Goal: Task Accomplishment & Management: Complete application form

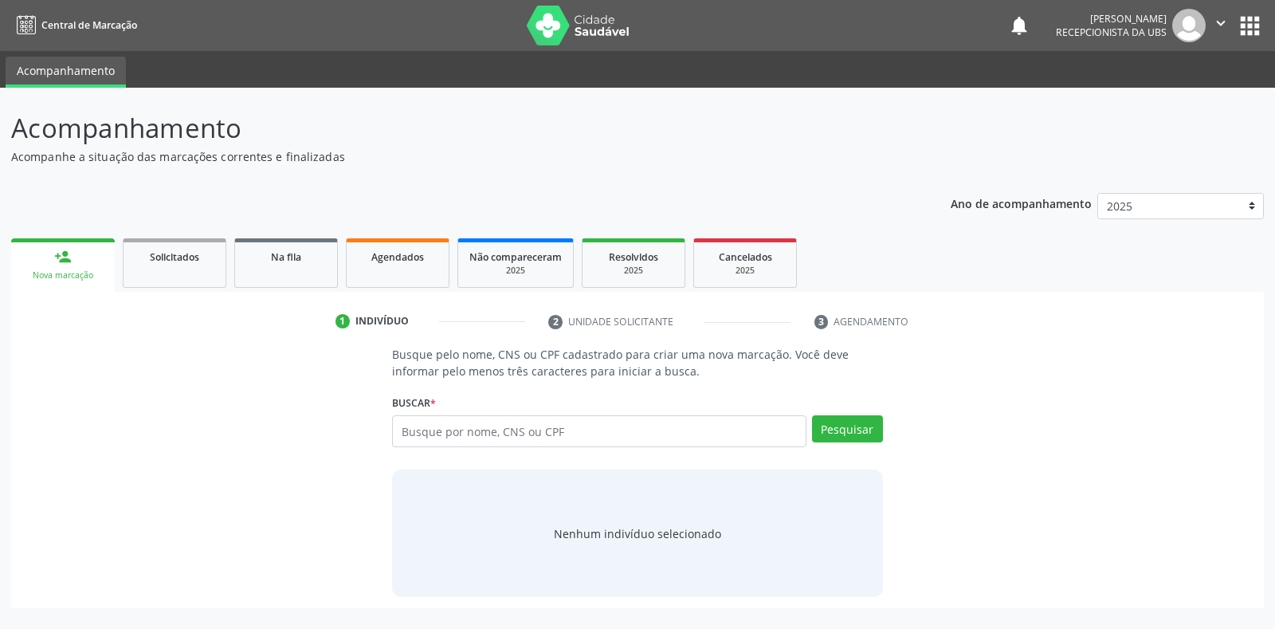
click at [513, 428] on input "text" at bounding box center [598, 431] width 413 height 32
type input "898003702508505"
click at [842, 434] on button "Pesquisar" at bounding box center [847, 428] width 71 height 27
type input "898003702508505"
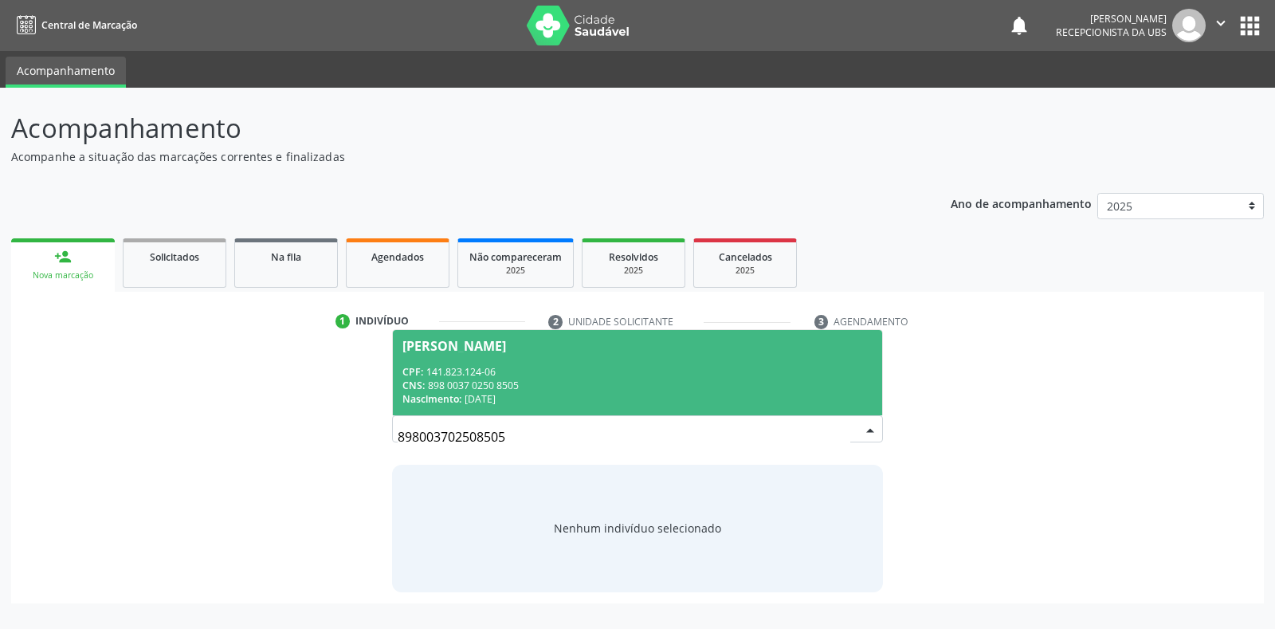
click at [624, 370] on div "CPF: 141.823.124-06" at bounding box center [636, 372] width 469 height 14
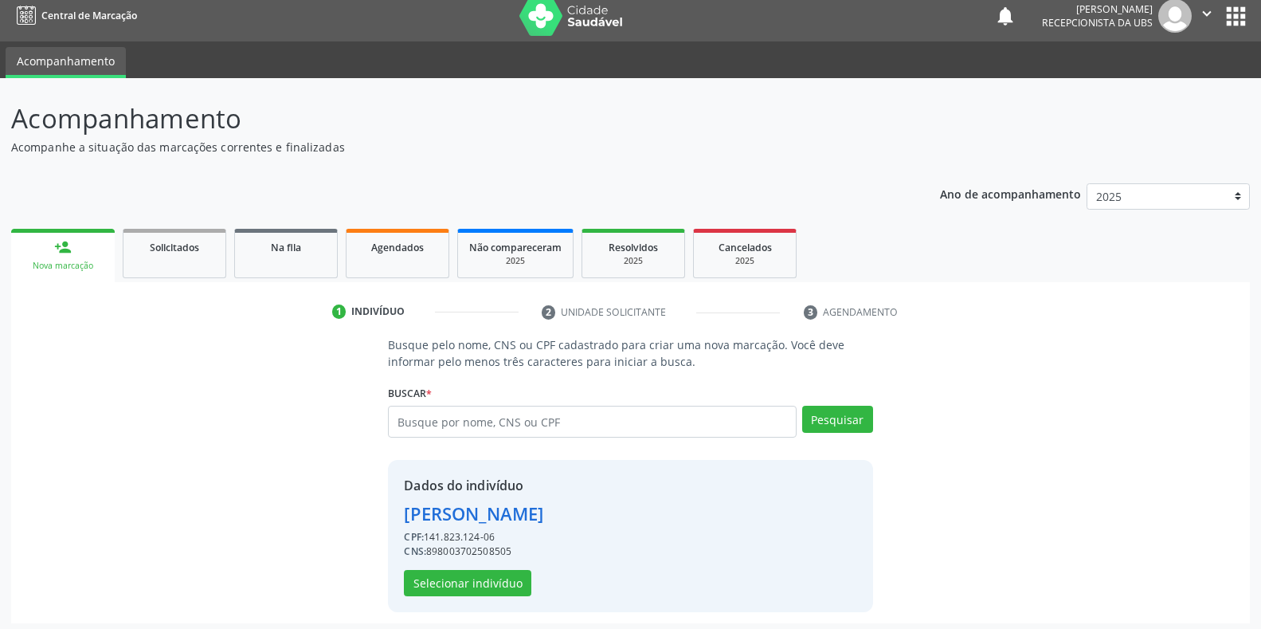
scroll to position [15, 0]
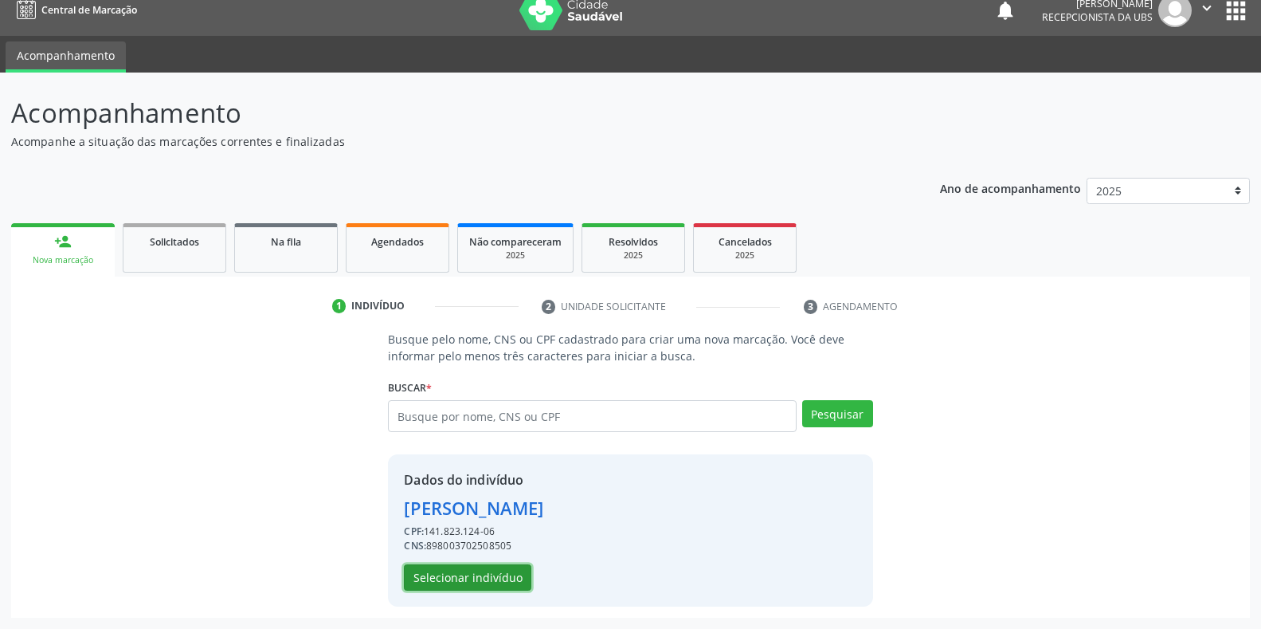
click at [423, 566] on button "Selecionar indivíduo" at bounding box center [467, 577] width 127 height 27
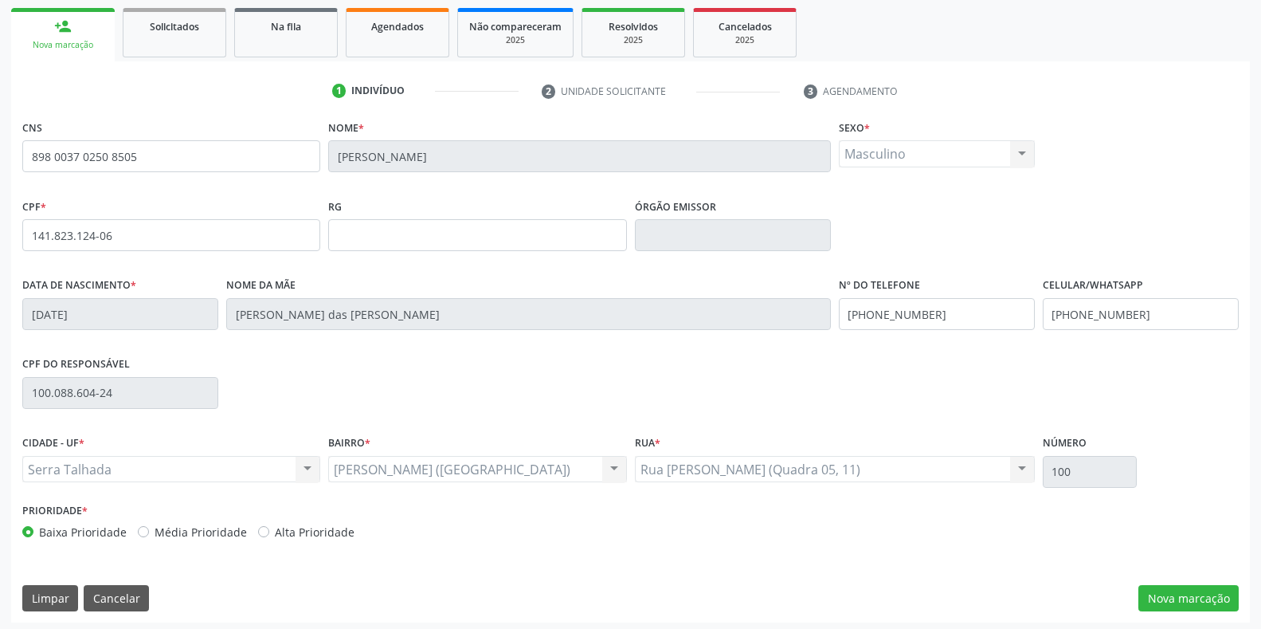
scroll to position [235, 0]
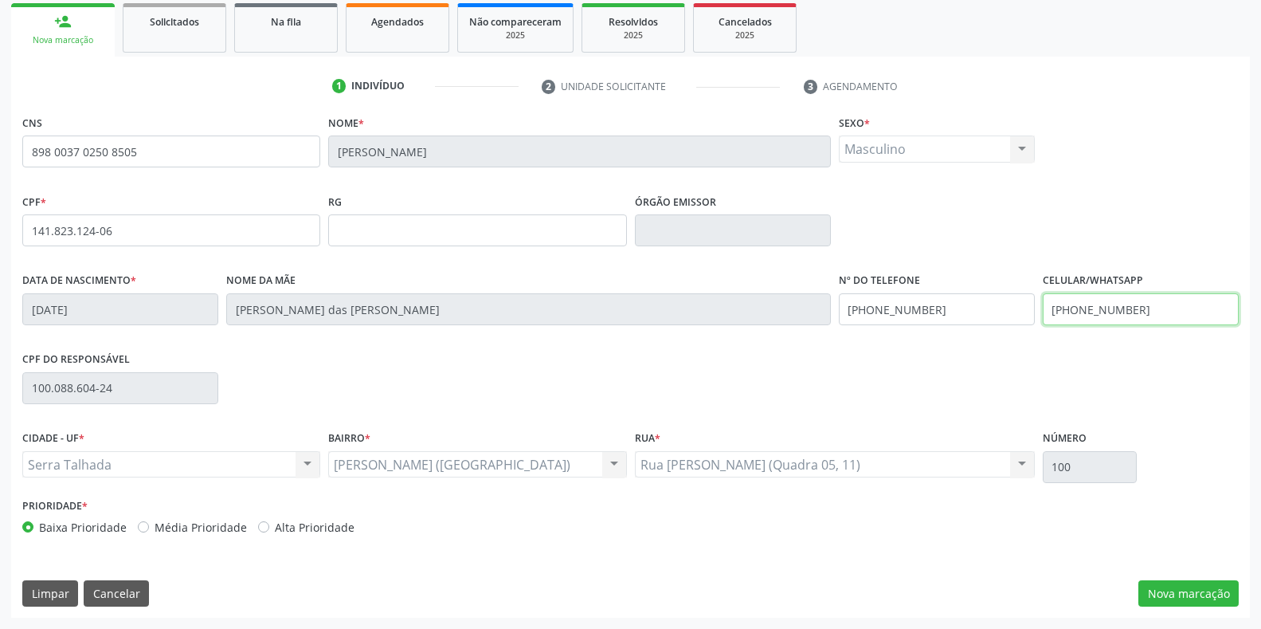
drag, startPoint x: 1137, startPoint y: 298, endPoint x: 972, endPoint y: 302, distance: 165.0
click at [972, 302] on div "Data de nascimento * 01/01/2003 Nome da mãe Maria das Gracas da Silva Lima Nº d…" at bounding box center [630, 307] width 1224 height 79
type input "(87) 99939-1230"
click at [1191, 592] on button "Nova marcação" at bounding box center [1188, 593] width 100 height 27
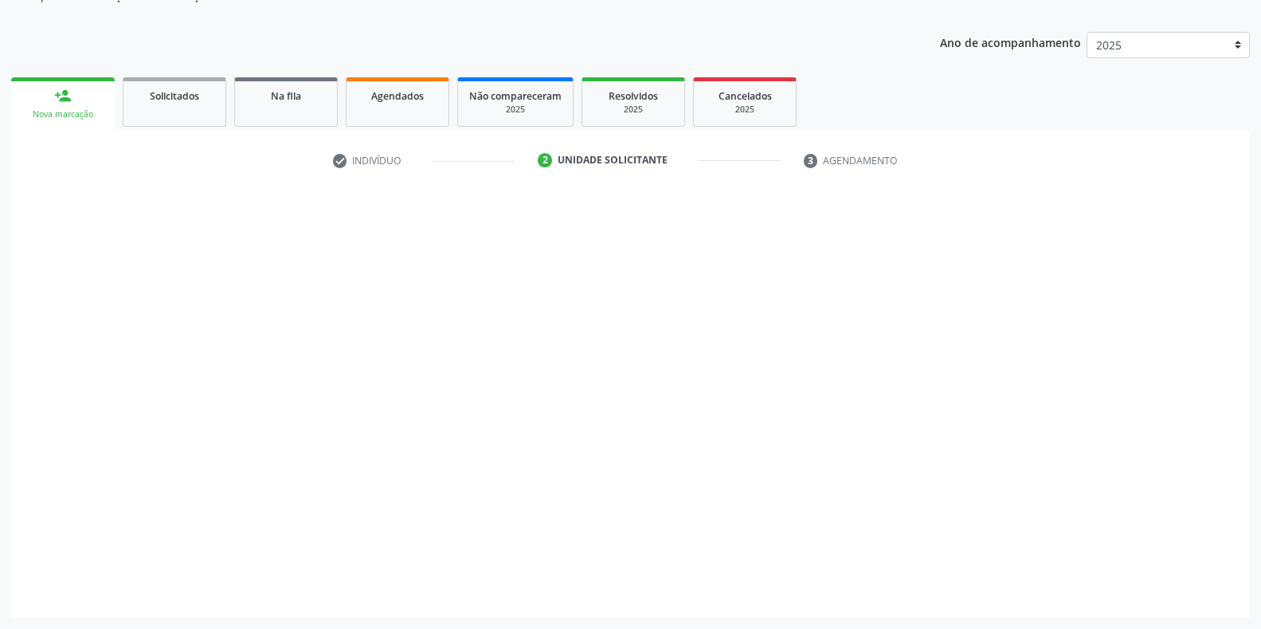
scroll to position [161, 0]
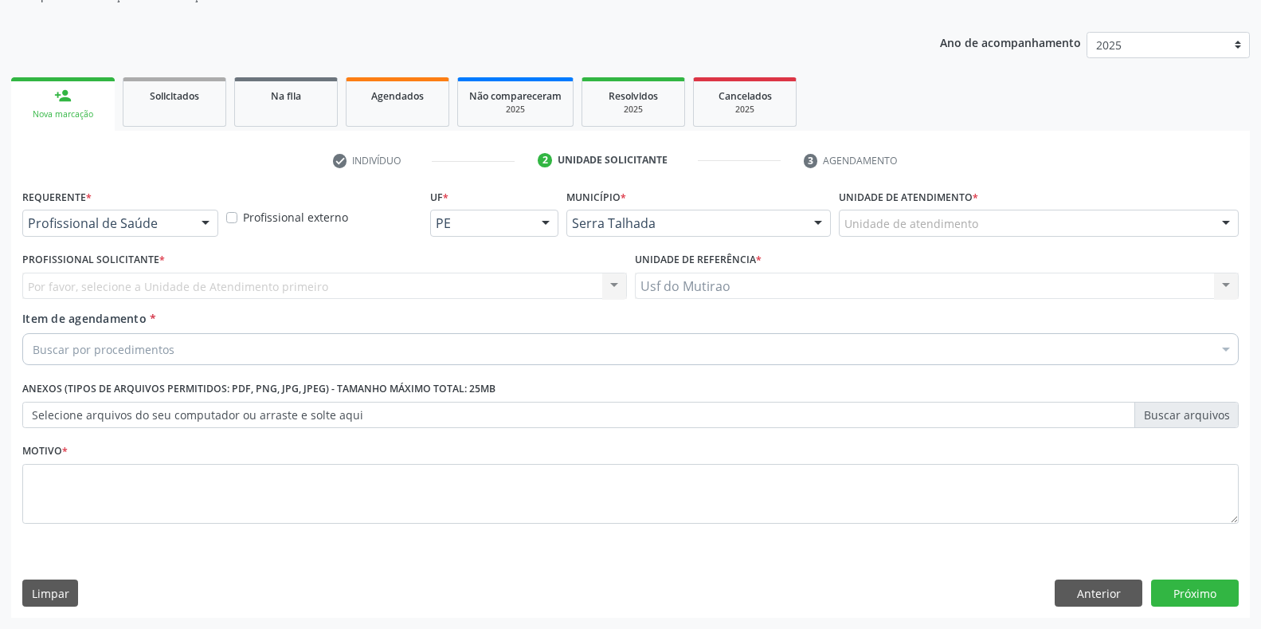
click at [183, 213] on div "Profissional de Saúde" at bounding box center [120, 223] width 196 height 27
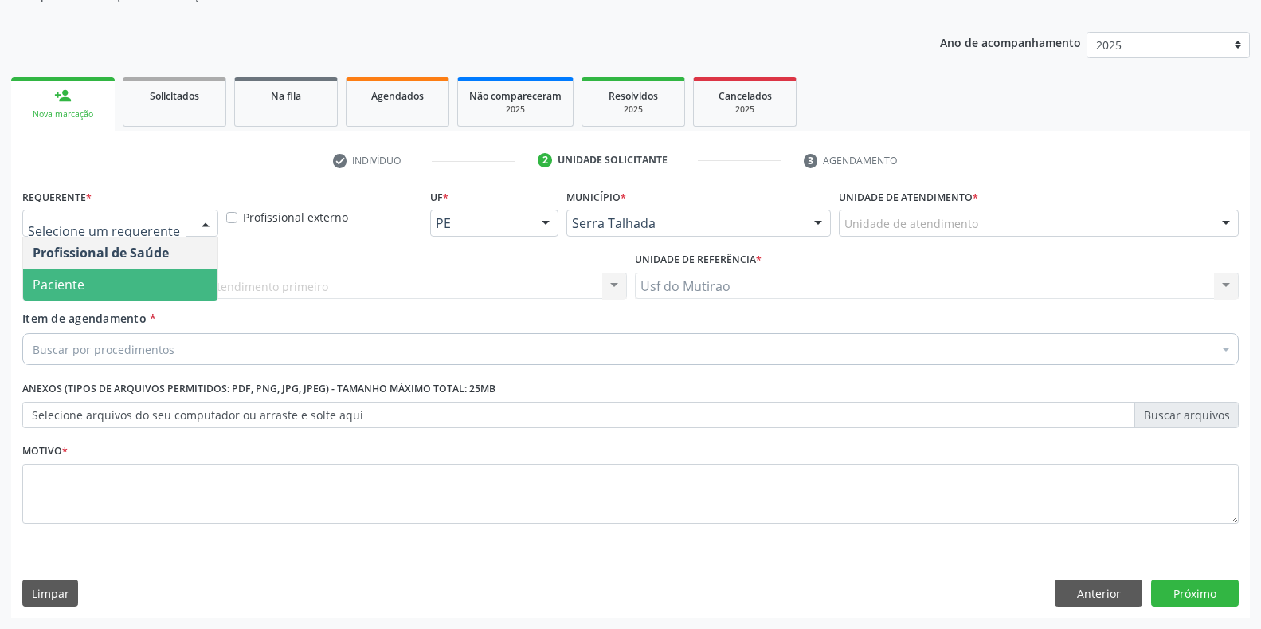
click at [145, 287] on span "Paciente" at bounding box center [120, 284] width 194 height 32
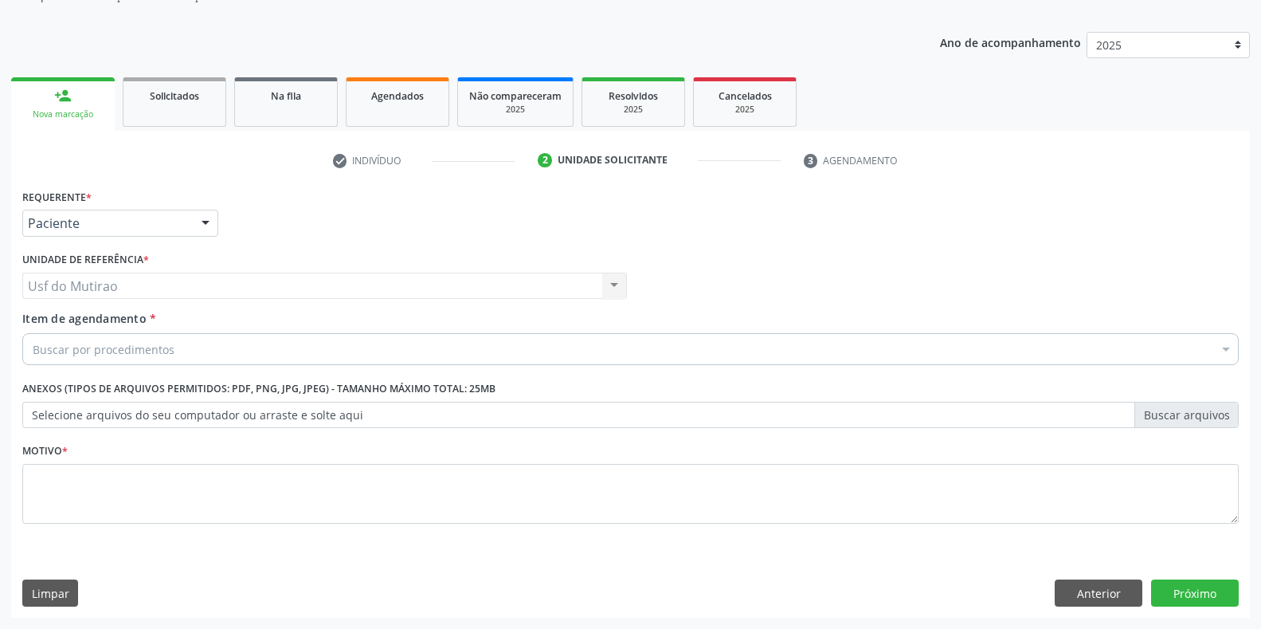
drag, startPoint x: 159, startPoint y: 360, endPoint x: 159, endPoint y: 349, distance: 11.2
click at [159, 360] on div "Buscar por procedimentos" at bounding box center [630, 349] width 1216 height 32
click at [33, 349] on input "Item de agendamento *" at bounding box center [33, 349] width 0 height 32
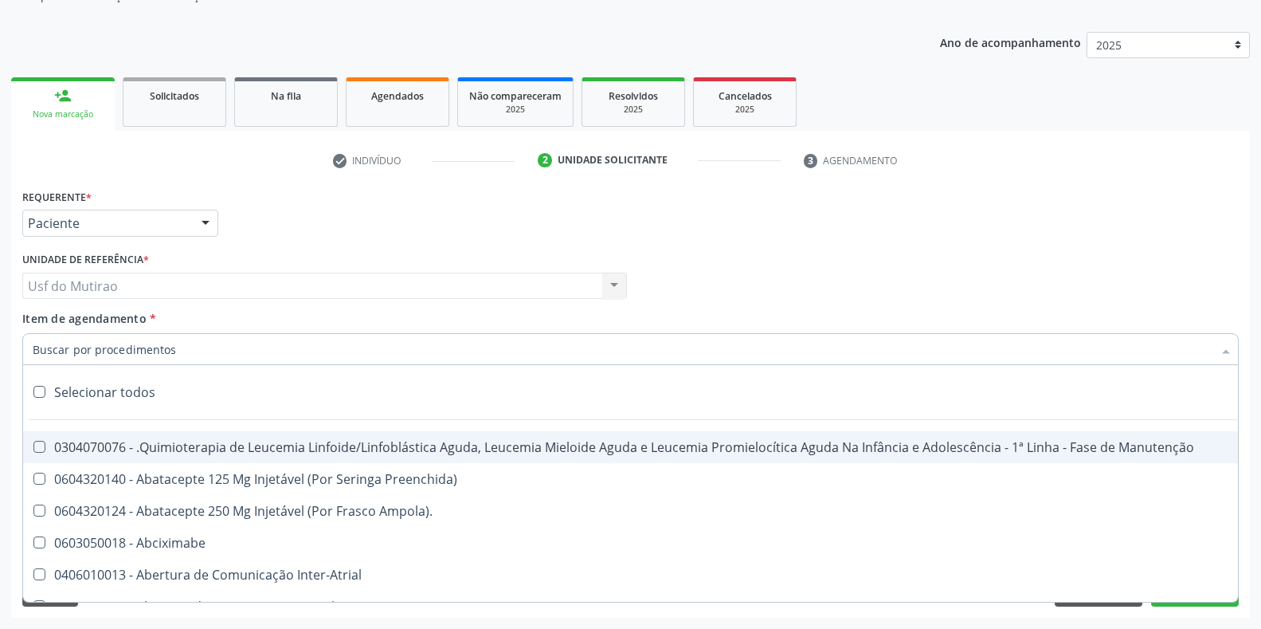
click at [144, 351] on input "Item de agendamento *" at bounding box center [623, 349] width 1180 height 32
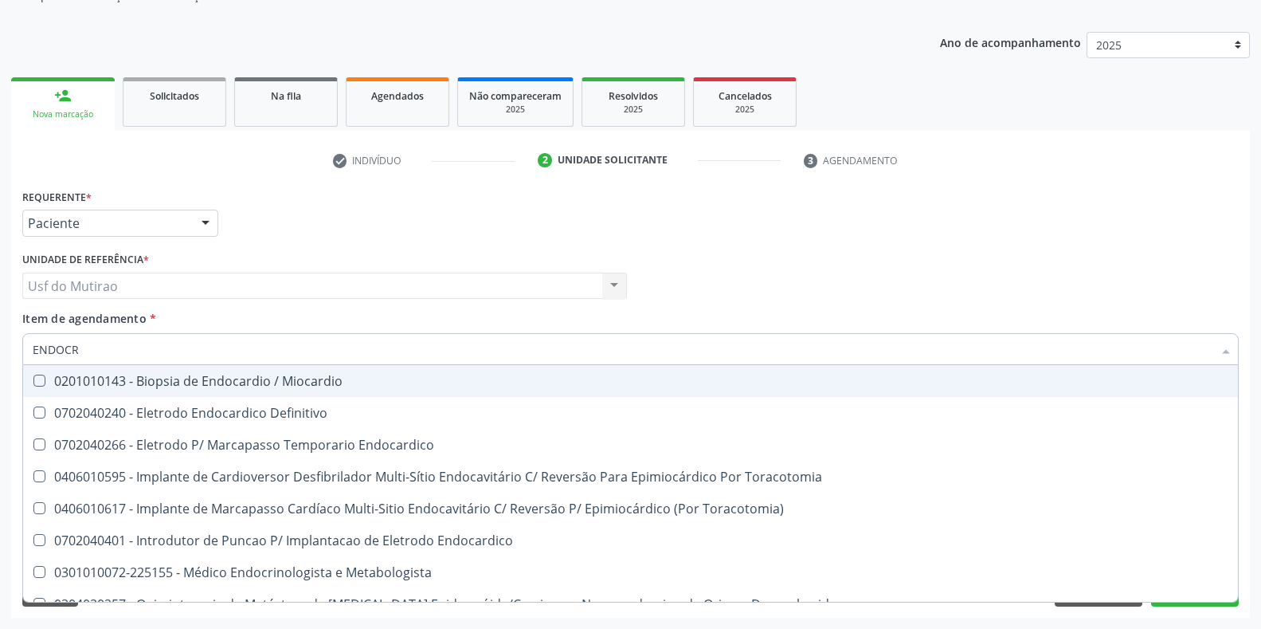
type input "ENDOCRI"
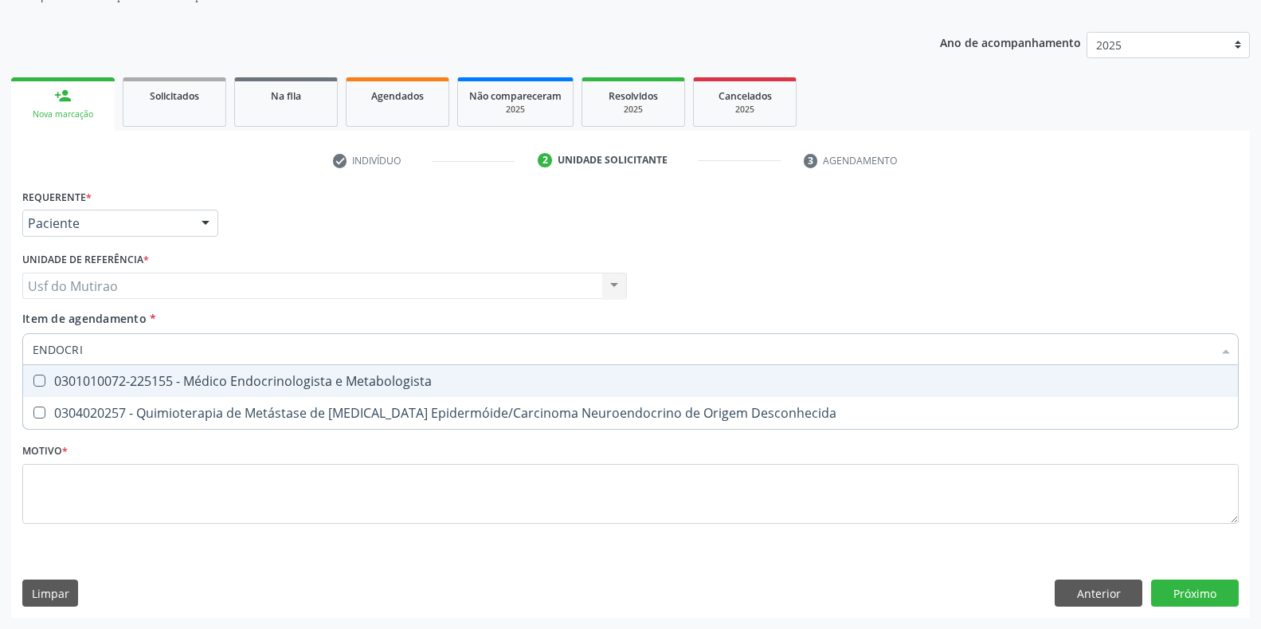
click at [177, 387] on div "0301010072-225155 - Médico Endocrinologista e Metabologista" at bounding box center [631, 380] width 1196 height 13
checkbox Metabologista "true"
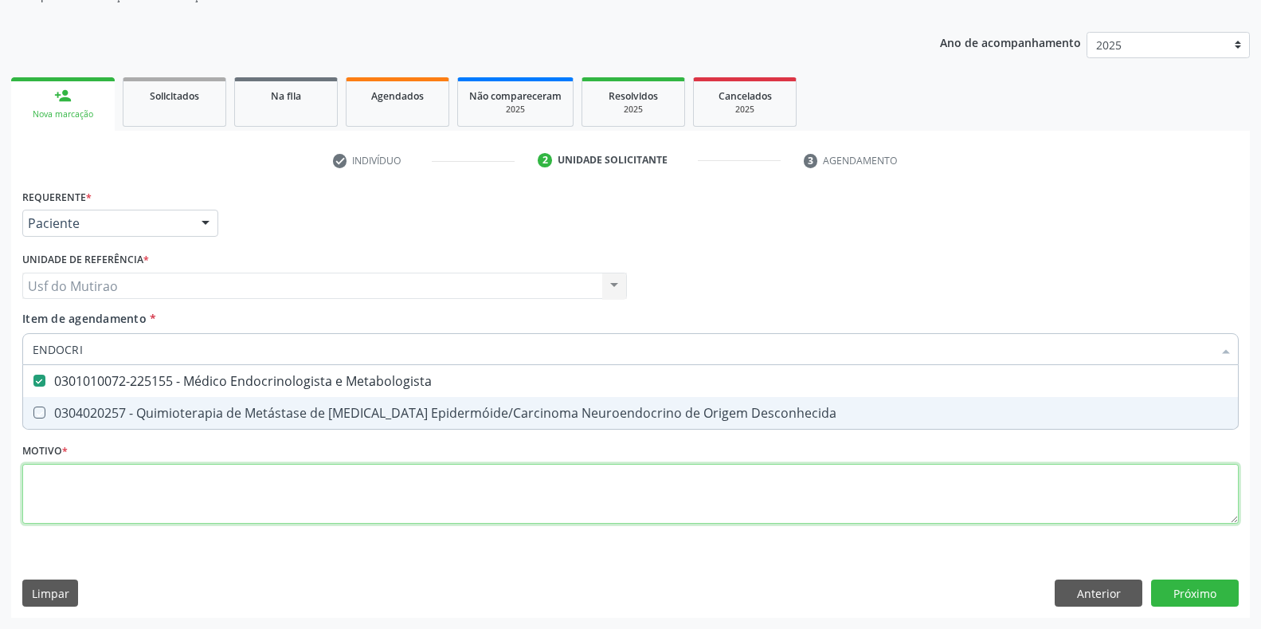
click at [191, 487] on div "Requerente * Paciente Profissional de Saúde Paciente Nenhum resultado encontrad…" at bounding box center [630, 365] width 1216 height 361
checkbox Desconhecida "true"
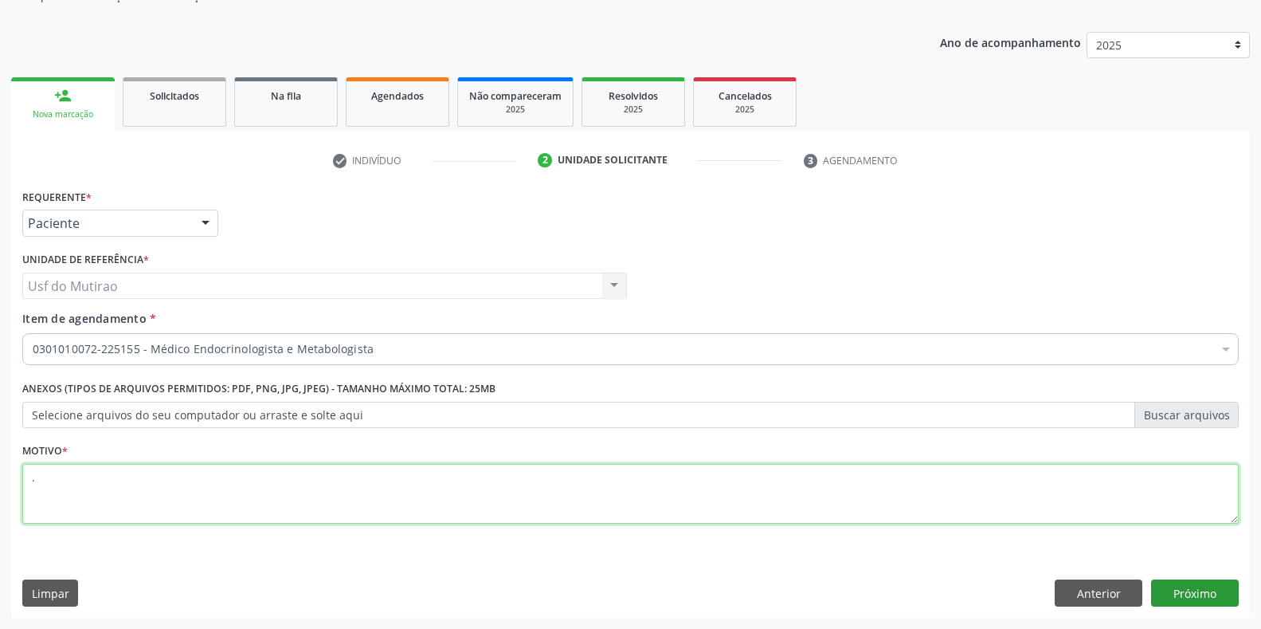
type textarea "."
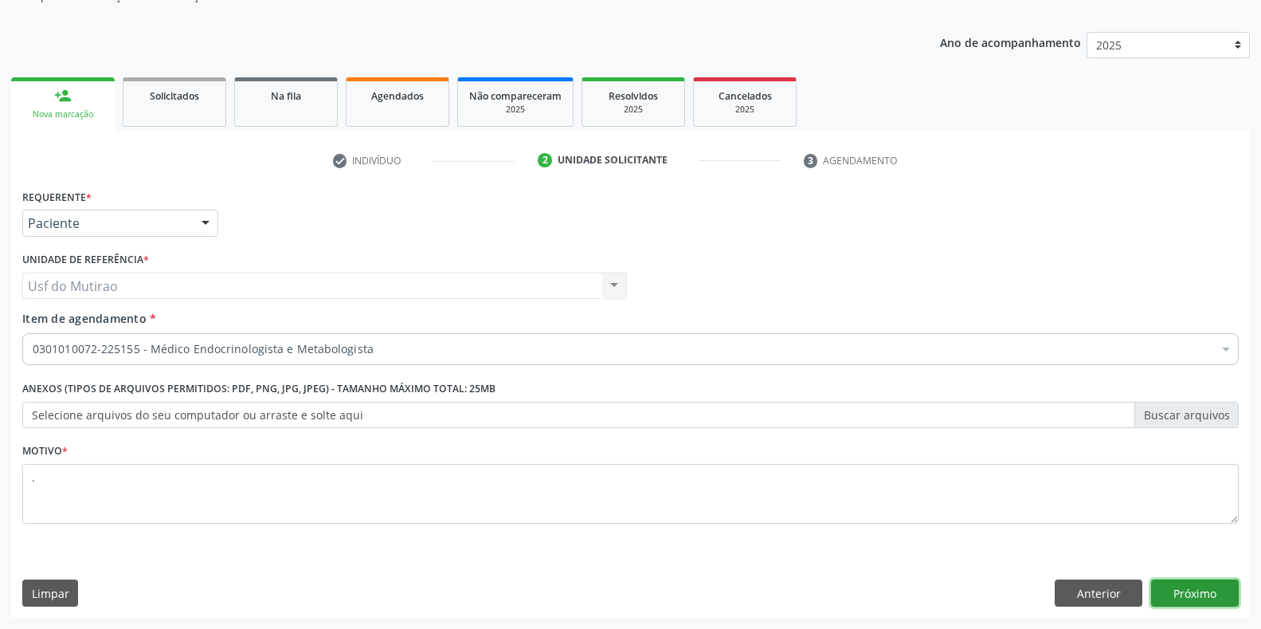
click at [1188, 588] on button "Próximo" at bounding box center [1195, 592] width 88 height 27
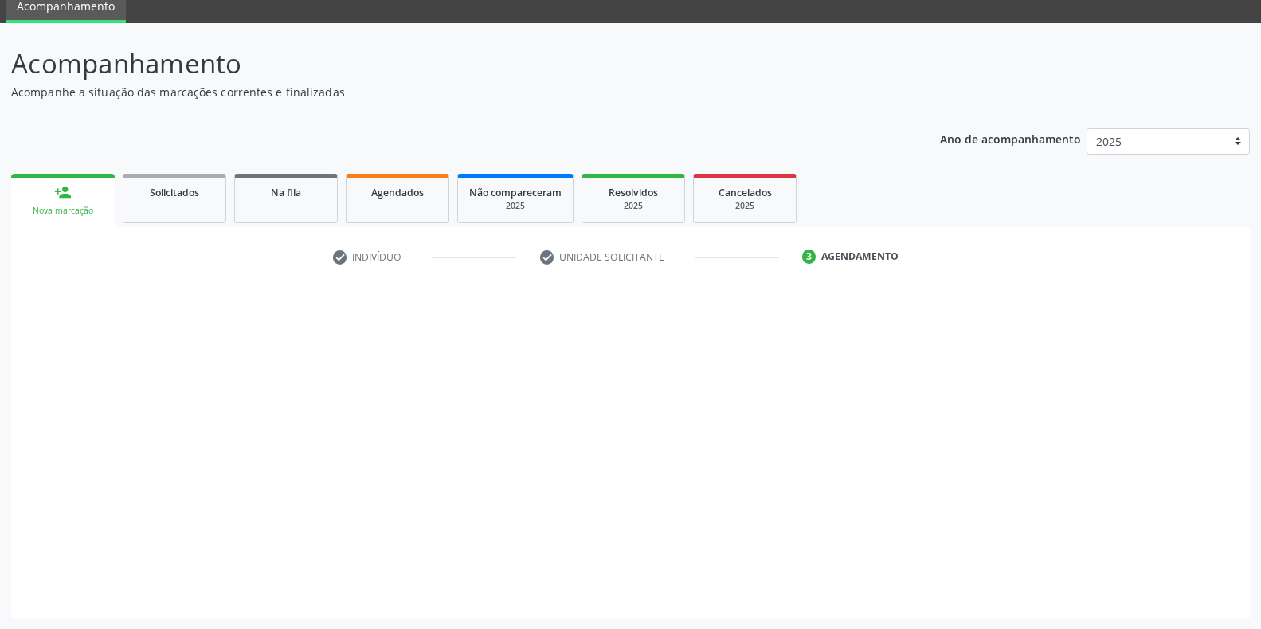
scroll to position [65, 0]
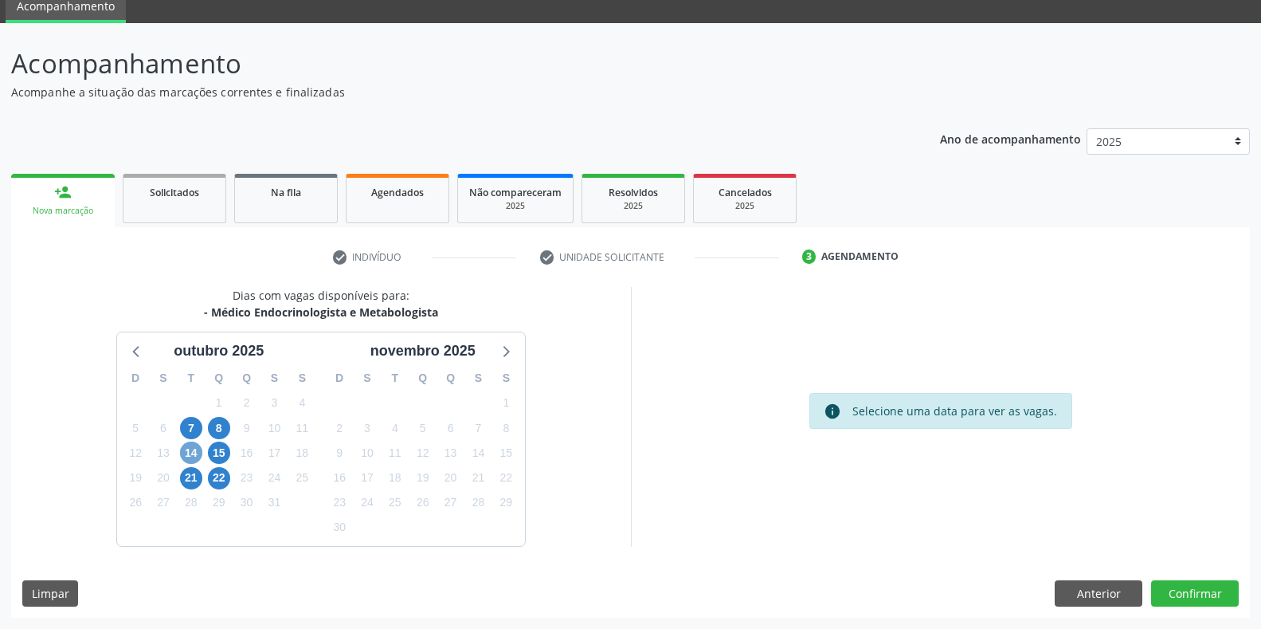
click at [194, 449] on span "14" at bounding box center [191, 452] width 22 height 22
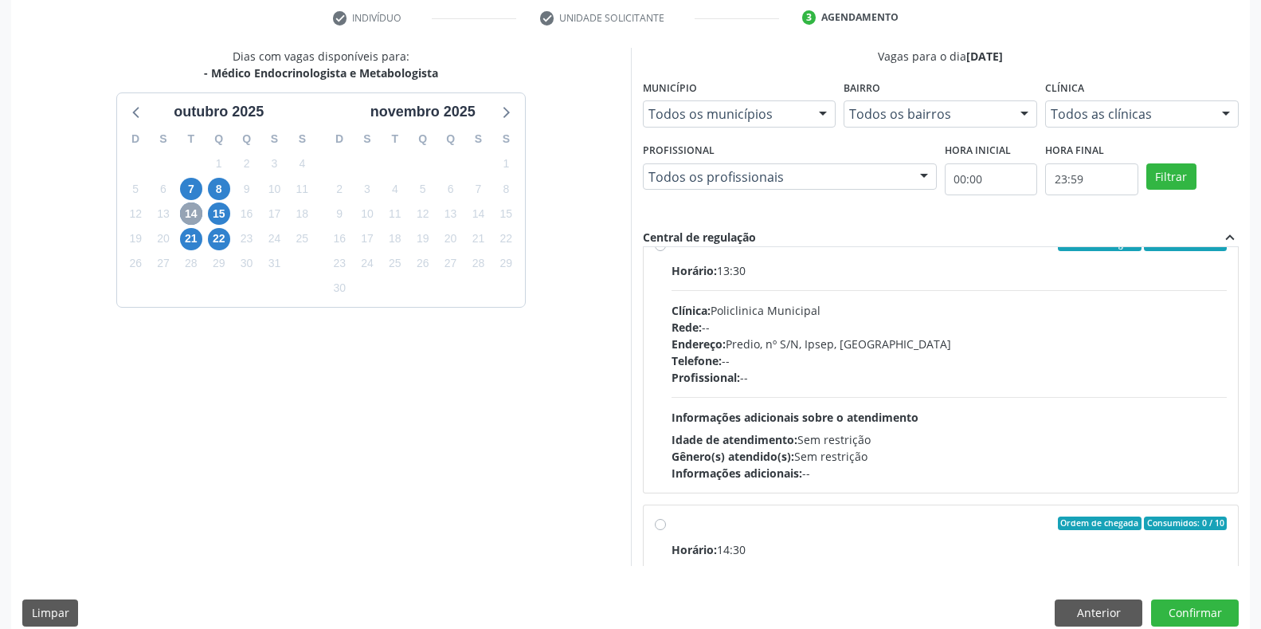
scroll to position [0, 0]
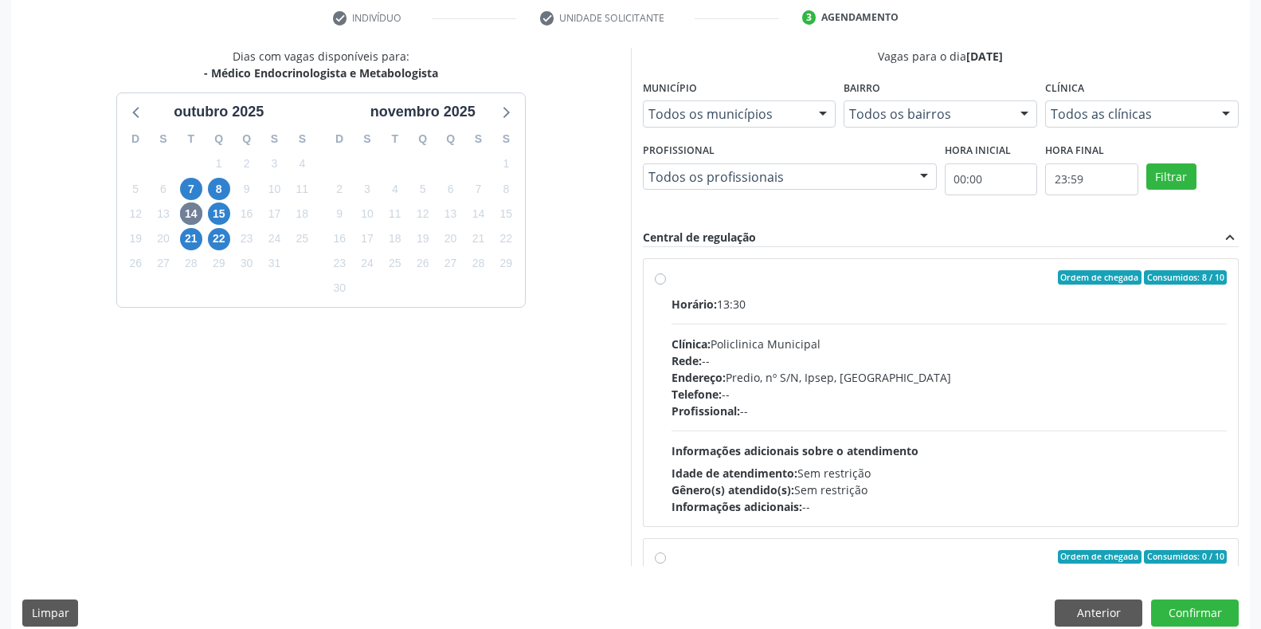
click at [713, 379] on span "Endereço:" at bounding box center [699, 377] width 54 height 15
click at [666, 284] on input "Ordem de chegada Consumidos: 8 / 10 Horário: 13:30 Clínica: Policlinica Municip…" at bounding box center [660, 277] width 11 height 14
radio input "true"
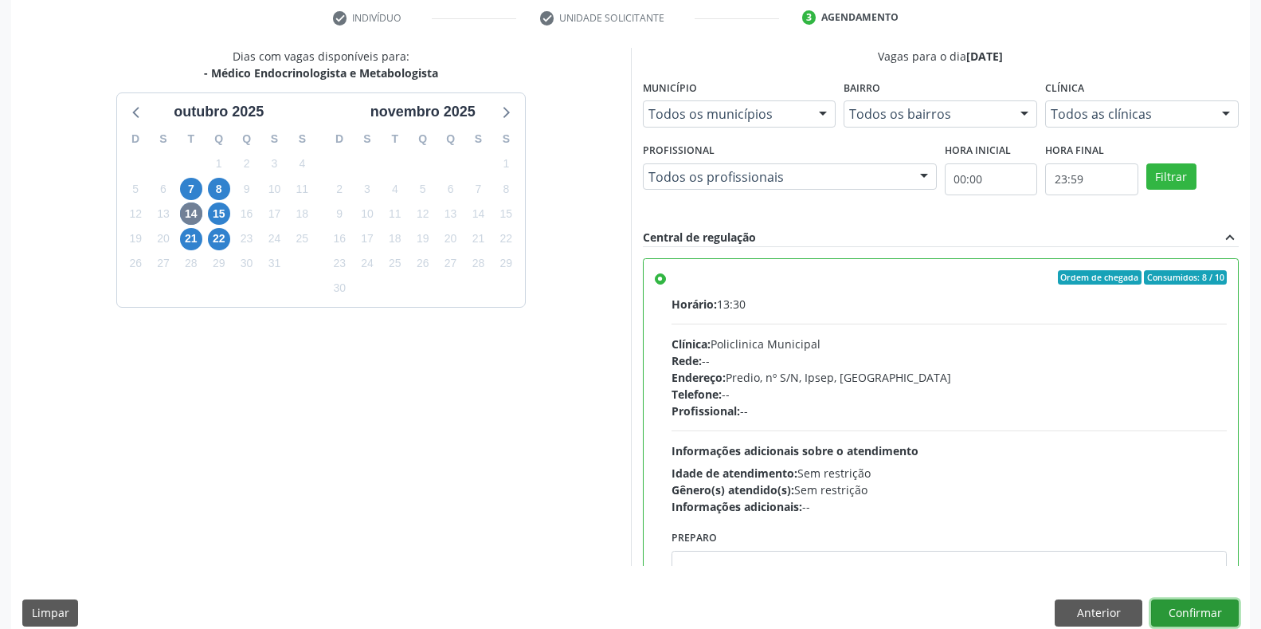
click at [1178, 607] on button "Confirmar" at bounding box center [1195, 612] width 88 height 27
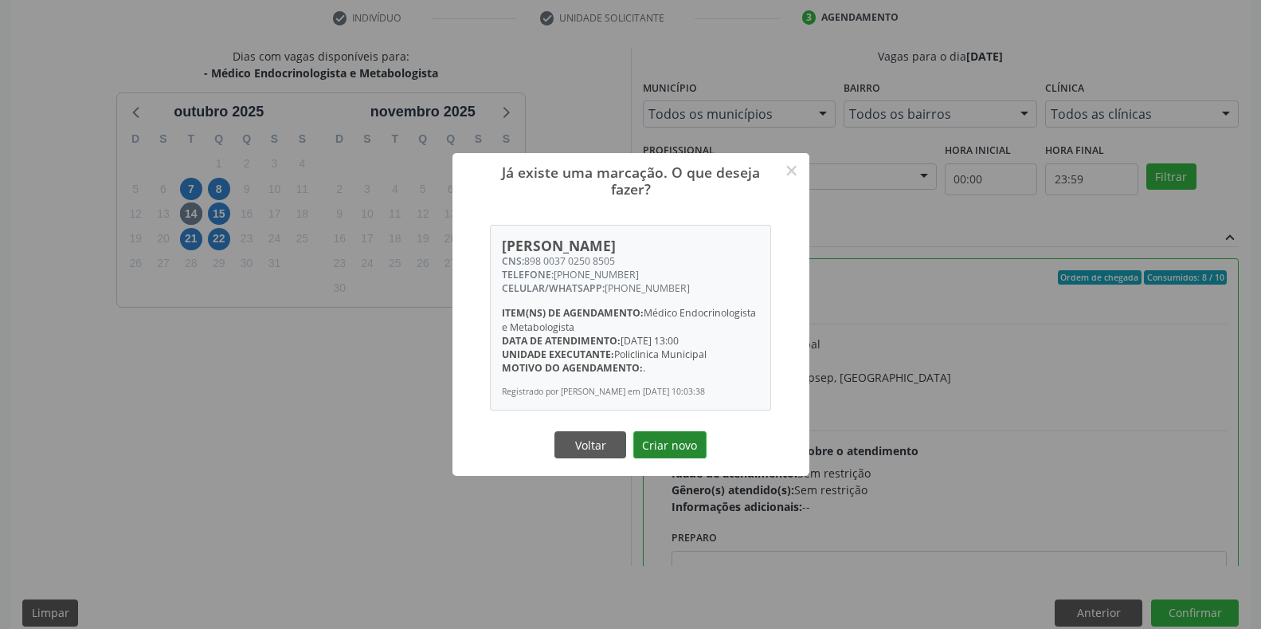
click at [665, 456] on button "Criar novo" at bounding box center [669, 444] width 73 height 27
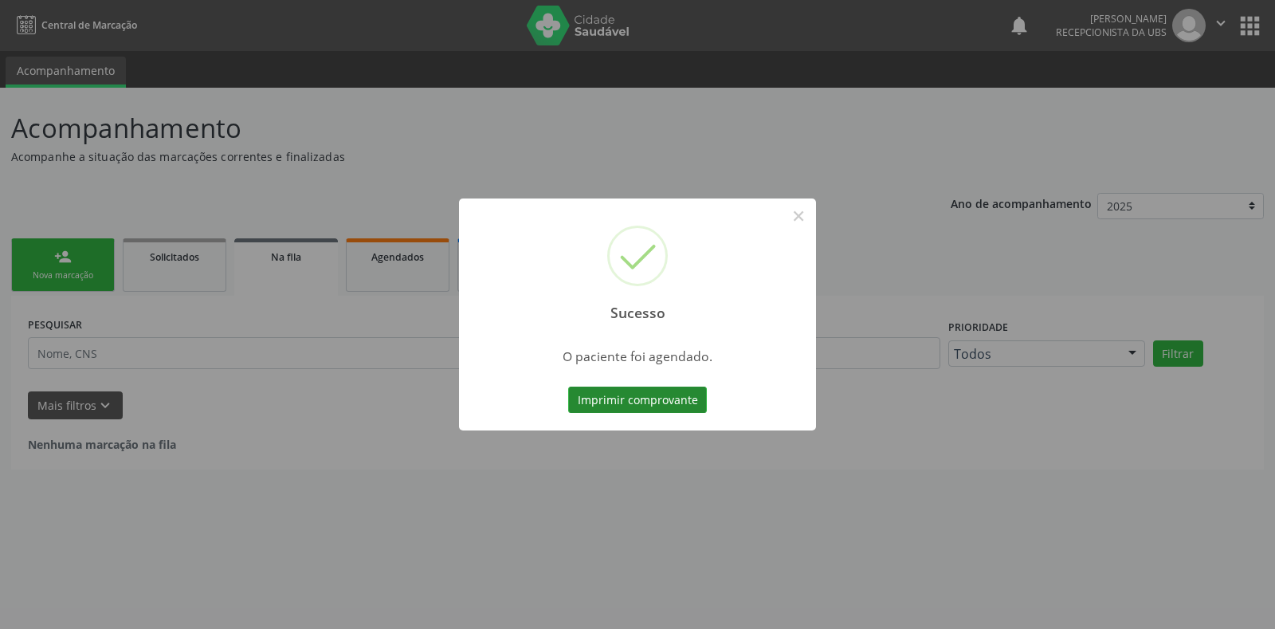
click at [669, 402] on button "Imprimir comprovante" at bounding box center [637, 399] width 139 height 27
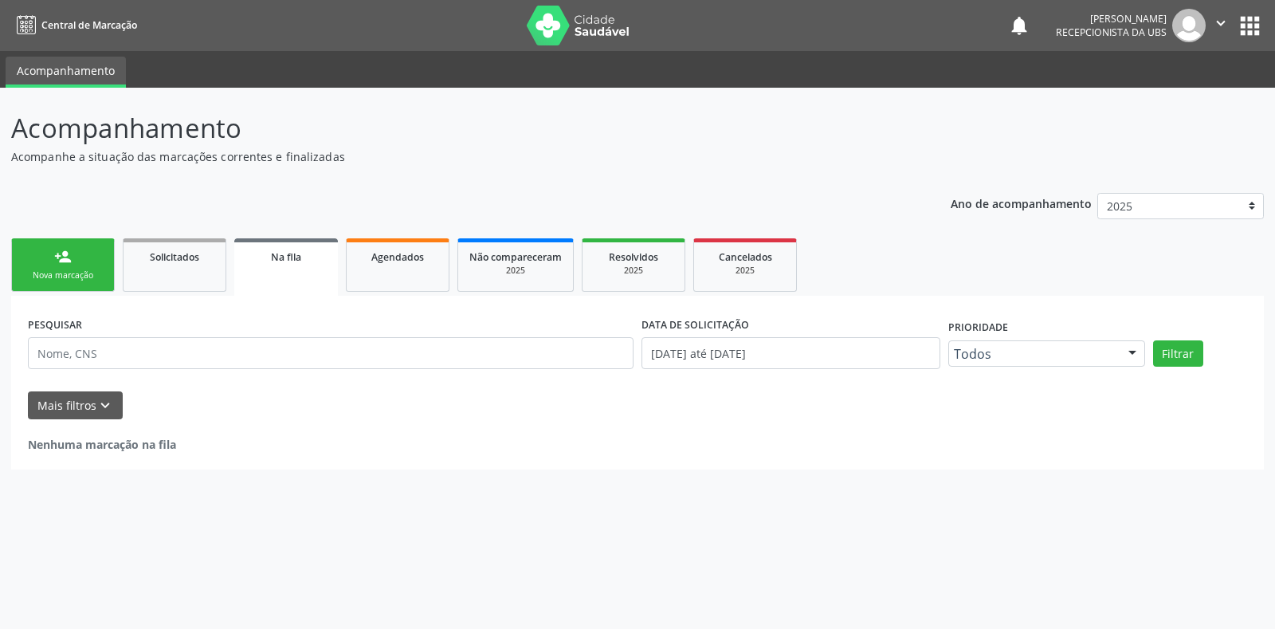
click at [72, 267] on link "person_add Nova marcação" at bounding box center [63, 264] width 104 height 53
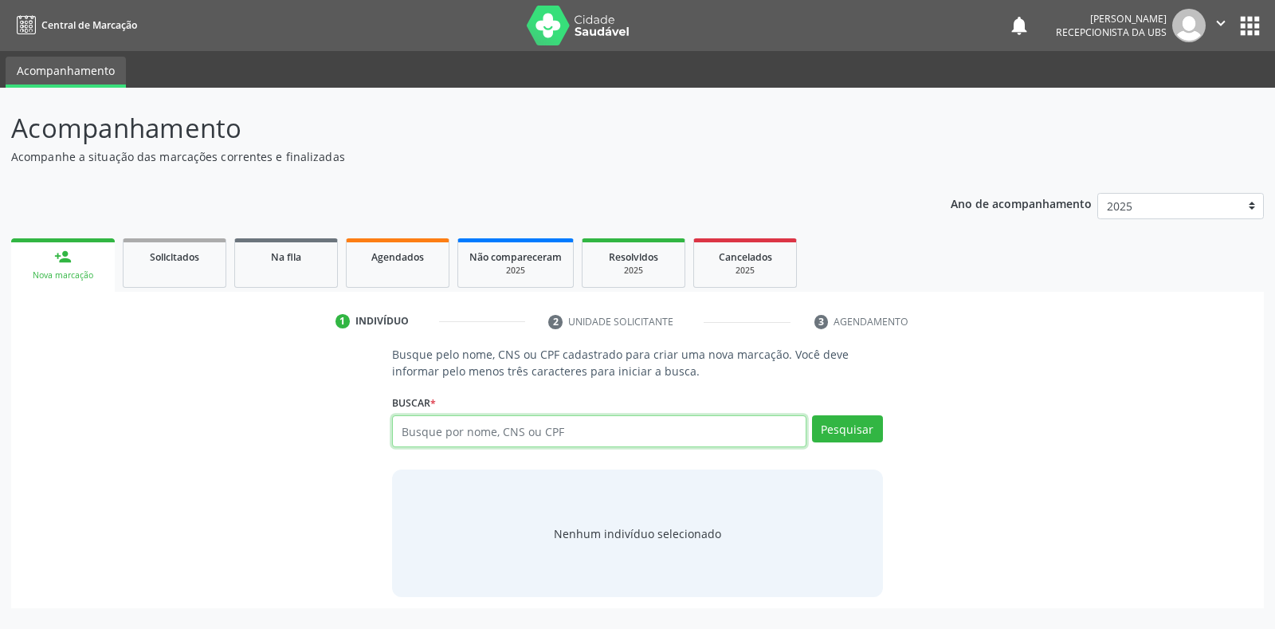
click at [536, 423] on input "text" at bounding box center [598, 431] width 413 height 32
type input "70000095051"
click at [844, 429] on button "Pesquisar" at bounding box center [847, 428] width 71 height 27
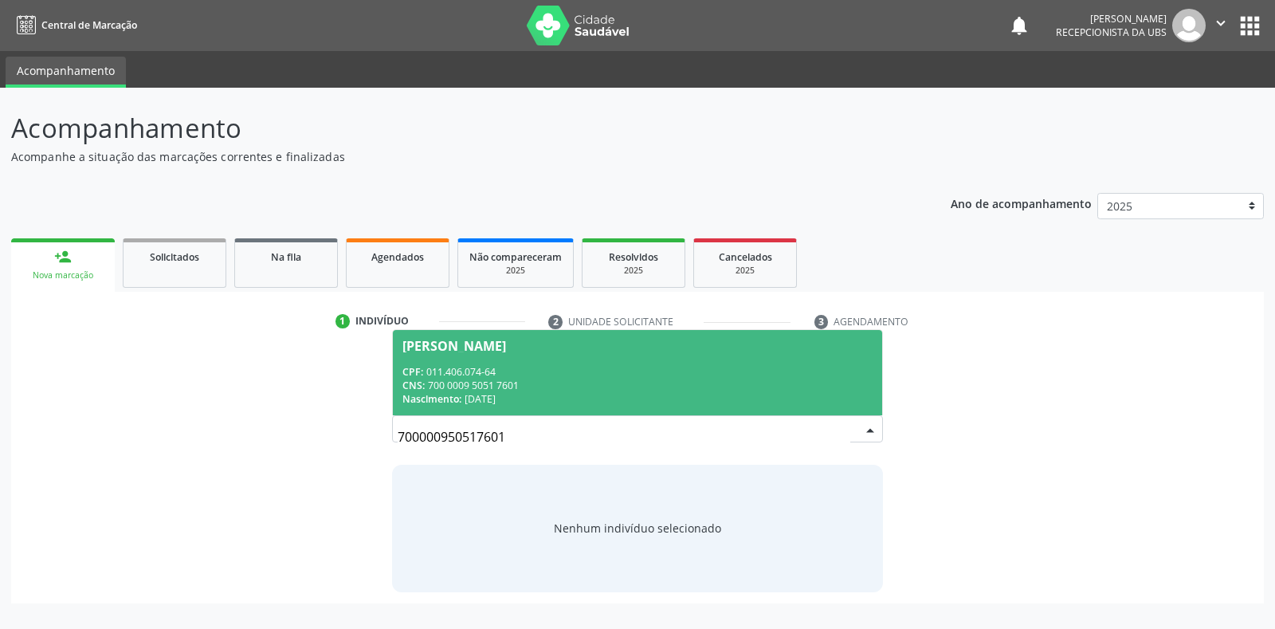
click at [601, 389] on div "CNS: 700 0009 5051 7601" at bounding box center [636, 385] width 469 height 14
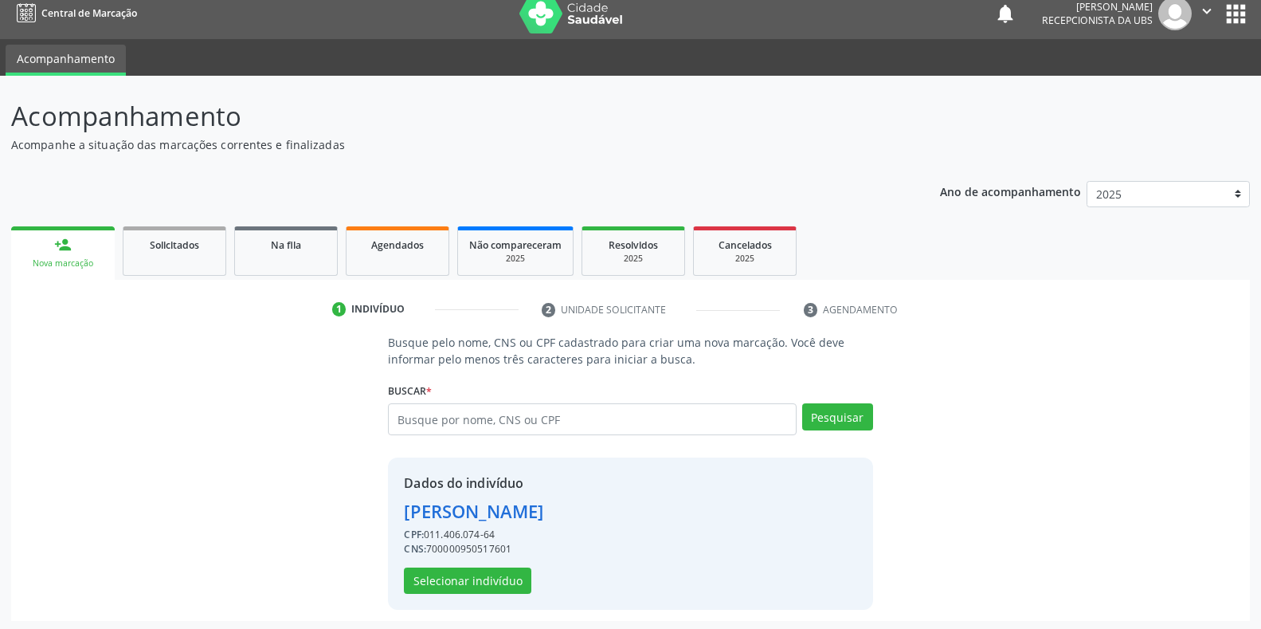
scroll to position [15, 0]
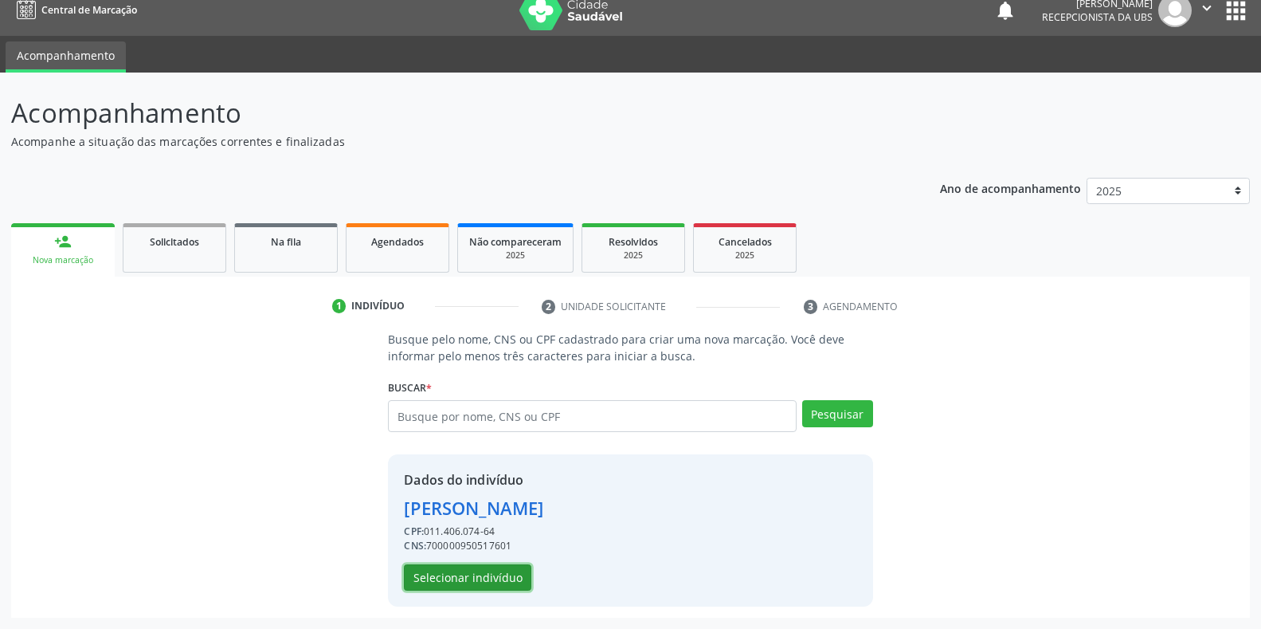
click at [430, 566] on button "Selecionar indivíduo" at bounding box center [467, 577] width 127 height 27
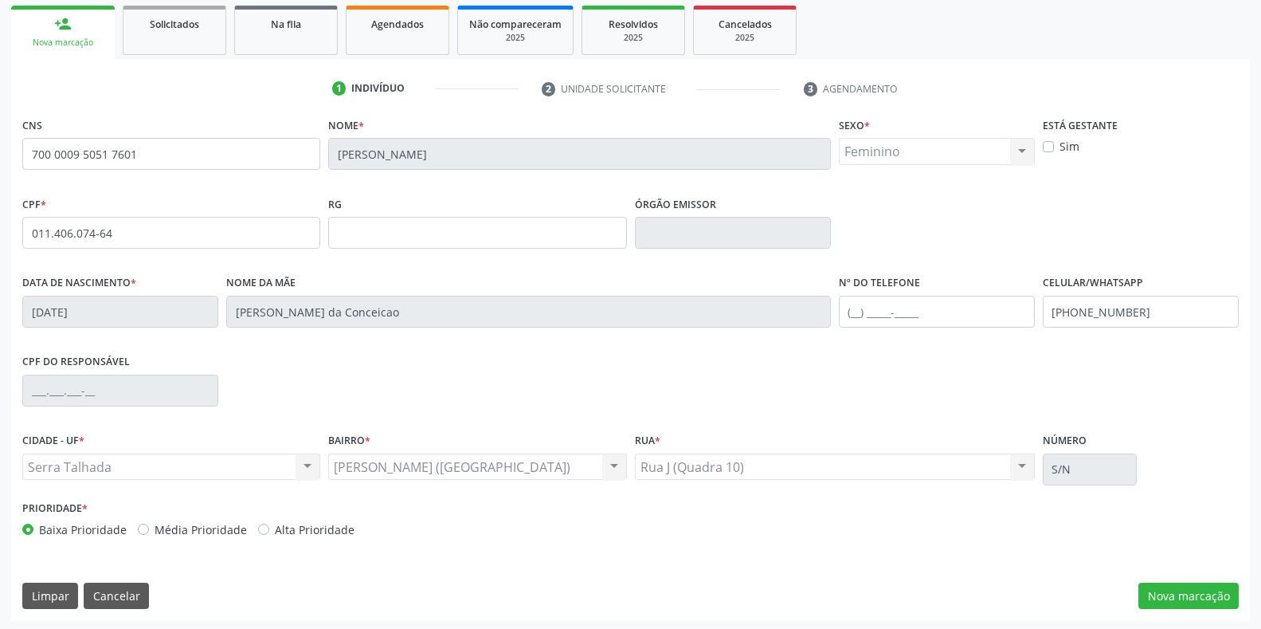
scroll to position [235, 0]
drag, startPoint x: 1194, startPoint y: 308, endPoint x: 774, endPoint y: 304, distance: 420.7
click at [775, 304] on div "Data de nascimento * 26/02/1953 Nome da mãe Maria Idalina da Conceicao Nº do Te…" at bounding box center [630, 307] width 1224 height 79
click at [1158, 576] on div "CNS 700 0009 5051 7601 Nome * Maria de Lourdes Henrique Sexo * Feminino Masculi…" at bounding box center [630, 364] width 1239 height 507
click at [1161, 589] on button "Nova marcação" at bounding box center [1188, 593] width 100 height 27
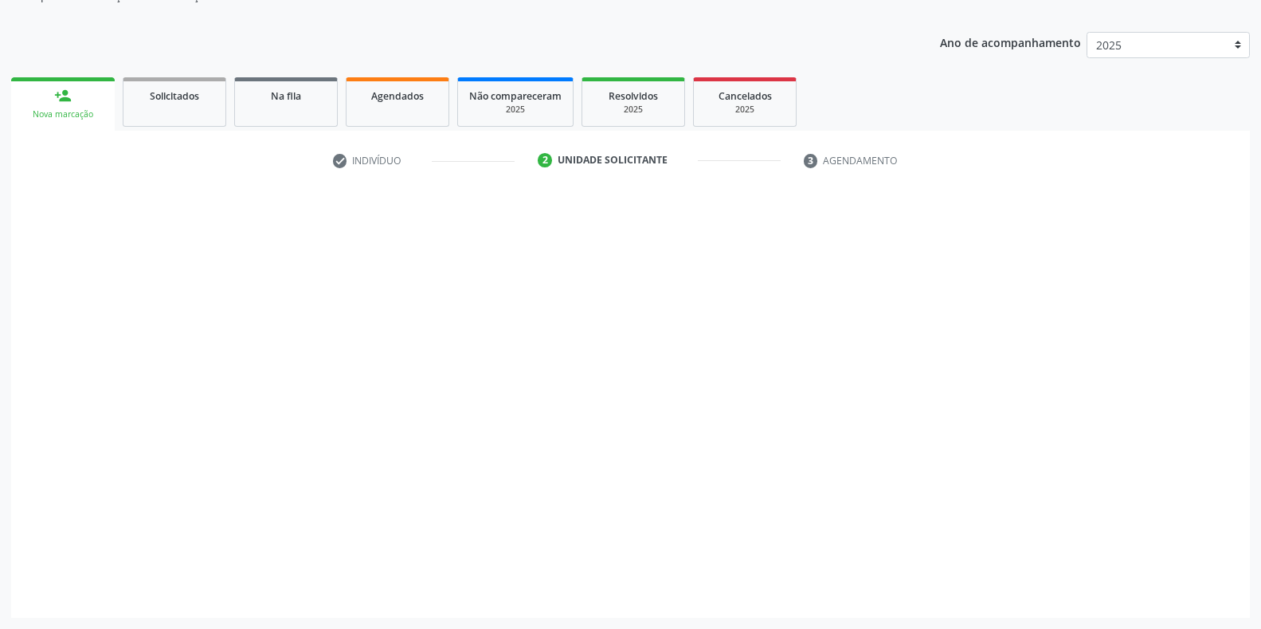
scroll to position [161, 0]
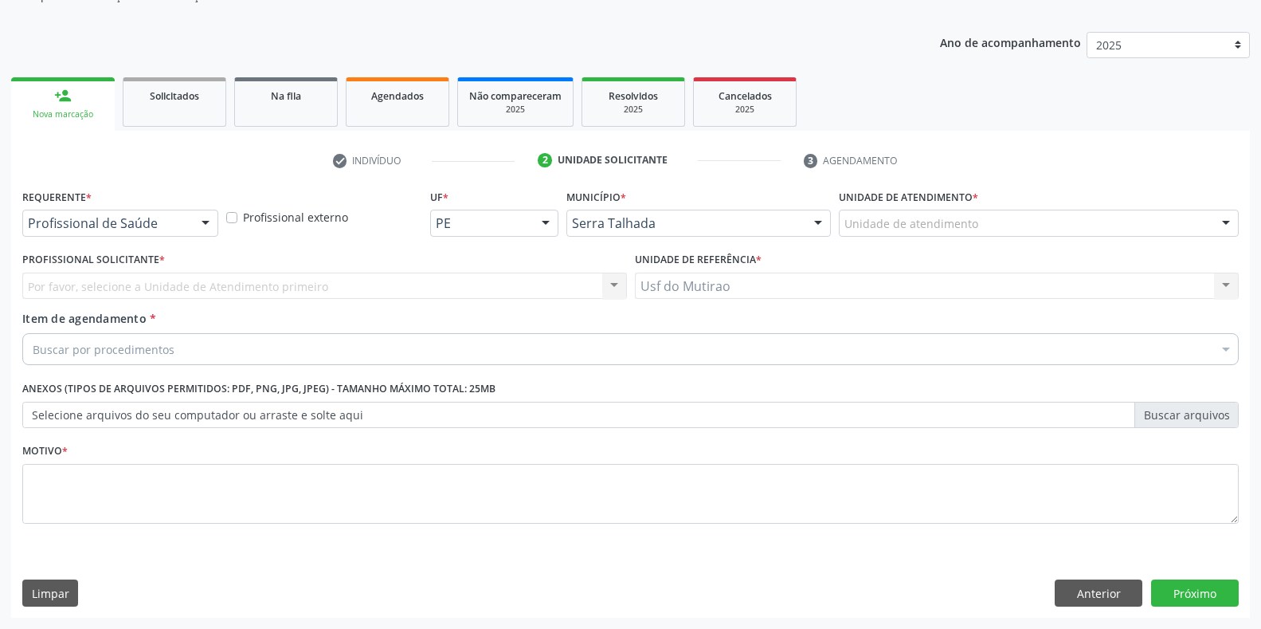
click at [167, 239] on div "Requerente * Profissional de Saúde Profissional de Saúde Paciente Nenhum result…" at bounding box center [120, 216] width 204 height 62
click at [178, 234] on div "Profissional de Saúde" at bounding box center [120, 223] width 196 height 27
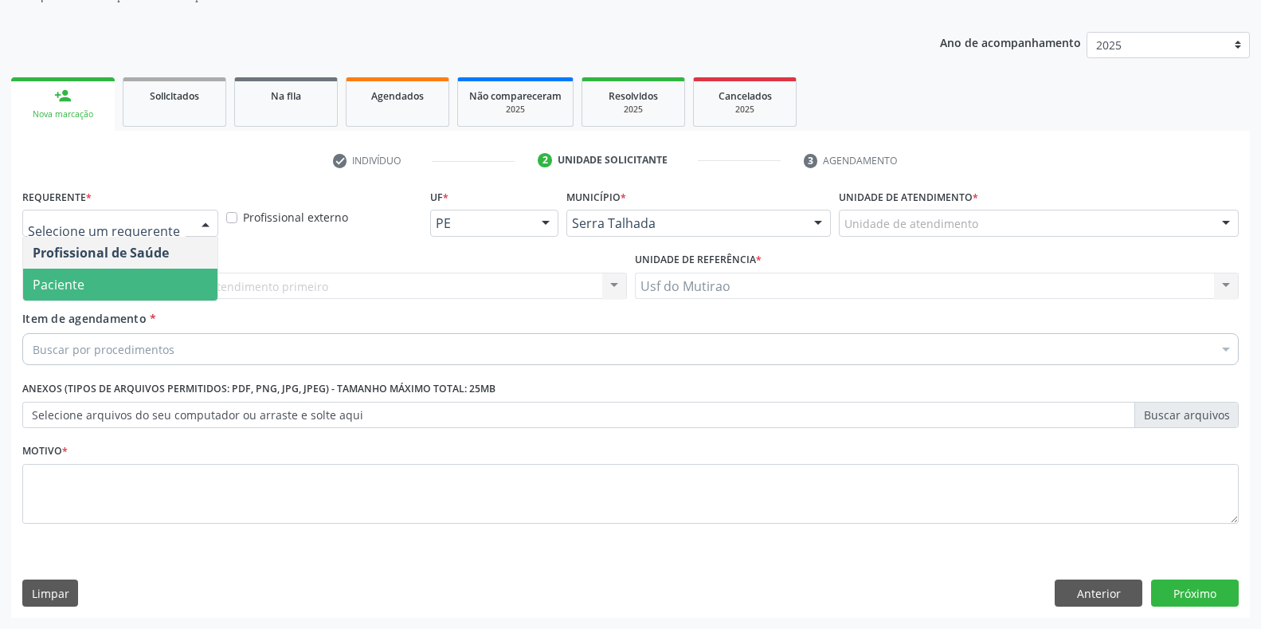
click at [91, 292] on span "Paciente" at bounding box center [120, 284] width 194 height 32
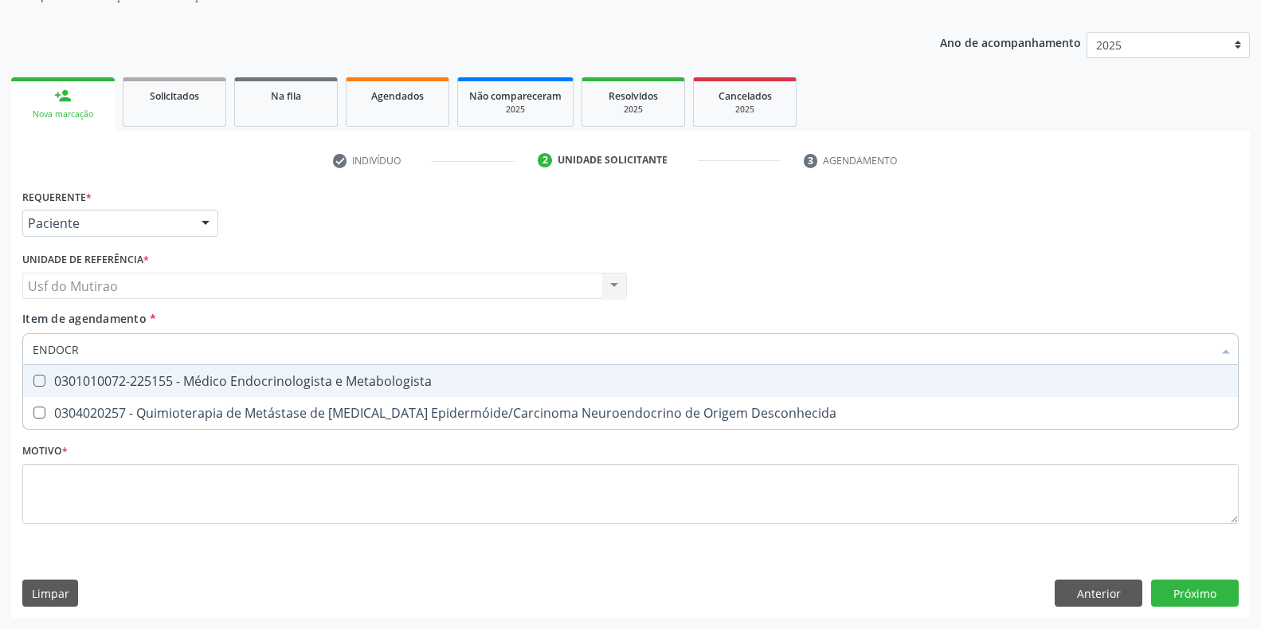
type input "ENDOCRI"
click at [230, 385] on div "0301010072-225155 - Médico Endocrinologista e Metabologista" at bounding box center [631, 380] width 1196 height 13
checkbox Metabologista "true"
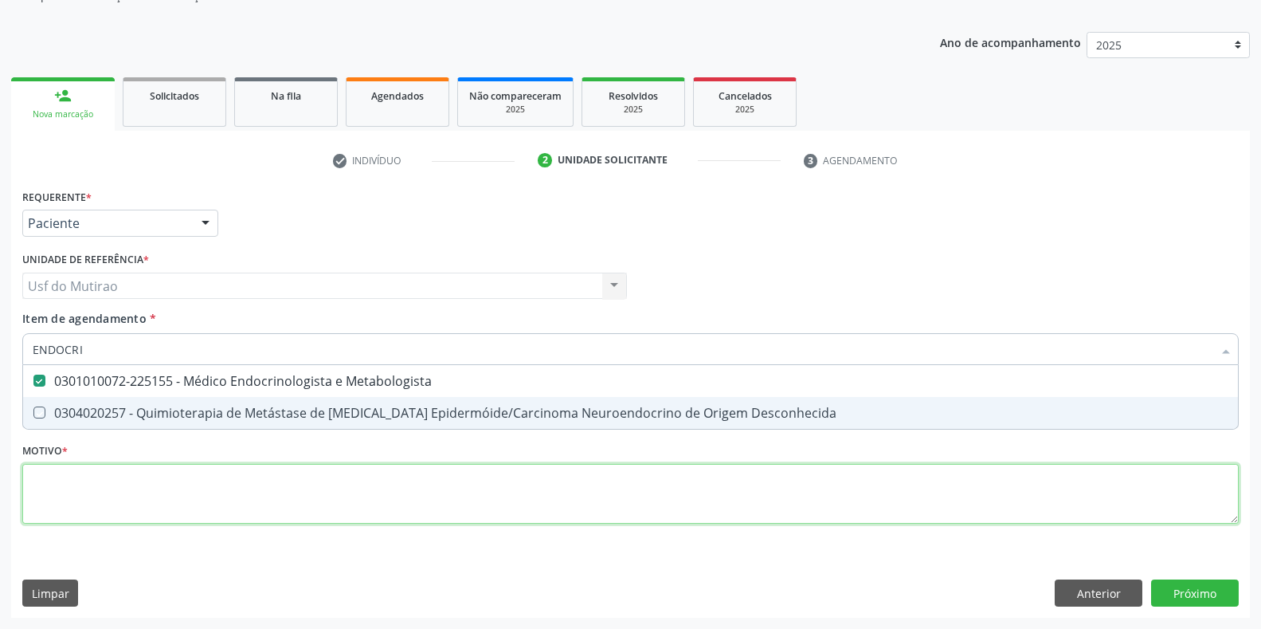
click at [215, 504] on div "Requerente * Paciente Profissional de Saúde Paciente Nenhum resultado encontrad…" at bounding box center [630, 365] width 1216 height 361
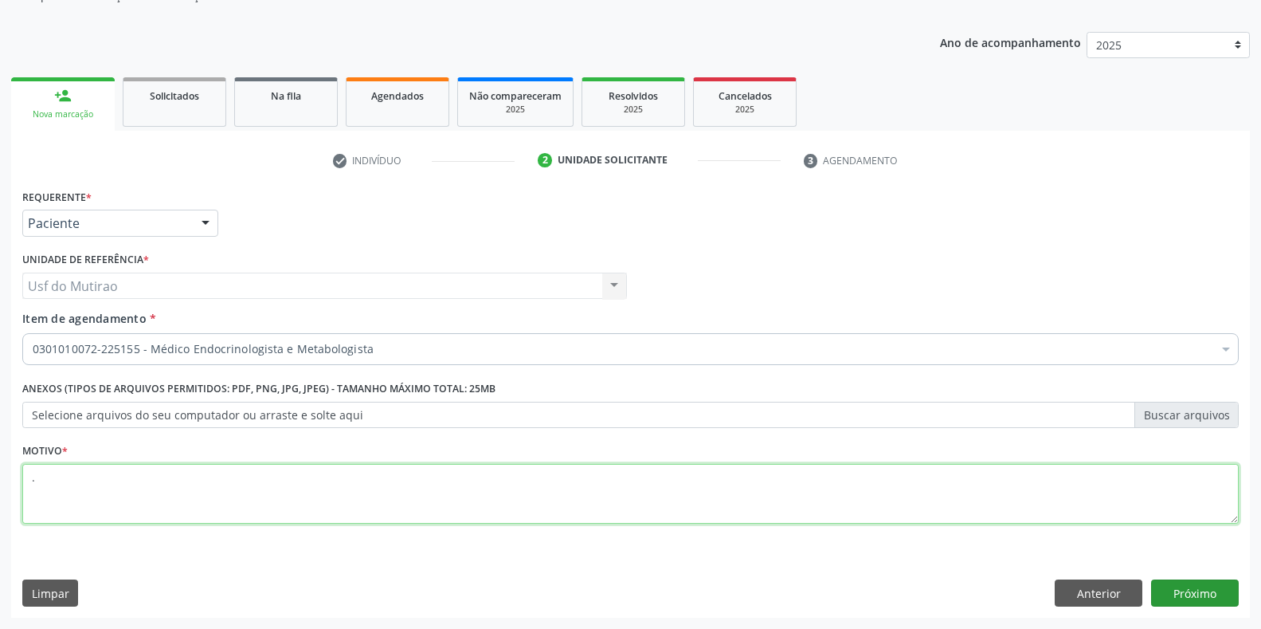
type textarea "."
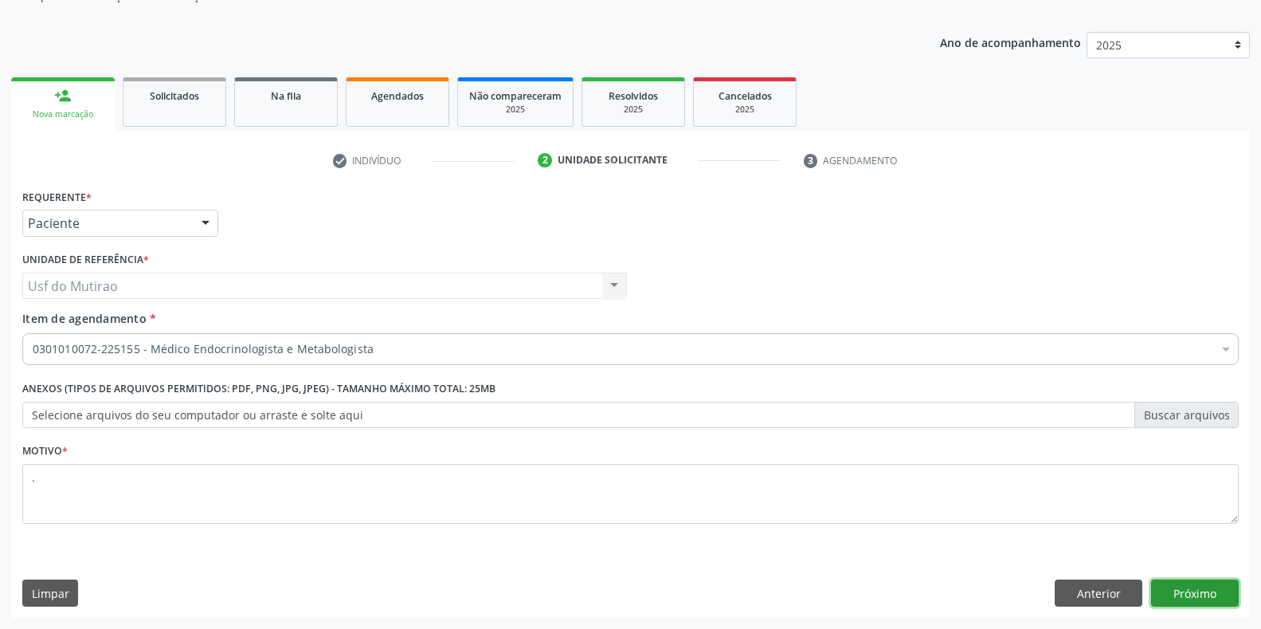
click at [1188, 595] on button "Próximo" at bounding box center [1195, 592] width 88 height 27
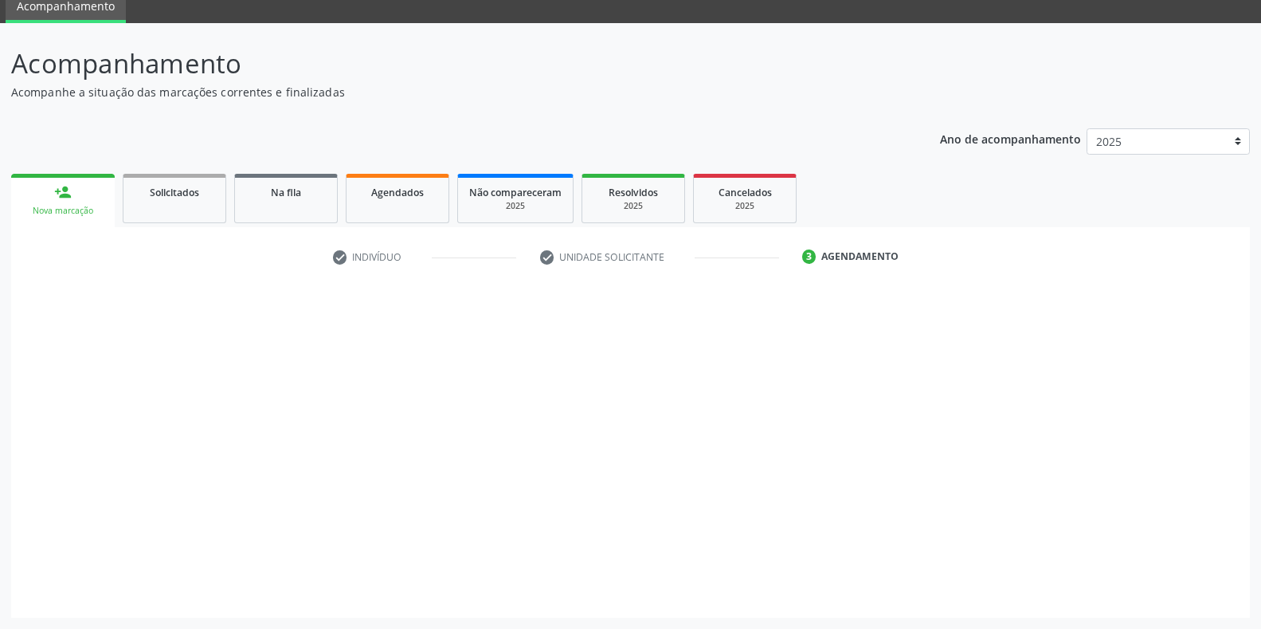
scroll to position [65, 0]
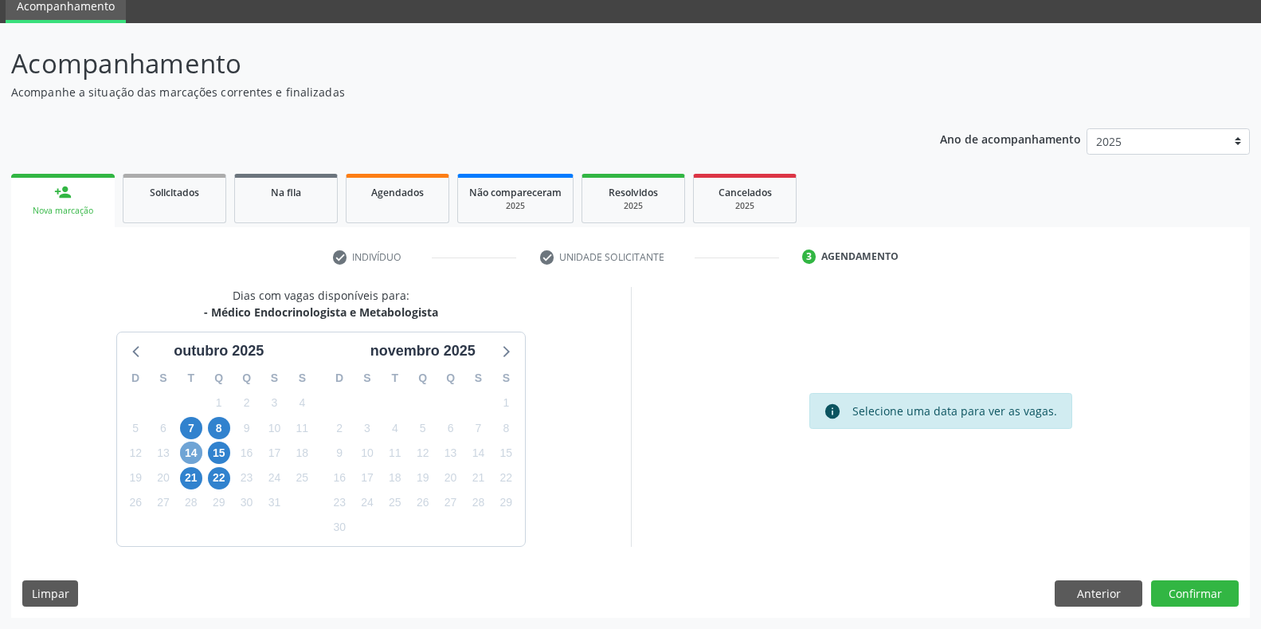
click at [194, 452] on span "14" at bounding box center [191, 452] width 22 height 22
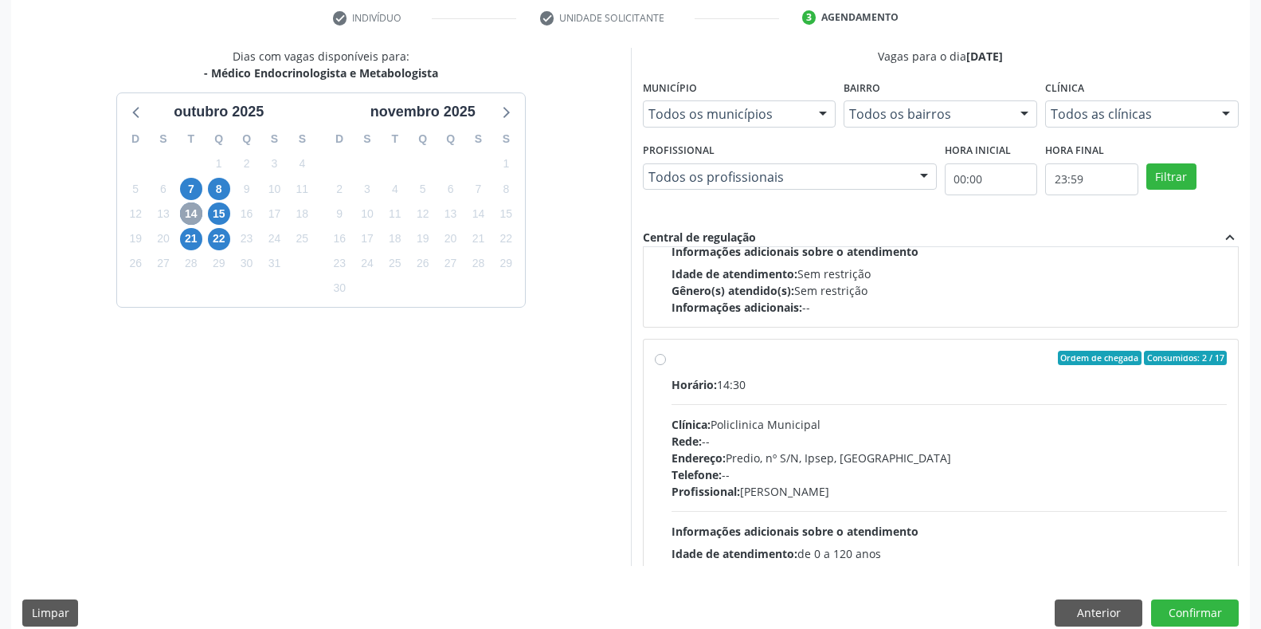
scroll to position [531, 0]
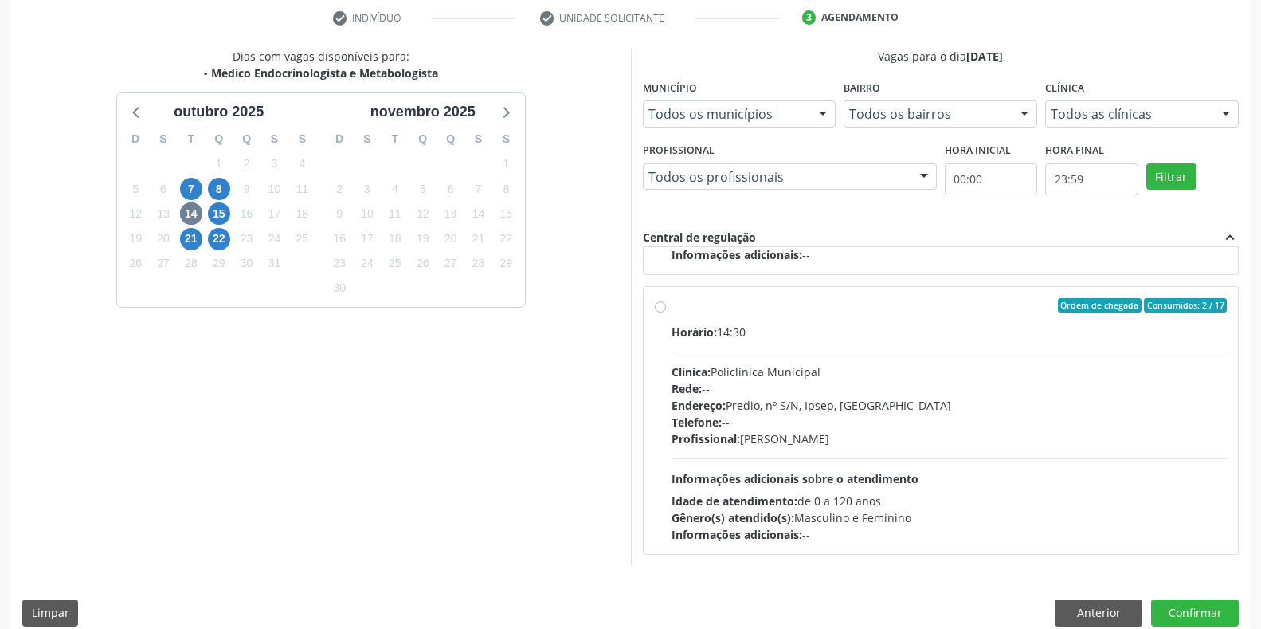
click at [821, 428] on div "Telefone: --" at bounding box center [950, 421] width 556 height 17
click at [666, 312] on input "Ordem de chegada Consumidos: 2 / 17 Horário: 14:30 Clínica: Policlinica Municip…" at bounding box center [660, 305] width 11 height 14
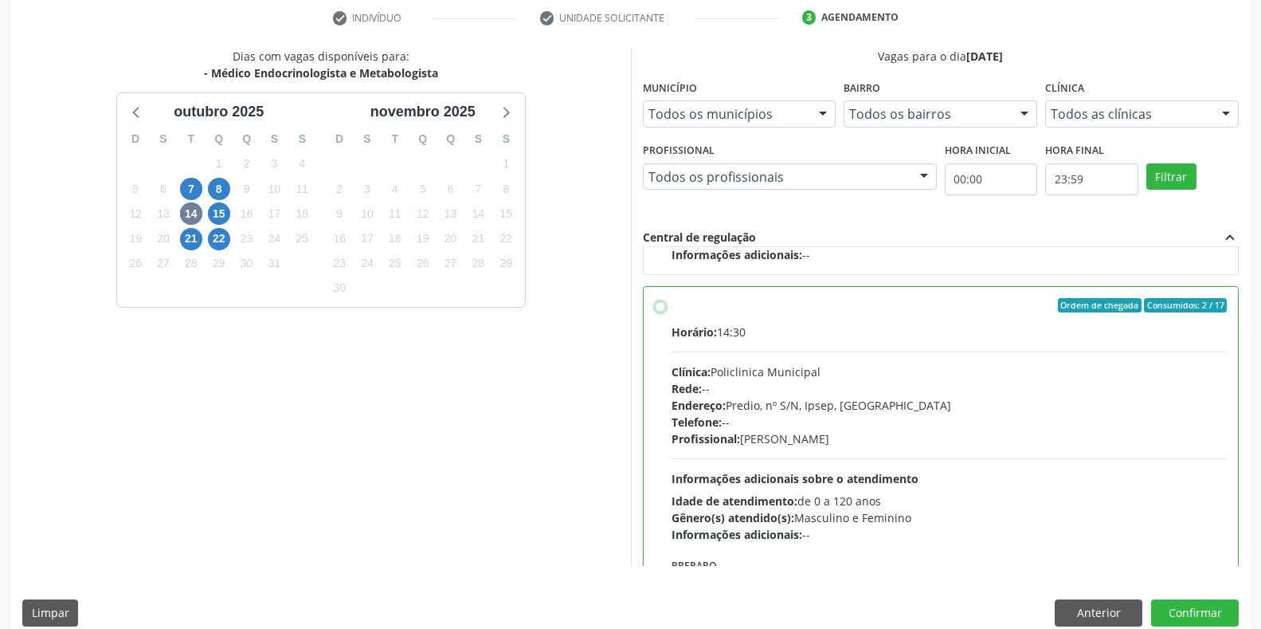
radio input "true"
click at [1197, 600] on button "Confirmar" at bounding box center [1195, 612] width 88 height 27
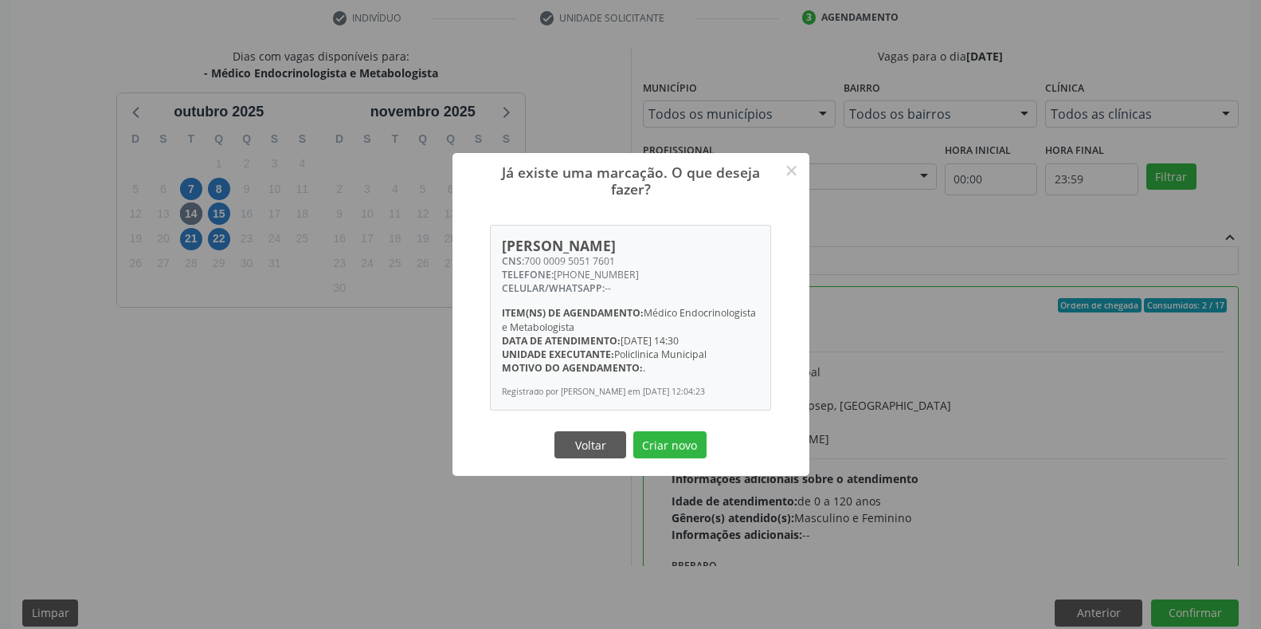
click at [716, 459] on div "Já existe uma marcação. O que deseja fazer? × Maria de Lourdes Henrique CNS: 70…" at bounding box center [631, 314] width 357 height 322
click at [683, 457] on button "Criar novo" at bounding box center [669, 444] width 73 height 27
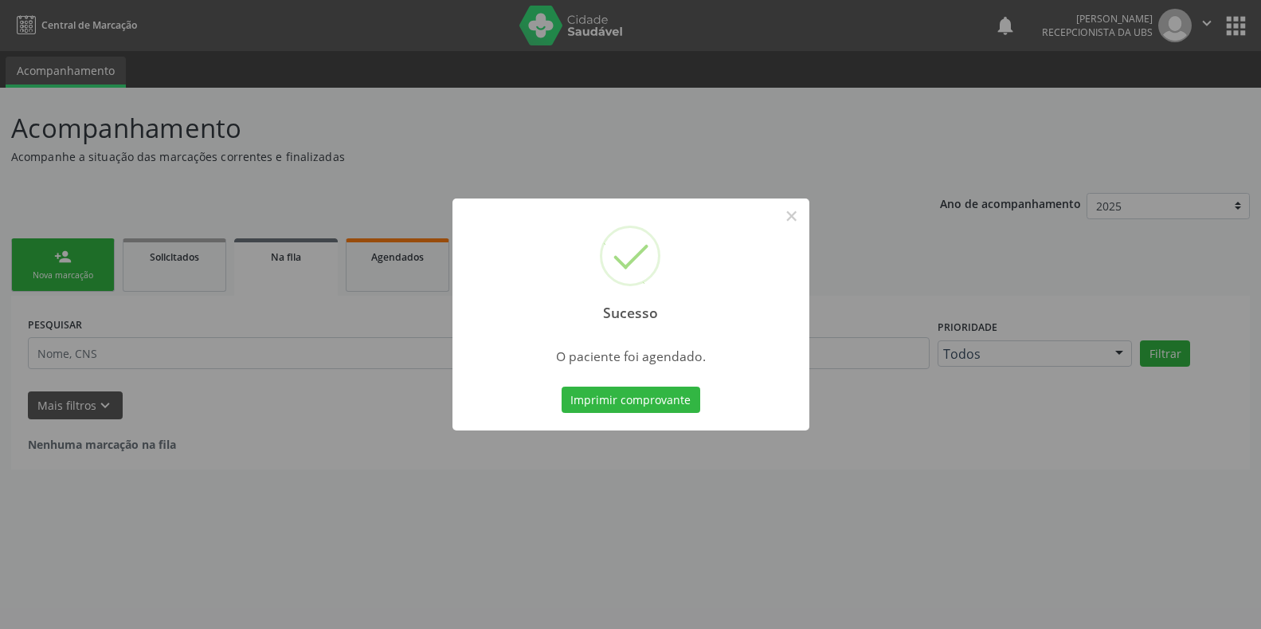
scroll to position [0, 0]
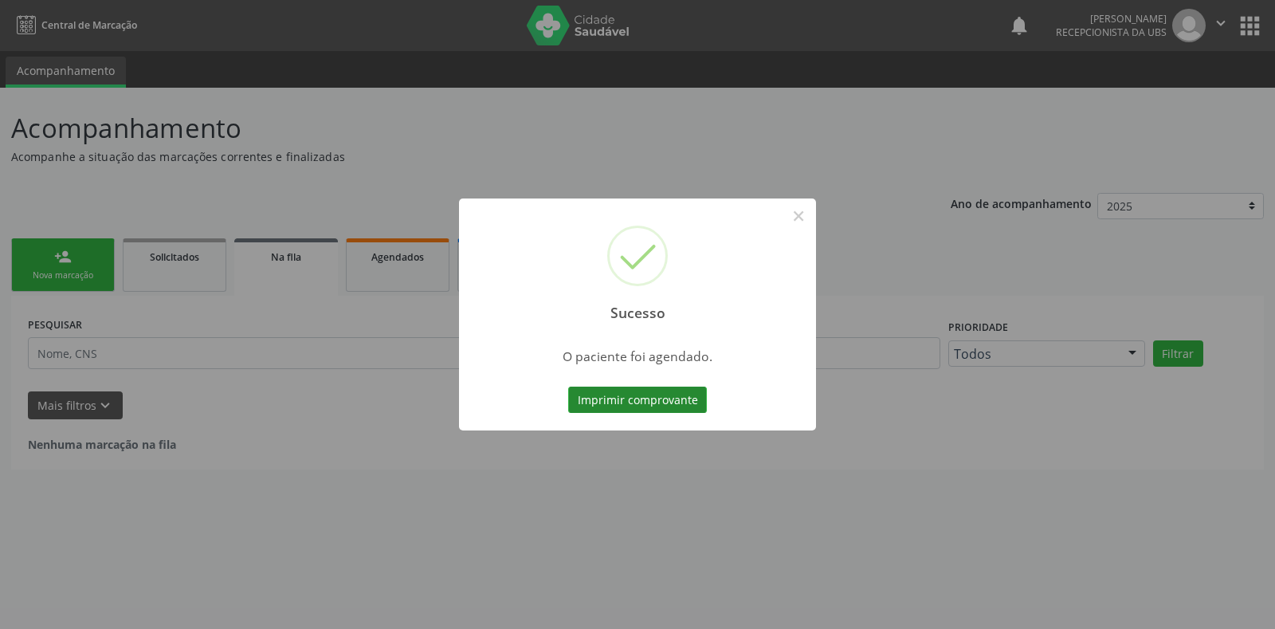
click at [621, 404] on button "Imprimir comprovante" at bounding box center [637, 399] width 139 height 27
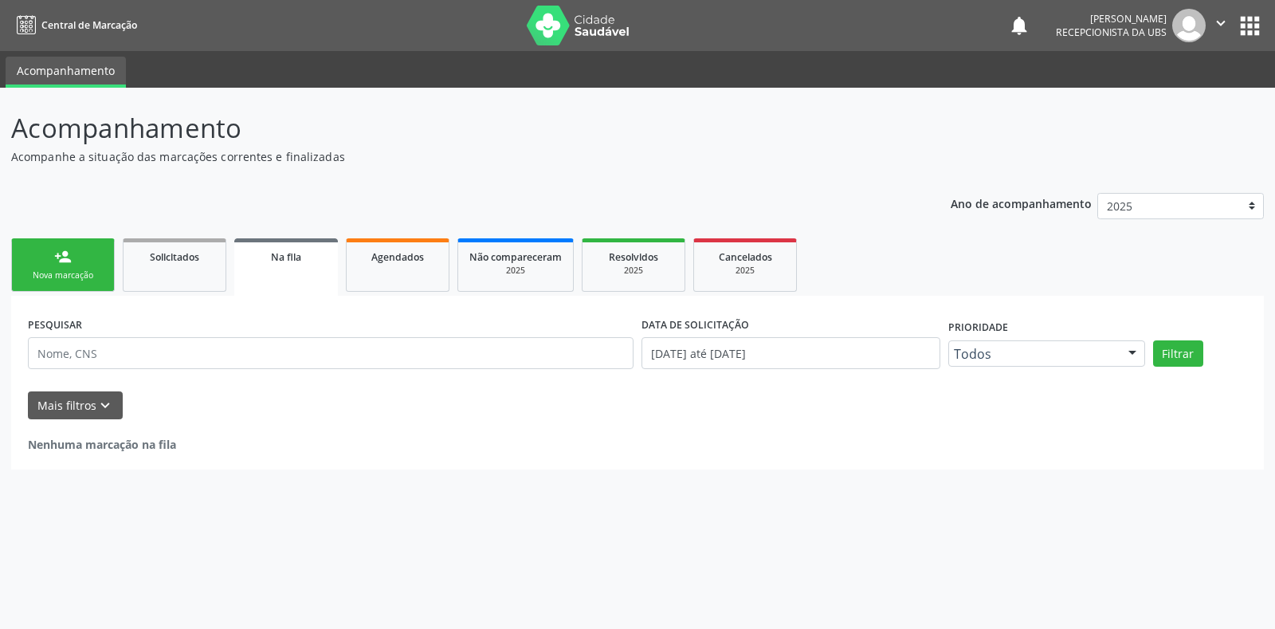
click at [77, 260] on link "person_add Nova marcação" at bounding box center [63, 264] width 104 height 53
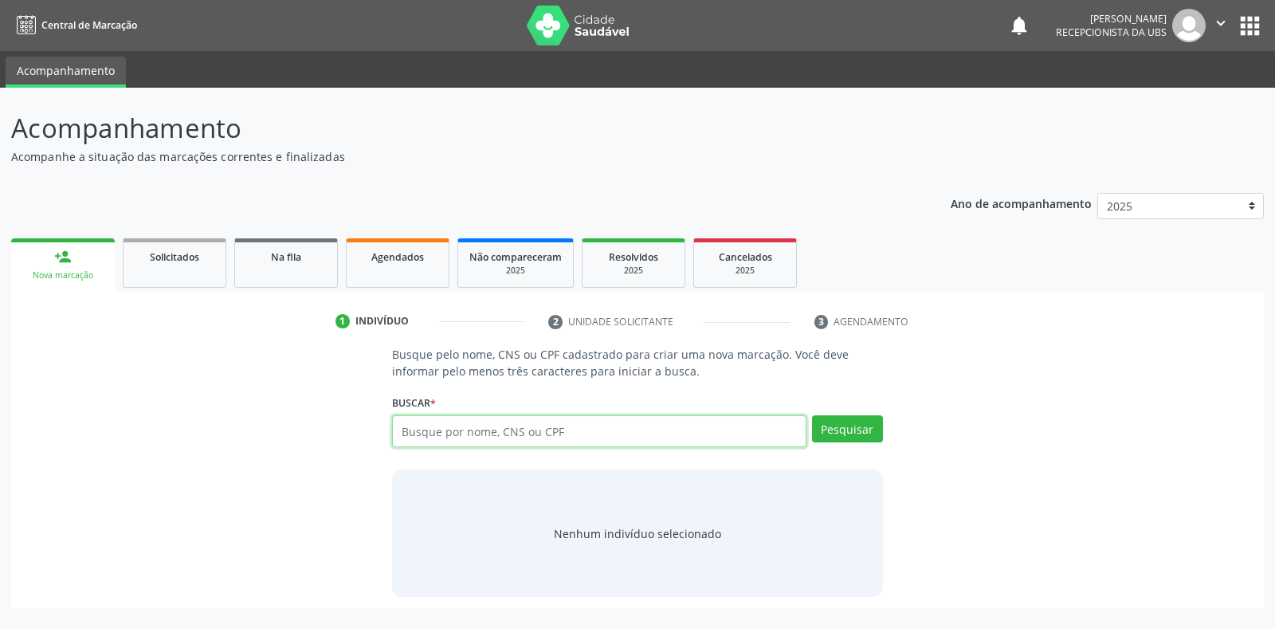
click at [437, 440] on input "text" at bounding box center [598, 431] width 413 height 32
type input "704809541847341"
click at [852, 434] on button "Pesquisar" at bounding box center [847, 428] width 71 height 27
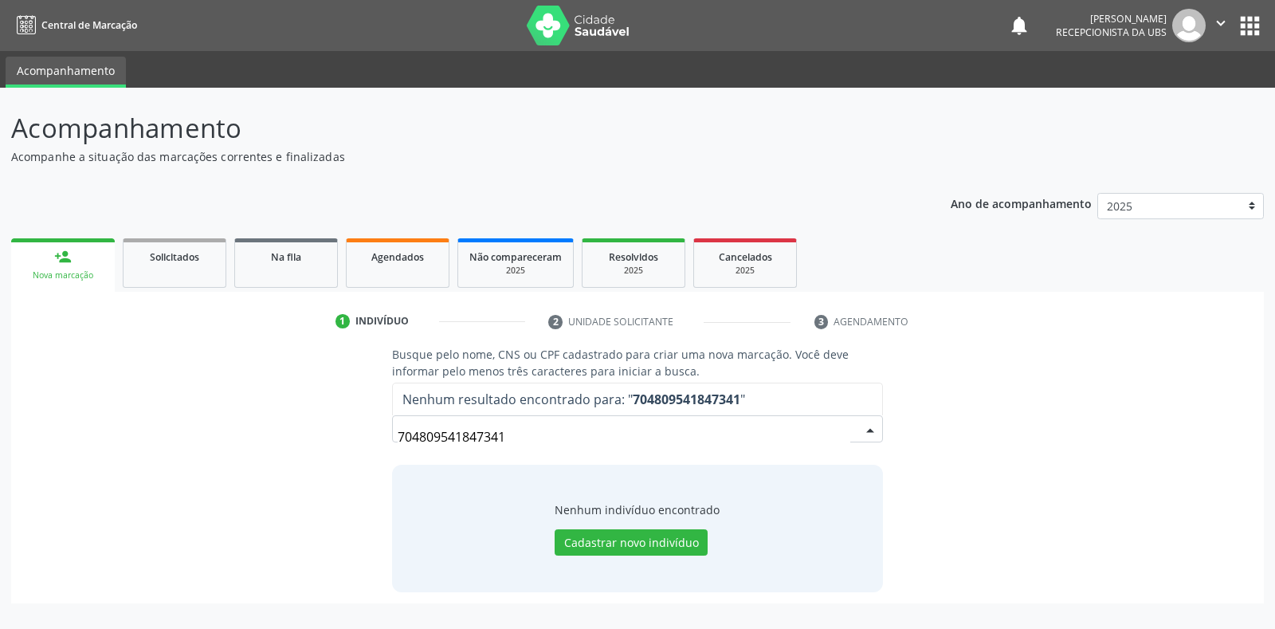
drag, startPoint x: 535, startPoint y: 428, endPoint x: 365, endPoint y: 428, distance: 169.7
click at [365, 428] on div "Busque pelo nome, CNS ou CPF cadastrado para criar uma nova marcação. Você deve…" at bounding box center [637, 468] width 1230 height 245
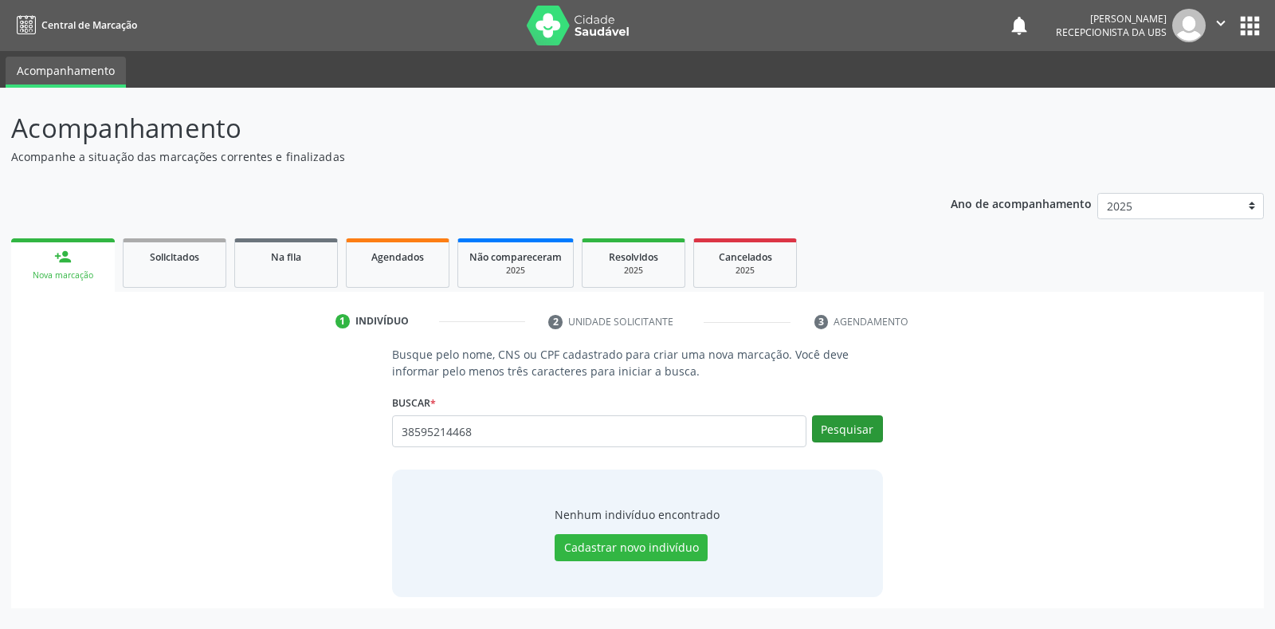
type input "38595214468"
click at [844, 429] on button "Pesquisar" at bounding box center [847, 428] width 71 height 27
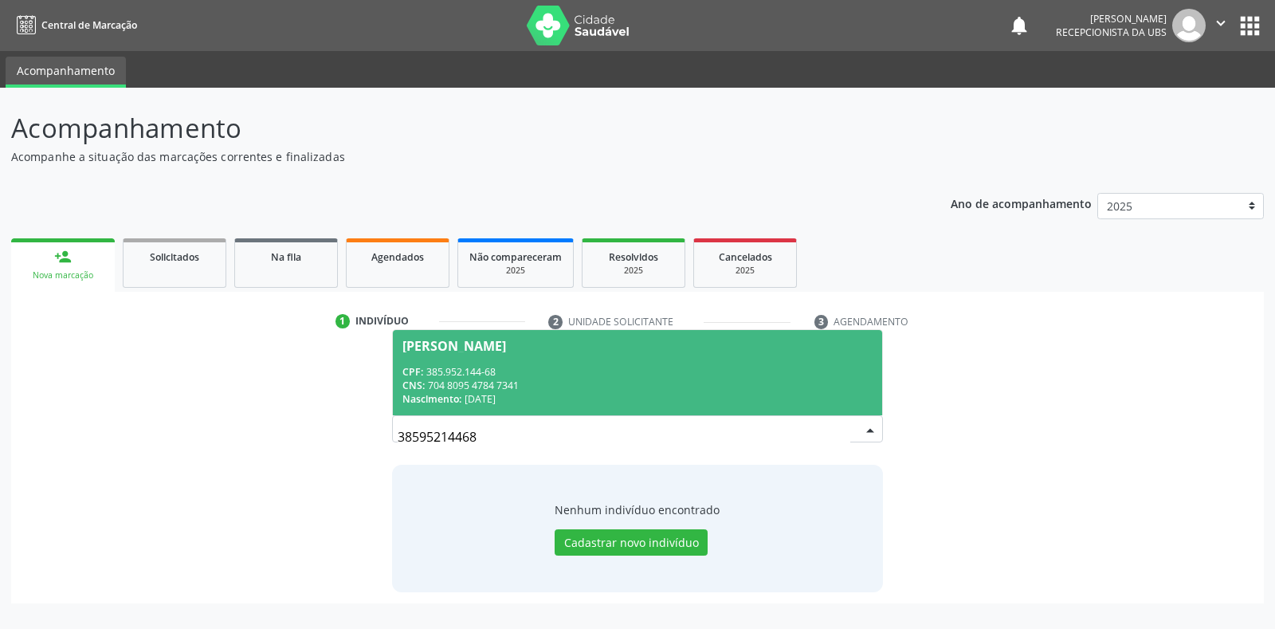
click at [613, 368] on div "CPF: 385.952.144-68" at bounding box center [636, 372] width 469 height 14
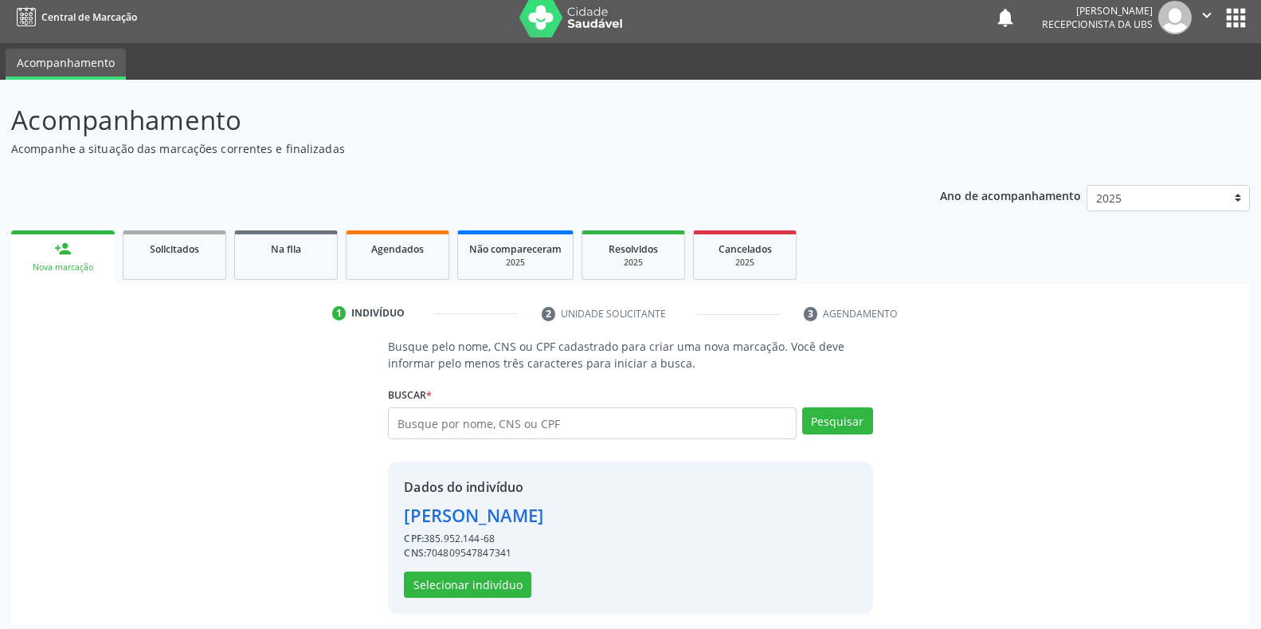
scroll to position [15, 0]
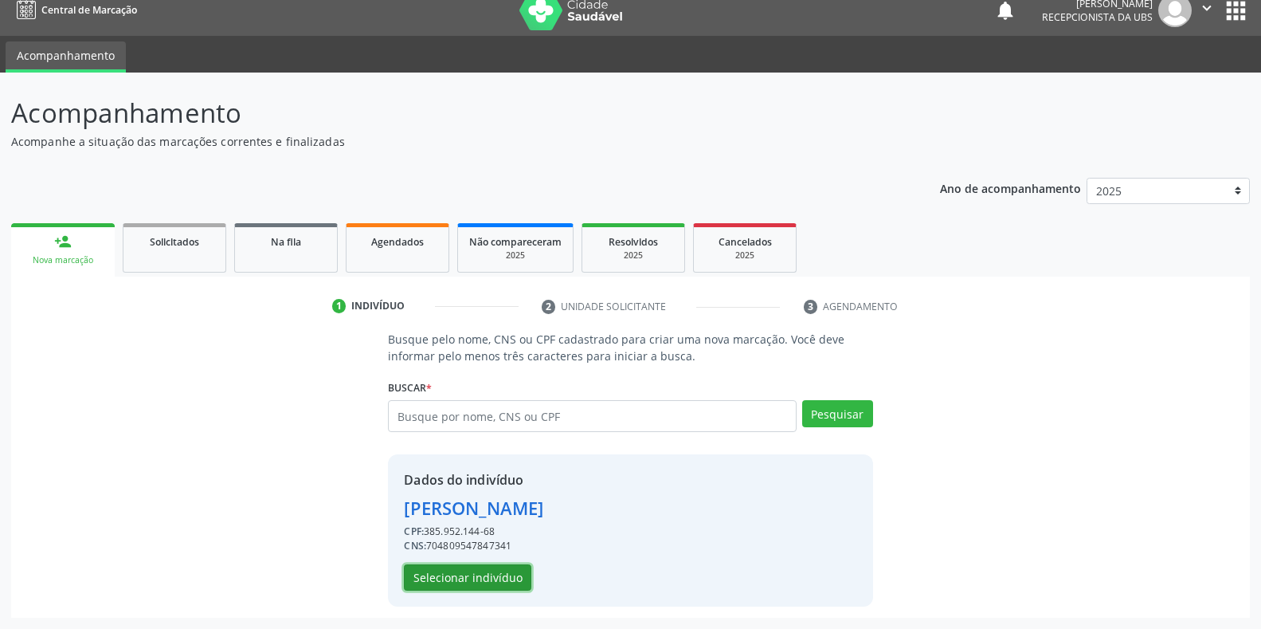
click at [496, 578] on button "Selecionar indivíduo" at bounding box center [467, 577] width 127 height 27
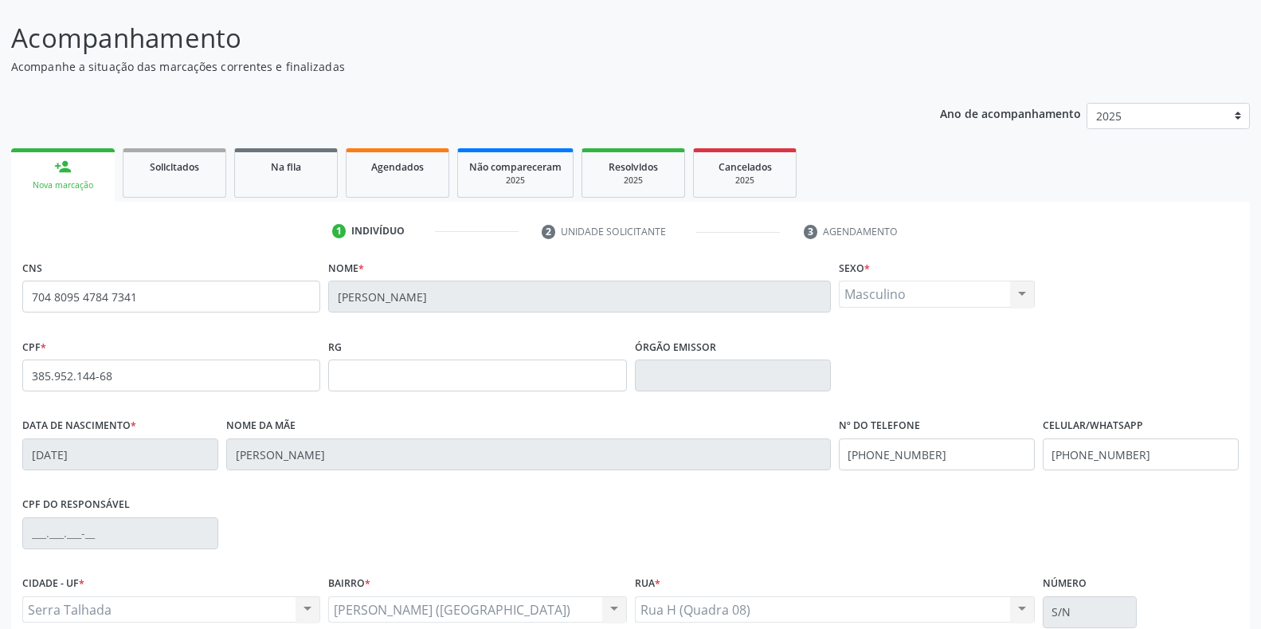
scroll to position [235, 0]
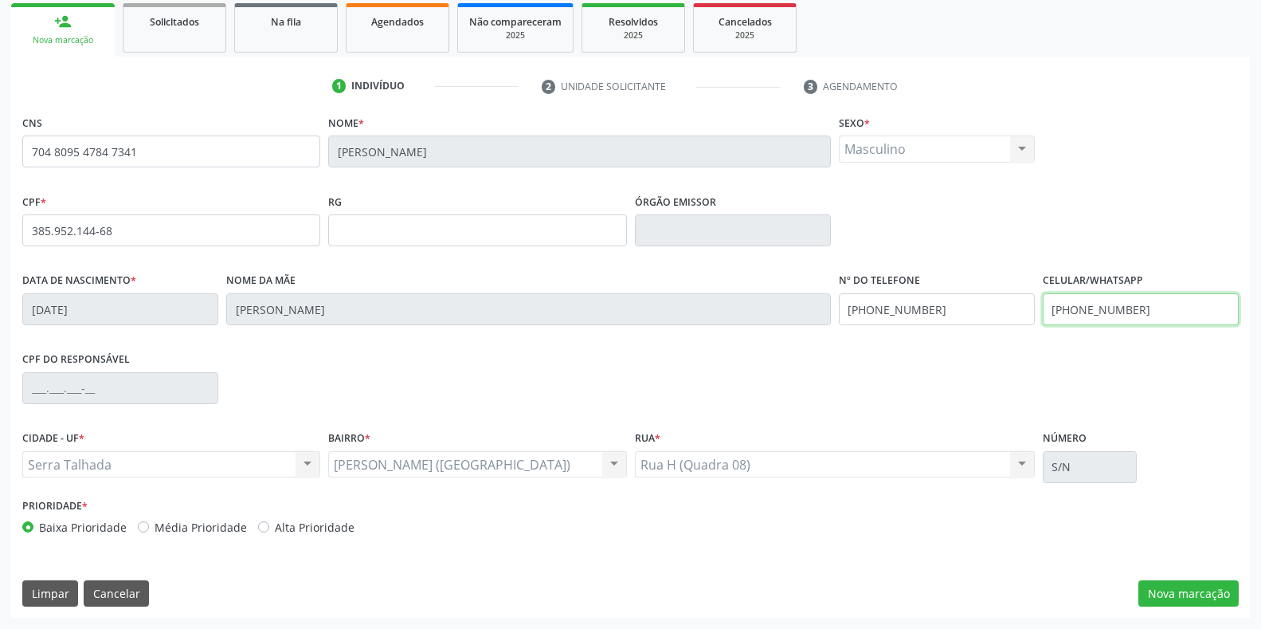
drag, startPoint x: 1160, startPoint y: 314, endPoint x: 819, endPoint y: 305, distance: 341.1
click at [819, 306] on div "Data de nascimento * 27/01/1964 Nome da mãe Maria Jose de Lima Nº do Telefone (…" at bounding box center [630, 307] width 1224 height 79
type input "(87) 99965-8159"
click at [1211, 599] on button "Nova marcação" at bounding box center [1188, 593] width 100 height 27
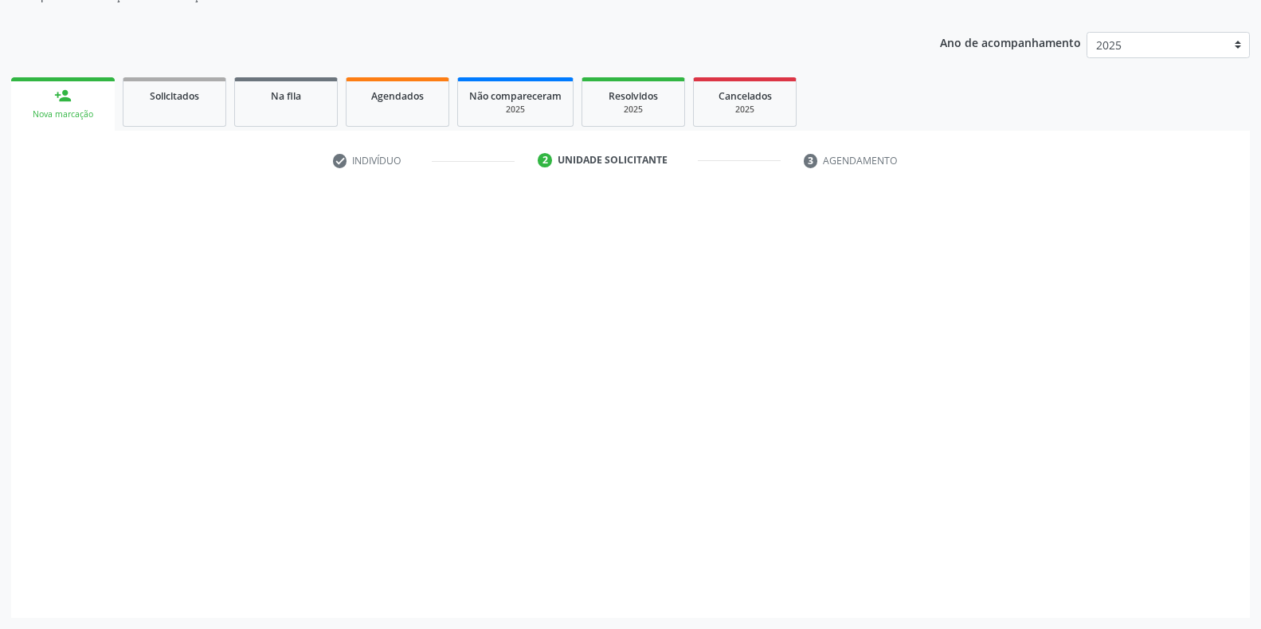
scroll to position [161, 0]
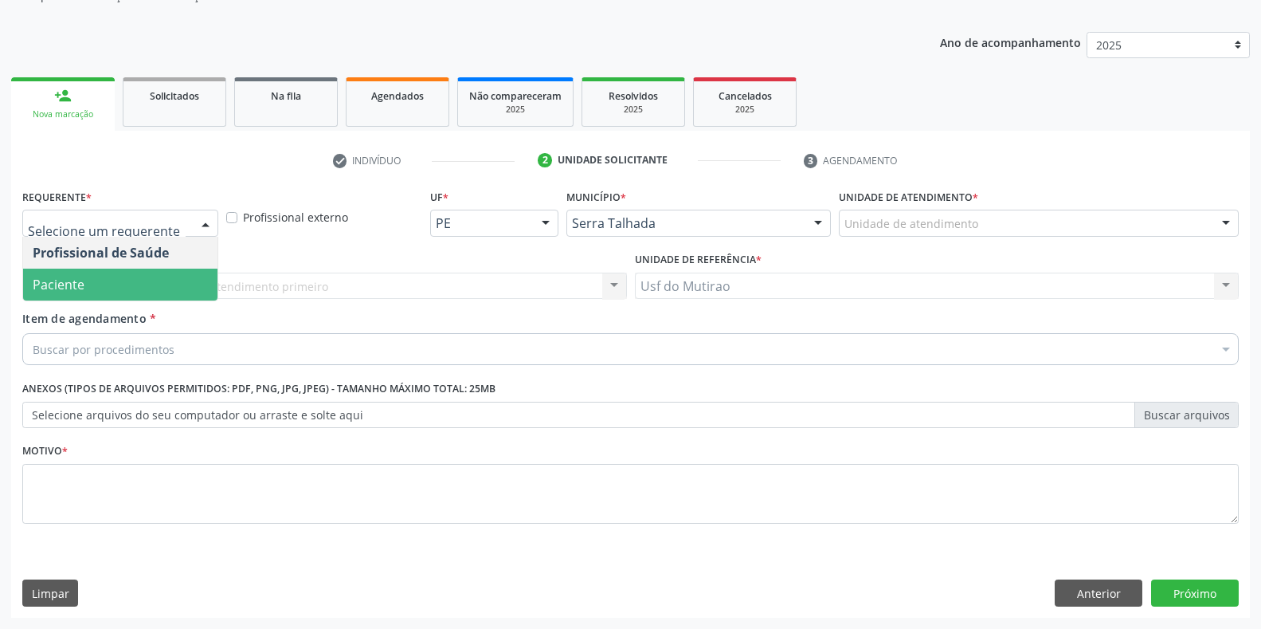
drag, startPoint x: 112, startPoint y: 292, endPoint x: 117, endPoint y: 342, distance: 50.4
click at [112, 292] on span "Paciente" at bounding box center [120, 284] width 194 height 32
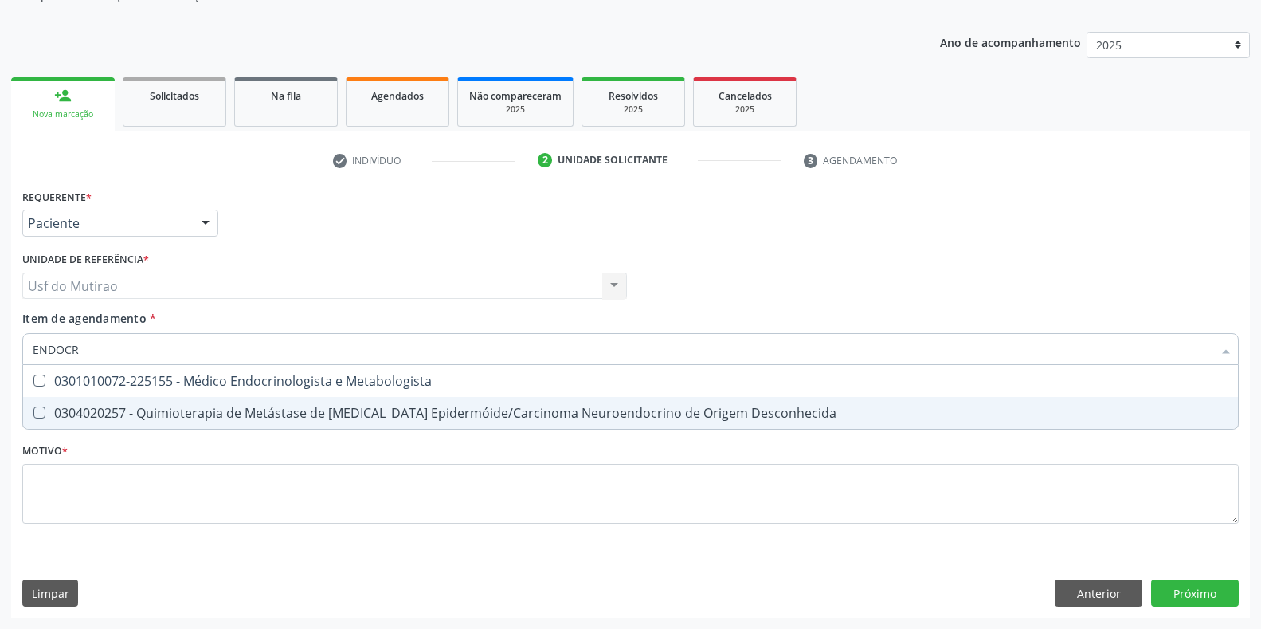
type input "ENDOCRI"
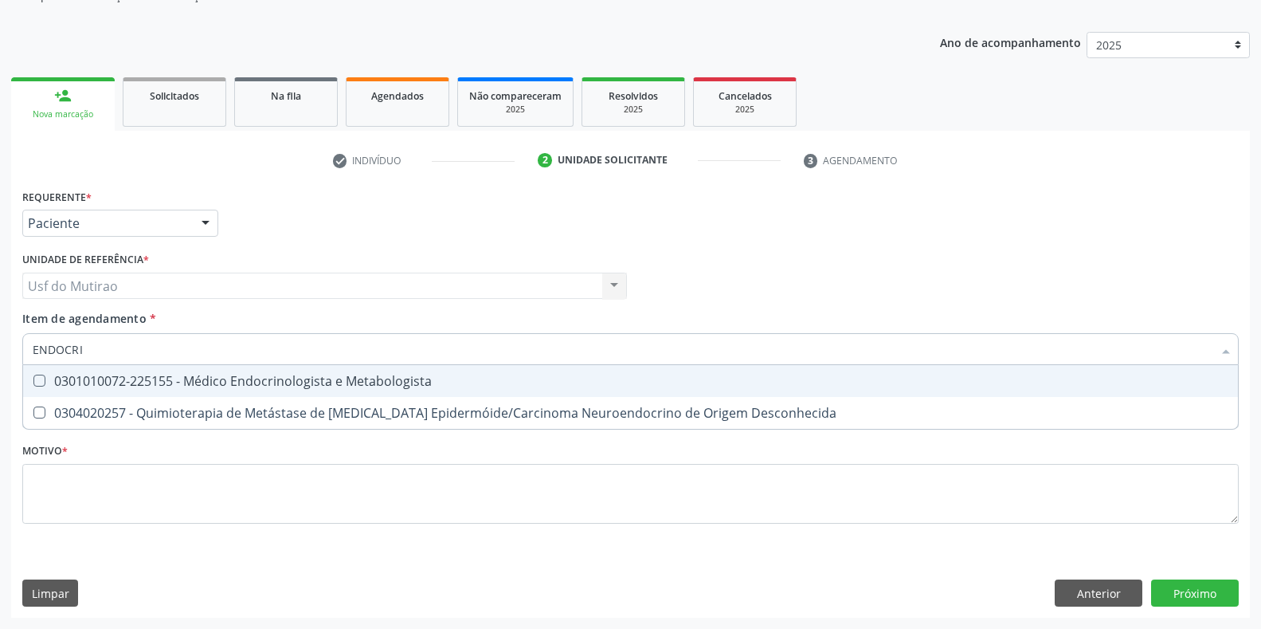
click at [202, 377] on div "0301010072-225155 - Médico Endocrinologista e Metabologista" at bounding box center [631, 380] width 1196 height 13
checkbox Metabologista "true"
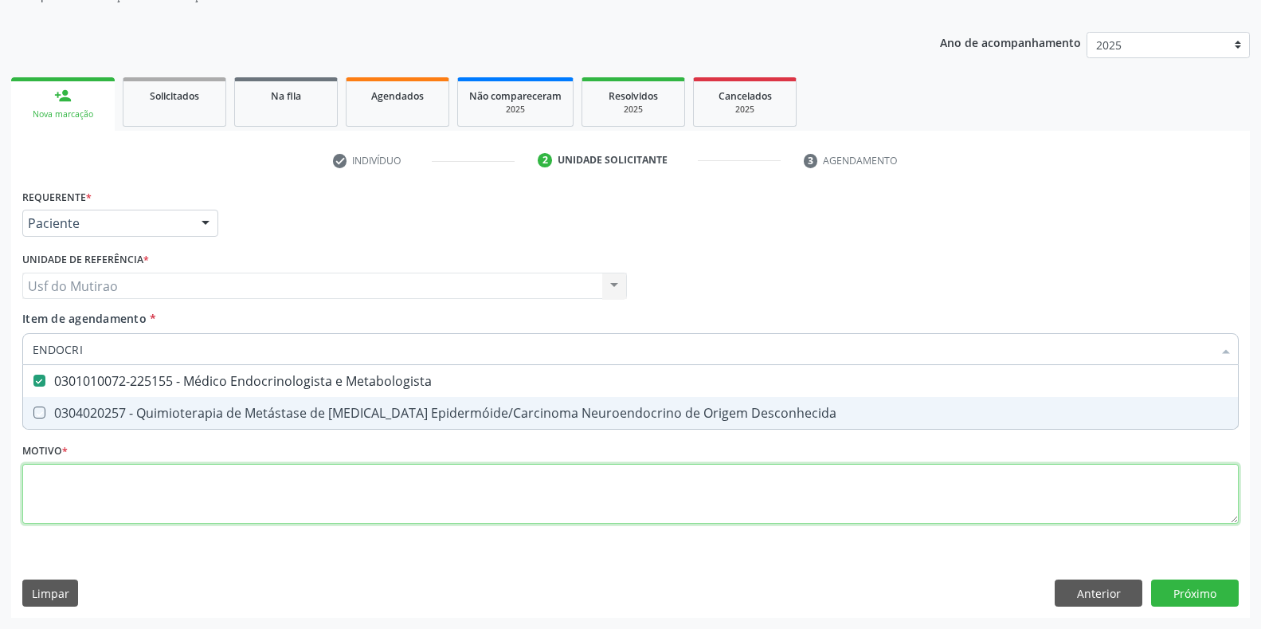
click at [190, 504] on div "Requerente * Paciente Profissional de Saúde Paciente Nenhum resultado encontrad…" at bounding box center [630, 365] width 1216 height 361
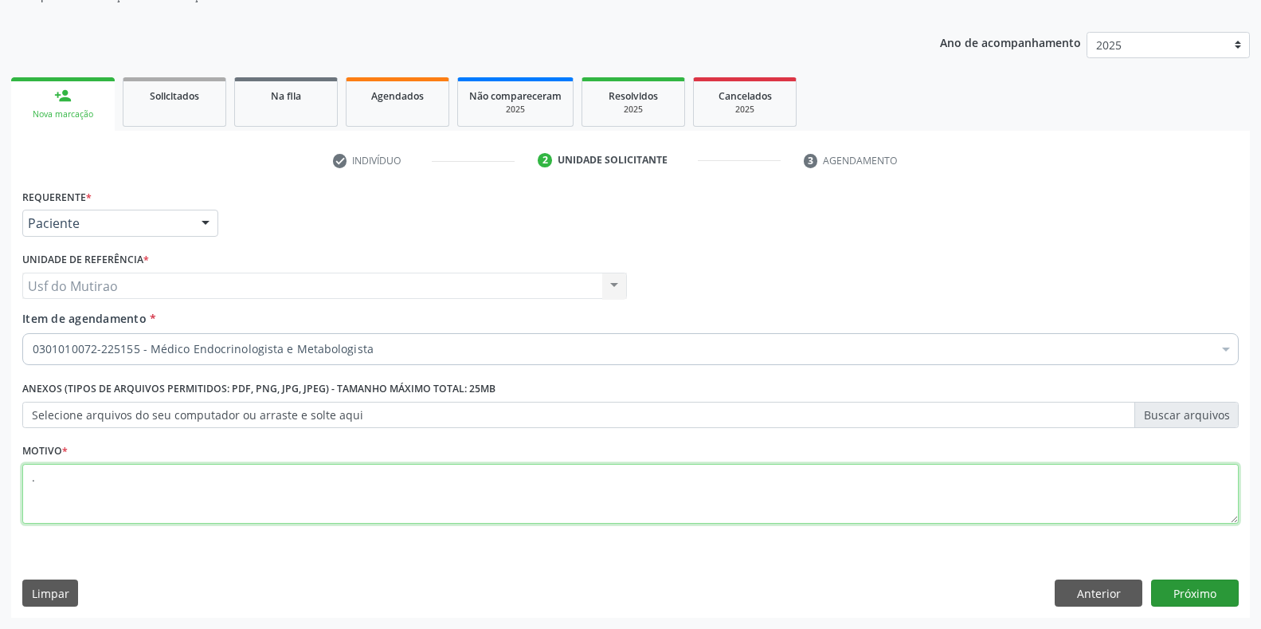
type textarea "."
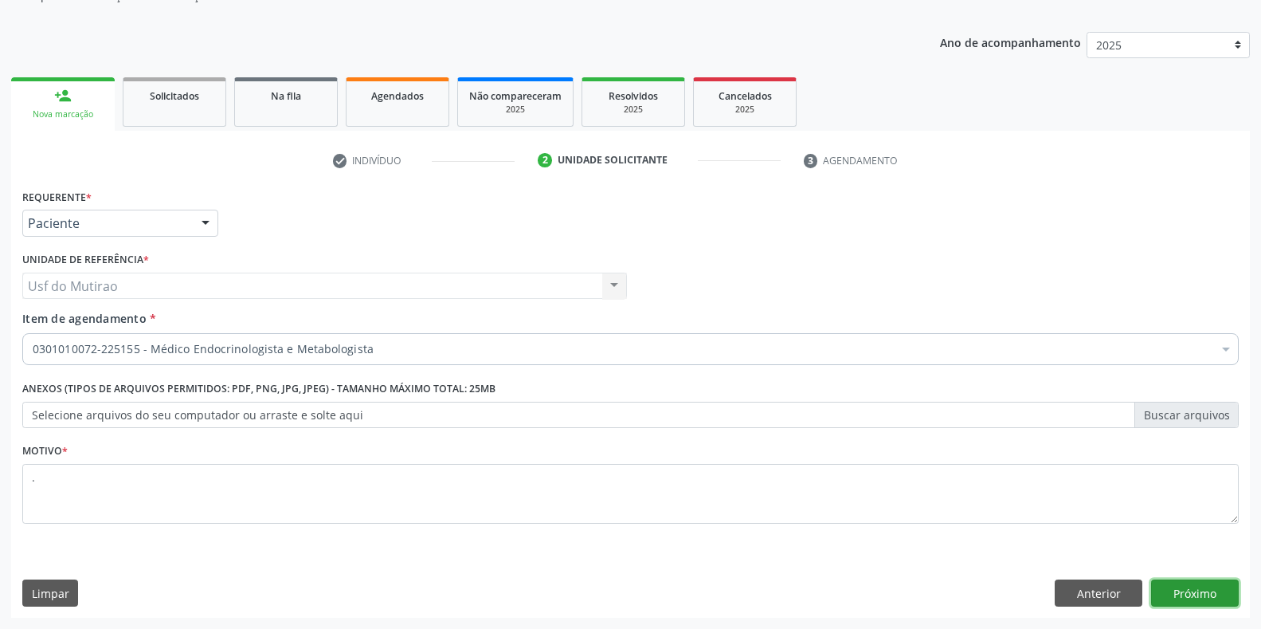
click at [1187, 592] on button "Próximo" at bounding box center [1195, 592] width 88 height 27
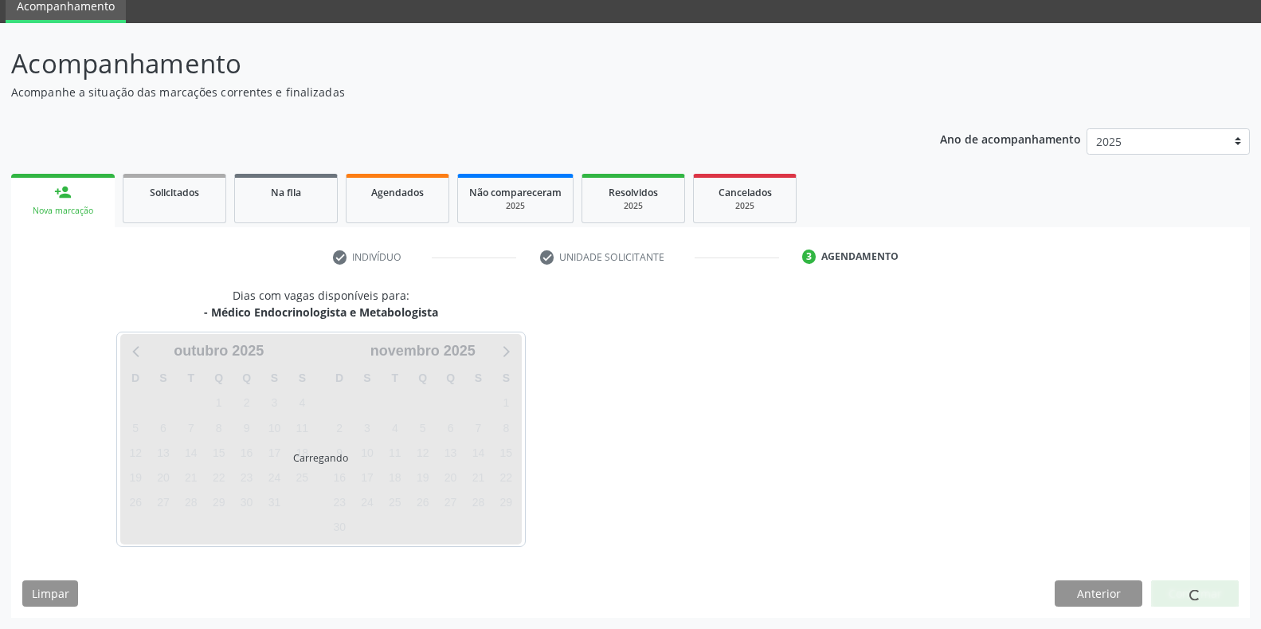
scroll to position [65, 0]
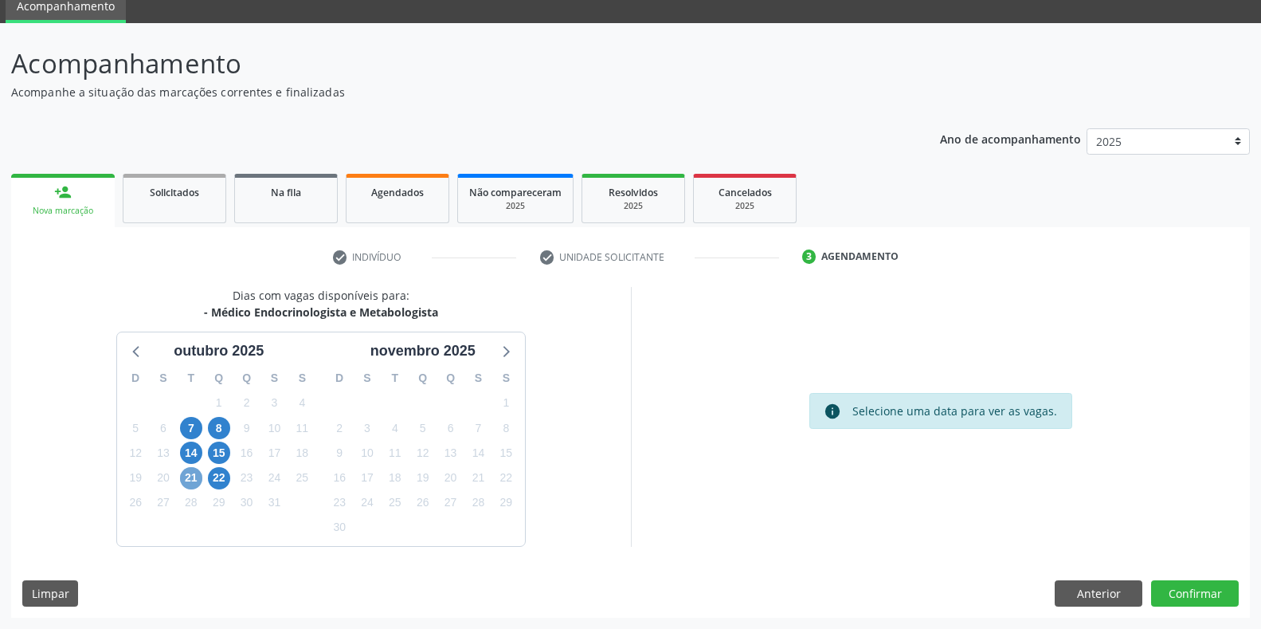
click at [195, 476] on span "21" at bounding box center [191, 478] width 22 height 22
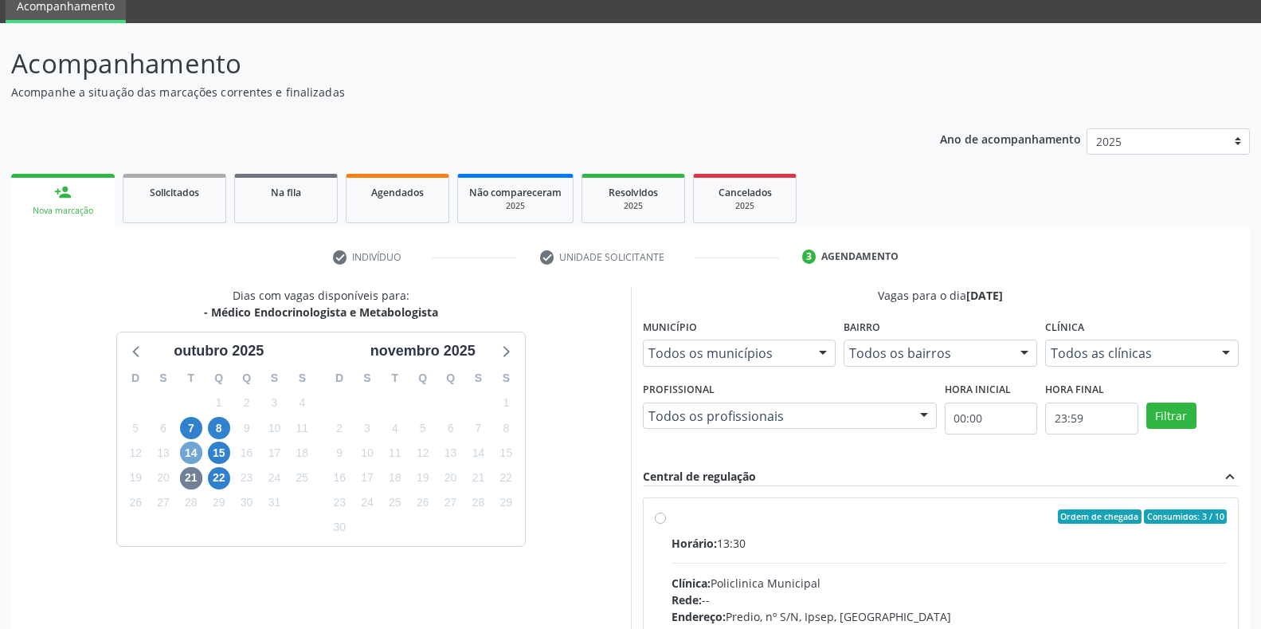
click at [197, 456] on span "14" at bounding box center [191, 452] width 22 height 22
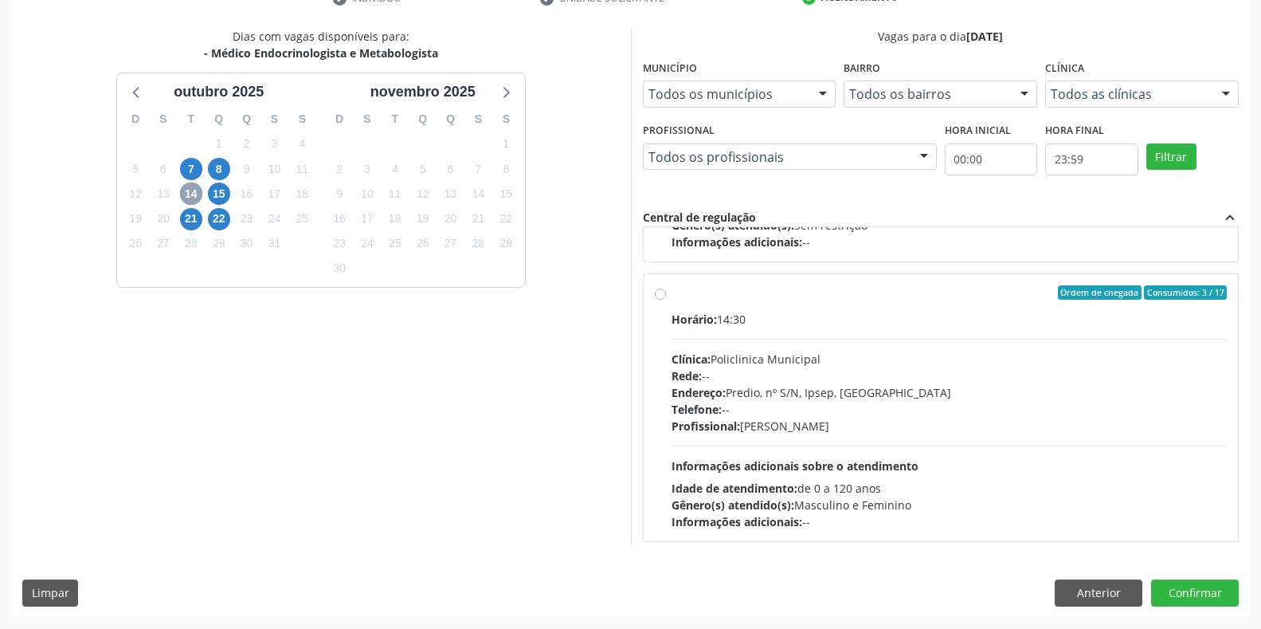
scroll to position [531, 0]
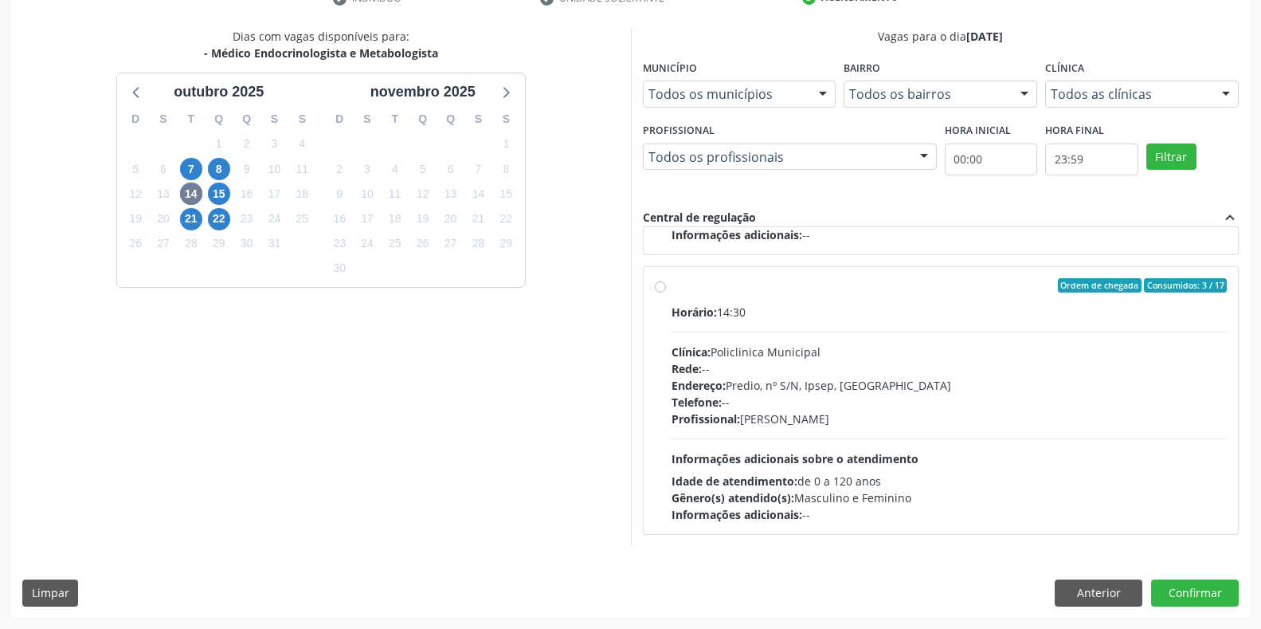
click at [852, 452] on span "Informações adicionais sobre o atendimento" at bounding box center [795, 458] width 247 height 15
click at [666, 292] on input "Ordem de chegada Consumidos: 3 / 17 Horário: 14:30 Clínica: Policlinica Municip…" at bounding box center [660, 285] width 11 height 14
radio input "true"
click at [1216, 598] on button "Confirmar" at bounding box center [1195, 592] width 88 height 27
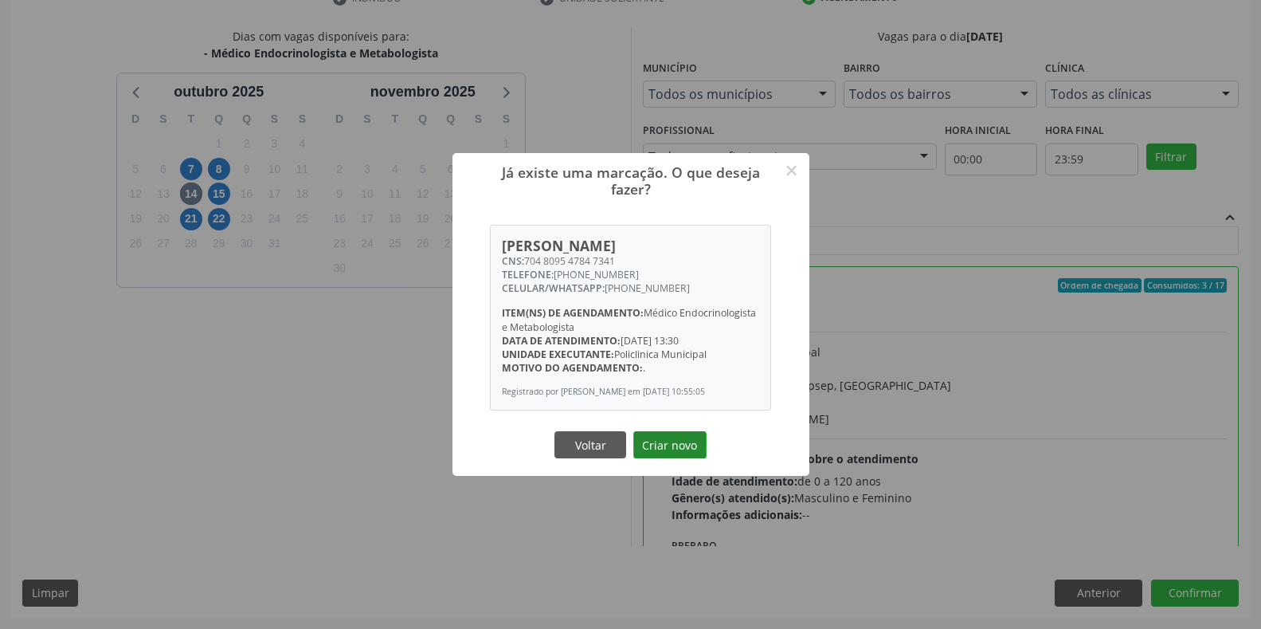
click at [685, 458] on button "Criar novo" at bounding box center [669, 444] width 73 height 27
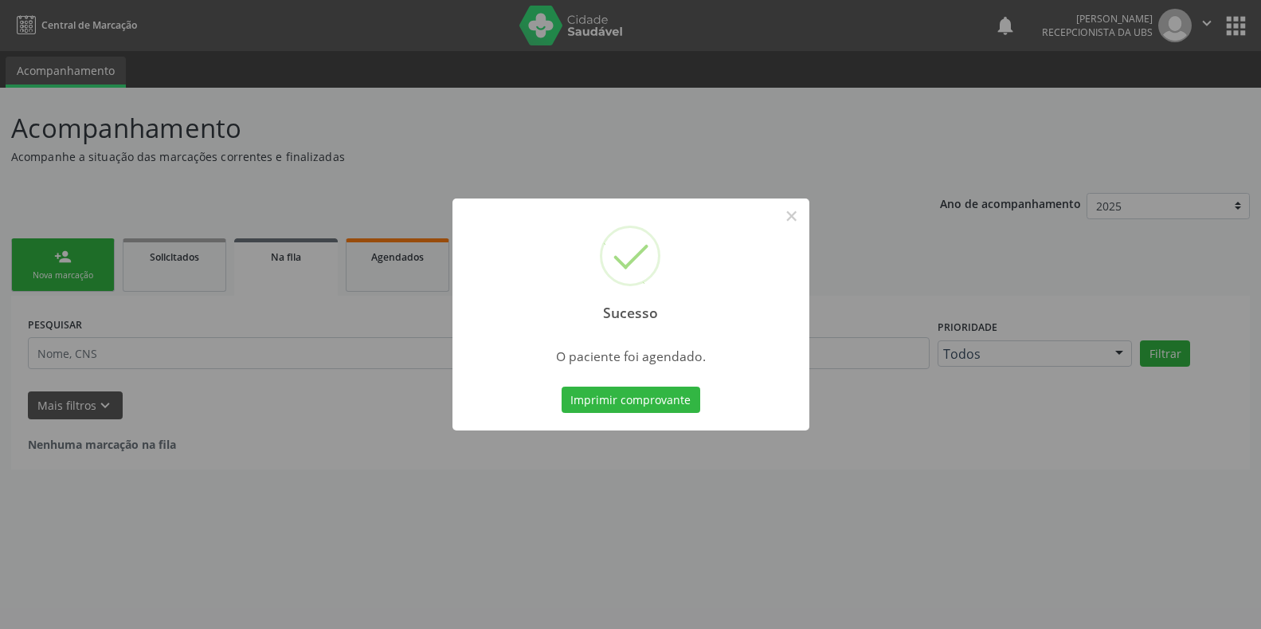
scroll to position [0, 0]
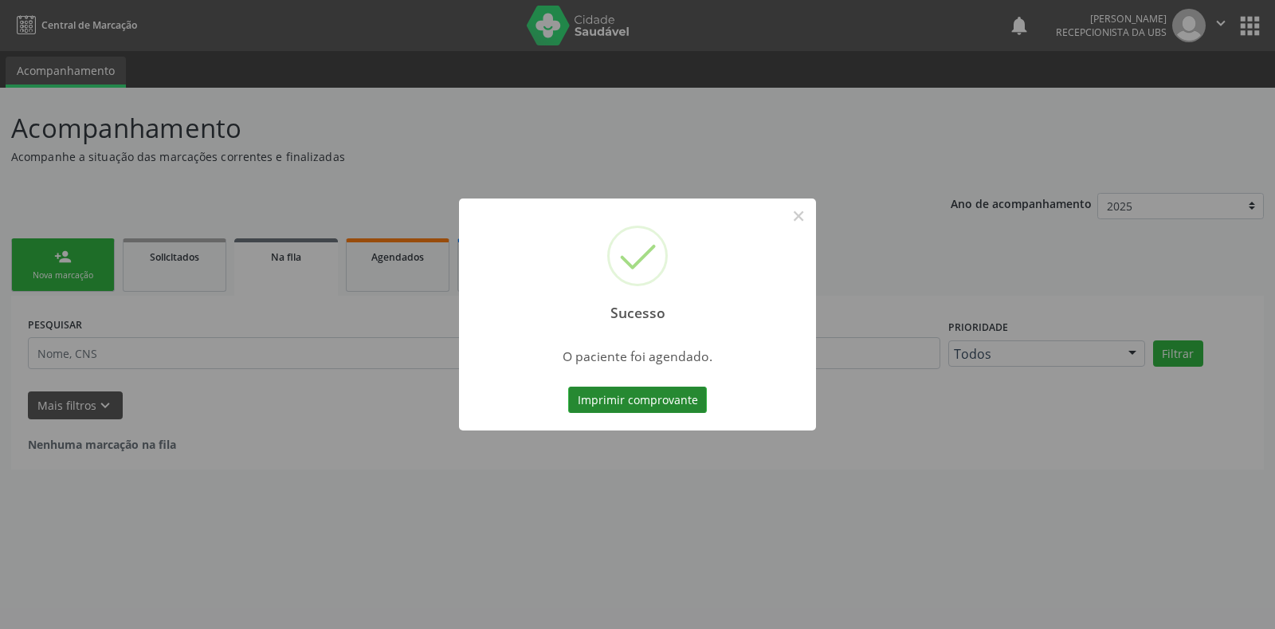
click at [626, 399] on button "Imprimir comprovante" at bounding box center [637, 399] width 139 height 27
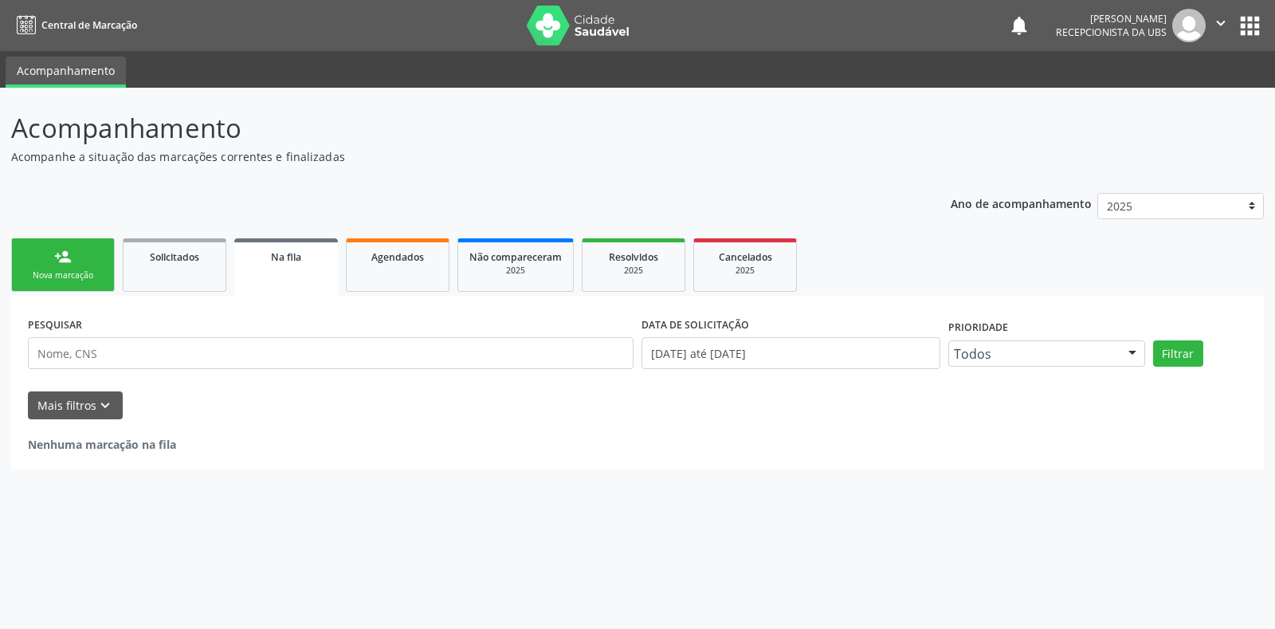
click at [88, 280] on div "Nova marcação" at bounding box center [63, 275] width 80 height 12
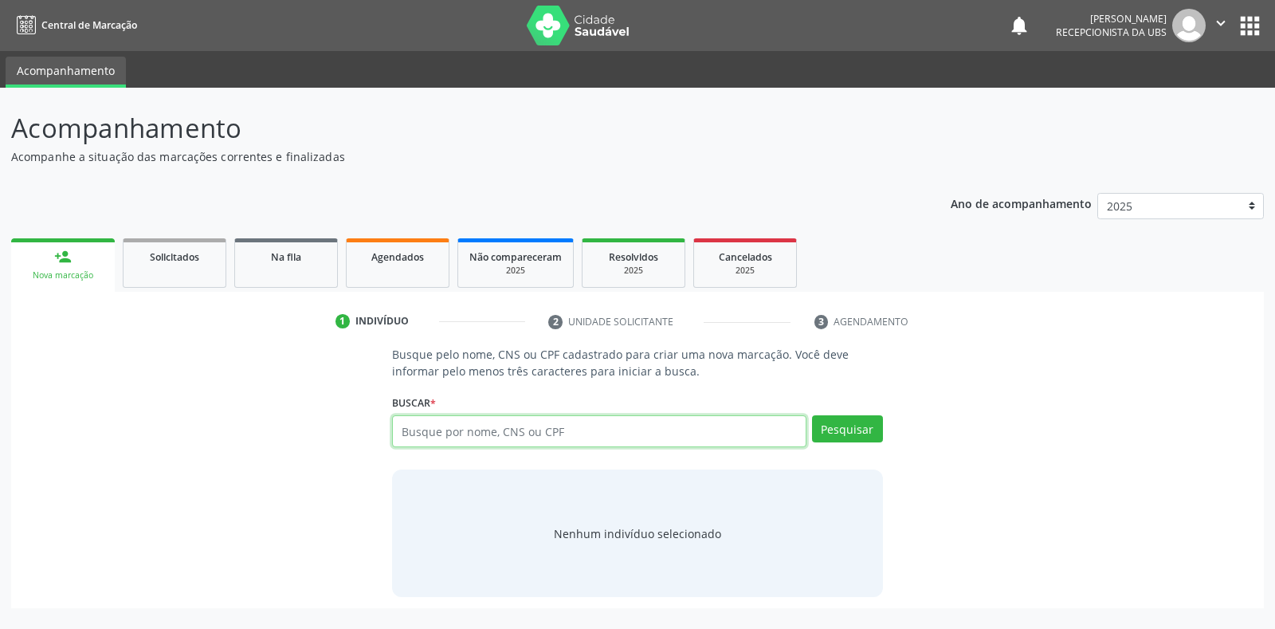
click at [507, 429] on input "text" at bounding box center [598, 431] width 413 height 32
type input "15405799483"
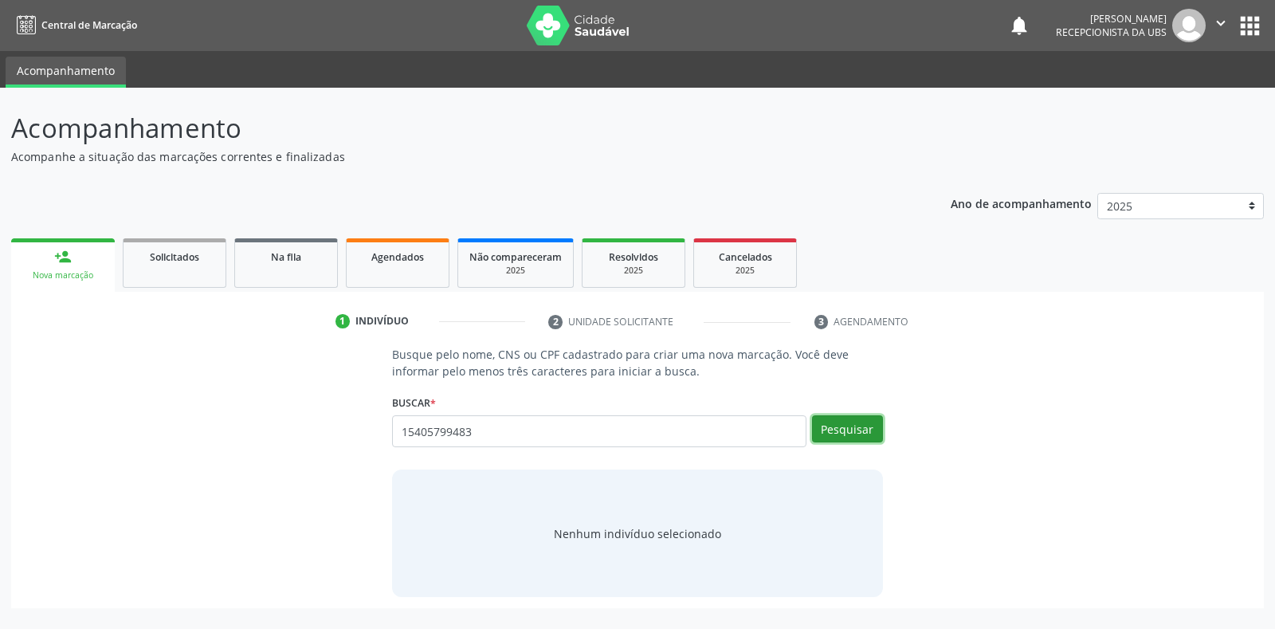
click at [866, 434] on button "Pesquisar" at bounding box center [847, 428] width 71 height 27
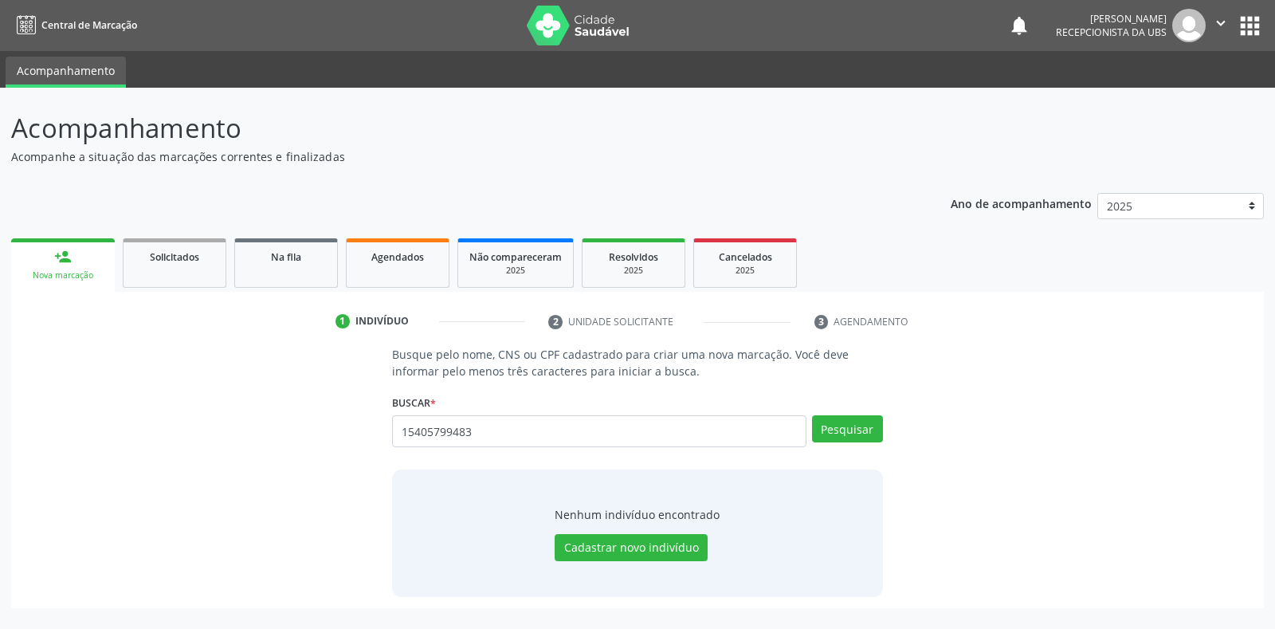
drag, startPoint x: 560, startPoint y: 460, endPoint x: 465, endPoint y: 460, distance: 94.8
click at [465, 460] on div "Busque pelo nome, CNS ou CPF cadastrado para criar uma nova marcação. Você deve…" at bounding box center [637, 471] width 512 height 251
drag, startPoint x: 518, startPoint y: 439, endPoint x: 394, endPoint y: 440, distance: 124.3
click at [394, 440] on input "15405799483" at bounding box center [598, 431] width 413 height 32
type input "898003439660399"
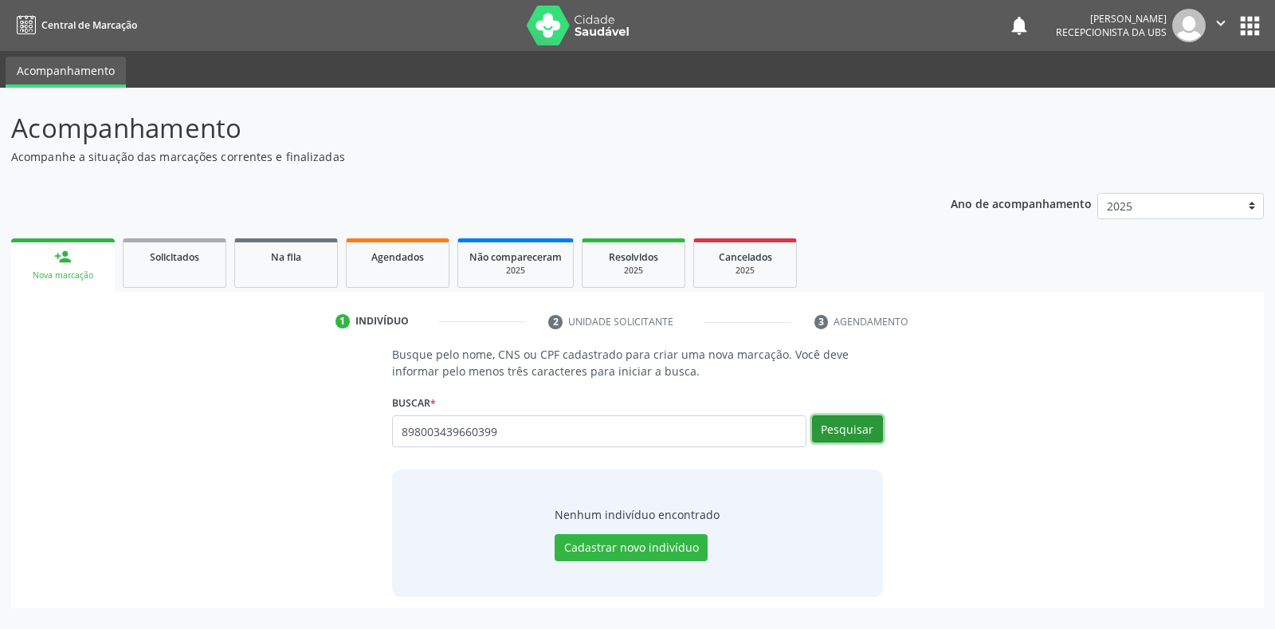
click at [860, 432] on button "Pesquisar" at bounding box center [847, 428] width 71 height 27
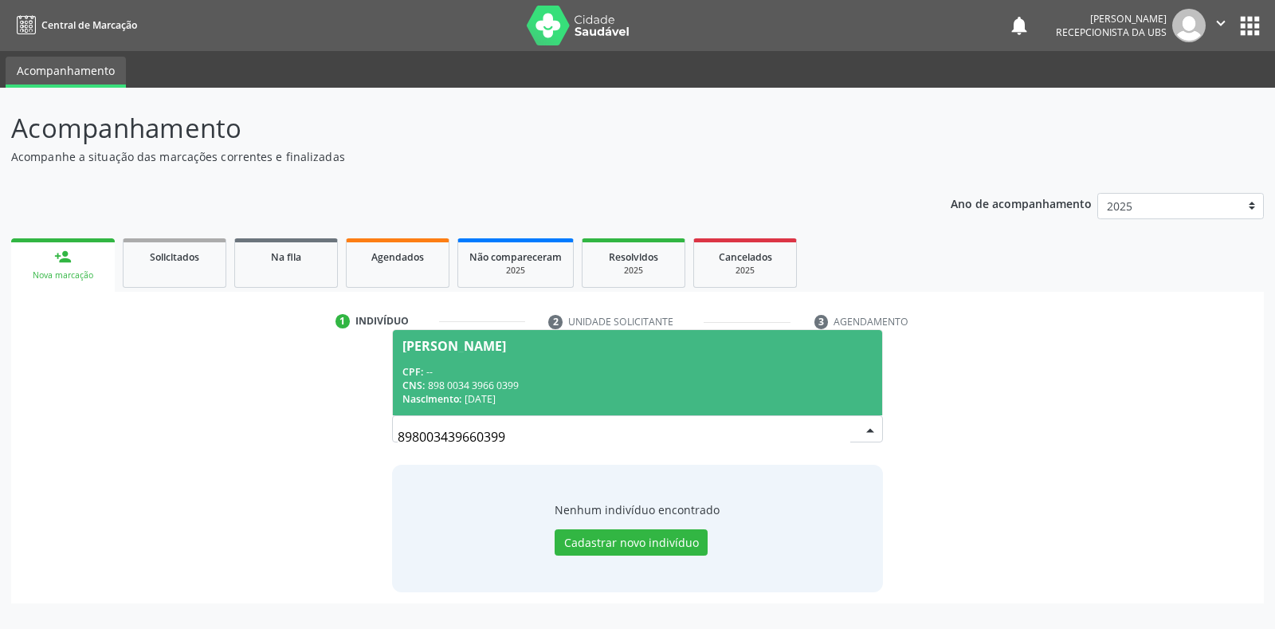
click at [621, 386] on div "CNS: 898 0034 3966 0399" at bounding box center [636, 385] width 469 height 14
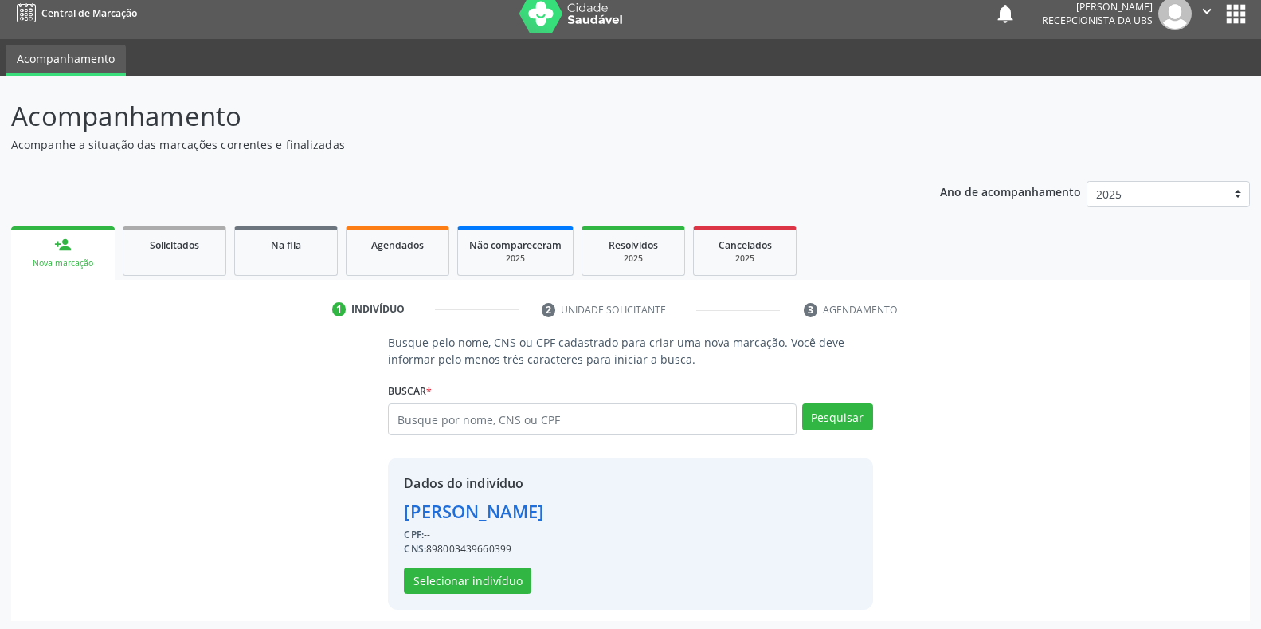
scroll to position [15, 0]
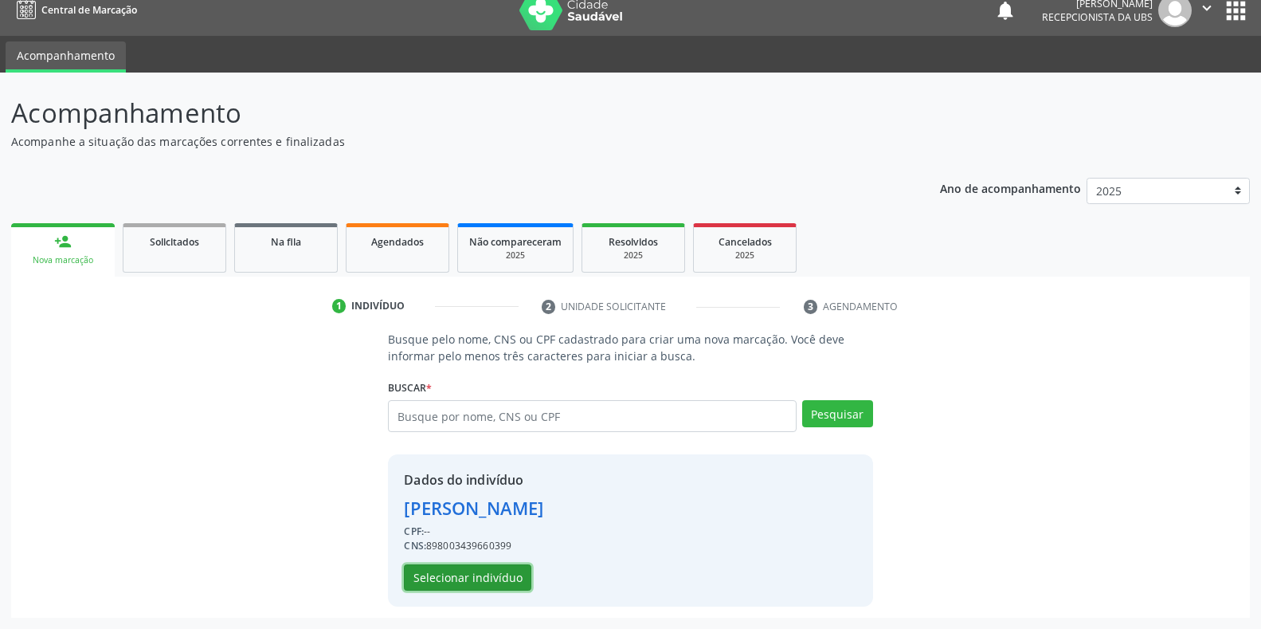
click at [464, 576] on button "Selecionar indivíduo" at bounding box center [467, 577] width 127 height 27
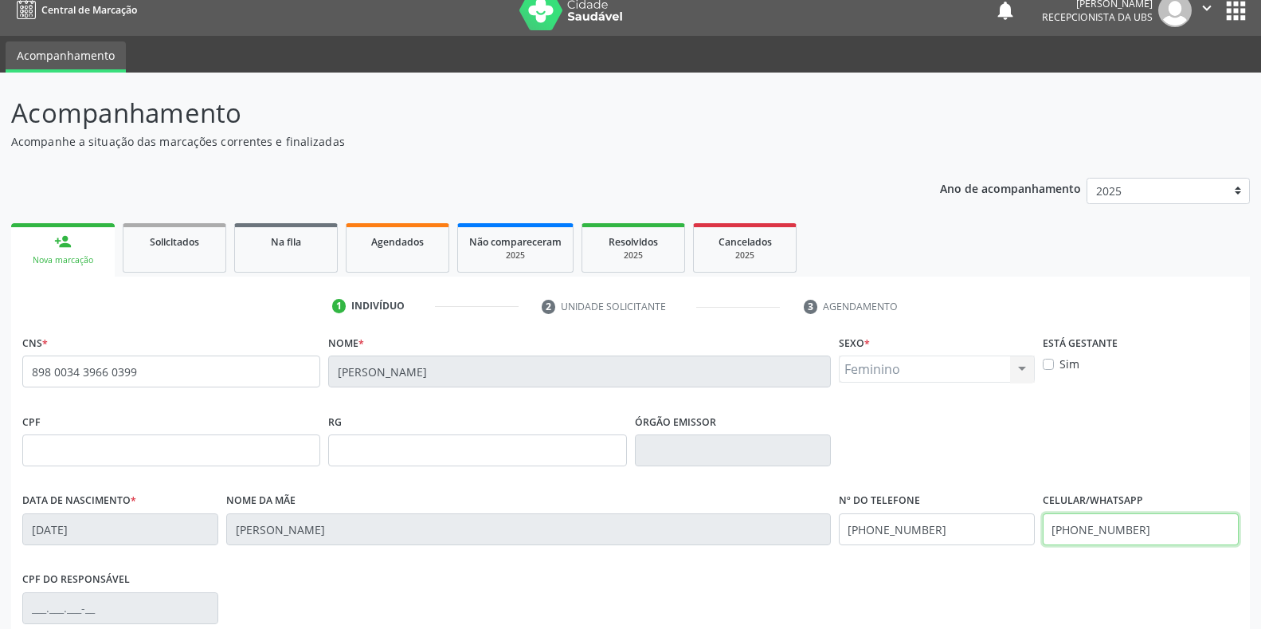
drag, startPoint x: 1154, startPoint y: 532, endPoint x: 878, endPoint y: 535, distance: 275.7
click at [878, 535] on div "Data de nascimento * 06/06/2008 Nome da mãe Edilene da Silva Caetano Nº do Tele…" at bounding box center [630, 527] width 1224 height 79
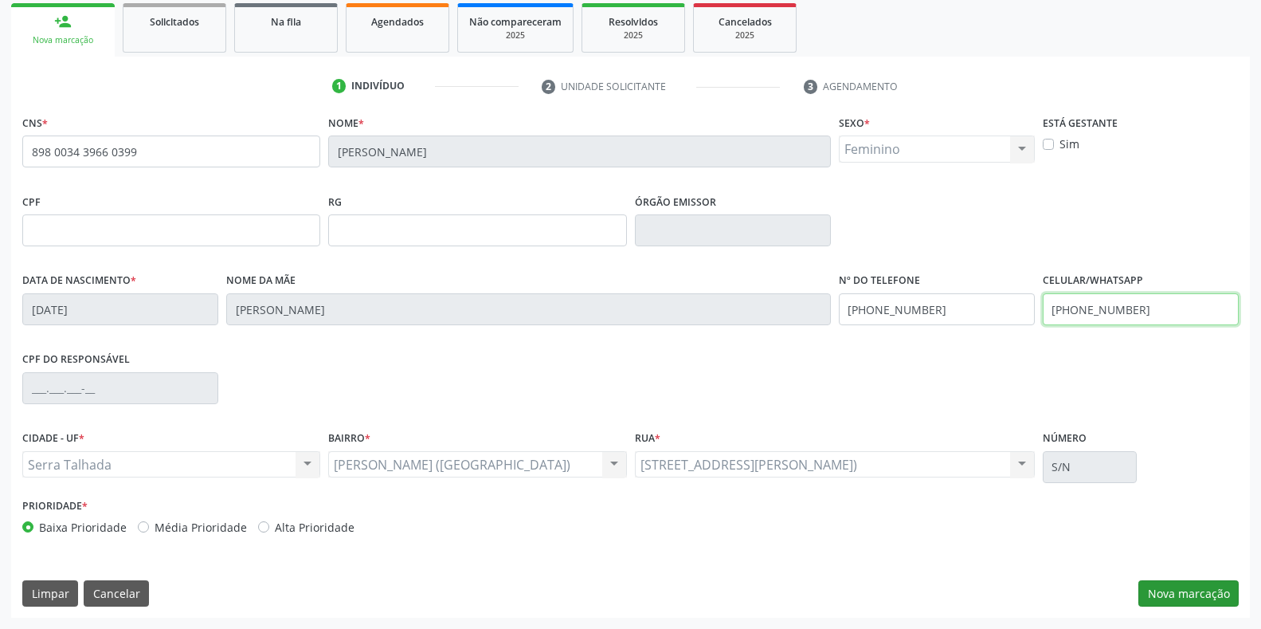
type input "(87) 99623-9780"
click at [1166, 592] on button "Nova marcação" at bounding box center [1188, 593] width 100 height 27
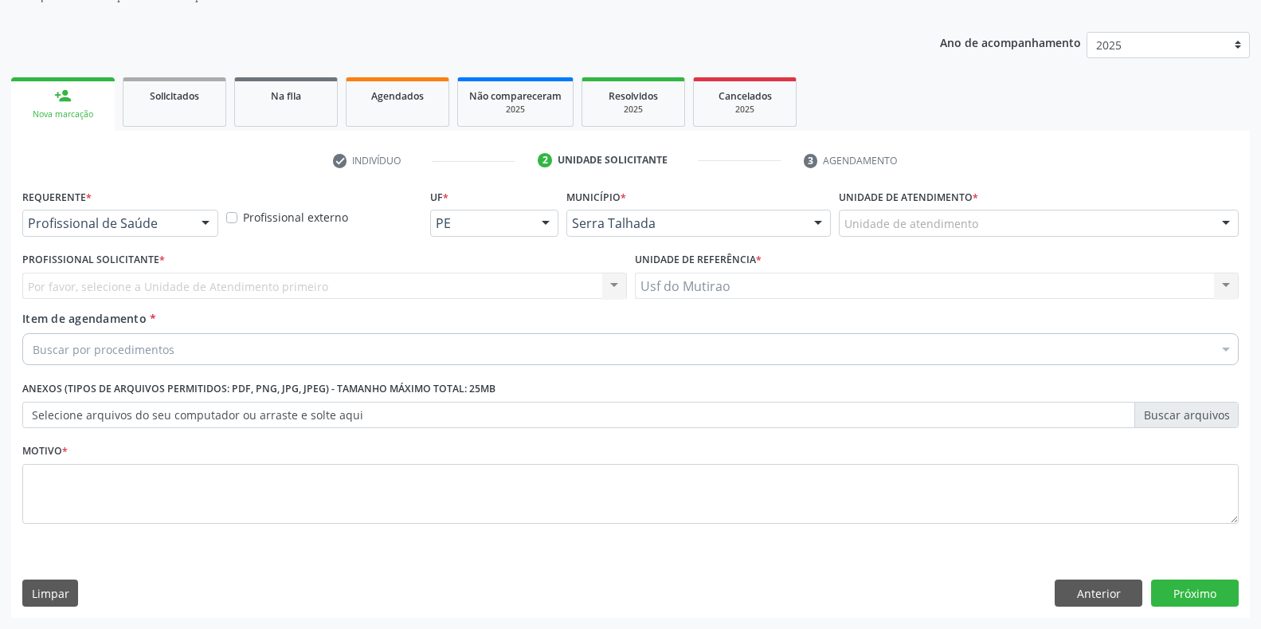
scroll to position [161, 0]
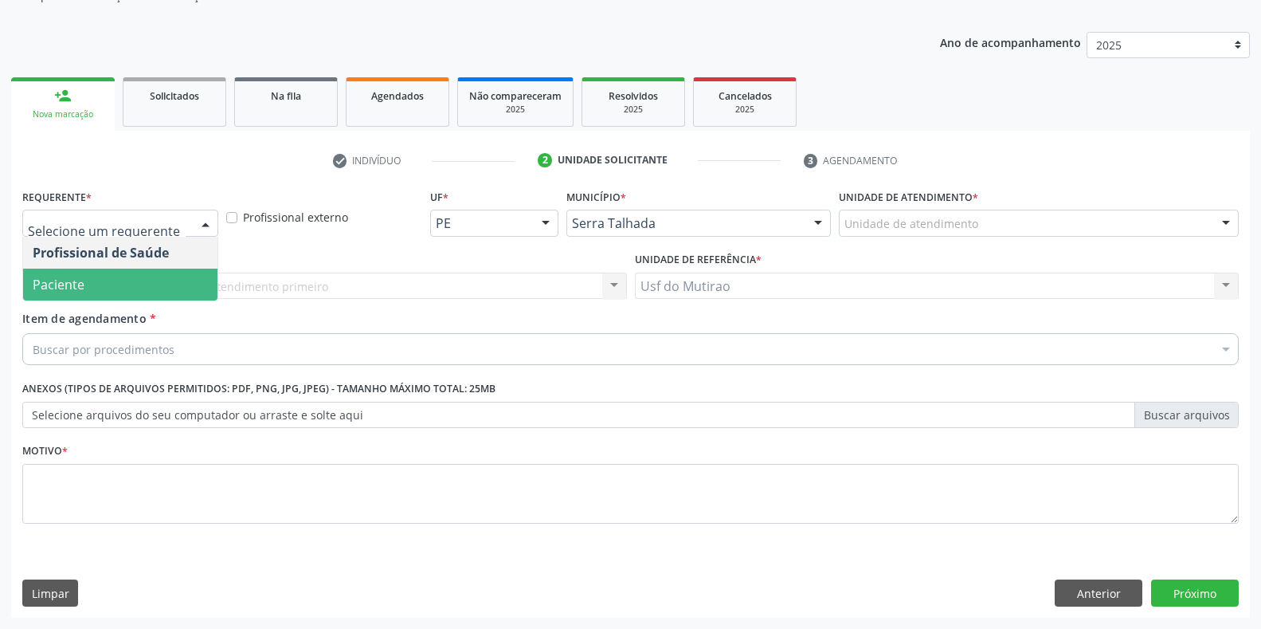
click at [131, 284] on span "Paciente" at bounding box center [120, 284] width 194 height 32
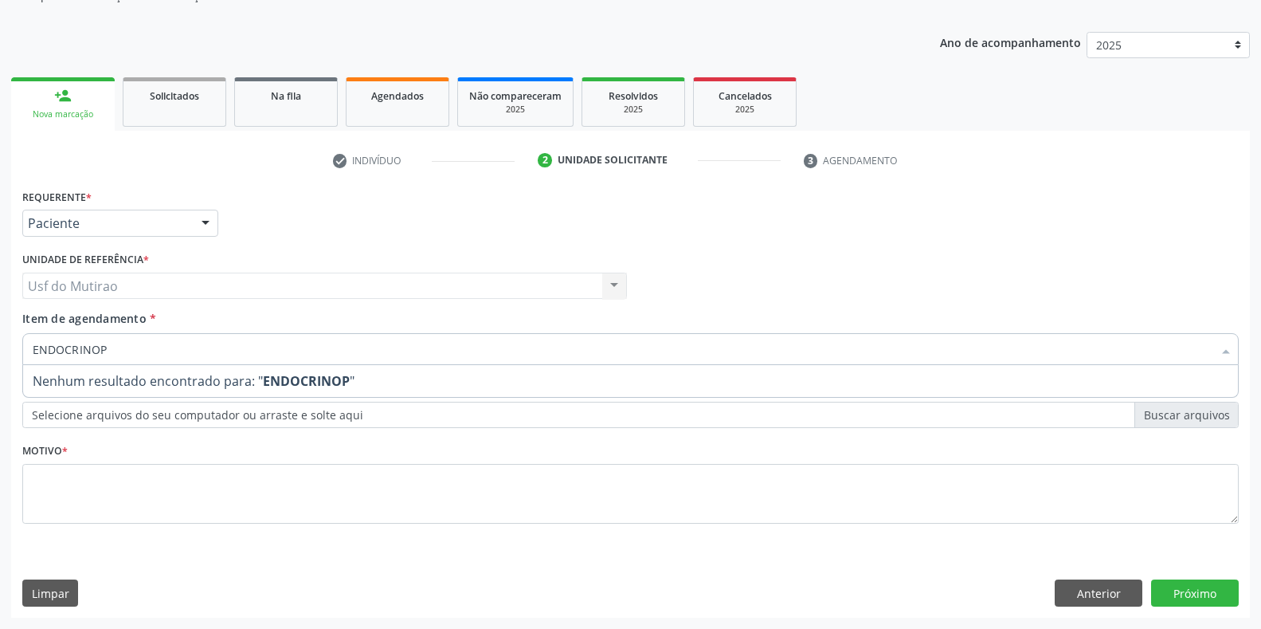
type input "ENDOCRINO"
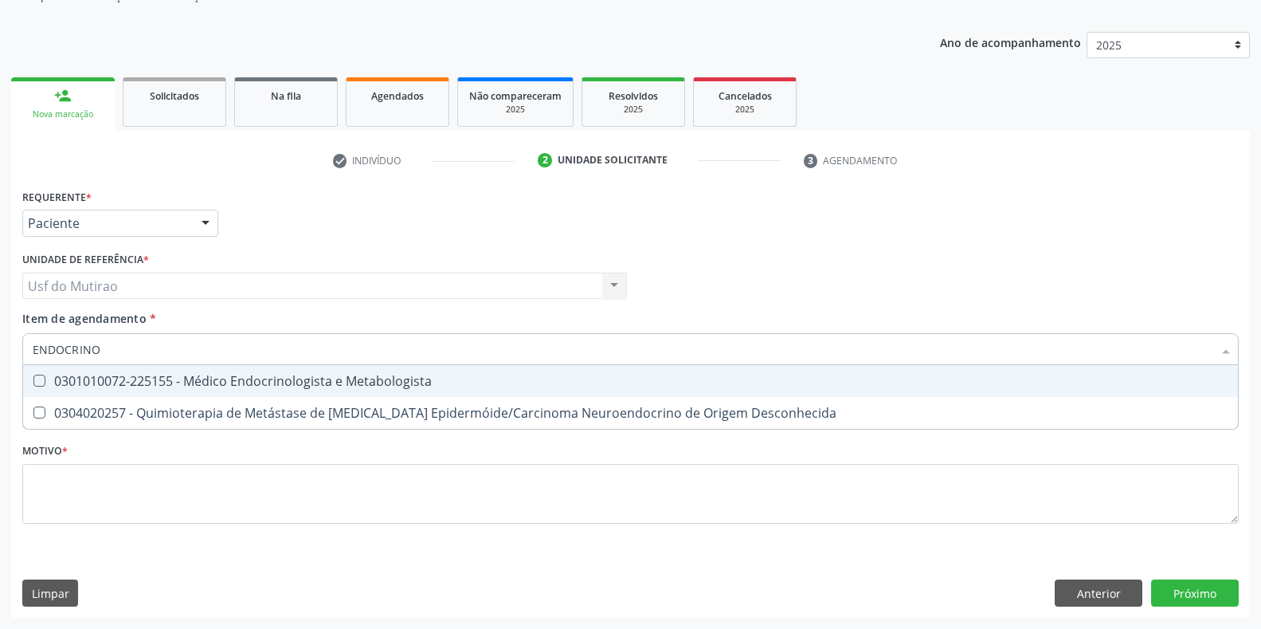
click at [162, 377] on div "0301010072-225155 - Médico Endocrinologista e Metabologista" at bounding box center [631, 380] width 1196 height 13
checkbox Metabologista "true"
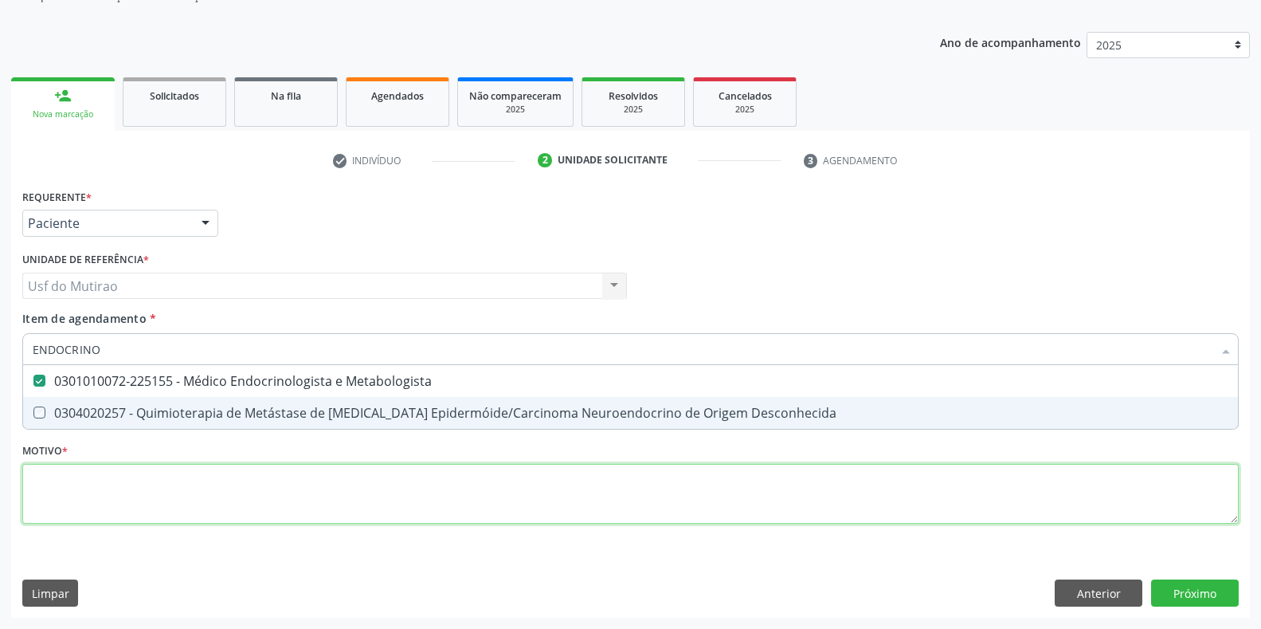
click at [186, 486] on div "Requerente * Paciente Profissional de Saúde Paciente Nenhum resultado encontrad…" at bounding box center [630, 365] width 1216 height 361
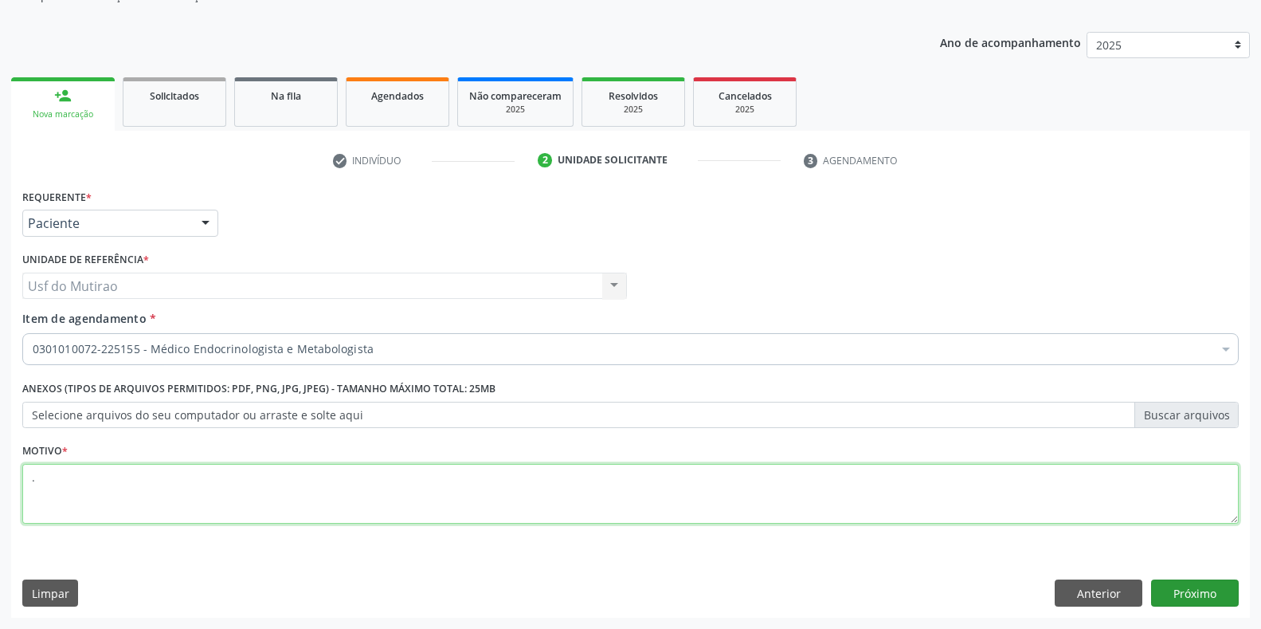
type textarea "."
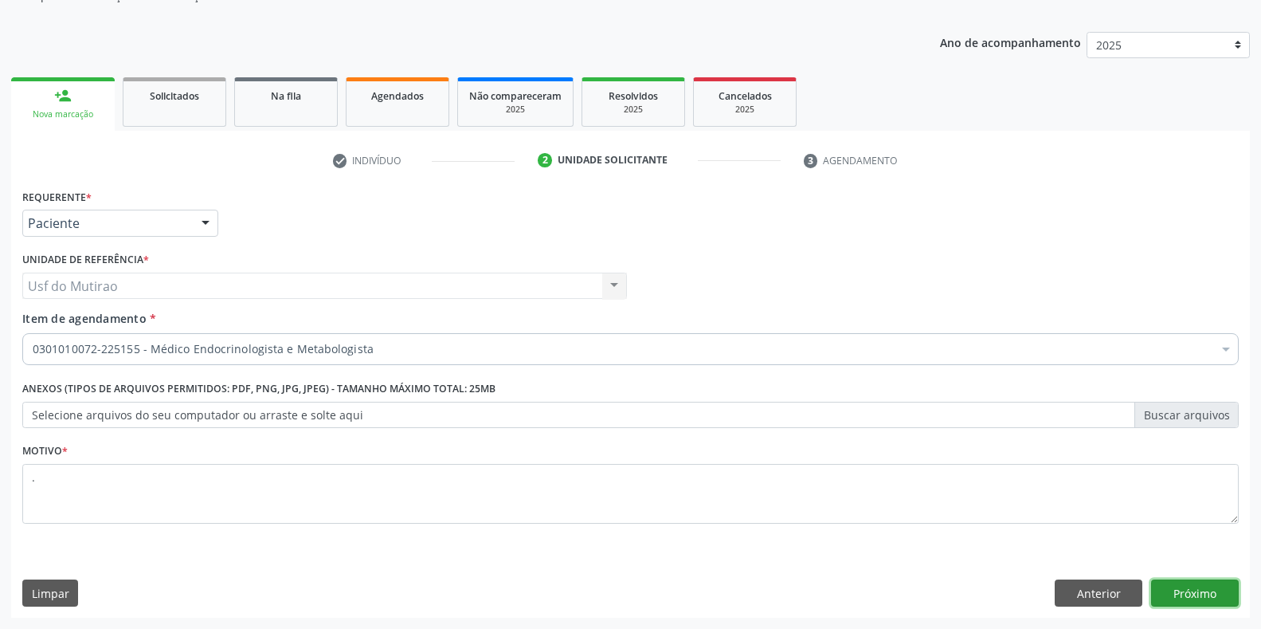
click at [1174, 588] on button "Próximo" at bounding box center [1195, 592] width 88 height 27
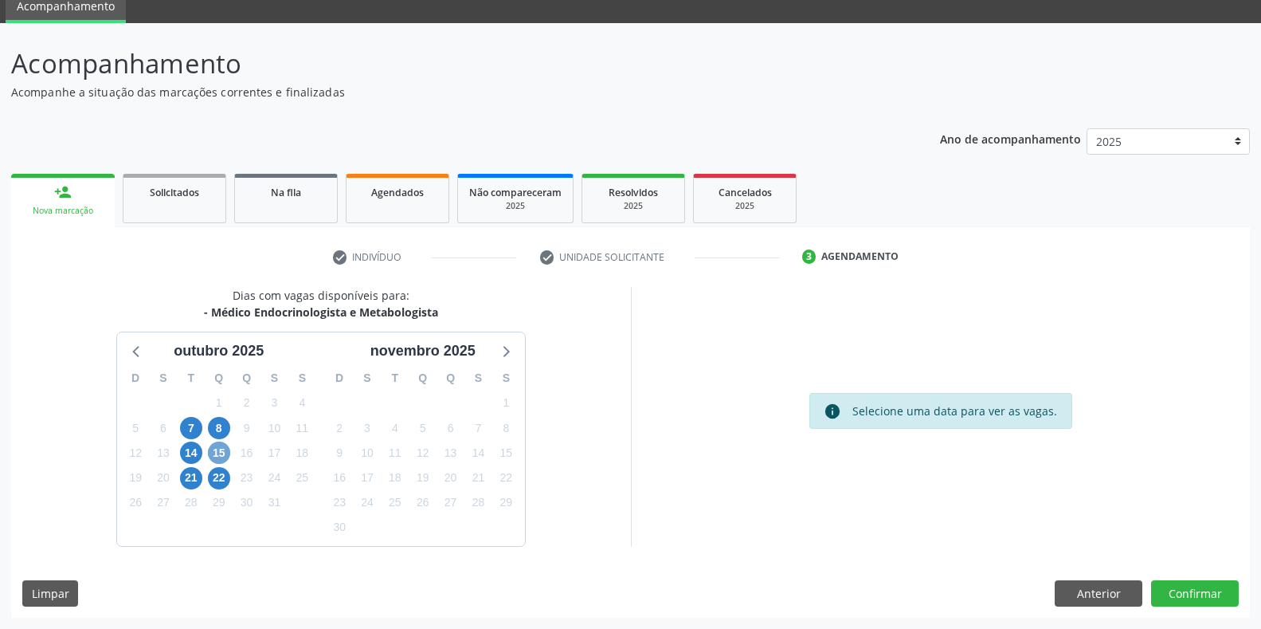
click at [221, 447] on span "15" at bounding box center [219, 452] width 22 height 22
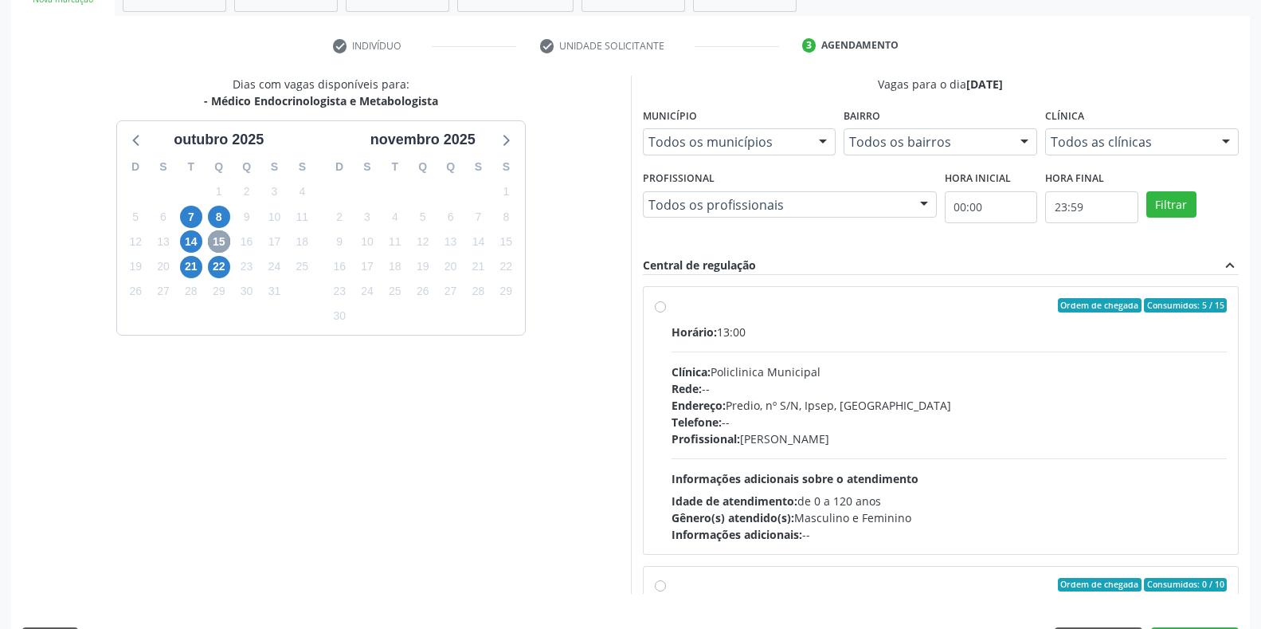
scroll to position [304, 0]
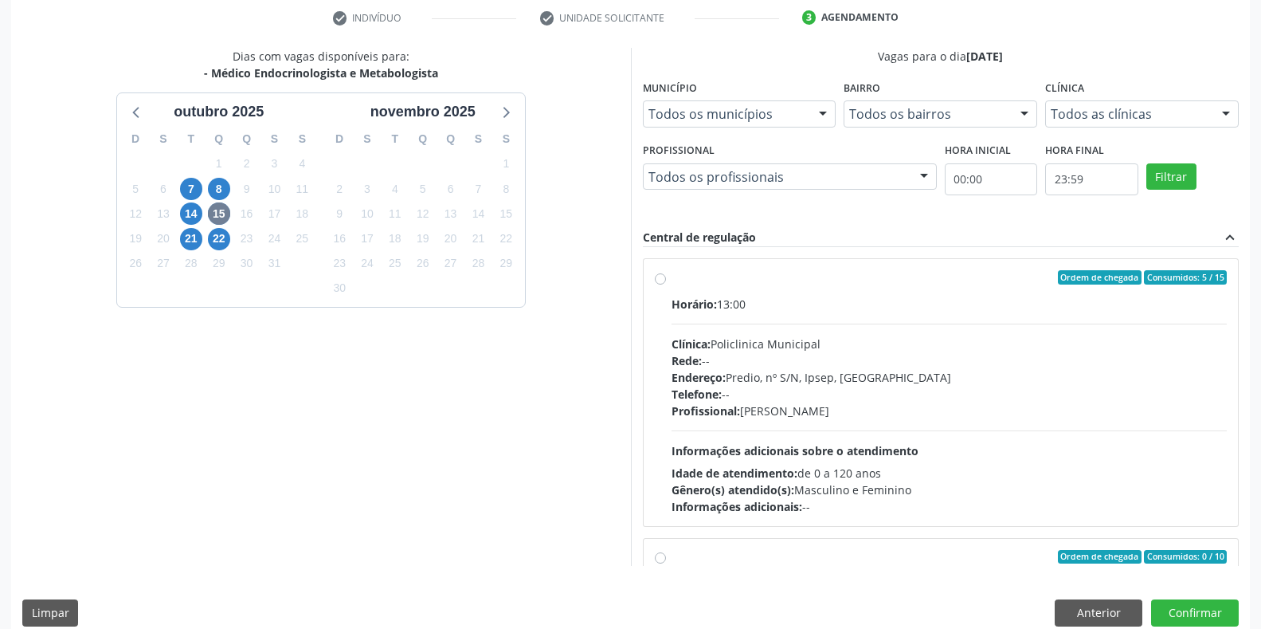
click at [746, 331] on div "Horário: 13:00 Clínica: Policlinica Municipal Rede: -- Endereço: Predio, nº S/N…" at bounding box center [950, 405] width 556 height 219
click at [666, 284] on input "Ordem de chegada Consumidos: 5 / 15 Horário: 13:00 Clínica: Policlinica Municip…" at bounding box center [660, 277] width 11 height 14
radio input "true"
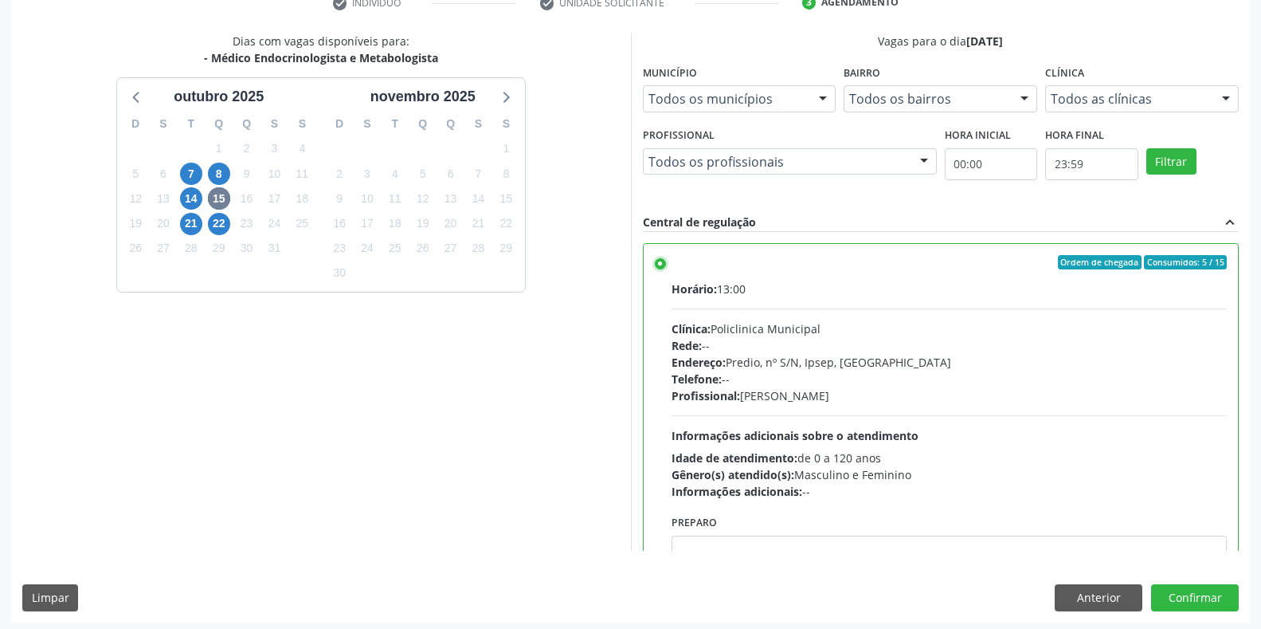
scroll to position [323, 0]
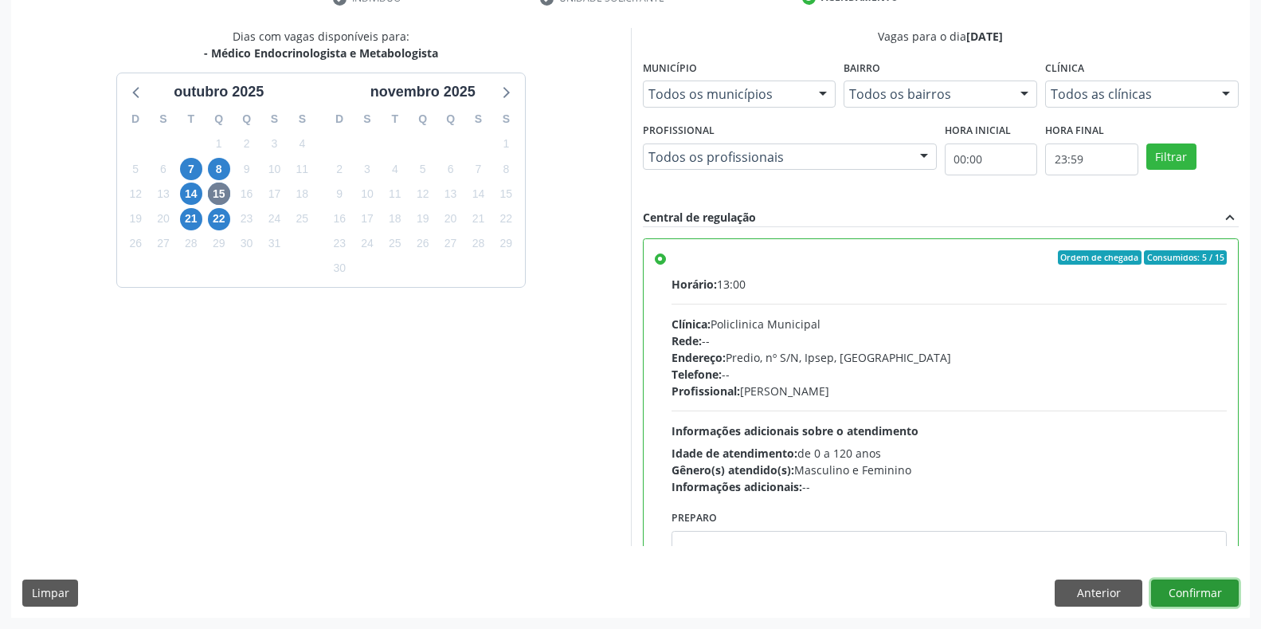
click at [1216, 597] on button "Confirmar" at bounding box center [1195, 592] width 88 height 27
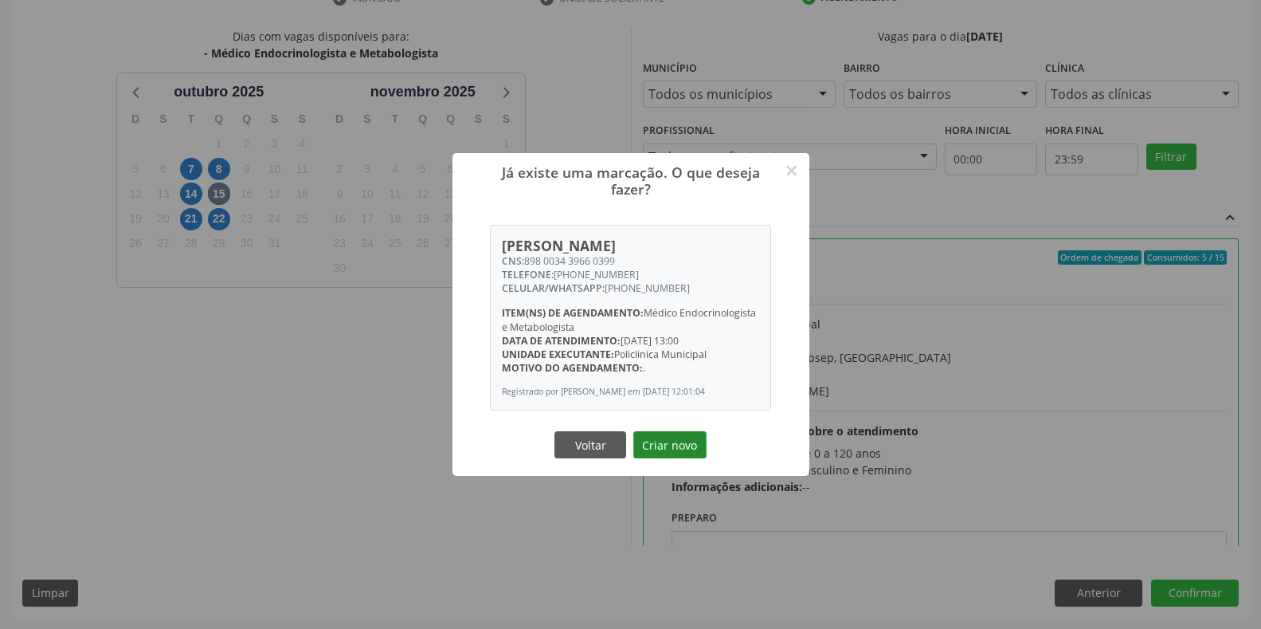
click at [689, 455] on button "Criar novo" at bounding box center [669, 444] width 73 height 27
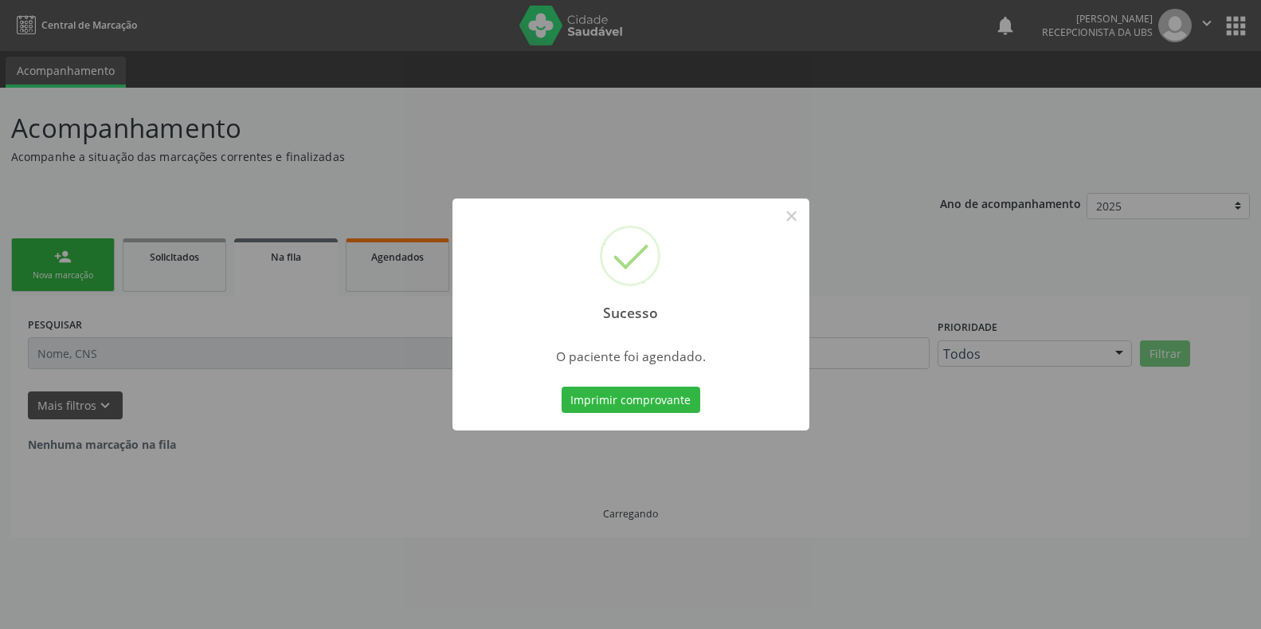
scroll to position [0, 0]
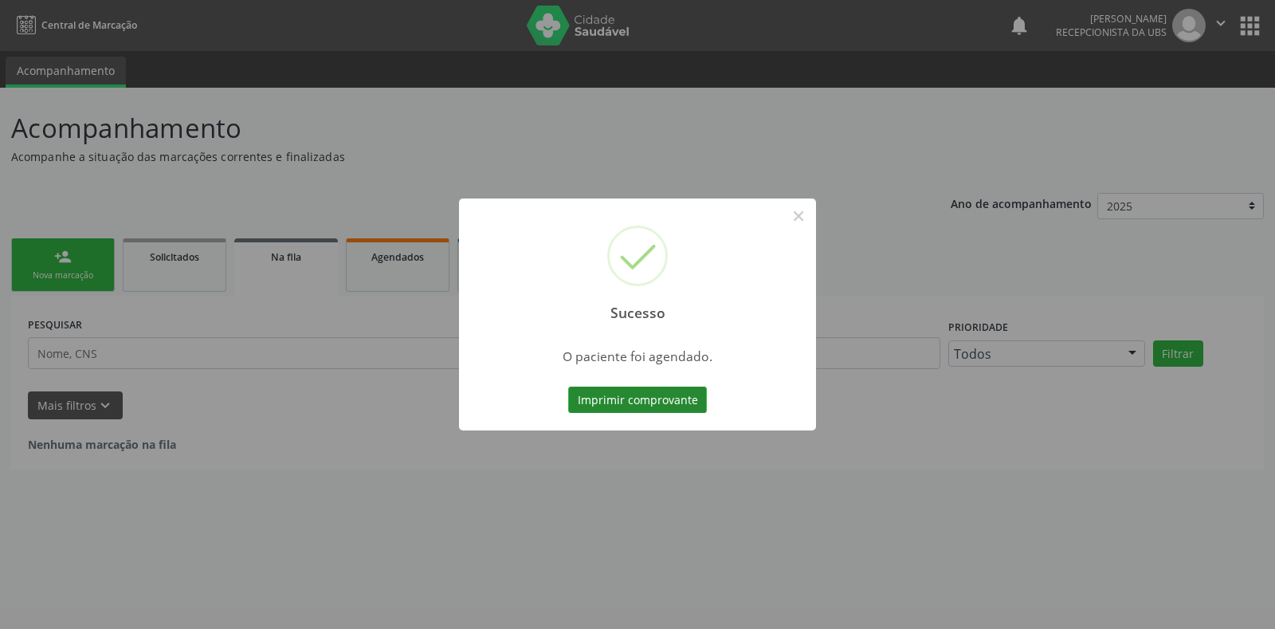
click at [625, 398] on button "Imprimir comprovante" at bounding box center [637, 399] width 139 height 27
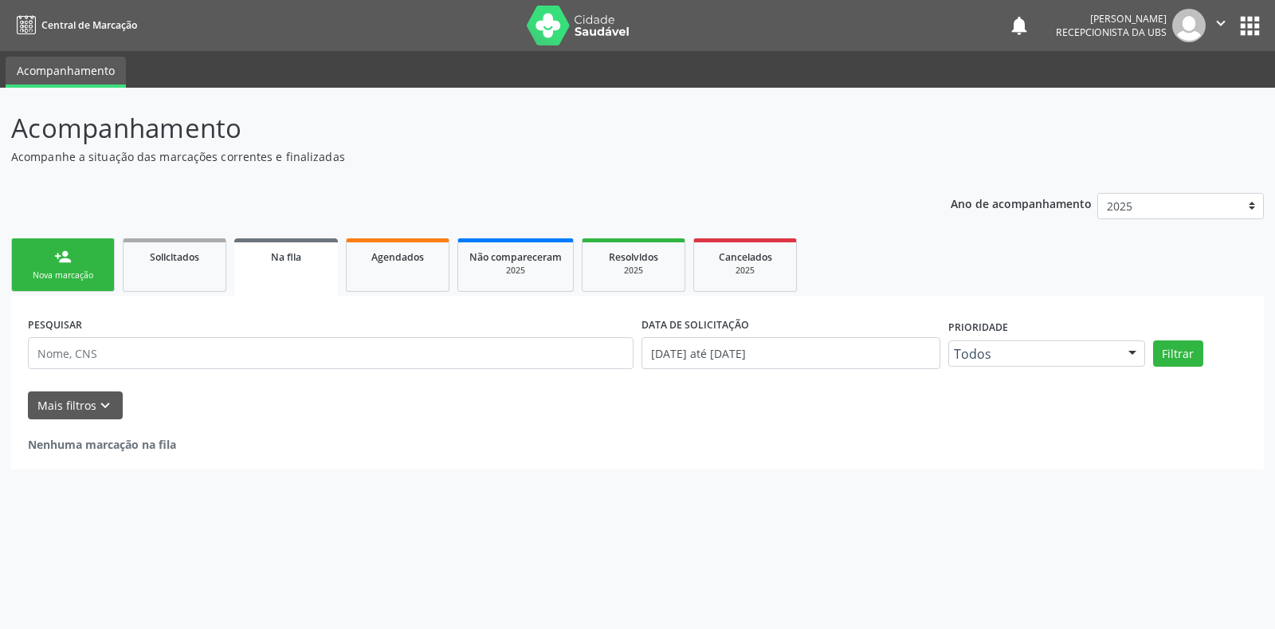
click at [70, 273] on div "Nova marcação" at bounding box center [63, 275] width 80 height 12
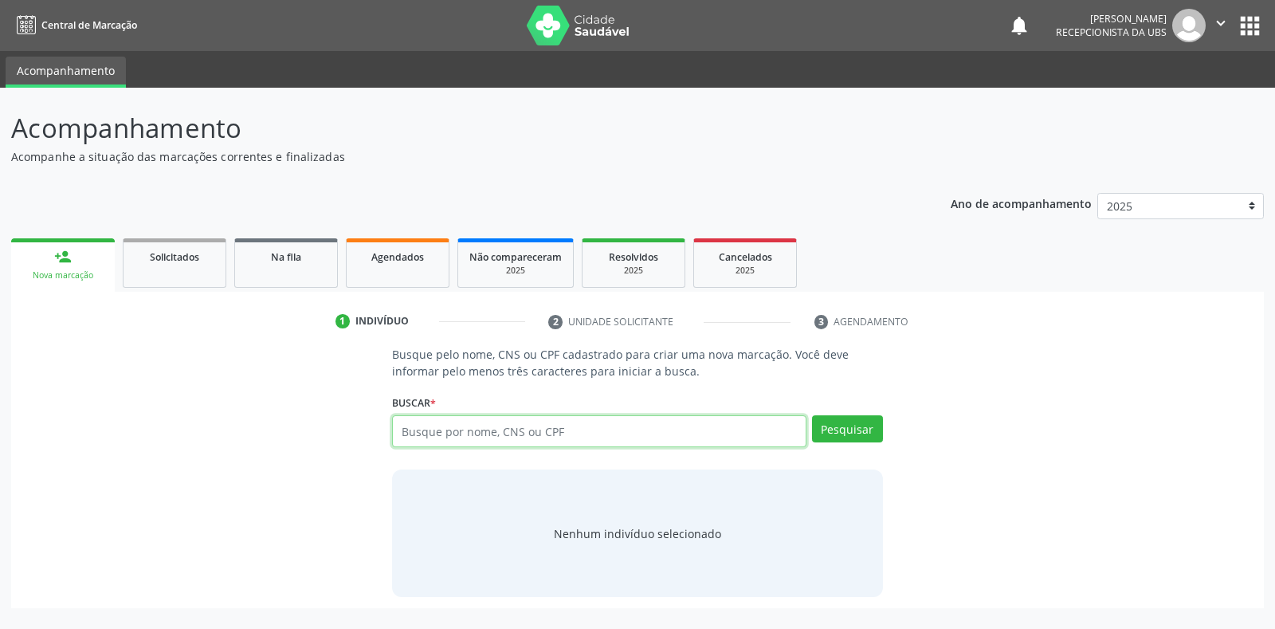
click at [490, 424] on input "text" at bounding box center [598, 431] width 413 height 32
type input "704202755814484"
click at [835, 421] on button "Pesquisar" at bounding box center [847, 428] width 71 height 27
type input "704202755814484"
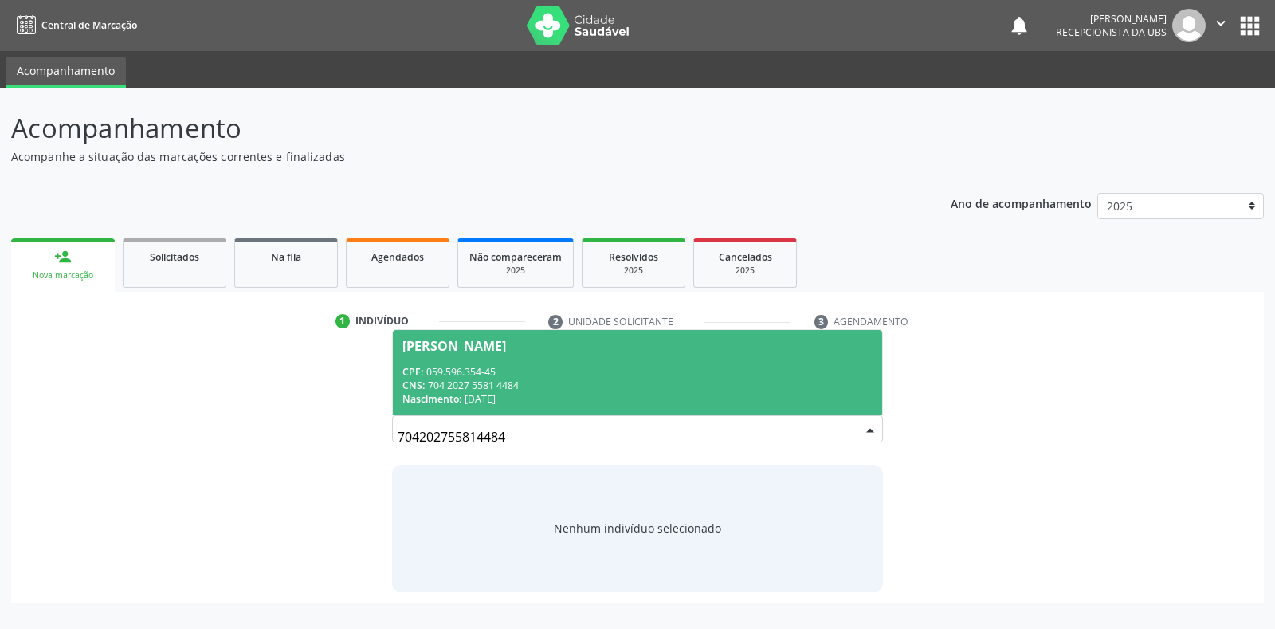
click at [694, 378] on div "CNS: 704 2027 5581 4484" at bounding box center [636, 385] width 469 height 14
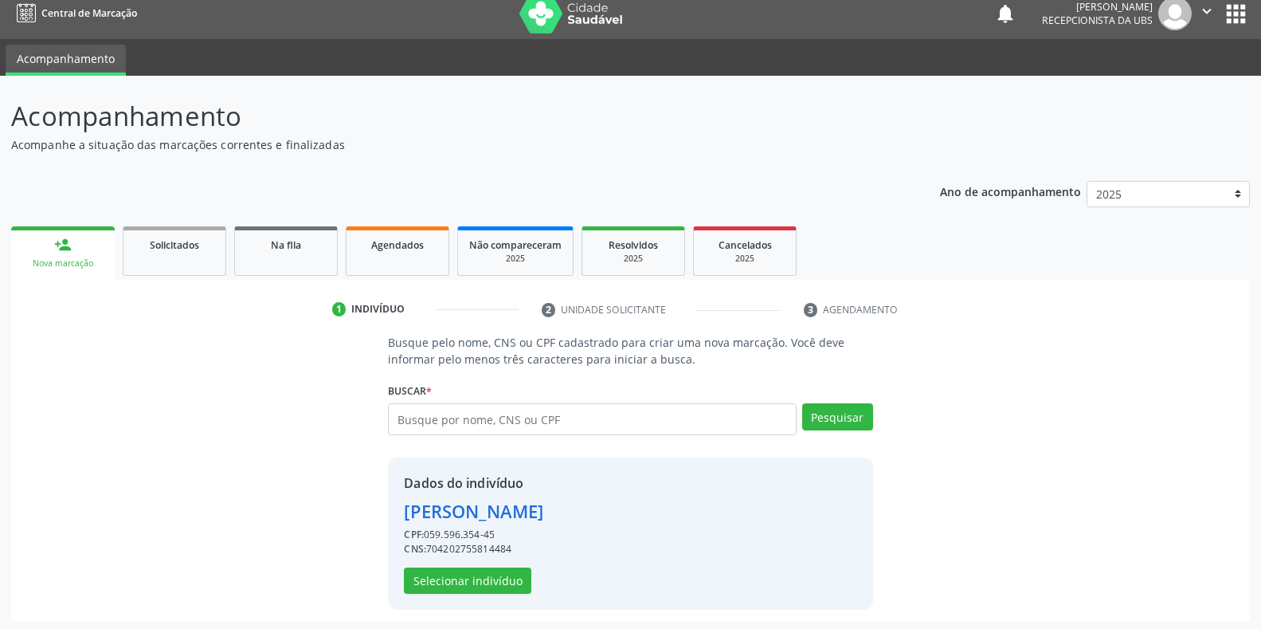
scroll to position [15, 0]
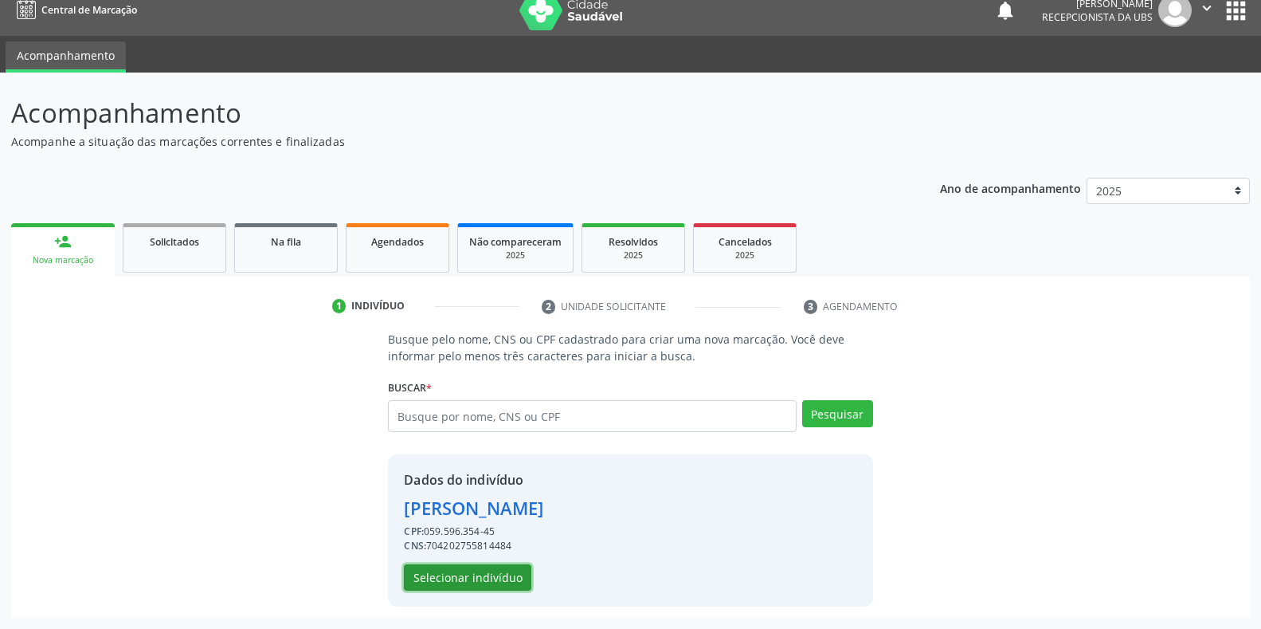
click at [510, 582] on button "Selecionar indivíduo" at bounding box center [467, 577] width 127 height 27
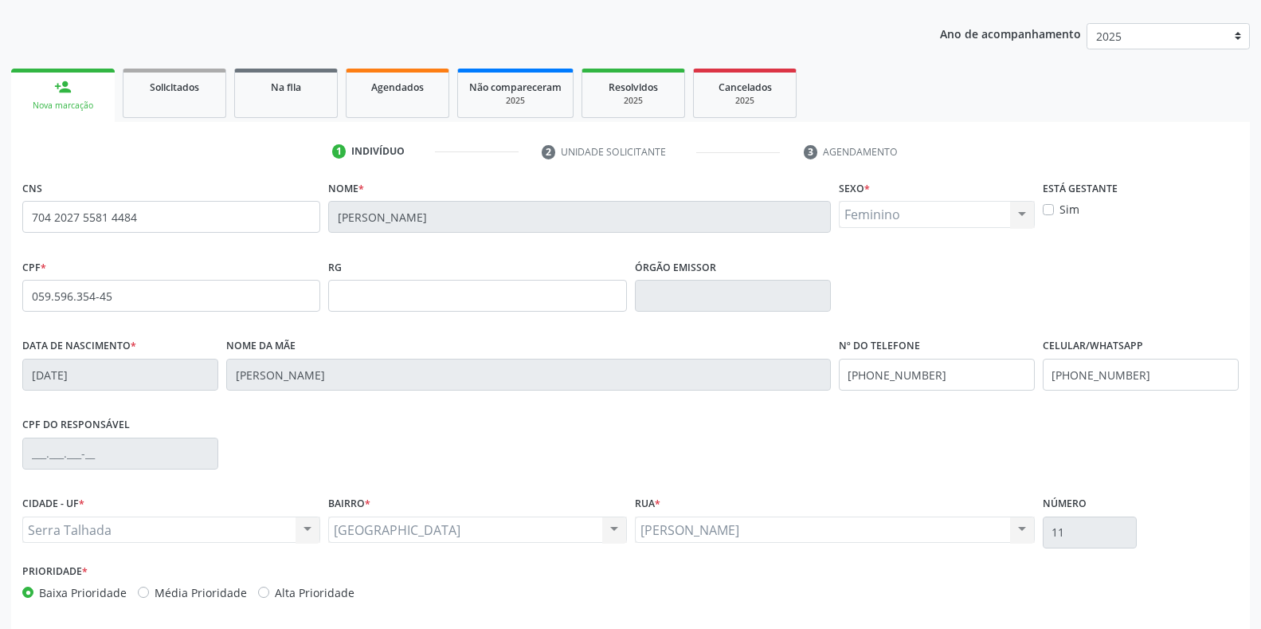
scroll to position [235, 0]
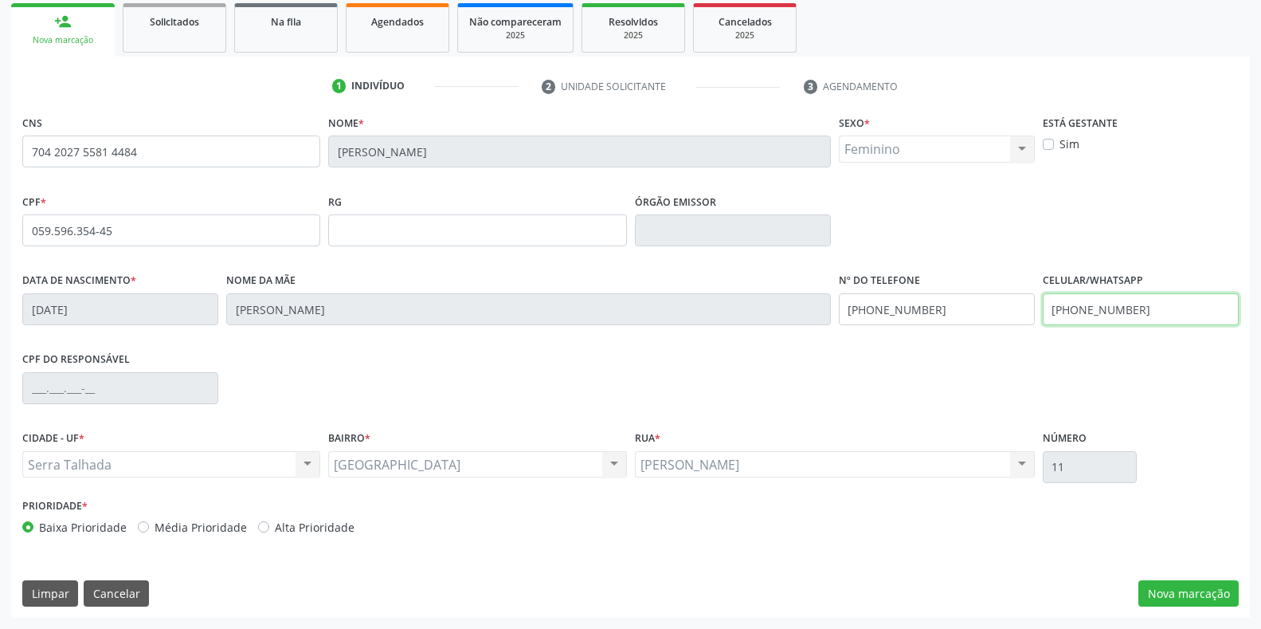
drag, startPoint x: 1149, startPoint y: 309, endPoint x: 758, endPoint y: 306, distance: 390.4
click at [758, 306] on div "Data de nascimento * 24/09/1979 Nome da mãe Maria Rosa da Silva Nº do Telefone …" at bounding box center [630, 307] width 1224 height 79
type input "(87) 98126-2159"
click at [1158, 580] on button "Nova marcação" at bounding box center [1188, 593] width 100 height 27
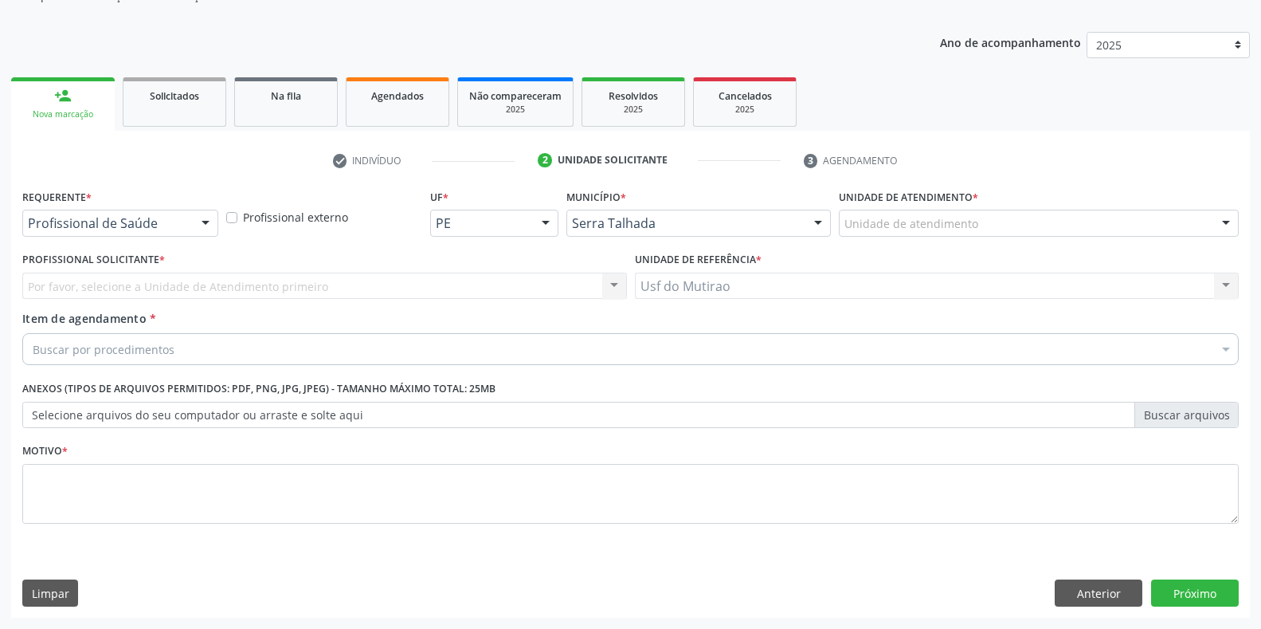
scroll to position [161, 0]
click at [174, 212] on div "Profissional de Saúde" at bounding box center [120, 223] width 196 height 27
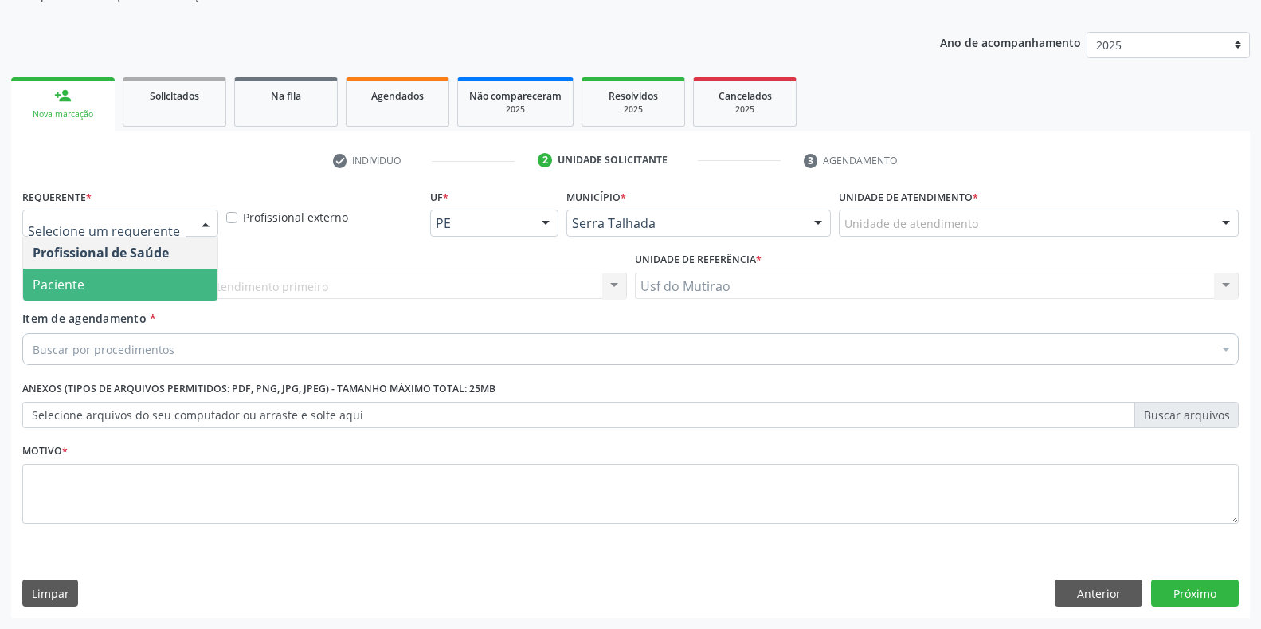
click at [103, 285] on span "Paciente" at bounding box center [120, 284] width 194 height 32
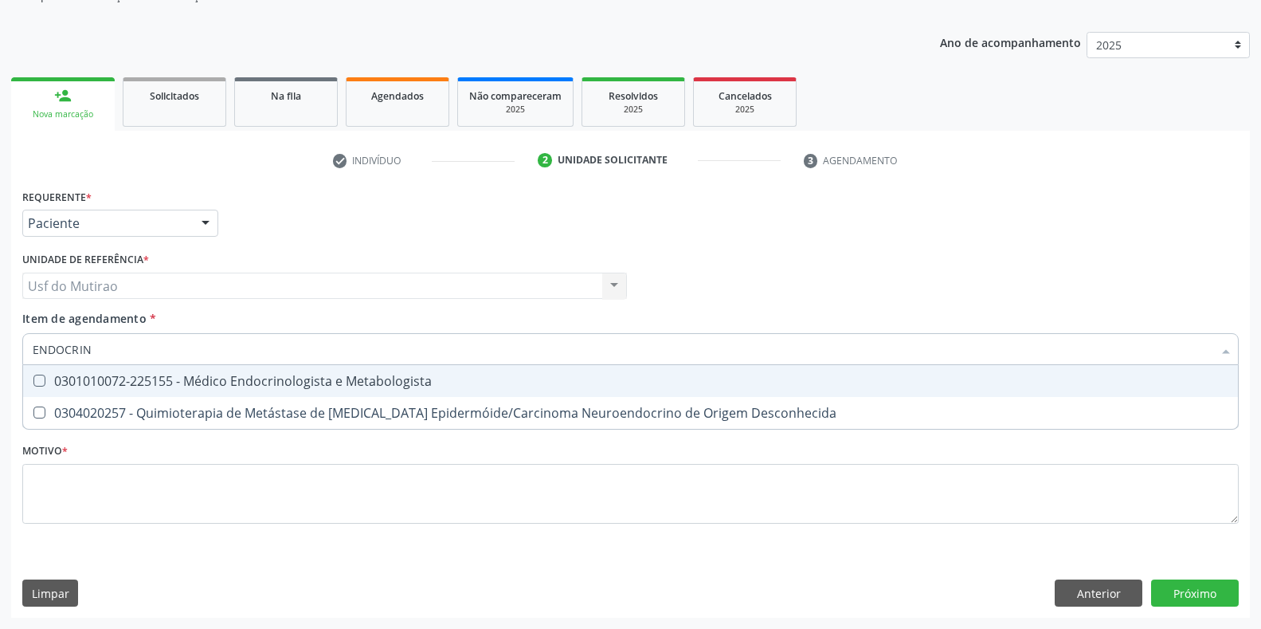
type input "ENDOCRINO"
click at [143, 386] on div "0301010072-225155 - Médico Endocrinologista e Metabologista" at bounding box center [631, 380] width 1196 height 13
checkbox Metabologista "true"
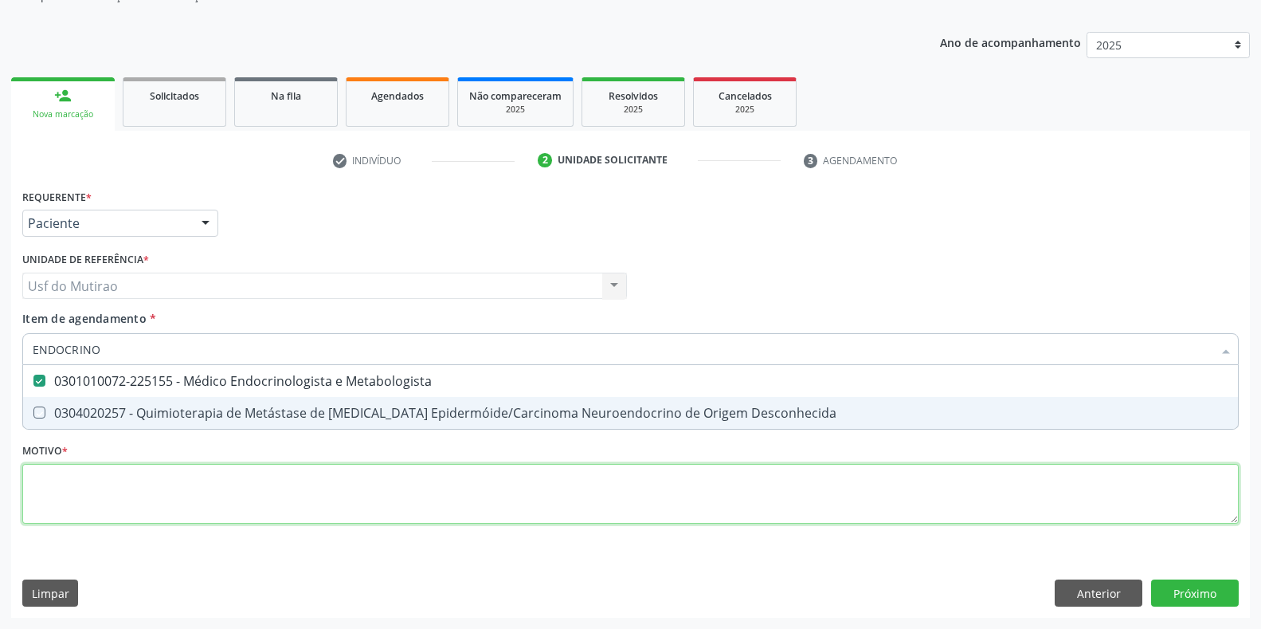
click at [150, 505] on div "Requerente * Paciente Profissional de Saúde Paciente Nenhum resultado encontrad…" at bounding box center [630, 365] width 1216 height 361
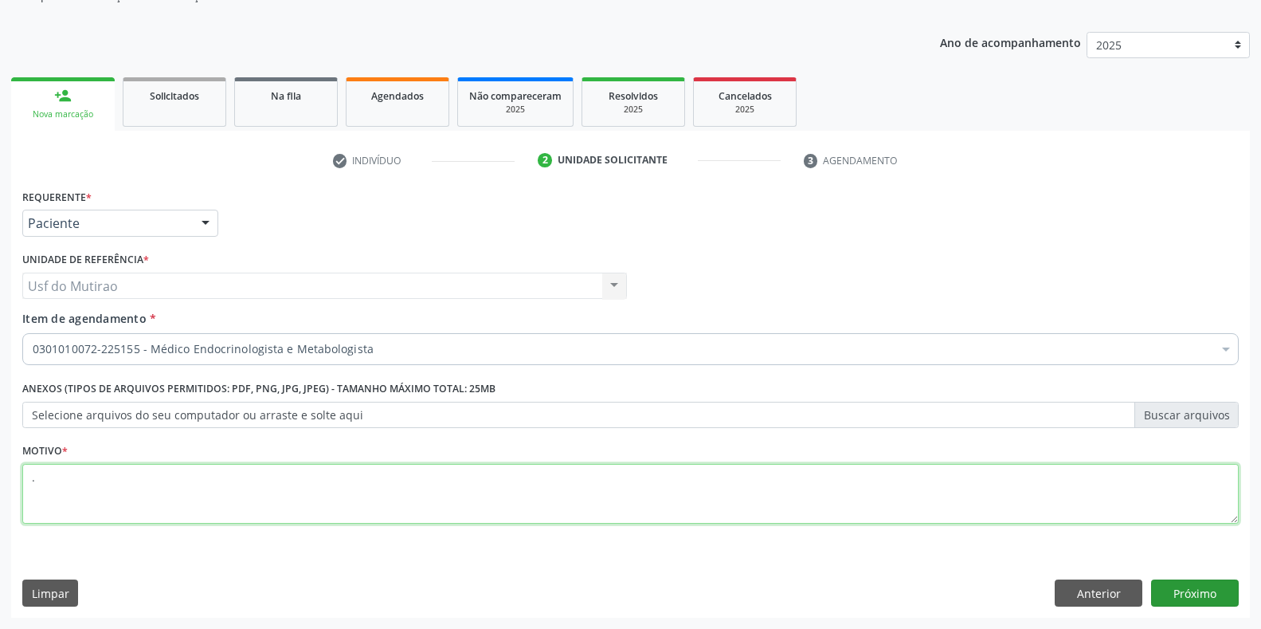
type textarea "."
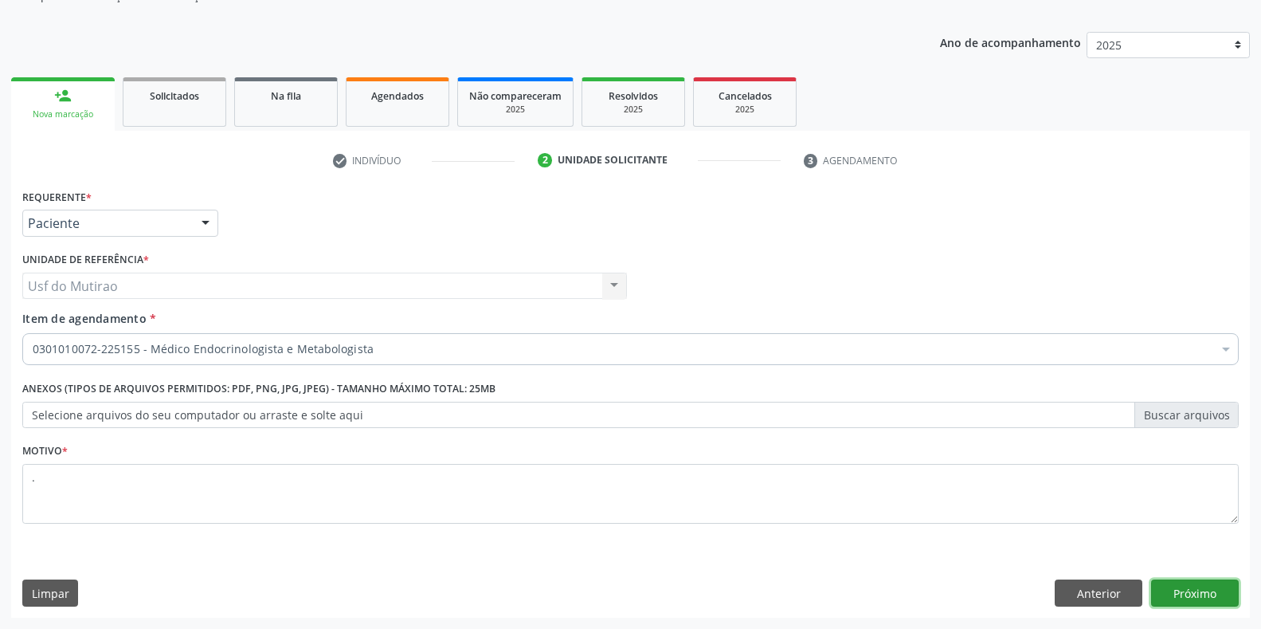
click at [1186, 603] on button "Próximo" at bounding box center [1195, 592] width 88 height 27
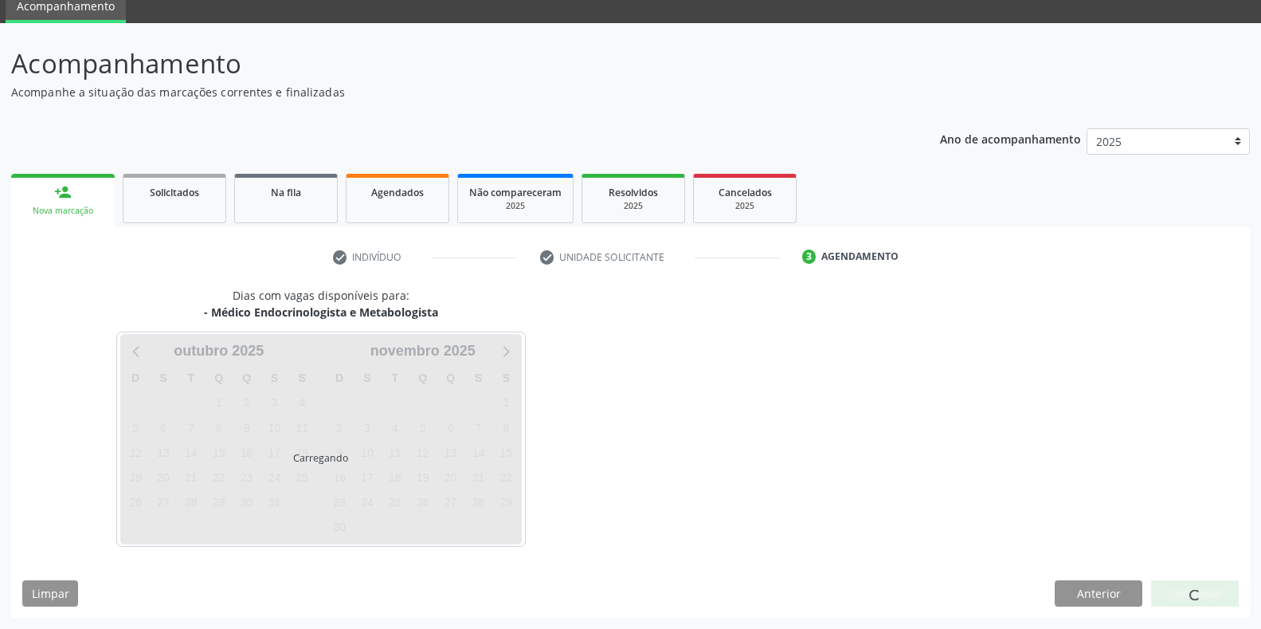
scroll to position [65, 0]
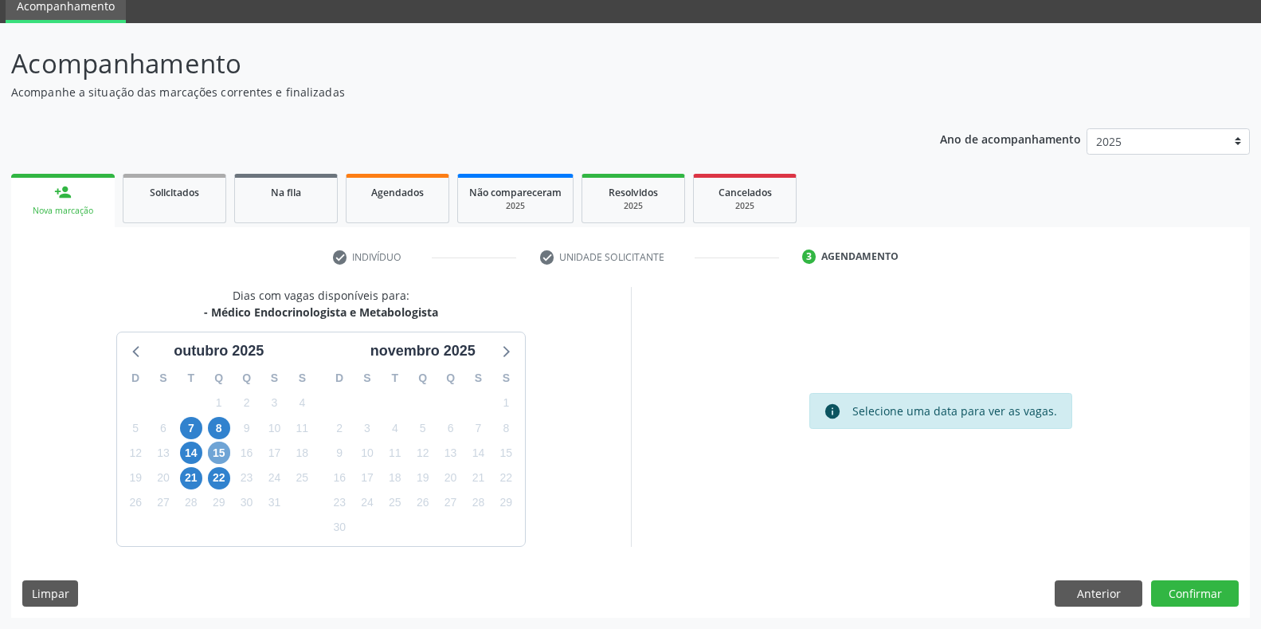
click at [211, 455] on span "15" at bounding box center [219, 452] width 22 height 22
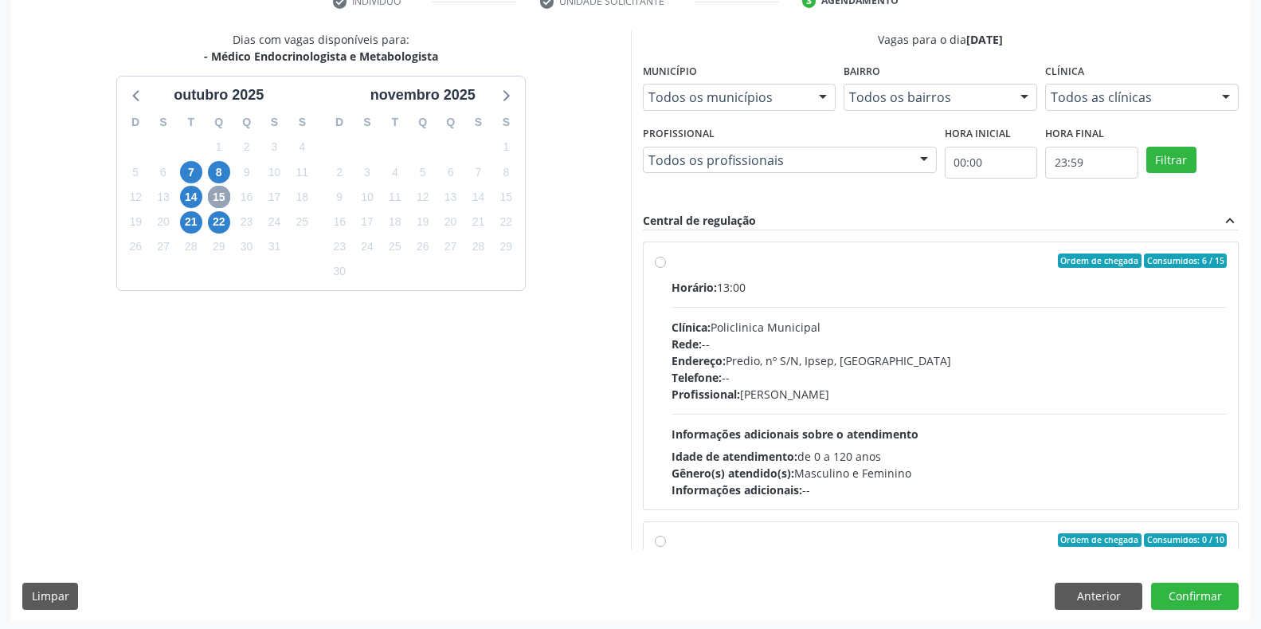
scroll to position [323, 0]
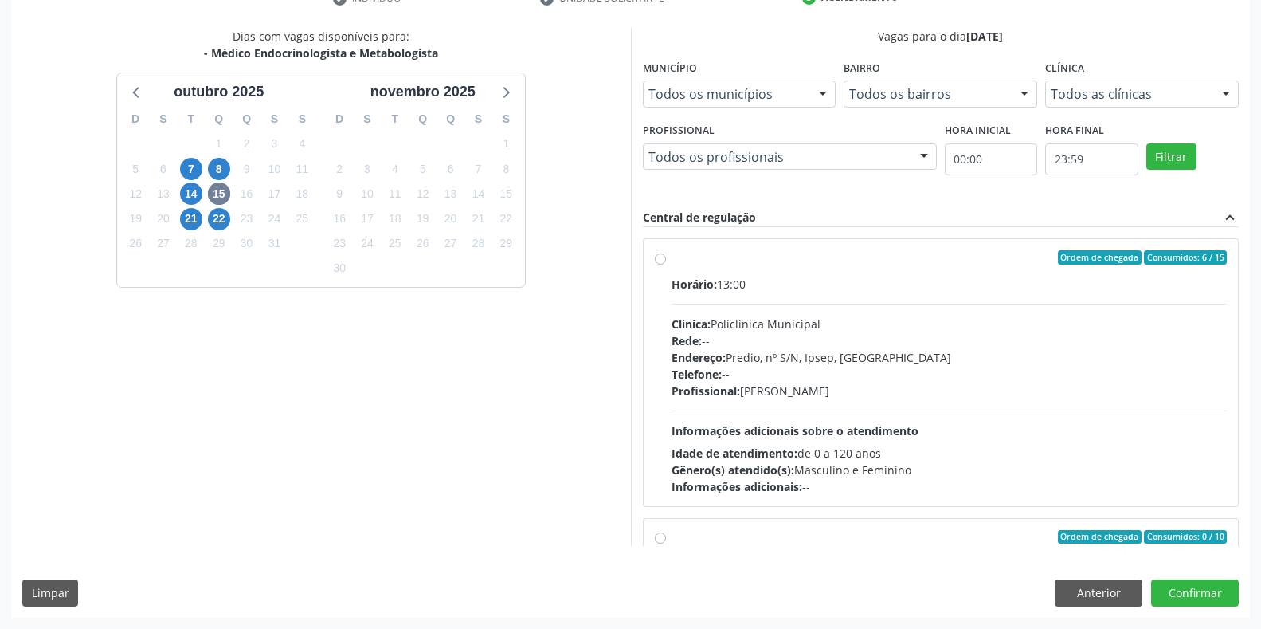
click at [835, 351] on div "Endereço: Predio, nº S/N, Ipsep, Serra Talhada - PE" at bounding box center [950, 357] width 556 height 17
click at [666, 264] on input "Ordem de chegada Consumidos: 6 / 15 Horário: 13:00 Clínica: Policlinica Municip…" at bounding box center [660, 257] width 11 height 14
radio input "true"
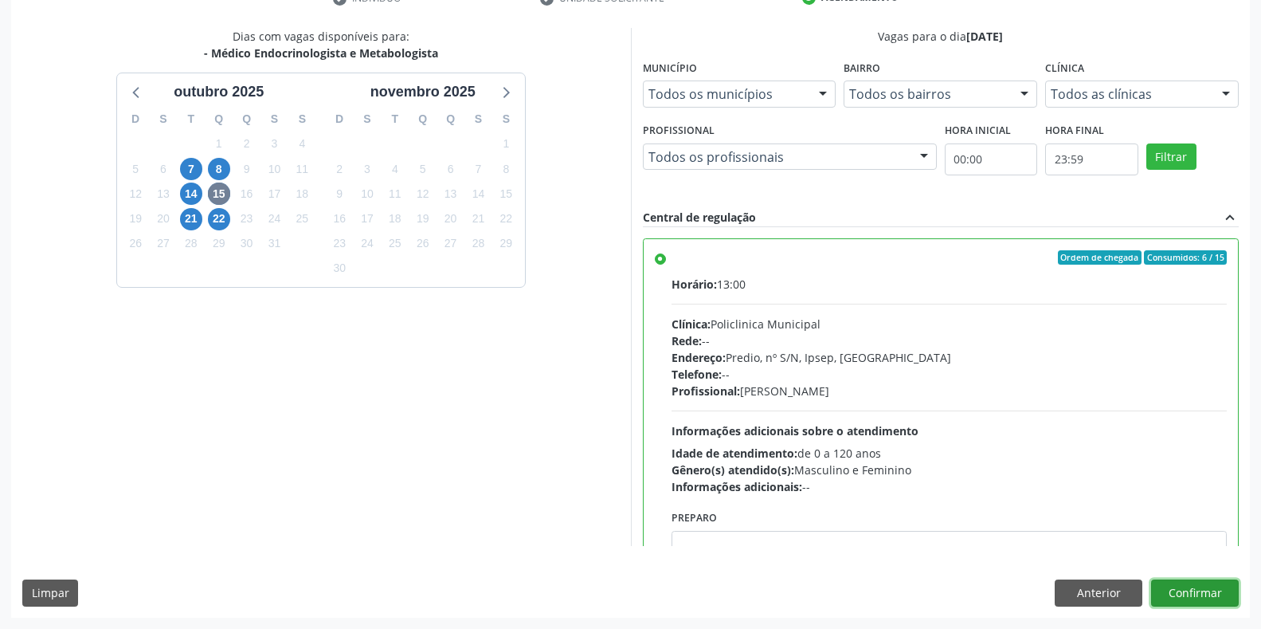
click at [1209, 590] on button "Confirmar" at bounding box center [1195, 592] width 88 height 27
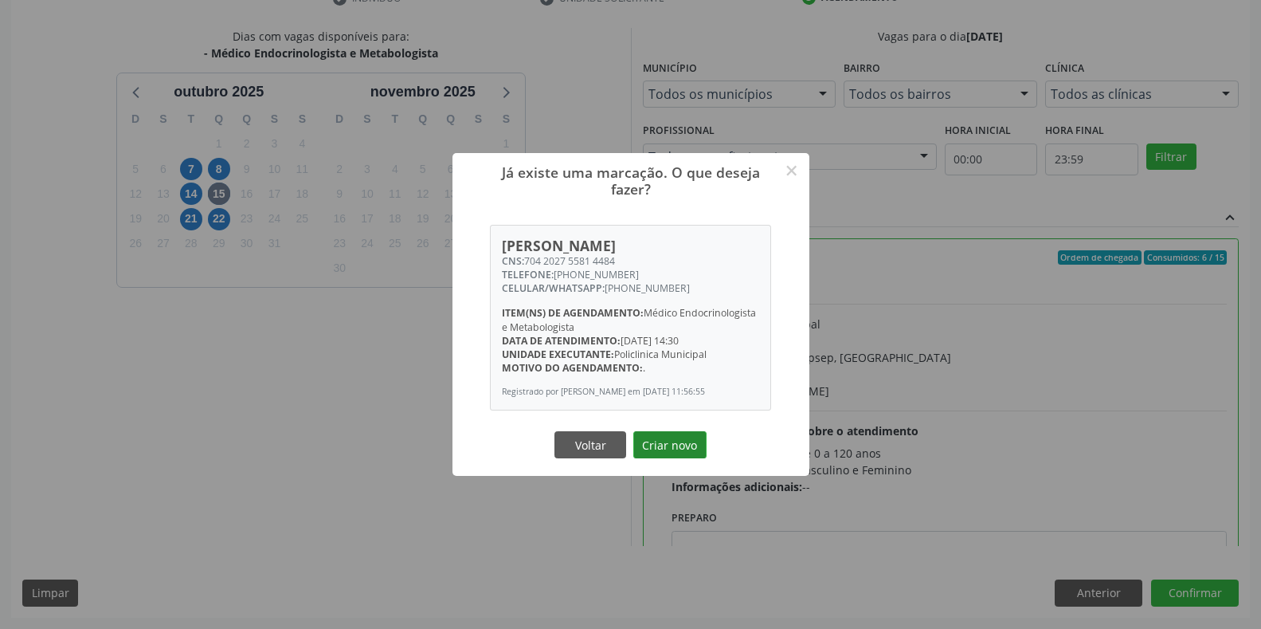
click at [664, 458] on button "Criar novo" at bounding box center [669, 444] width 73 height 27
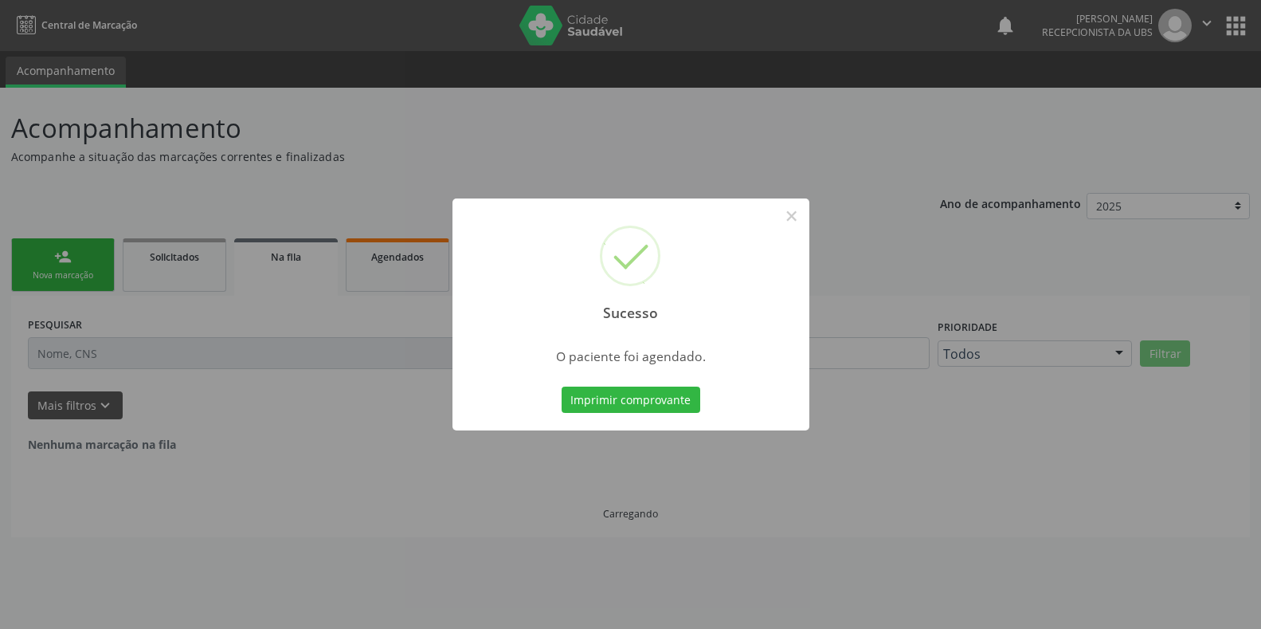
scroll to position [0, 0]
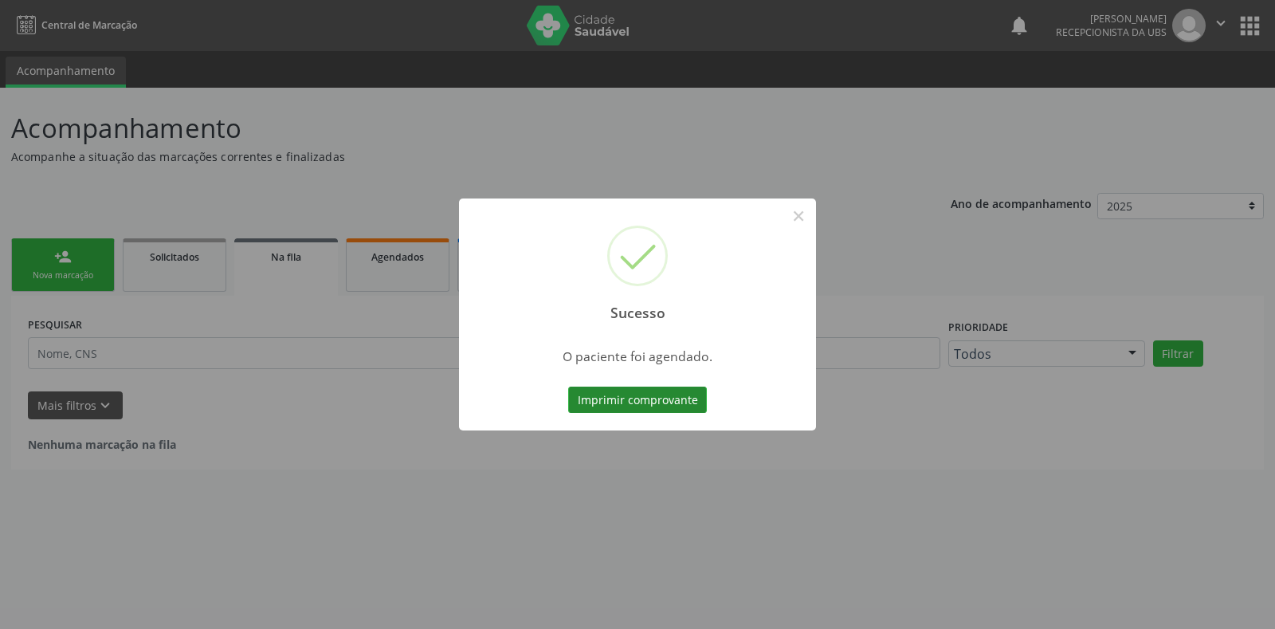
click at [638, 404] on button "Imprimir comprovante" at bounding box center [637, 399] width 139 height 27
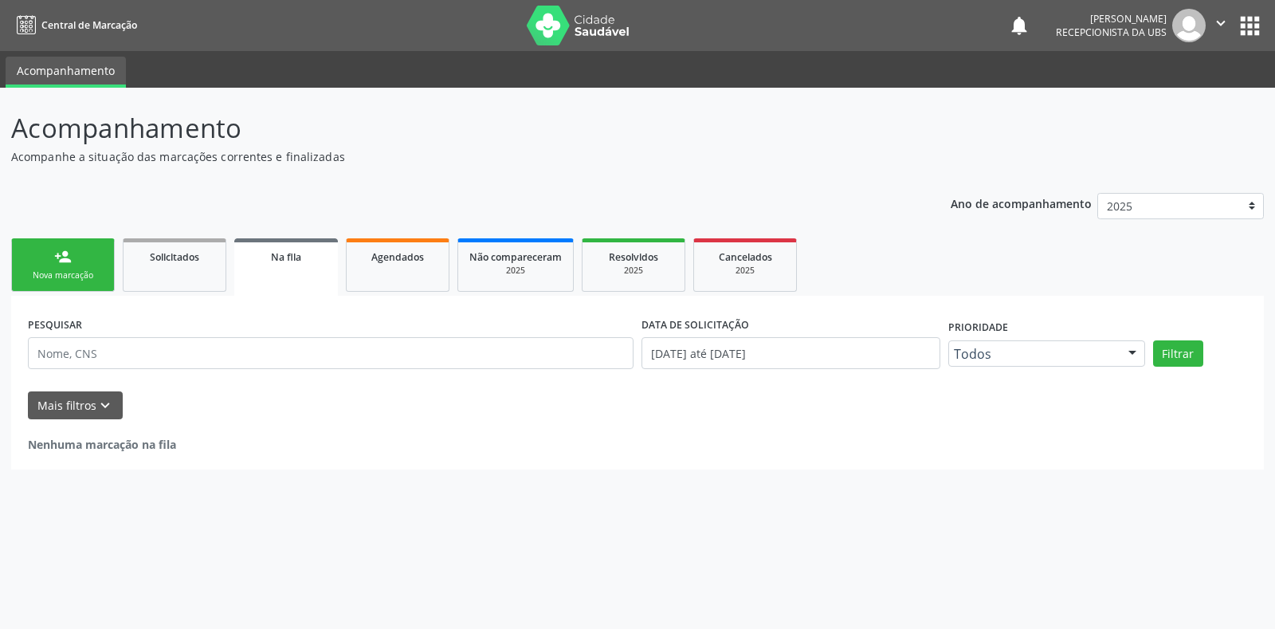
click at [69, 292] on ul "person_add Nova marcação Solicitados Na fila Agendados Não compareceram 2025 Re…" at bounding box center [637, 264] width 1252 height 61
click at [80, 279] on div "Nova marcação" at bounding box center [63, 275] width 80 height 12
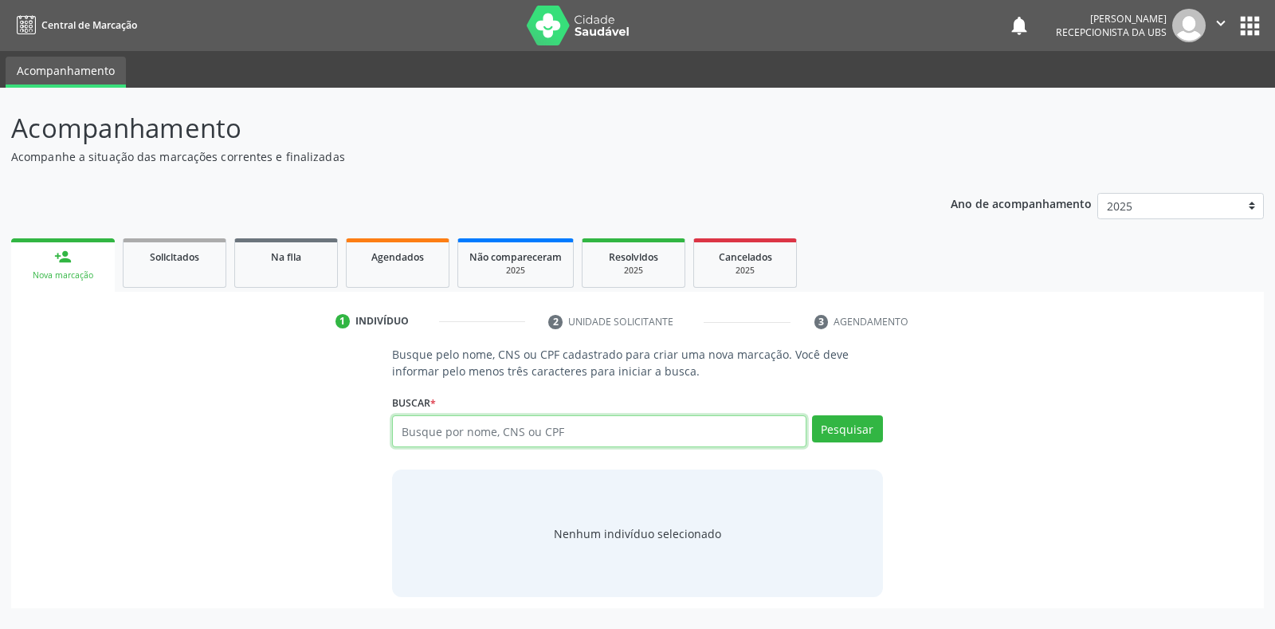
click at [497, 433] on input "text" at bounding box center [598, 431] width 413 height 32
type input "898004989053453"
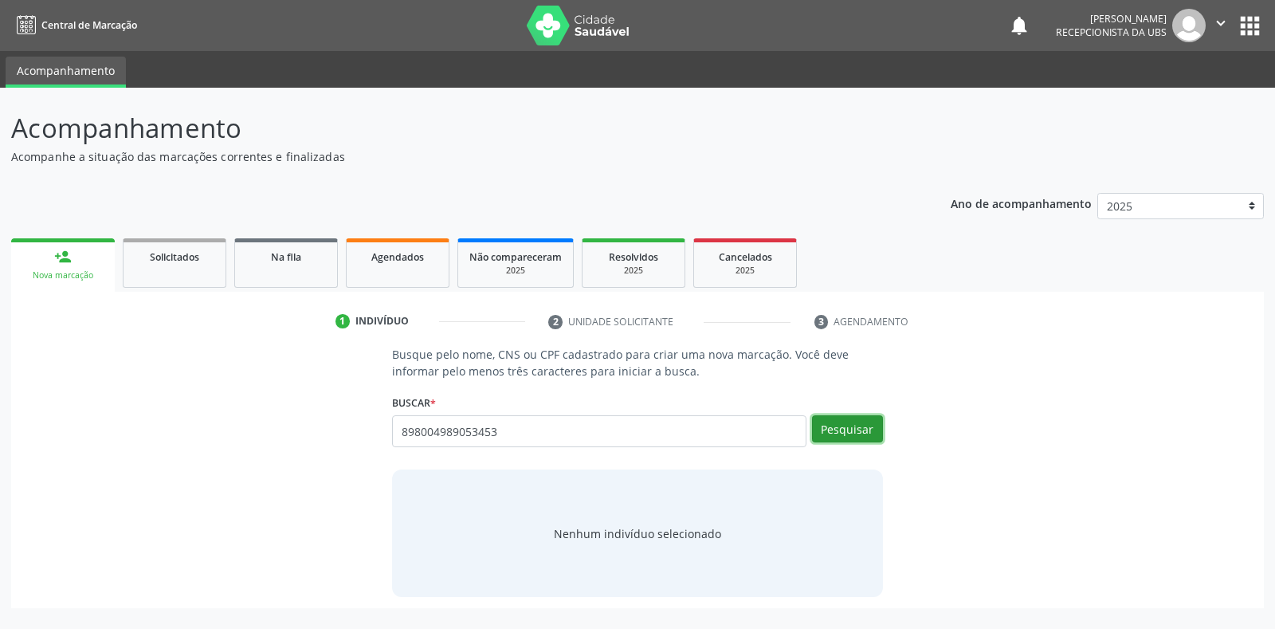
click at [874, 425] on button "Pesquisar" at bounding box center [847, 428] width 71 height 27
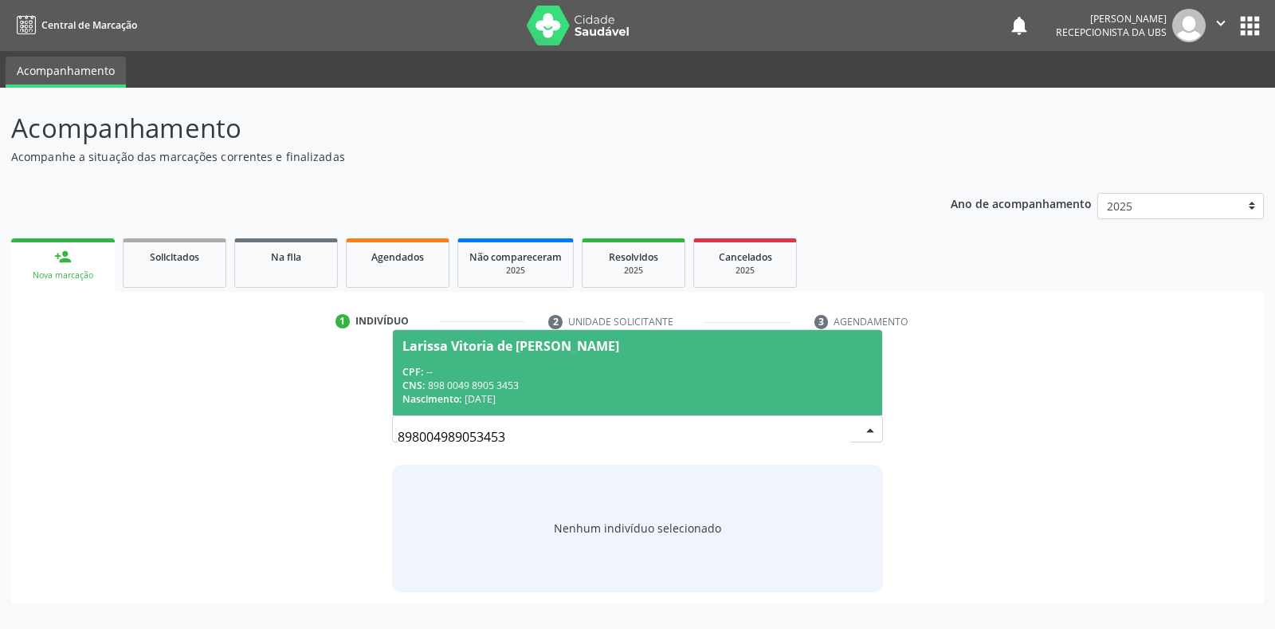
click at [723, 345] on div "Larissa Vitoria de Lima Monteiro" at bounding box center [636, 345] width 469 height 13
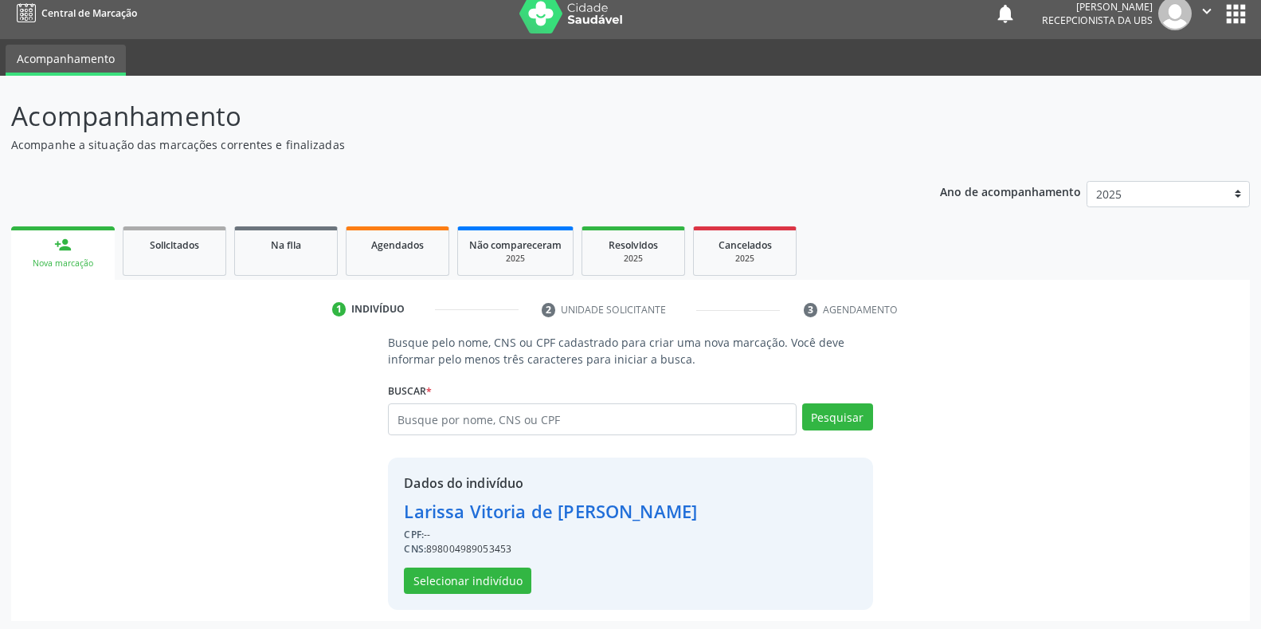
scroll to position [15, 0]
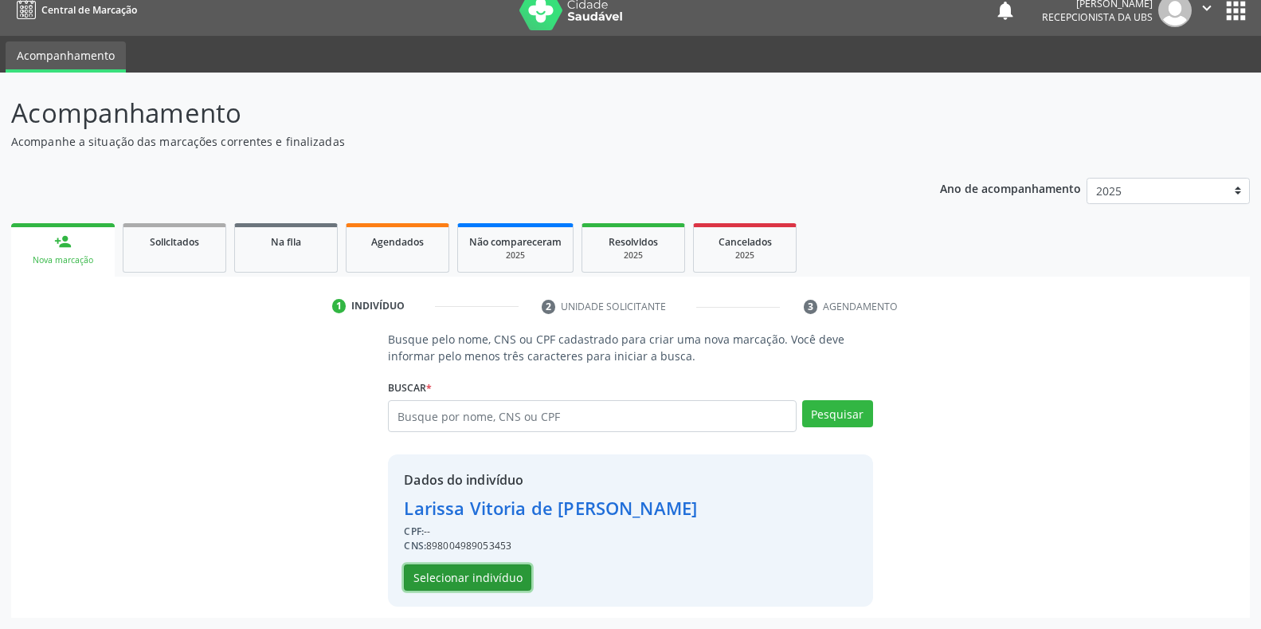
click at [519, 568] on button "Selecionar indivíduo" at bounding box center [467, 577] width 127 height 27
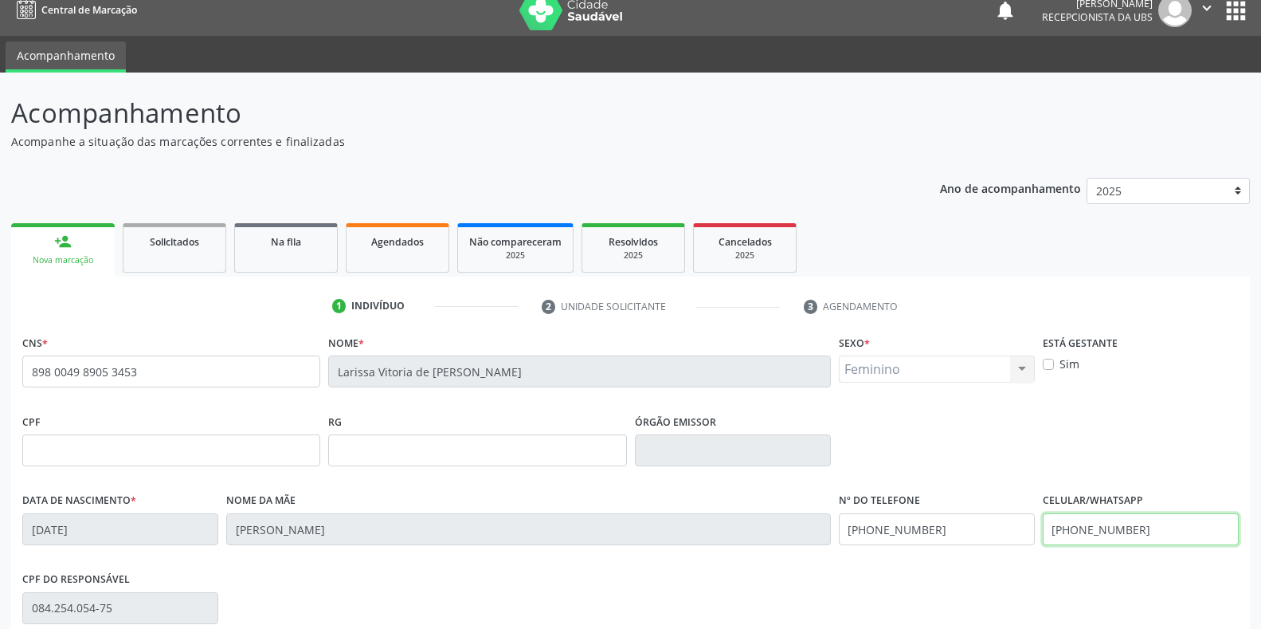
drag, startPoint x: 1176, startPoint y: 536, endPoint x: 911, endPoint y: 526, distance: 265.5
click at [911, 532] on div "Data de nascimento * 30/01/2016 Nome da mãe Cleide Gomes de Lima Nº do Telefone…" at bounding box center [630, 527] width 1224 height 79
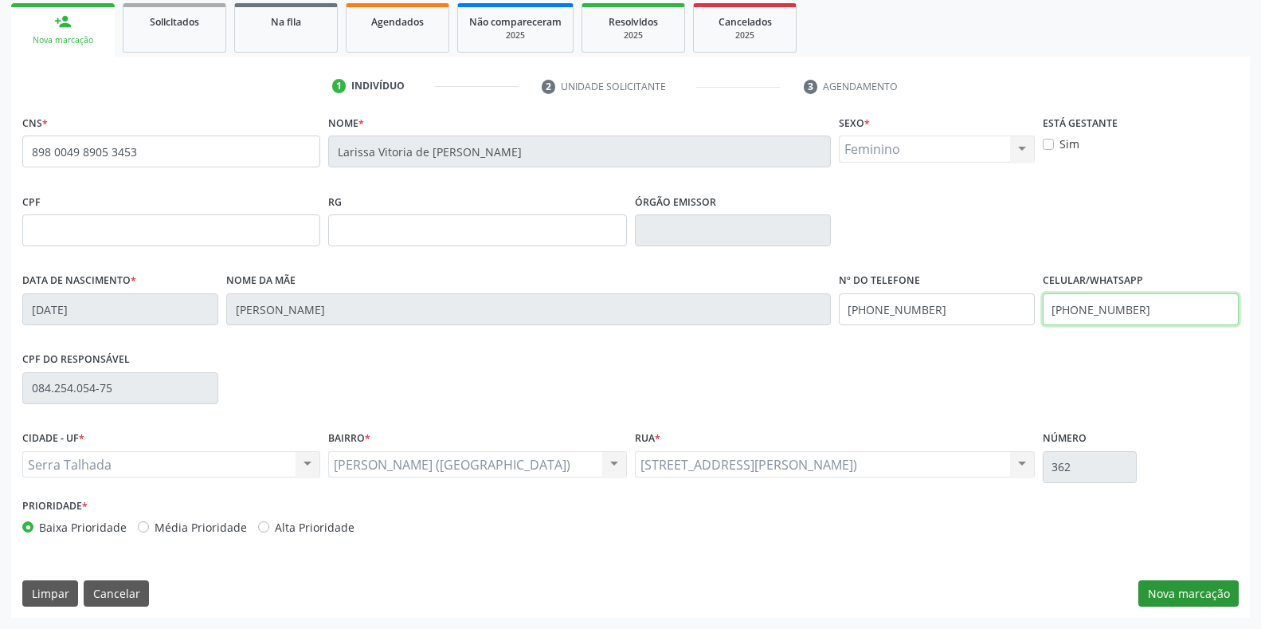
type input "(87) 99959-5933"
click at [1200, 597] on button "Nova marcação" at bounding box center [1188, 593] width 100 height 27
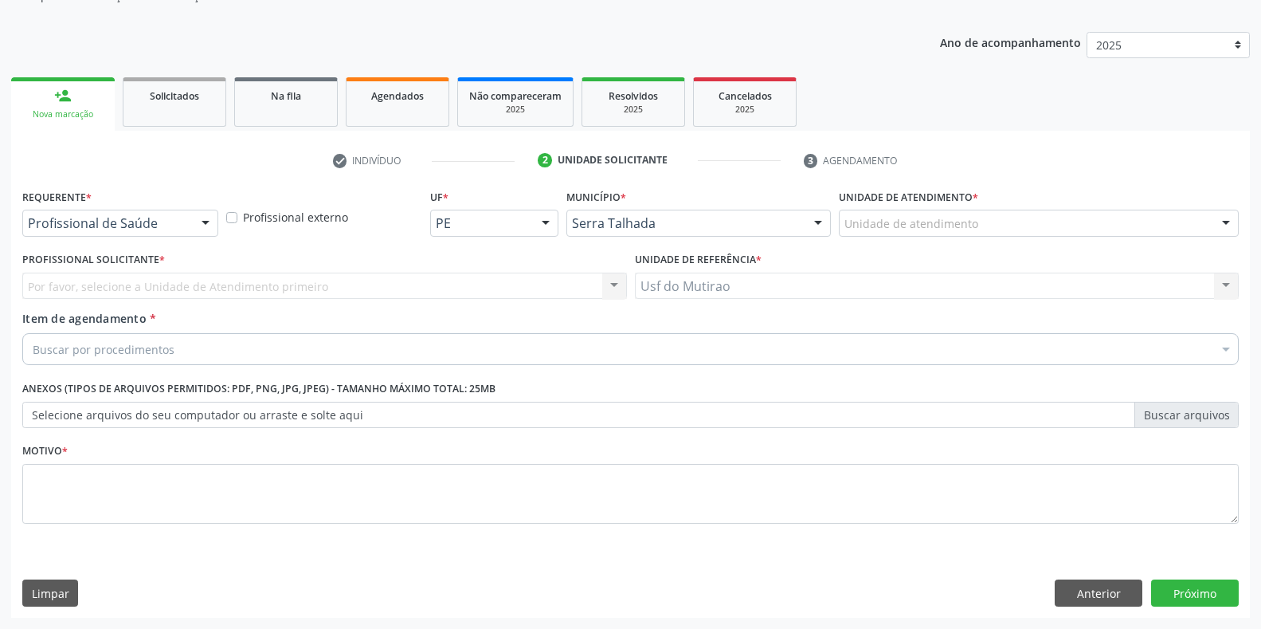
scroll to position [161, 0]
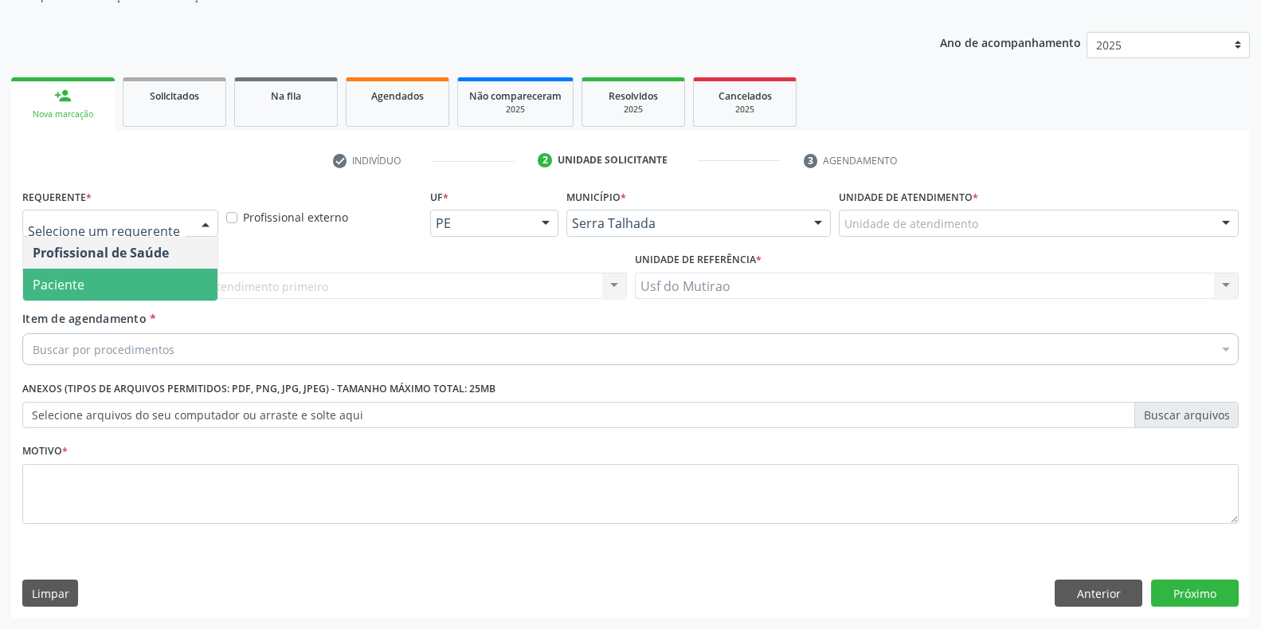
click at [119, 284] on span "Paciente" at bounding box center [120, 284] width 194 height 32
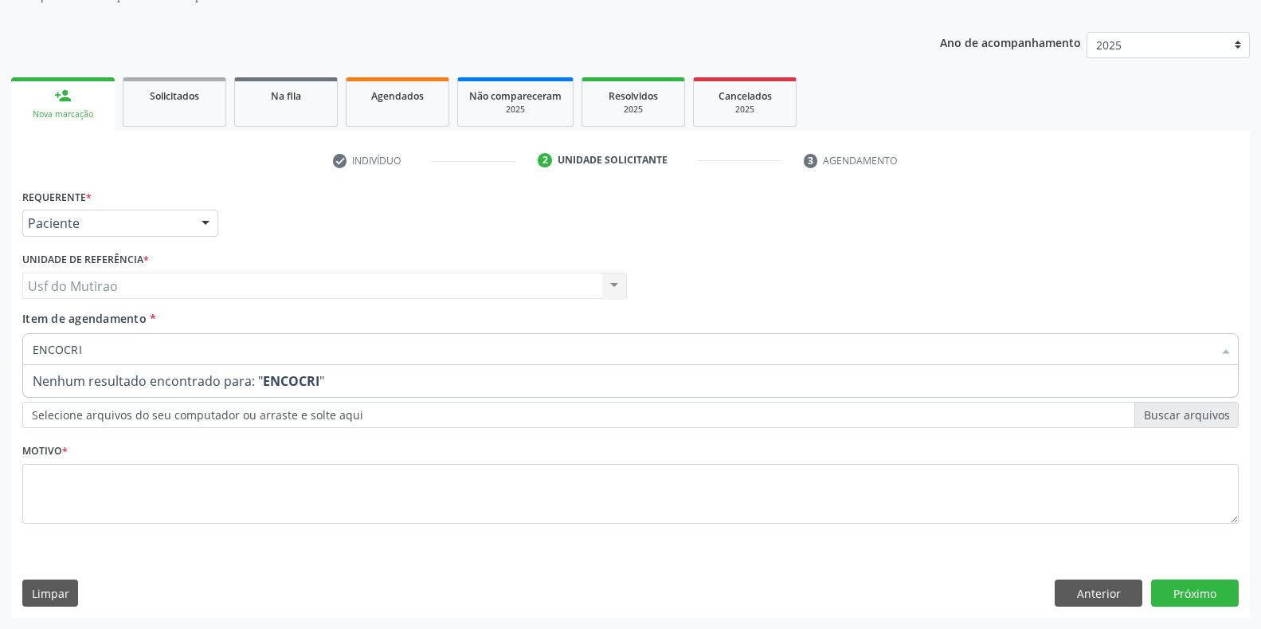
click at [53, 351] on input "ENCOCRI" at bounding box center [623, 349] width 1180 height 32
type input "ENDOCRI"
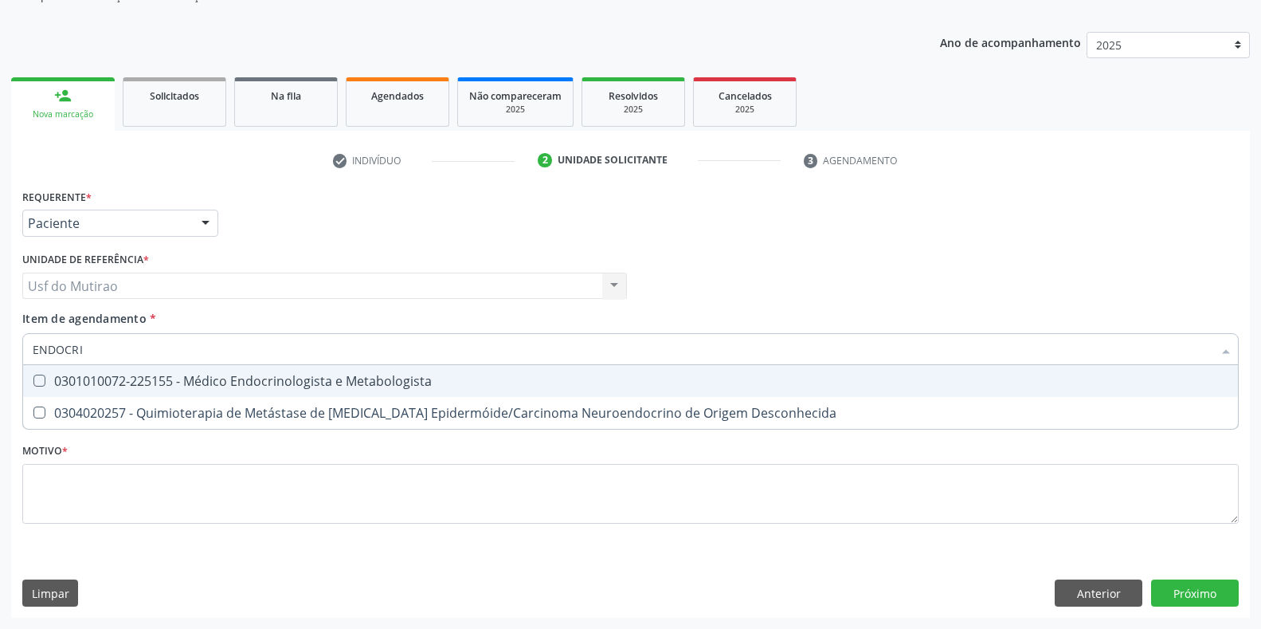
click at [97, 382] on div "0301010072-225155 - Médico Endocrinologista e Metabologista" at bounding box center [631, 380] width 1196 height 13
checkbox Metabologista "true"
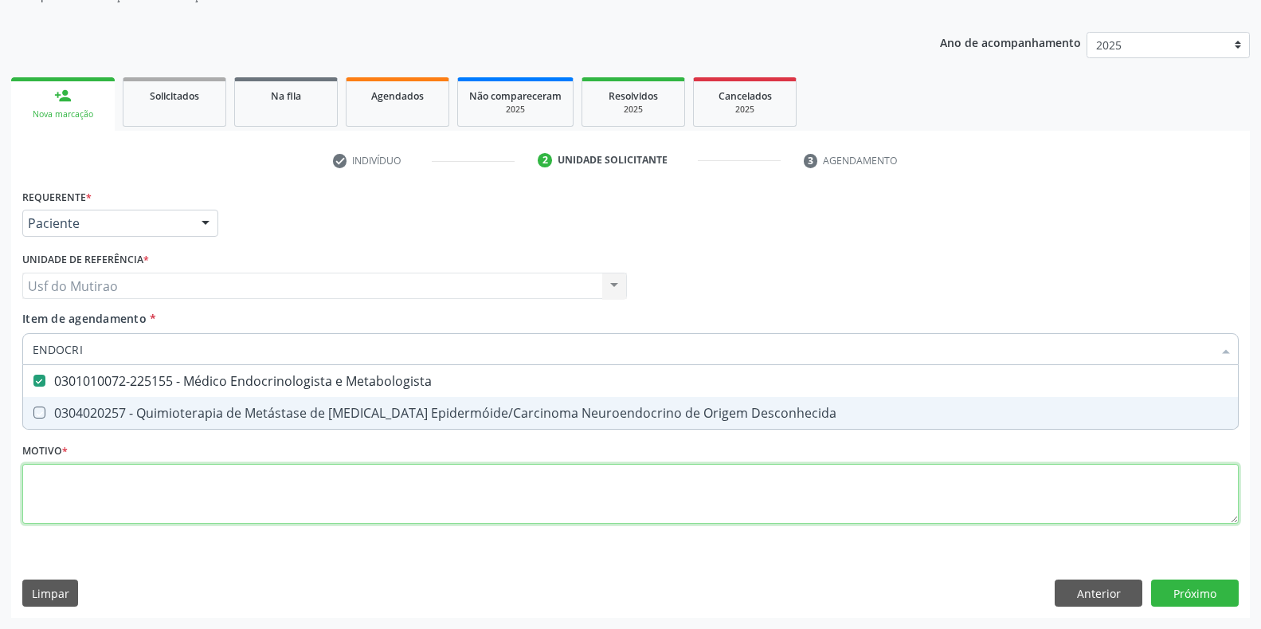
click at [131, 507] on div "Requerente * Paciente Profissional de Saúde Paciente Nenhum resultado encontrad…" at bounding box center [630, 365] width 1216 height 361
type textarea "."
checkbox Desconhecida "true"
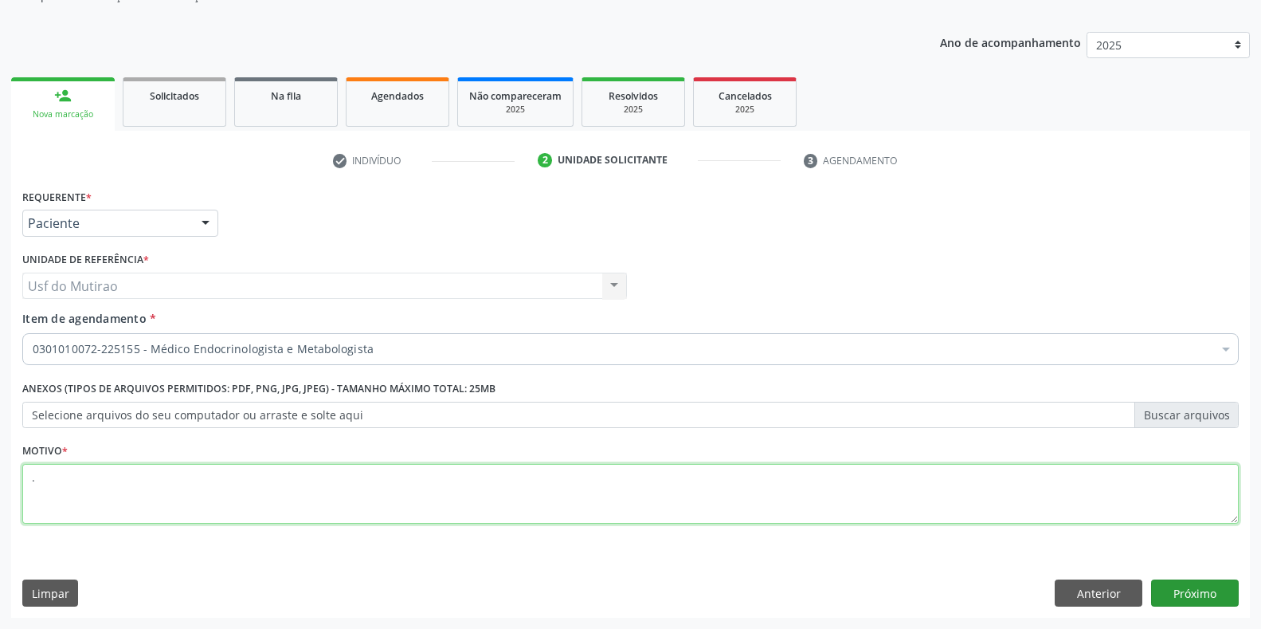
type textarea "."
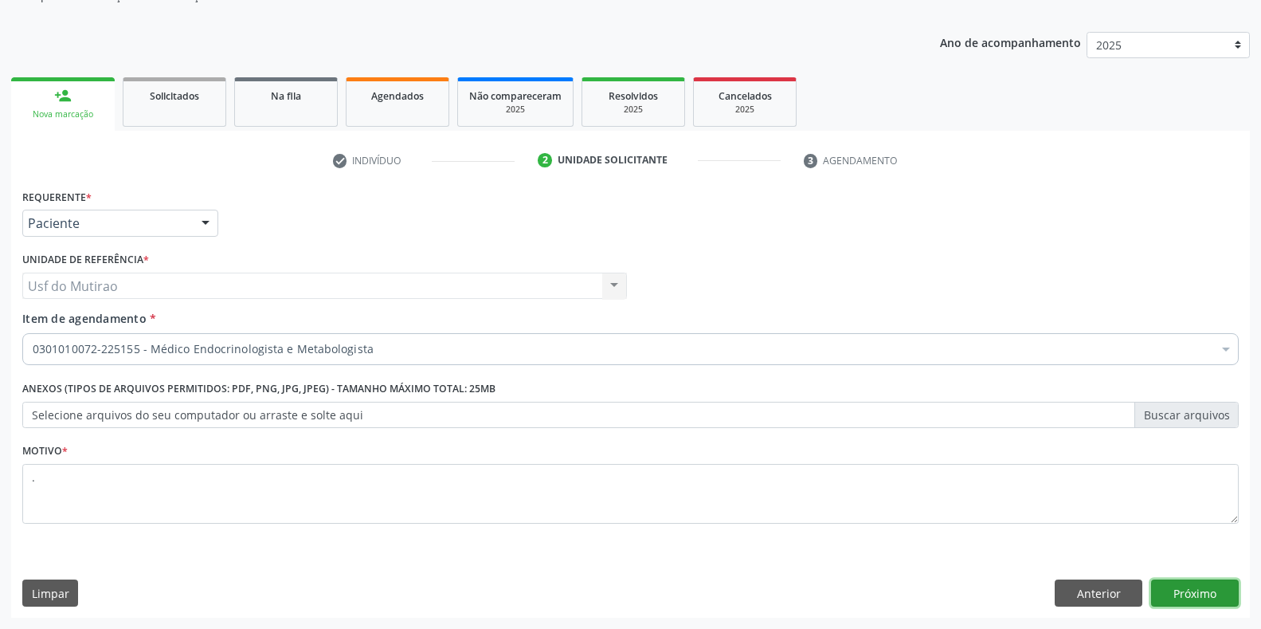
click at [1187, 581] on button "Próximo" at bounding box center [1195, 592] width 88 height 27
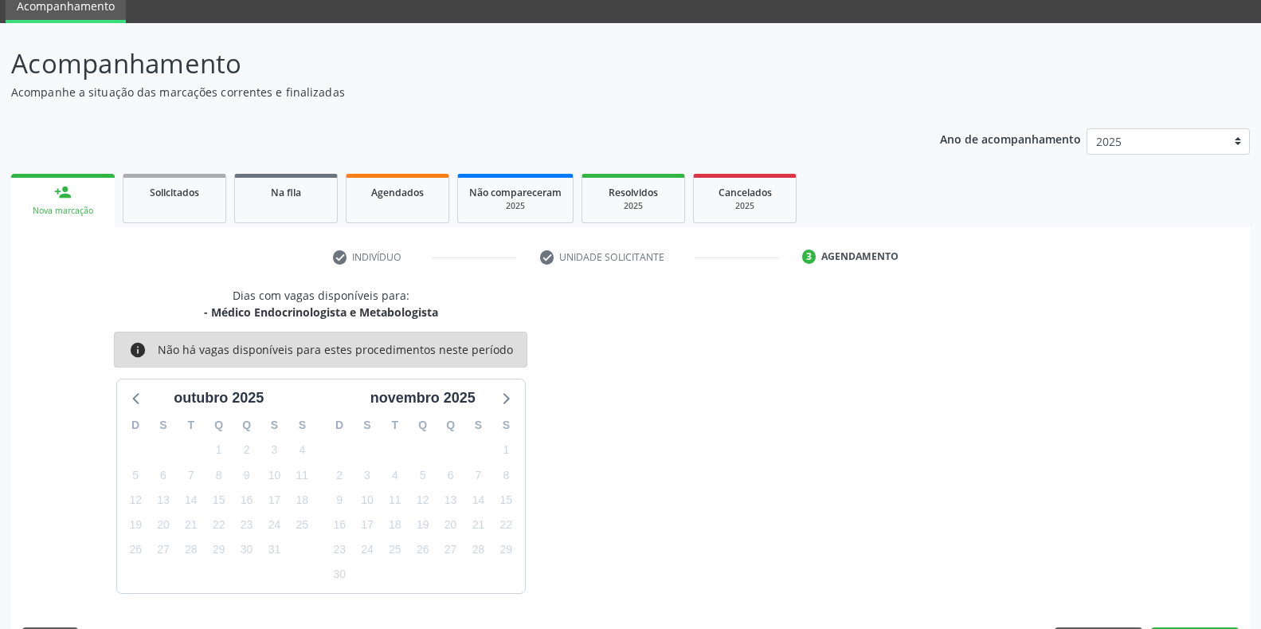
scroll to position [112, 0]
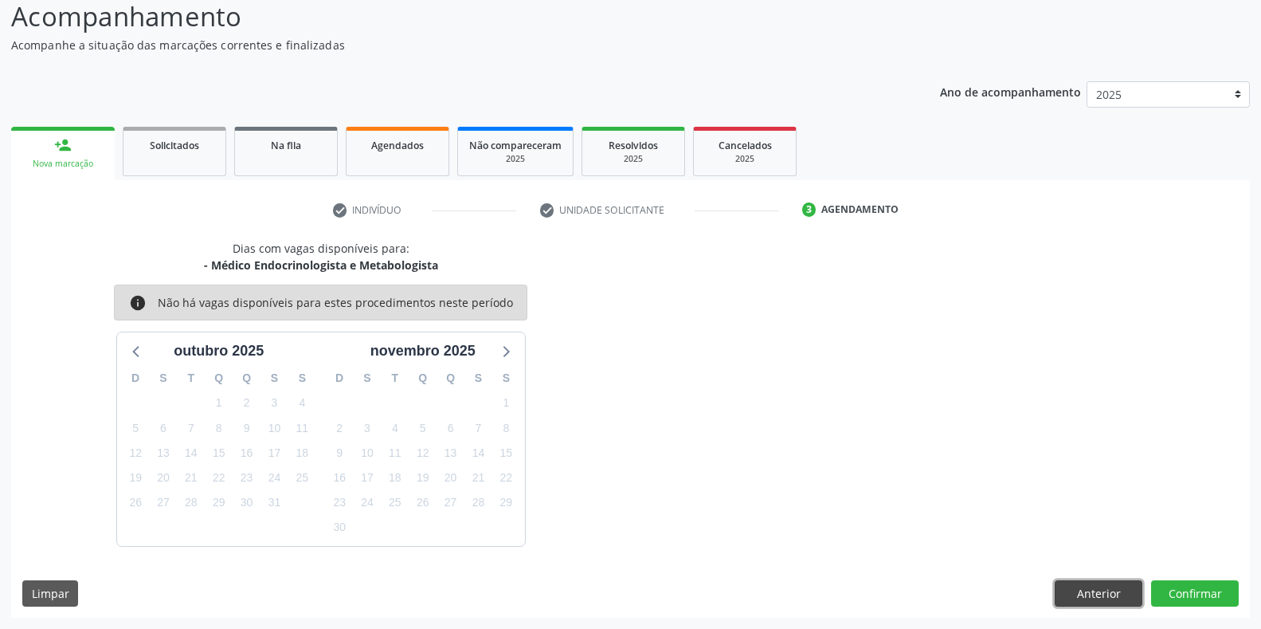
click at [1090, 590] on button "Anterior" at bounding box center [1099, 593] width 88 height 27
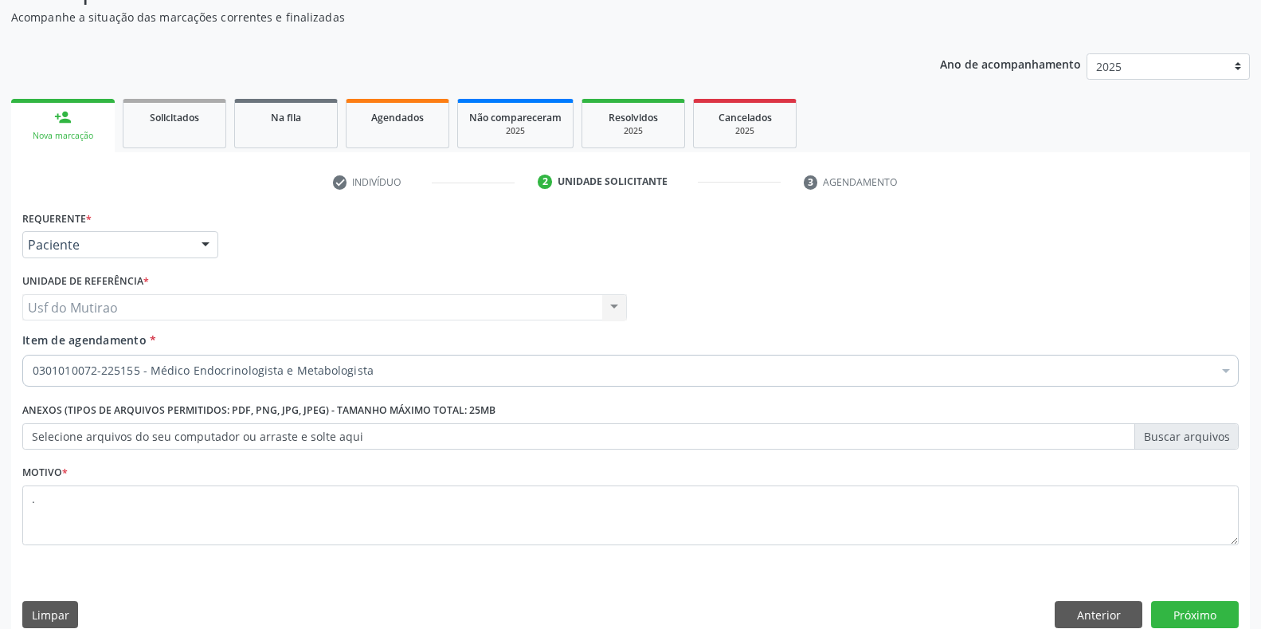
scroll to position [161, 0]
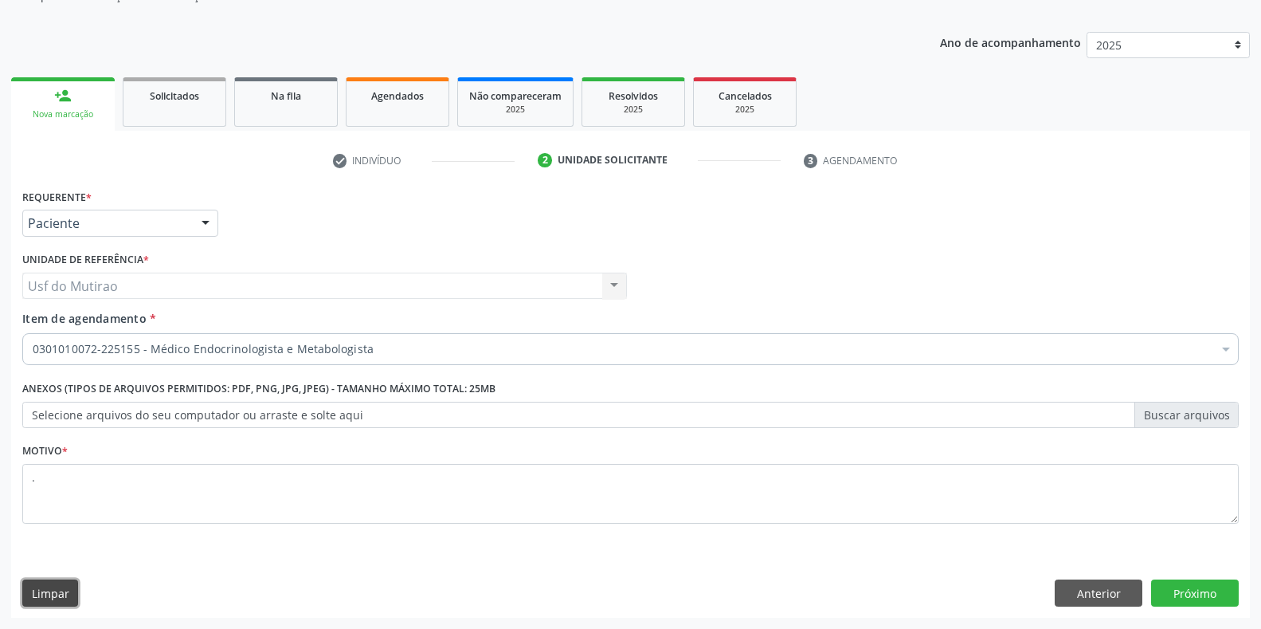
click at [57, 585] on button "Limpar" at bounding box center [50, 592] width 56 height 27
click at [53, 100] on link "person_add Nova marcação" at bounding box center [63, 103] width 104 height 53
click at [84, 100] on link "person_add Nova marcação" at bounding box center [63, 103] width 104 height 53
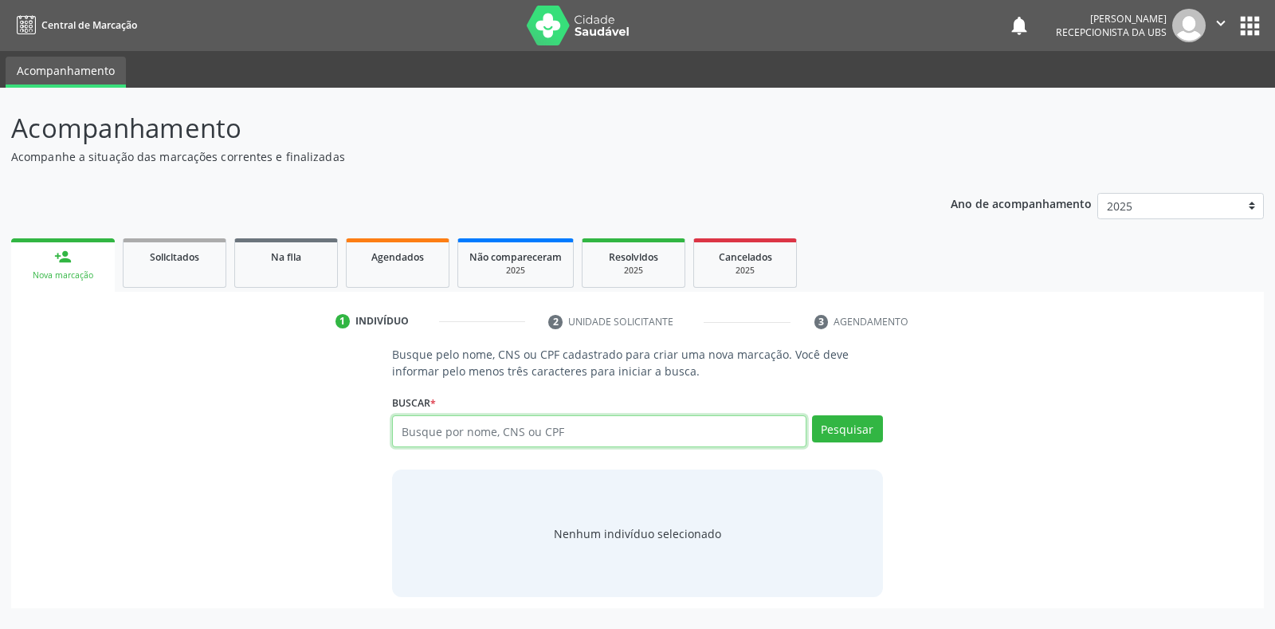
click at [445, 436] on input "text" at bounding box center [598, 431] width 413 height 32
type input "04014361446"
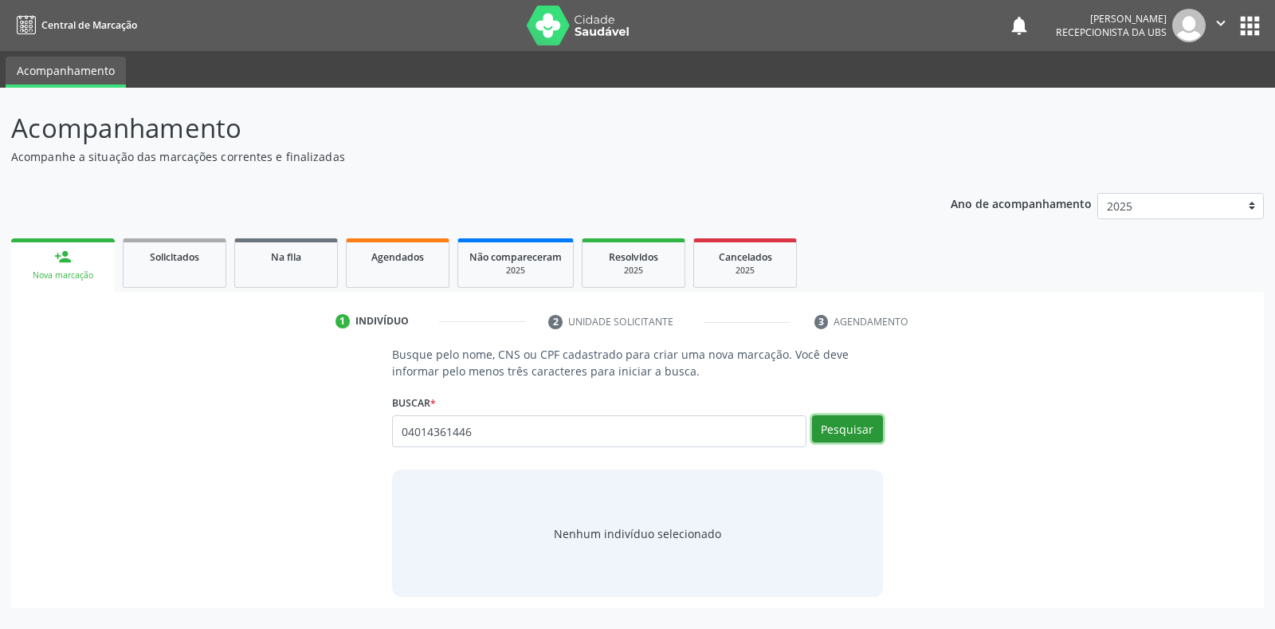
click at [837, 422] on button "Pesquisar" at bounding box center [847, 428] width 71 height 27
type input "04014361446"
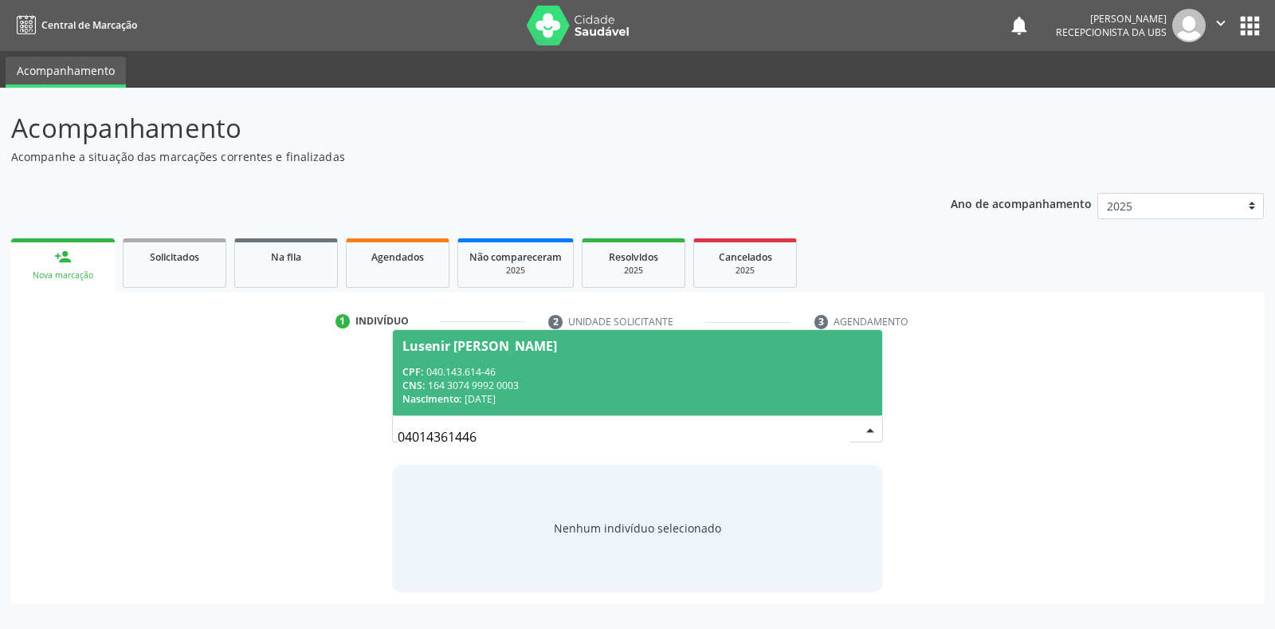
click at [741, 376] on div "CPF: 040.143.614-46" at bounding box center [636, 372] width 469 height 14
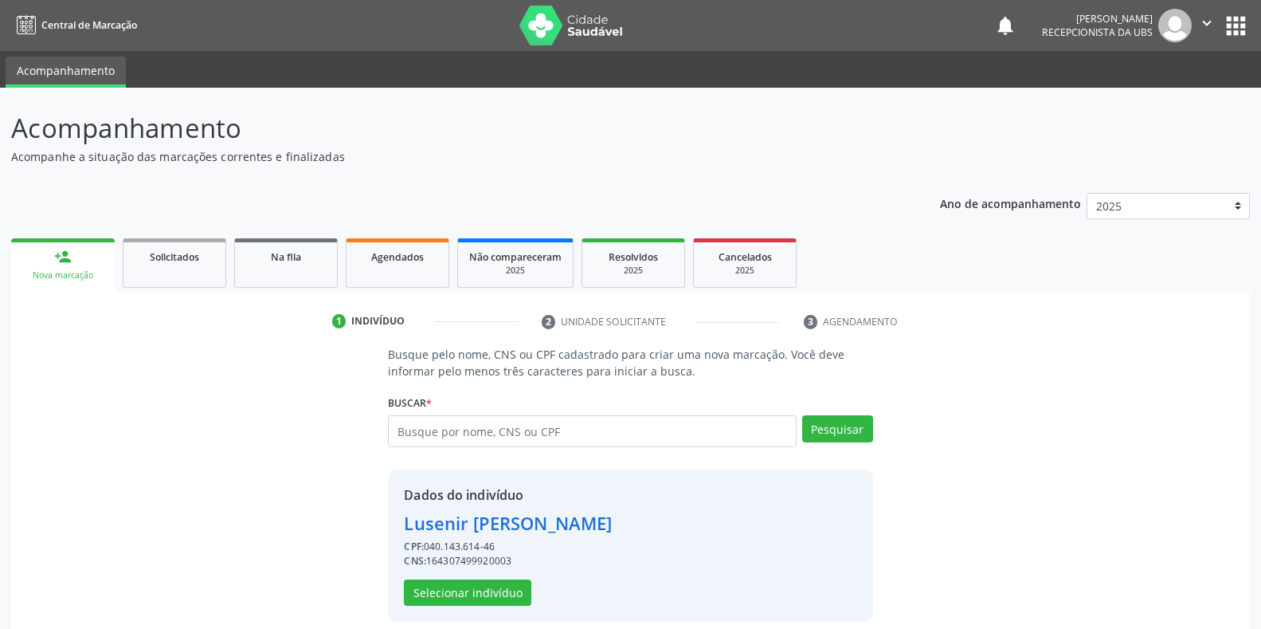
scroll to position [15, 0]
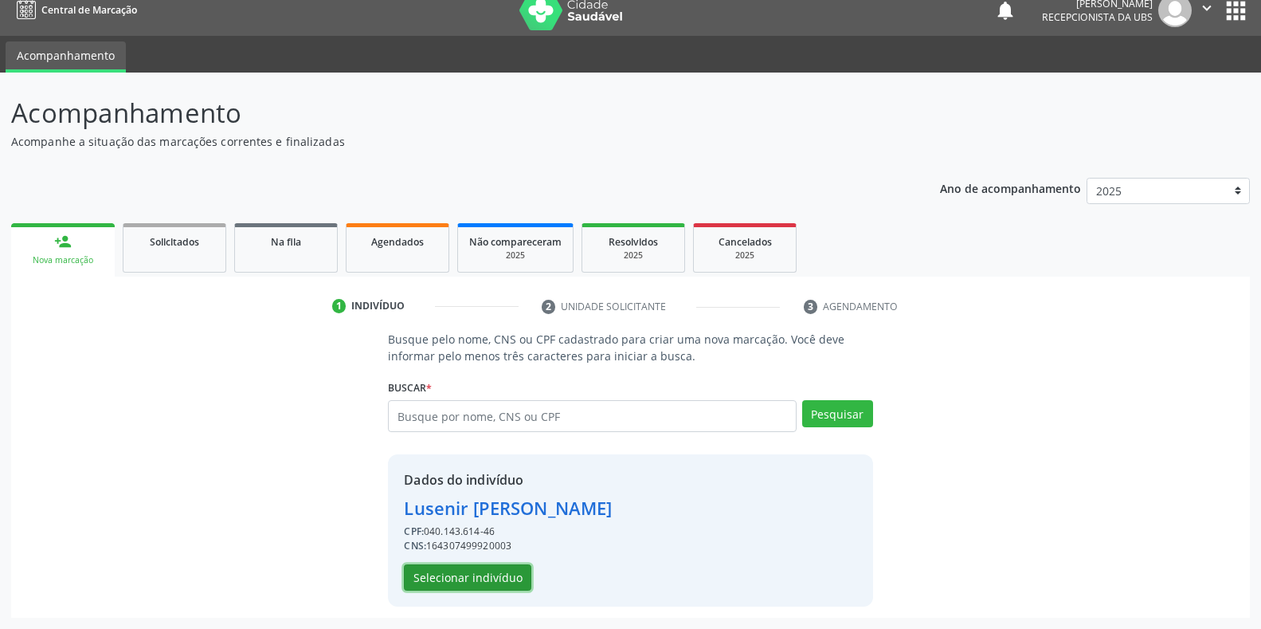
click at [489, 574] on button "Selecionar indivíduo" at bounding box center [467, 577] width 127 height 27
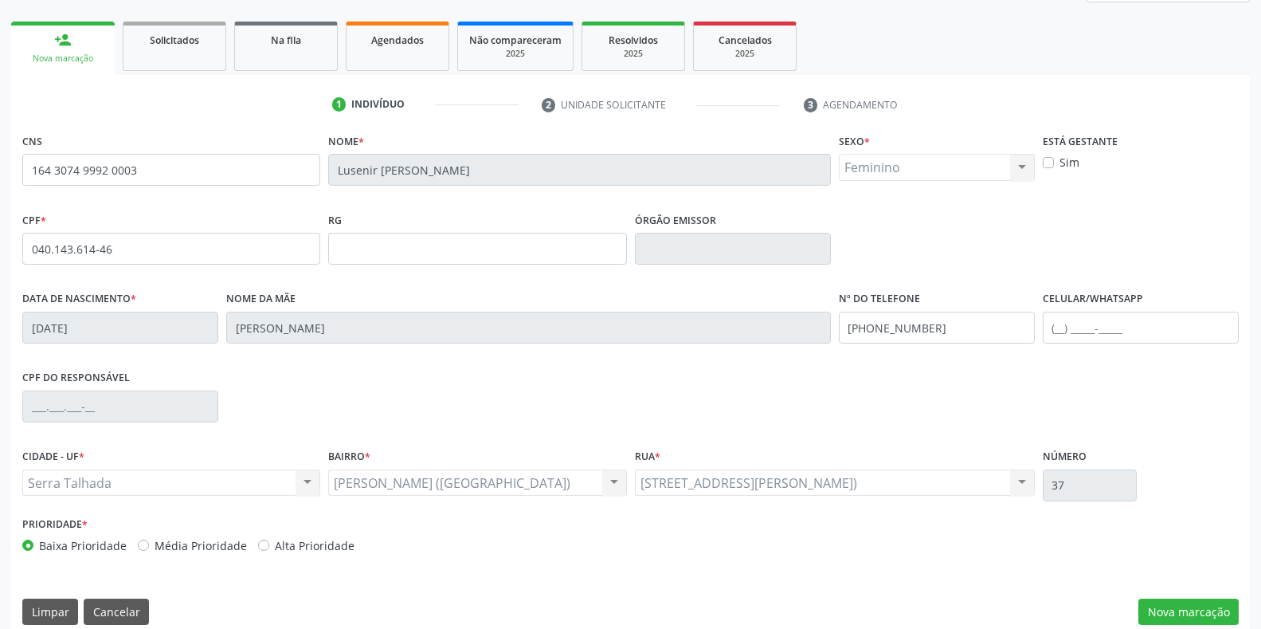
scroll to position [235, 0]
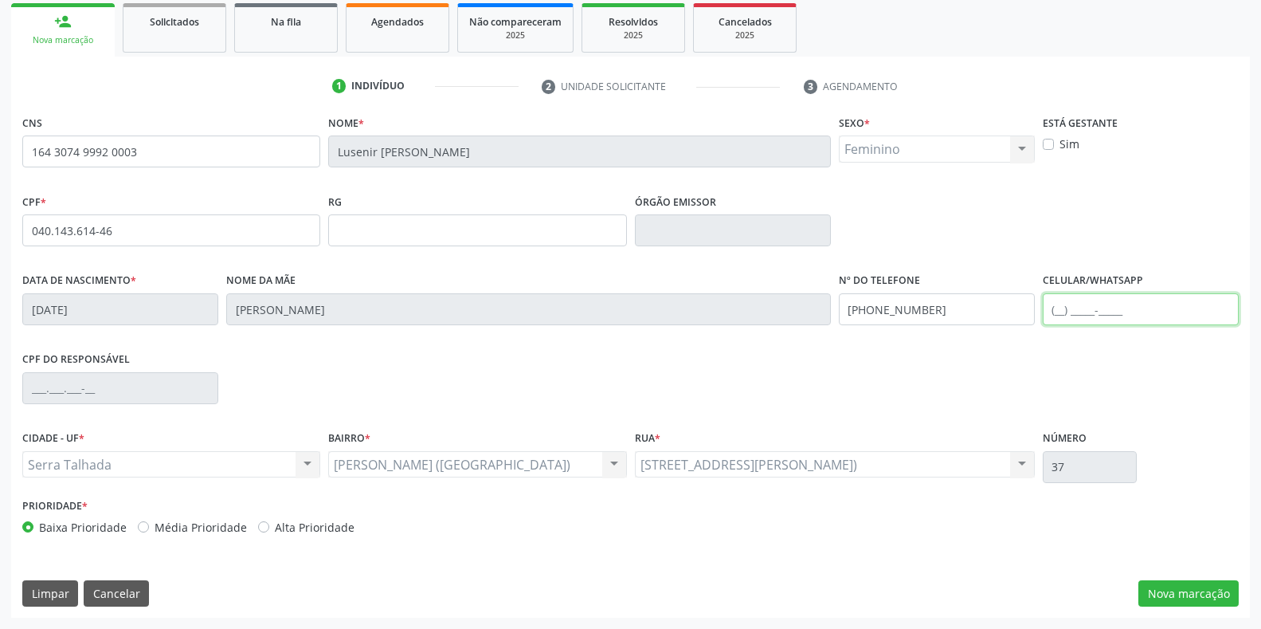
click at [1130, 306] on input "text" at bounding box center [1141, 309] width 196 height 32
type input "(87) 99913-4910"
click at [1172, 588] on button "Nova marcação" at bounding box center [1188, 593] width 100 height 27
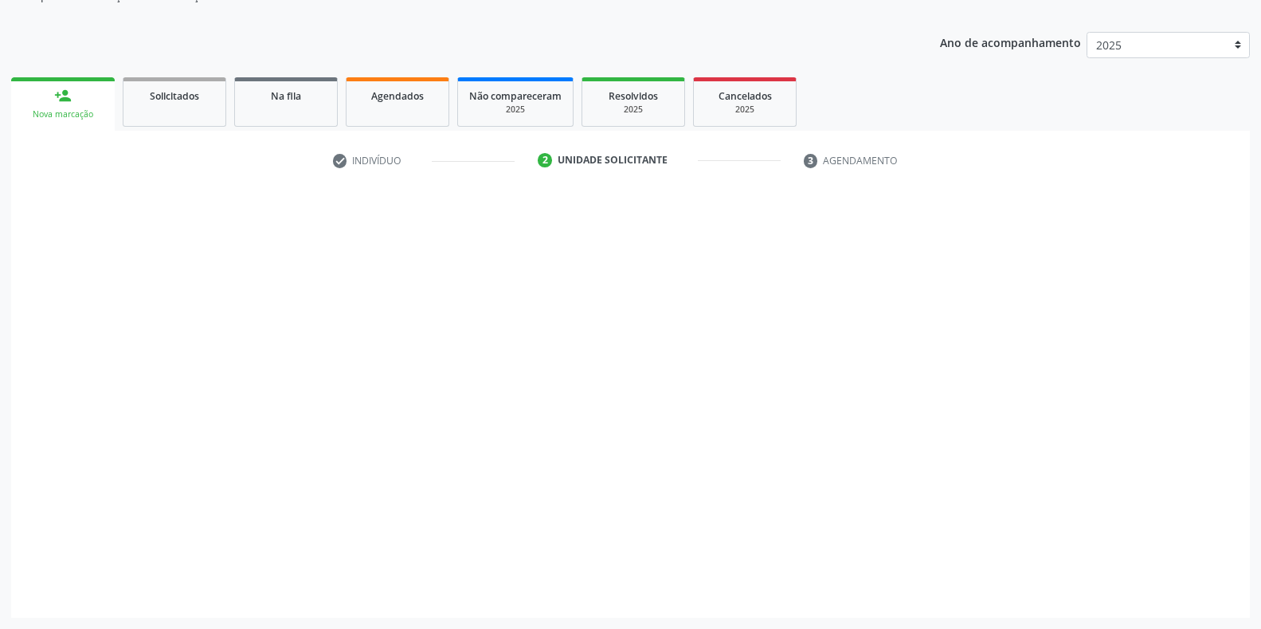
scroll to position [161, 0]
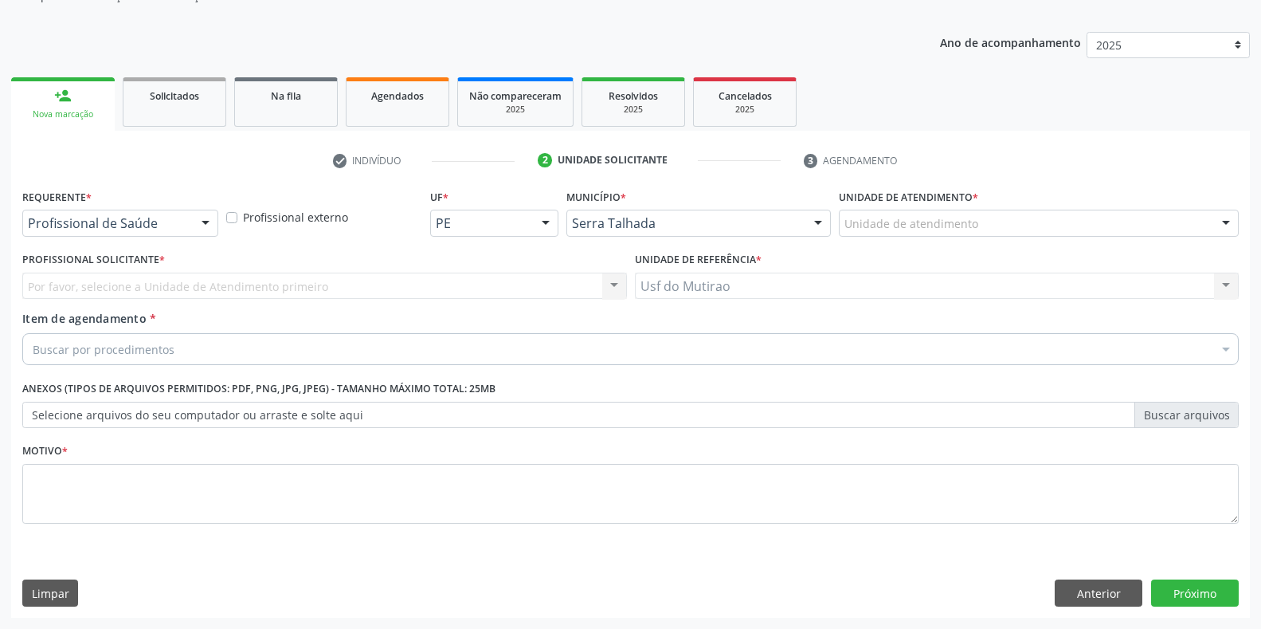
click at [96, 233] on div "Profissional de Saúde" at bounding box center [120, 223] width 196 height 27
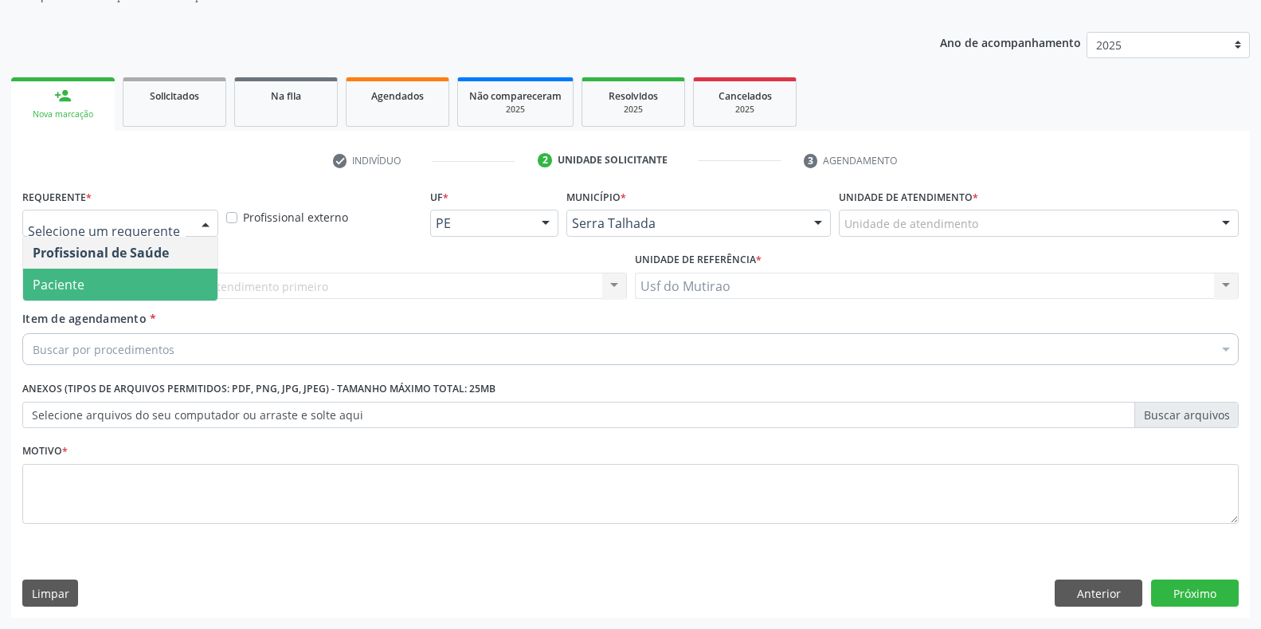
click at [95, 270] on span "Paciente" at bounding box center [120, 284] width 194 height 32
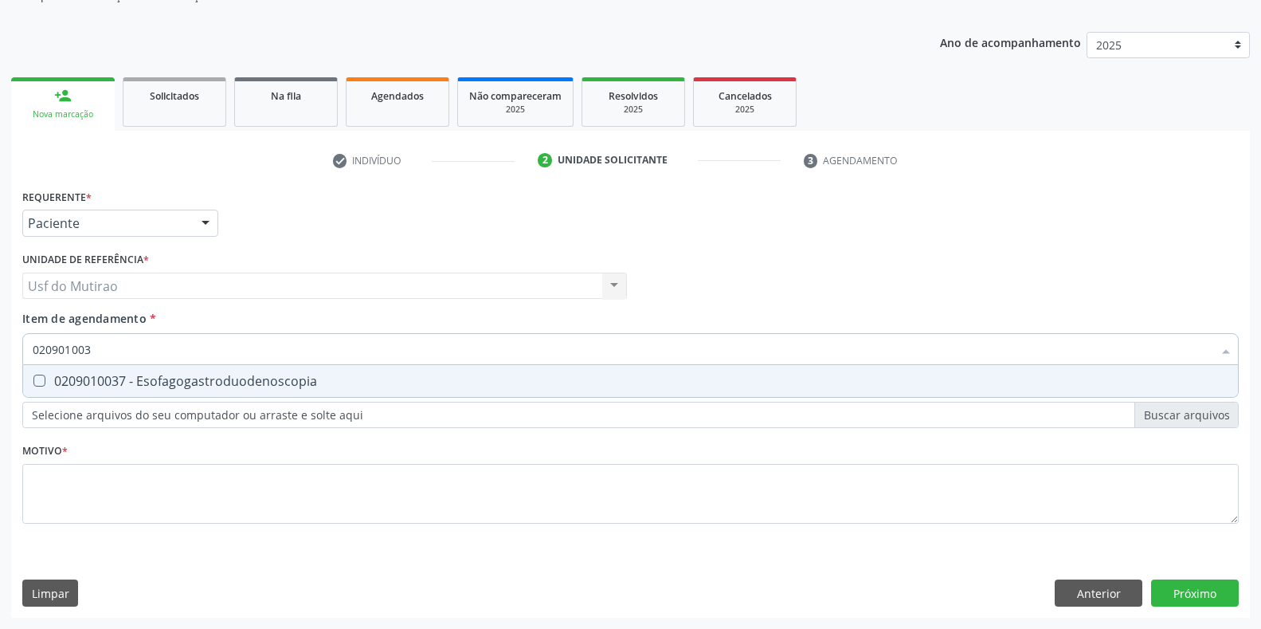
type input "0209010037"
click at [84, 387] on div "0209010037 - Esofagogastroduodenoscopia" at bounding box center [631, 380] width 1196 height 13
checkbox Esofagogastroduodenoscopia "true"
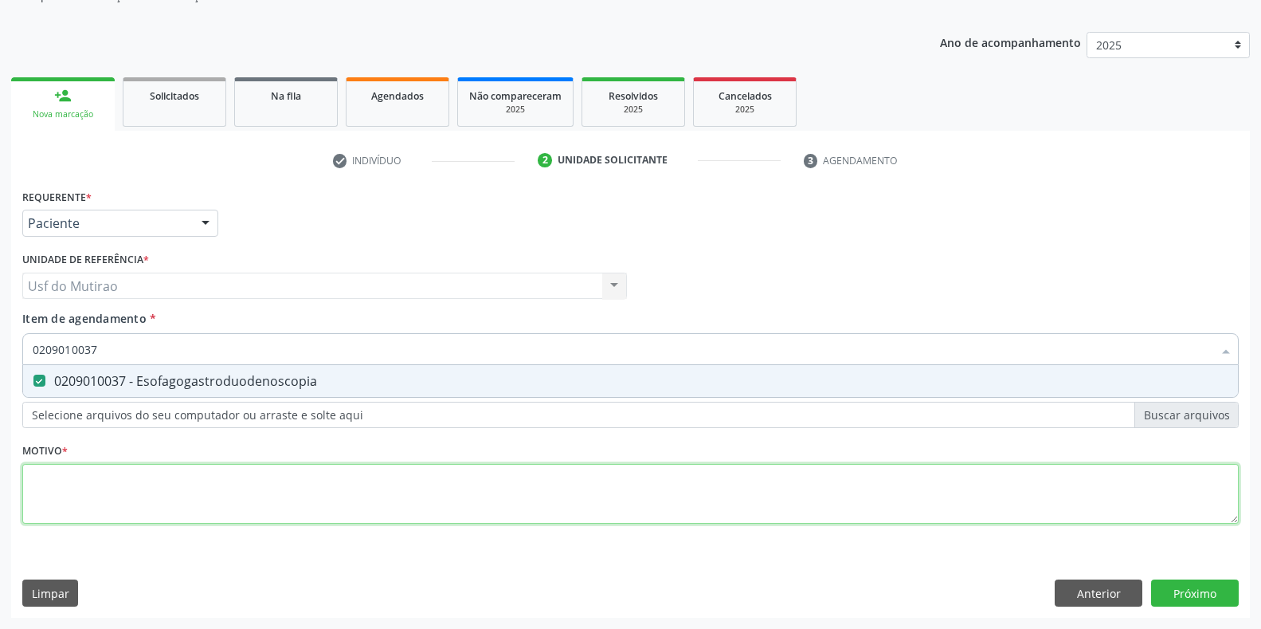
click at [97, 510] on div "Requerente * Paciente Profissional de Saúde Paciente Nenhum resultado encontrad…" at bounding box center [630, 365] width 1216 height 361
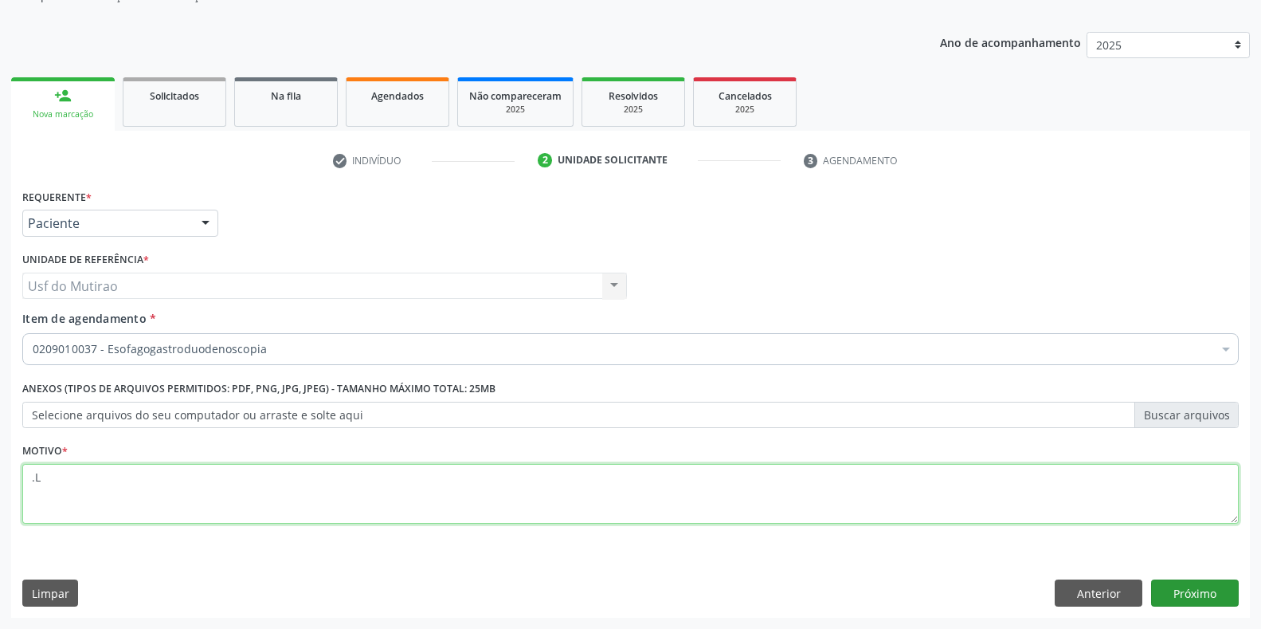
type textarea ".L"
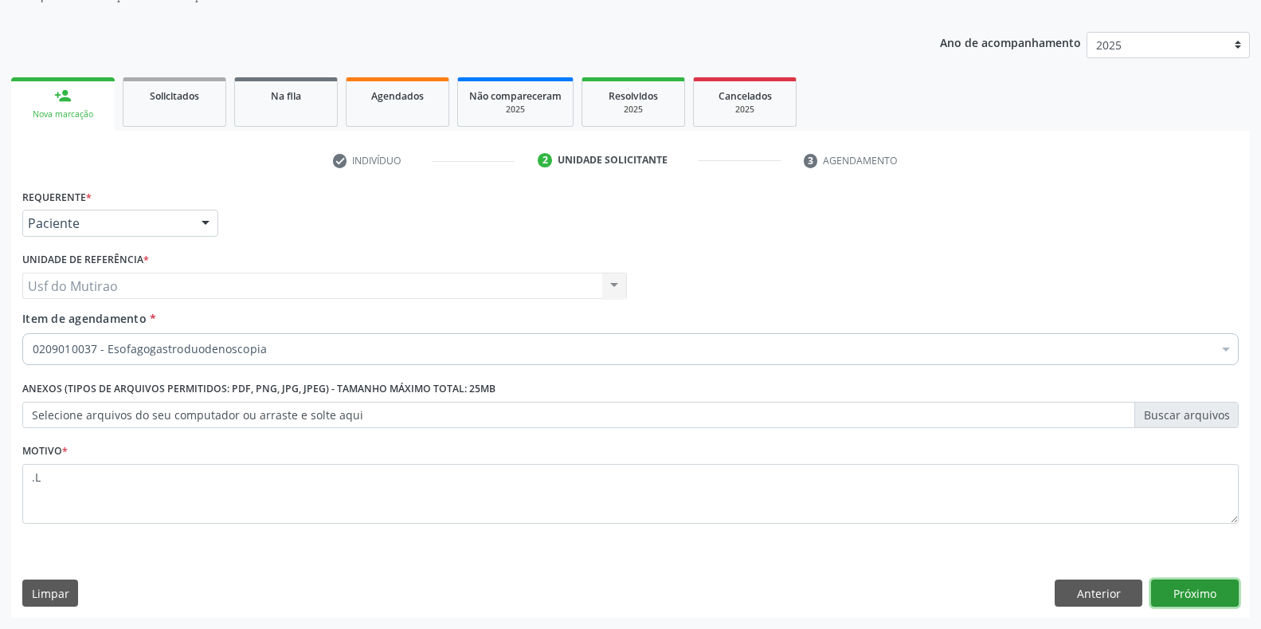
click at [1179, 589] on button "Próximo" at bounding box center [1195, 592] width 88 height 27
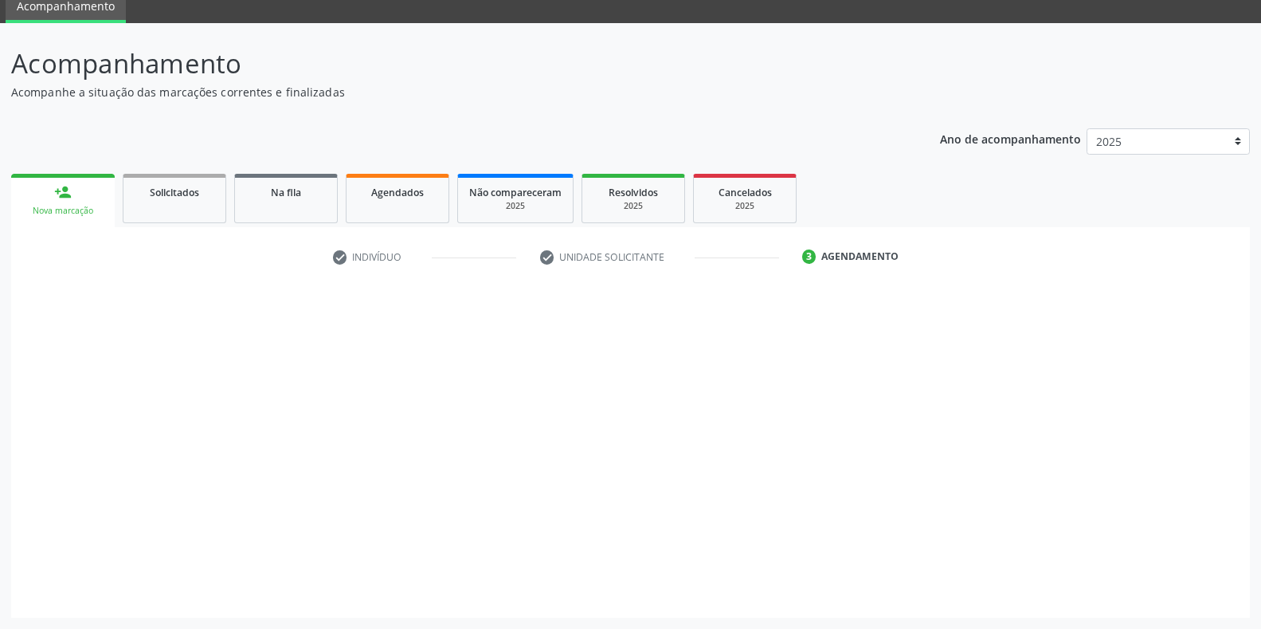
scroll to position [65, 0]
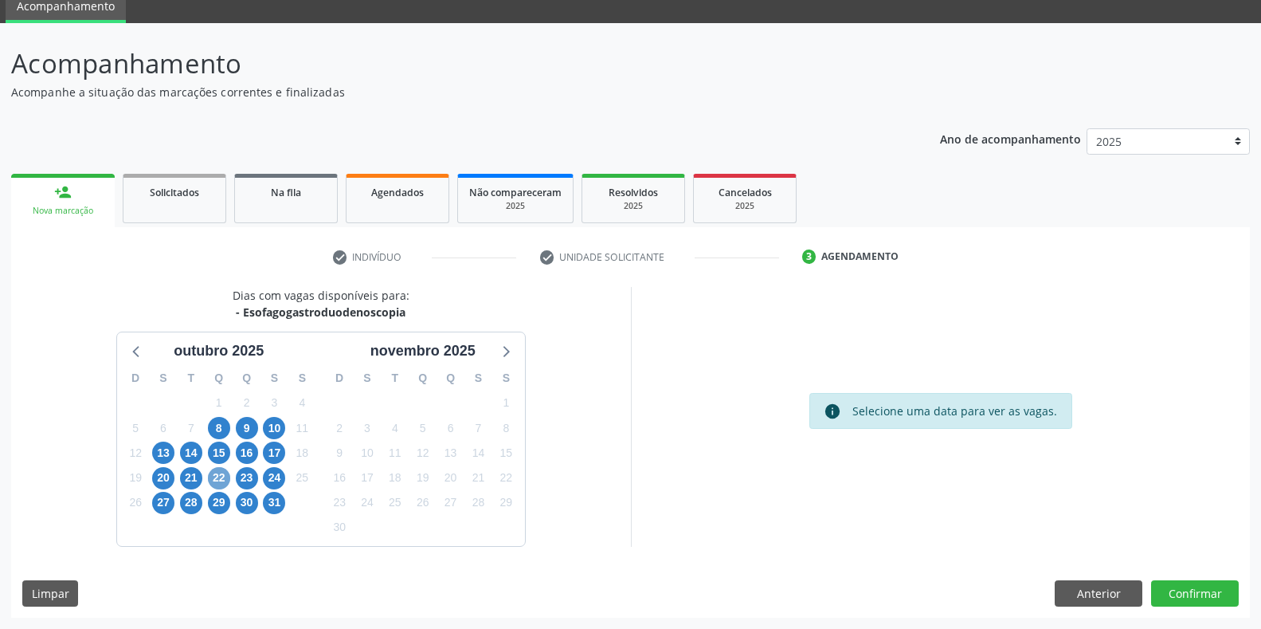
click at [222, 477] on span "22" at bounding box center [219, 478] width 22 height 22
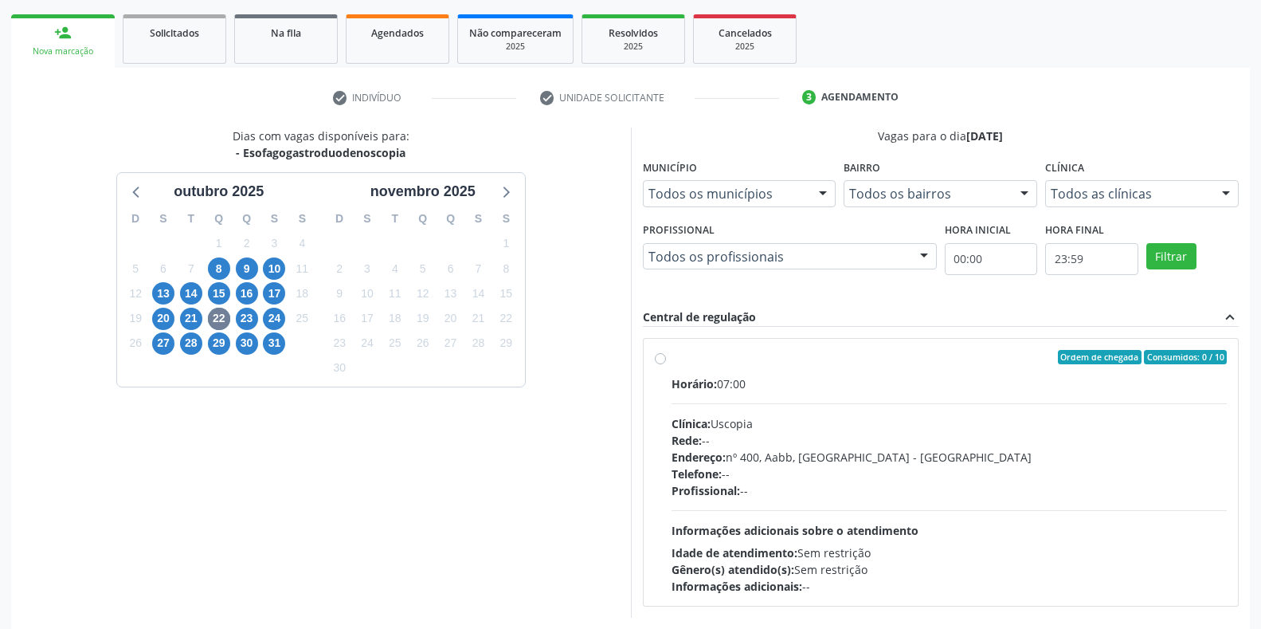
click at [809, 453] on div "Endereço: nº 400, Aabb, Serra Talhada - PE" at bounding box center [950, 457] width 556 height 17
click at [666, 364] on input "Ordem de chegada Consumidos: 0 / 10 Horário: 07:00 Clínica: Uscopia Rede: -- En…" at bounding box center [660, 357] width 11 height 14
radio input "true"
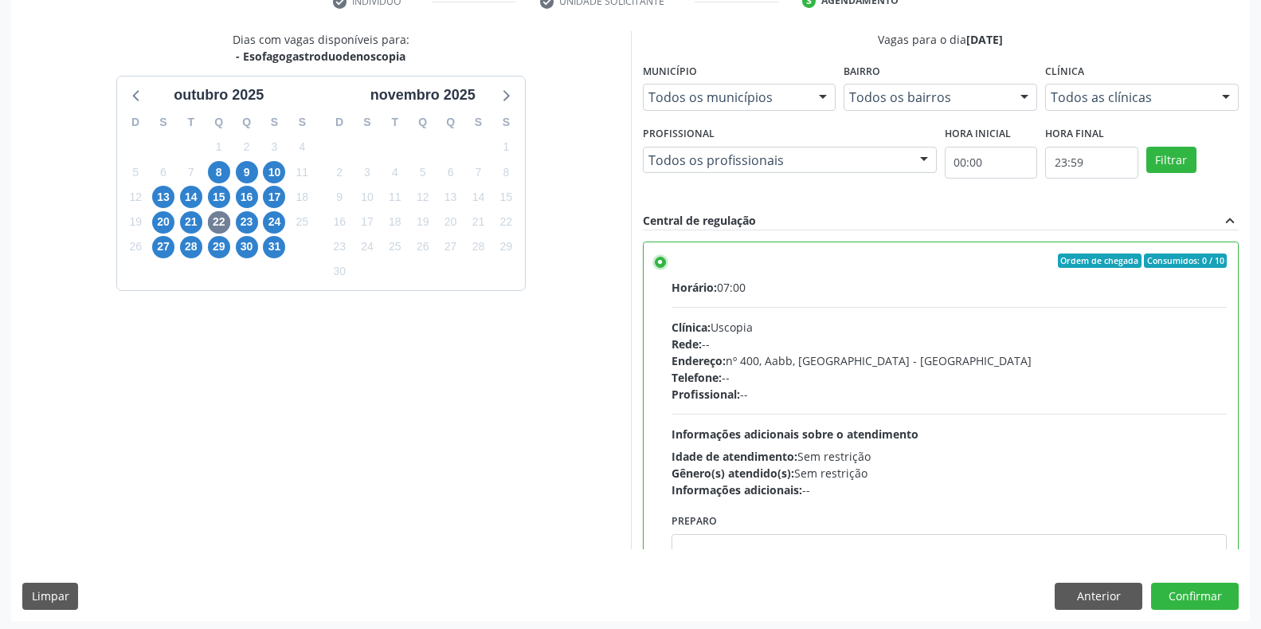
scroll to position [323, 0]
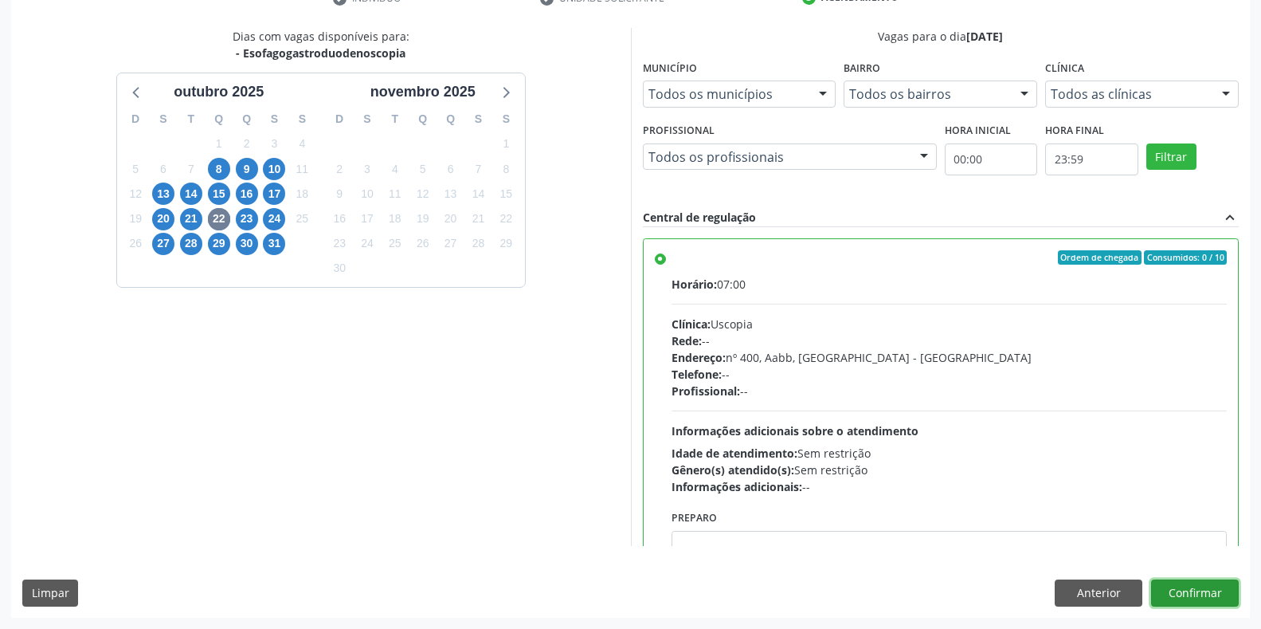
click at [1213, 590] on button "Confirmar" at bounding box center [1195, 592] width 88 height 27
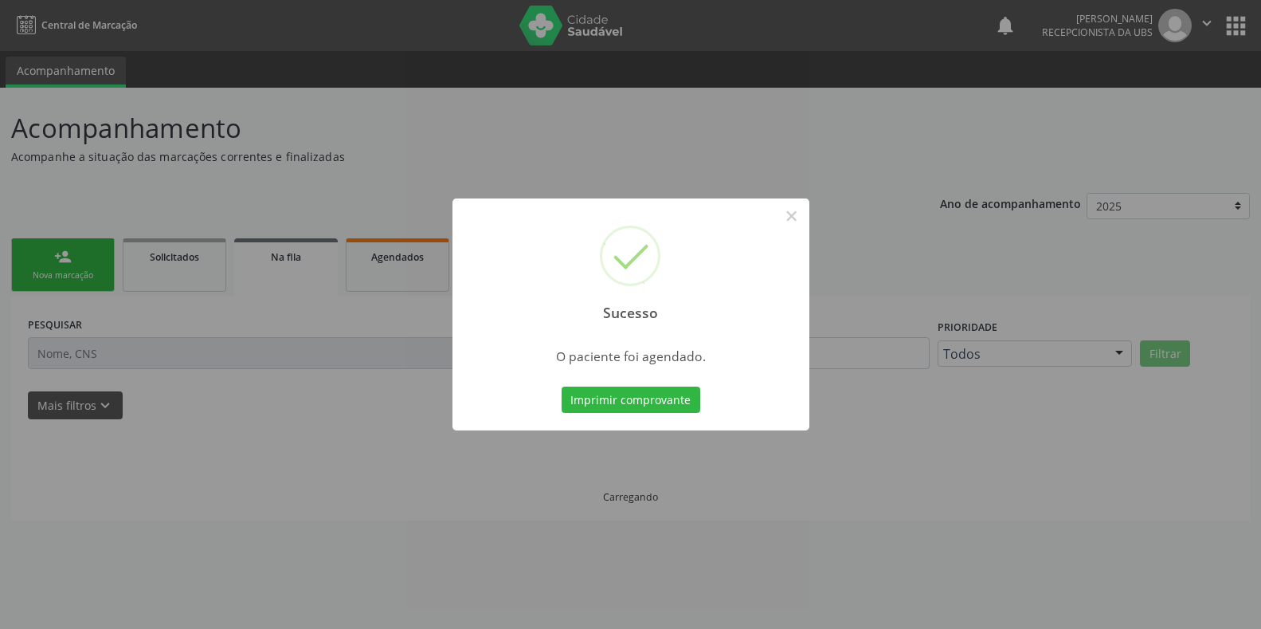
scroll to position [0, 0]
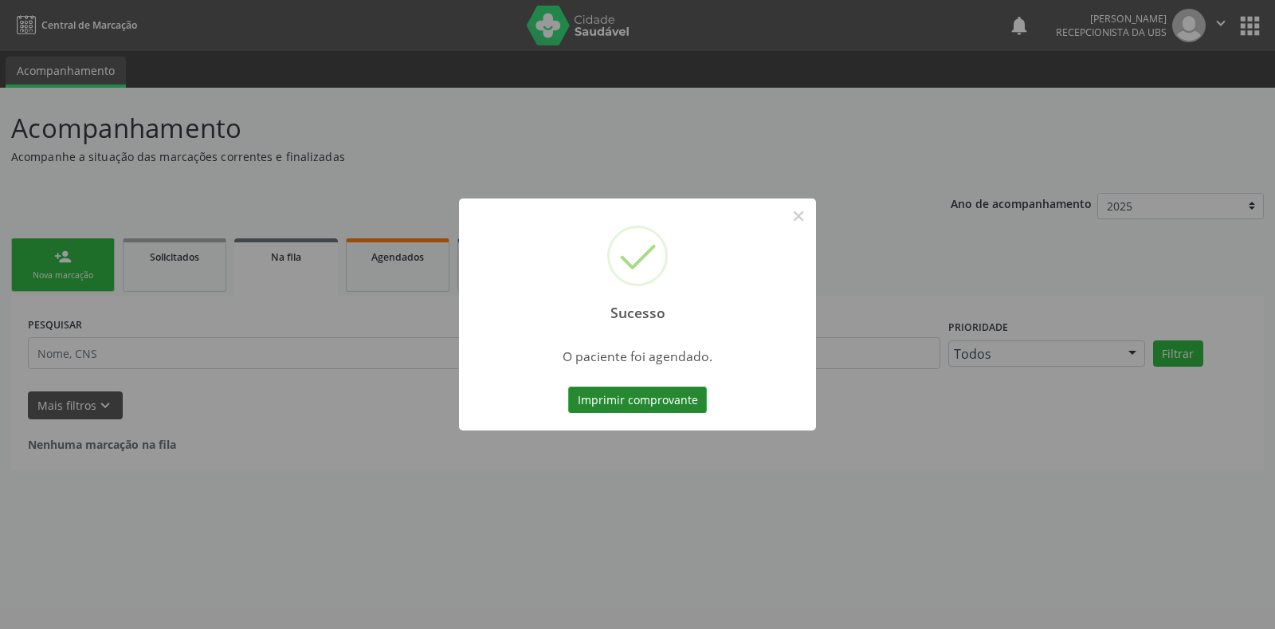
click at [660, 394] on button "Imprimir comprovante" at bounding box center [637, 399] width 139 height 27
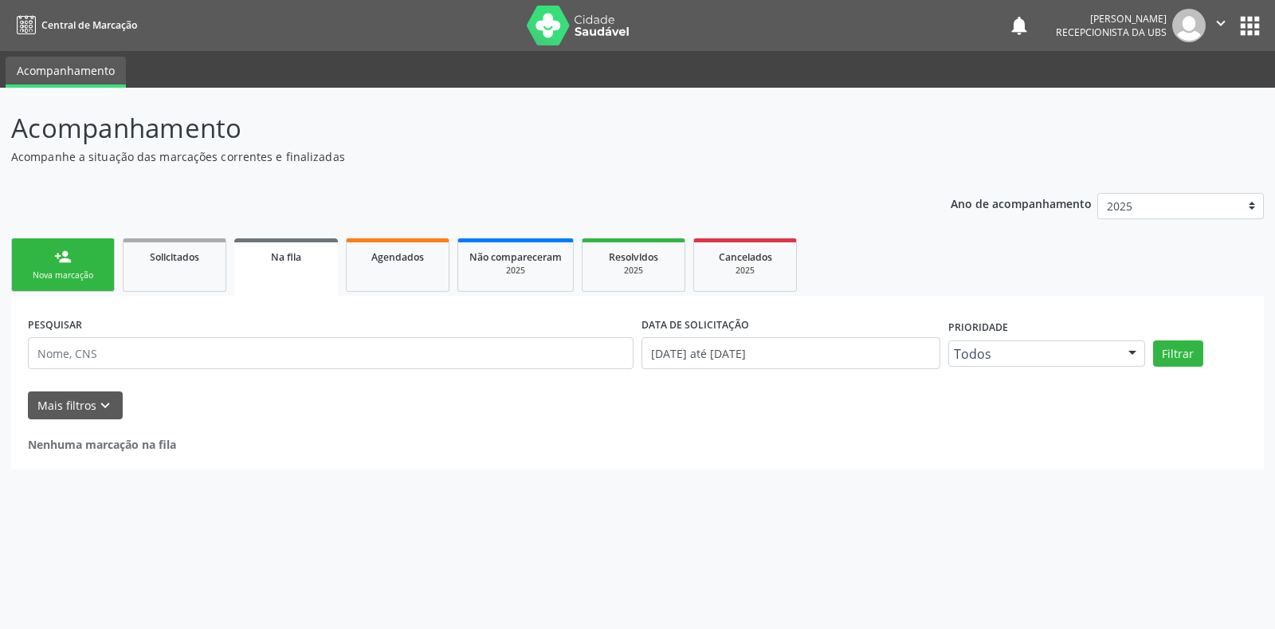
click at [68, 266] on link "person_add Nova marcação" at bounding box center [63, 264] width 104 height 53
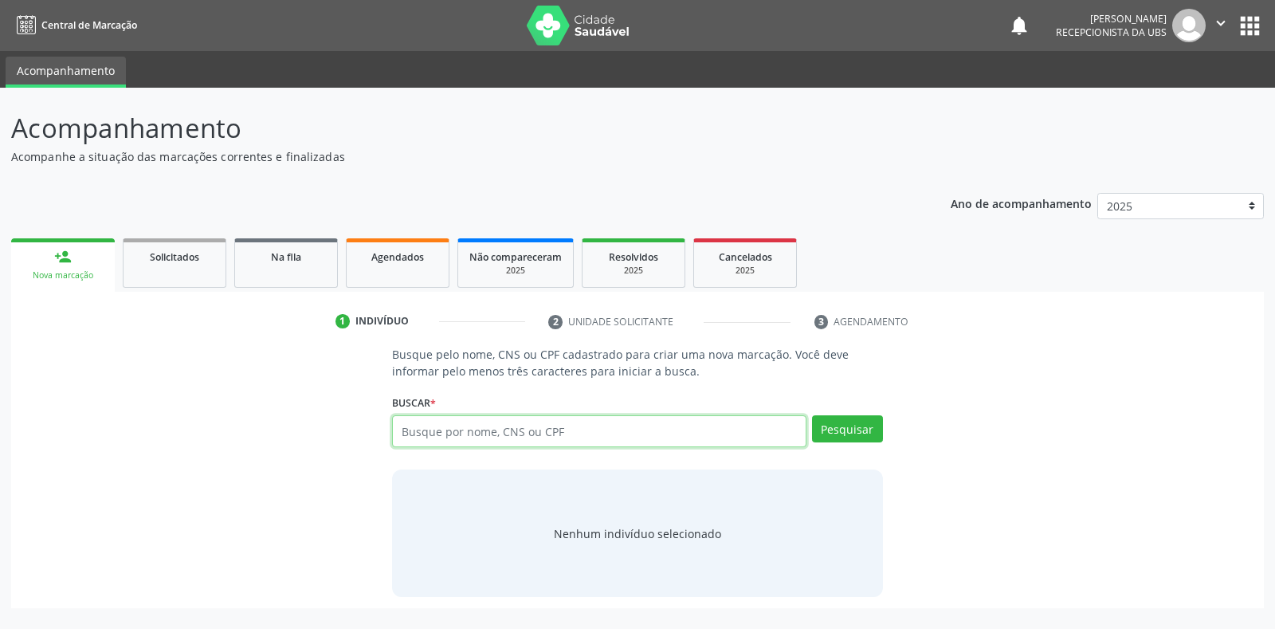
click at [534, 439] on input "text" at bounding box center [598, 431] width 413 height 32
type input "65665236420"
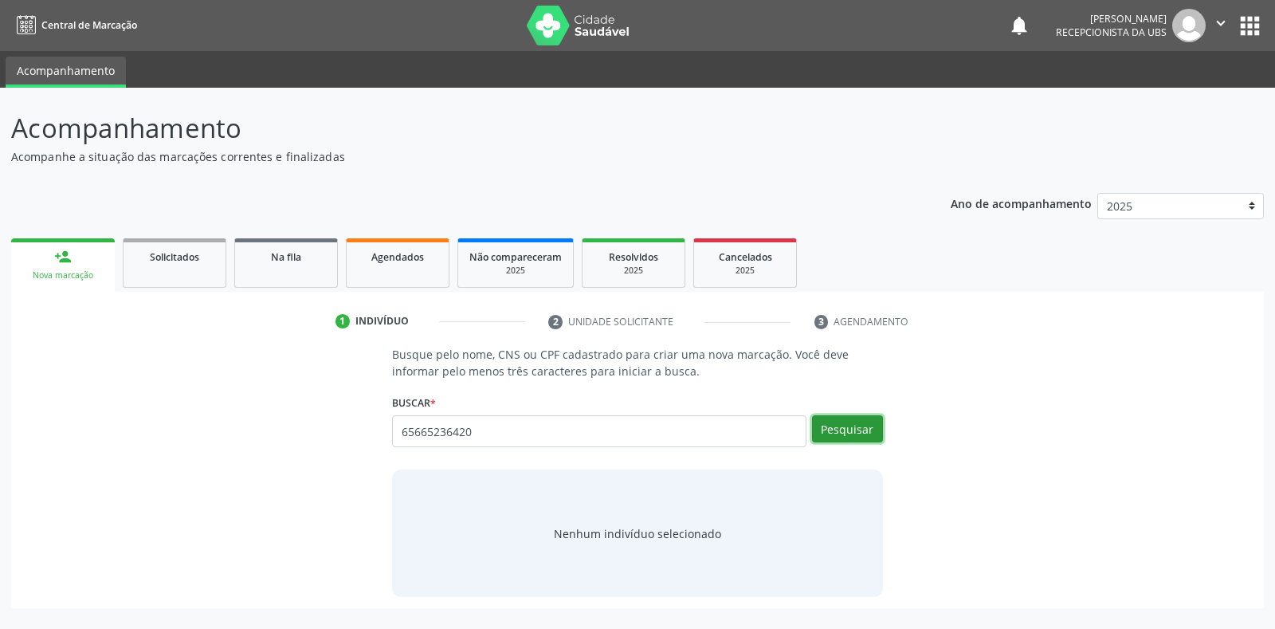
click at [825, 439] on button "Pesquisar" at bounding box center [847, 428] width 71 height 27
type input "65665236420"
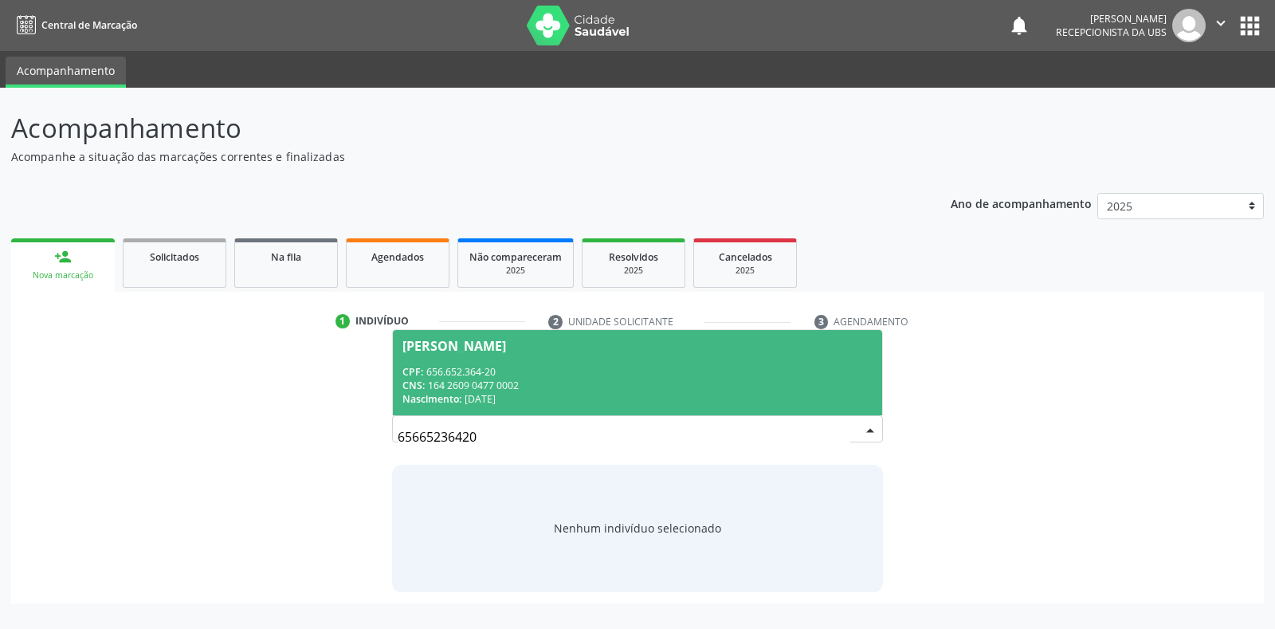
click at [515, 357] on span "Manoel Severino da Silva CPF: 656.652.364-20 CNS: 164 2609 0477 0002 Nascimento…" at bounding box center [637, 372] width 488 height 85
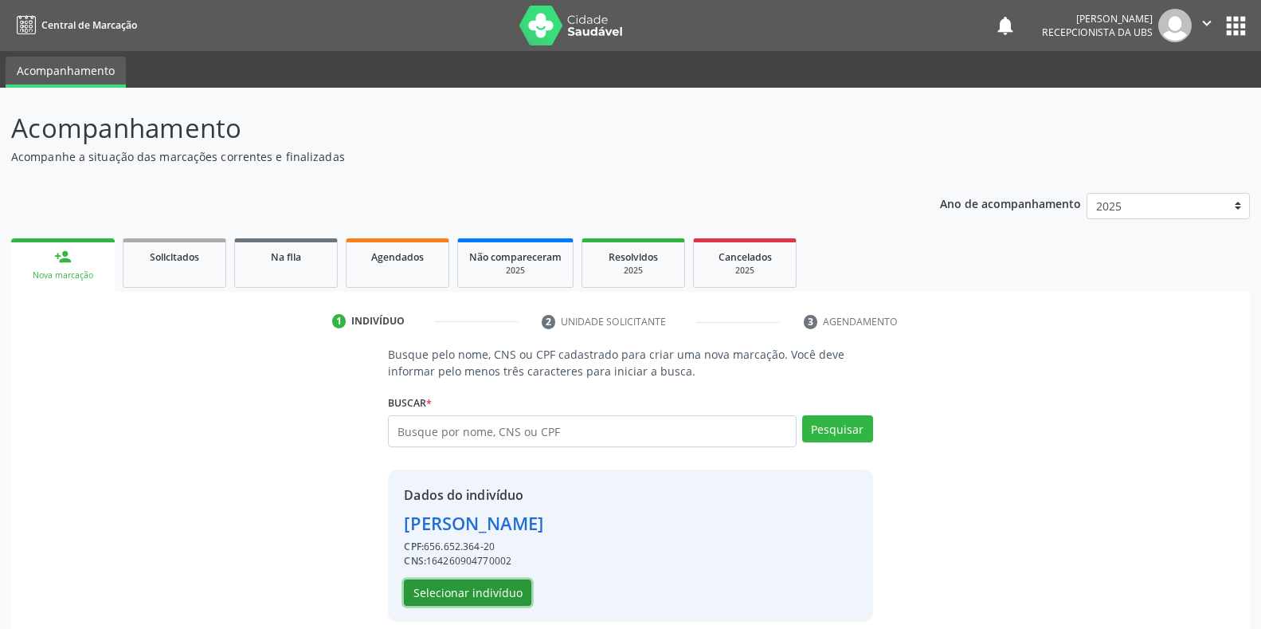
click at [481, 591] on button "Selecionar indivíduo" at bounding box center [467, 592] width 127 height 27
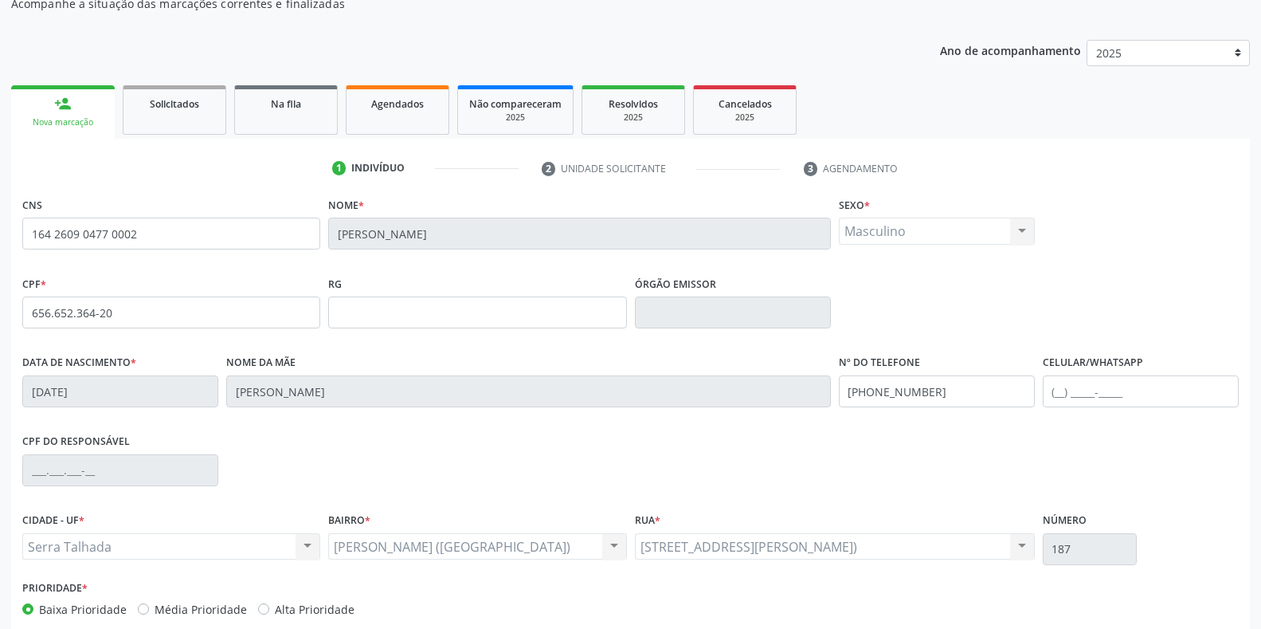
scroll to position [159, 0]
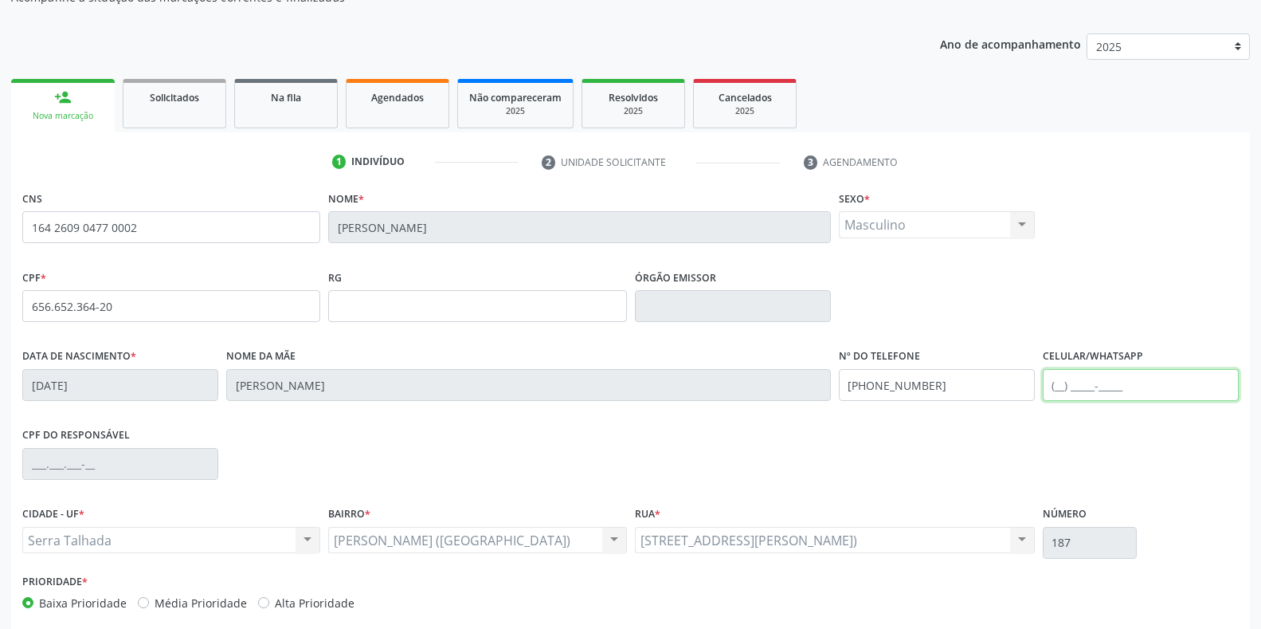
click at [1118, 387] on input "text" at bounding box center [1141, 385] width 196 height 32
drag, startPoint x: 1214, startPoint y: 382, endPoint x: 852, endPoint y: 376, distance: 362.5
click at [852, 376] on div "Data de nascimento * 09/01/1952 Nome da mãe Maria Maximiana da Silva Nº do Tele…" at bounding box center [630, 383] width 1224 height 79
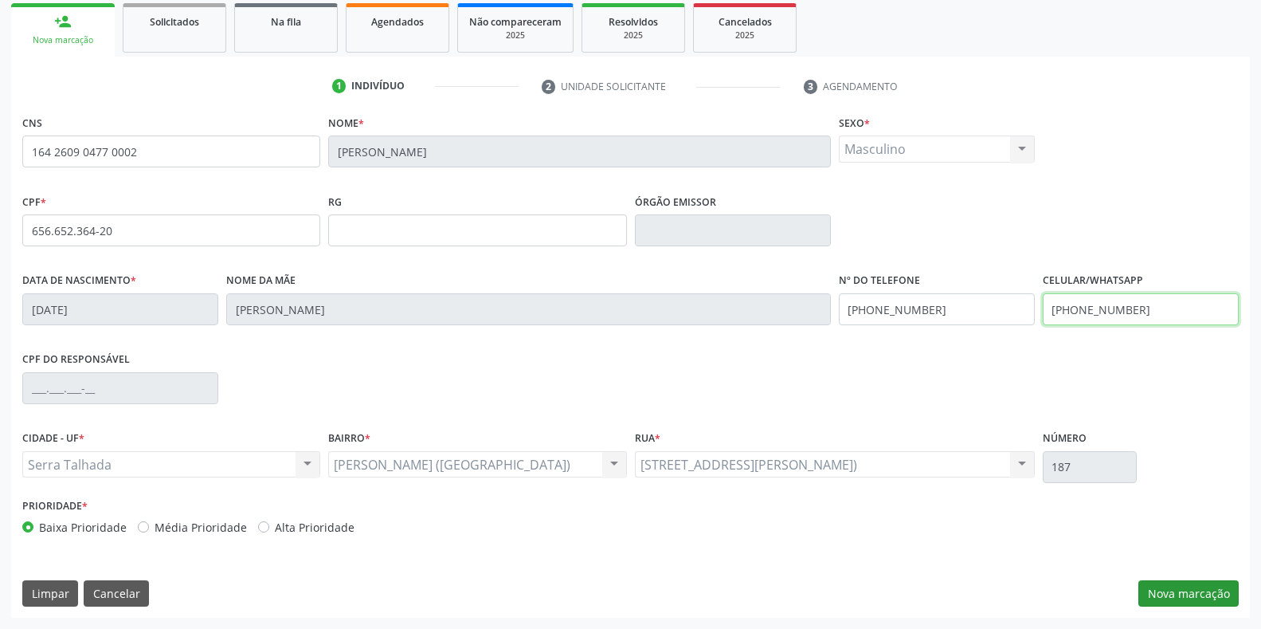
type input "(87) 98144-3127"
click at [1162, 594] on button "Nova marcação" at bounding box center [1188, 593] width 100 height 27
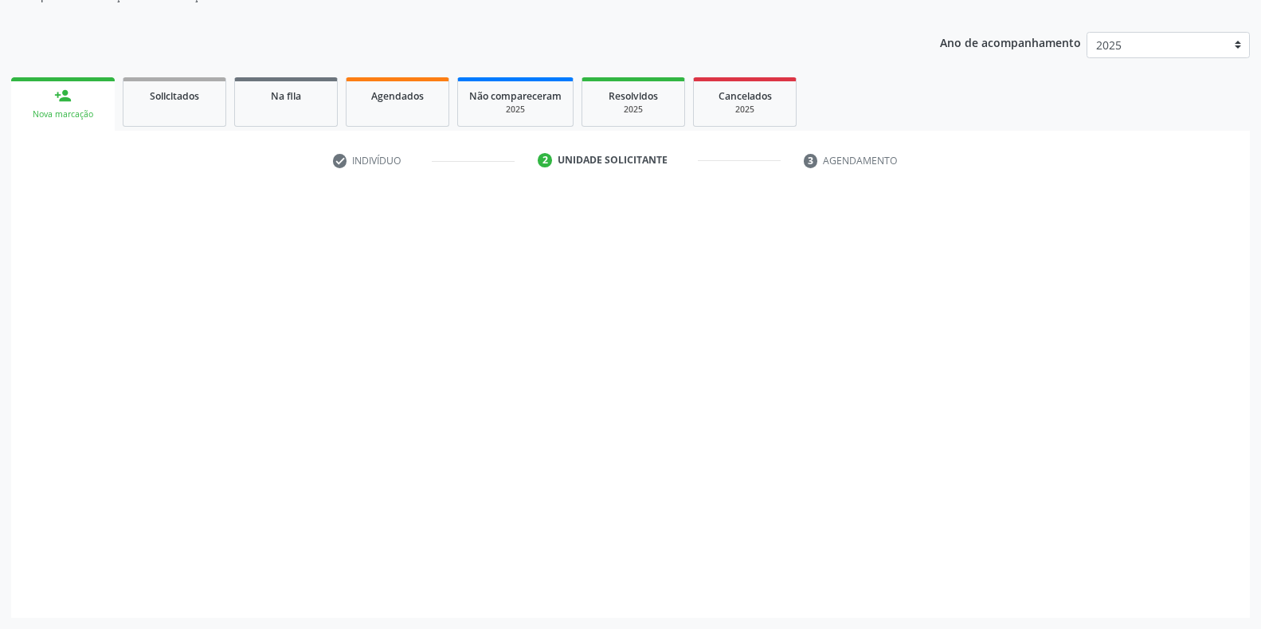
scroll to position [161, 0]
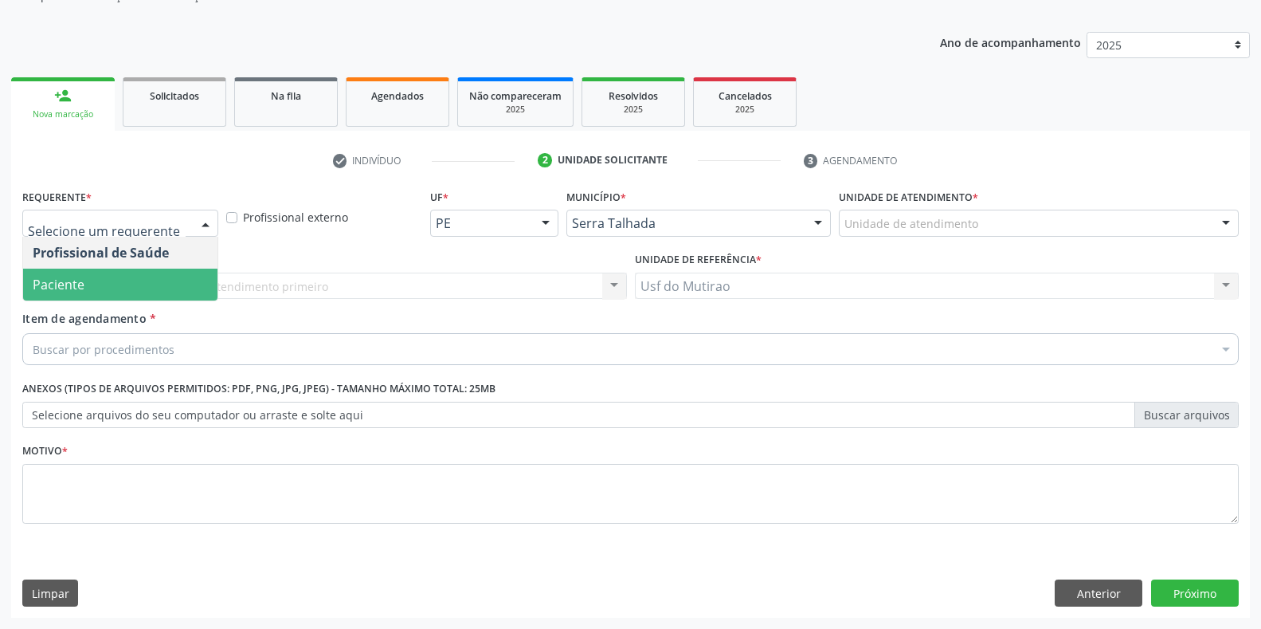
click at [104, 276] on span "Paciente" at bounding box center [120, 284] width 194 height 32
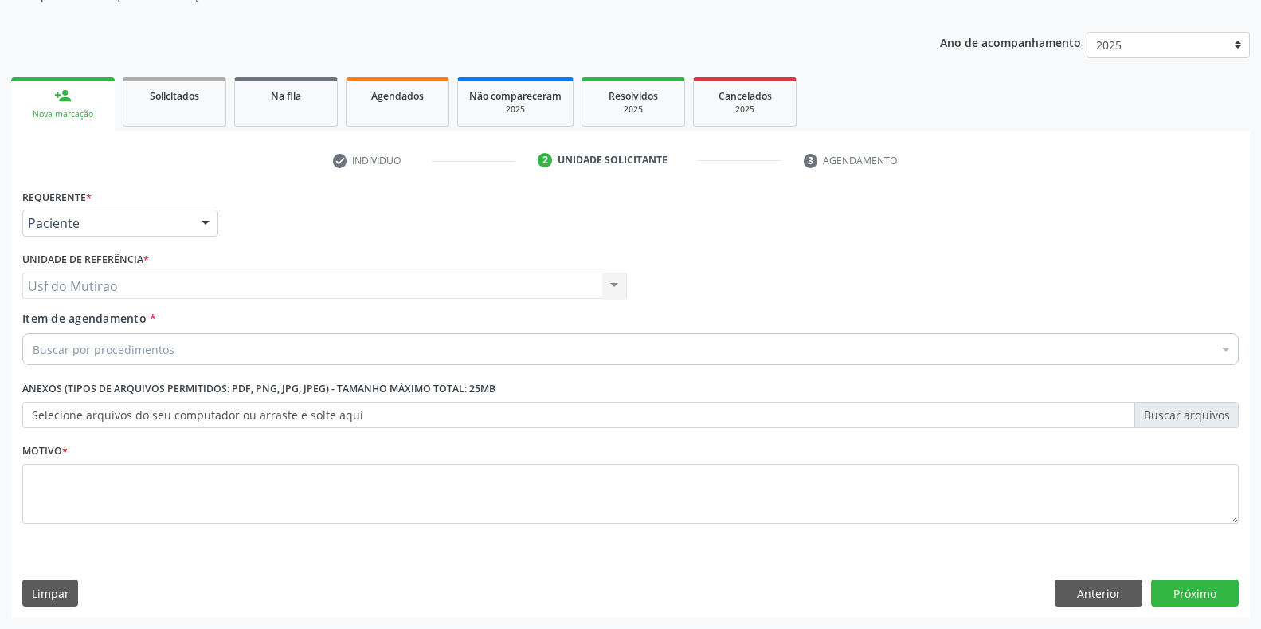
click at [33, 346] on input "Item de agendamento *" at bounding box center [33, 349] width 0 height 32
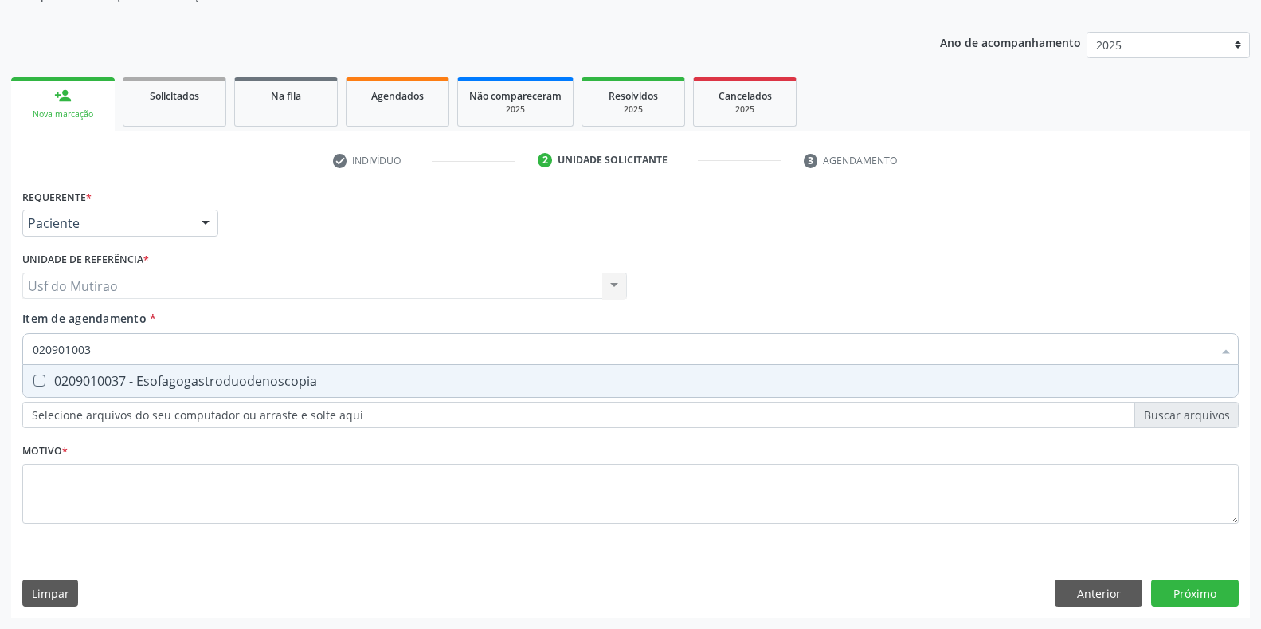
type input "0209010037"
click at [212, 387] on div "0209010037 - Esofagogastroduodenoscopia" at bounding box center [631, 380] width 1196 height 13
checkbox Esofagogastroduodenoscopia "true"
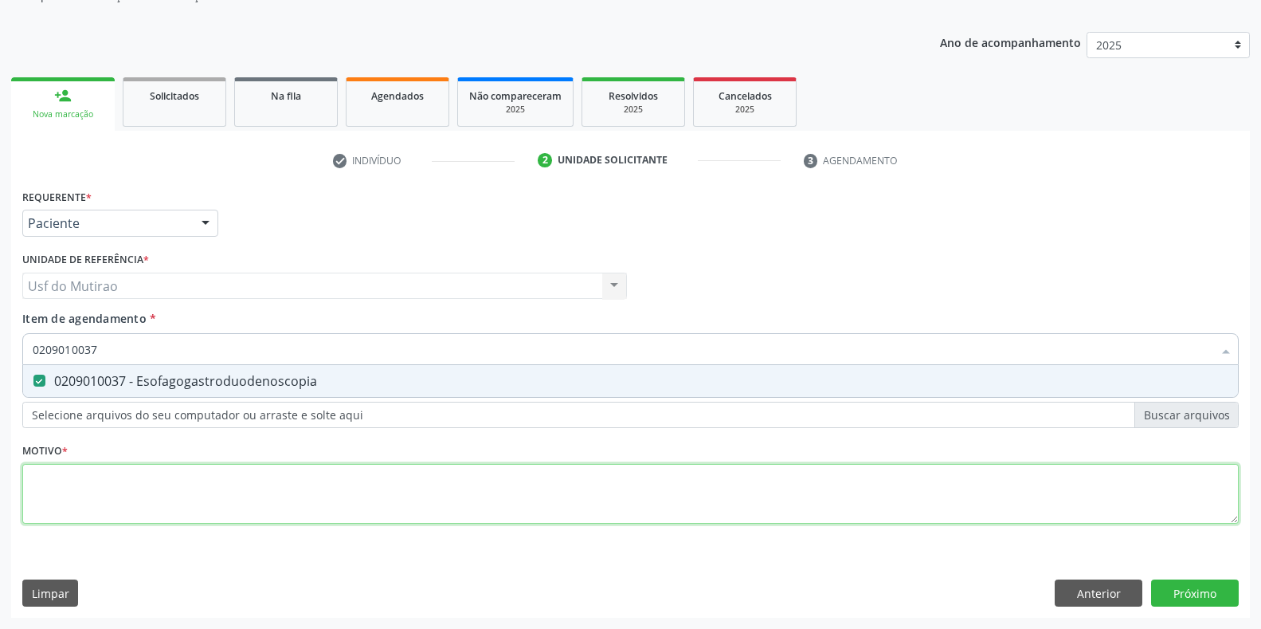
click at [212, 483] on div "Requerente * Paciente Profissional de Saúde Paciente Nenhum resultado encontrad…" at bounding box center [630, 365] width 1216 height 361
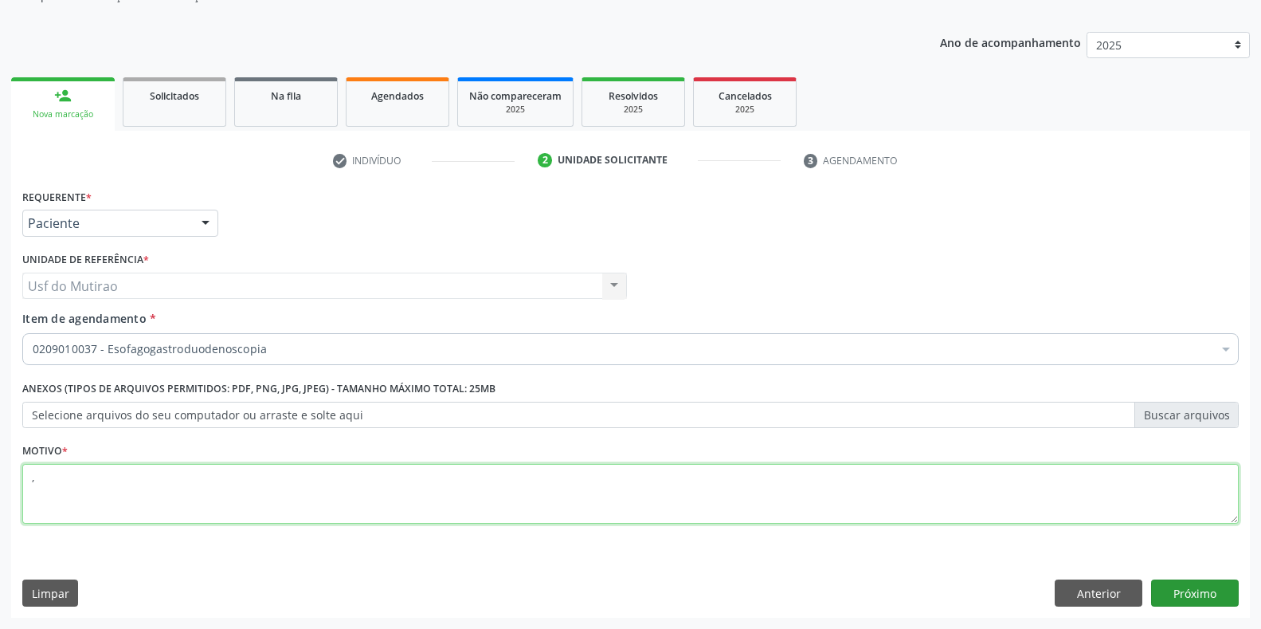
type textarea ","
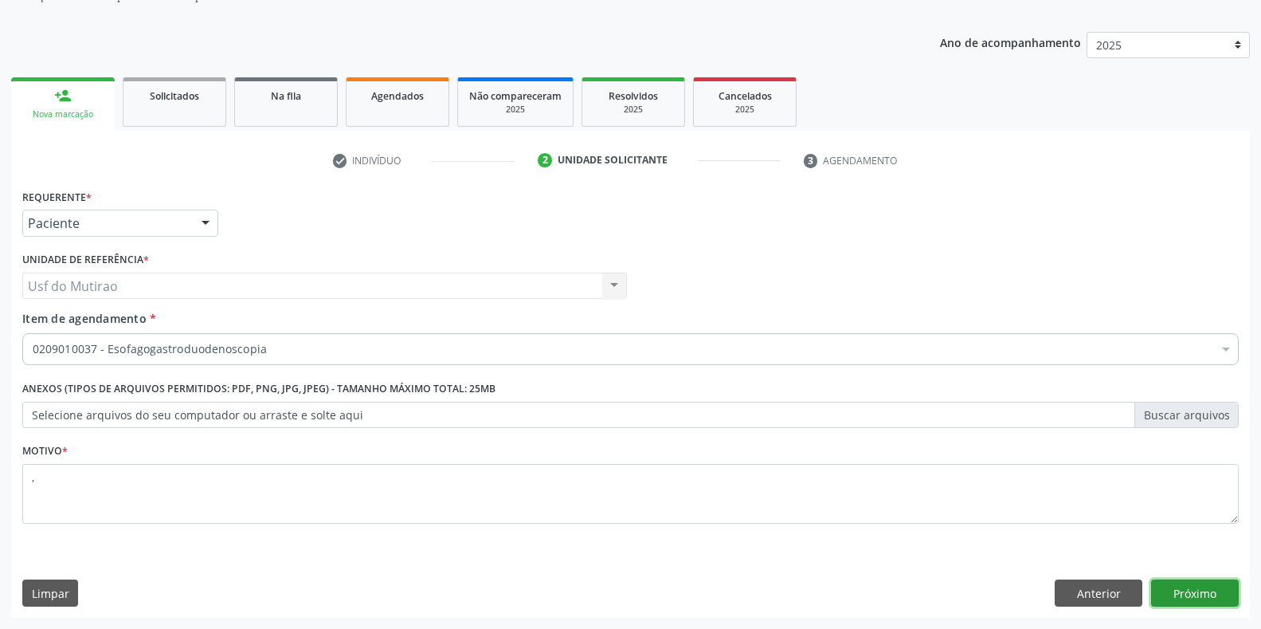
click at [1185, 588] on button "Próximo" at bounding box center [1195, 592] width 88 height 27
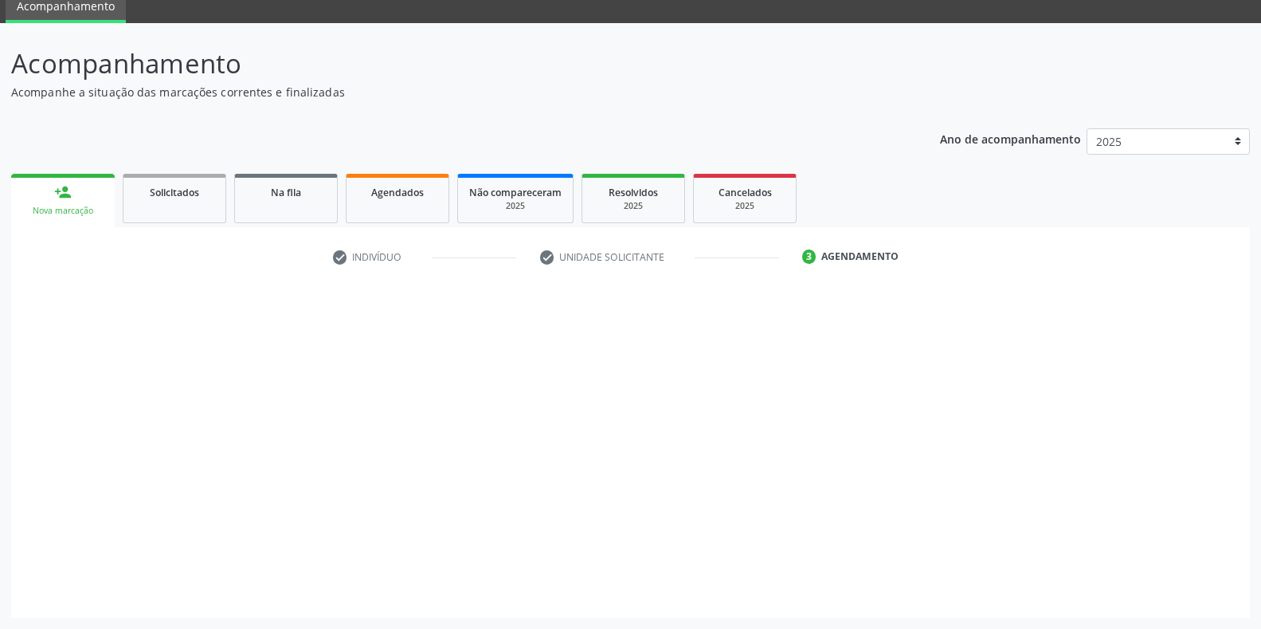
scroll to position [65, 0]
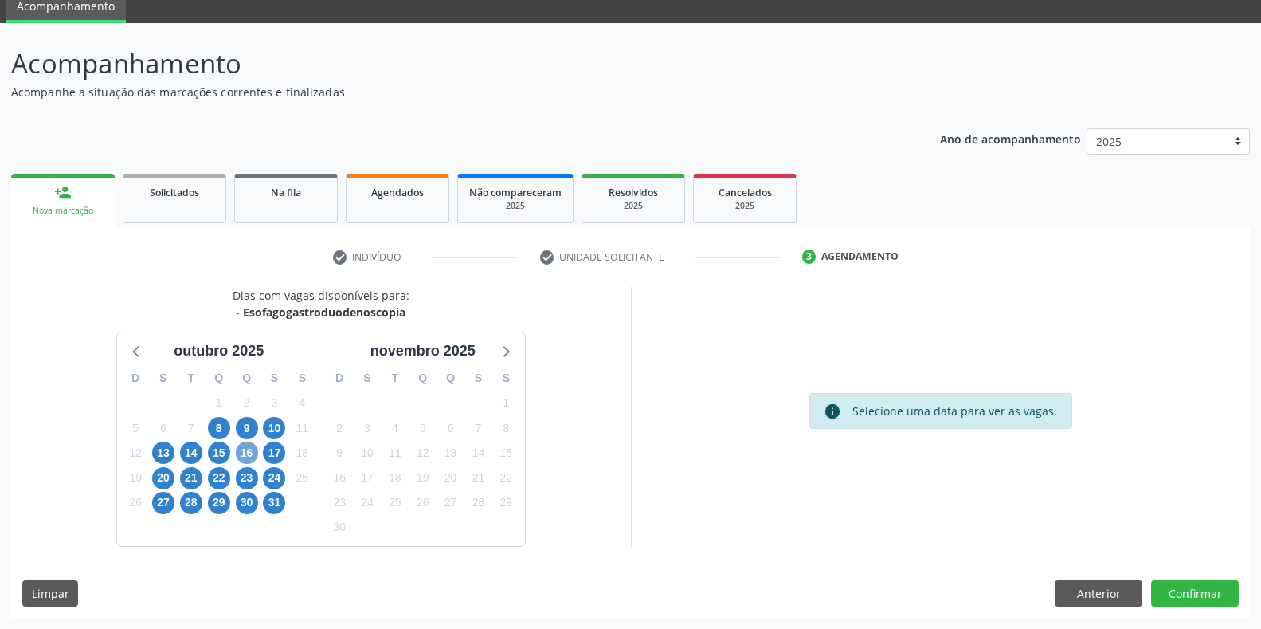
click at [251, 450] on span "16" at bounding box center [247, 452] width 22 height 22
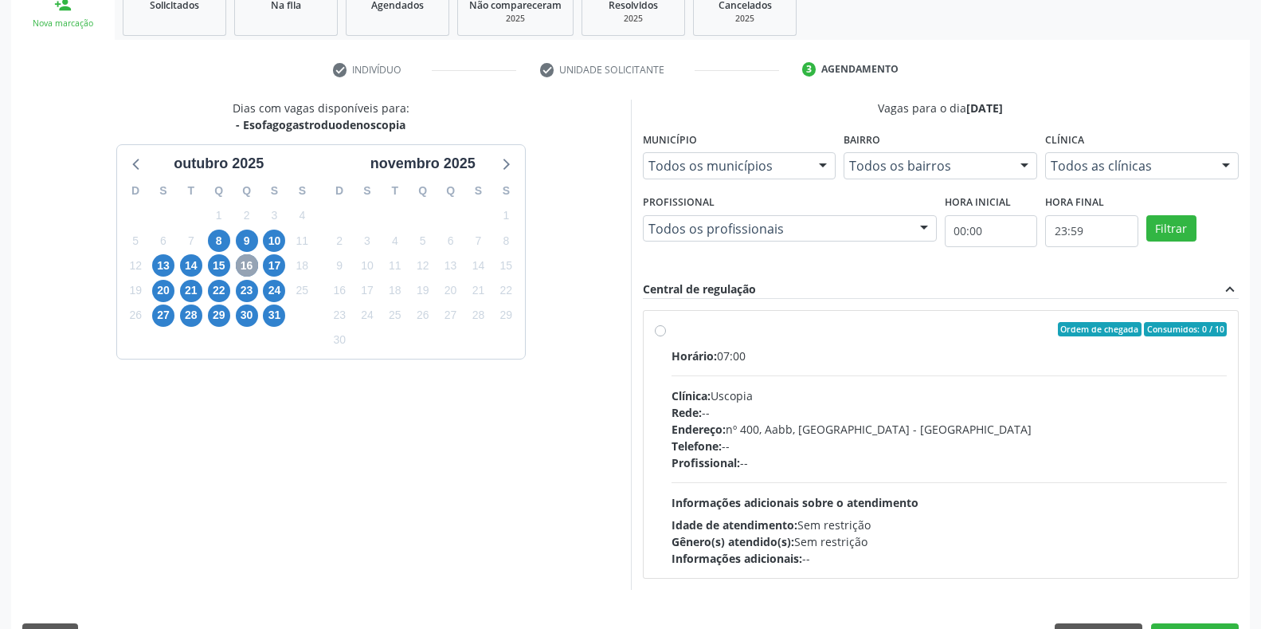
scroll to position [295, 0]
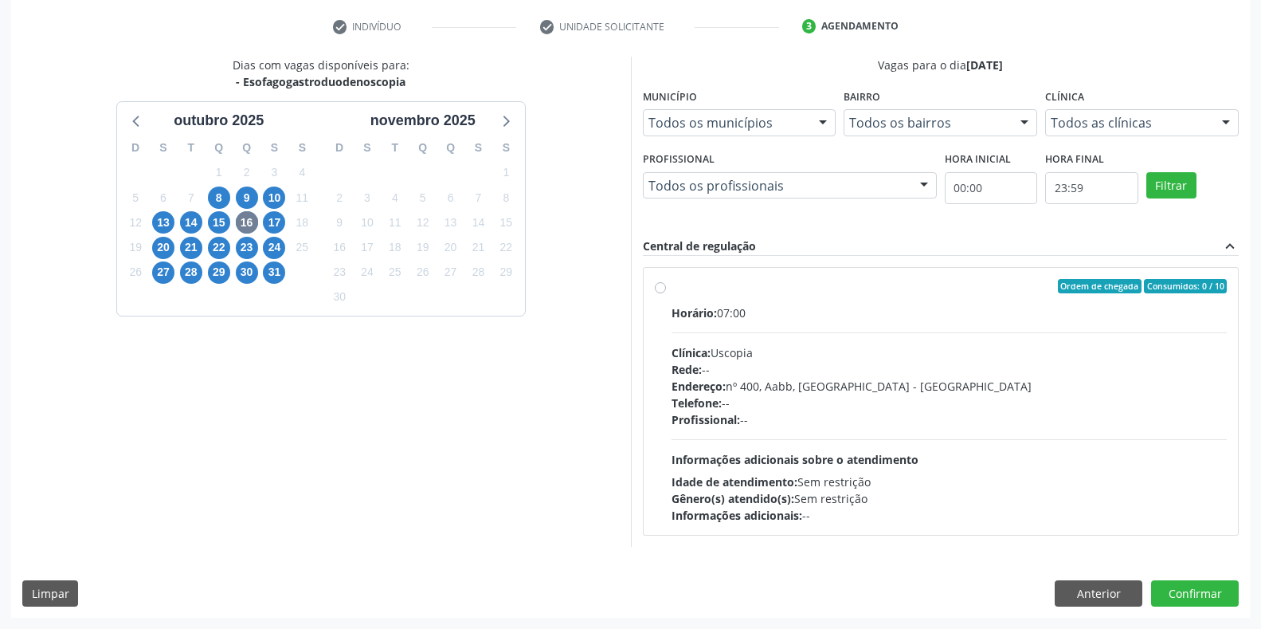
click at [769, 417] on div "Profissional: --" at bounding box center [950, 419] width 556 height 17
click at [666, 293] on input "Ordem de chegada Consumidos: 0 / 10 Horário: 07:00 Clínica: Uscopia Rede: -- En…" at bounding box center [660, 286] width 11 height 14
radio input "true"
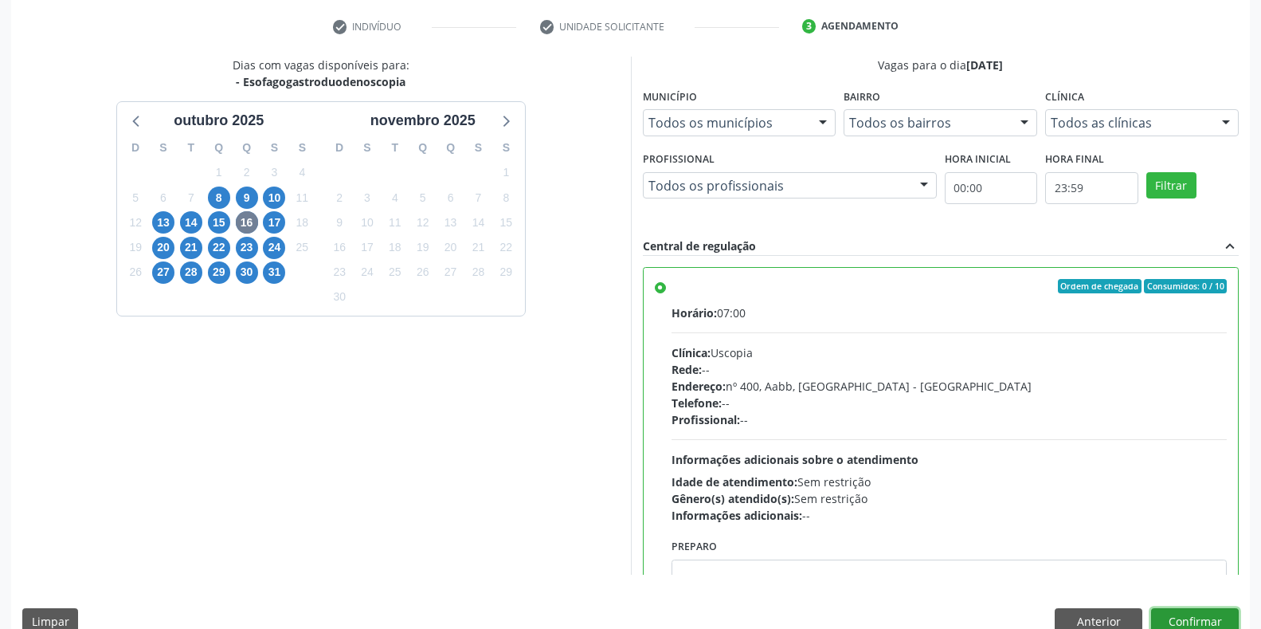
click at [1188, 612] on button "Confirmar" at bounding box center [1195, 621] width 88 height 27
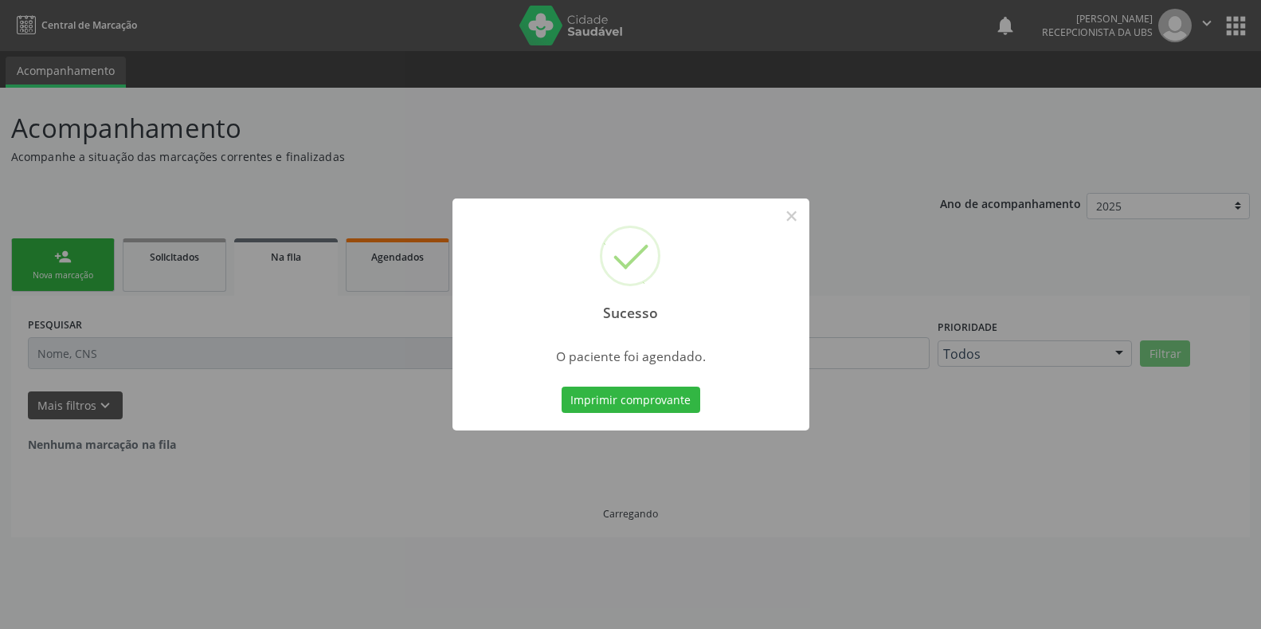
scroll to position [0, 0]
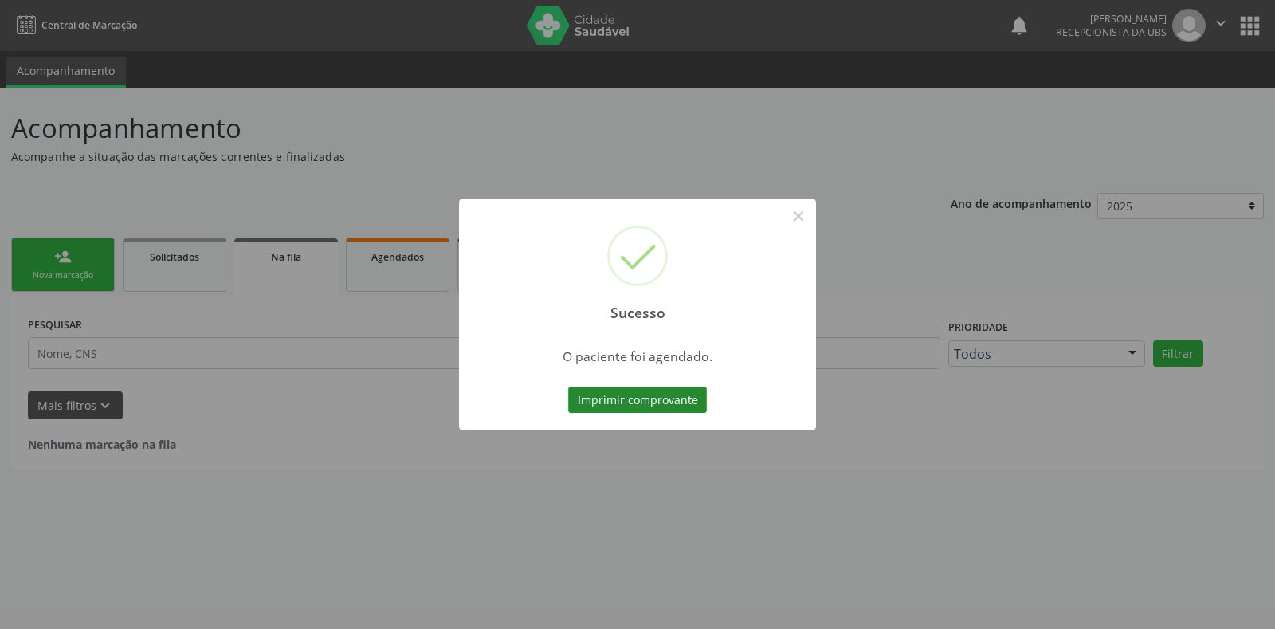
click at [614, 400] on button "Imprimir comprovante" at bounding box center [637, 399] width 139 height 27
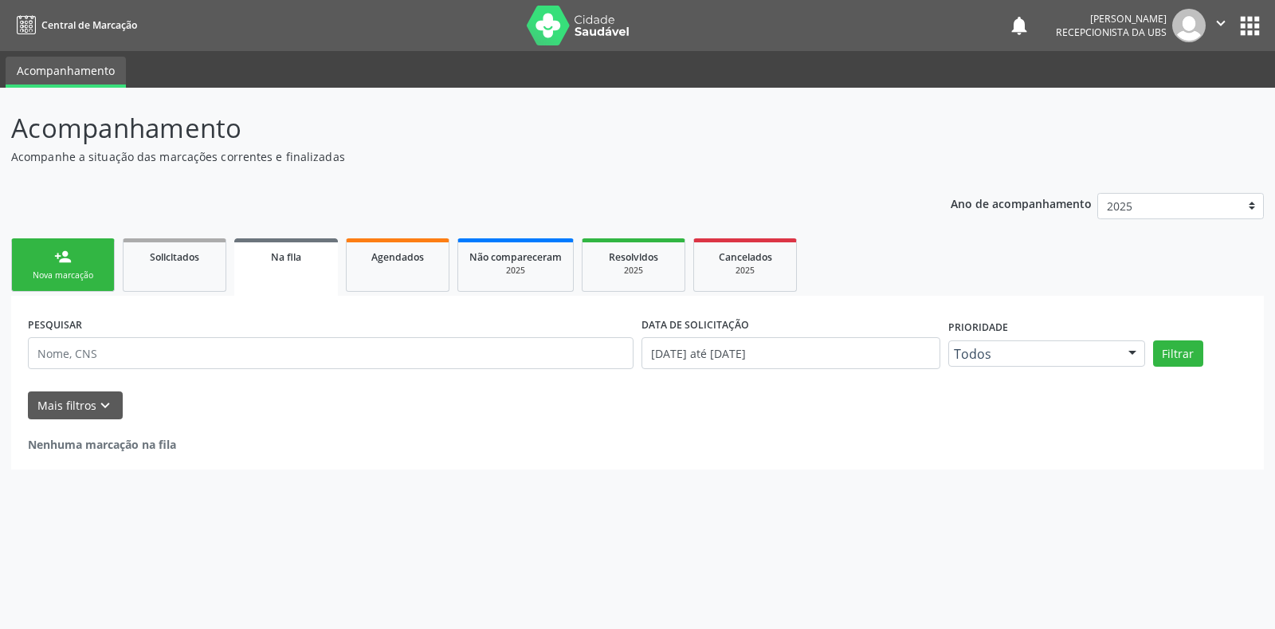
click at [99, 280] on div "Nova marcação" at bounding box center [63, 275] width 80 height 12
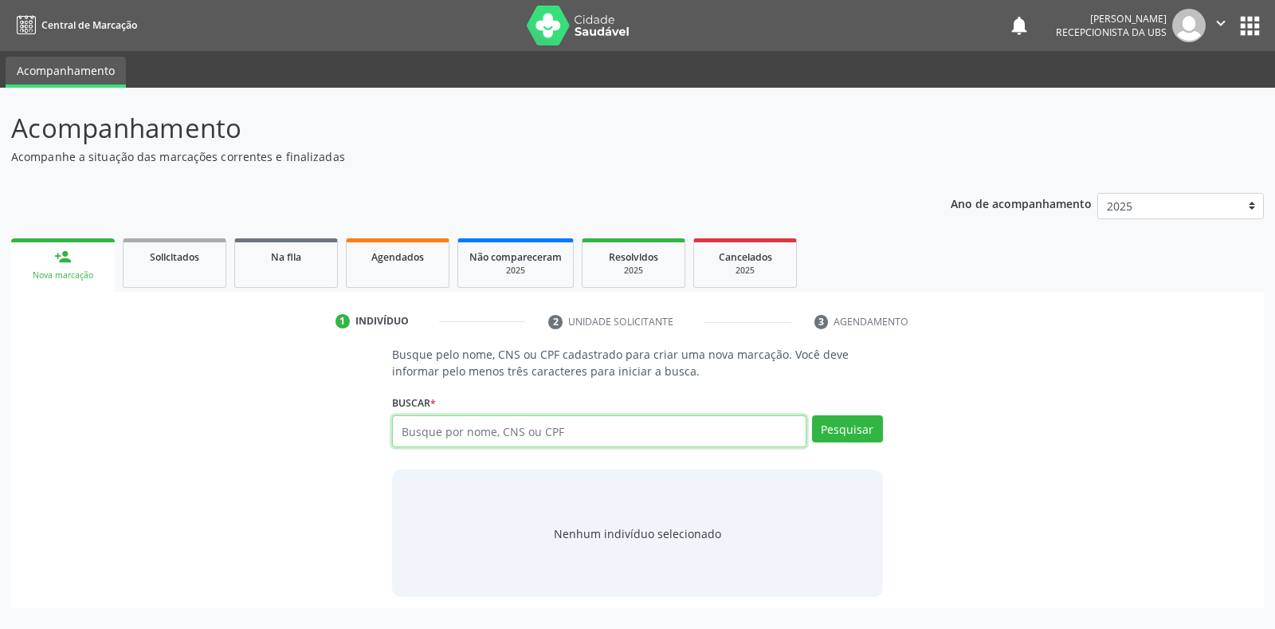
click at [456, 437] on input "text" at bounding box center [598, 431] width 413 height 32
type input "898006418574755"
click at [824, 429] on button "Pesquisar" at bounding box center [847, 428] width 71 height 27
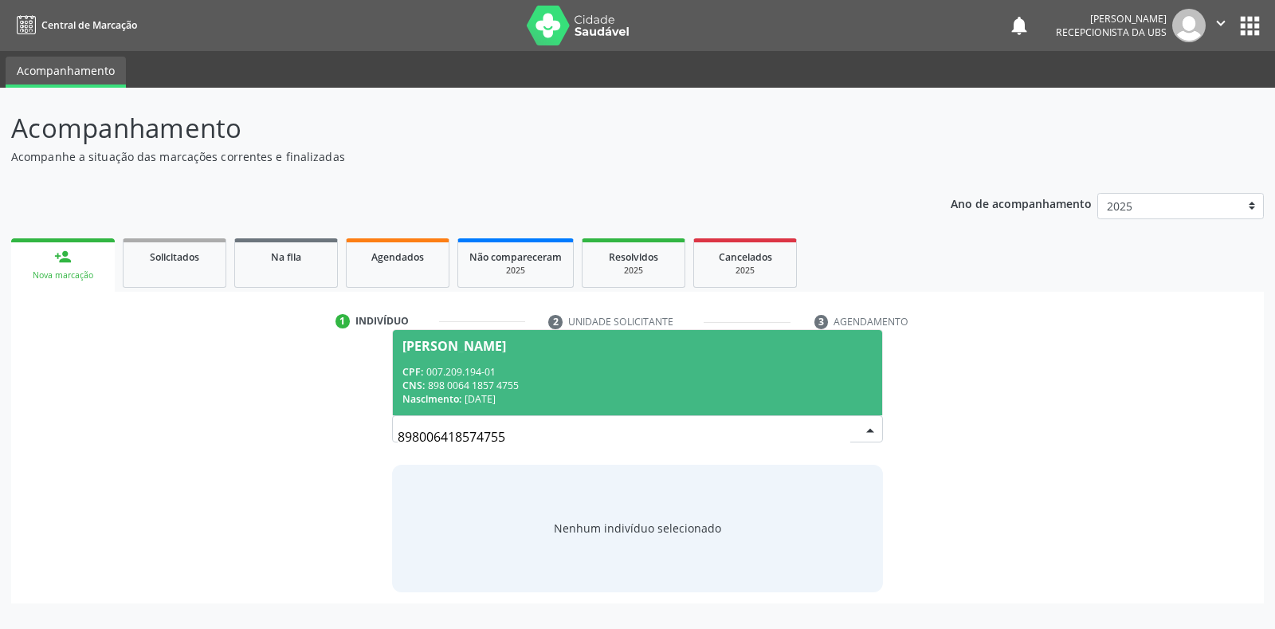
click at [678, 374] on div "CPF: 007.209.194-01" at bounding box center [636, 372] width 469 height 14
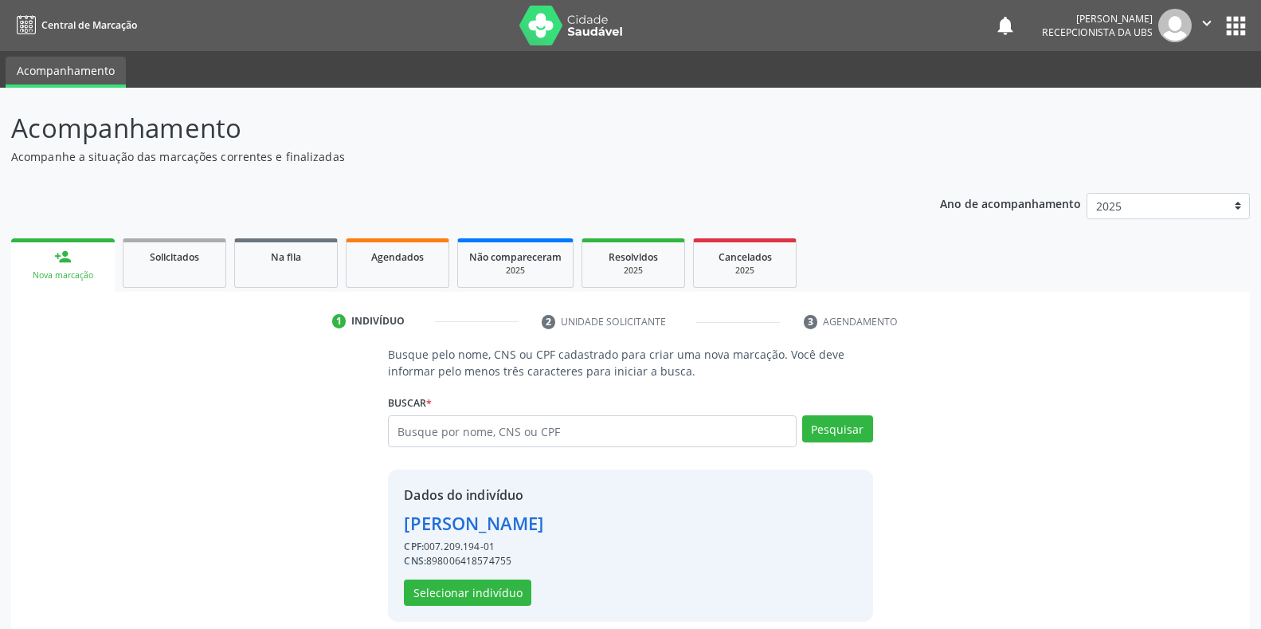
scroll to position [15, 0]
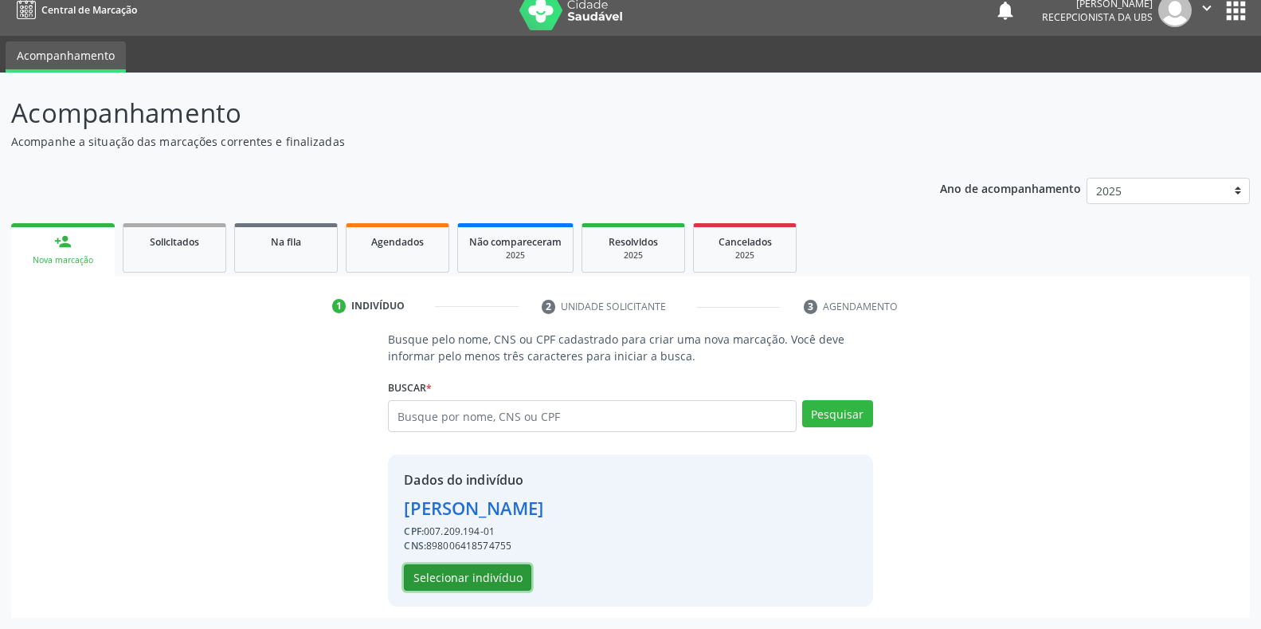
click at [496, 580] on button "Selecionar indivíduo" at bounding box center [467, 577] width 127 height 27
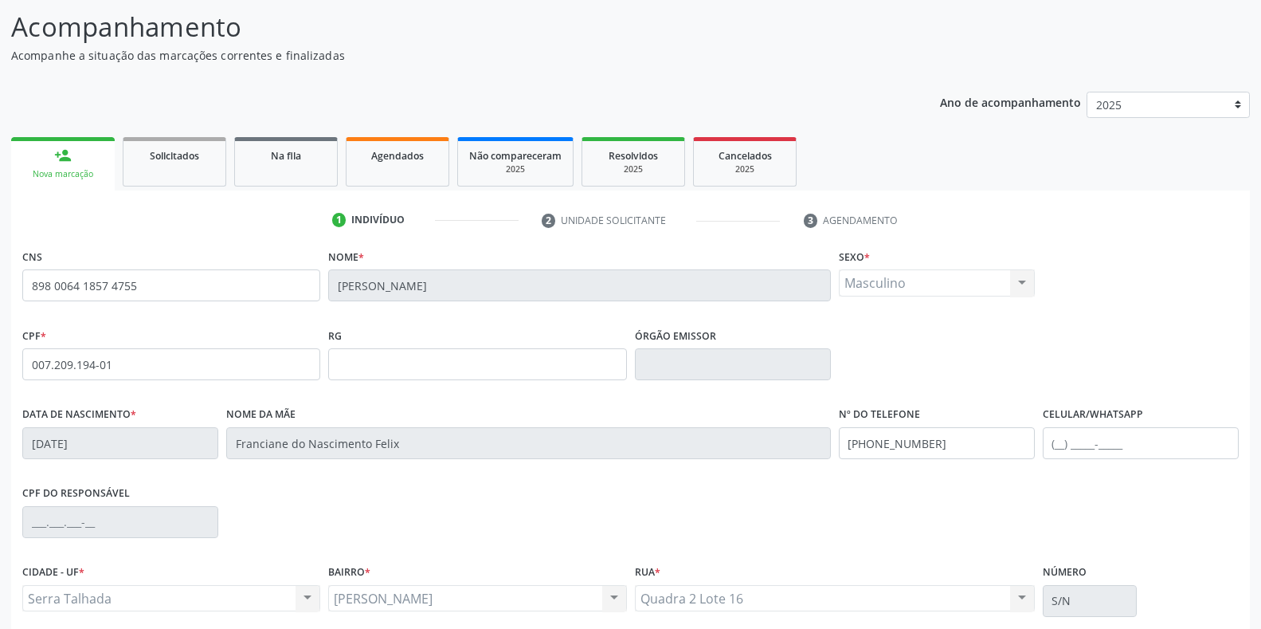
scroll to position [235, 0]
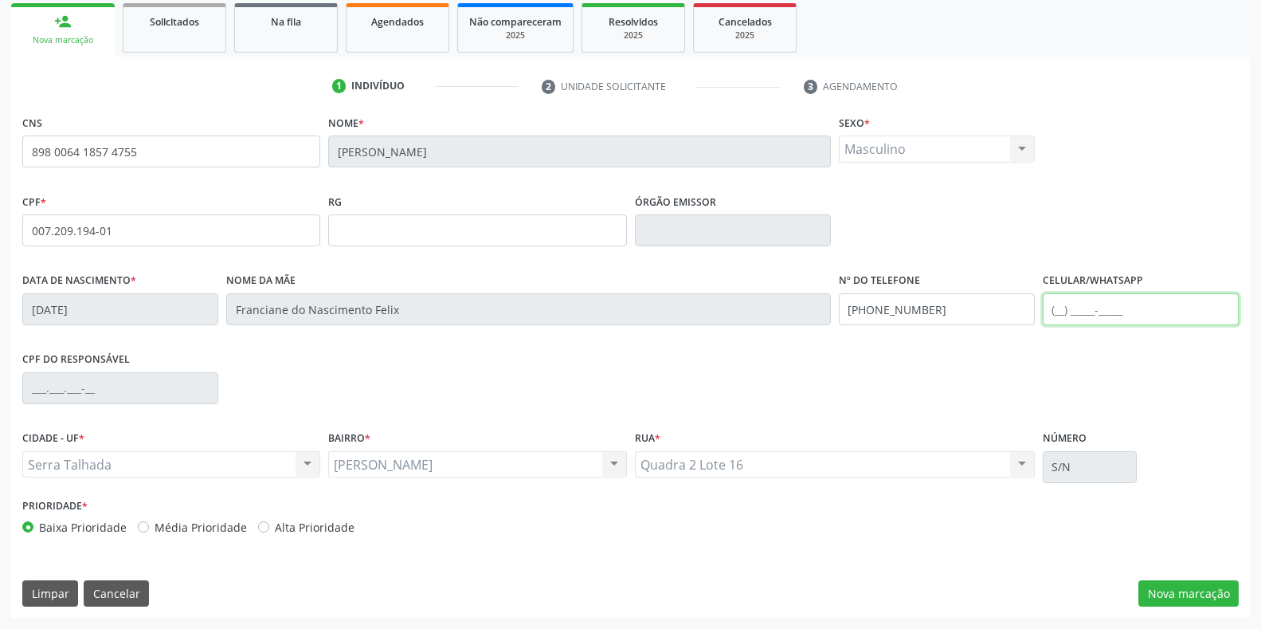
click at [1132, 306] on input "text" at bounding box center [1141, 309] width 196 height 32
type input "(87) 99992-1733"
click at [1197, 588] on button "Nova marcação" at bounding box center [1188, 593] width 100 height 27
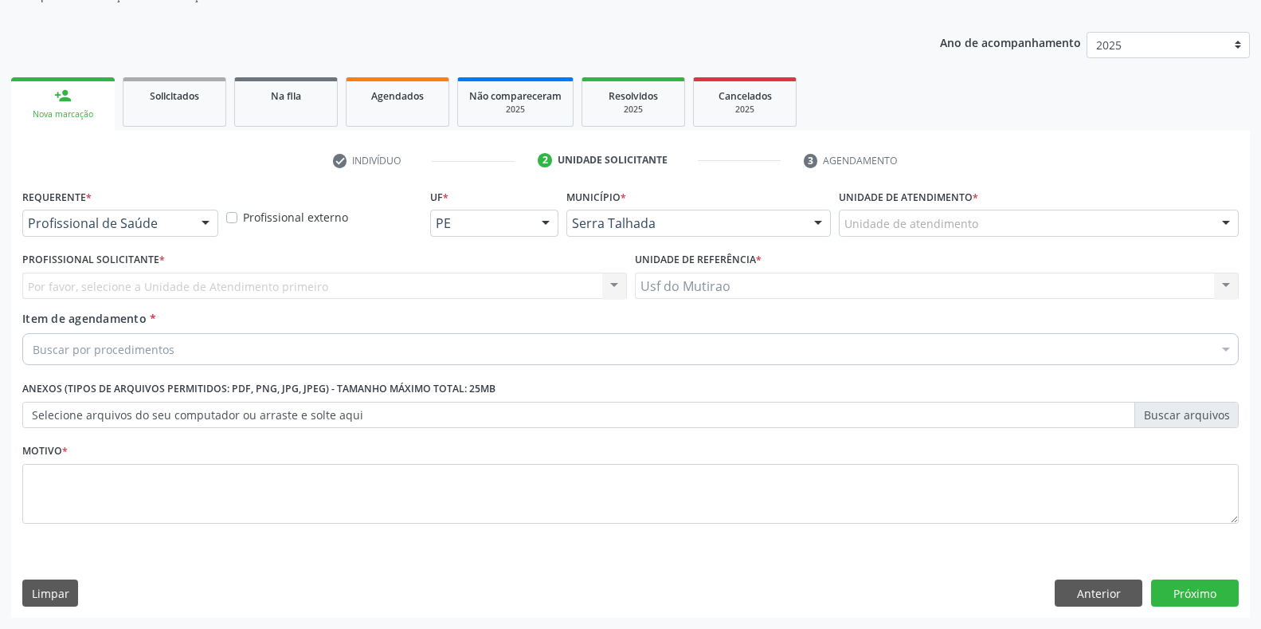
scroll to position [161, 0]
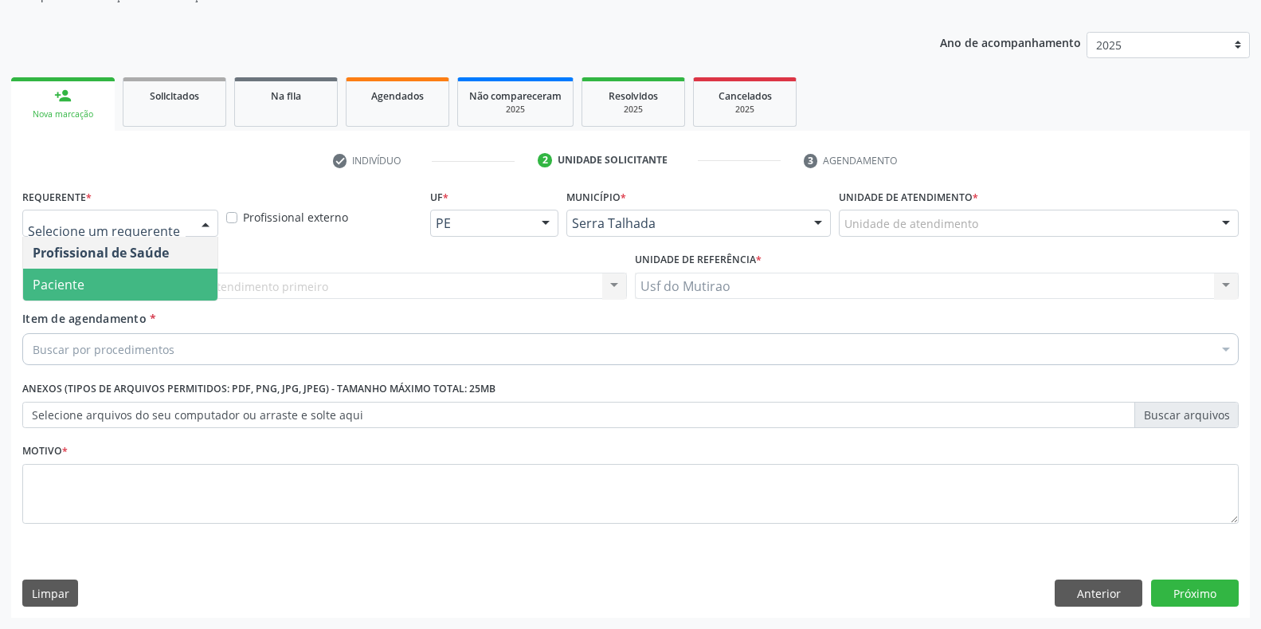
click at [138, 288] on span "Paciente" at bounding box center [120, 284] width 194 height 32
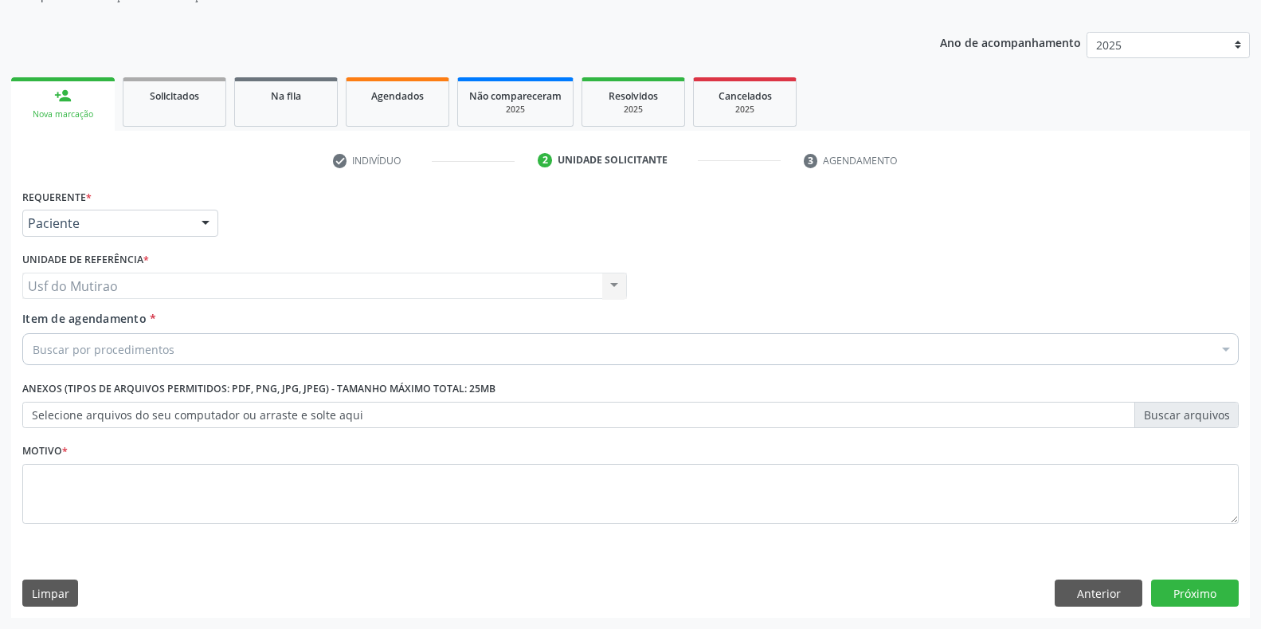
click at [194, 353] on div "Buscar por procedimentos" at bounding box center [630, 349] width 1216 height 32
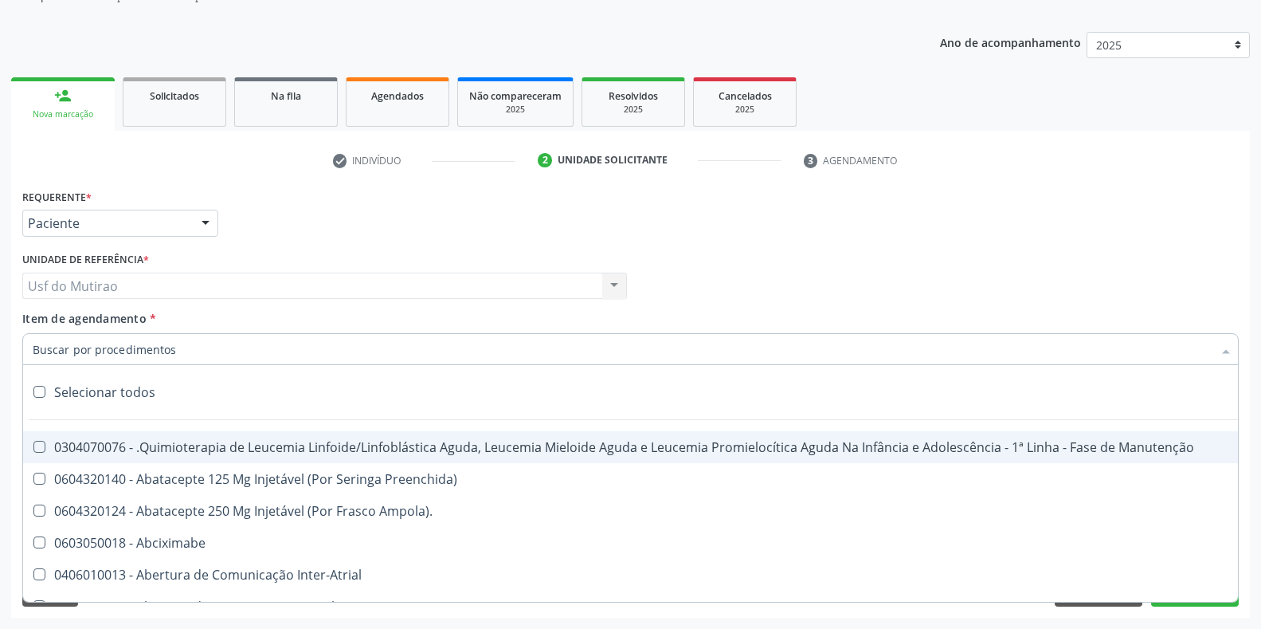
click at [194, 353] on input "Item de agendamento *" at bounding box center [623, 349] width 1180 height 32
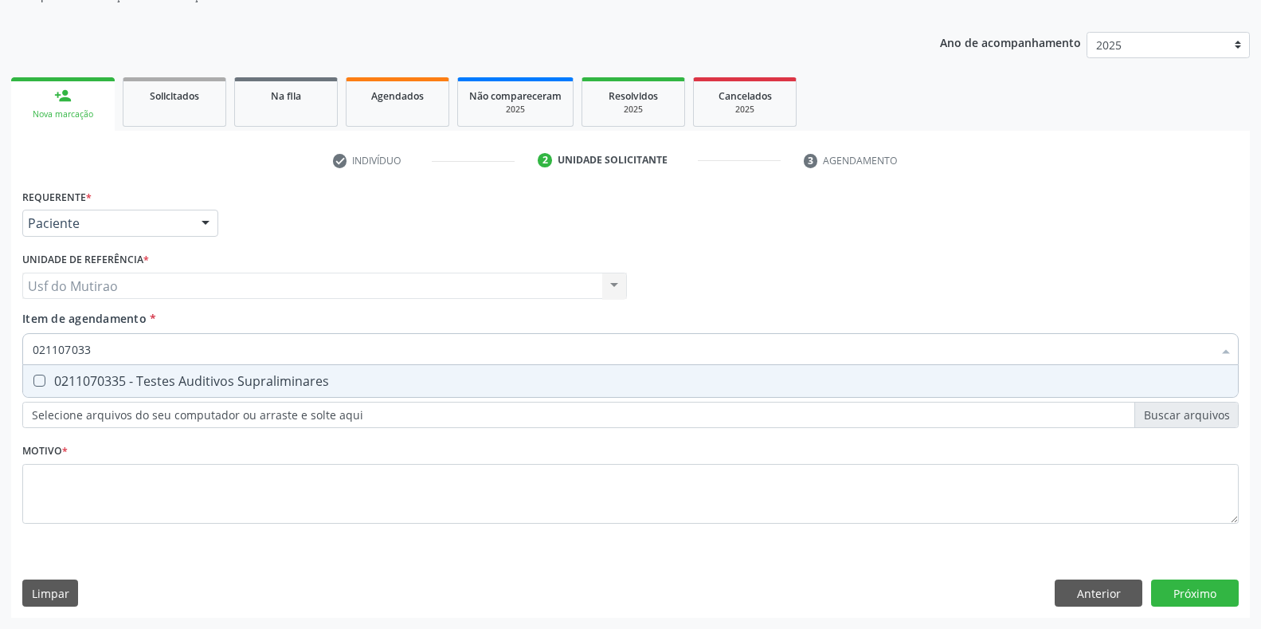
type input "0211070335"
click at [239, 378] on div "0211070335 - Testes Auditivos Supraliminares" at bounding box center [631, 380] width 1196 height 13
checkbox Supraliminares "true"
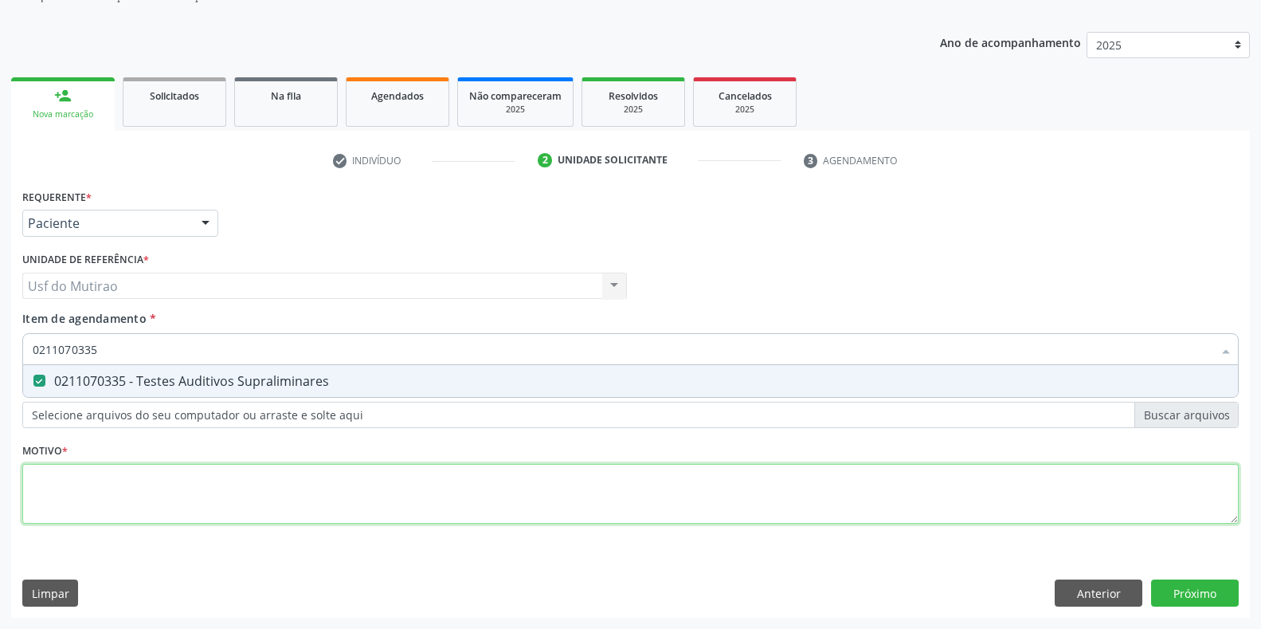
click at [231, 488] on div "Requerente * Paciente Profissional de Saúde Paciente Nenhum resultado encontrad…" at bounding box center [630, 365] width 1216 height 361
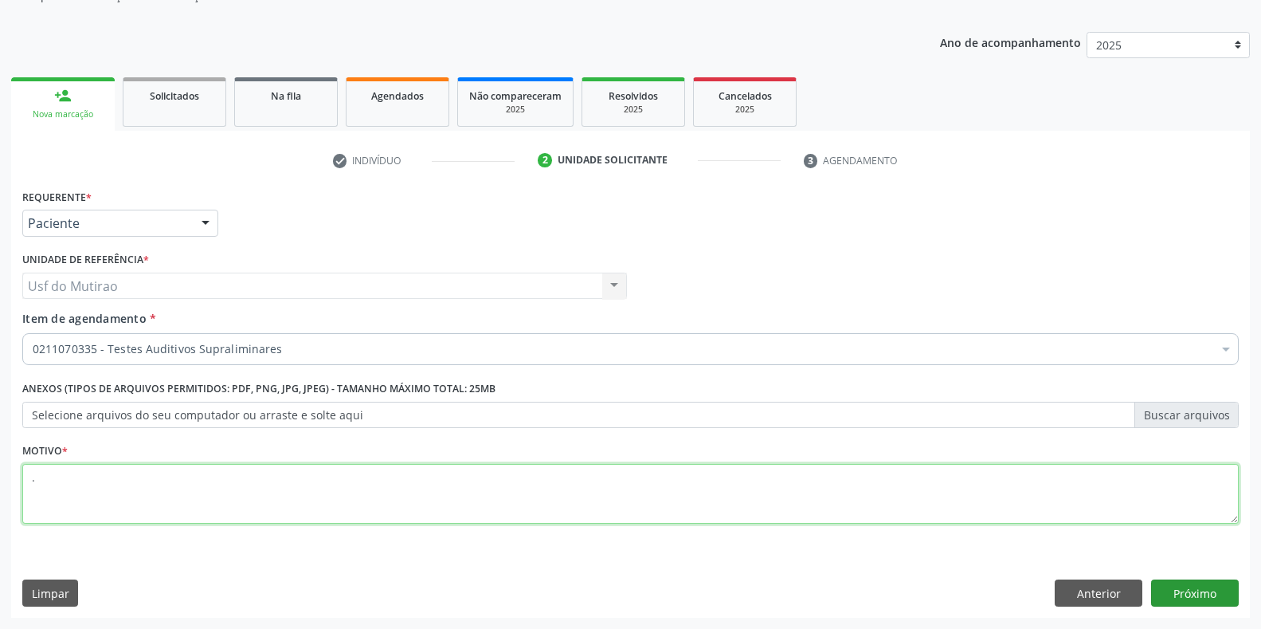
type textarea "."
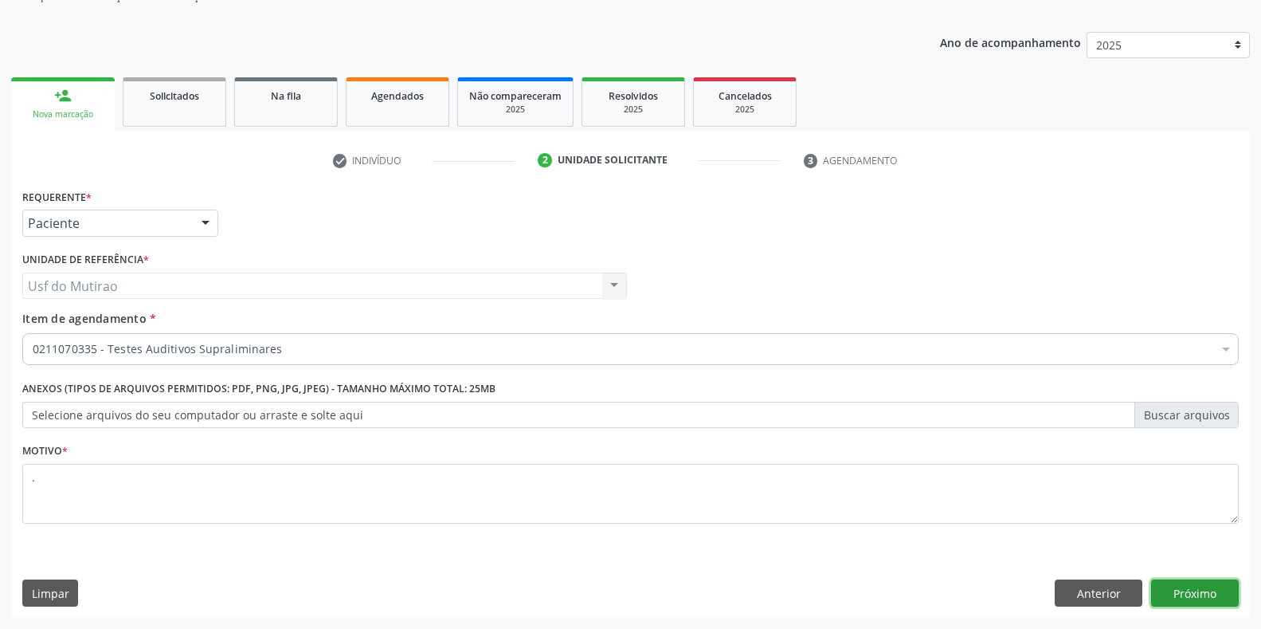
click at [1205, 592] on button "Próximo" at bounding box center [1195, 592] width 88 height 27
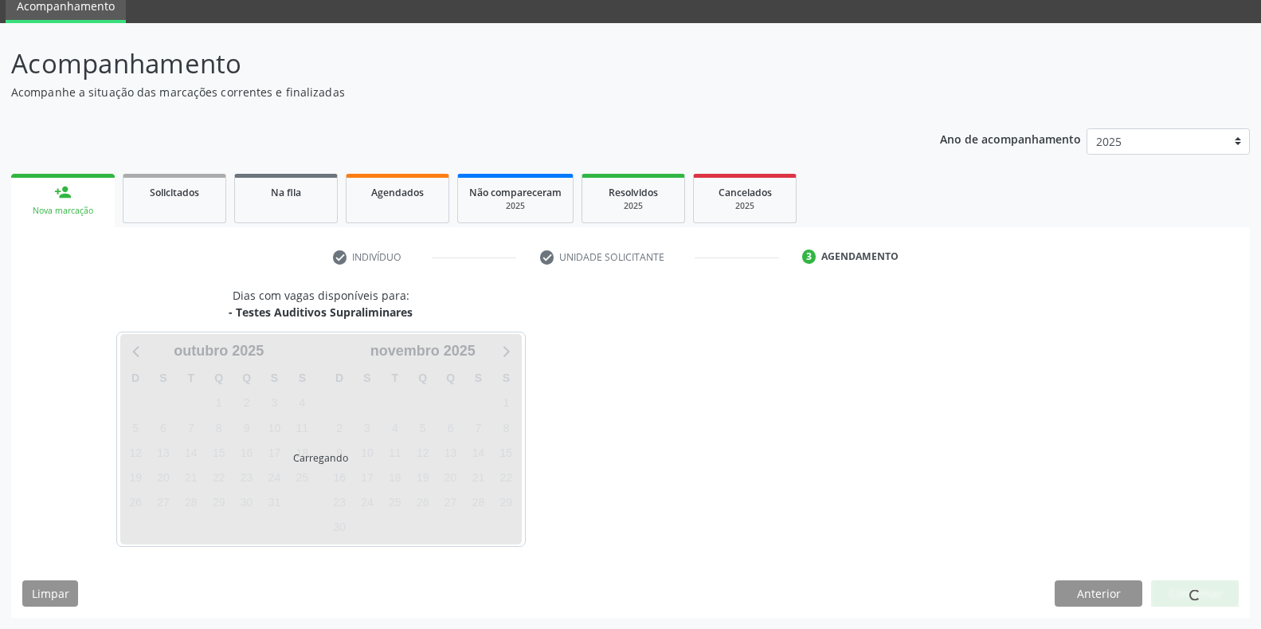
scroll to position [65, 0]
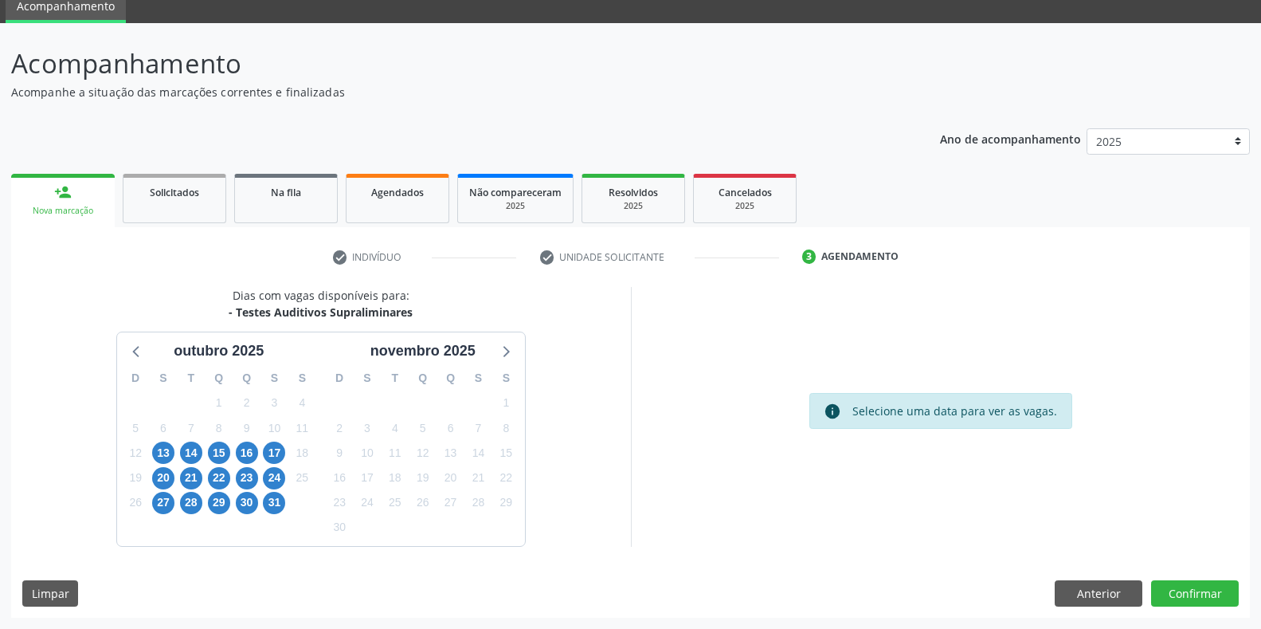
click at [233, 472] on div "23" at bounding box center [247, 477] width 28 height 25
click at [249, 476] on span "23" at bounding box center [247, 478] width 22 height 22
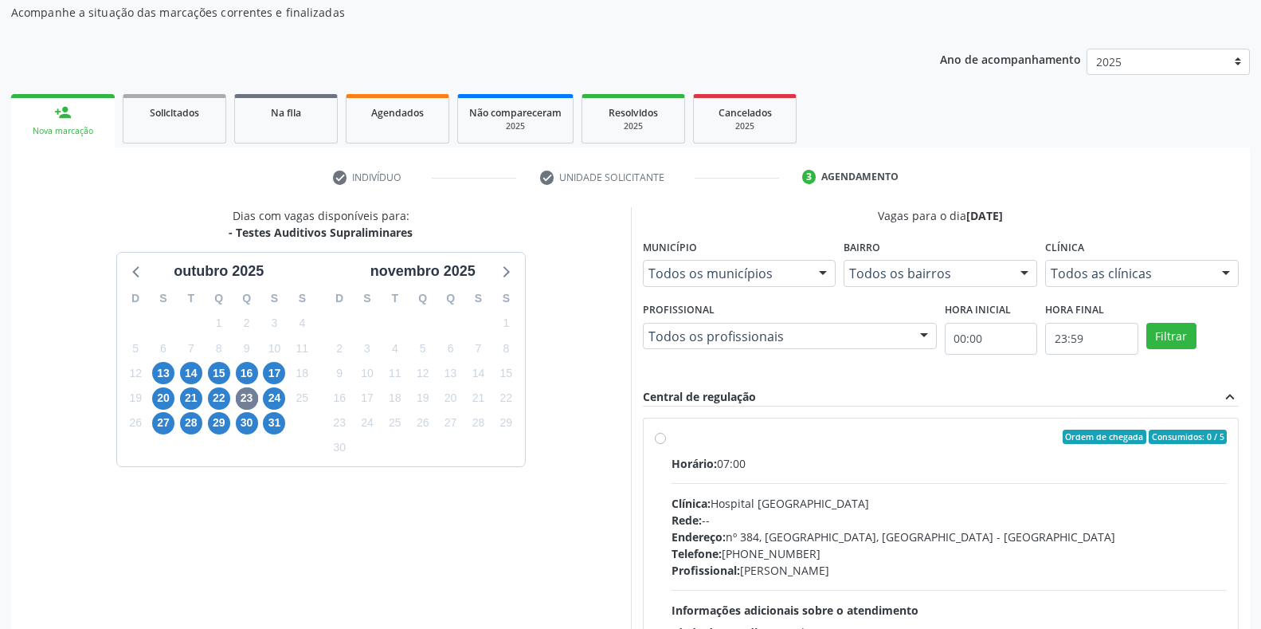
click at [791, 480] on div "Horário: 07:00 Clínica: Hospital Sao Francisco Rede: -- Endereço: nº 384, Varze…" at bounding box center [950, 564] width 556 height 219
click at [666, 444] on input "Ordem de chegada Consumidos: 0 / 5 Horário: 07:00 Clínica: Hospital Sao Francis…" at bounding box center [660, 436] width 11 height 14
radio input "true"
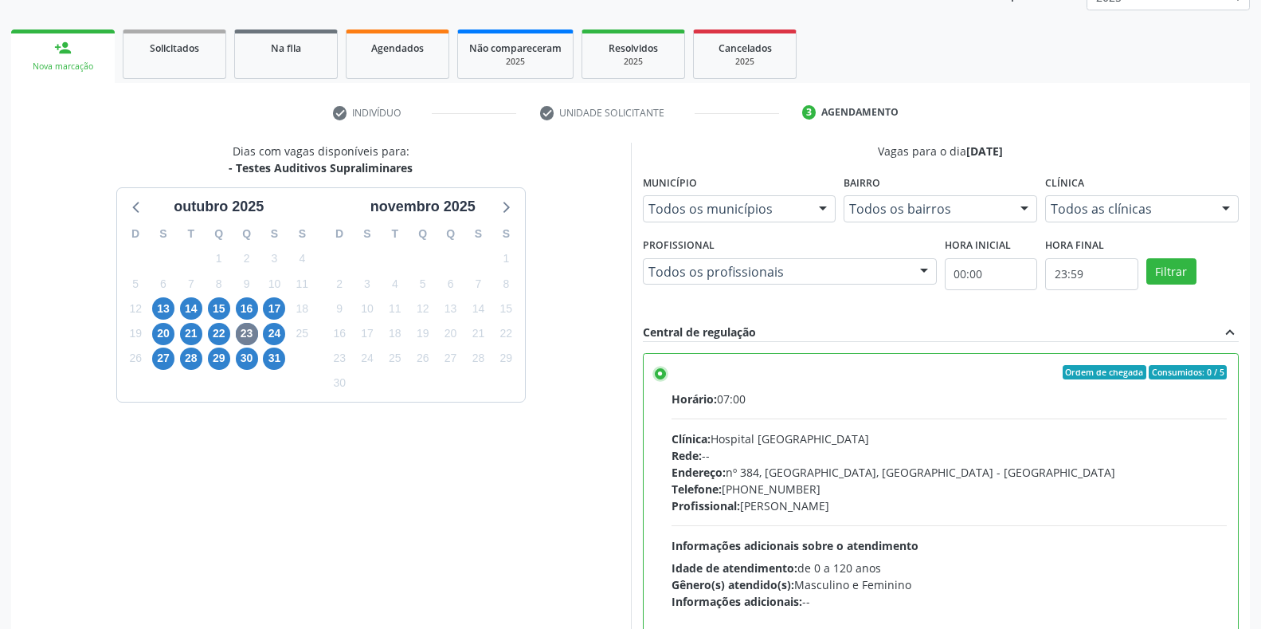
scroll to position [323, 0]
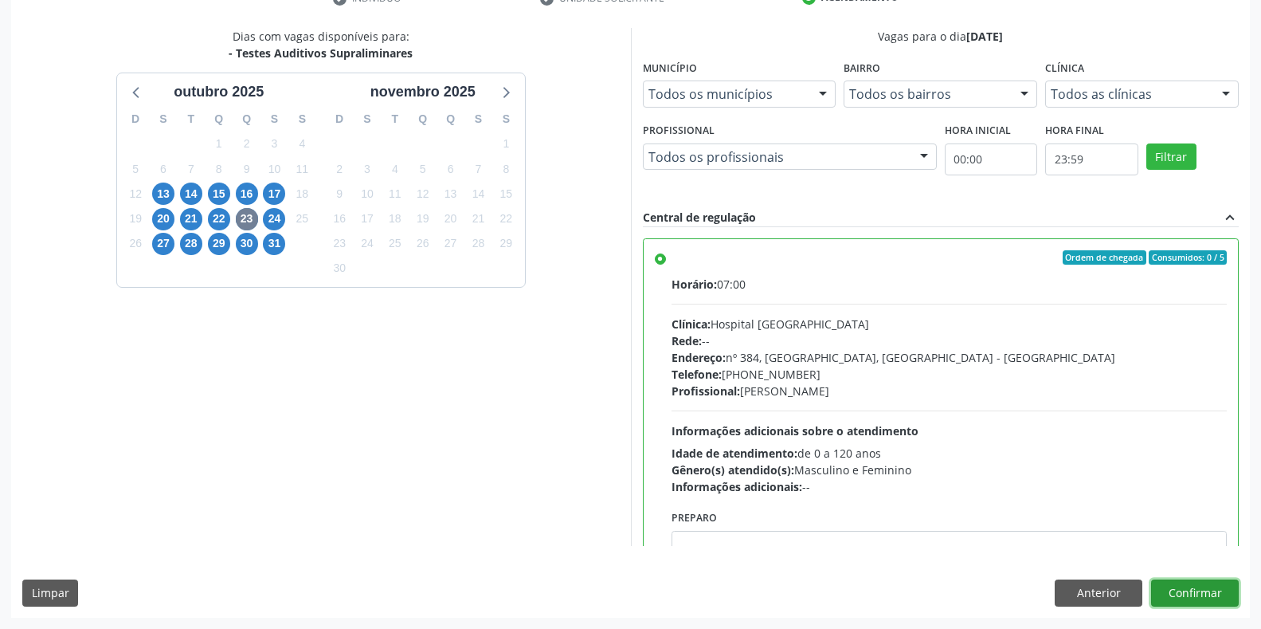
click at [1175, 588] on button "Confirmar" at bounding box center [1195, 592] width 88 height 27
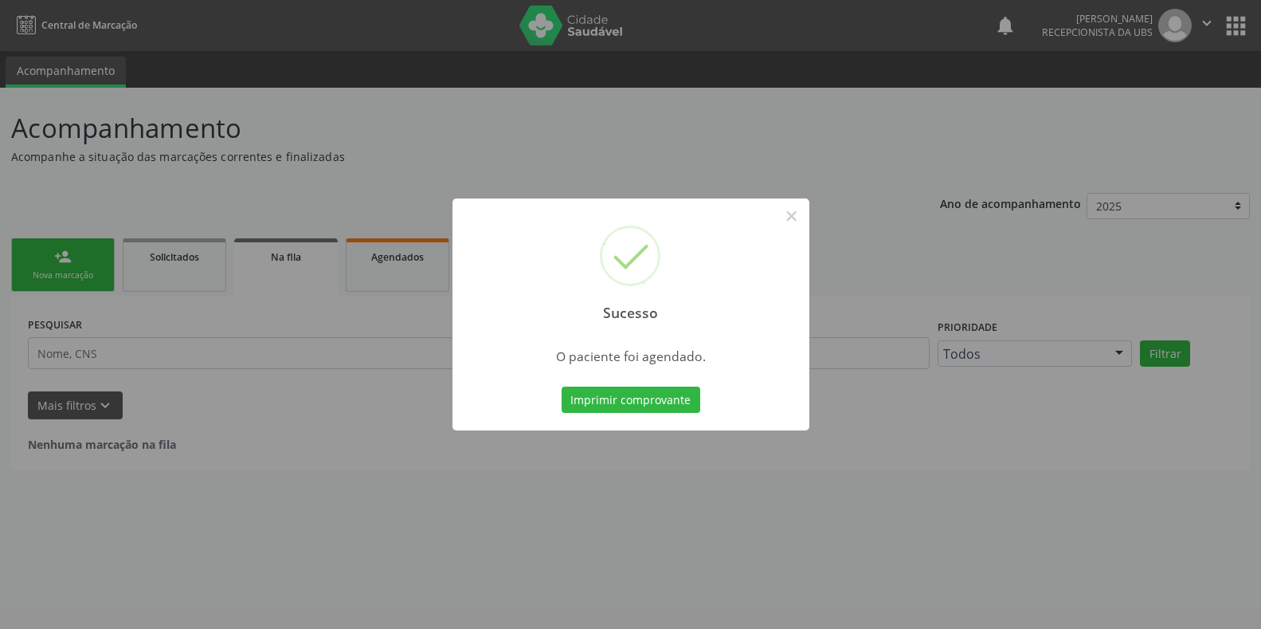
scroll to position [0, 0]
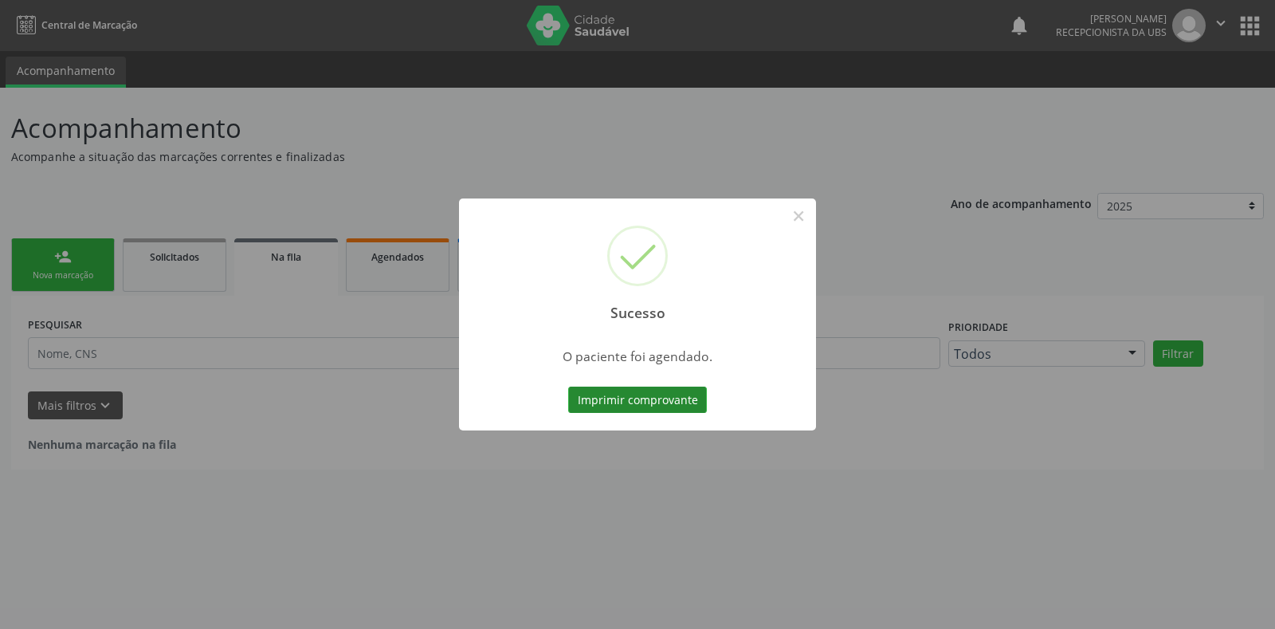
click at [664, 402] on button "Imprimir comprovante" at bounding box center [637, 399] width 139 height 27
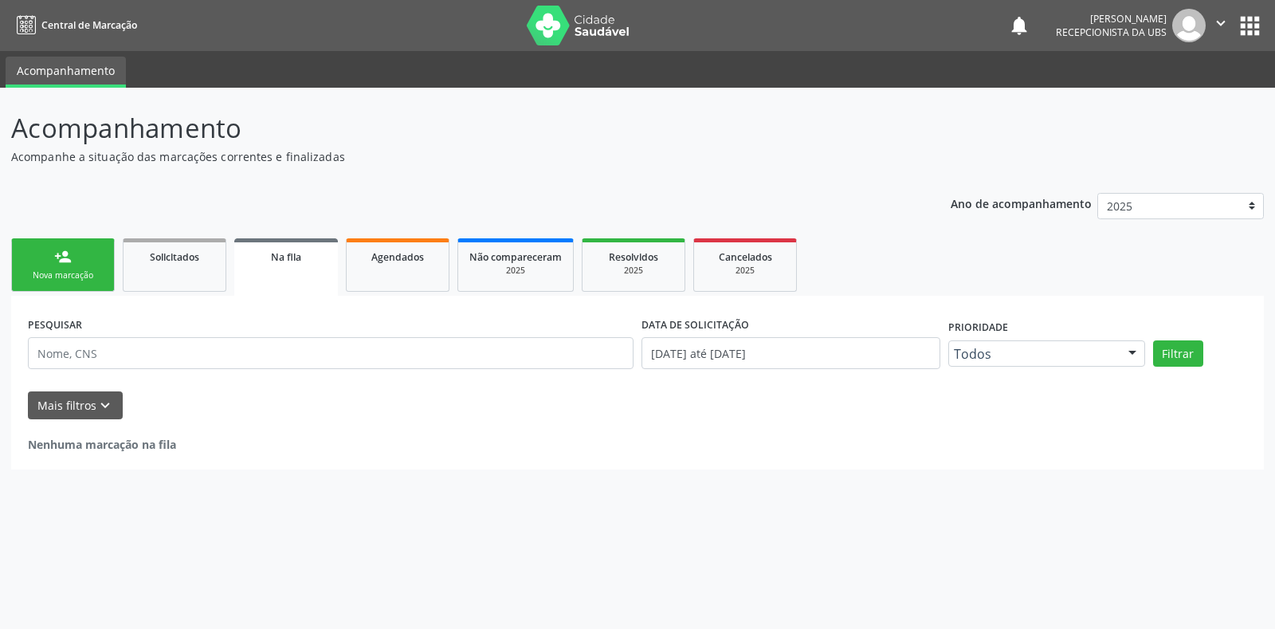
click at [80, 261] on link "person_add Nova marcação" at bounding box center [63, 264] width 104 height 53
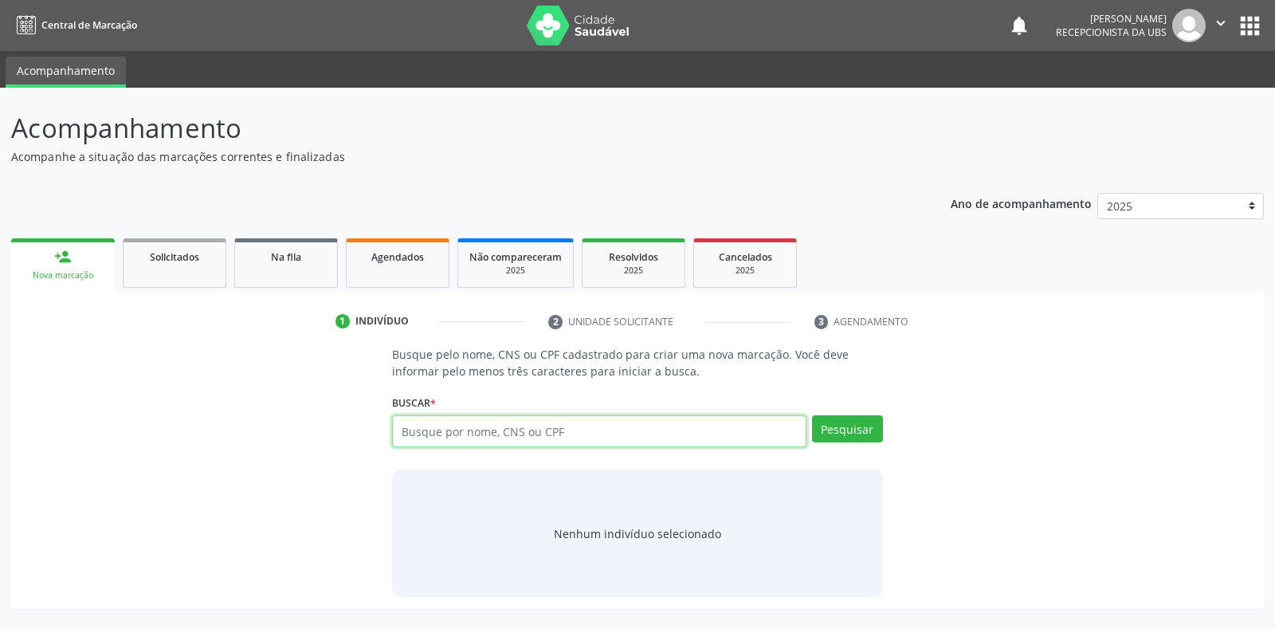
click at [501, 427] on input "text" at bounding box center [598, 431] width 413 height 32
type input "152888083479"
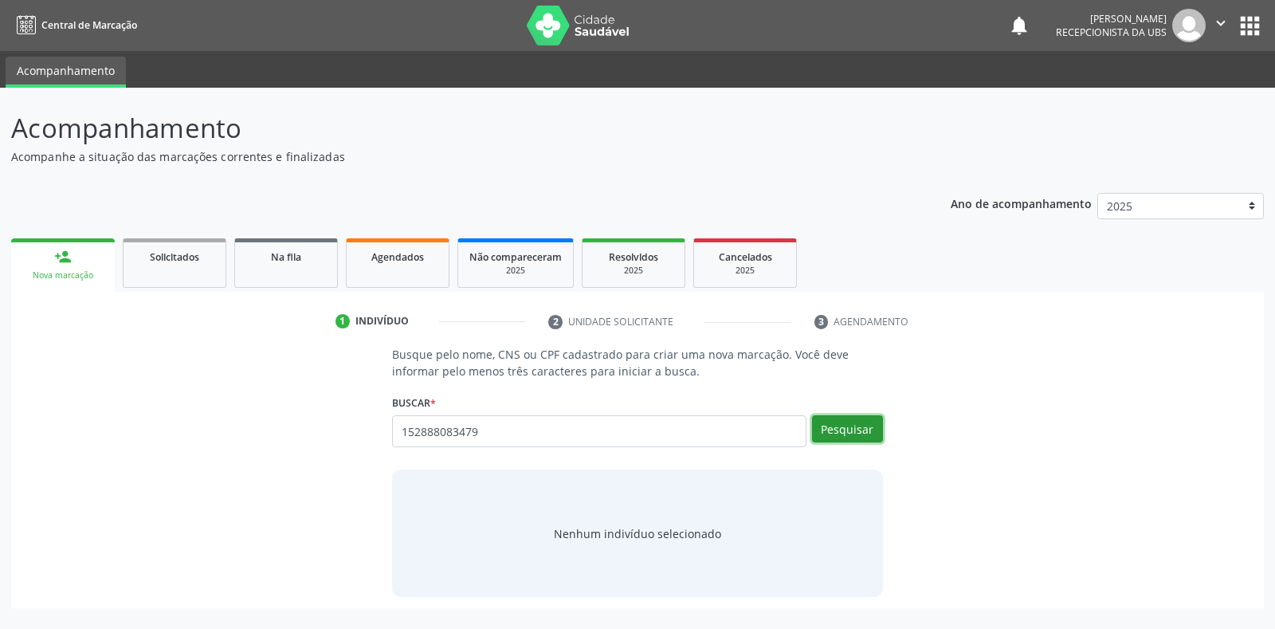
click at [852, 430] on button "Pesquisar" at bounding box center [847, 428] width 71 height 27
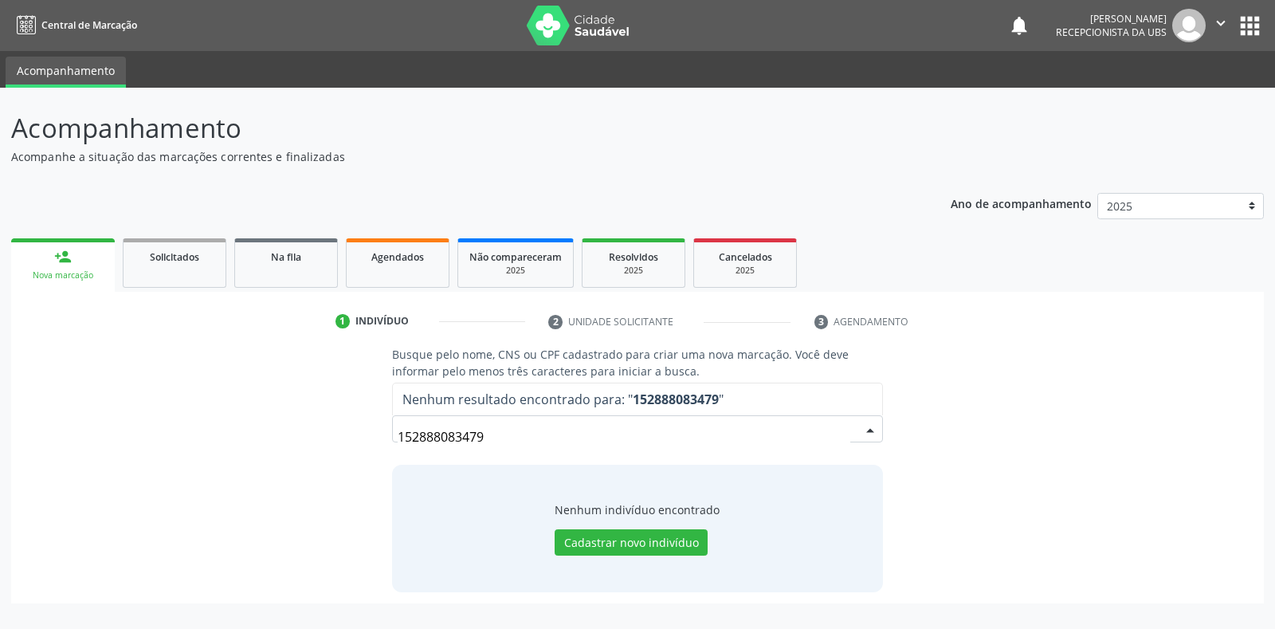
drag, startPoint x: 619, startPoint y: 434, endPoint x: 235, endPoint y: 440, distance: 384.0
click at [235, 440] on div "Busque pelo nome, CNS ou CPF cadastrado para criar uma nova marcação. Você deve…" at bounding box center [637, 468] width 1230 height 245
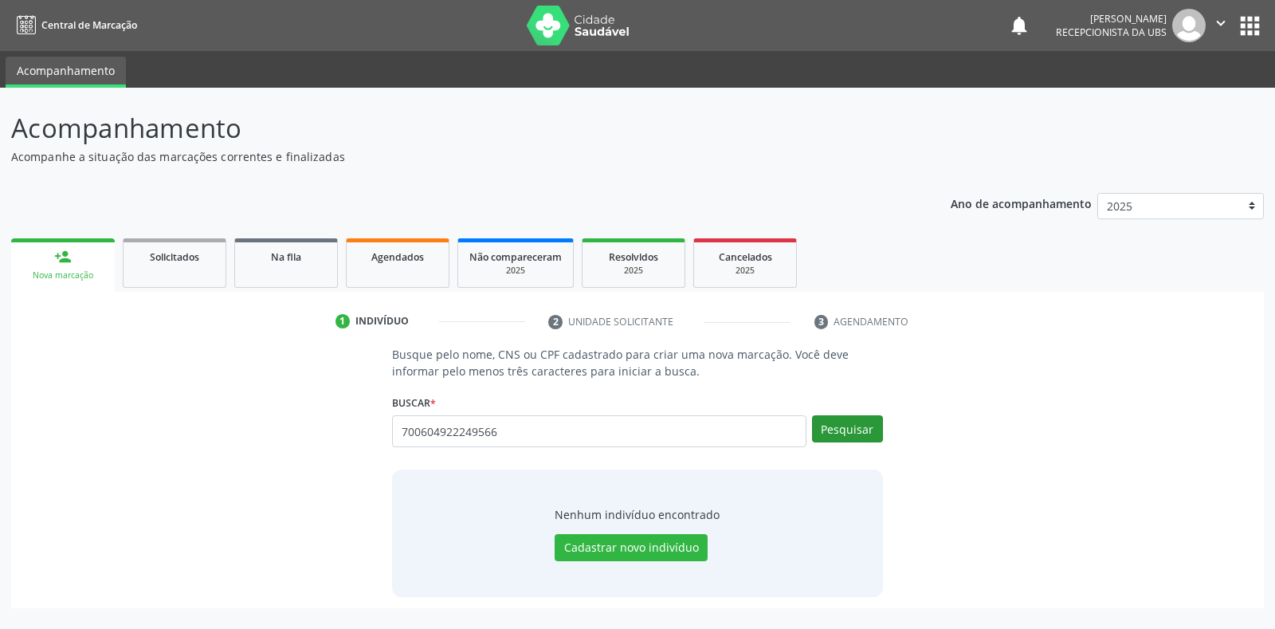
type input "700604922249566"
click at [861, 441] on button "Pesquisar" at bounding box center [847, 428] width 71 height 27
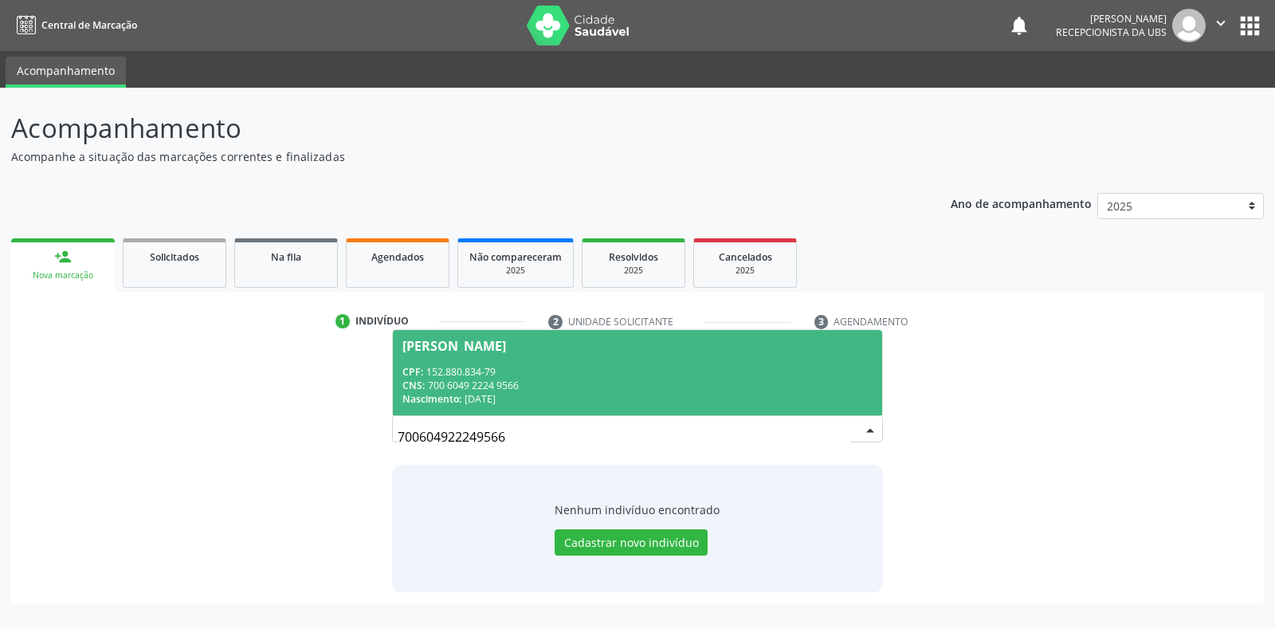
click at [535, 376] on div "CPF: 152.880.834-79" at bounding box center [636, 372] width 469 height 14
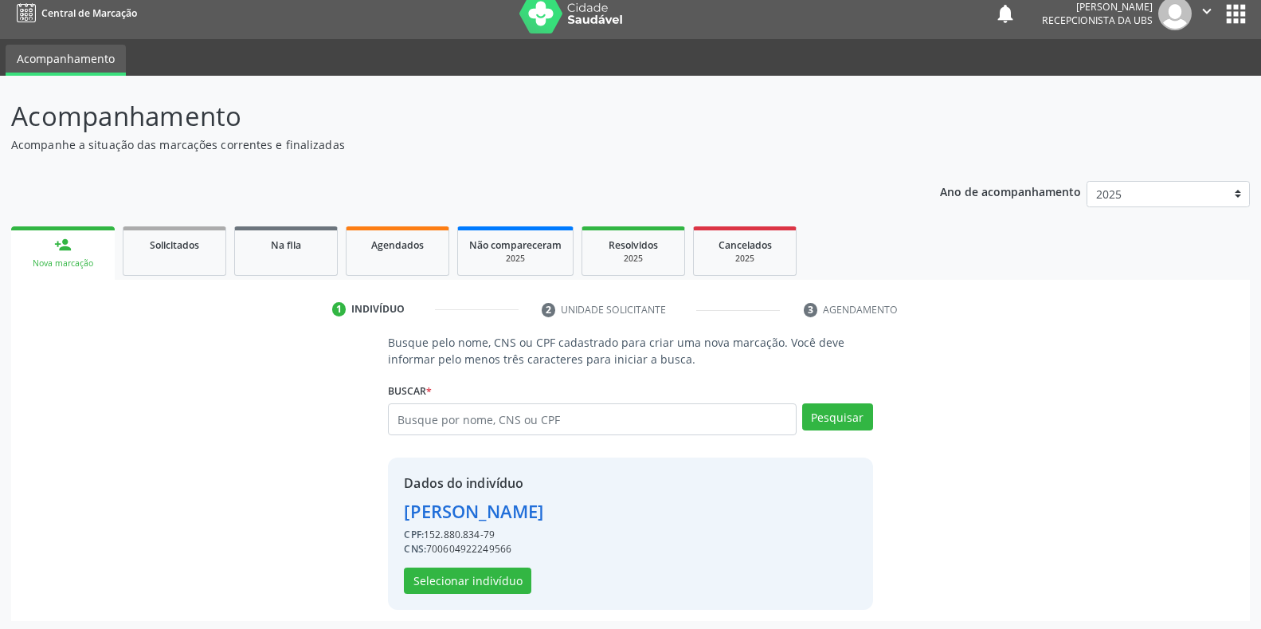
scroll to position [15, 0]
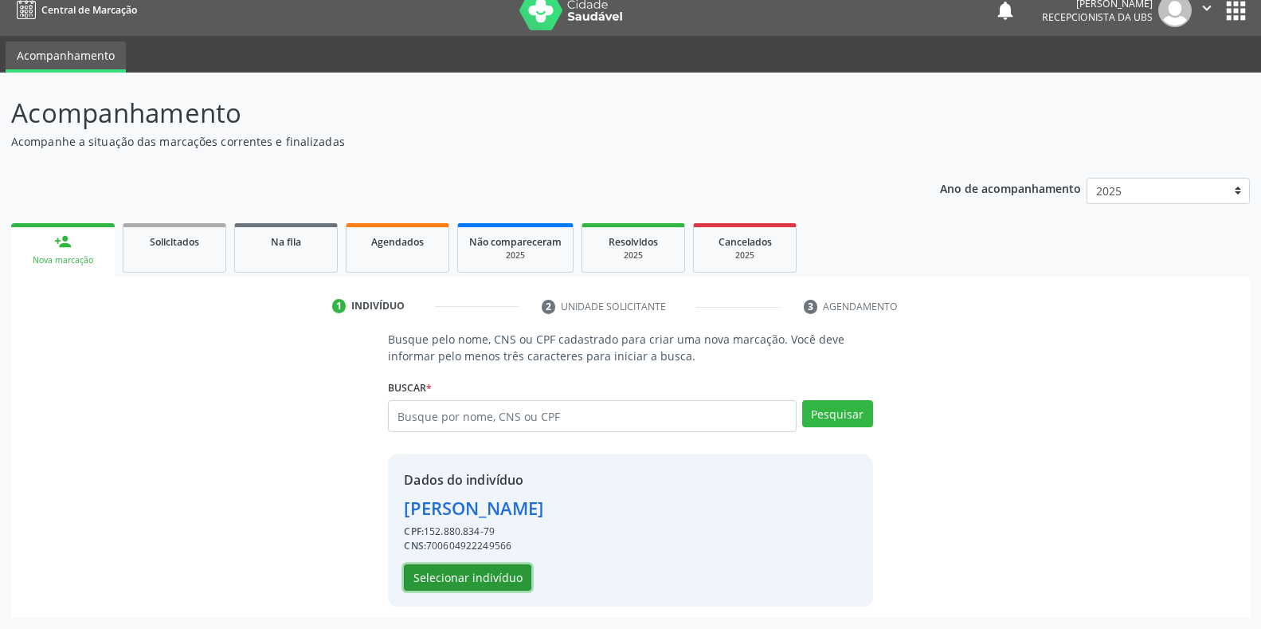
click at [458, 580] on button "Selecionar indivíduo" at bounding box center [467, 577] width 127 height 27
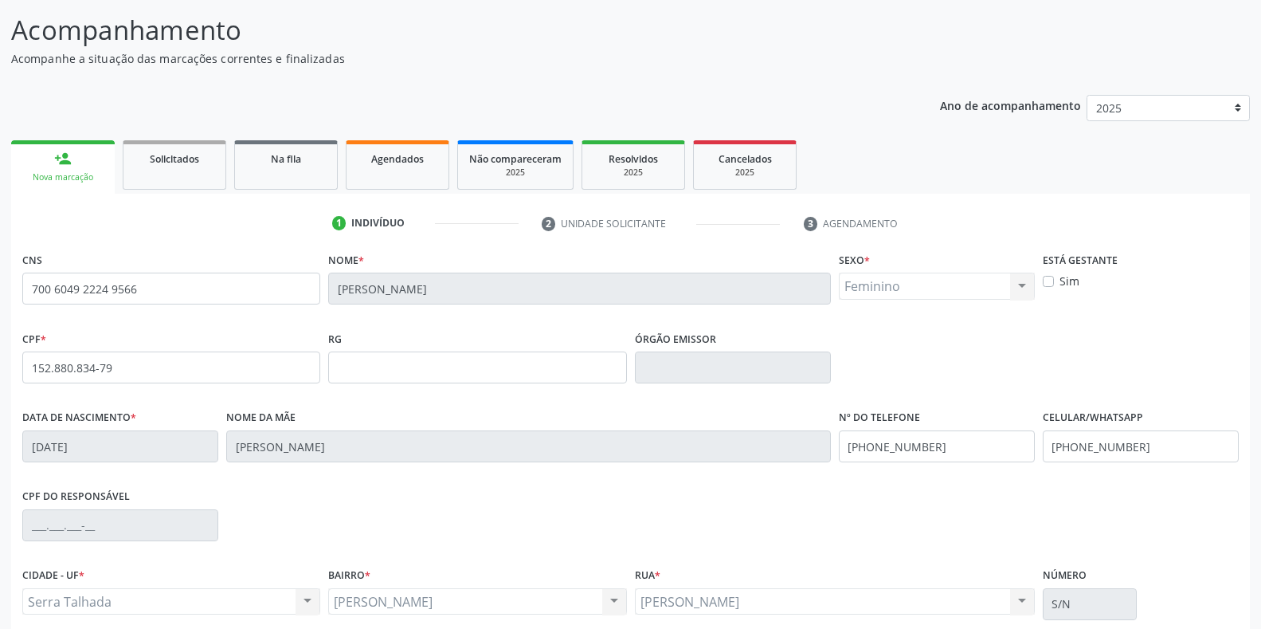
scroll to position [174, 0]
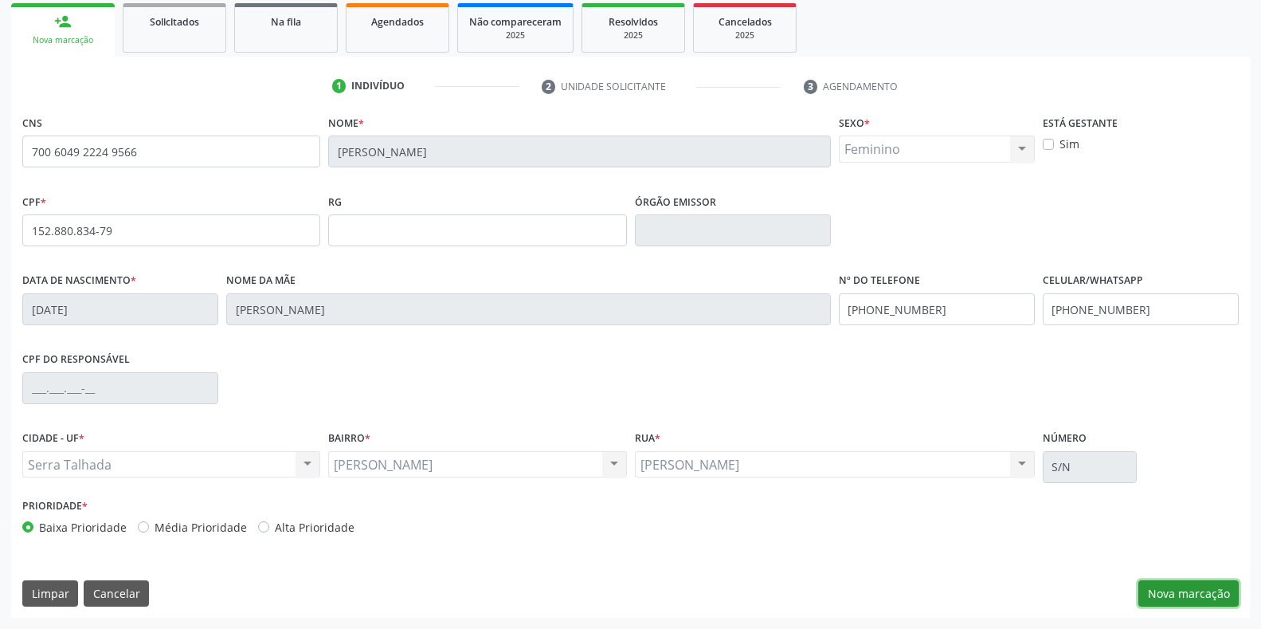
click at [1192, 586] on button "Nova marcação" at bounding box center [1188, 593] width 100 height 27
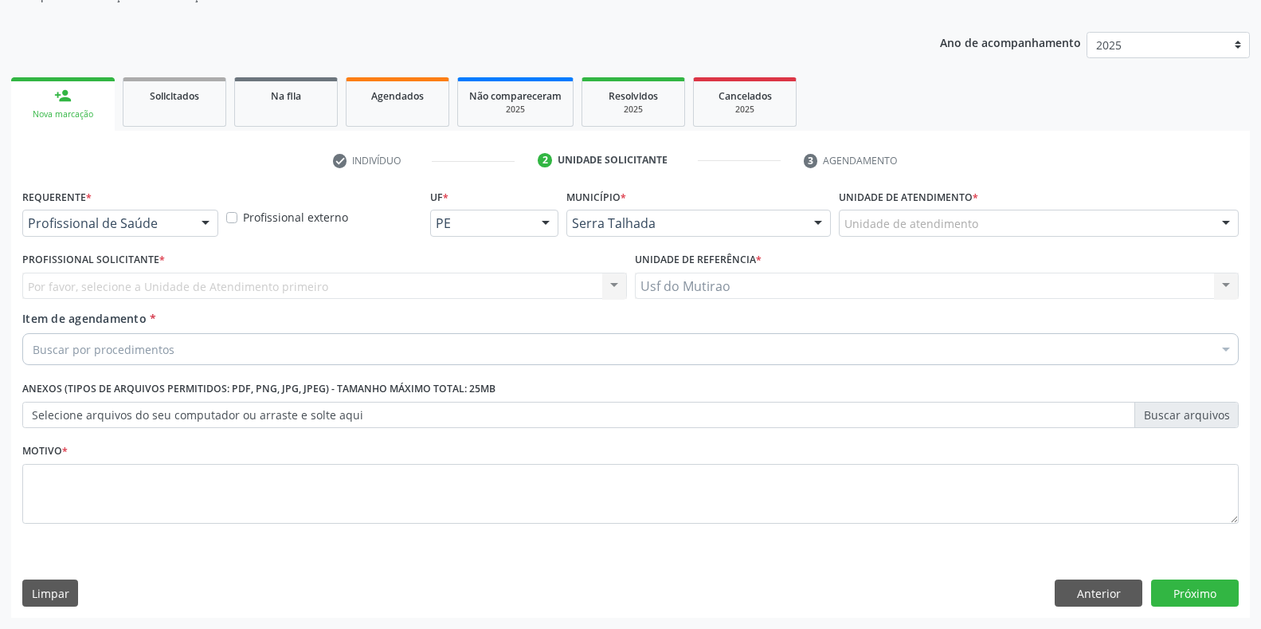
scroll to position [161, 0]
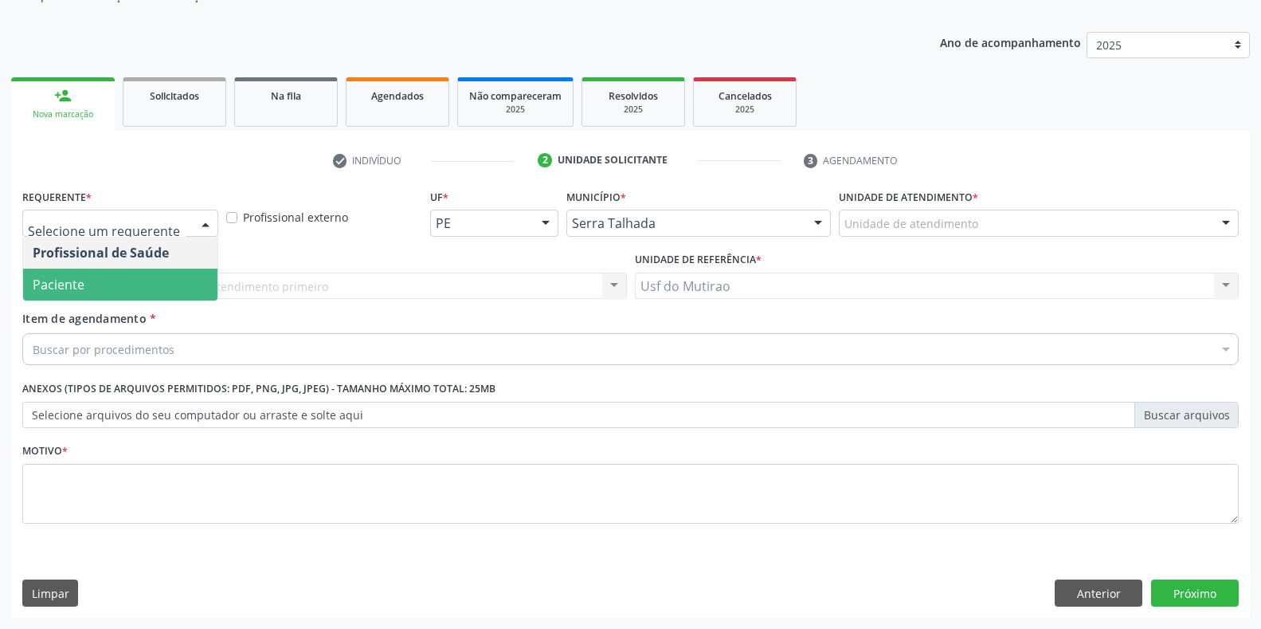
click at [145, 288] on span "Paciente" at bounding box center [120, 284] width 194 height 32
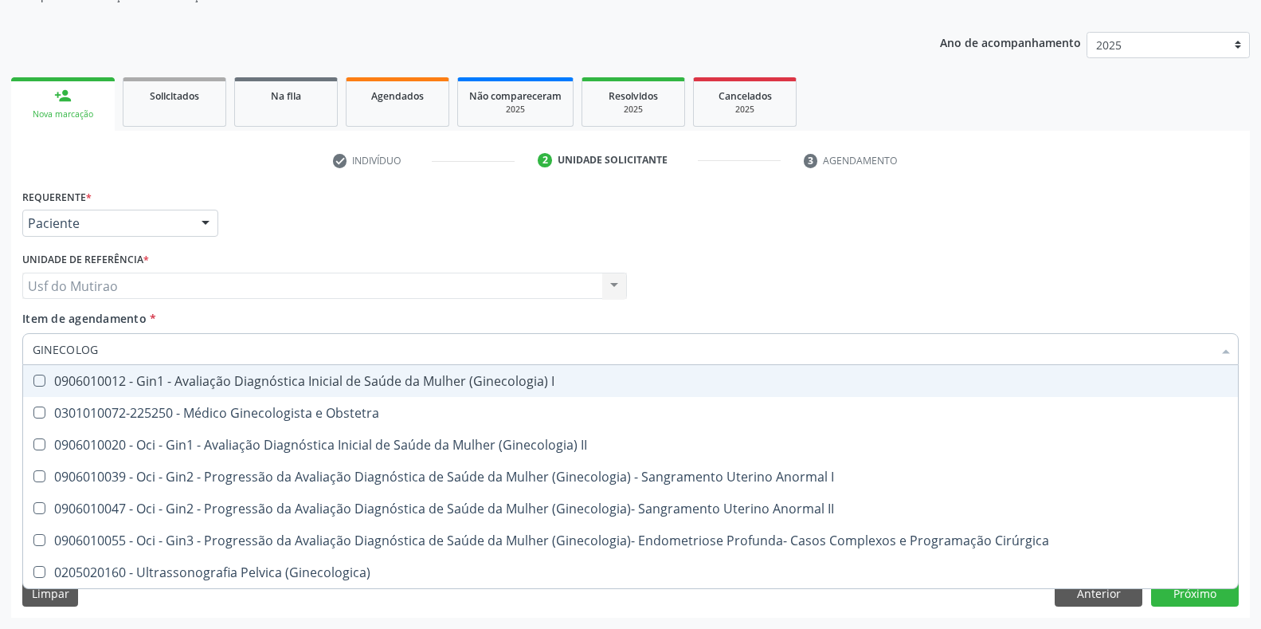
type input "GINECOLOGI"
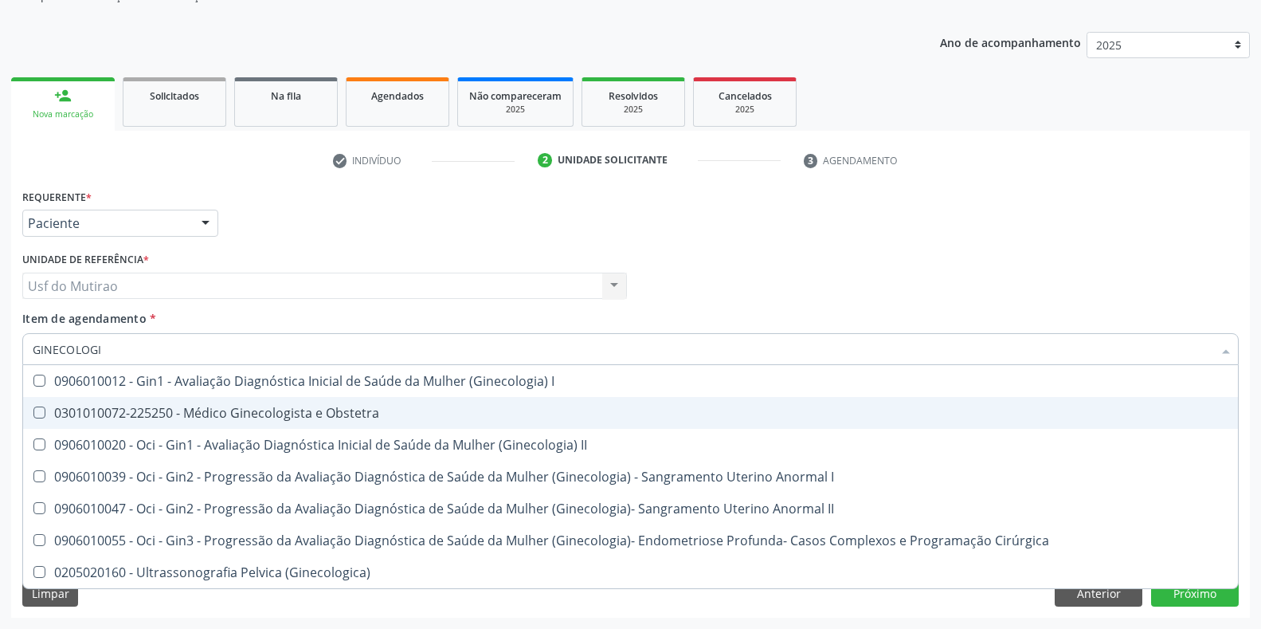
click at [188, 402] on span "0301010072-225250 - Médico Ginecologista e Obstetra" at bounding box center [630, 413] width 1215 height 32
checkbox Obstetra "true"
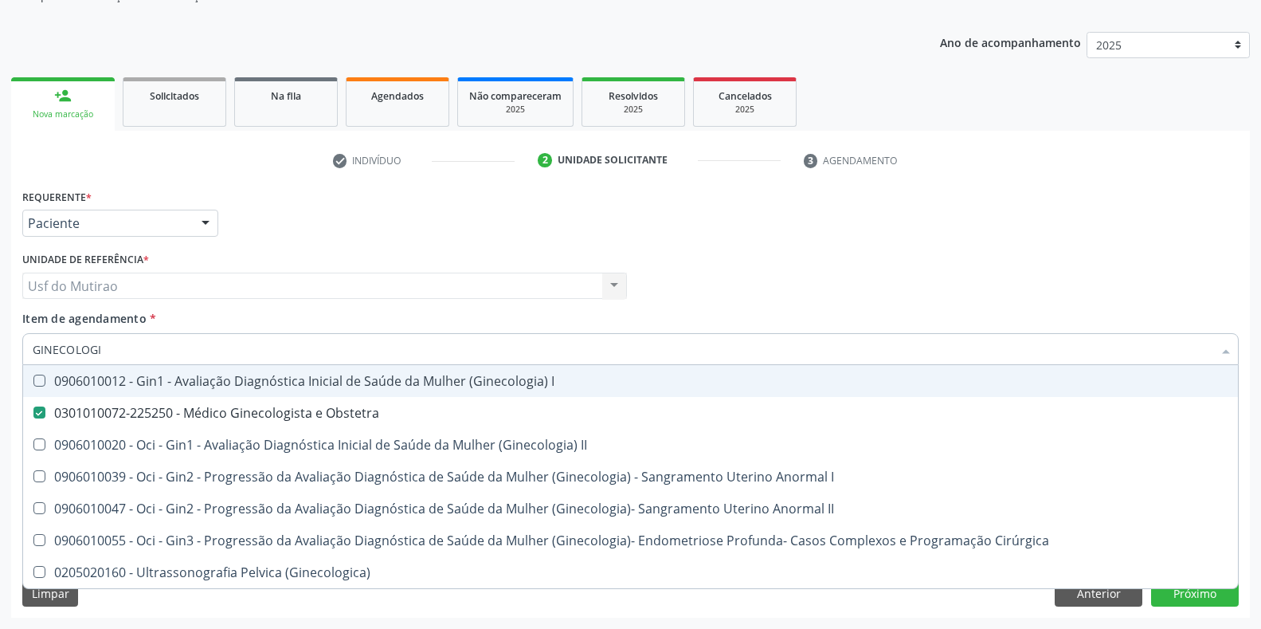
click at [729, 248] on div "Profissional Solicitante Por favor, selecione a Unidade de Atendimento primeiro…" at bounding box center [630, 279] width 1224 height 62
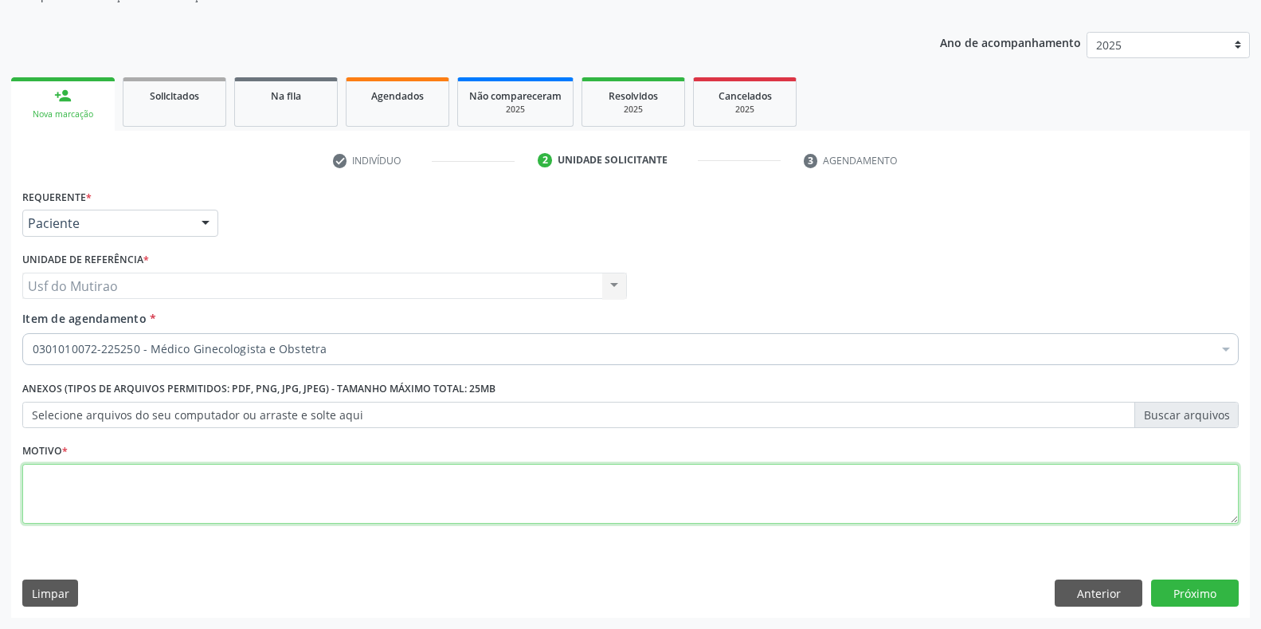
click at [374, 500] on textarea at bounding box center [630, 494] width 1216 height 61
type textarea "."
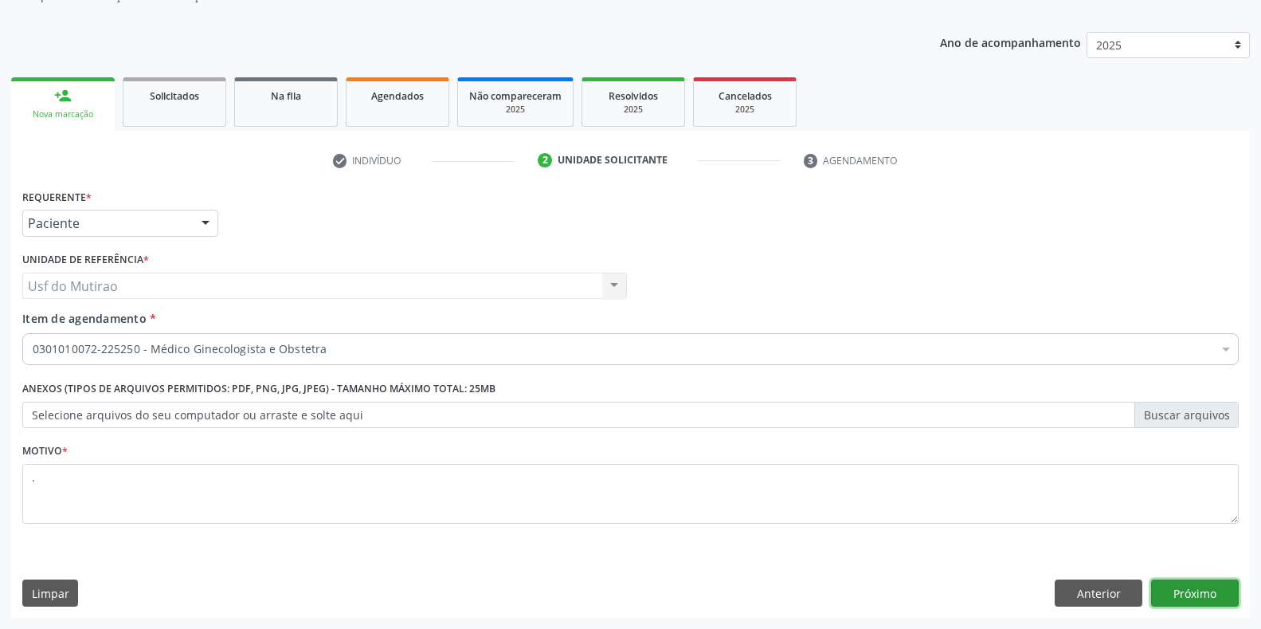
click at [1182, 599] on button "Próximo" at bounding box center [1195, 592] width 88 height 27
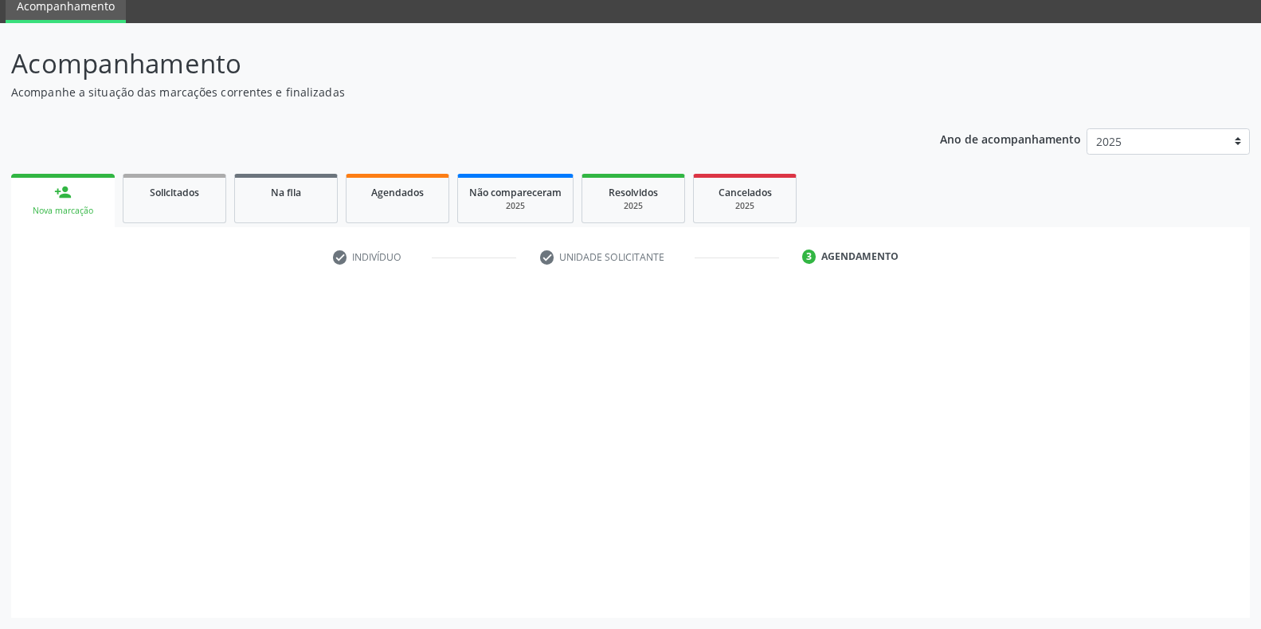
scroll to position [65, 0]
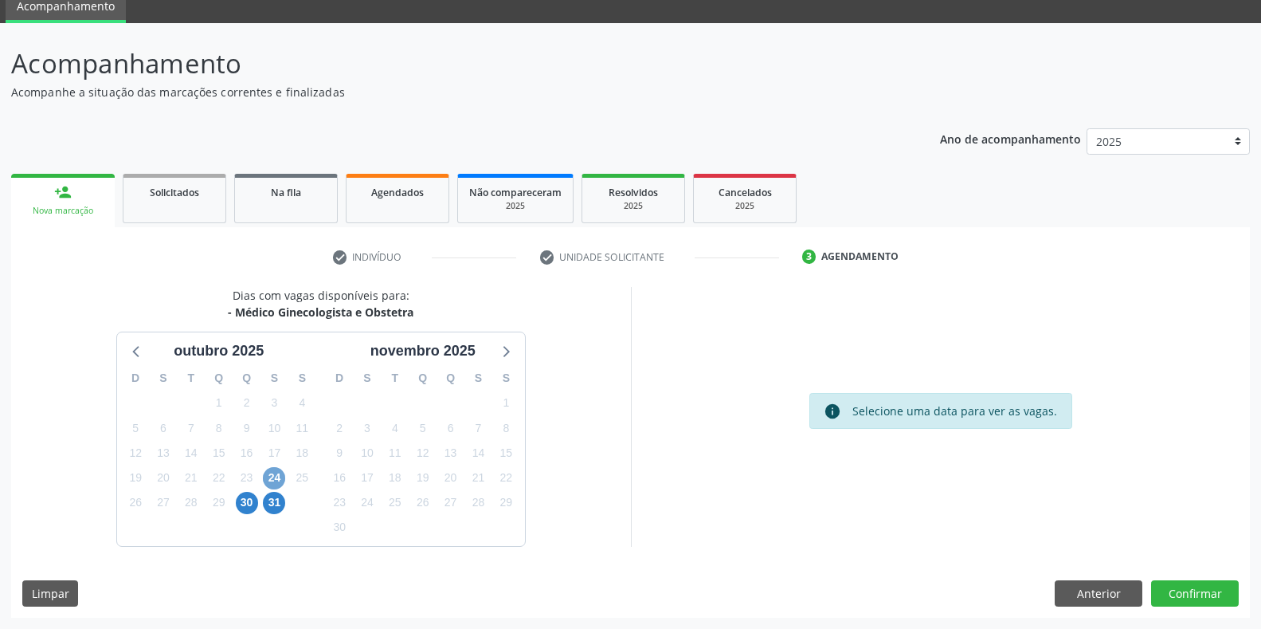
click at [269, 471] on span "24" at bounding box center [274, 478] width 22 height 22
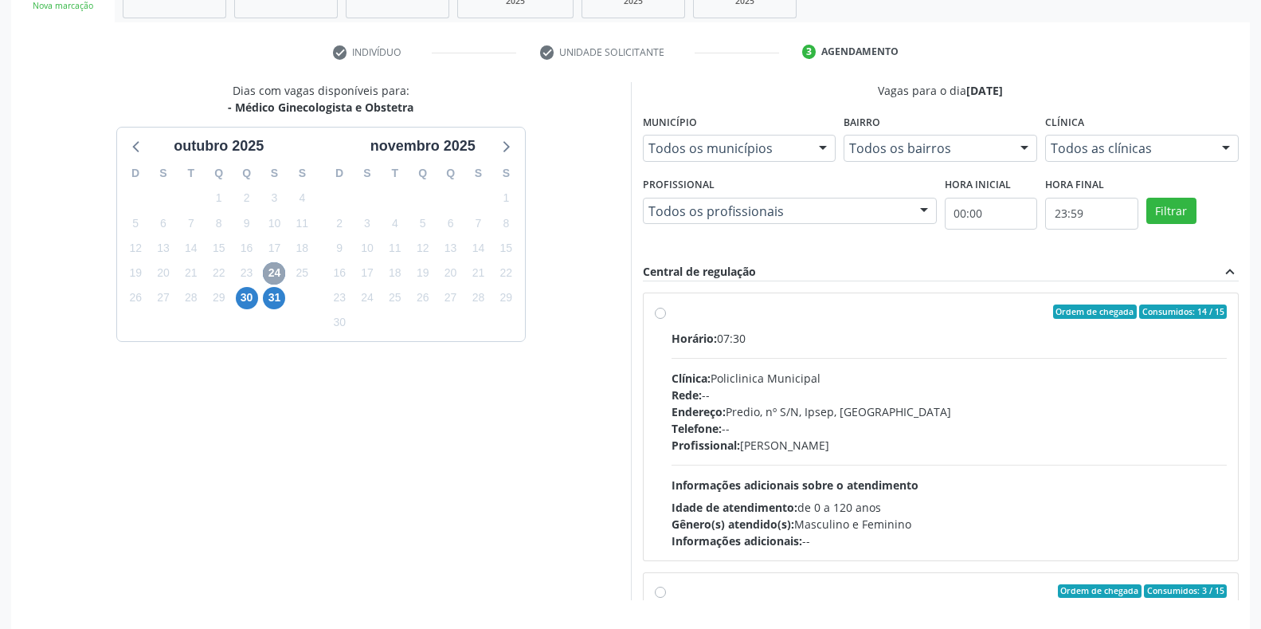
scroll to position [304, 0]
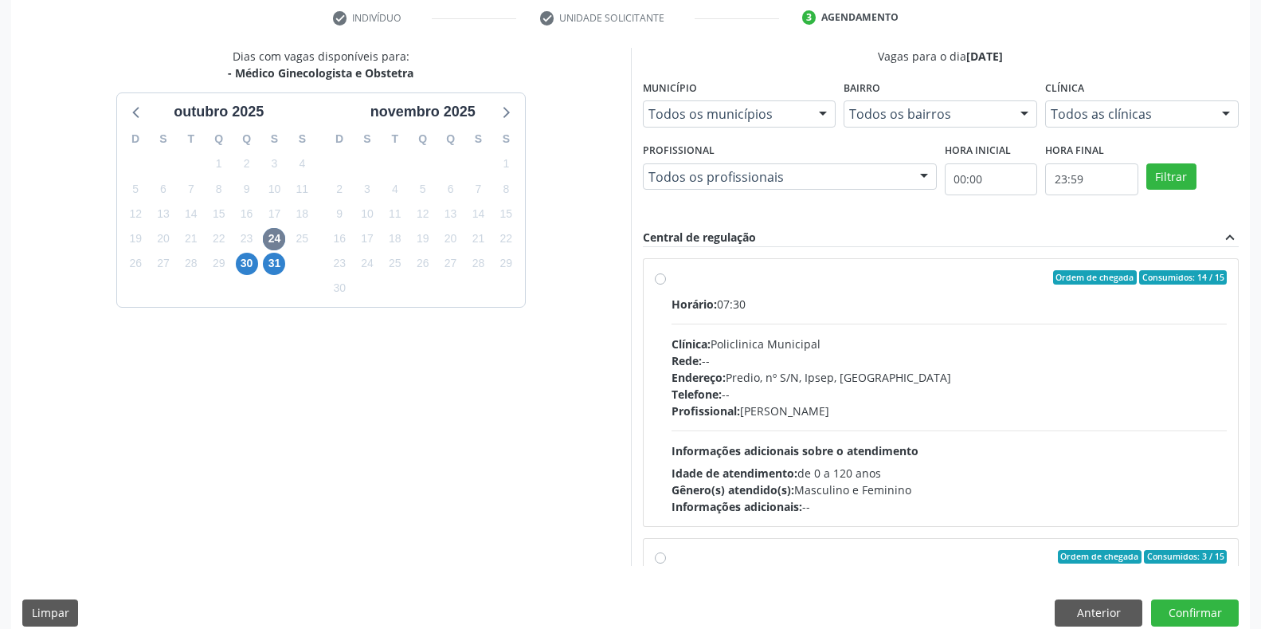
click at [801, 339] on div "Clínica: Policlinica Municipal" at bounding box center [950, 343] width 556 height 17
click at [666, 284] on input "Ordem de chegada Consumidos: 14 / 15 Horário: 07:30 Clínica: Policlinica Munici…" at bounding box center [660, 277] width 11 height 14
radio input "true"
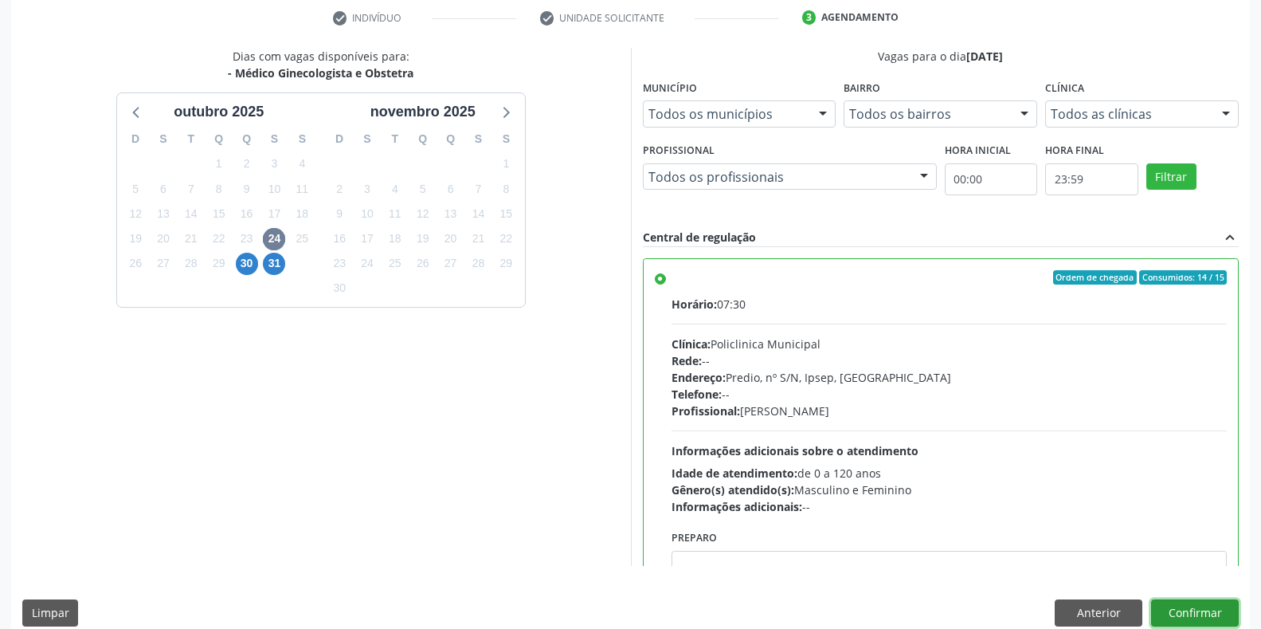
click at [1224, 621] on button "Confirmar" at bounding box center [1195, 612] width 88 height 27
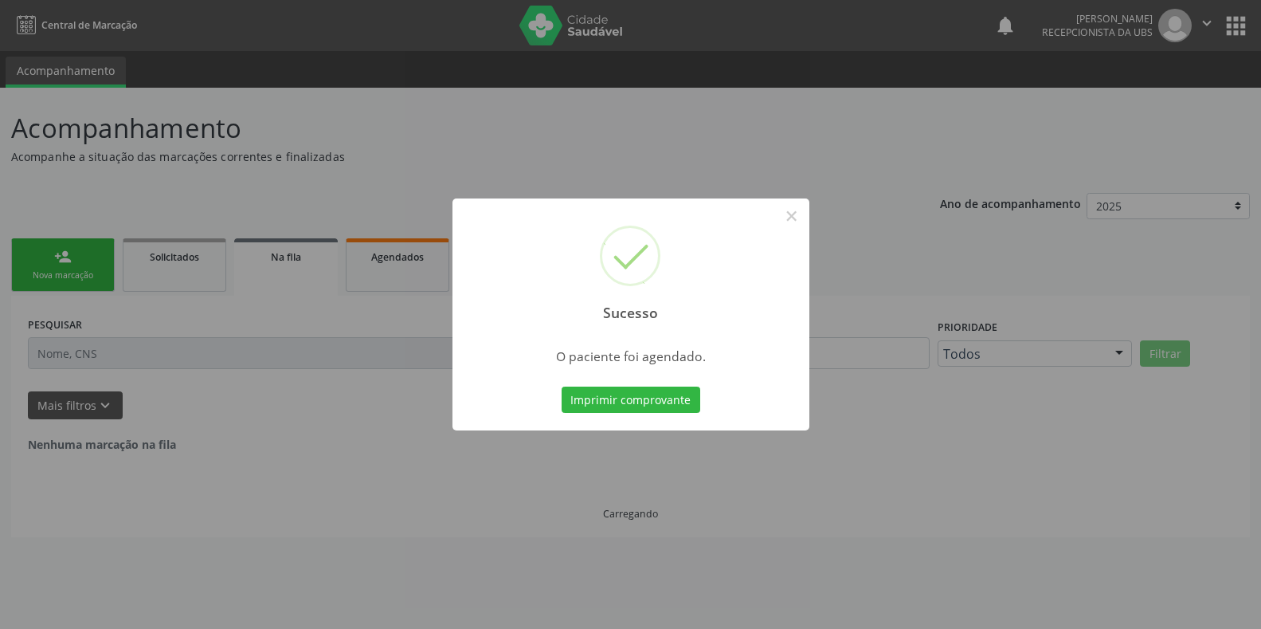
scroll to position [0, 0]
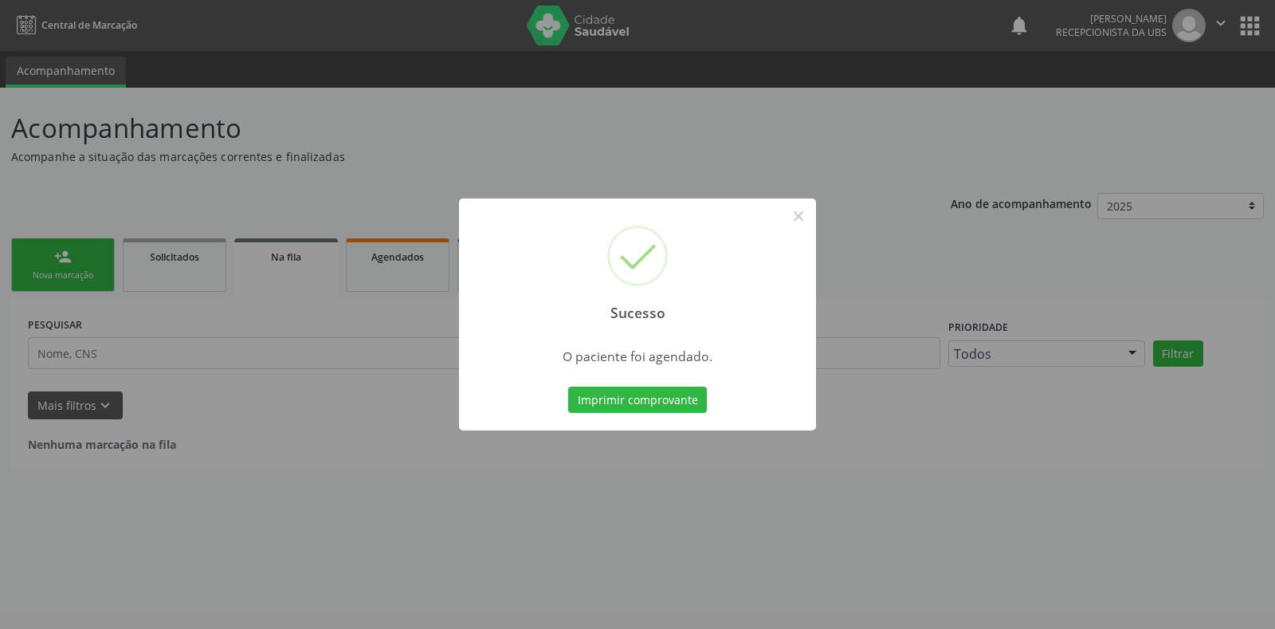
click at [644, 391] on button "Imprimir comprovante" at bounding box center [637, 399] width 139 height 27
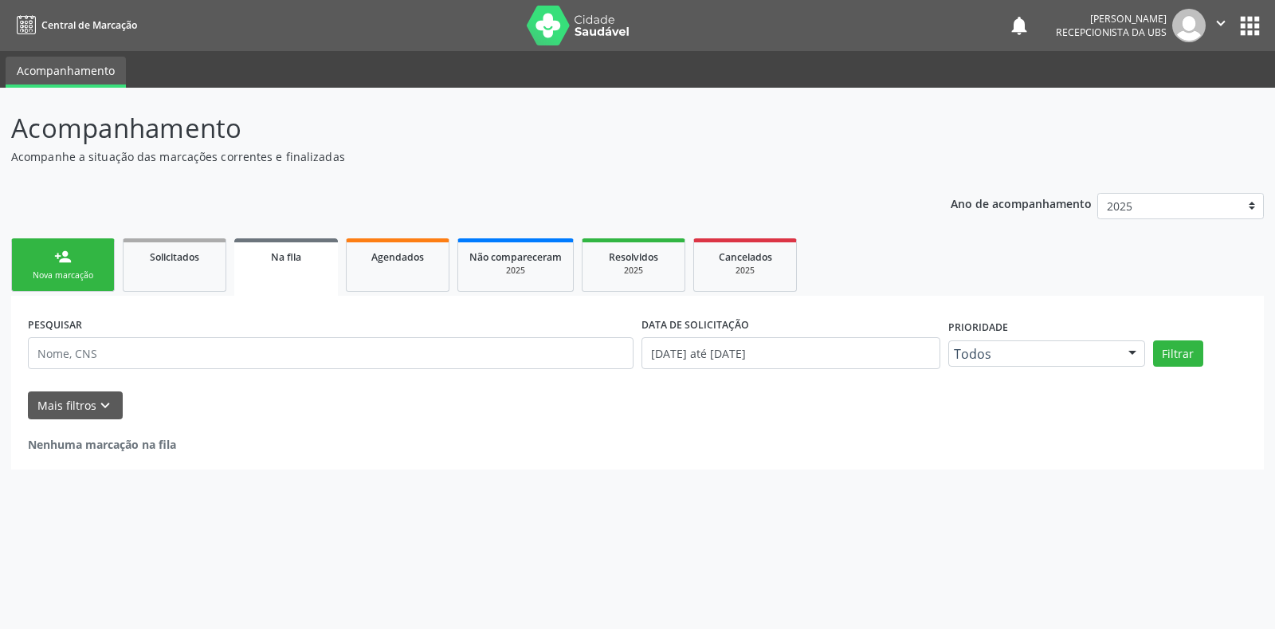
click at [69, 265] on link "person_add Nova marcação" at bounding box center [63, 264] width 104 height 53
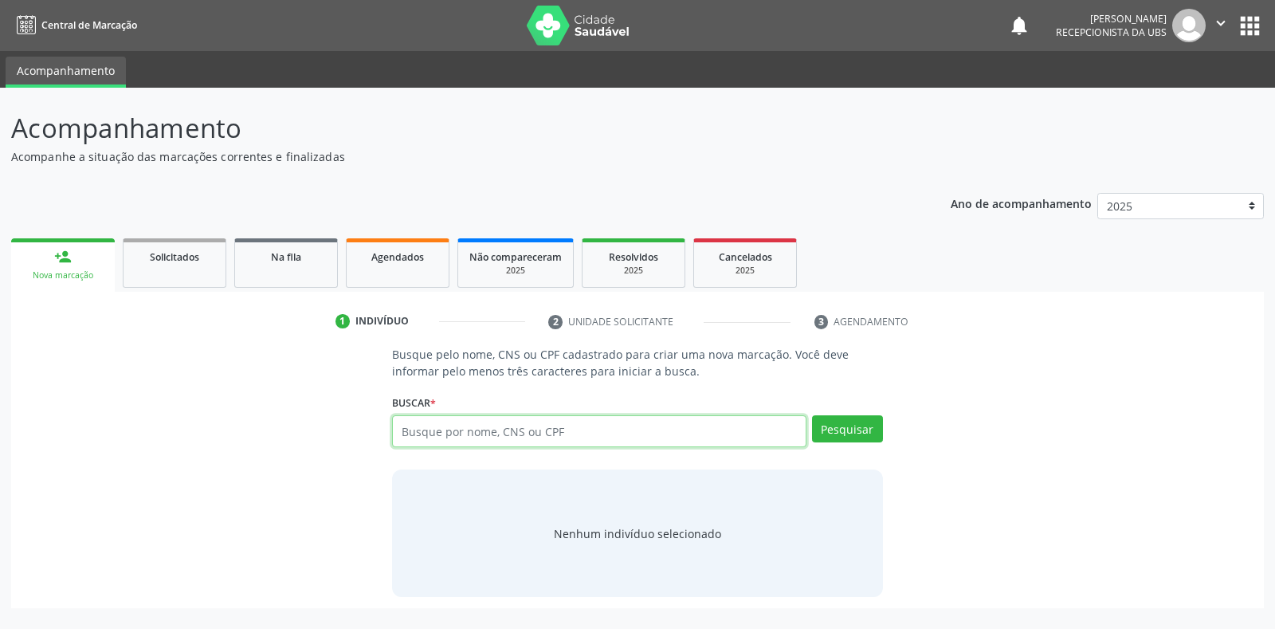
click at [519, 436] on input "text" at bounding box center [598, 431] width 413 height 32
type input "898003904993552"
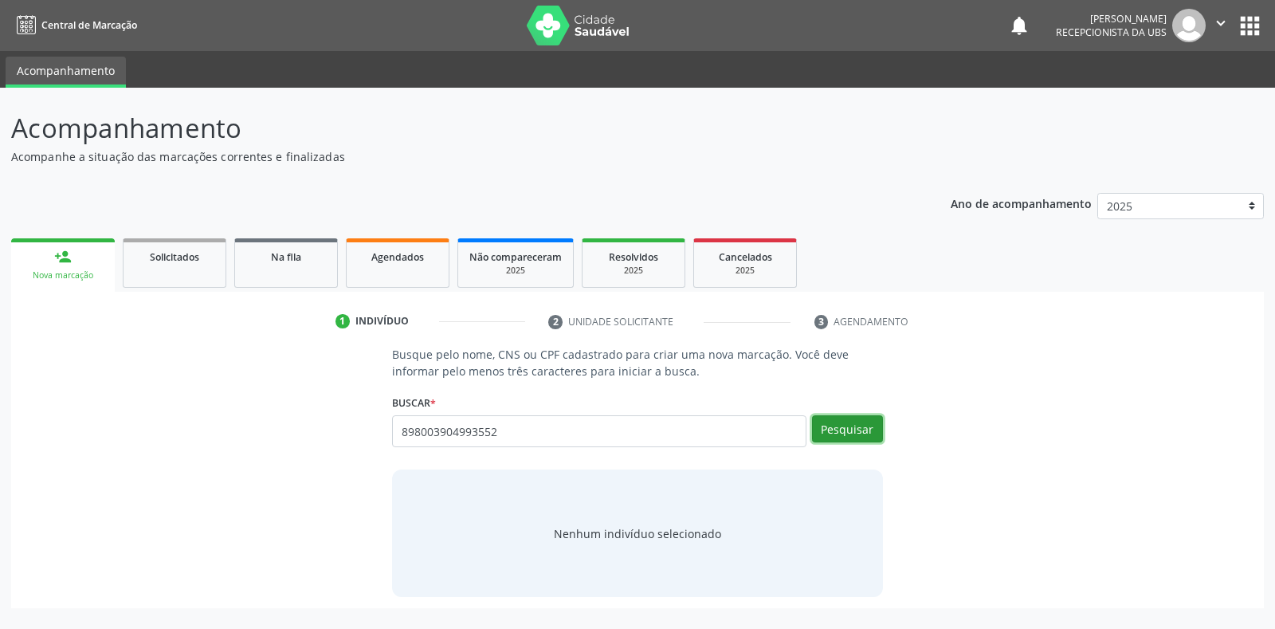
click at [853, 433] on button "Pesquisar" at bounding box center [847, 428] width 71 height 27
type input "898003904993552"
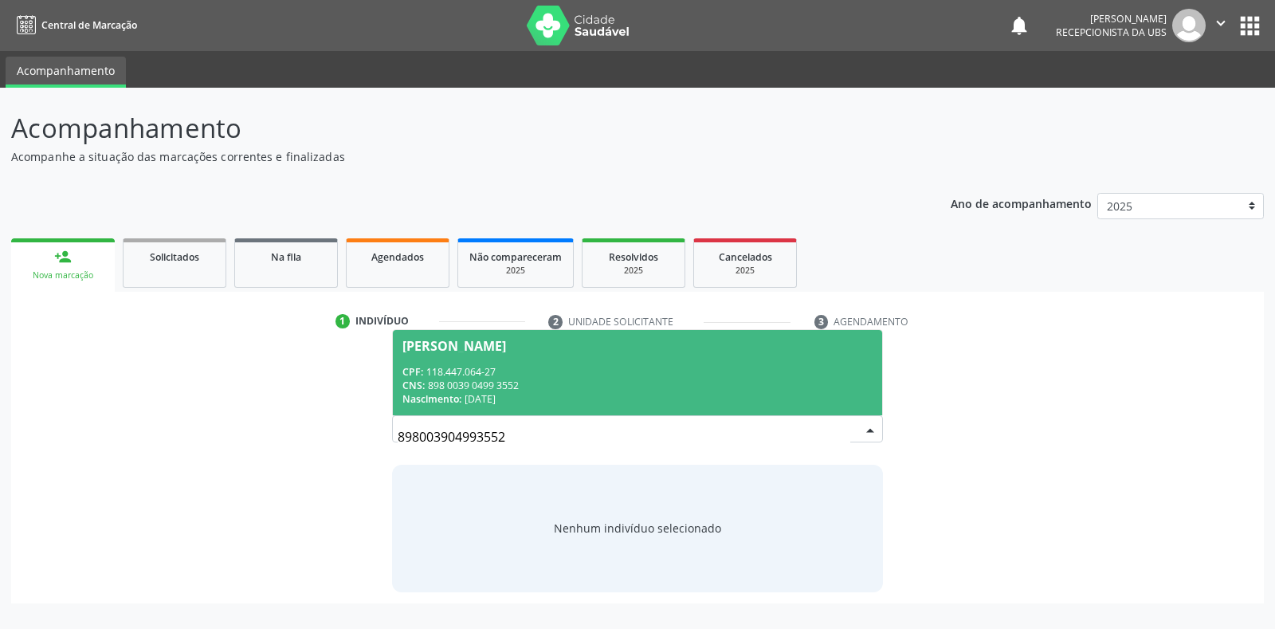
click at [712, 343] on div "Bruna Muniz da Silva" at bounding box center [636, 345] width 469 height 13
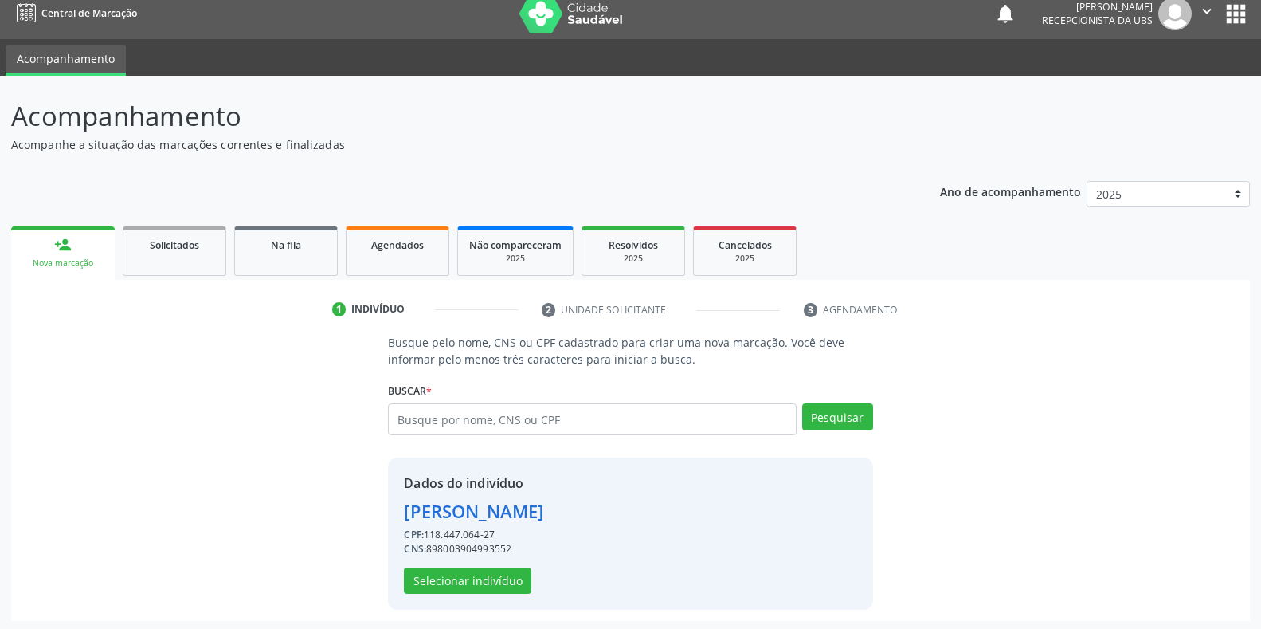
scroll to position [15, 0]
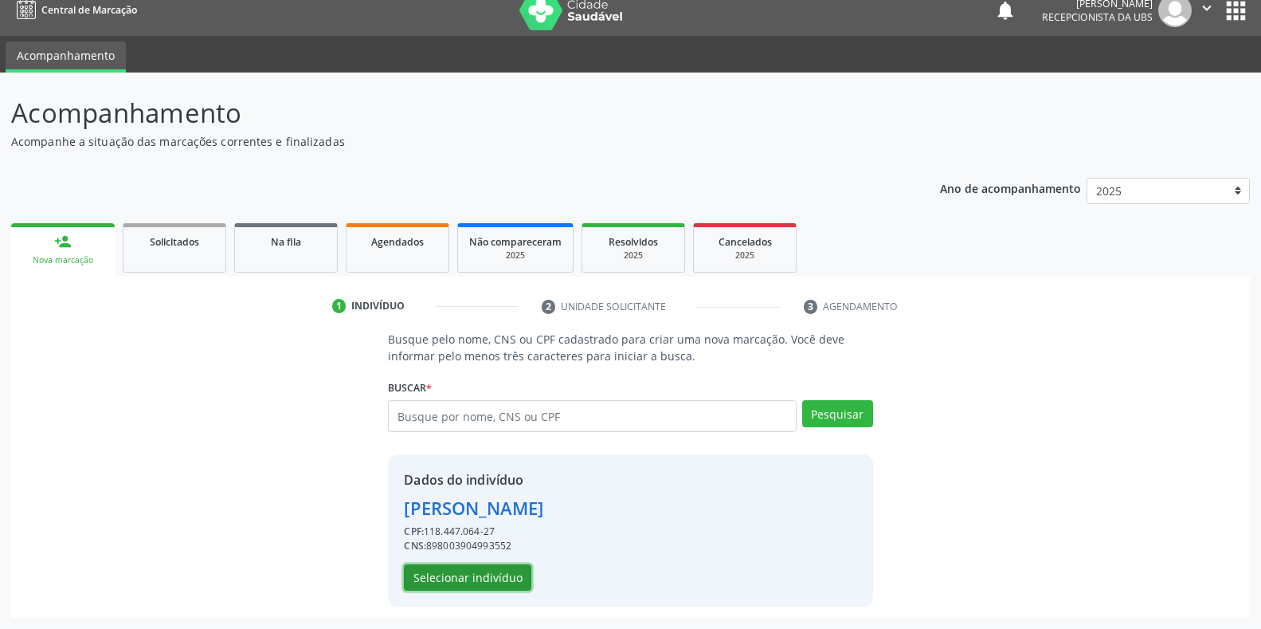
click at [450, 576] on button "Selecionar indivíduo" at bounding box center [467, 577] width 127 height 27
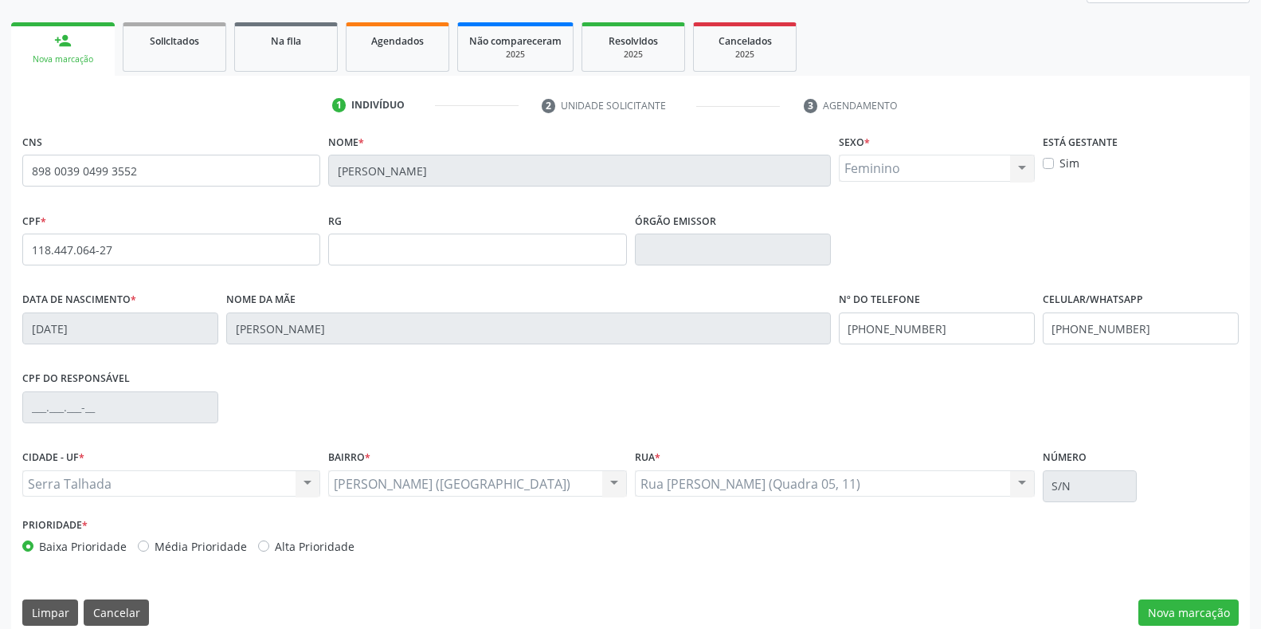
scroll to position [235, 0]
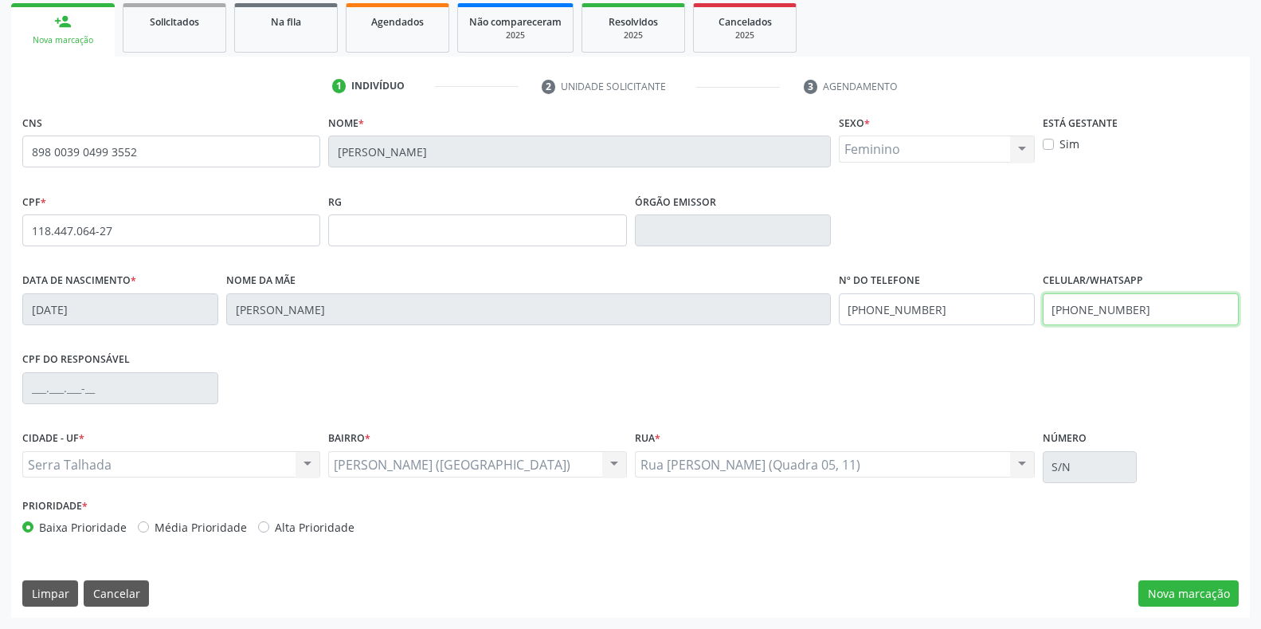
drag, startPoint x: 1155, startPoint y: 315, endPoint x: 1057, endPoint y: 315, distance: 98.0
click at [1057, 315] on input "(87) 99910-8994" at bounding box center [1141, 309] width 196 height 32
click at [1196, 409] on div "CPF do responsável" at bounding box center [630, 386] width 1224 height 79
click at [1202, 597] on button "Nova marcação" at bounding box center [1188, 593] width 100 height 27
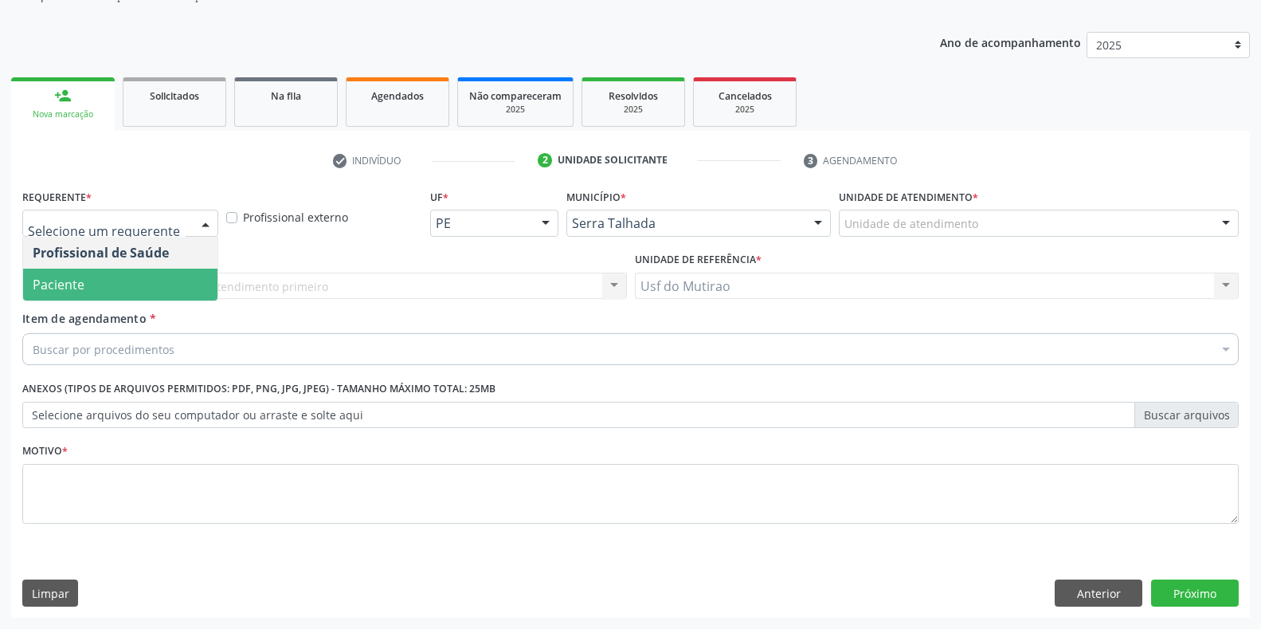
click at [108, 285] on span "Paciente" at bounding box center [120, 284] width 194 height 32
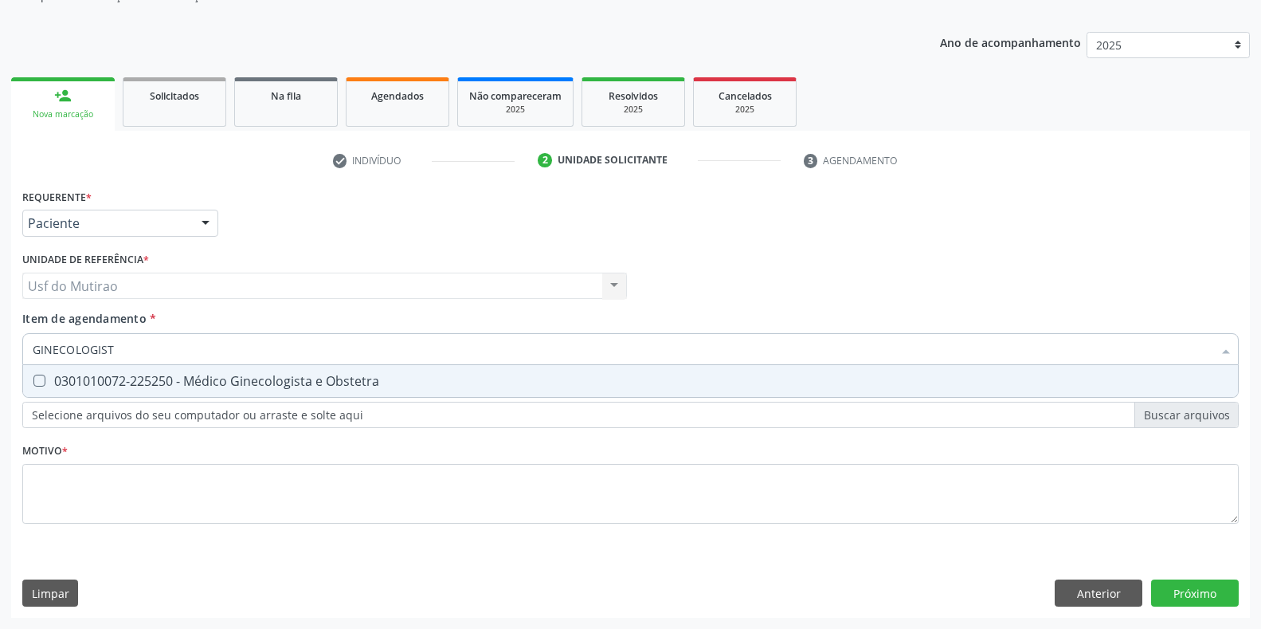
type input "GINECOLOGISTA"
click at [168, 362] on input "GINECOLOGISTA" at bounding box center [623, 349] width 1180 height 32
click at [192, 386] on div "0301010072-225250 - Médico Ginecologista e Obstetra" at bounding box center [631, 380] width 1196 height 13
checkbox Obstetra "true"
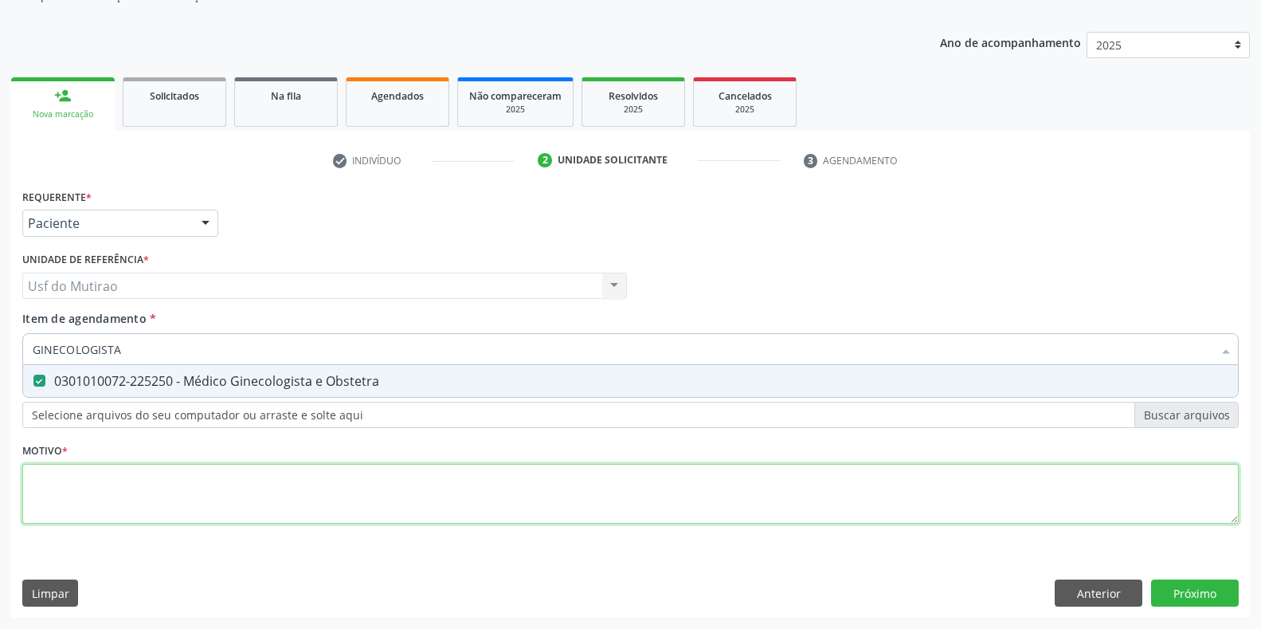
click at [191, 484] on div "Requerente * Paciente Profissional de Saúde Paciente Nenhum resultado encontrad…" at bounding box center [630, 365] width 1216 height 361
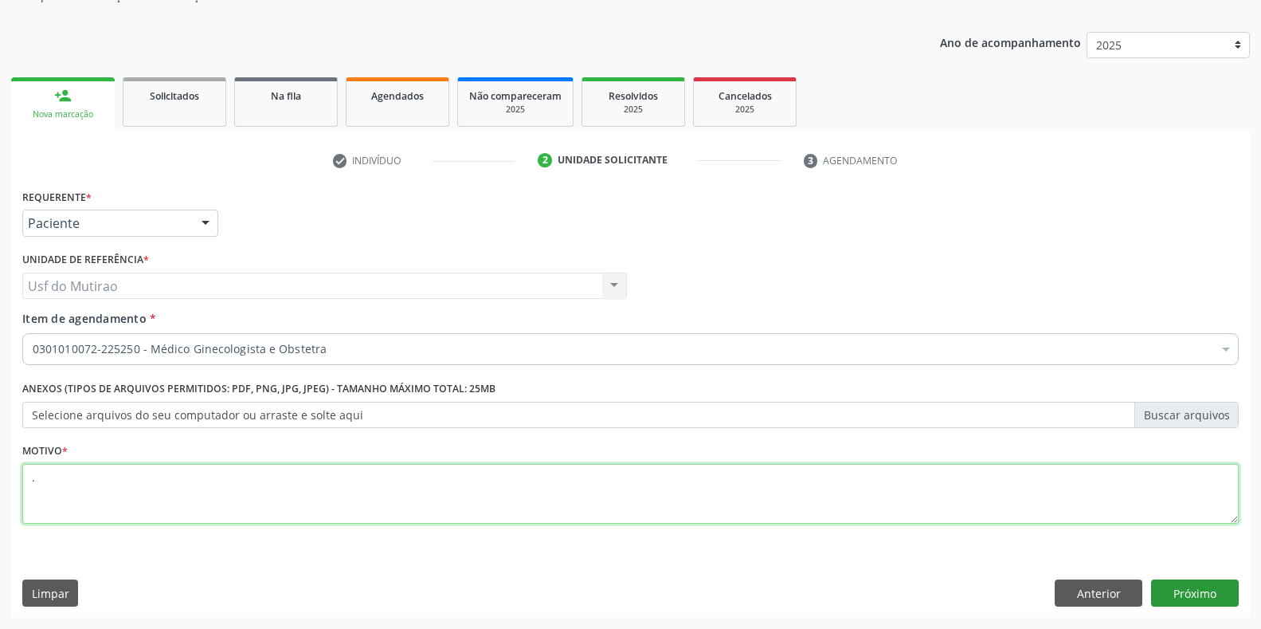
type textarea "."
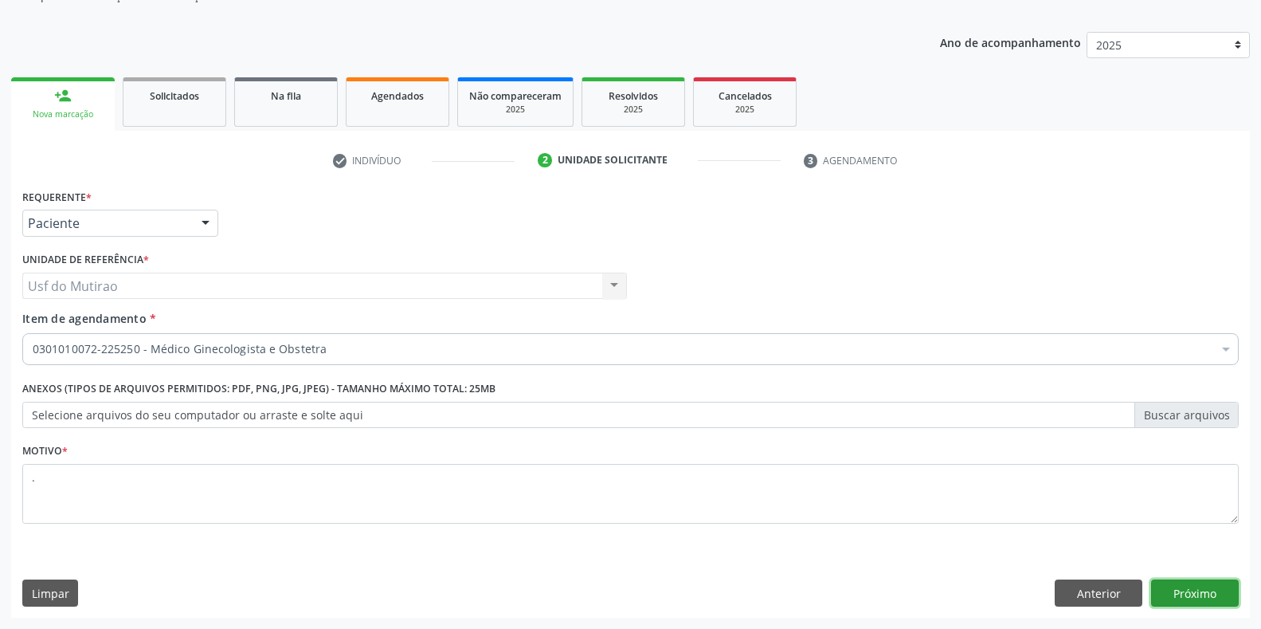
click at [1167, 586] on button "Próximo" at bounding box center [1195, 592] width 88 height 27
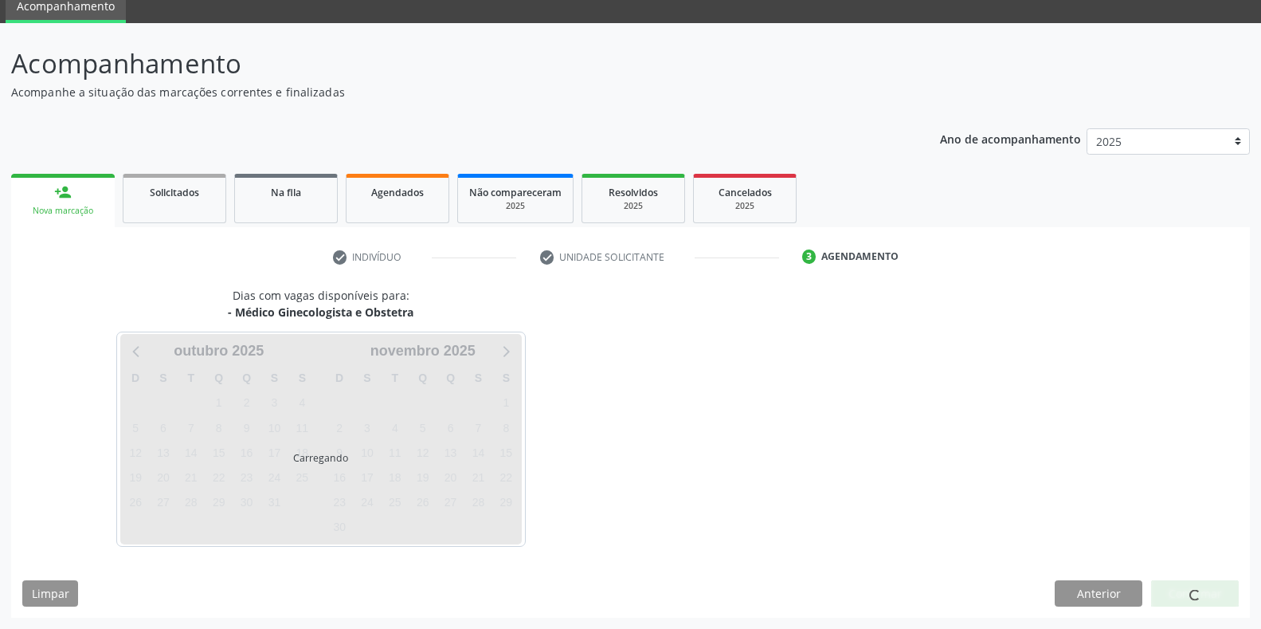
scroll to position [65, 0]
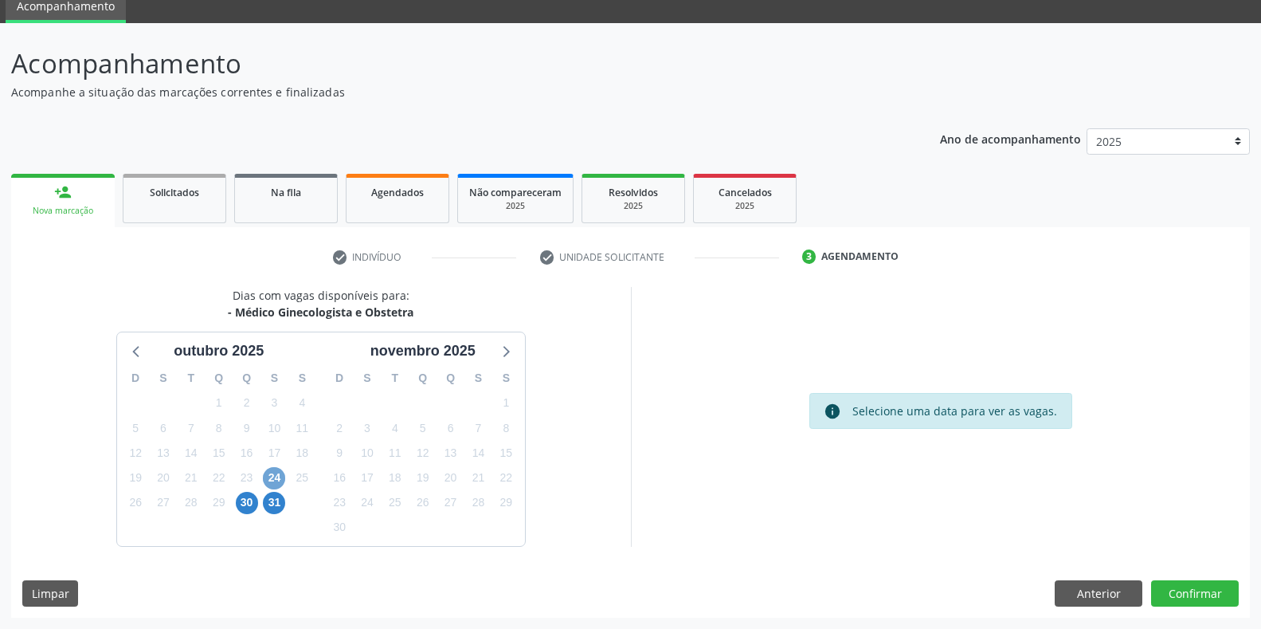
click at [274, 473] on span "24" at bounding box center [274, 478] width 22 height 22
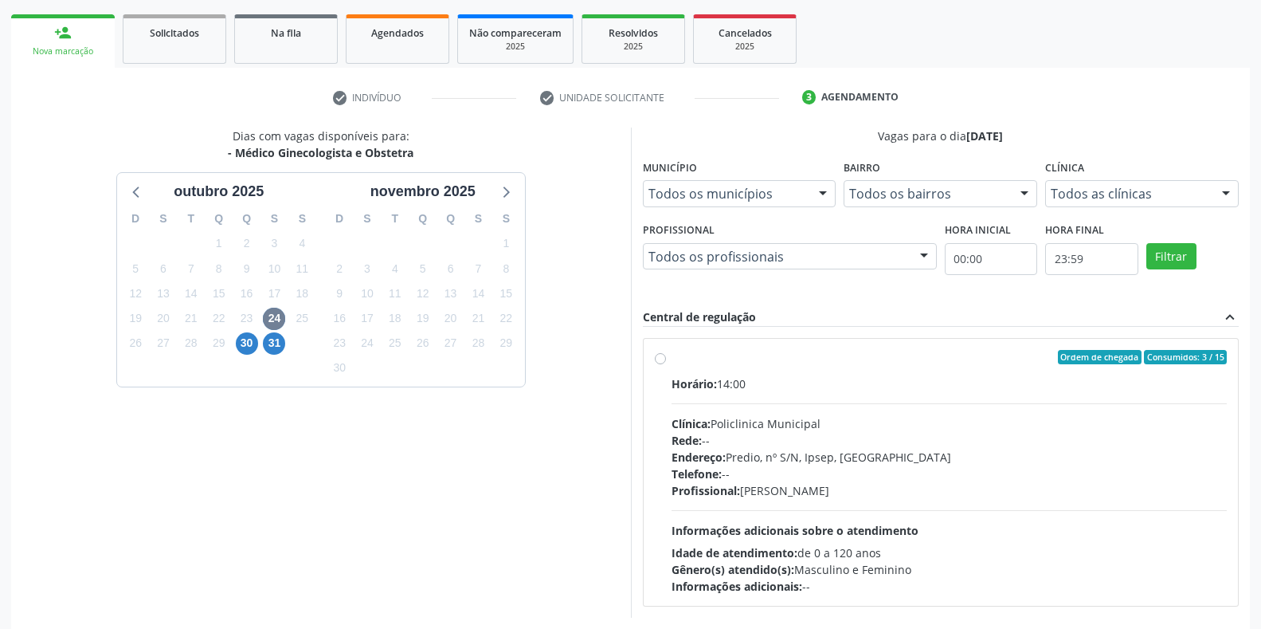
click at [766, 413] on div "Horário: 14:00 Clínica: Policlinica Municipal Rede: -- Endereço: Predio, nº S/N…" at bounding box center [950, 484] width 556 height 219
click at [666, 364] on input "Ordem de chegada Consumidos: 3 / 15 Horário: 14:00 Clínica: Policlinica Municip…" at bounding box center [660, 357] width 11 height 14
radio input "true"
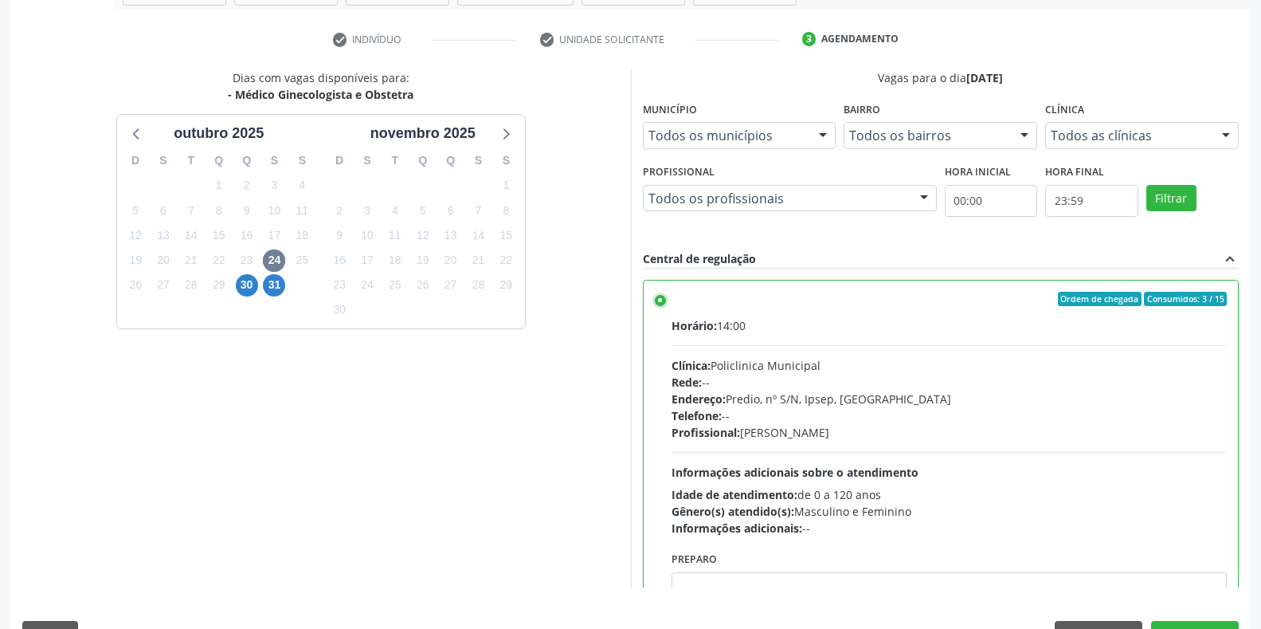
scroll to position [323, 0]
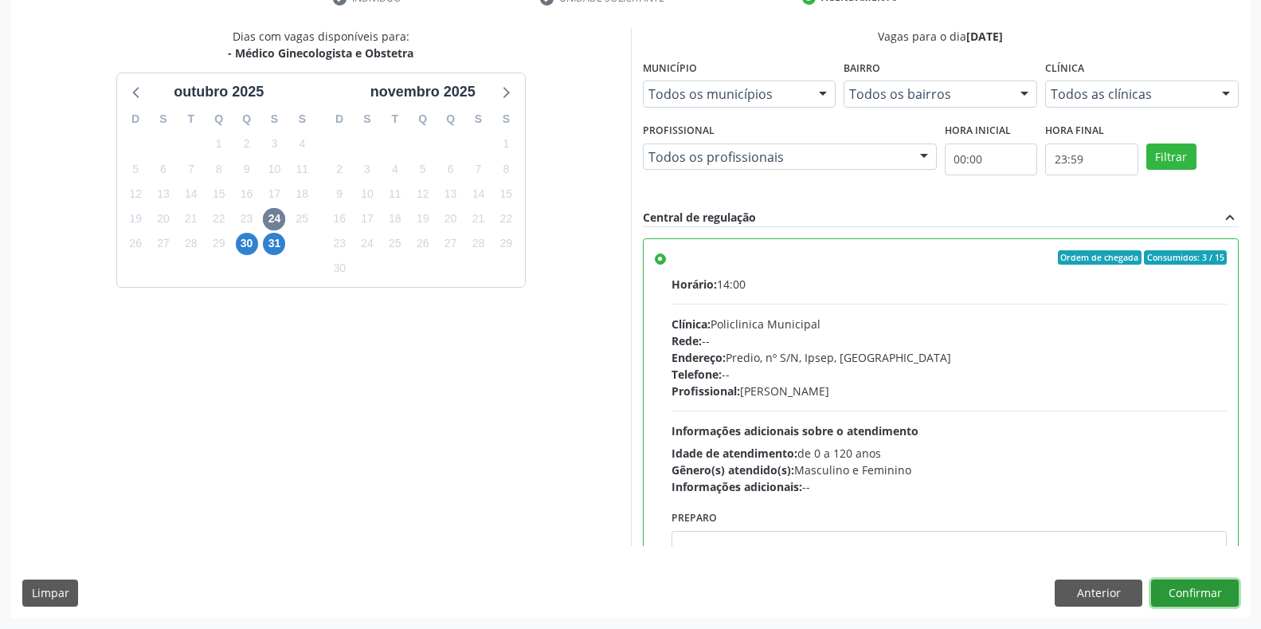
click at [1193, 580] on button "Confirmar" at bounding box center [1195, 592] width 88 height 27
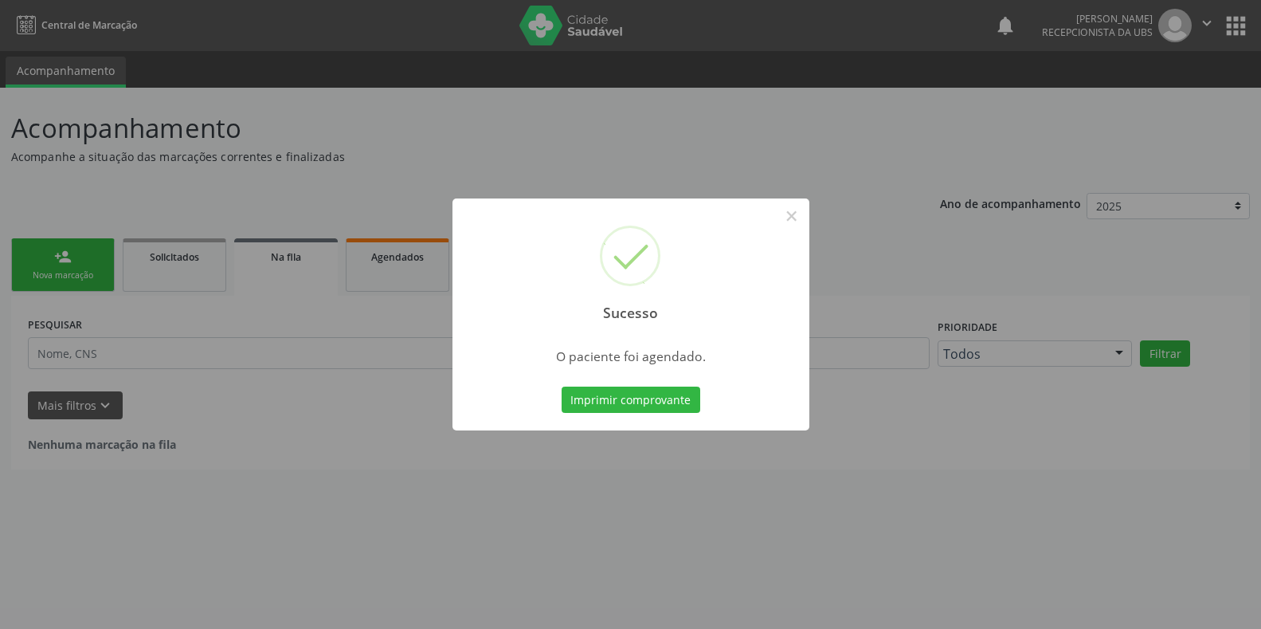
scroll to position [0, 0]
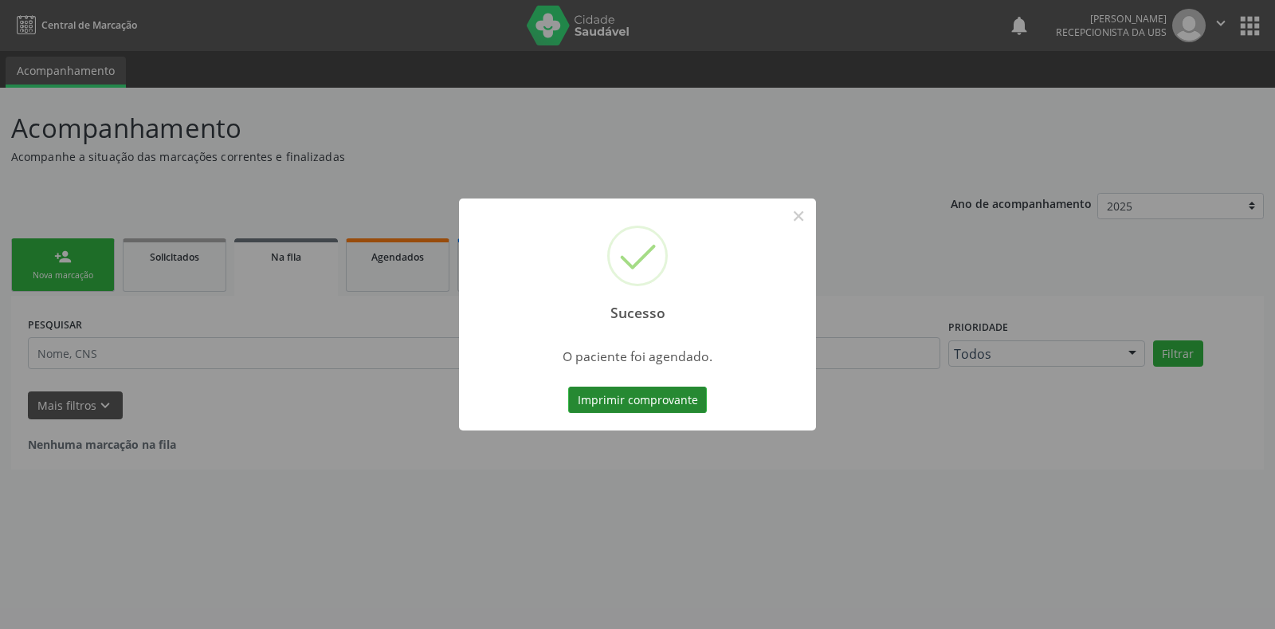
click at [684, 400] on button "Imprimir comprovante" at bounding box center [637, 399] width 139 height 27
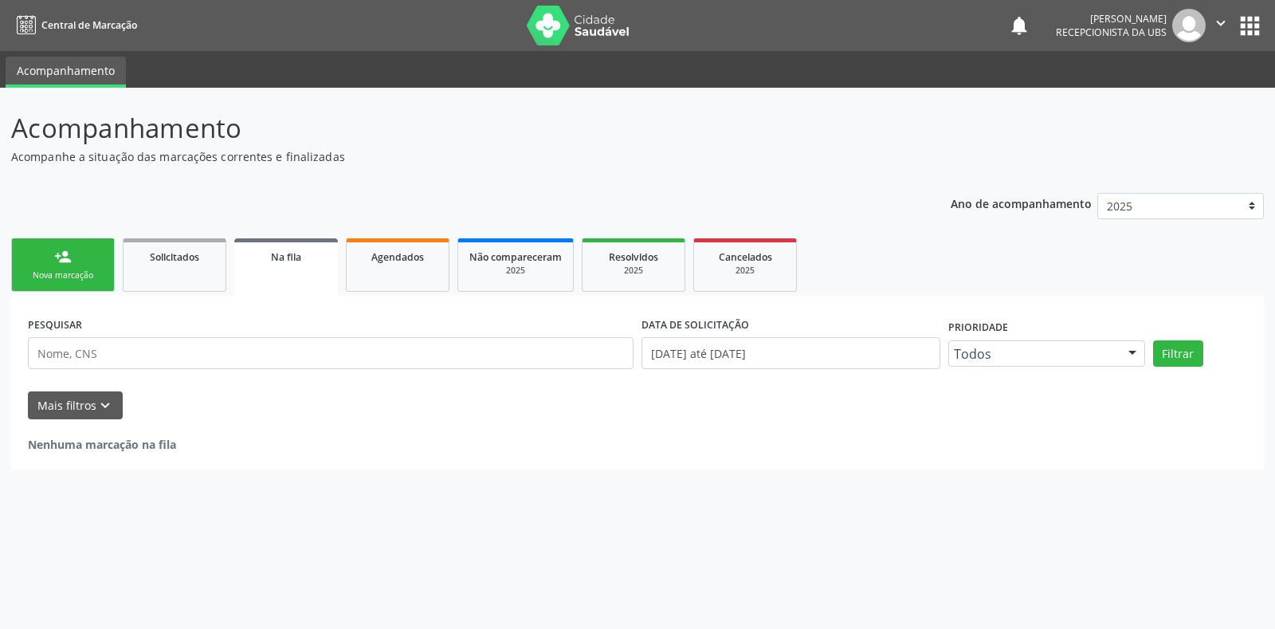
click at [112, 257] on link "person_add Nova marcação" at bounding box center [63, 264] width 104 height 53
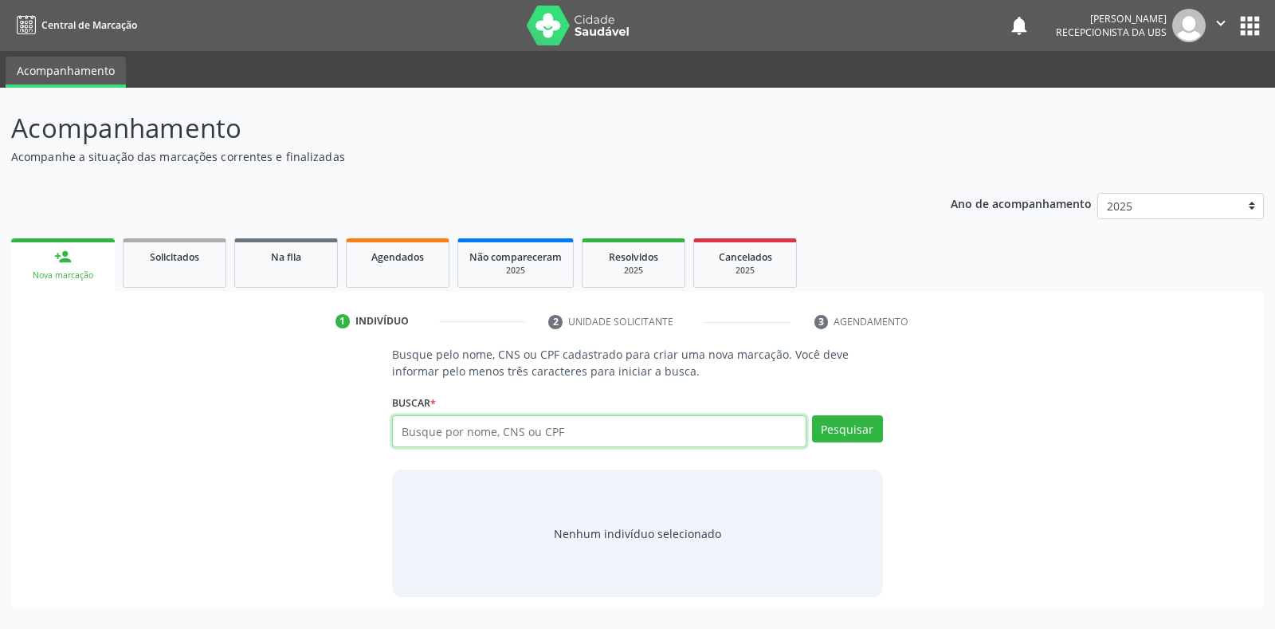
click at [541, 434] on input "text" at bounding box center [598, 431] width 413 height 32
type input "705009273175258"
click at [860, 412] on div "Buscar * Busque por nome, CNS ou CPF Nenhum resultado encontrado para: " " Não …" at bounding box center [637, 424] width 490 height 68
click at [860, 424] on button "Pesquisar" at bounding box center [847, 428] width 71 height 27
type input "705009273175258"
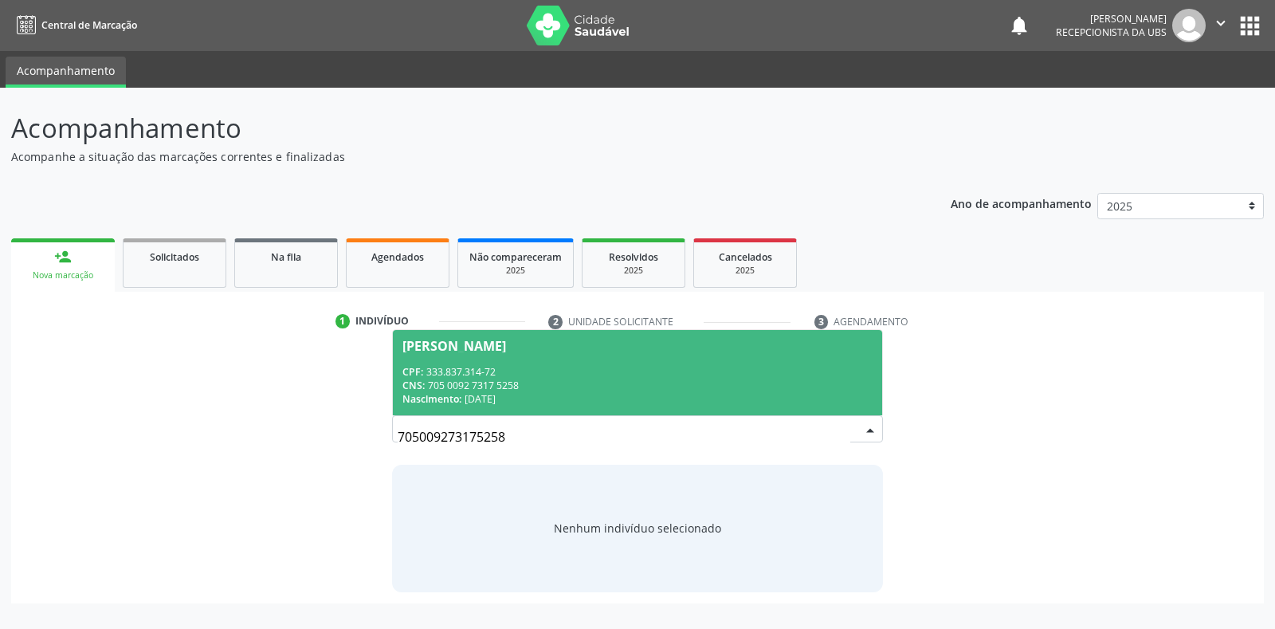
click at [773, 370] on div "CPF: 333.837.314-72" at bounding box center [636, 372] width 469 height 14
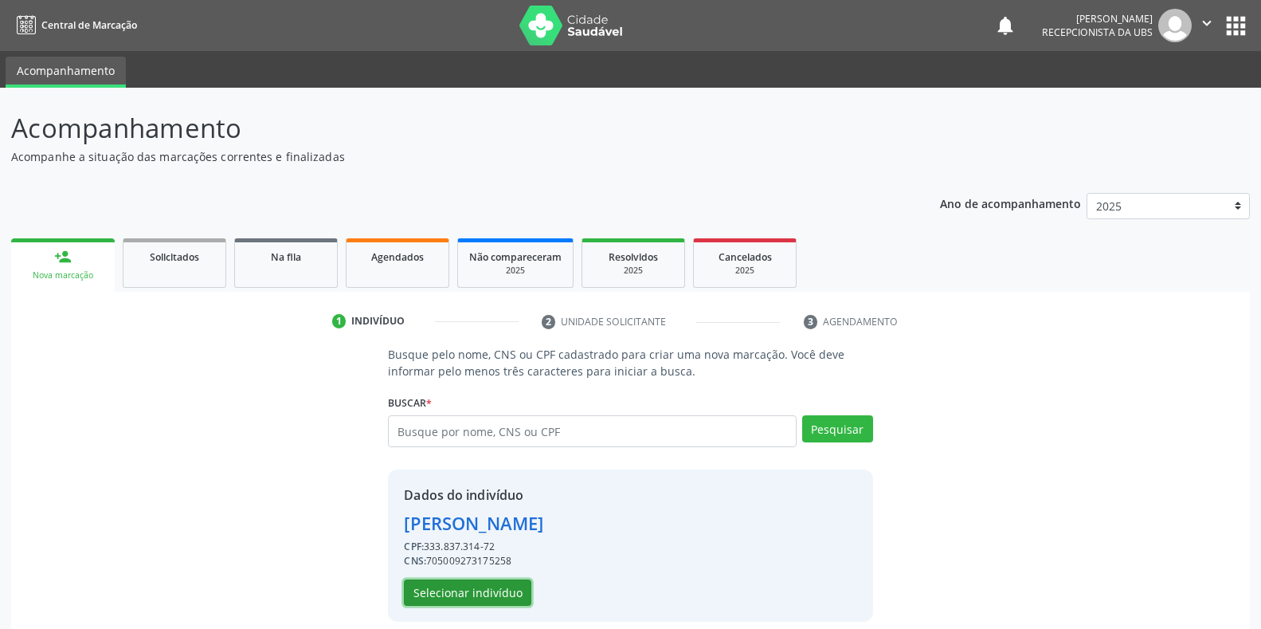
click at [430, 586] on button "Selecionar indivíduo" at bounding box center [467, 592] width 127 height 27
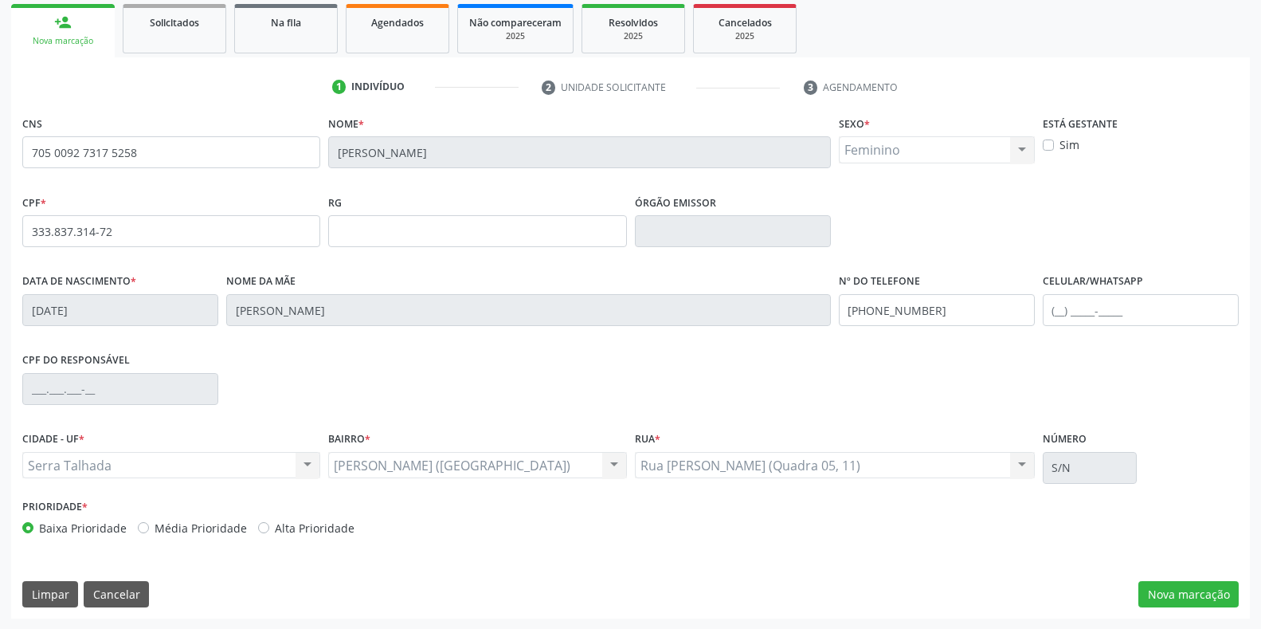
scroll to position [235, 0]
click at [1189, 317] on input "text" at bounding box center [1141, 309] width 196 height 32
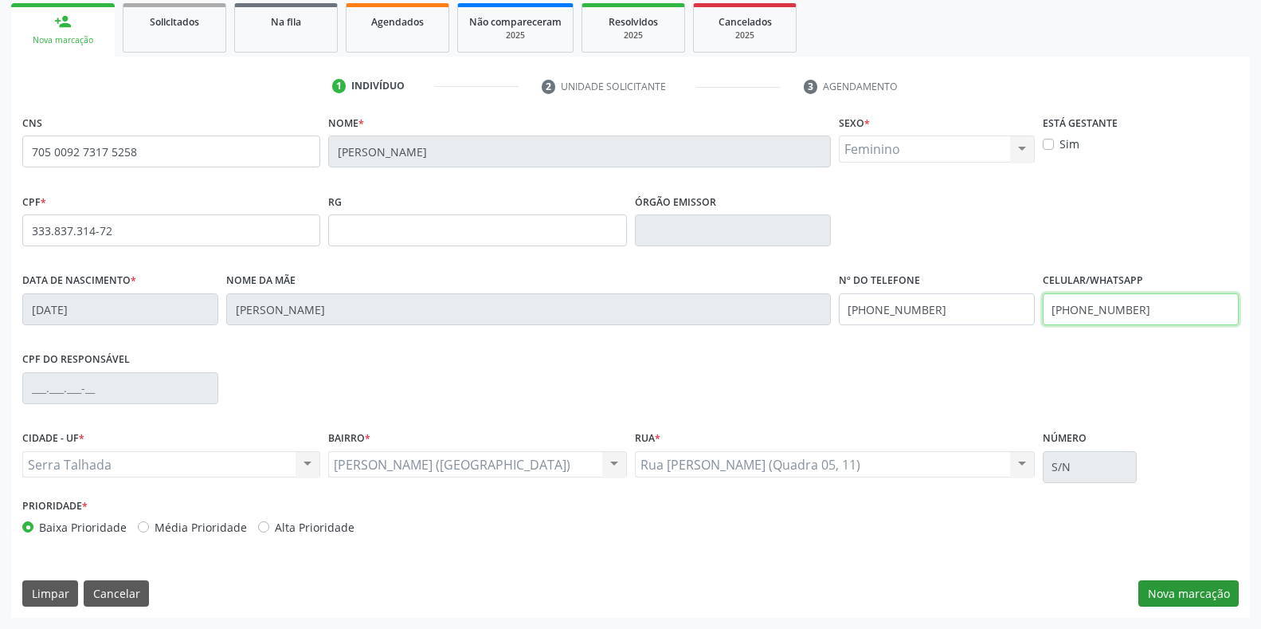
type input "(87) 98861-2975"
click at [1182, 597] on button "Nova marcação" at bounding box center [1188, 593] width 100 height 27
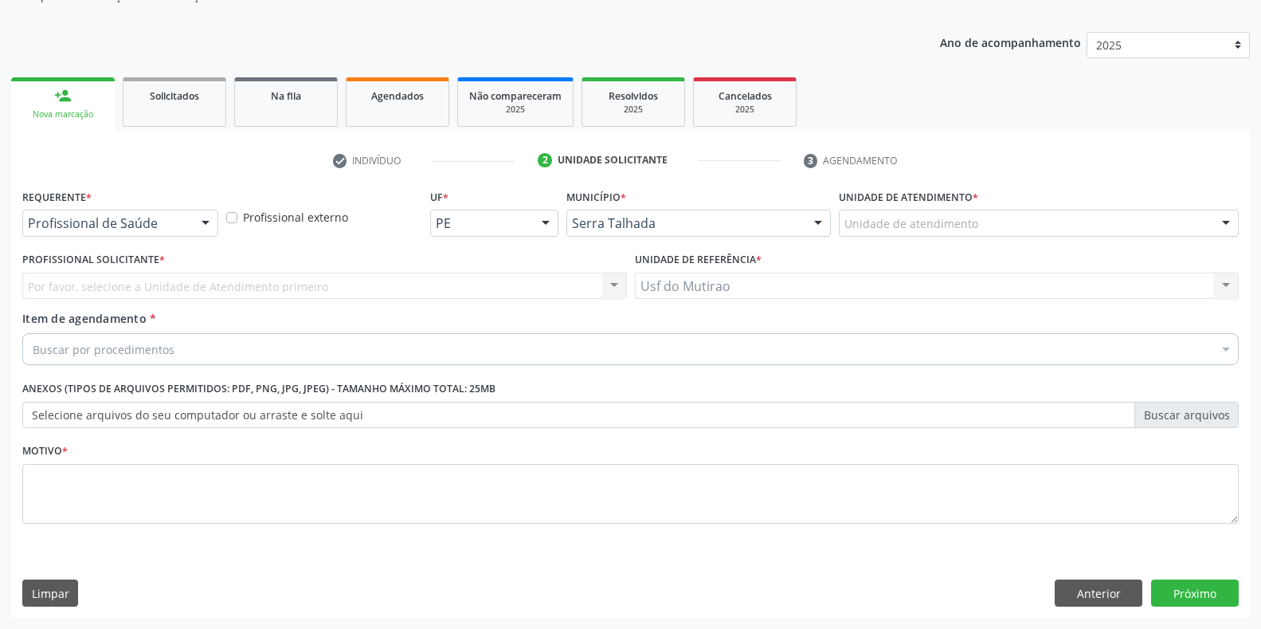
scroll to position [161, 0]
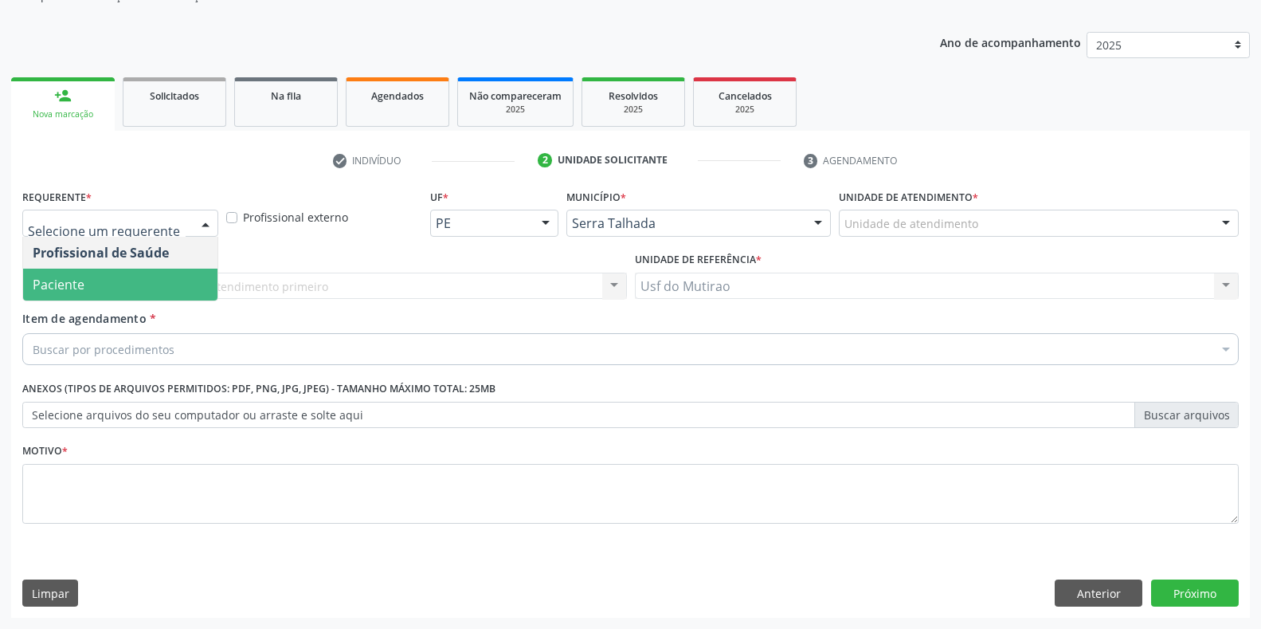
click at [127, 285] on span "Paciente" at bounding box center [120, 284] width 194 height 32
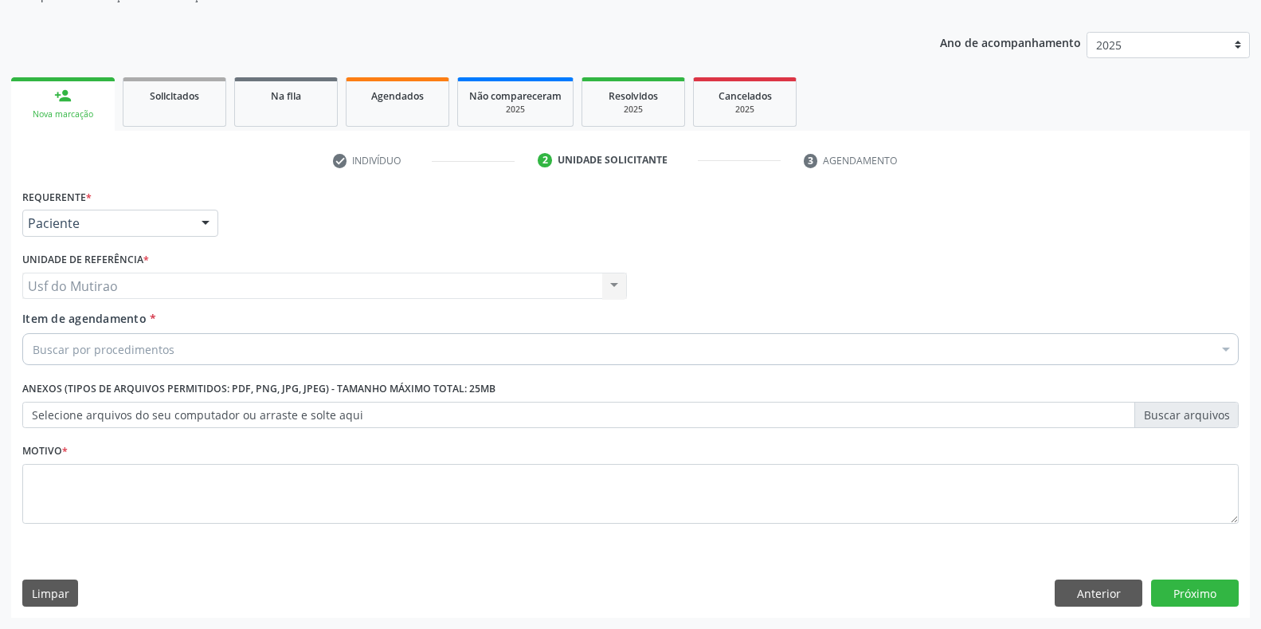
click at [170, 358] on div "Buscar por procedimentos" at bounding box center [630, 349] width 1216 height 32
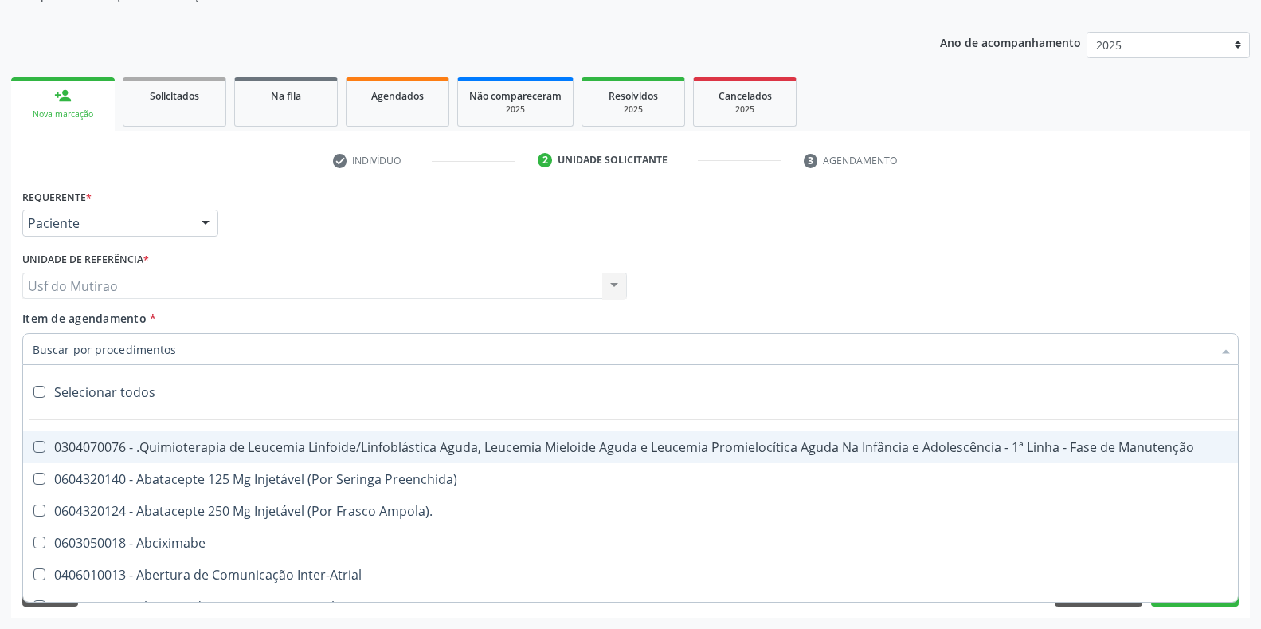
click at [170, 340] on input "Item de agendamento *" at bounding box center [623, 349] width 1180 height 32
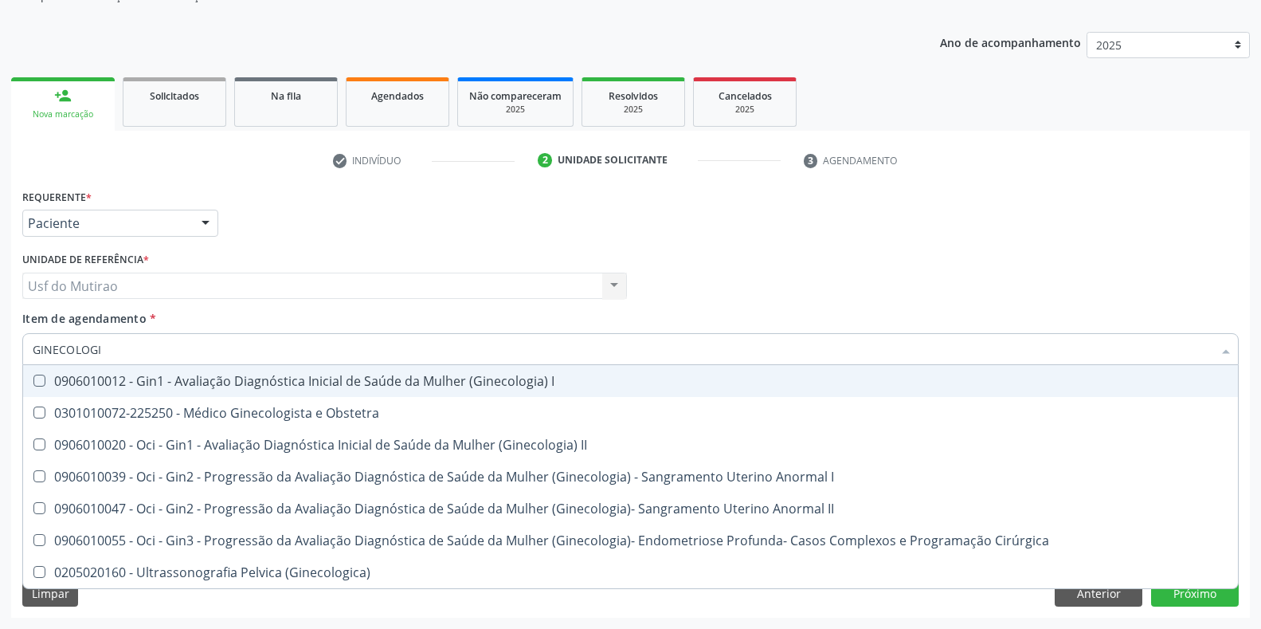
type input "GINECOLOGIS"
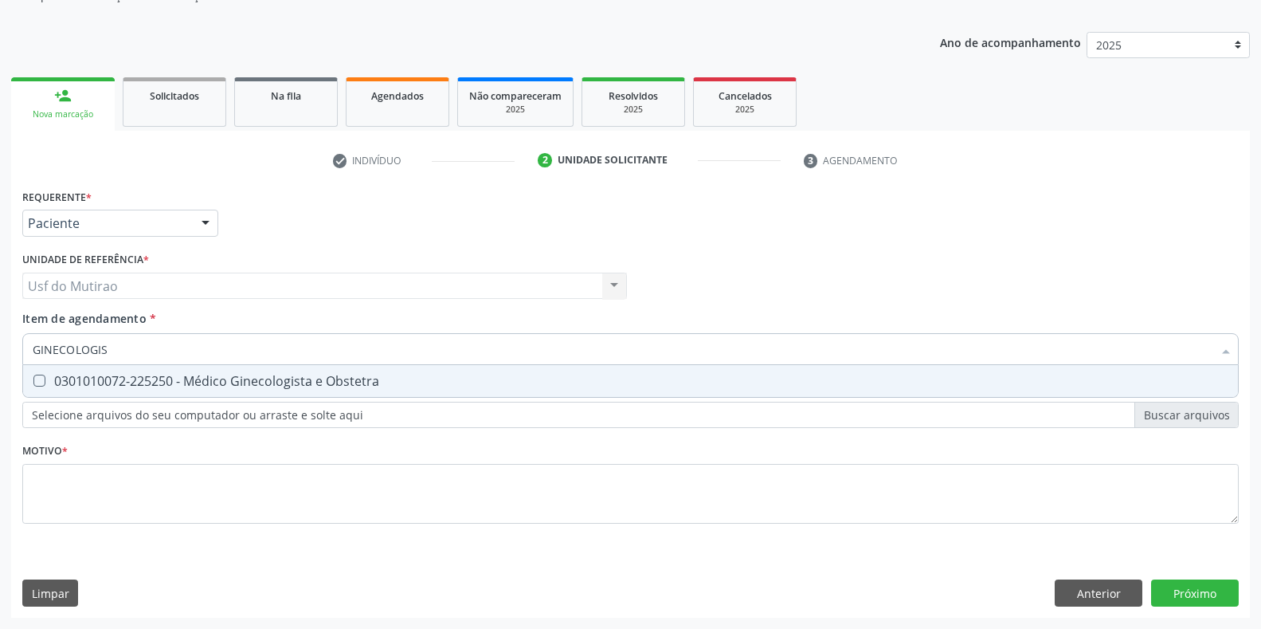
click at [196, 386] on div "0301010072-225250 - Médico Ginecologista e Obstetra" at bounding box center [631, 380] width 1196 height 13
checkbox Obstetra "true"
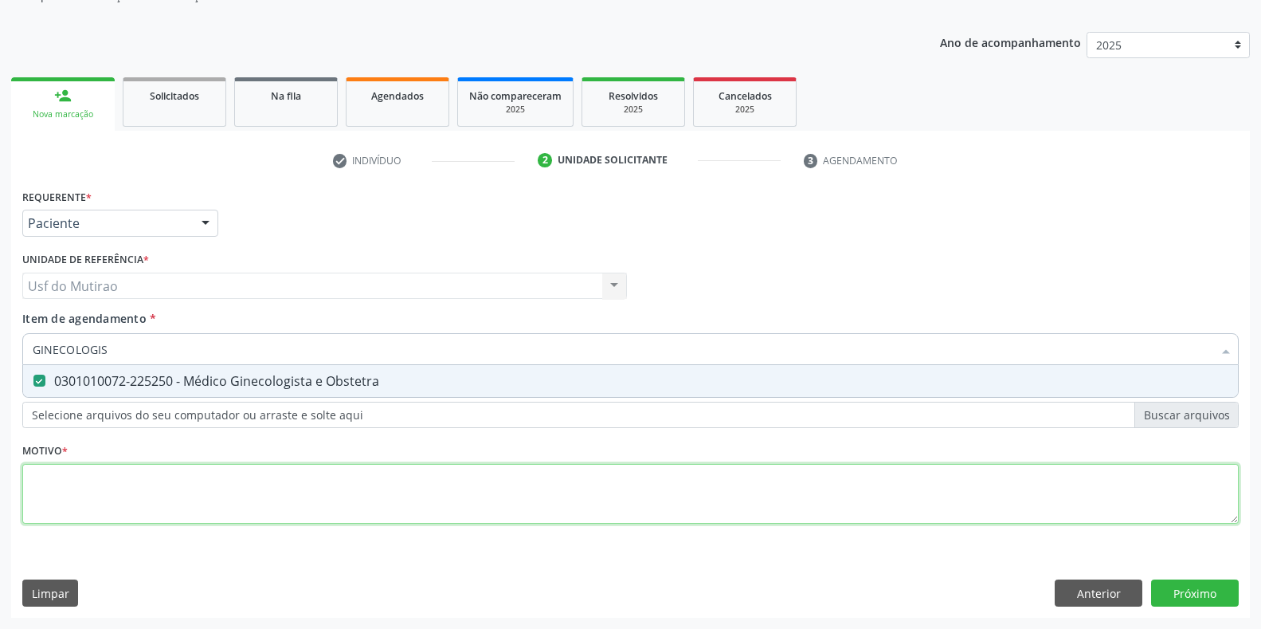
click at [196, 492] on div "Requerente * Paciente Profissional de Saúde Paciente Nenhum resultado encontrad…" at bounding box center [630, 365] width 1216 height 361
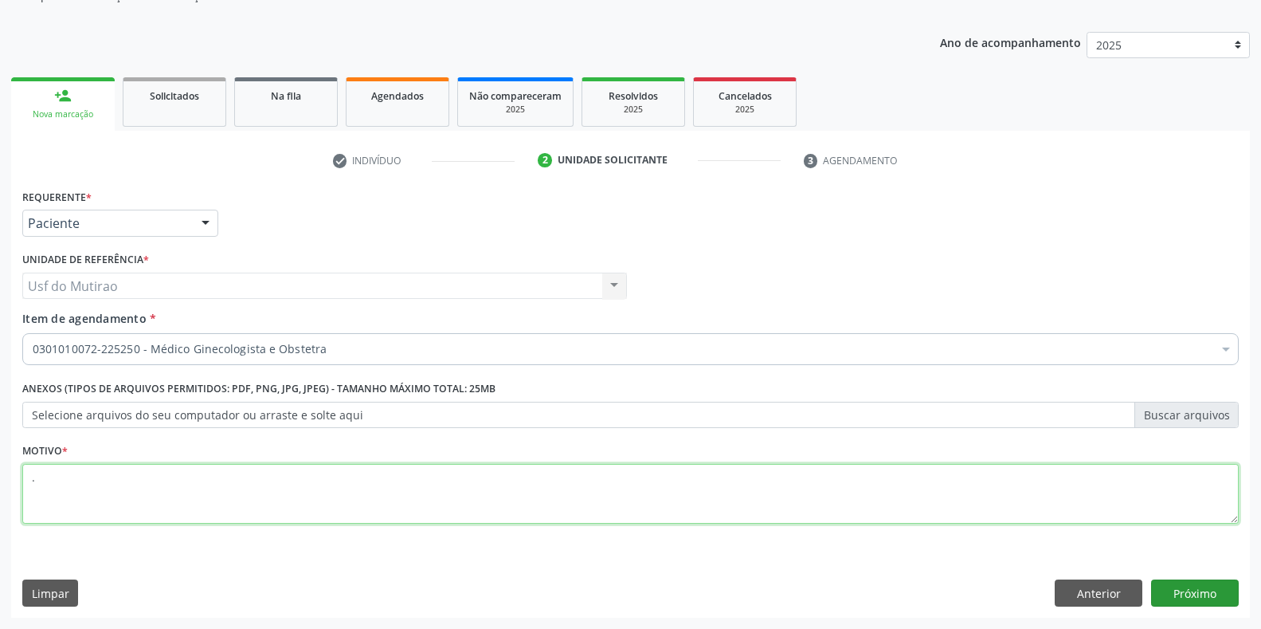
type textarea "."
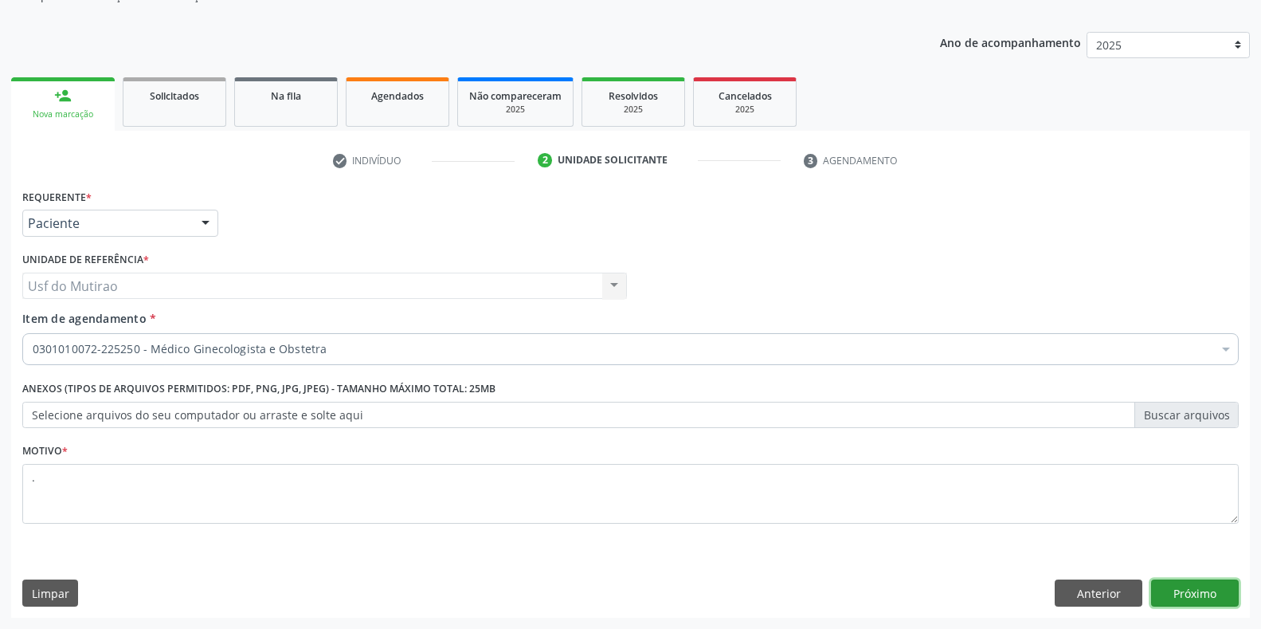
click at [1179, 584] on button "Próximo" at bounding box center [1195, 592] width 88 height 27
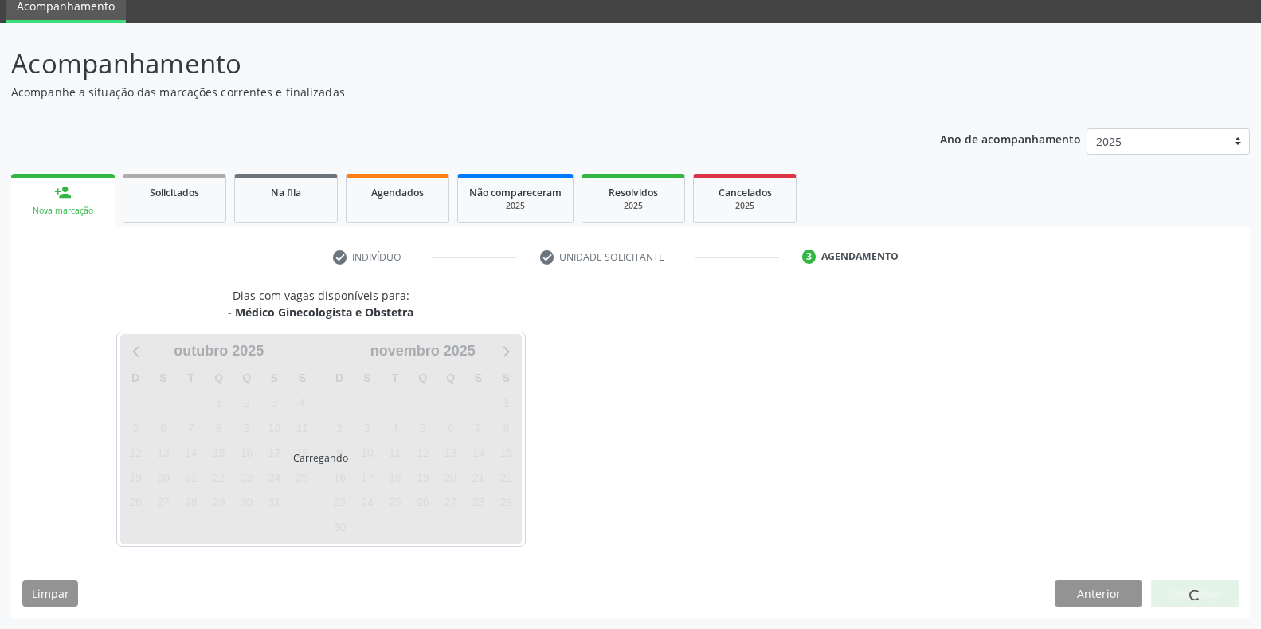
scroll to position [65, 0]
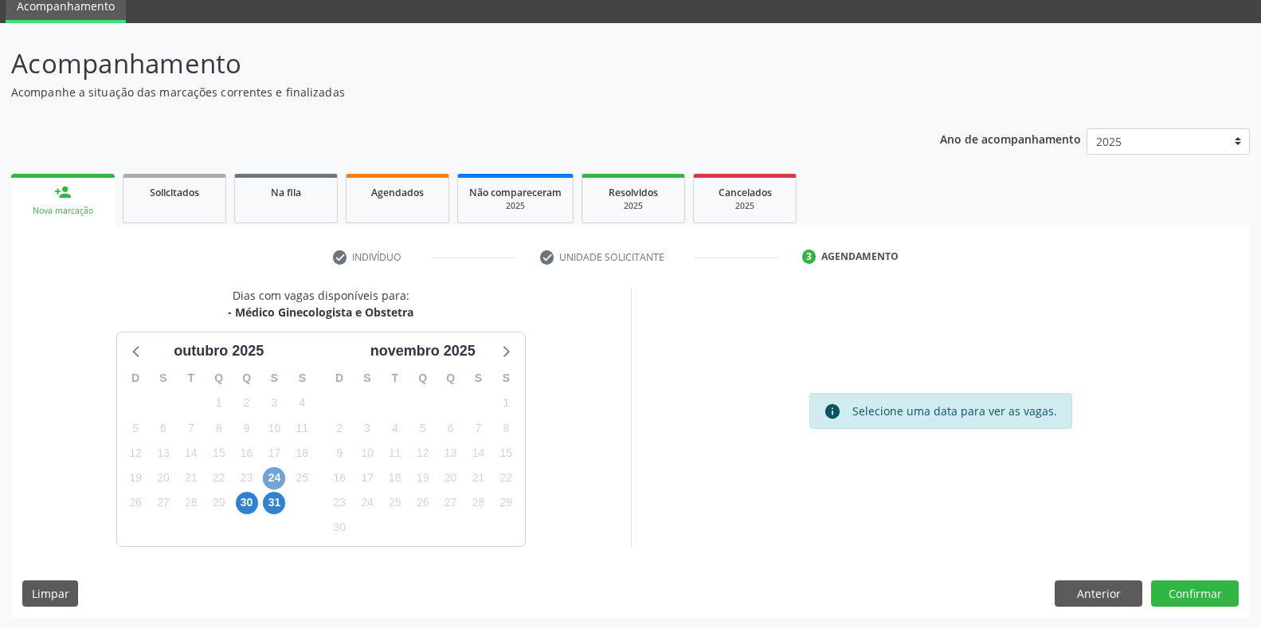
click at [275, 480] on span "24" at bounding box center [274, 478] width 22 height 22
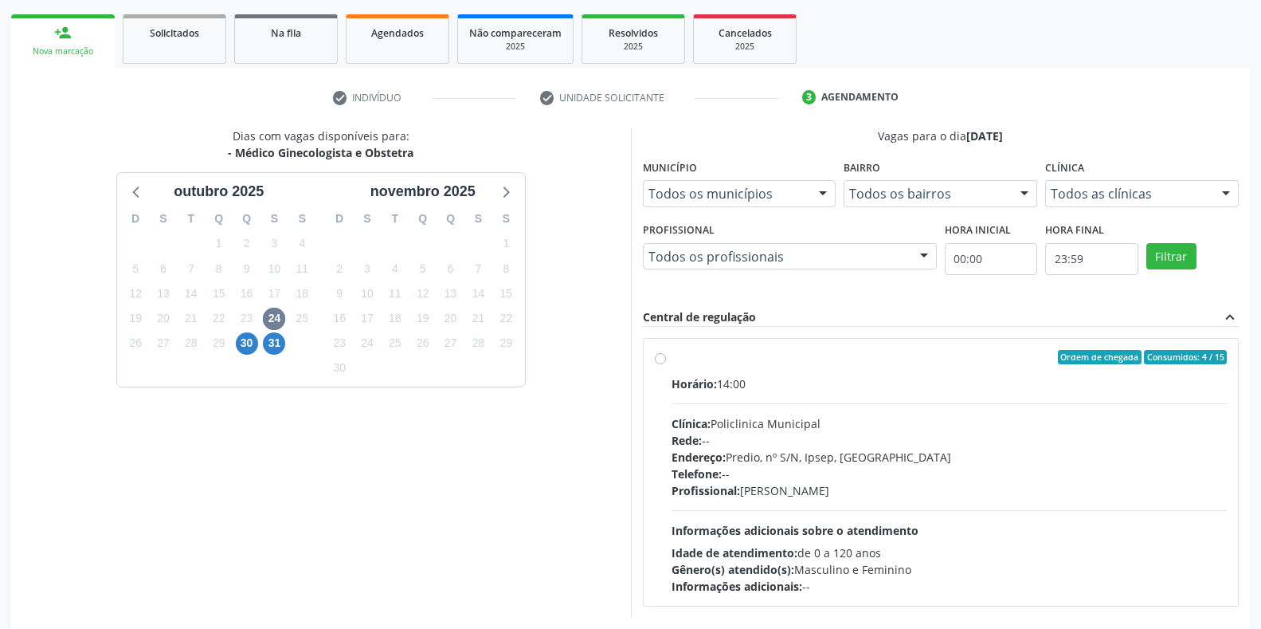
click at [797, 437] on div "Rede: --" at bounding box center [950, 440] width 556 height 17
click at [666, 364] on input "Ordem de chegada Consumidos: 4 / 15 Horário: 14:00 Clínica: Policlinica Municip…" at bounding box center [660, 357] width 11 height 14
radio input "true"
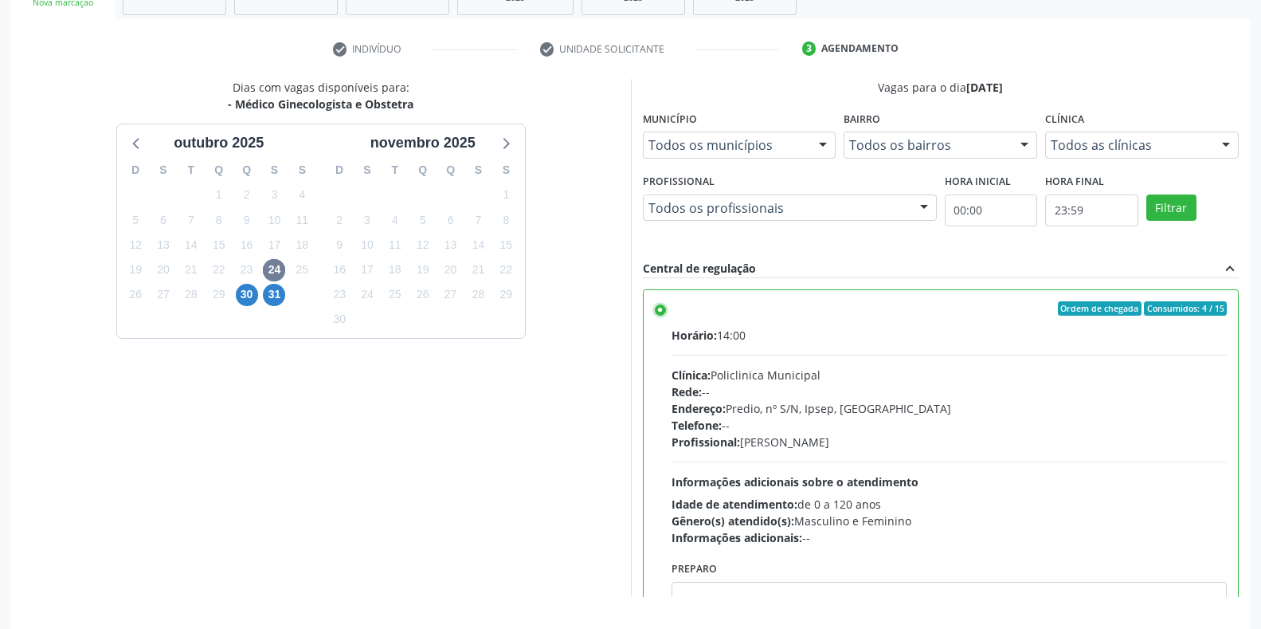
scroll to position [323, 0]
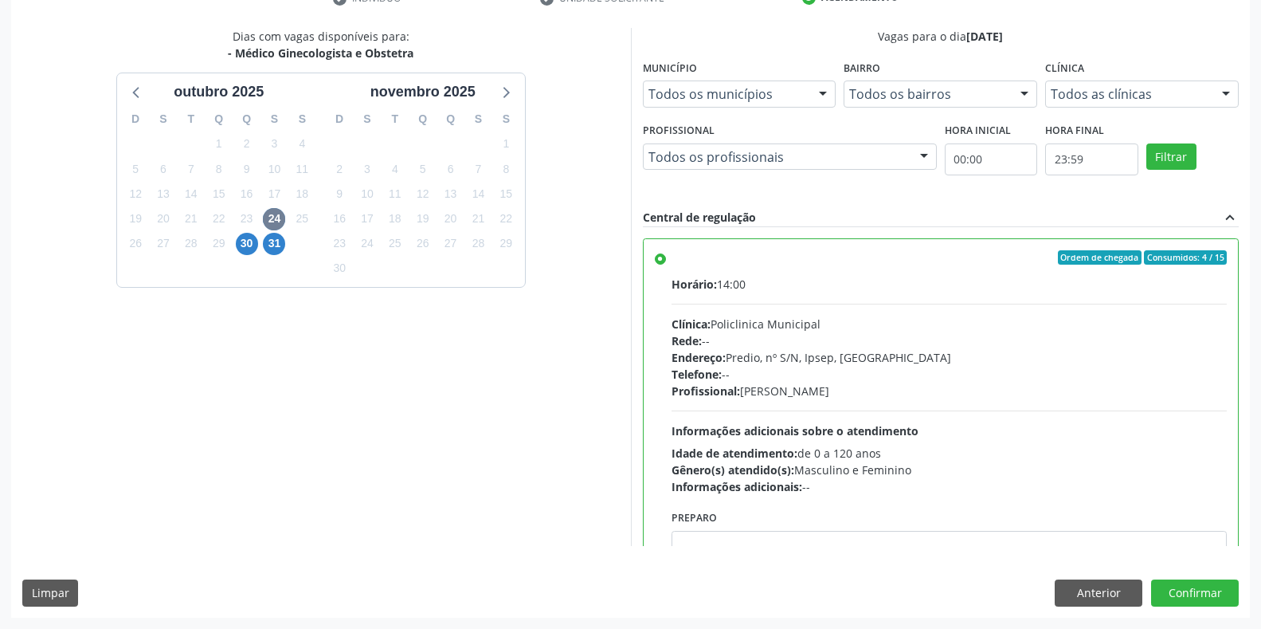
click at [1196, 606] on div "Dias com vagas disponíveis para: - Médico Ginecologista e Obstetra outubro 2025…" at bounding box center [630, 322] width 1239 height 589
click at [1196, 595] on button "Confirmar" at bounding box center [1195, 592] width 88 height 27
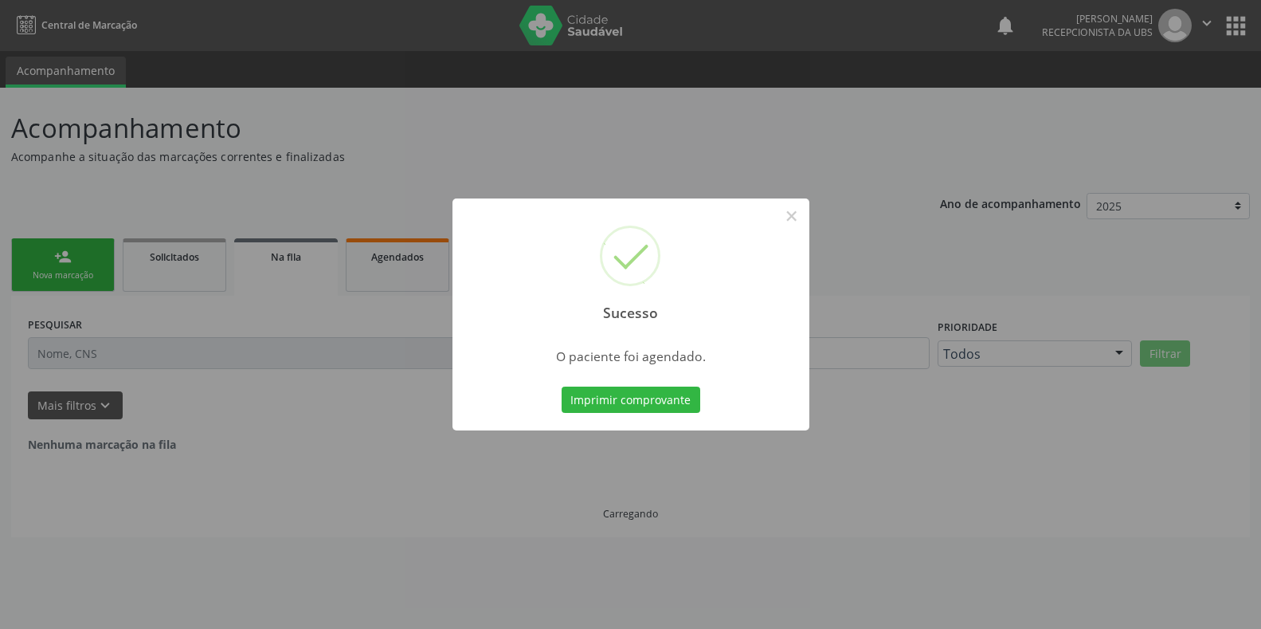
scroll to position [0, 0]
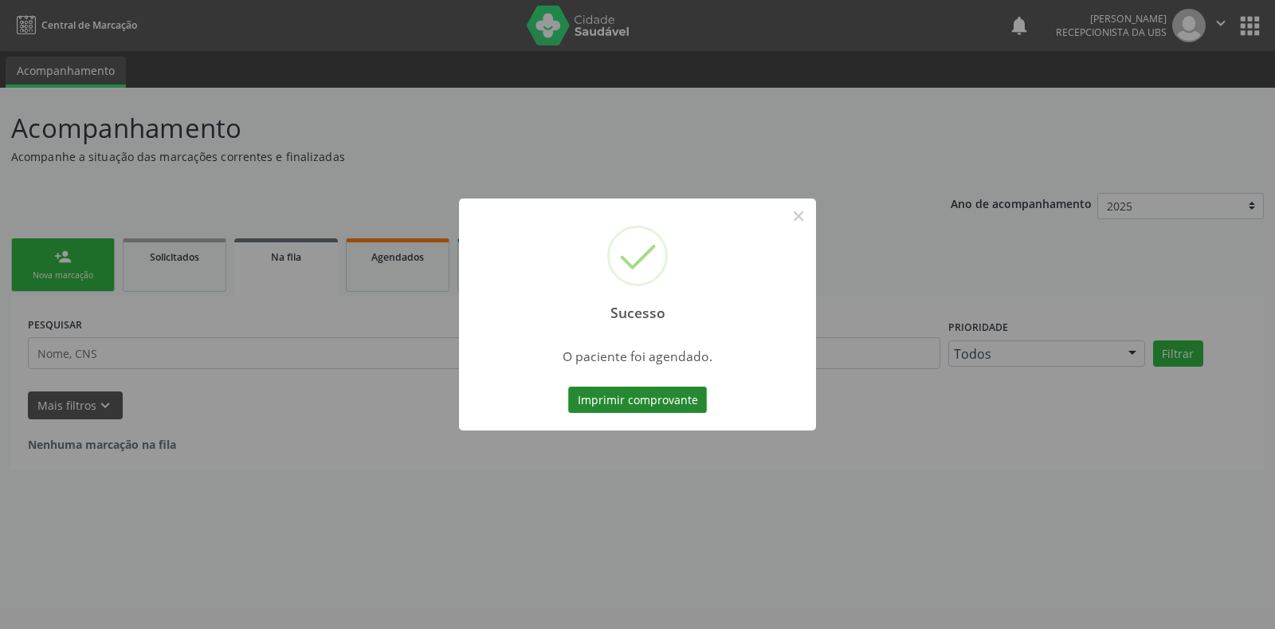
click at [616, 396] on button "Imprimir comprovante" at bounding box center [637, 399] width 139 height 27
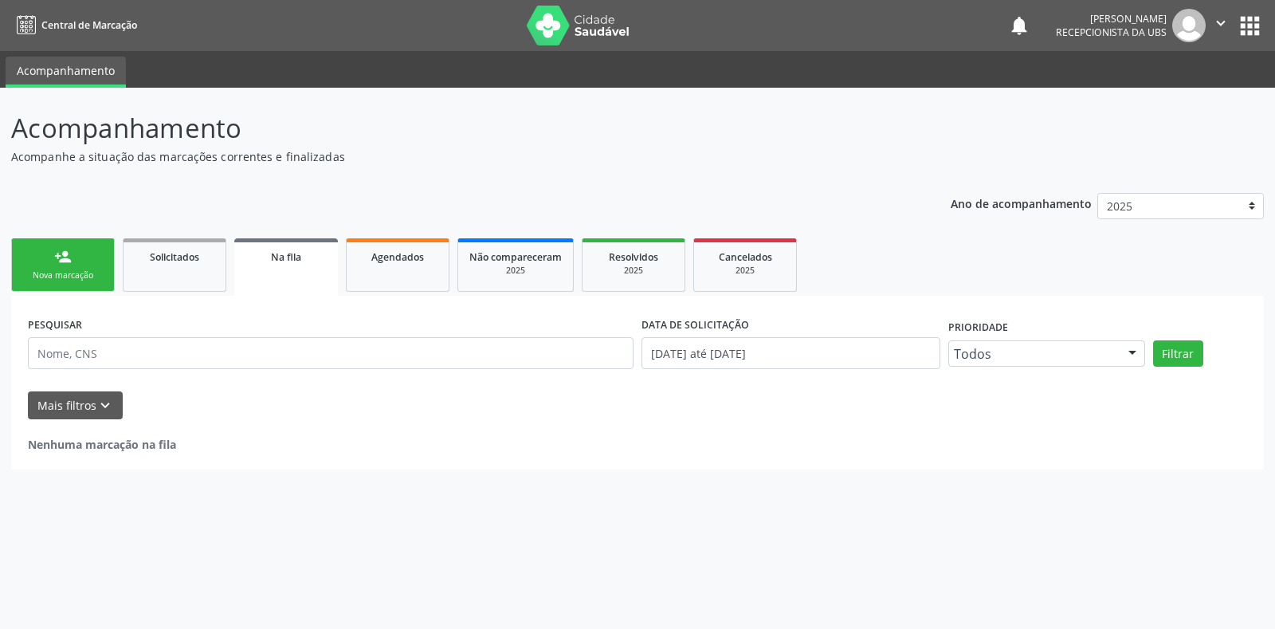
click at [90, 275] on div "Nova marcação" at bounding box center [63, 275] width 80 height 12
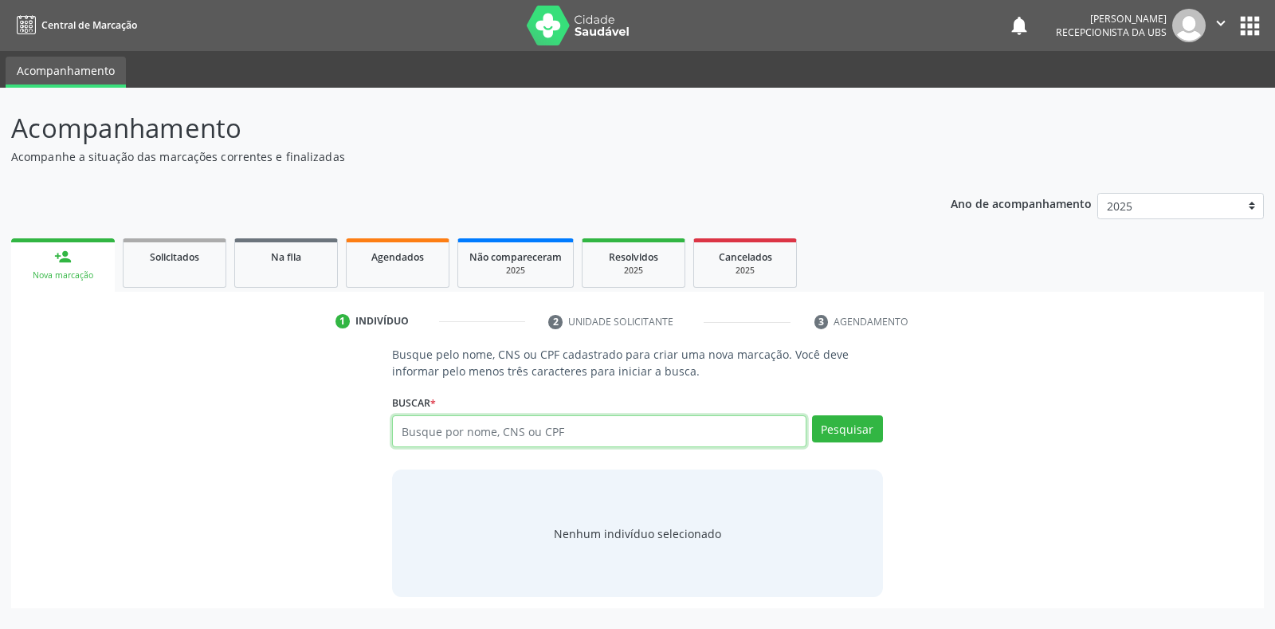
click at [543, 433] on input "text" at bounding box center [598, 431] width 413 height 32
type input "898005900298738"
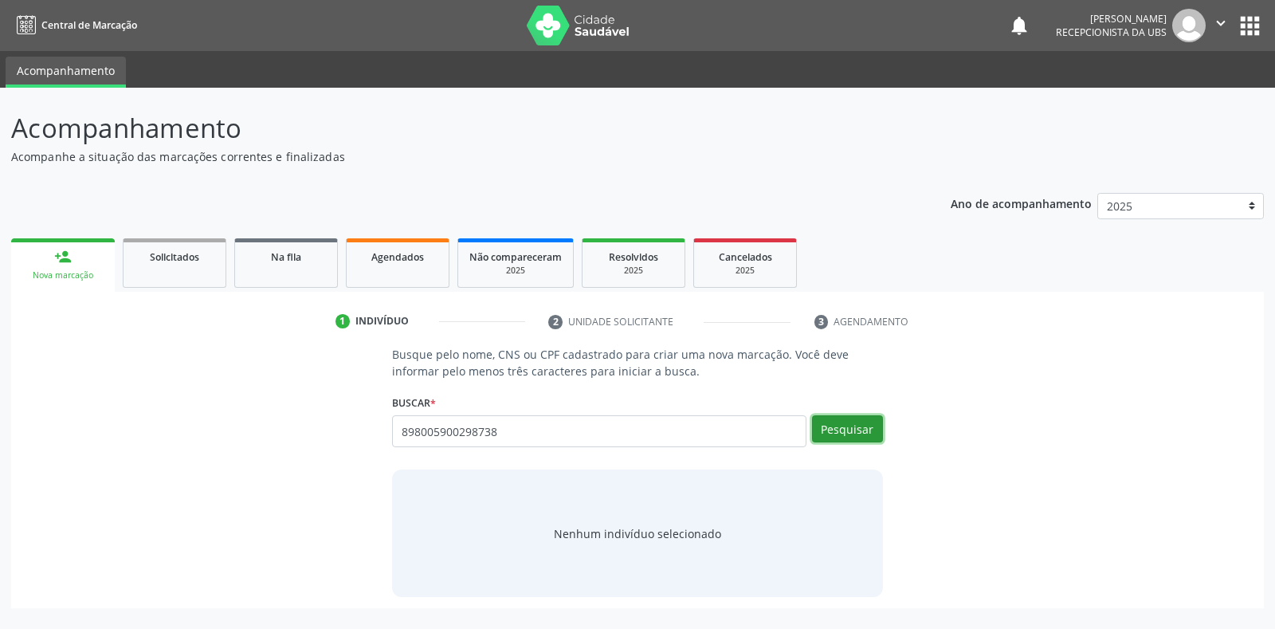
click at [844, 436] on button "Pesquisar" at bounding box center [847, 428] width 71 height 27
type input "898005900298738"
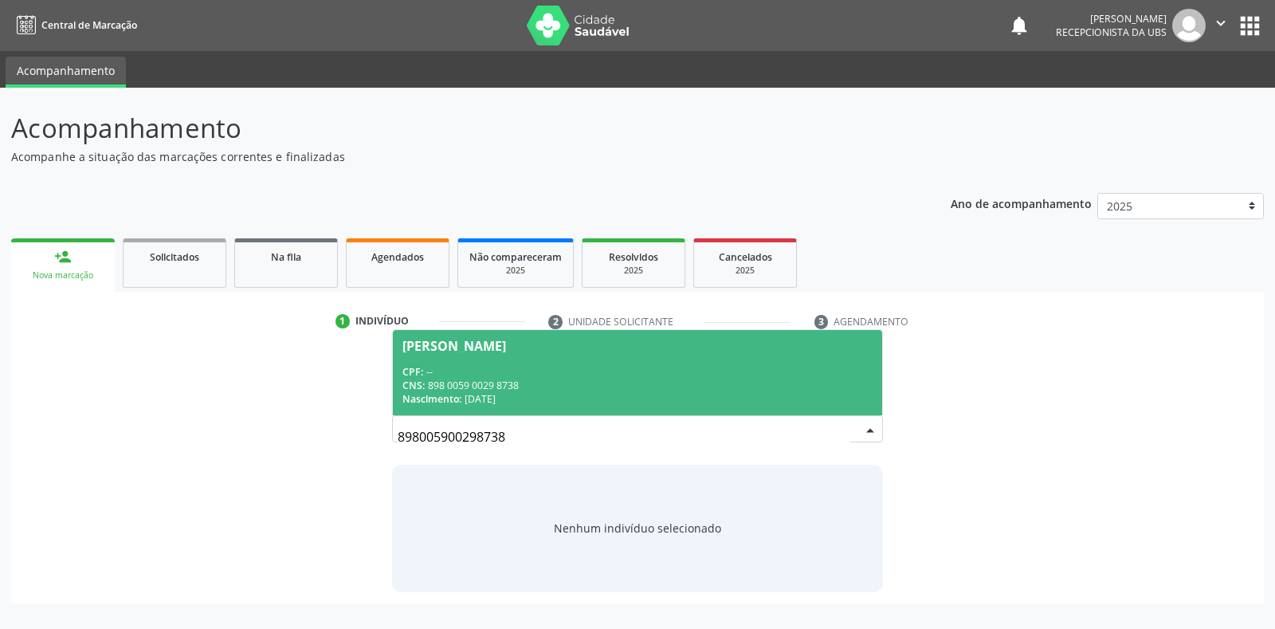
click at [573, 380] on div "CNS: 898 0059 0029 8738" at bounding box center [636, 385] width 469 height 14
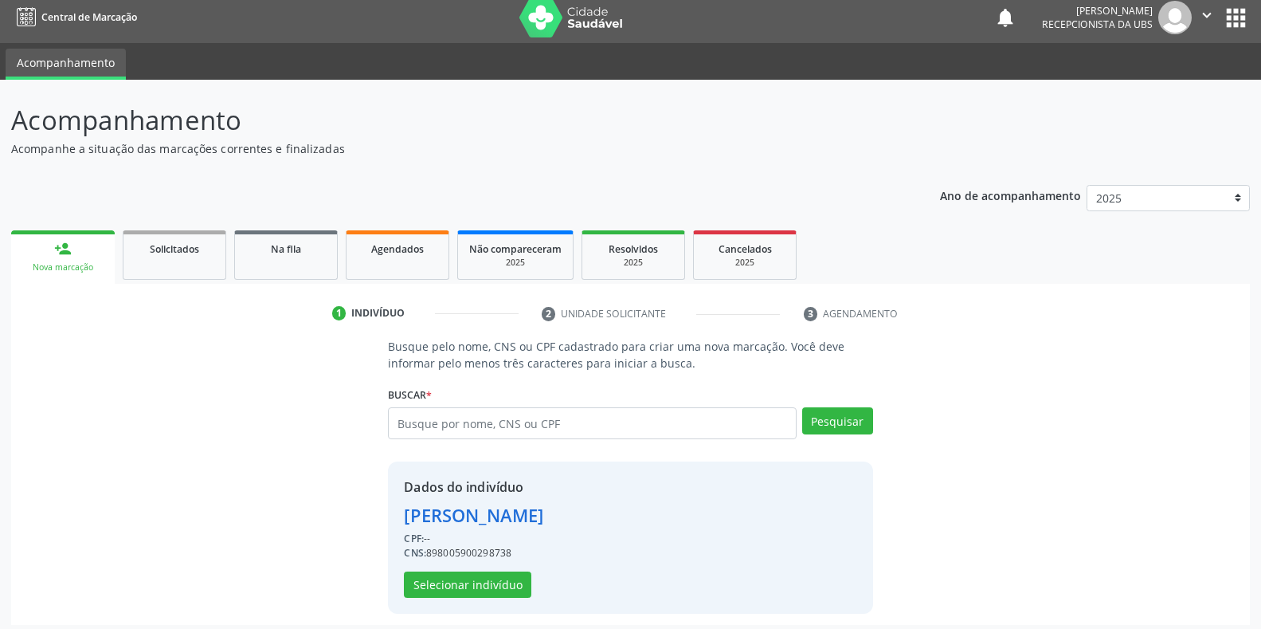
scroll to position [15, 0]
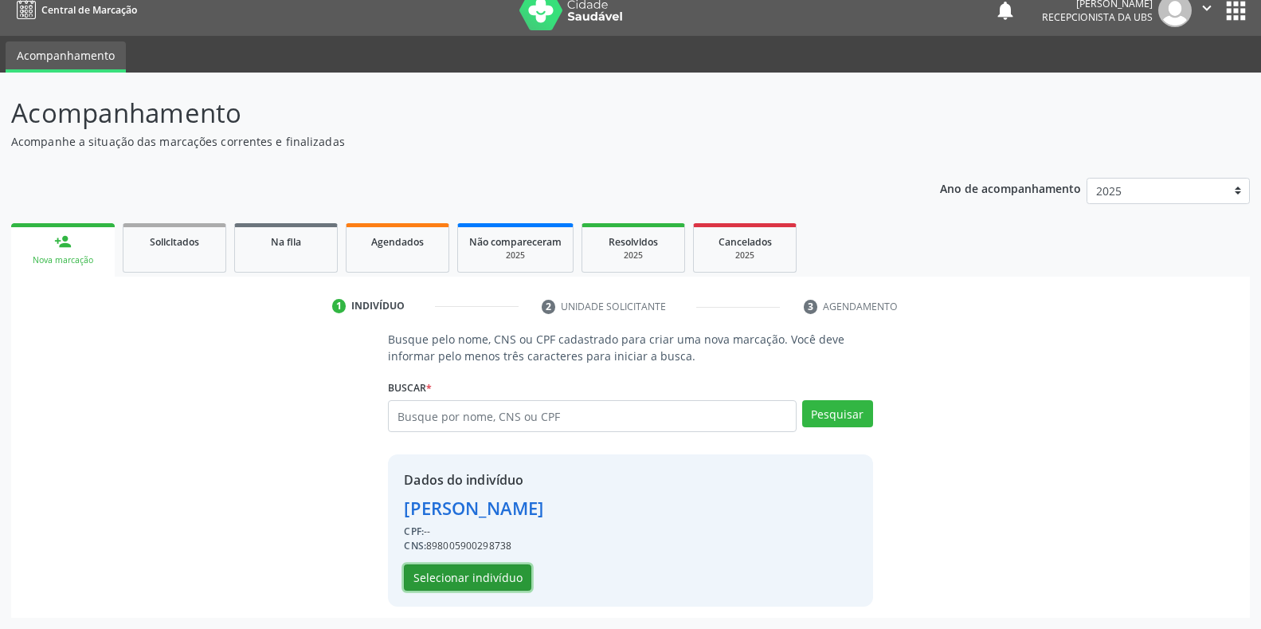
click at [425, 572] on button "Selecionar indivíduo" at bounding box center [467, 577] width 127 height 27
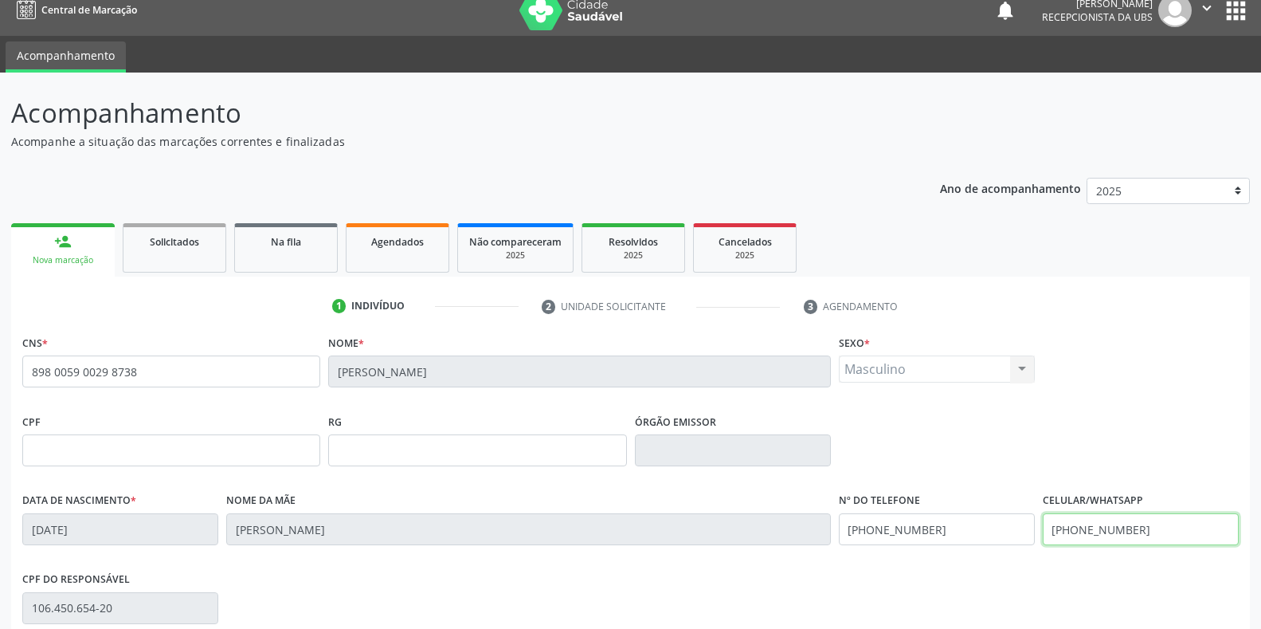
drag, startPoint x: 1184, startPoint y: 531, endPoint x: 1044, endPoint y: 535, distance: 139.5
click at [1044, 535] on input "[PHONE_NUMBER]" at bounding box center [1141, 529] width 196 height 32
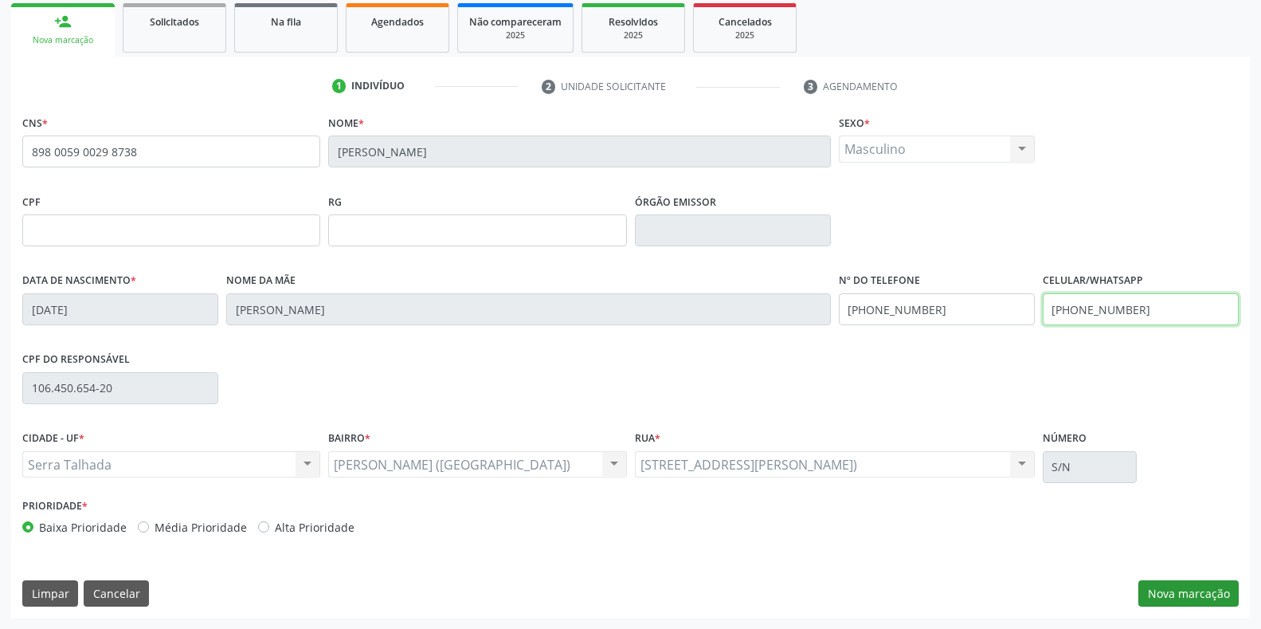
type input "(87) 99659-2842"
click at [1193, 596] on button "Nova marcação" at bounding box center [1188, 593] width 100 height 27
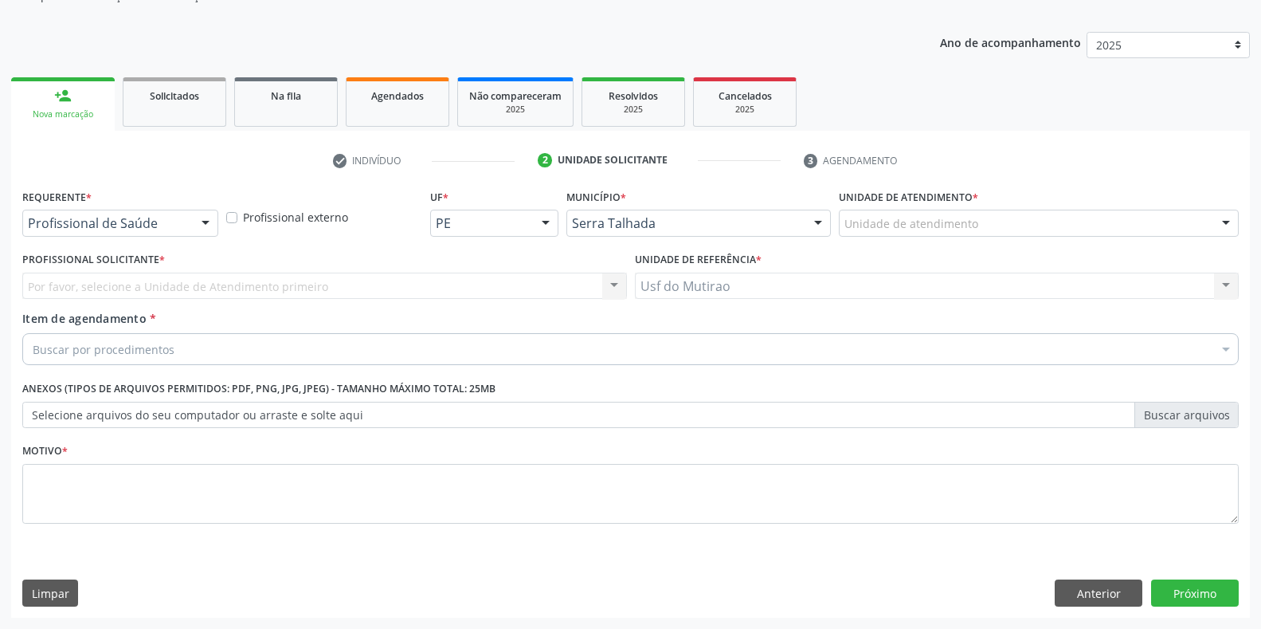
scroll to position [161, 0]
click at [102, 235] on div "Profissional de Saúde" at bounding box center [120, 223] width 196 height 27
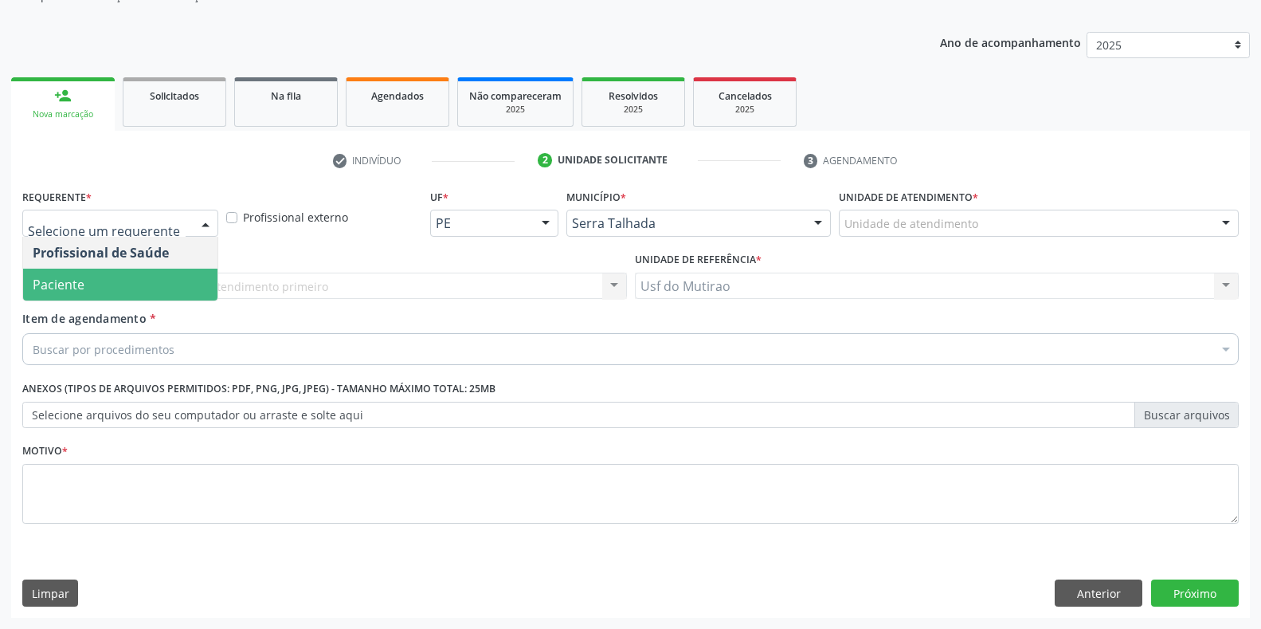
click at [86, 288] on span "Paciente" at bounding box center [120, 284] width 194 height 32
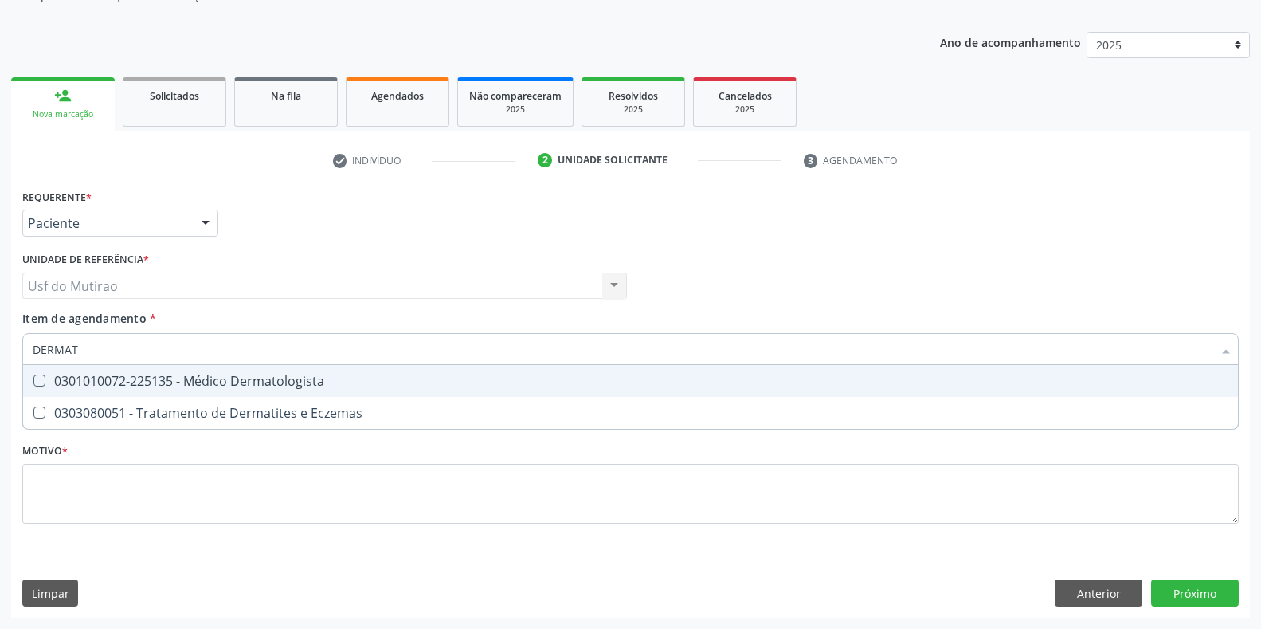
type input "DERMATO"
click at [116, 383] on div "0301010072-225135 - Médico Dermatologista" at bounding box center [631, 380] width 1196 height 13
checkbox Dermatologista "true"
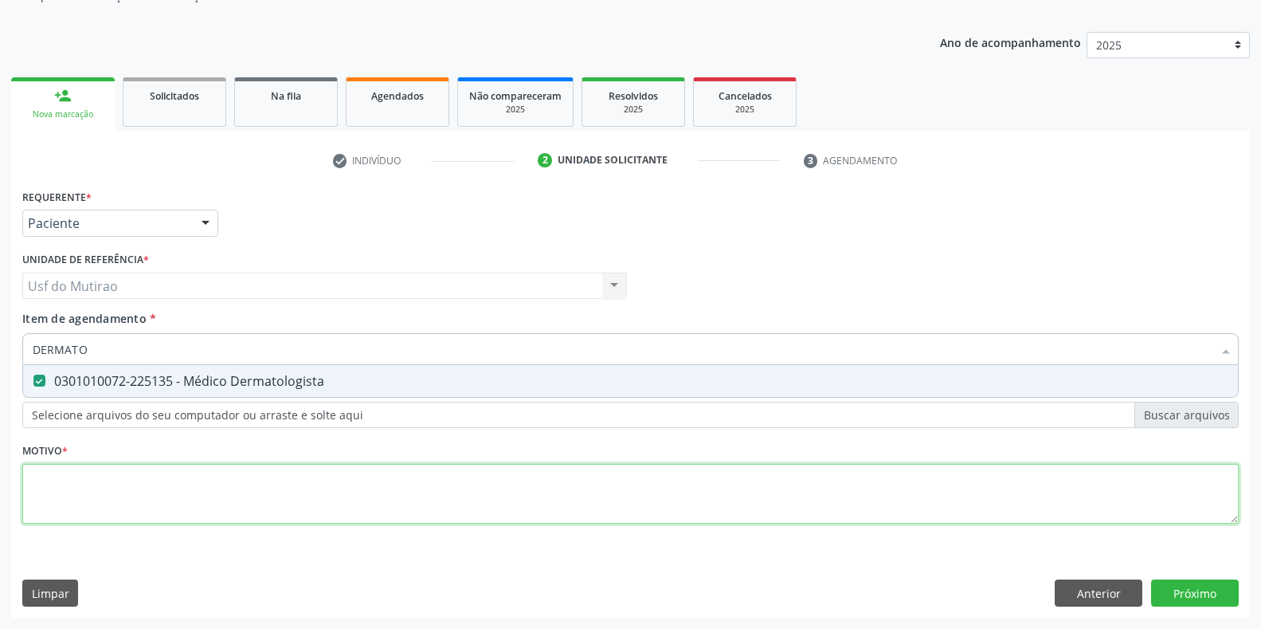
click at [93, 486] on div "Requerente * Paciente Profissional de Saúde Paciente Nenhum resultado encontrad…" at bounding box center [630, 365] width 1216 height 361
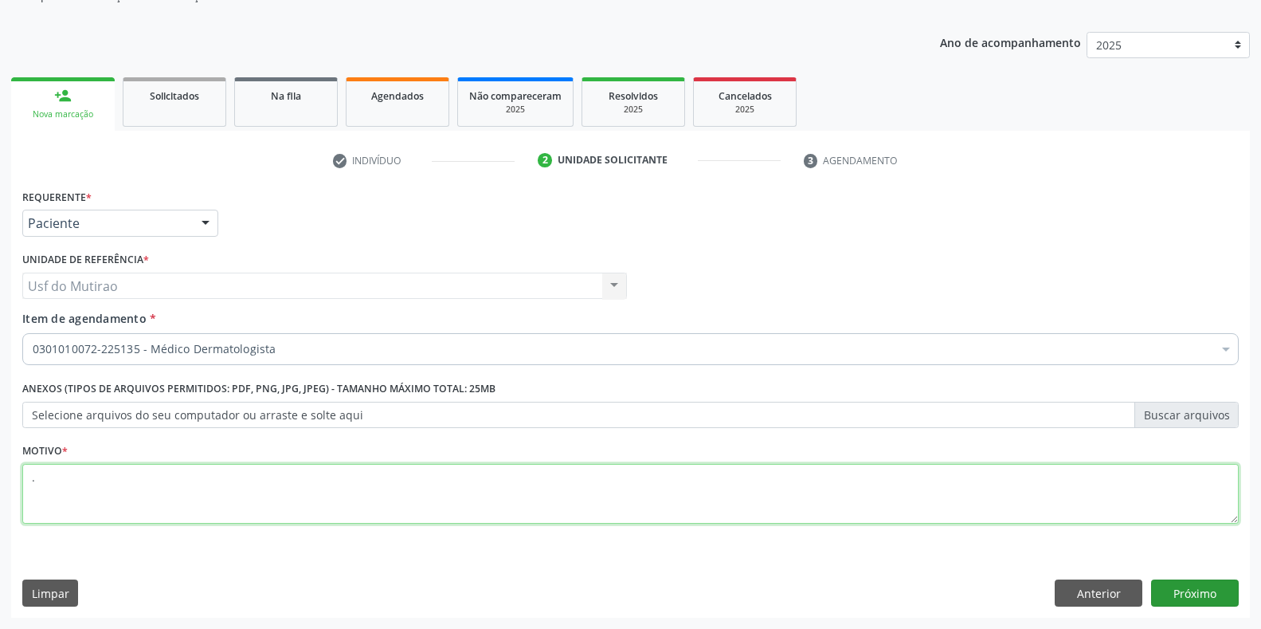
type textarea "."
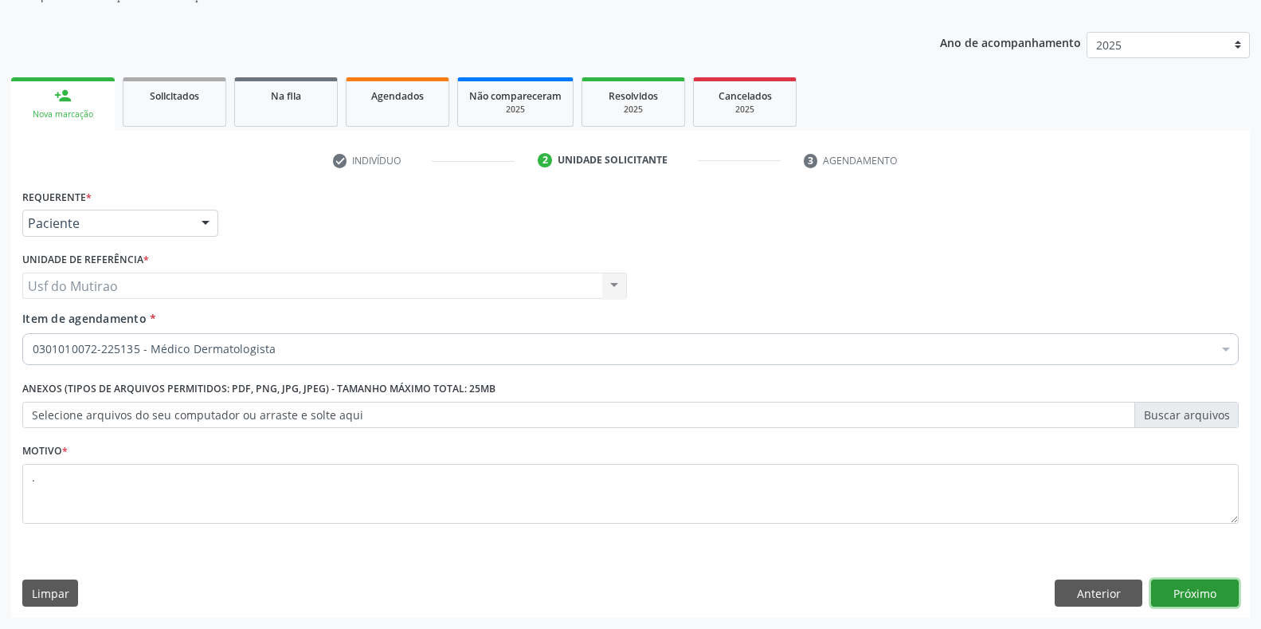
click at [1215, 585] on button "Próximo" at bounding box center [1195, 592] width 88 height 27
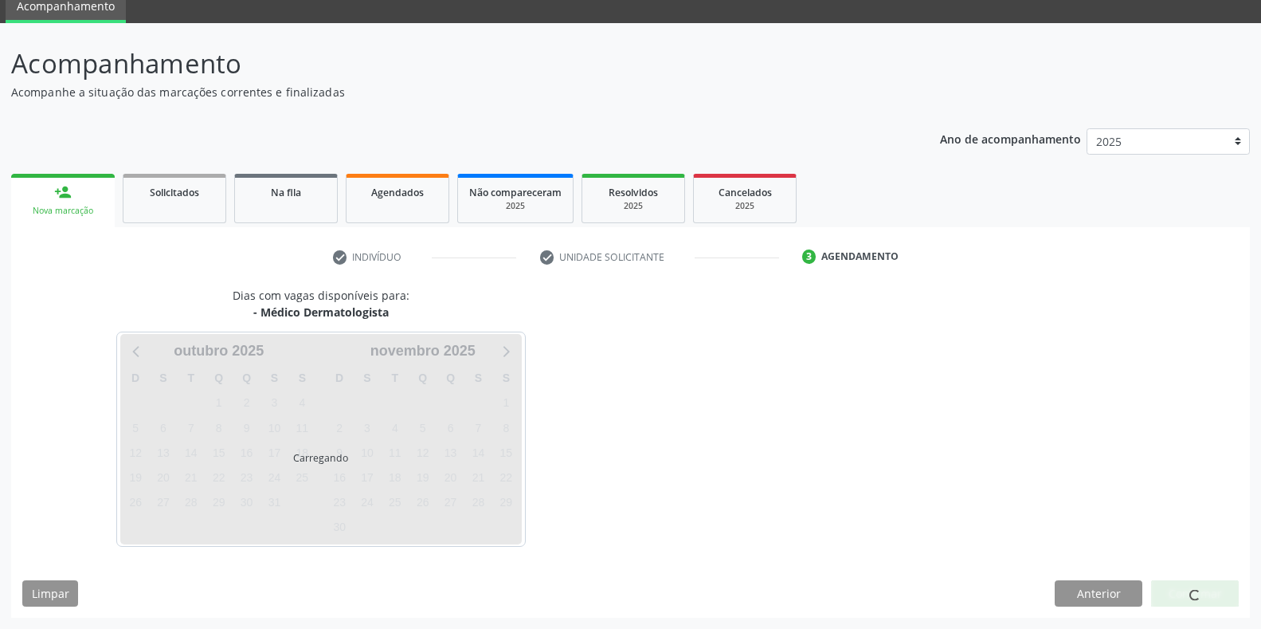
scroll to position [65, 0]
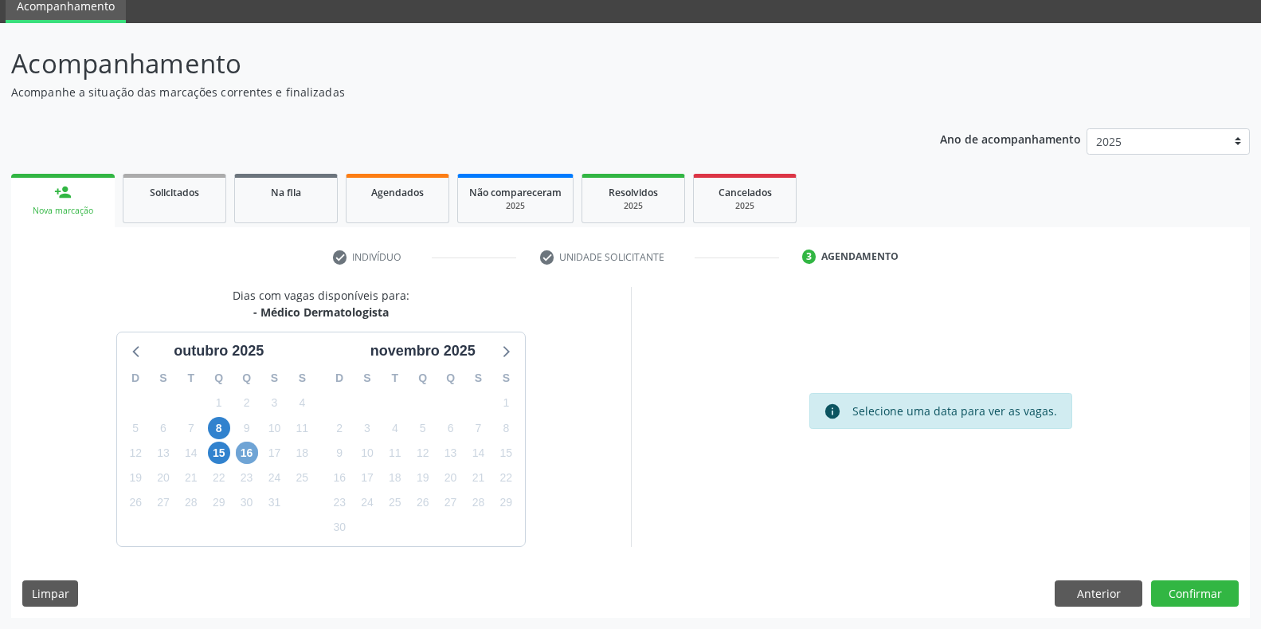
click at [248, 456] on span "16" at bounding box center [247, 452] width 22 height 22
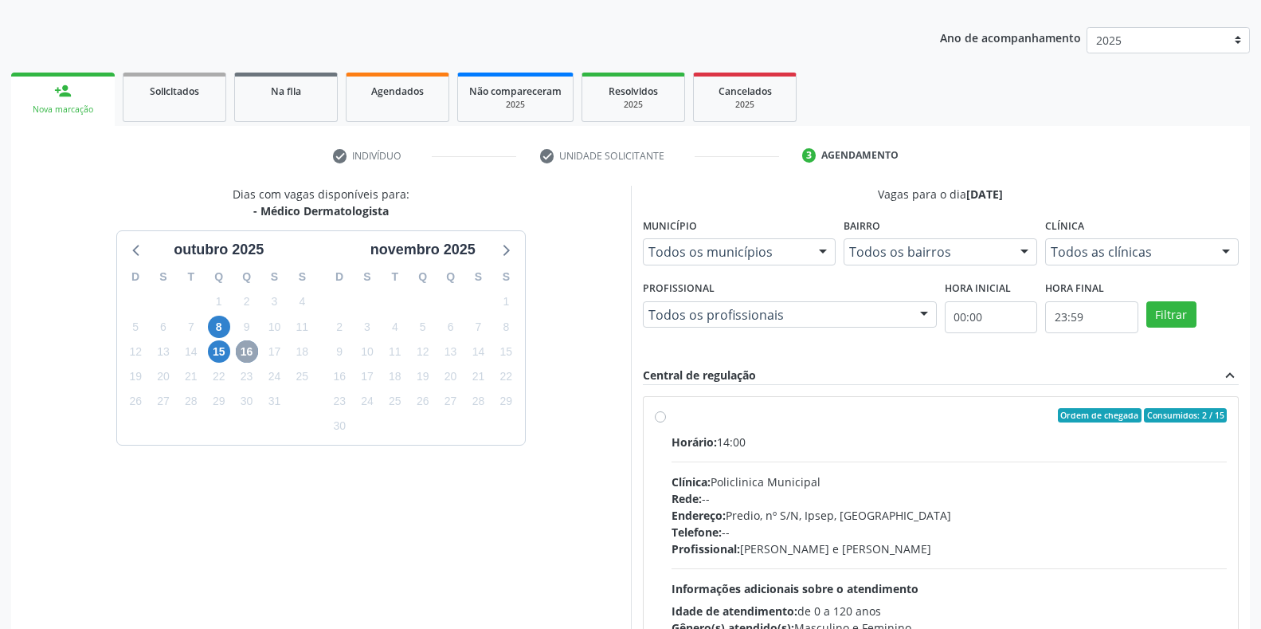
scroll to position [224, 0]
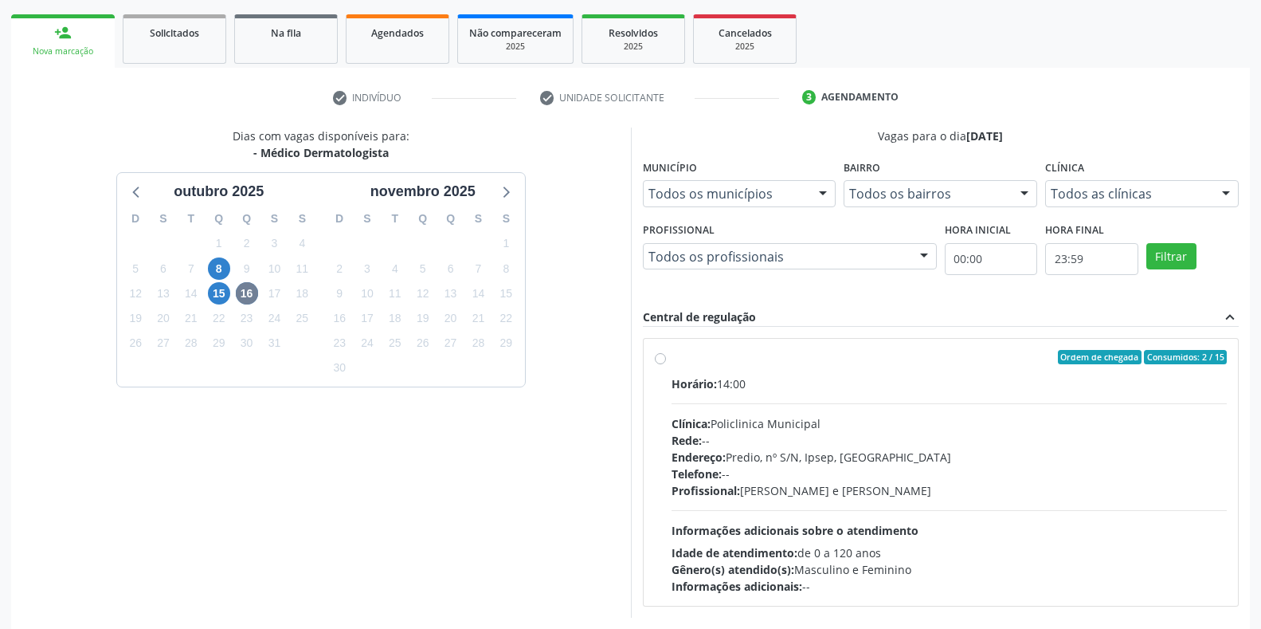
click at [688, 392] on div "Horário: 14:00 Clínica: Policlinica Municipal Rede: -- Endereço: Predio, nº S/N…" at bounding box center [950, 484] width 556 height 219
click at [666, 364] on input "Ordem de chegada Consumidos: 2 / 15 Horário: 14:00 Clínica: Policlinica Municip…" at bounding box center [660, 357] width 11 height 14
radio input "true"
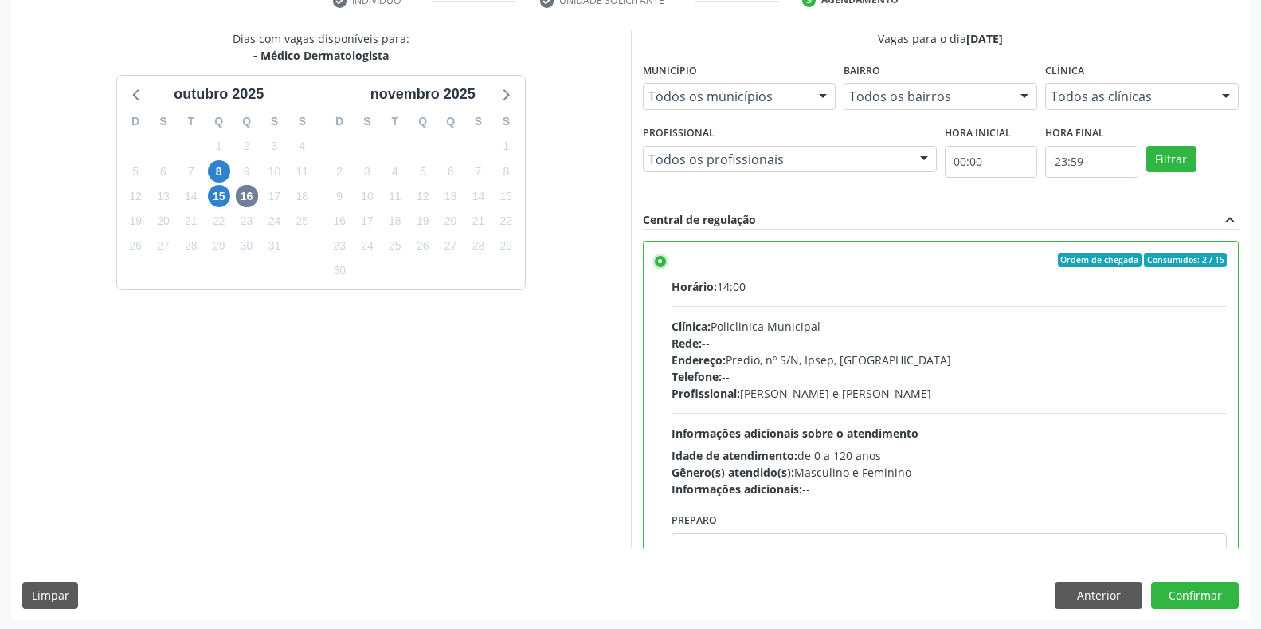
scroll to position [323, 0]
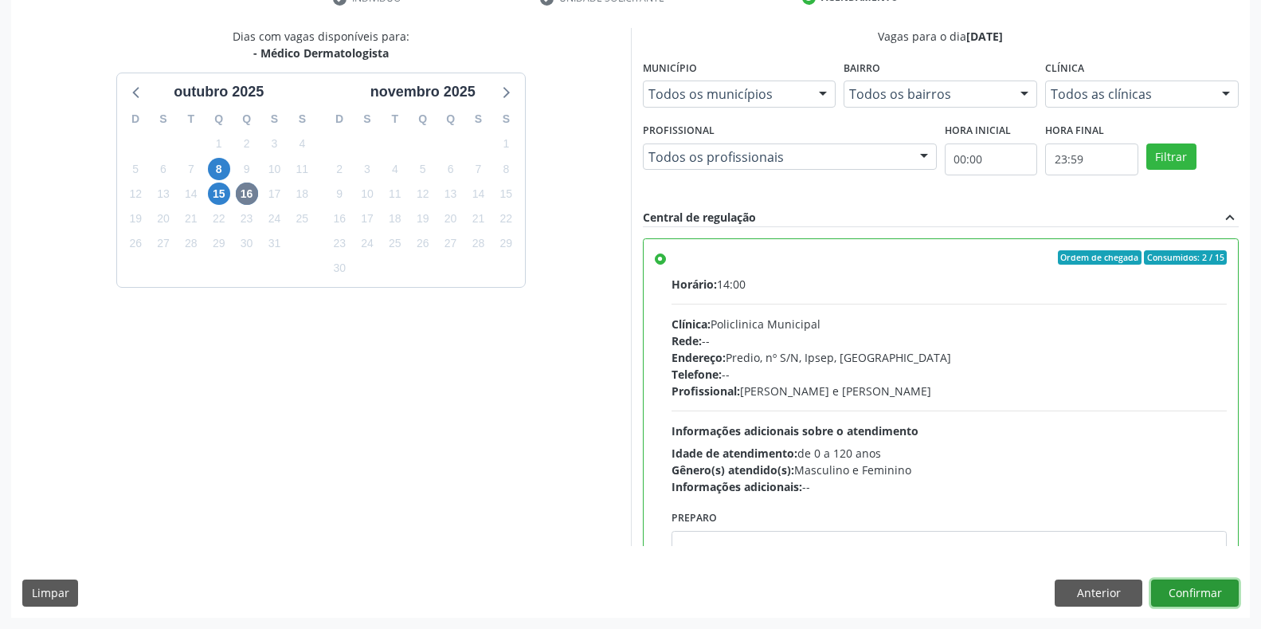
click at [1204, 586] on button "Confirmar" at bounding box center [1195, 592] width 88 height 27
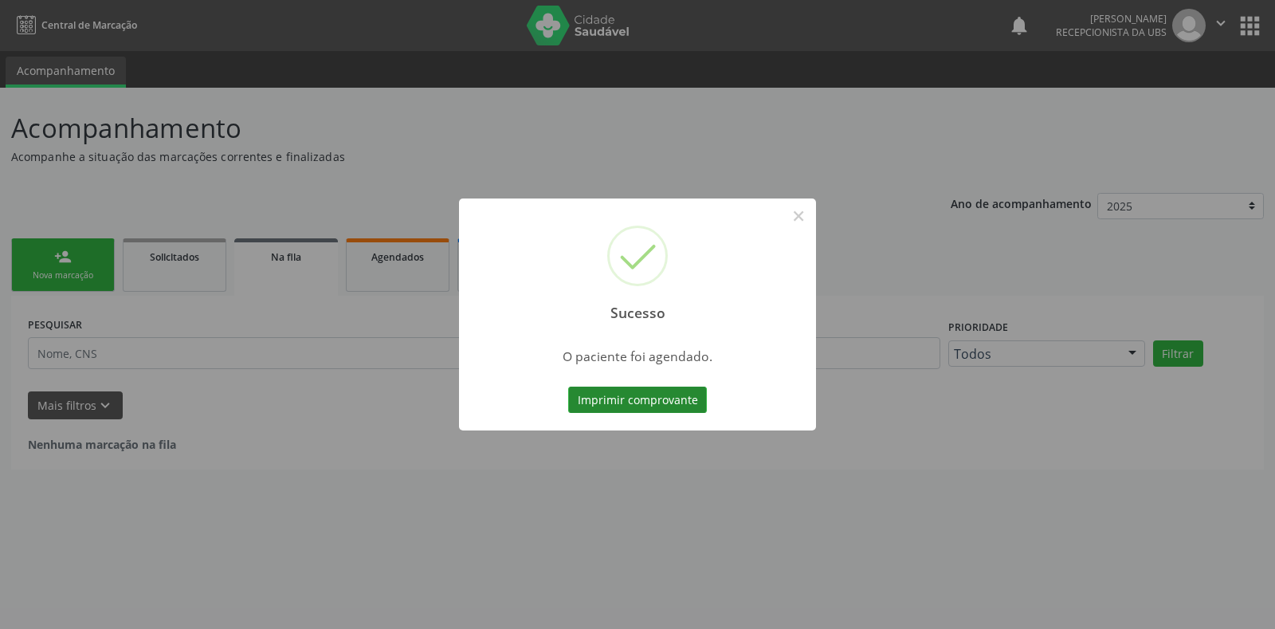
click at [676, 401] on button "Imprimir comprovante" at bounding box center [637, 399] width 139 height 27
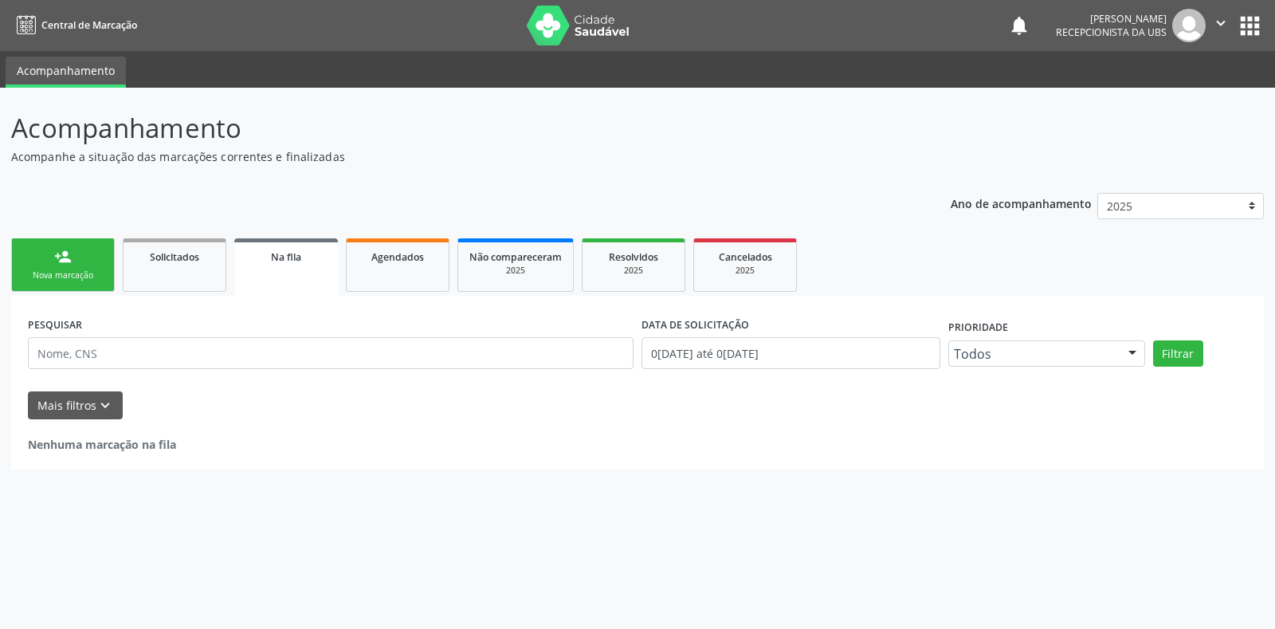
click at [79, 257] on link "person_add Nova marcação" at bounding box center [63, 264] width 104 height 53
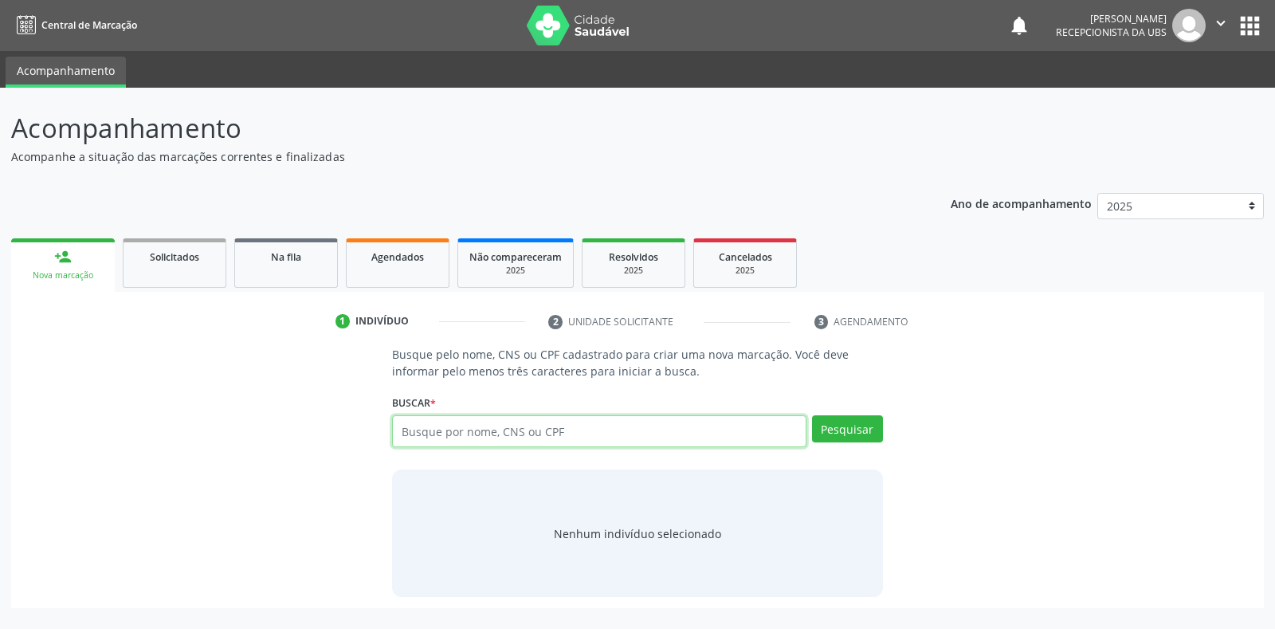
click at [460, 430] on input "text" at bounding box center [598, 431] width 413 height 32
type input "703104682902790"
click at [841, 437] on button "Pesquisar" at bounding box center [847, 428] width 71 height 27
type input "703104682902790"
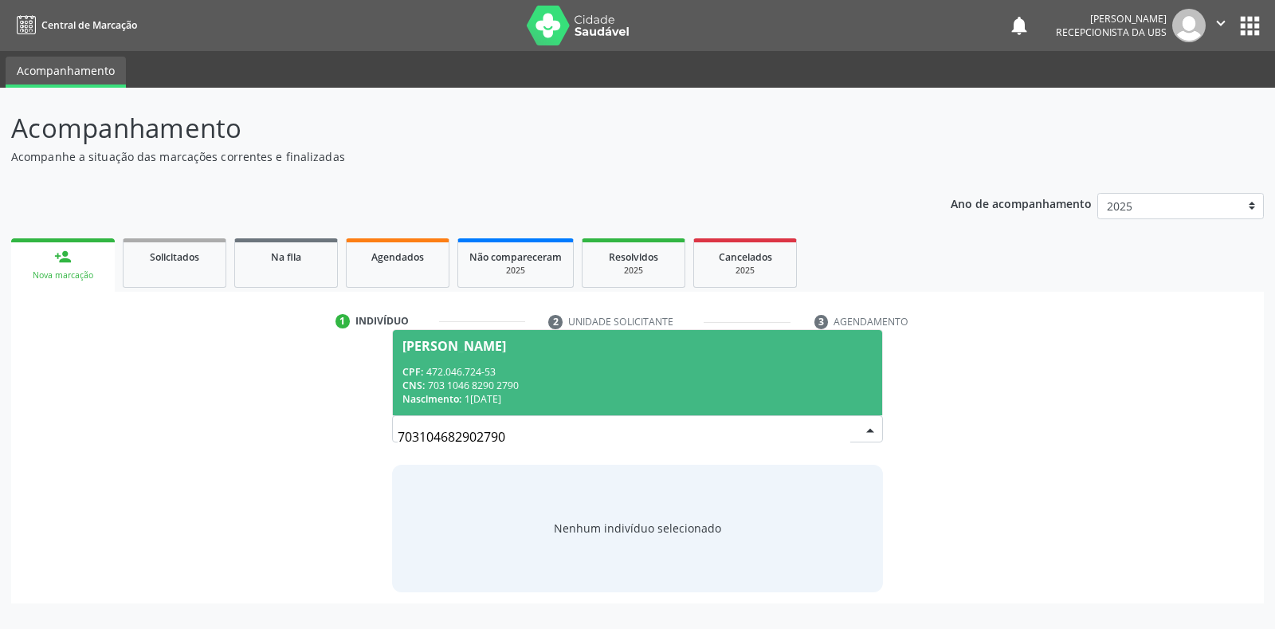
click at [599, 366] on div "CPF: 472.046.724-53" at bounding box center [636, 372] width 469 height 14
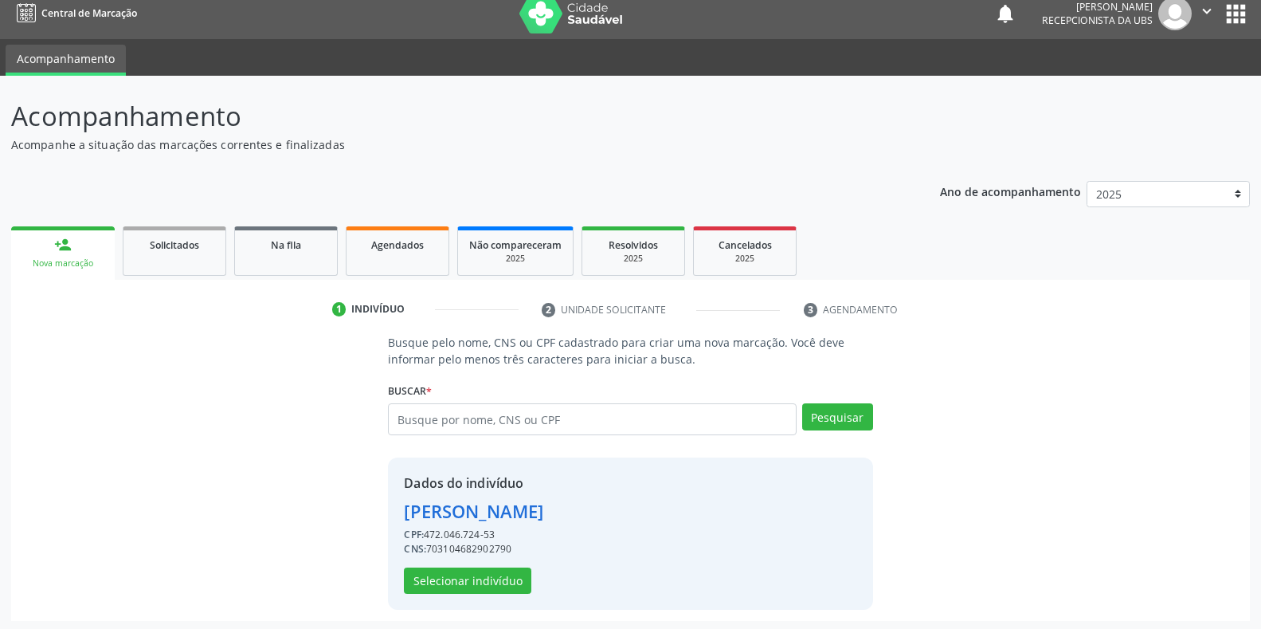
scroll to position [15, 0]
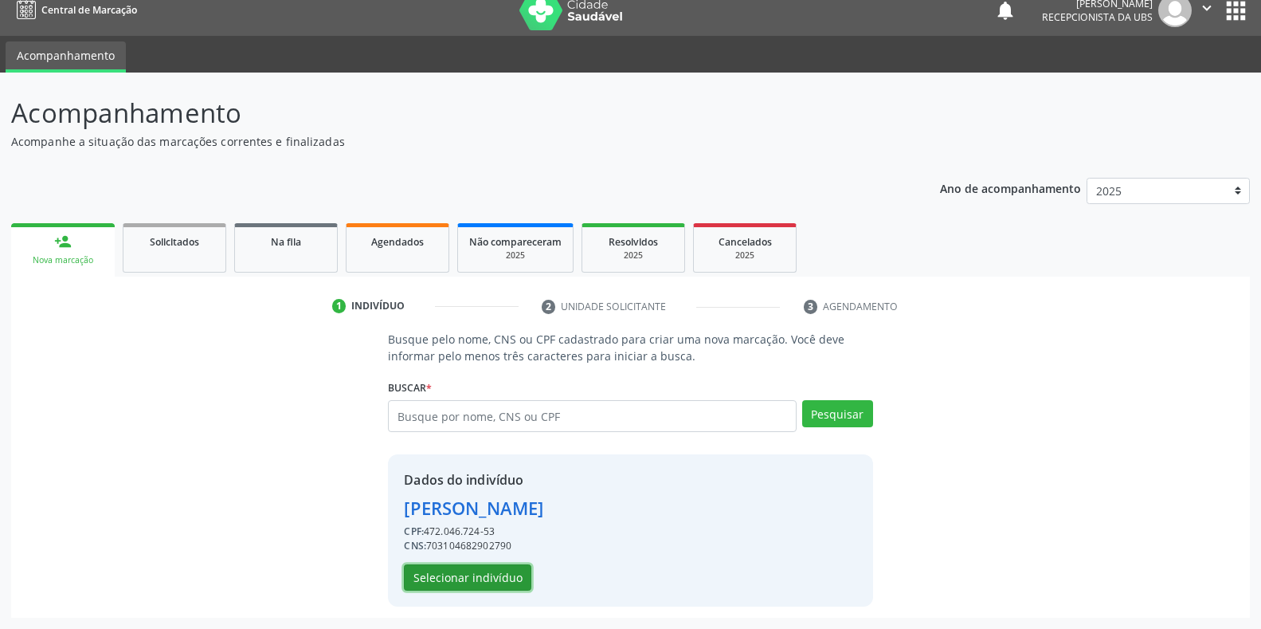
click at [513, 582] on button "Selecionar indivíduo" at bounding box center [467, 577] width 127 height 27
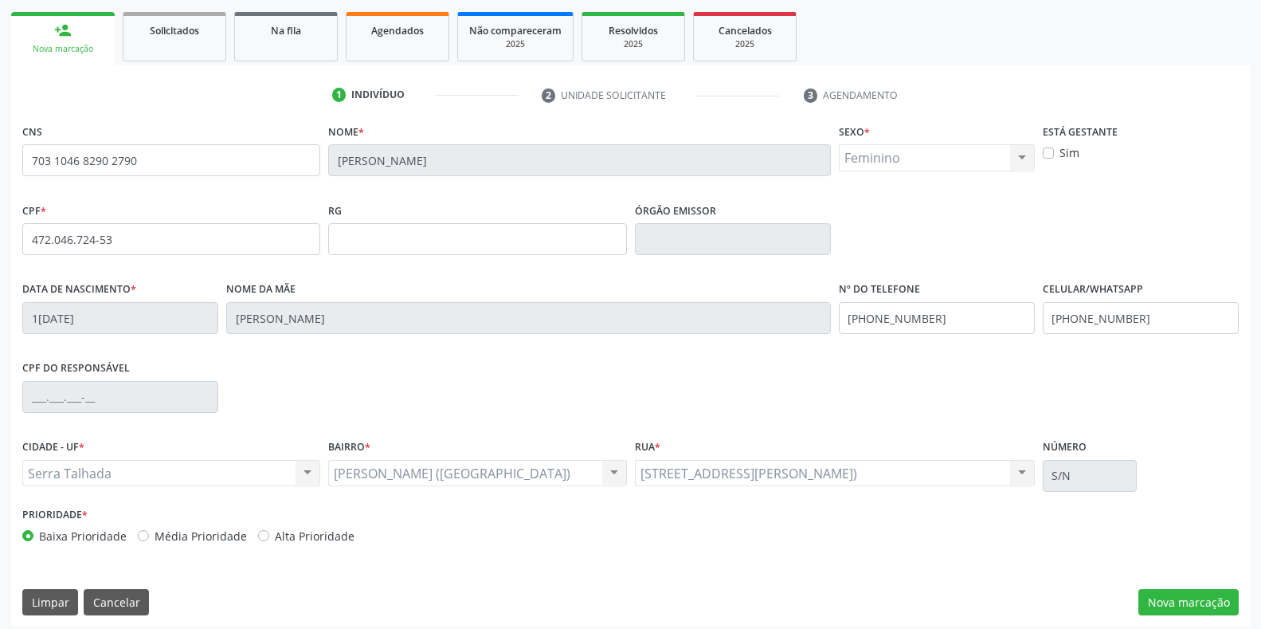
scroll to position [235, 0]
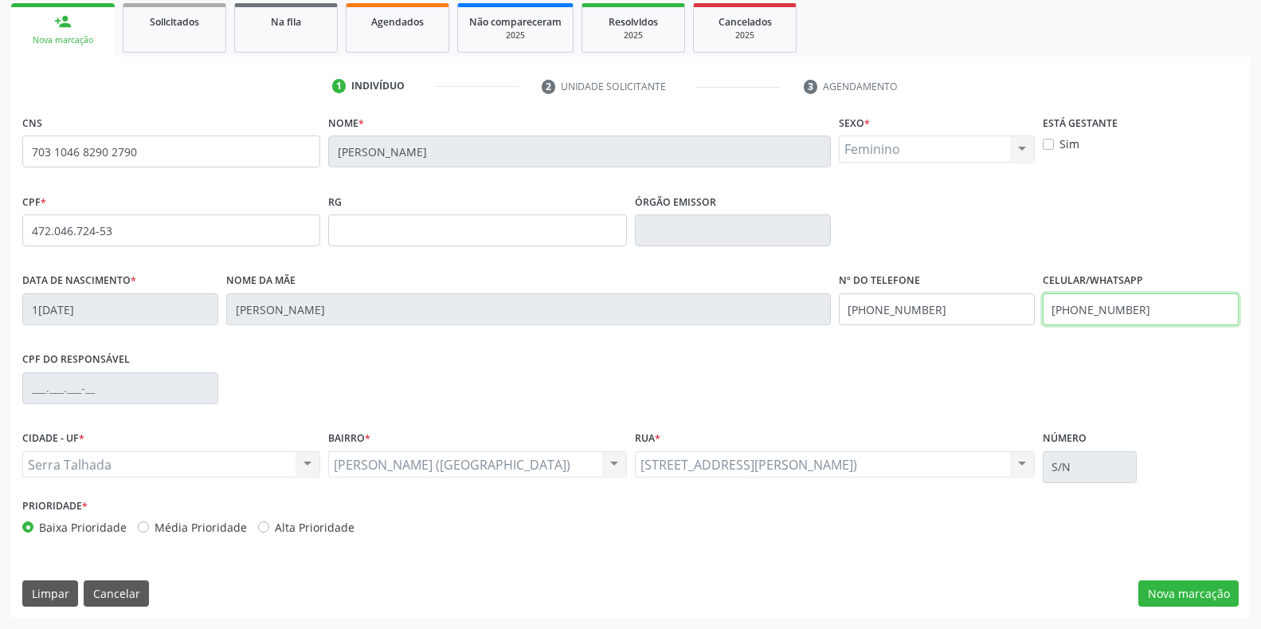
drag, startPoint x: 1162, startPoint y: 304, endPoint x: 994, endPoint y: 311, distance: 168.2
click at [994, 311] on div "Data de nascimento * 17/03/1954 Nome da mãe Maria Antonia da Conceião Silva Nº …" at bounding box center [630, 307] width 1224 height 79
type input "(87) 99128-3345"
click at [1173, 586] on button "Nova marcação" at bounding box center [1188, 593] width 100 height 27
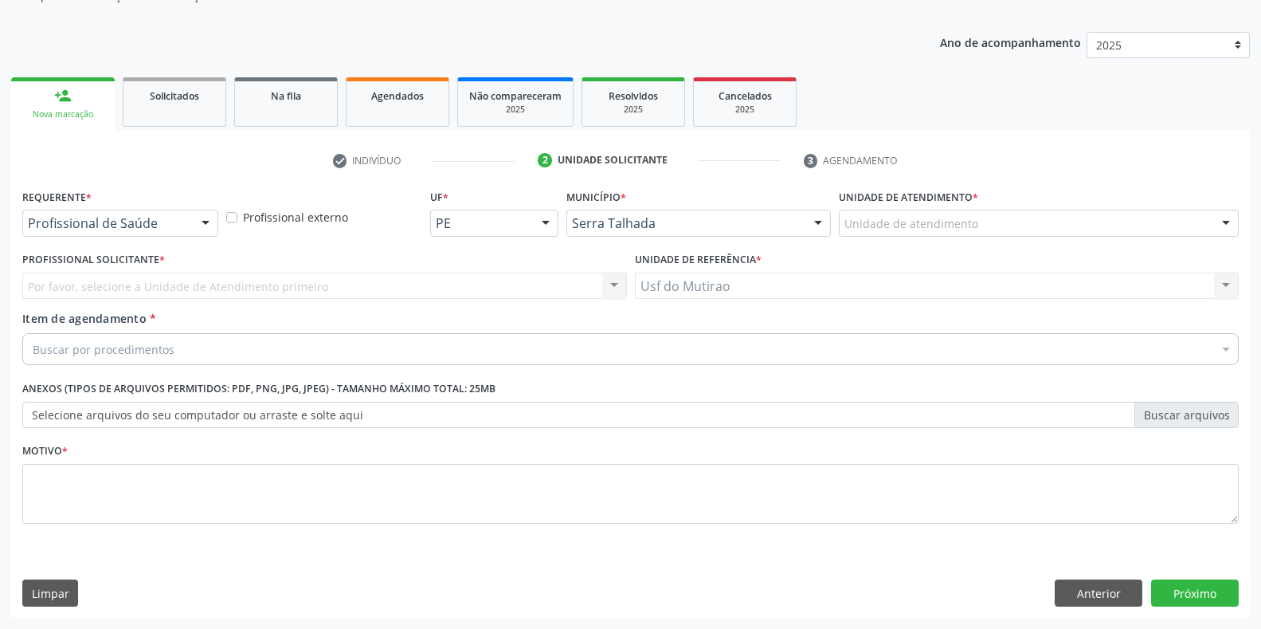
scroll to position [161, 0]
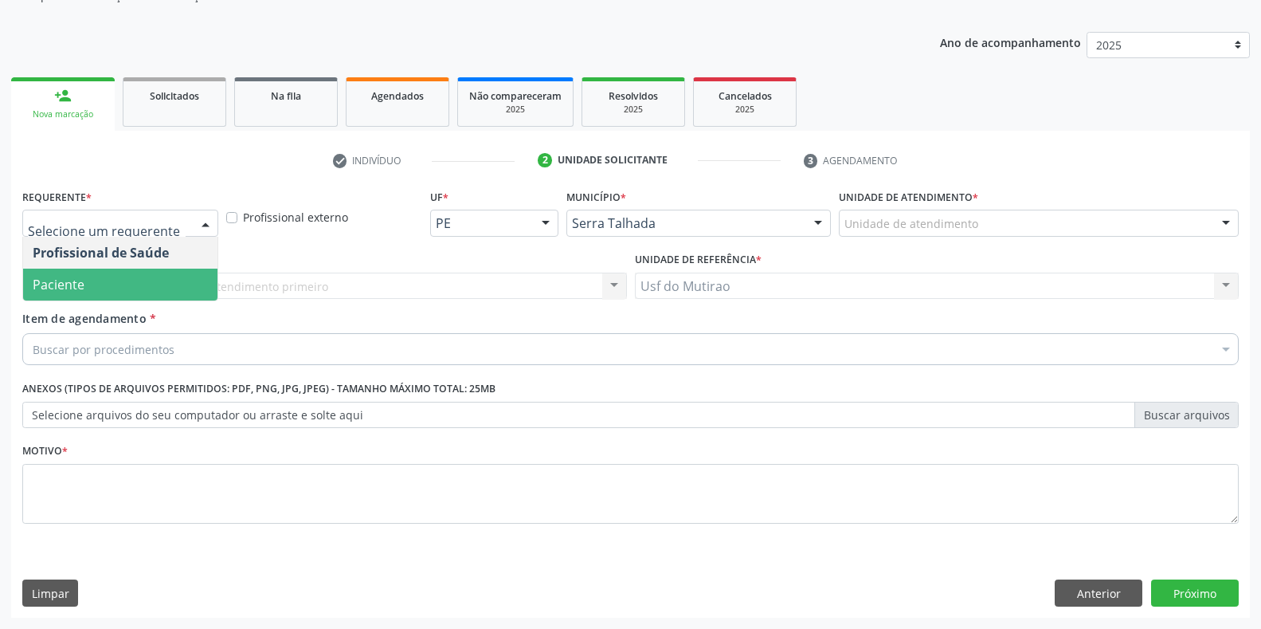
click at [141, 284] on span "Paciente" at bounding box center [120, 284] width 194 height 32
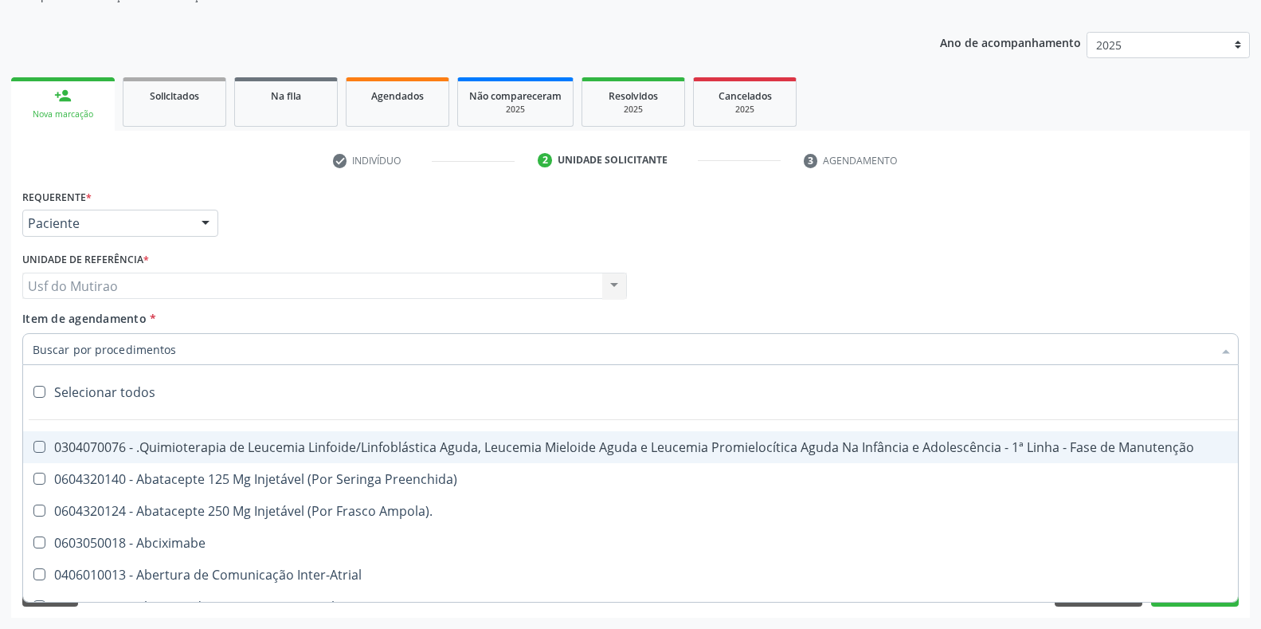
click at [170, 350] on input "Item de agendamento *" at bounding box center [623, 349] width 1180 height 32
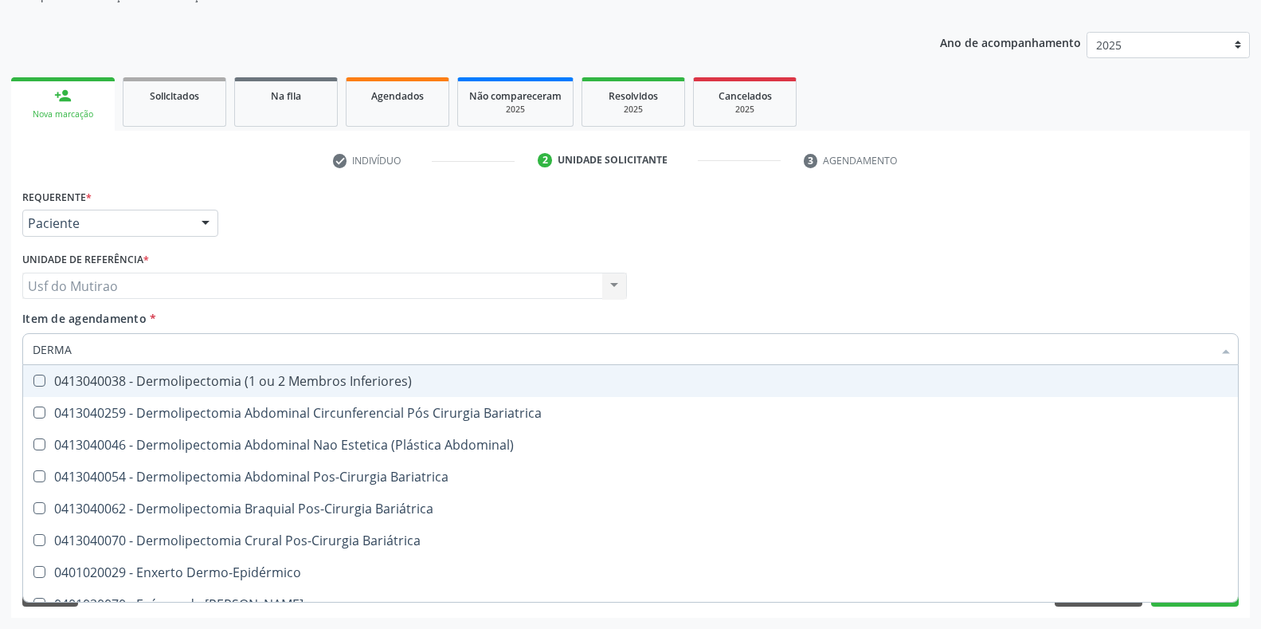
type input "DERMAT"
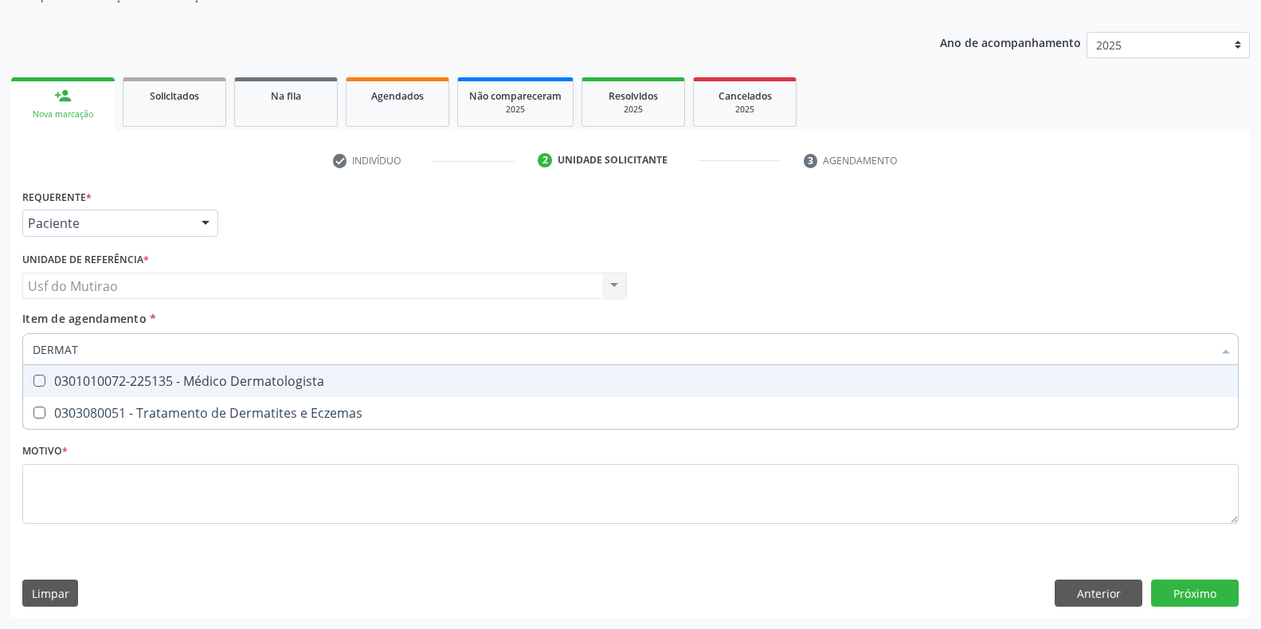
click at [205, 382] on div "0301010072-225135 - Médico Dermatologista" at bounding box center [631, 380] width 1196 height 13
checkbox Dermatologista "true"
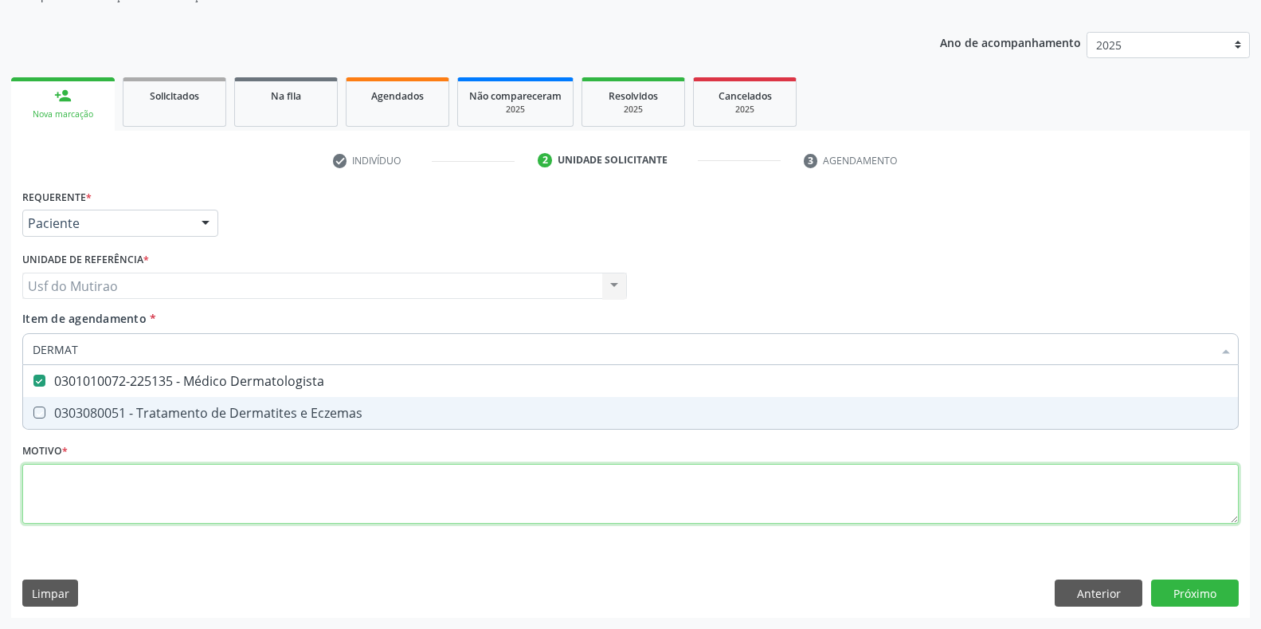
click at [214, 502] on div "Requerente * Paciente Profissional de Saúde Paciente Nenhum resultado encontrad…" at bounding box center [630, 365] width 1216 height 361
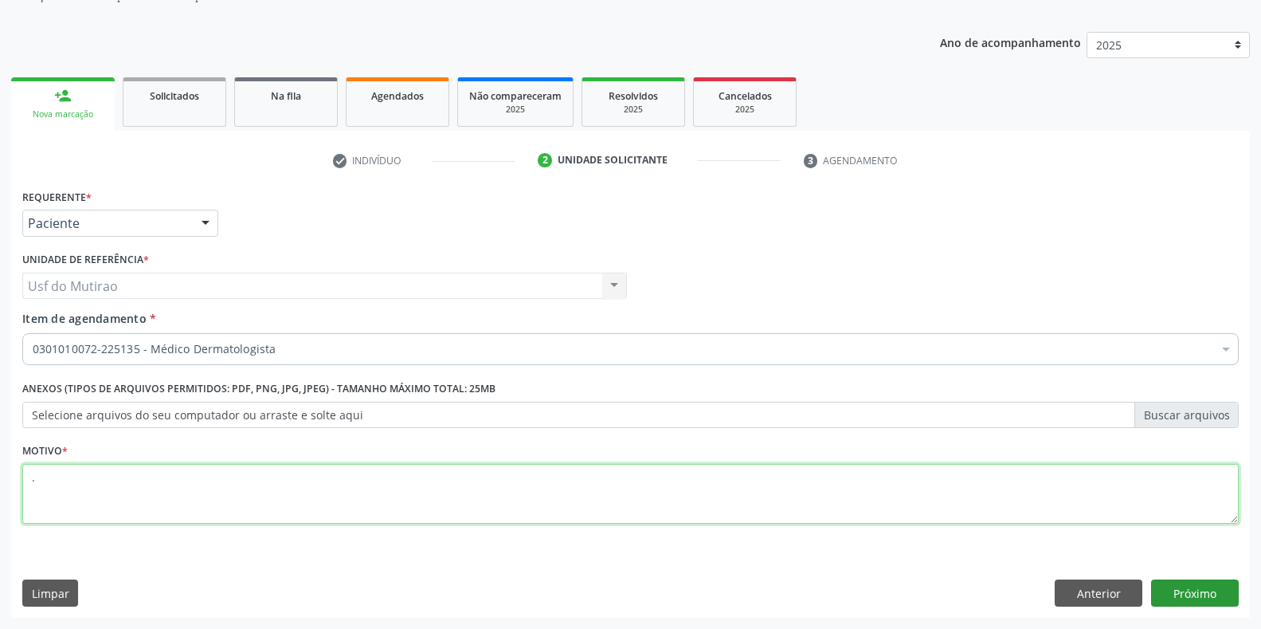
type textarea "."
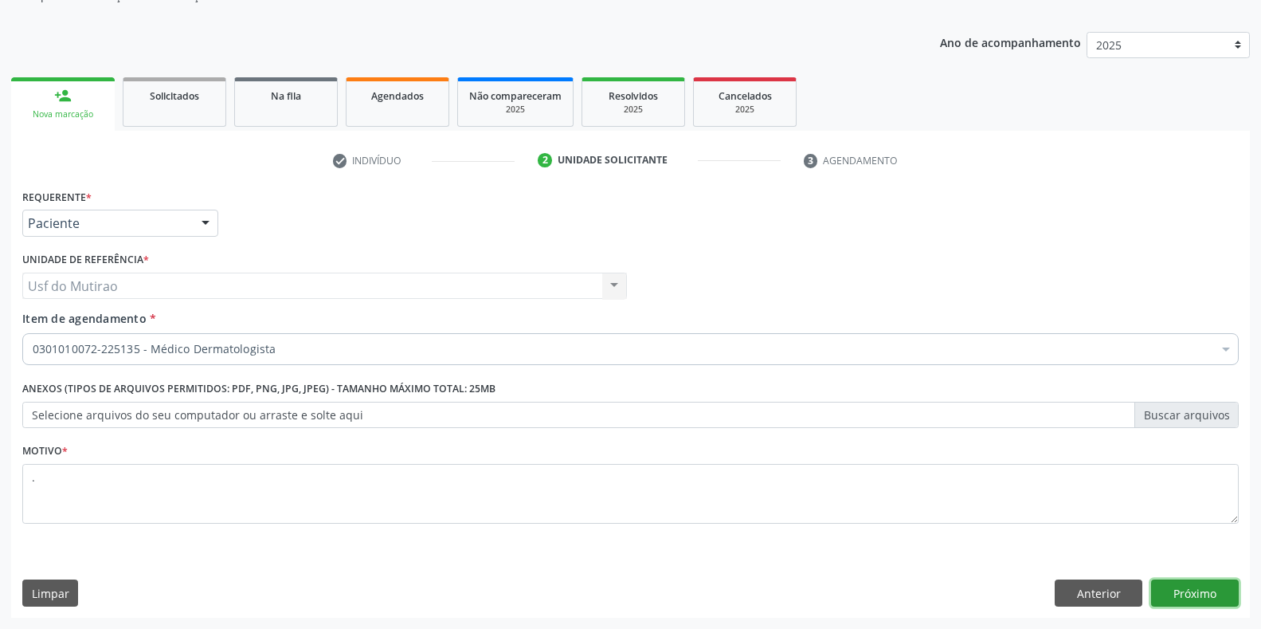
click at [1195, 597] on button "Próximo" at bounding box center [1195, 592] width 88 height 27
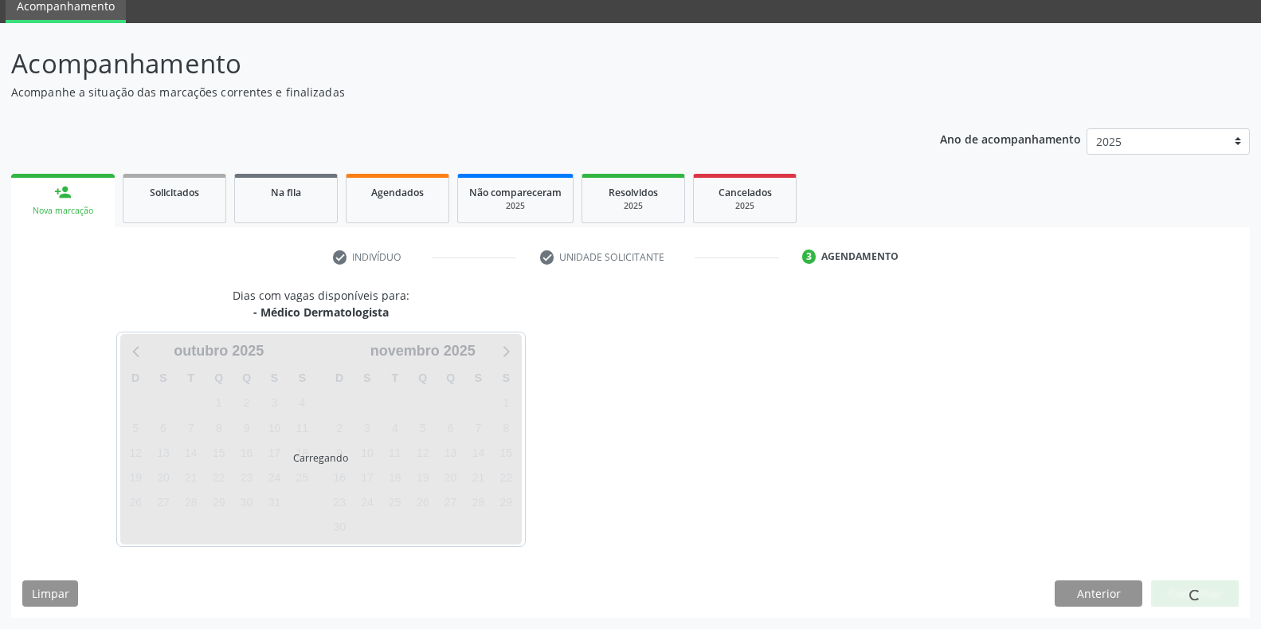
scroll to position [65, 0]
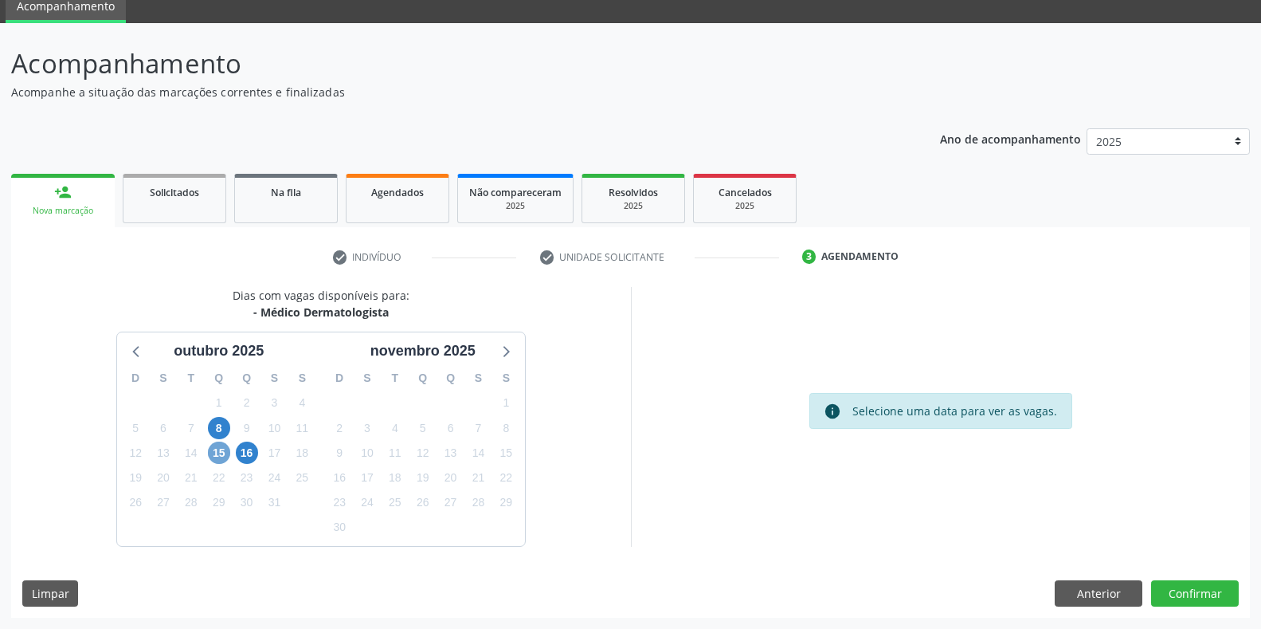
click at [226, 453] on span "15" at bounding box center [219, 452] width 22 height 22
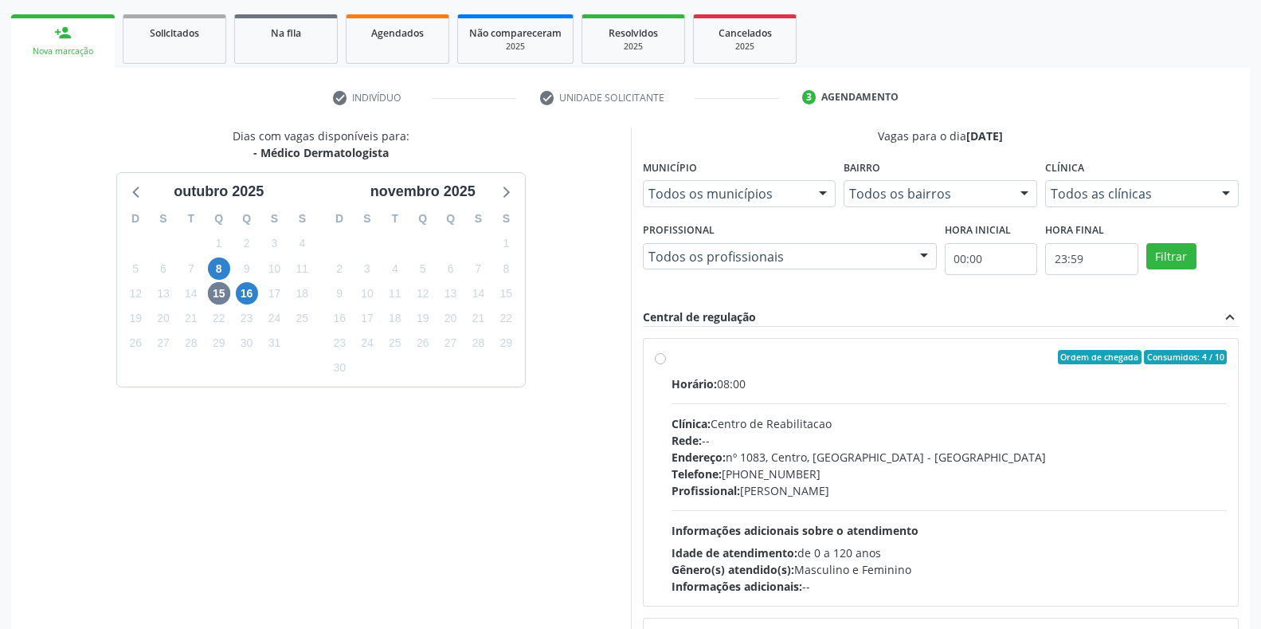
click at [775, 418] on div "Clínica: Centro de Reabilitacao" at bounding box center [950, 423] width 556 height 17
click at [666, 364] on input "Ordem de chegada Consumidos: 4 / 10 Horário: 08:00 Clínica: Centro de Reabilita…" at bounding box center [660, 357] width 11 height 14
radio input "true"
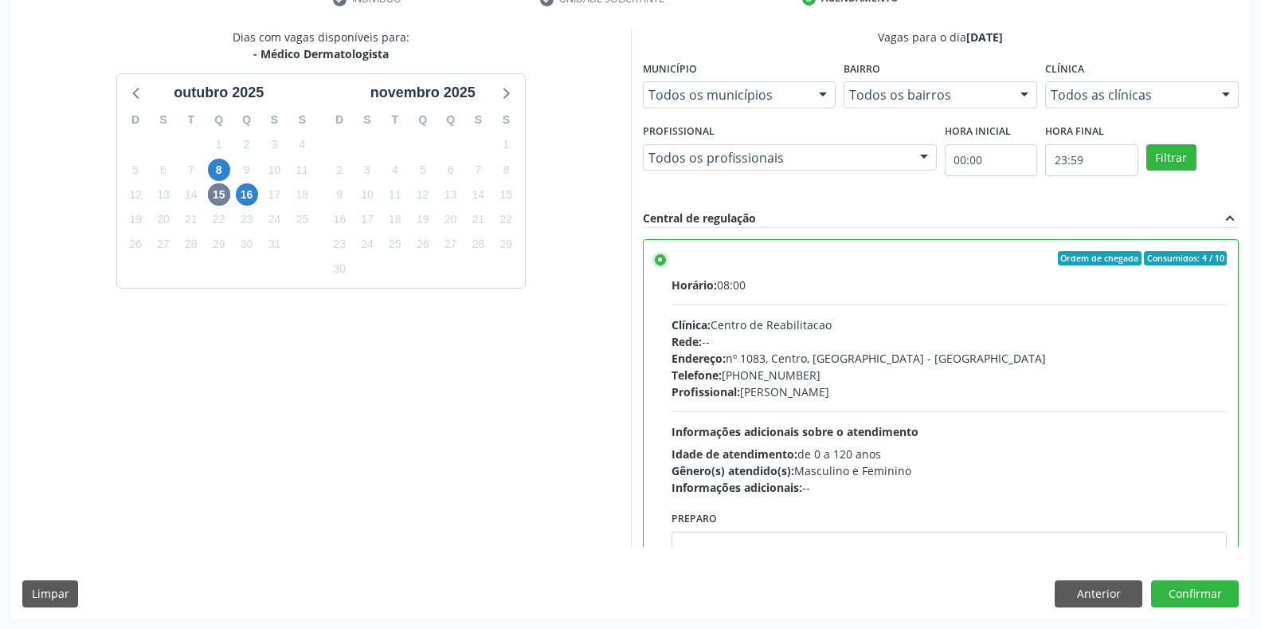
scroll to position [323, 0]
click at [1171, 589] on button "Confirmar" at bounding box center [1195, 592] width 88 height 27
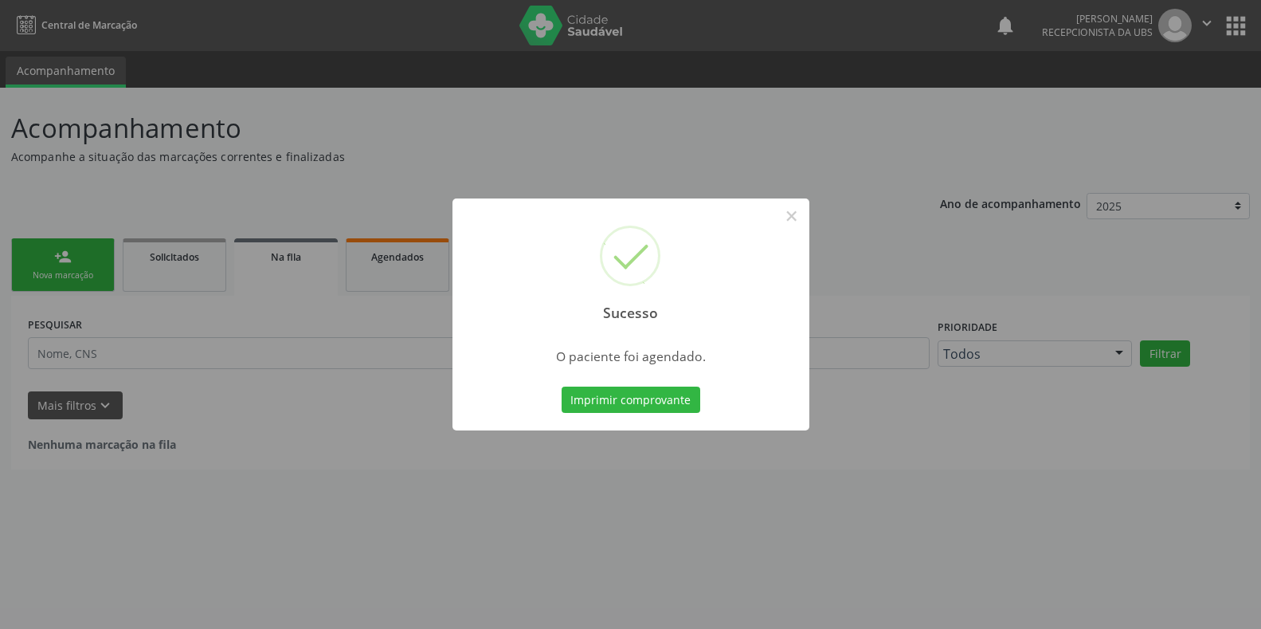
scroll to position [0, 0]
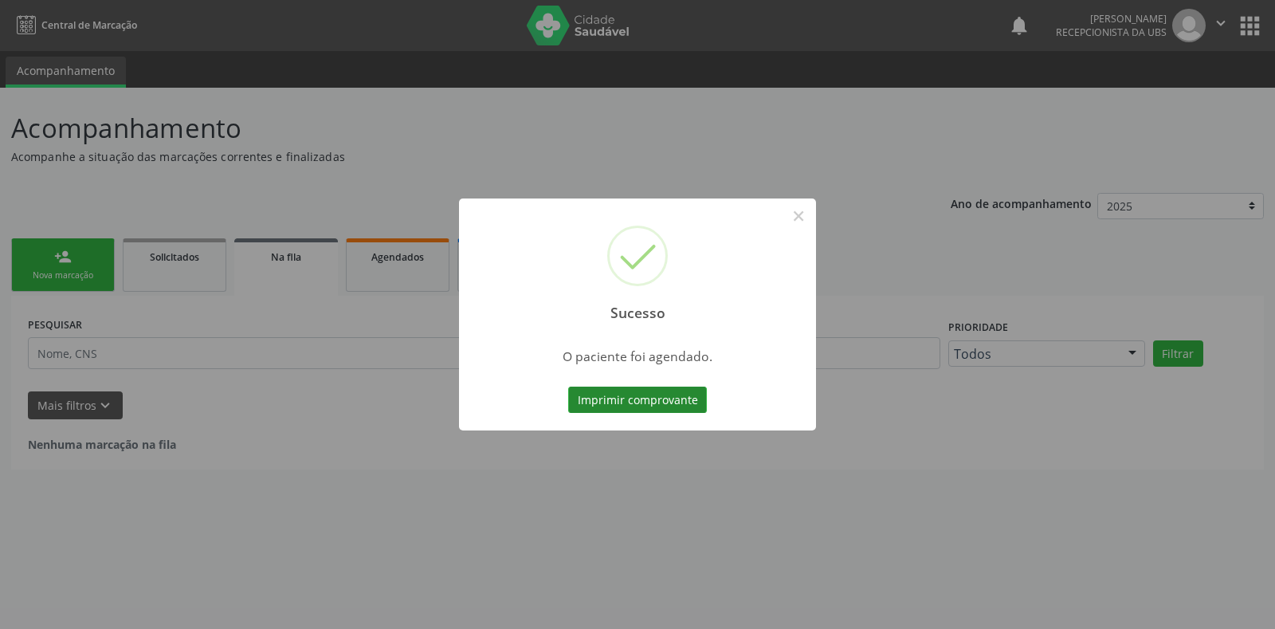
click at [631, 398] on button "Imprimir comprovante" at bounding box center [637, 399] width 139 height 27
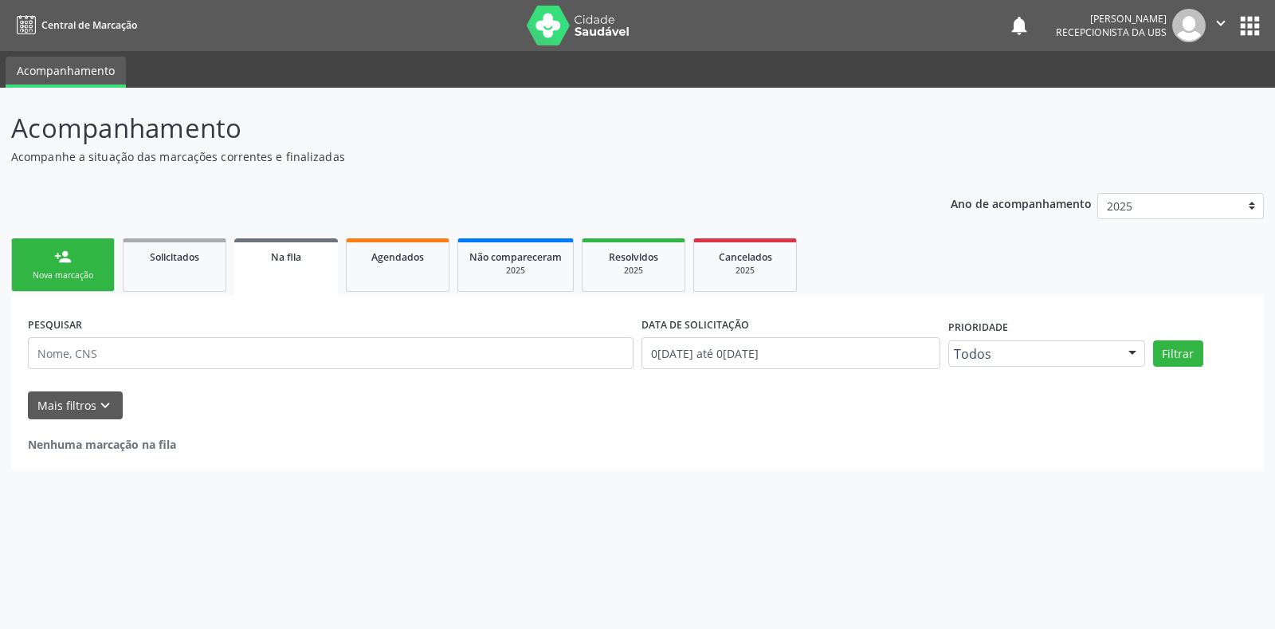
click at [92, 256] on link "person_add Nova marcação" at bounding box center [63, 264] width 104 height 53
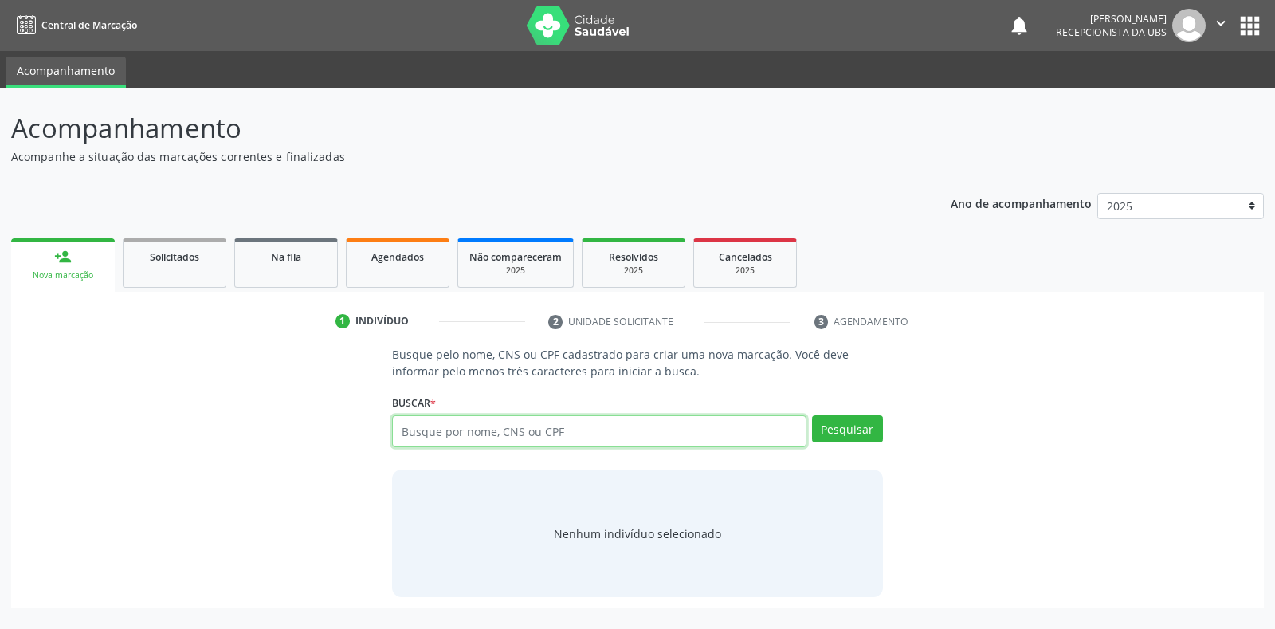
click at [501, 433] on input "text" at bounding box center [598, 431] width 413 height 32
type input "08559308539"
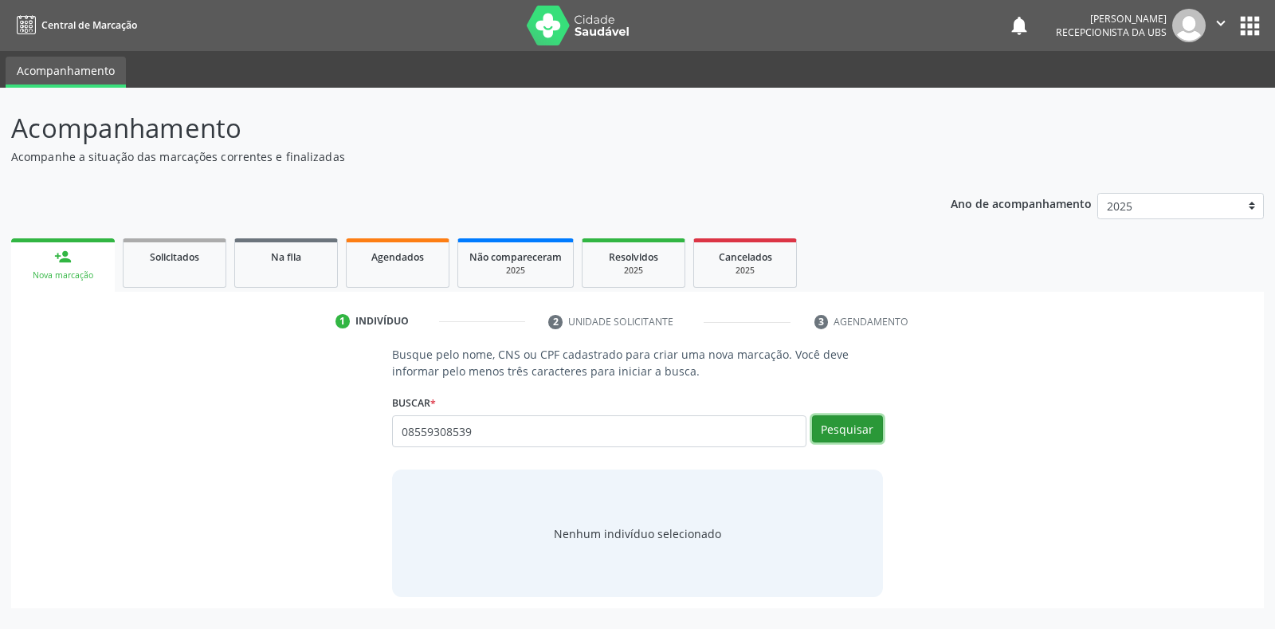
click at [841, 425] on button "Pesquisar" at bounding box center [847, 428] width 71 height 27
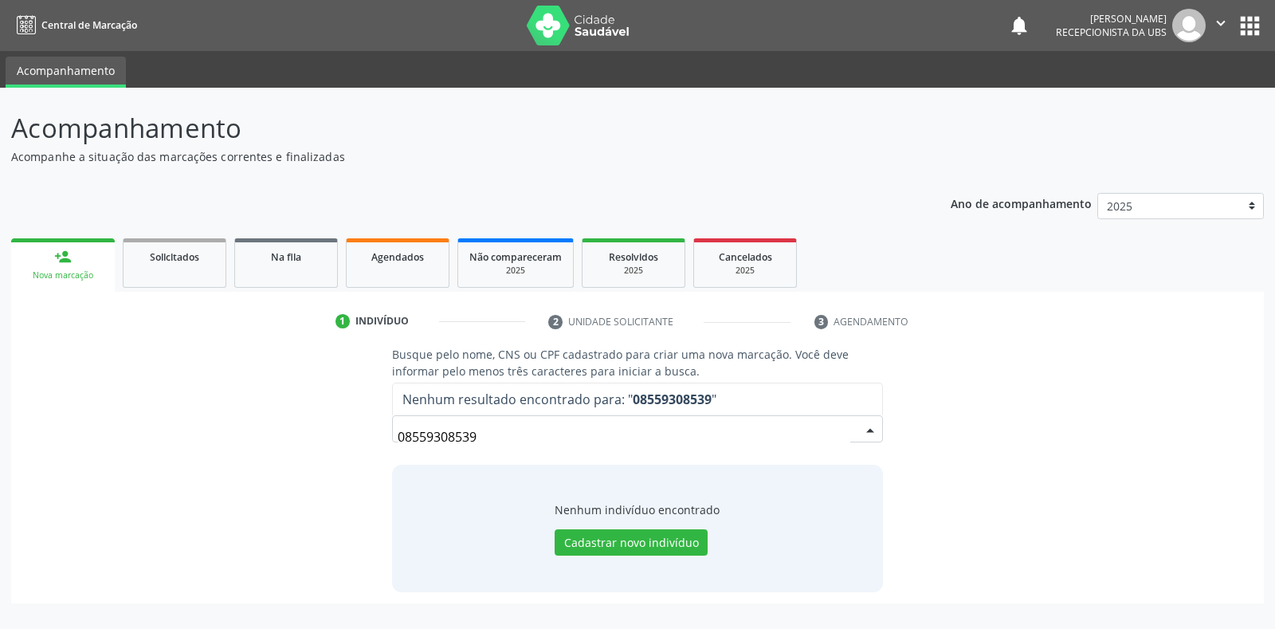
drag, startPoint x: 590, startPoint y: 433, endPoint x: 252, endPoint y: 425, distance: 338.7
click at [252, 425] on div "Busque pelo nome, CNS ou CPF cadastrado para criar uma nova marcação. Você deve…" at bounding box center [637, 468] width 1230 height 245
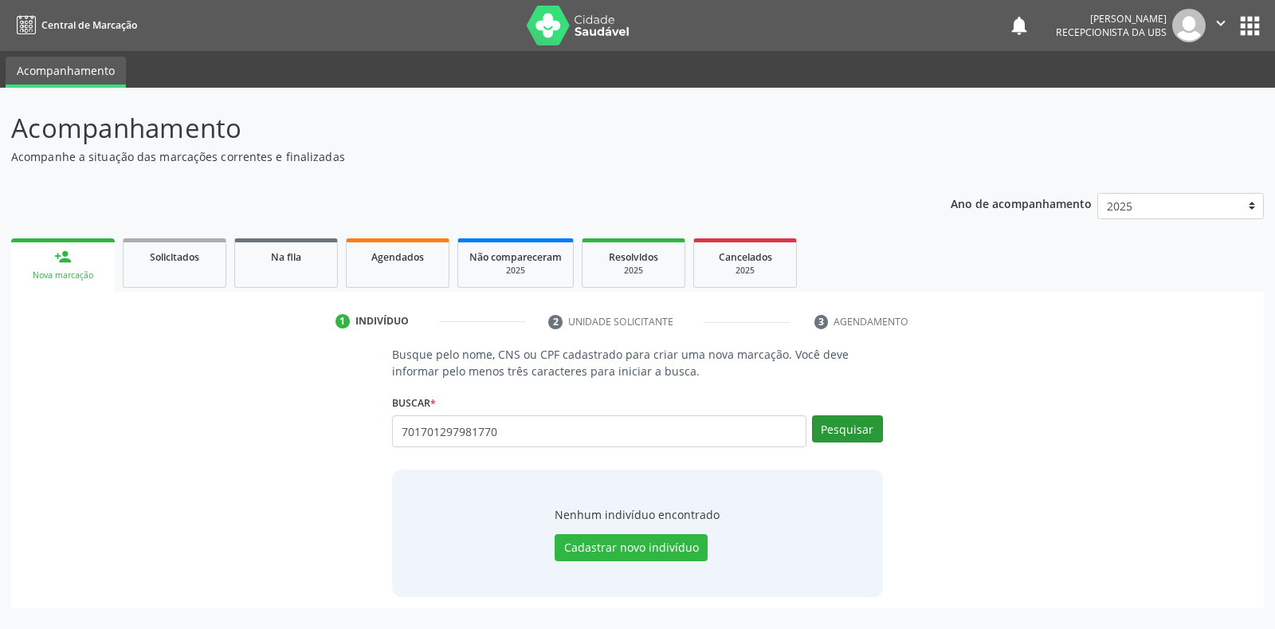
type input "701701297981770"
click at [861, 425] on button "Pesquisar" at bounding box center [847, 428] width 71 height 27
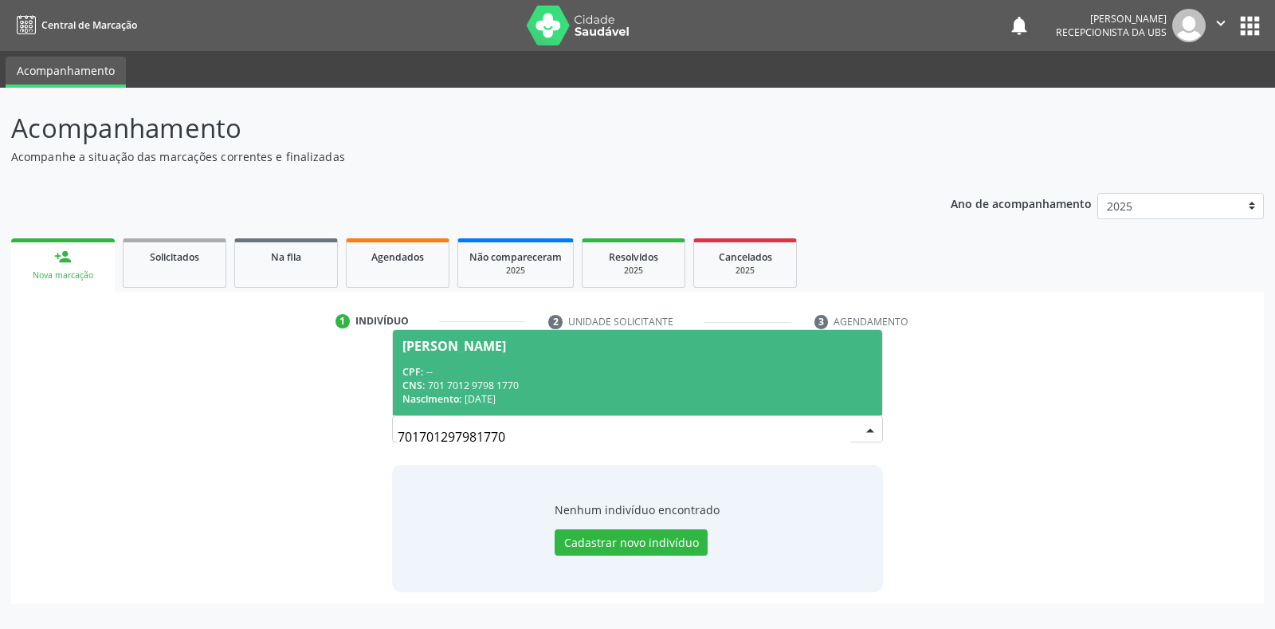
click at [499, 347] on div "Patricia Regis Pereira" at bounding box center [454, 345] width 104 height 13
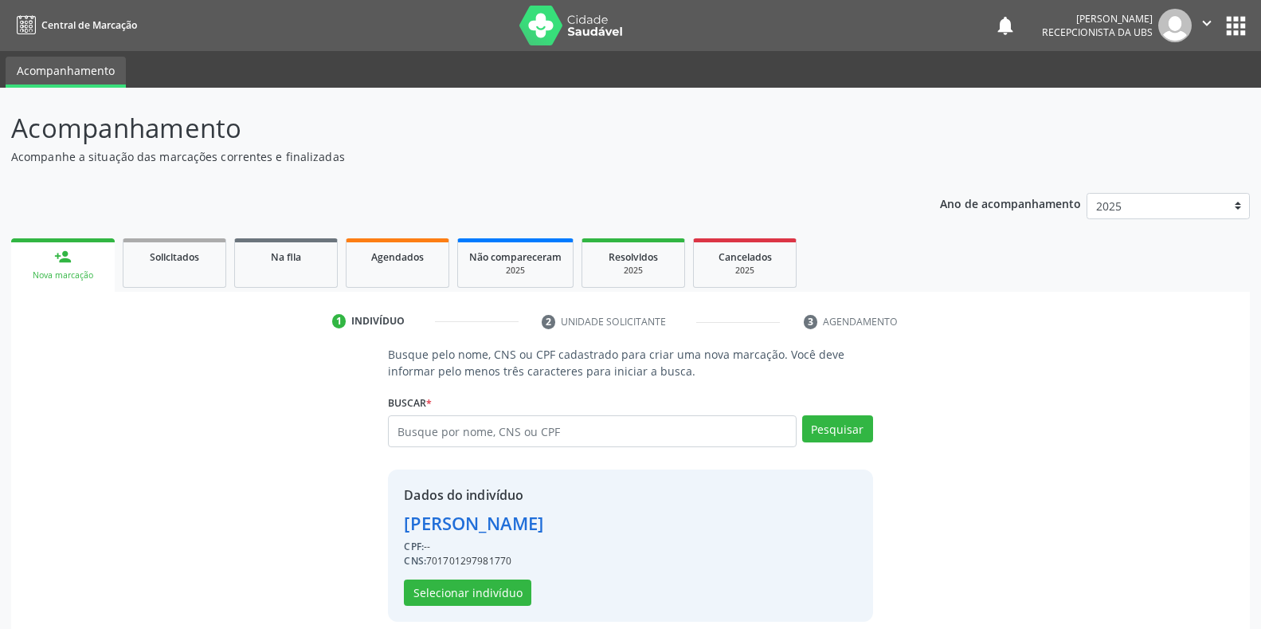
scroll to position [15, 0]
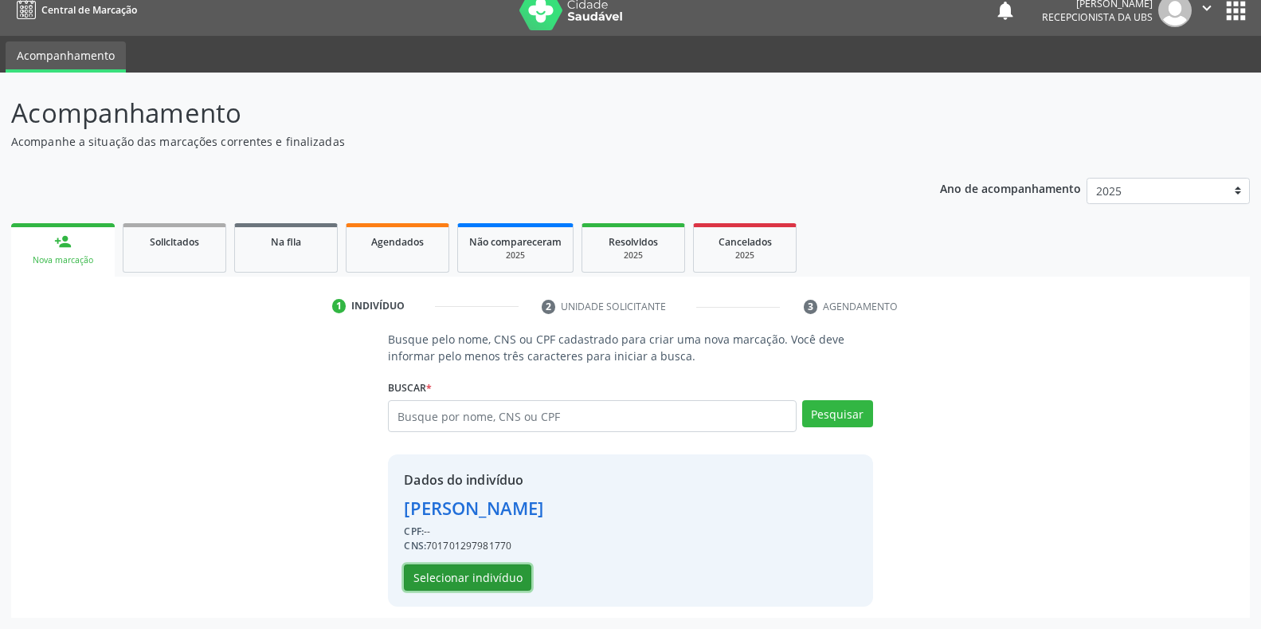
click at [516, 575] on button "Selecionar indivíduo" at bounding box center [467, 577] width 127 height 27
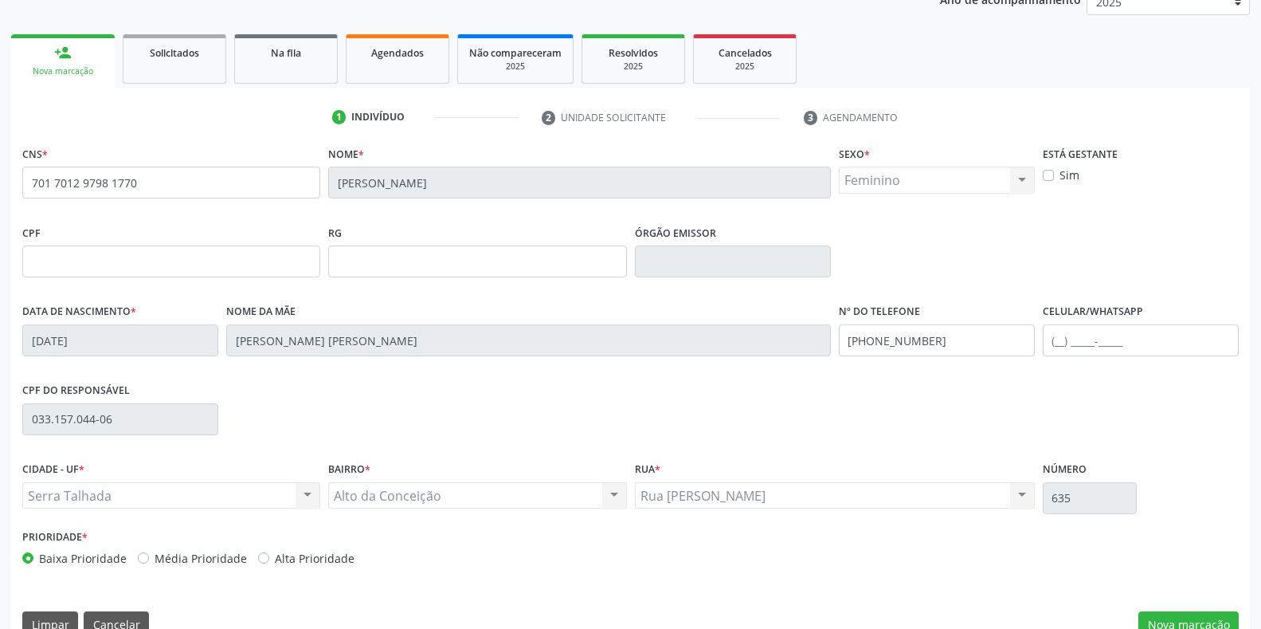
scroll to position [235, 0]
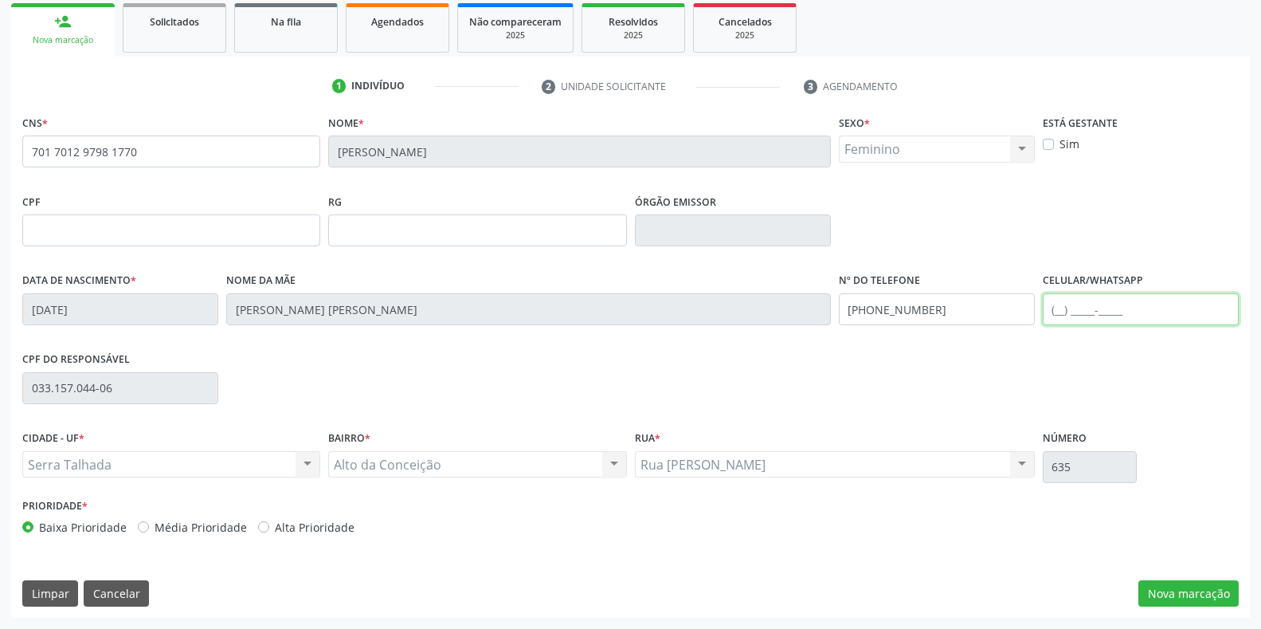
click at [1137, 316] on input "text" at bounding box center [1141, 309] width 196 height 32
type input "(87) 99931-2393"
click at [1185, 594] on button "Nova marcação" at bounding box center [1188, 593] width 100 height 27
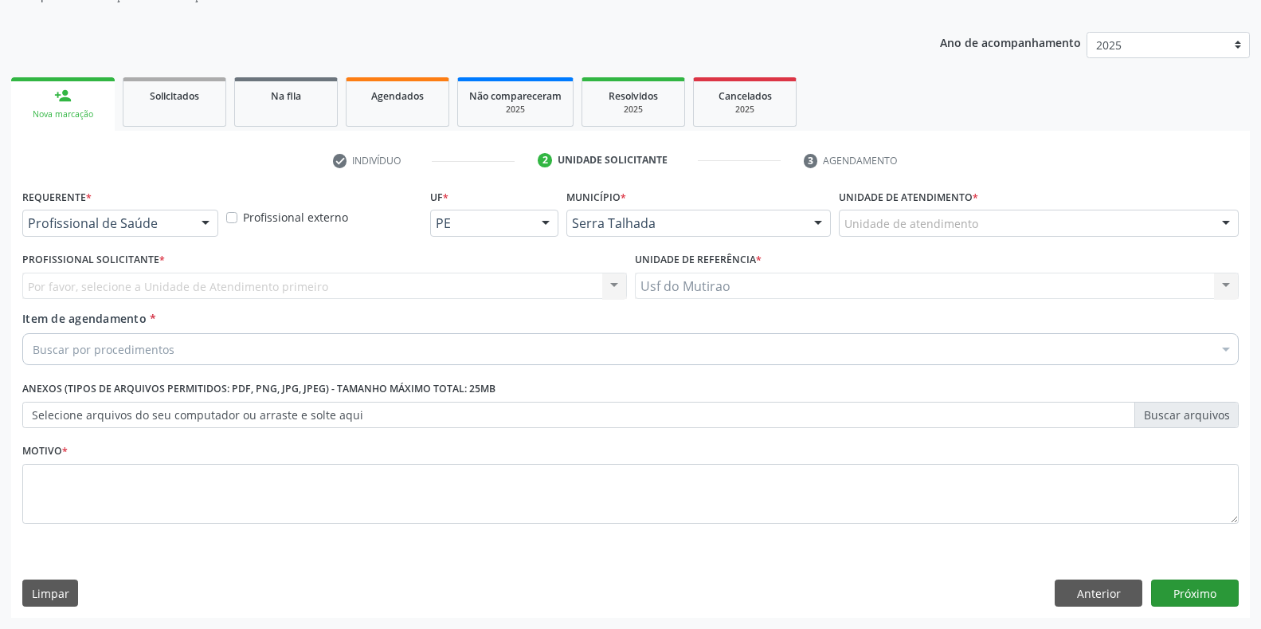
scroll to position [161, 0]
click at [105, 207] on div "Requerente * Profissional de Saúde Profissional de Saúde Paciente Nenhum result…" at bounding box center [120, 210] width 196 height 51
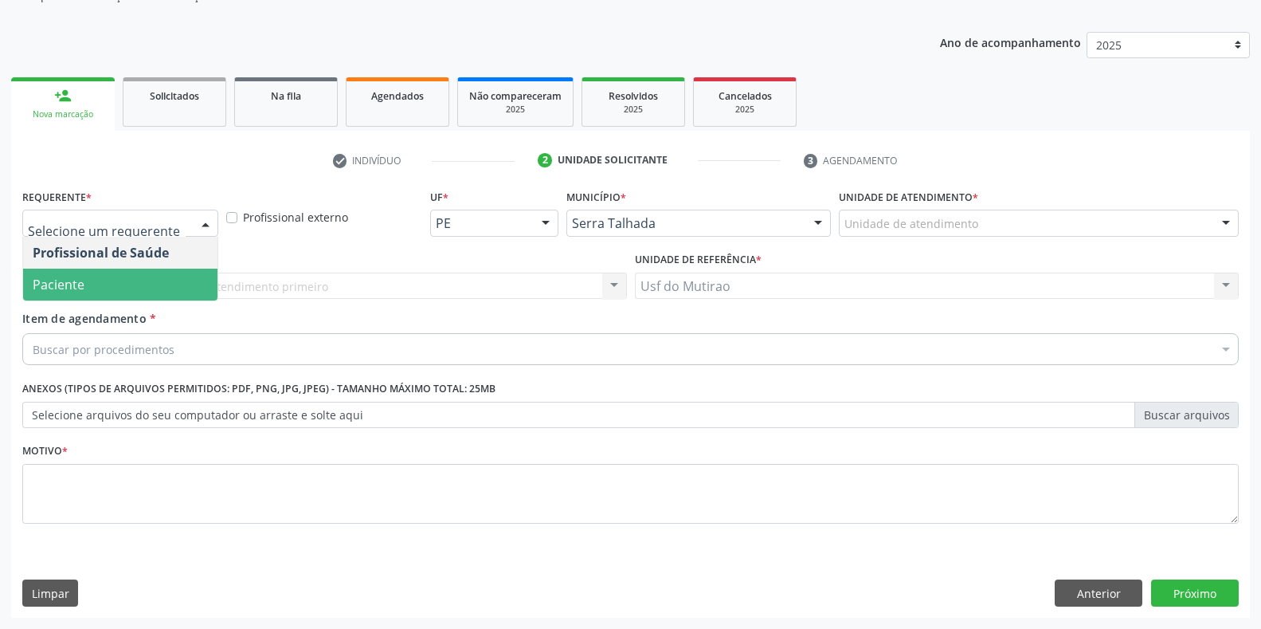
click at [82, 274] on span "Paciente" at bounding box center [120, 284] width 194 height 32
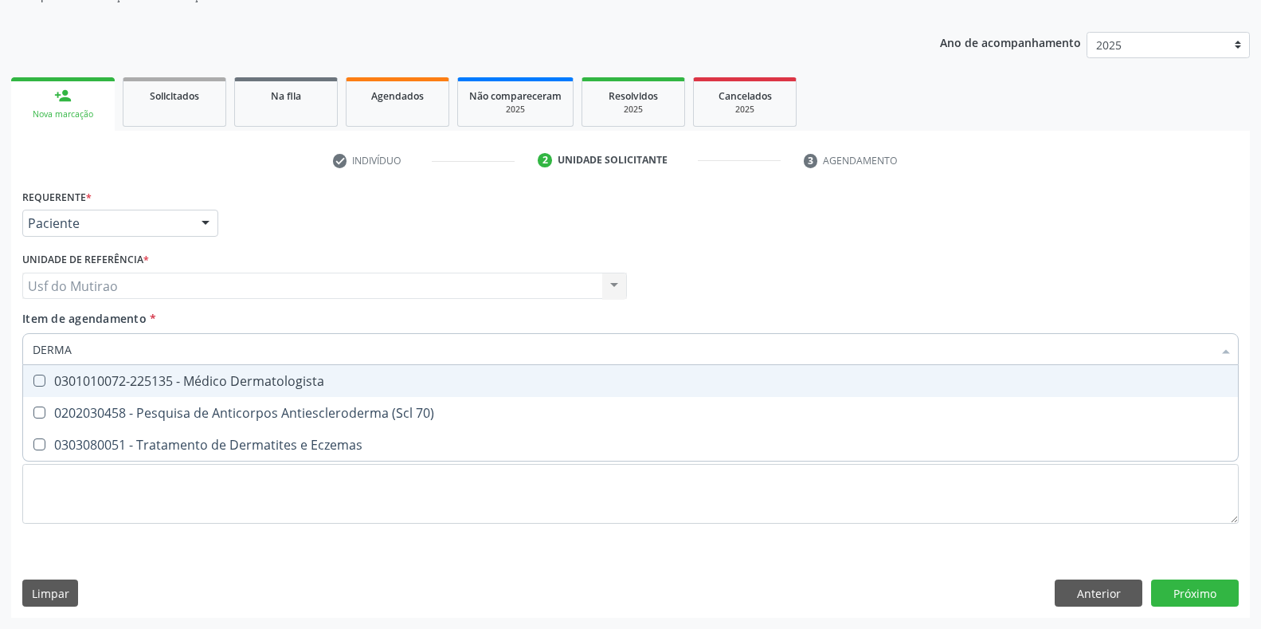
type input "DERMAT"
click at [165, 374] on div "0301010072-225135 - Médico Dermatologista" at bounding box center [631, 380] width 1196 height 13
checkbox Dermatologista "true"
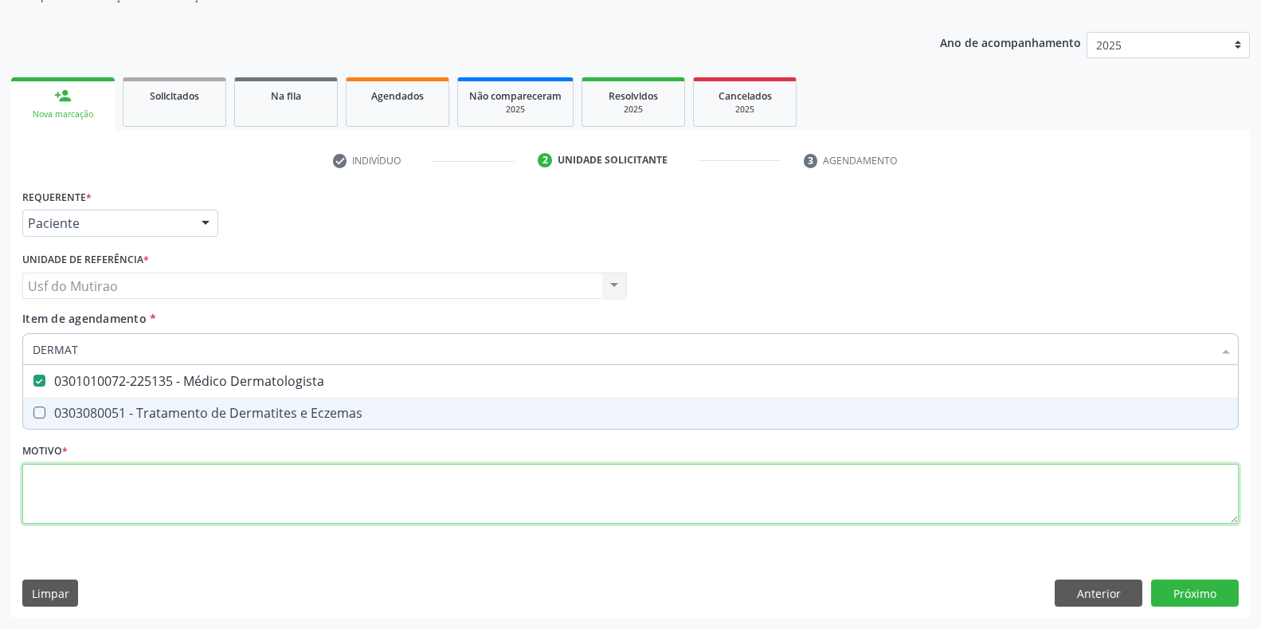
click at [175, 505] on div "Requerente * Paciente Profissional de Saúde Paciente Nenhum resultado encontrad…" at bounding box center [630, 365] width 1216 height 361
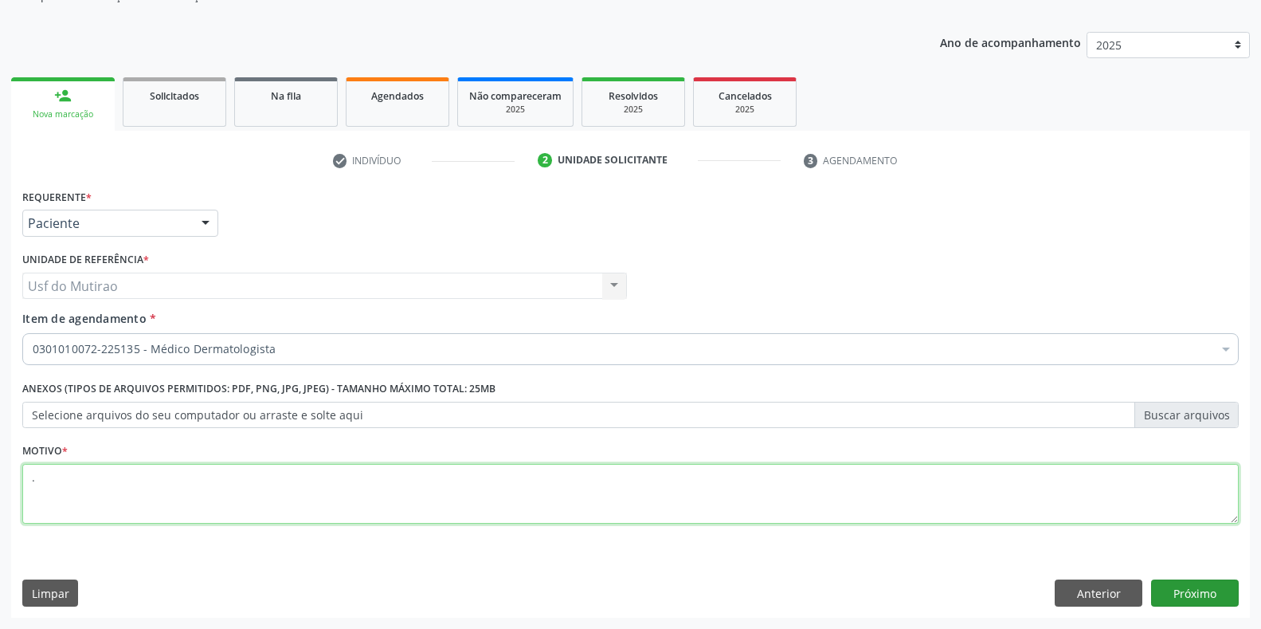
type textarea "."
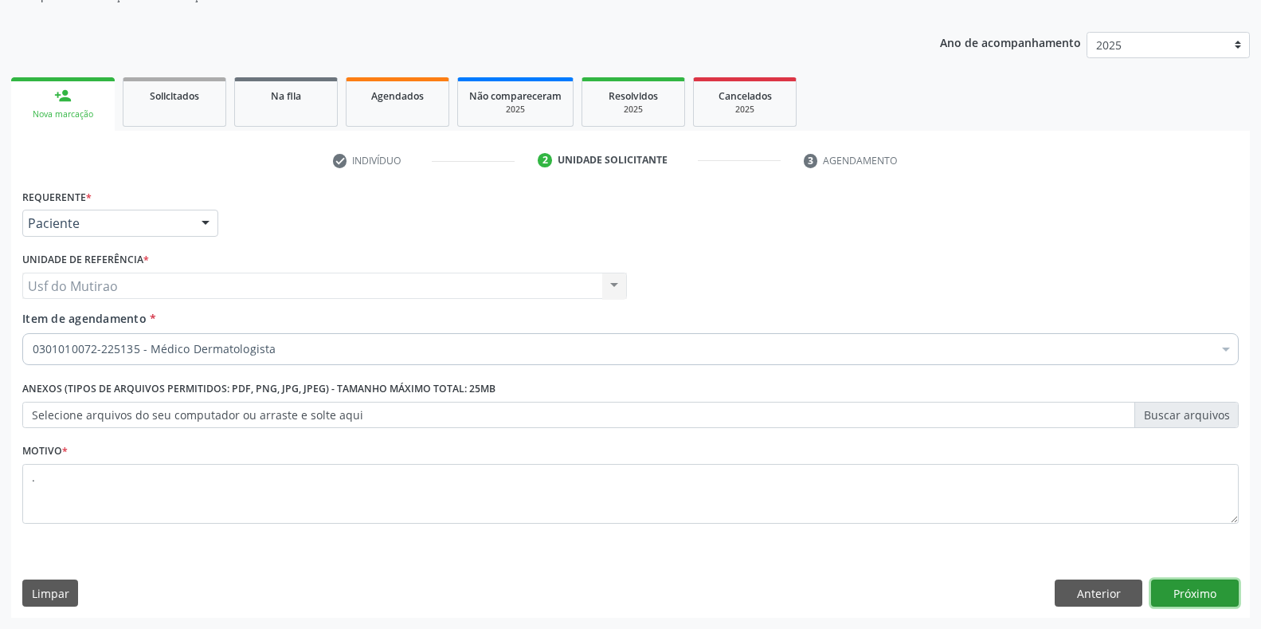
click at [1208, 585] on button "Próximo" at bounding box center [1195, 592] width 88 height 27
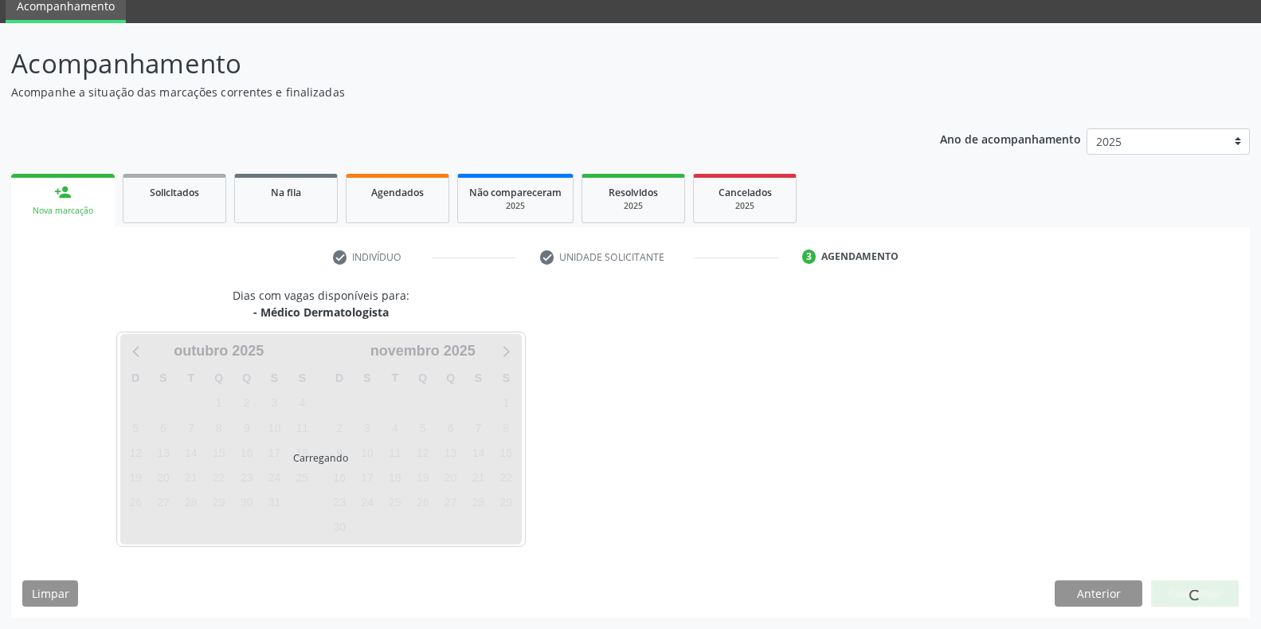
scroll to position [65, 0]
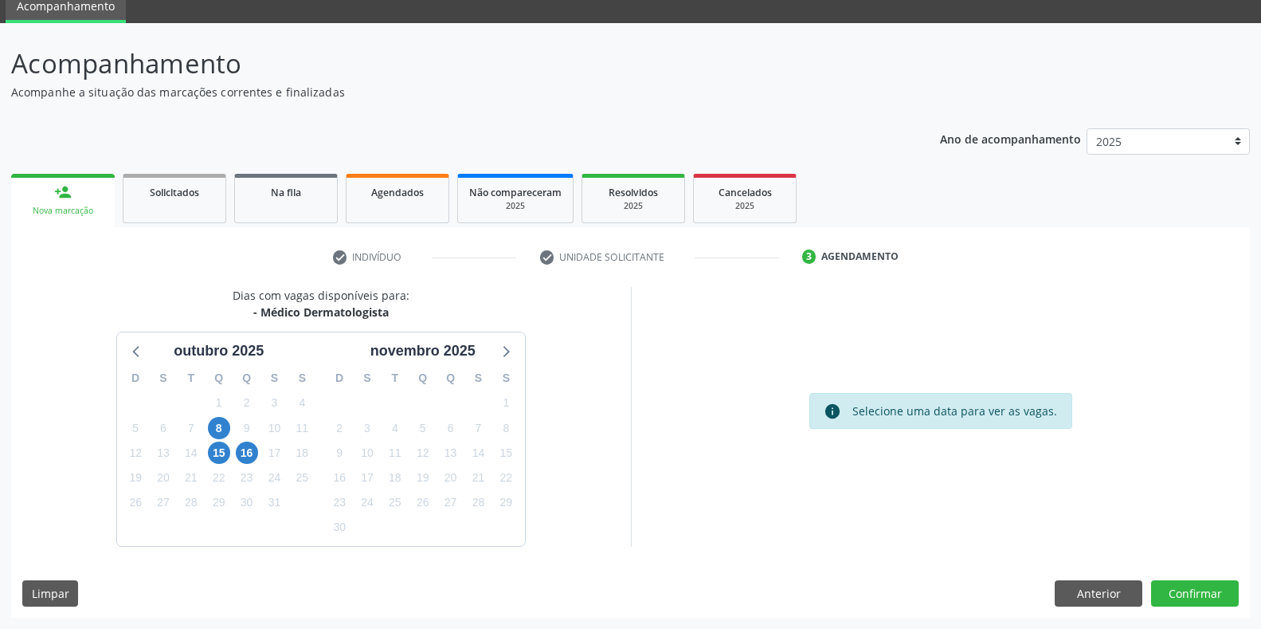
click at [202, 454] on div "14" at bounding box center [191, 453] width 28 height 25
click at [221, 453] on span "15" at bounding box center [219, 452] width 22 height 22
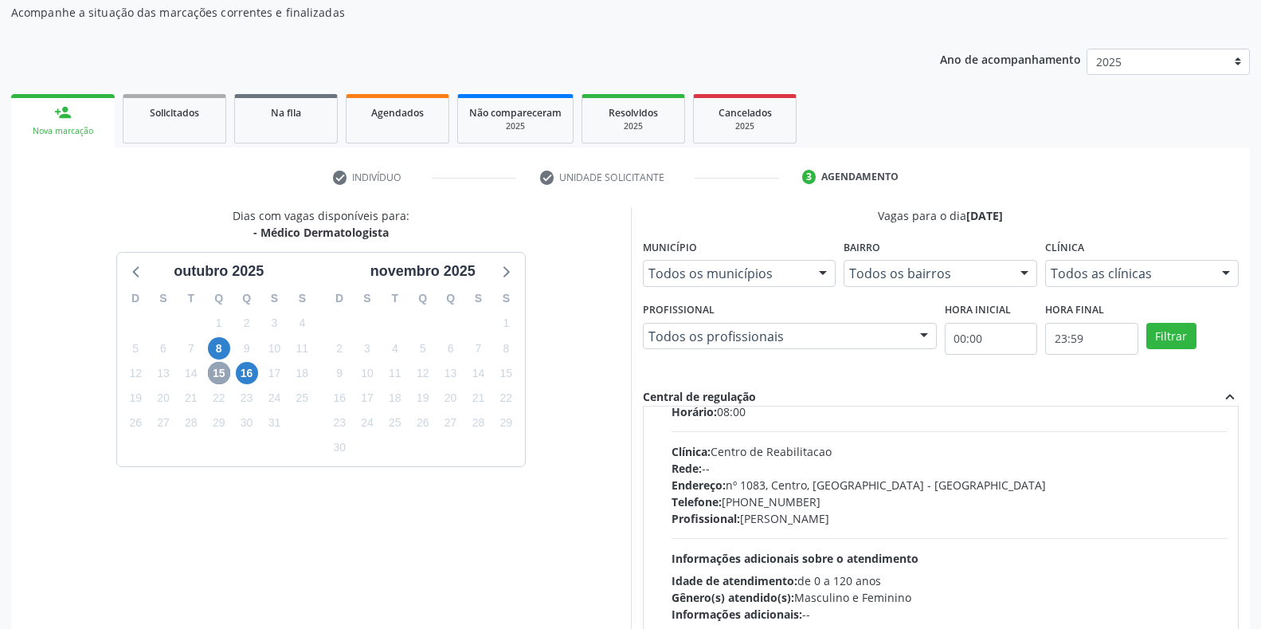
scroll to position [80, 0]
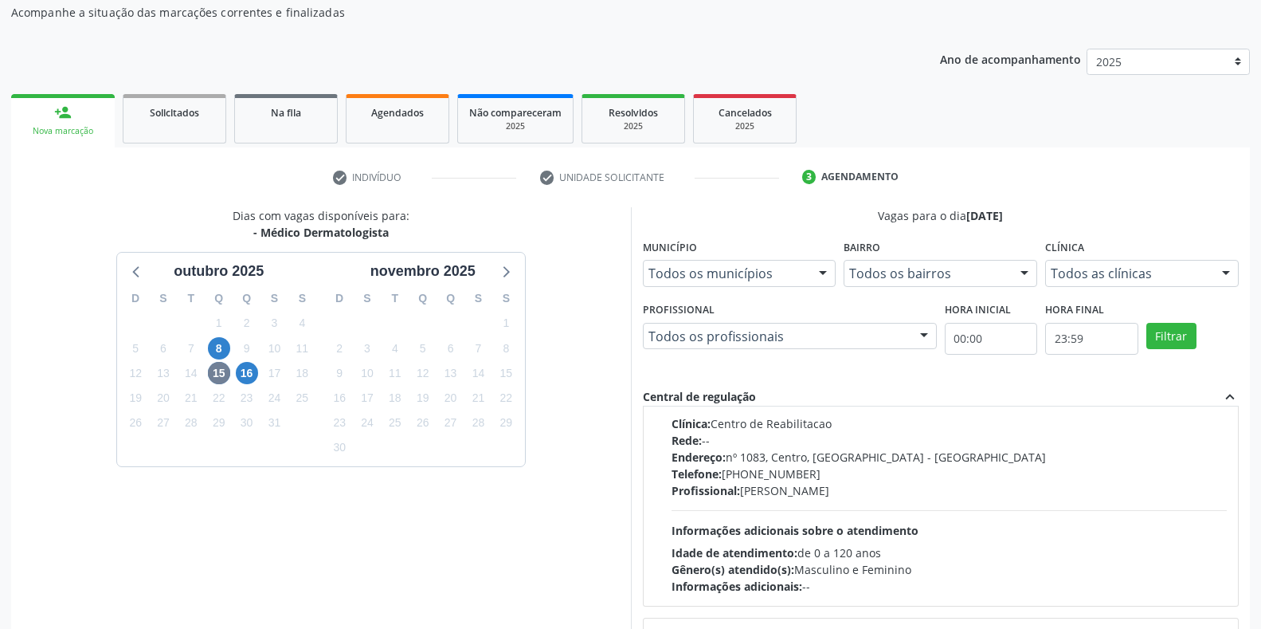
click at [797, 464] on div "Endereço: nº 1083, Centro, Serra Talhada - PE" at bounding box center [950, 457] width 556 height 17
click at [666, 364] on input "Ordem de chegada Consumidos: 5 / 10 Horário: 08:00 Clínica: Centro de Reabilita…" at bounding box center [660, 357] width 11 height 14
radio input "true"
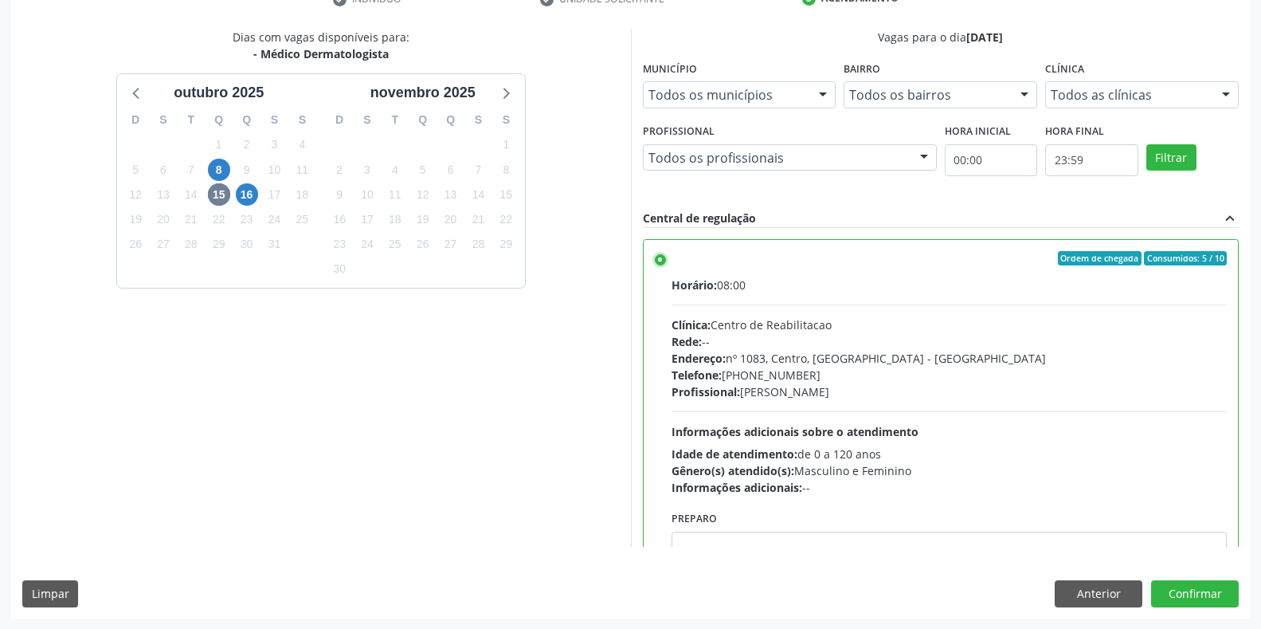
scroll to position [323, 0]
click at [1185, 594] on button "Confirmar" at bounding box center [1195, 592] width 88 height 27
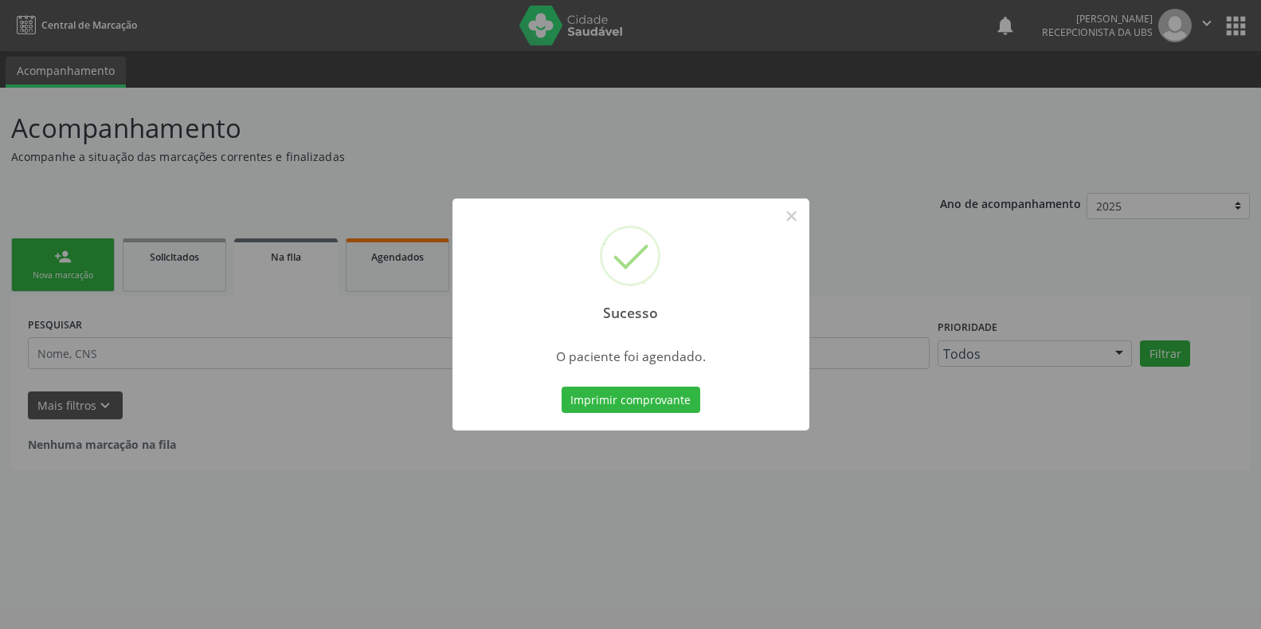
scroll to position [0, 0]
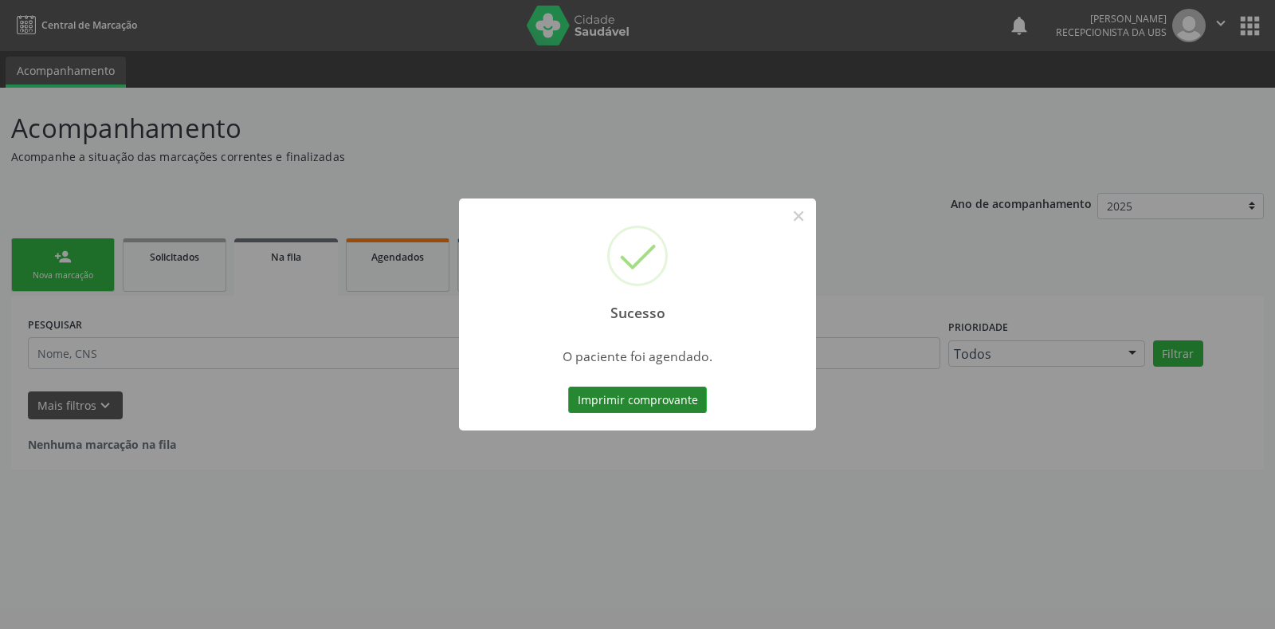
click at [608, 398] on button "Imprimir comprovante" at bounding box center [637, 399] width 139 height 27
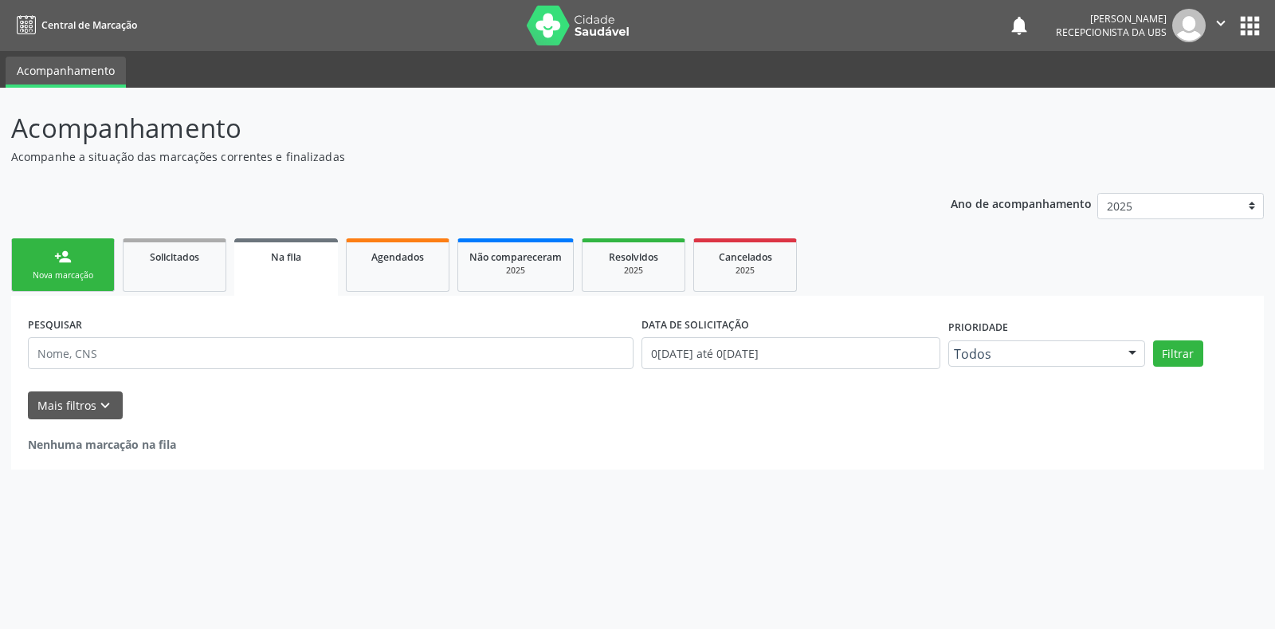
click at [94, 265] on link "person_add Nova marcação" at bounding box center [63, 264] width 104 height 53
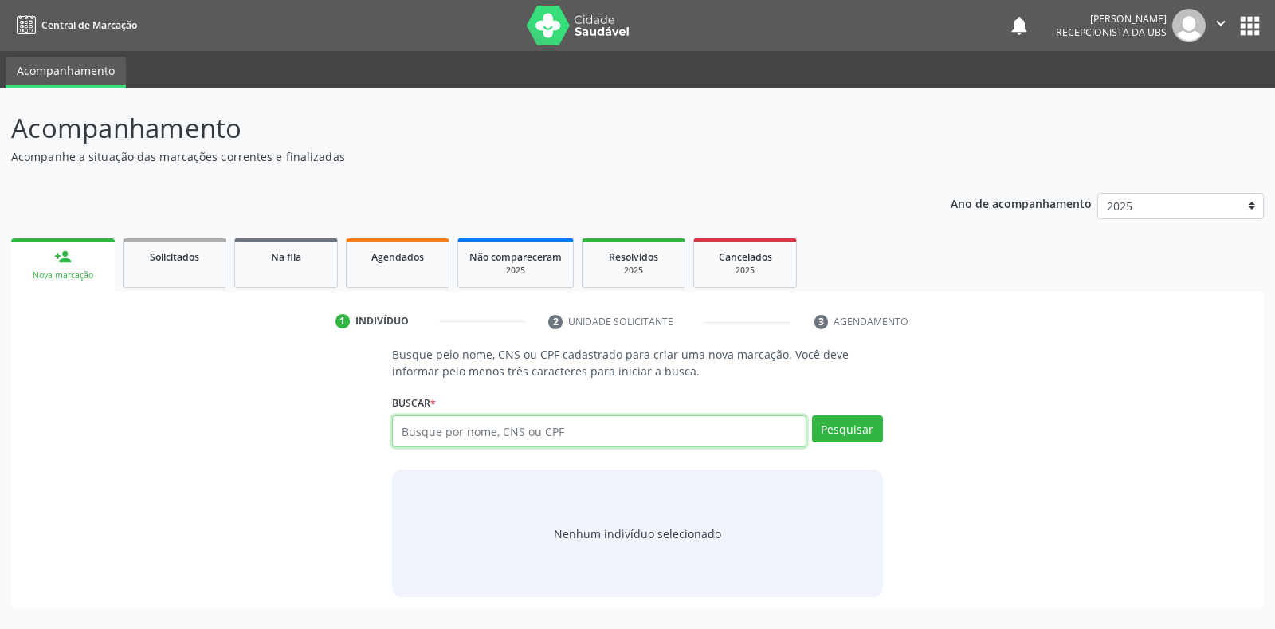
click at [607, 430] on input "text" at bounding box center [598, 431] width 413 height 32
type input "7"
type input "72067877461"
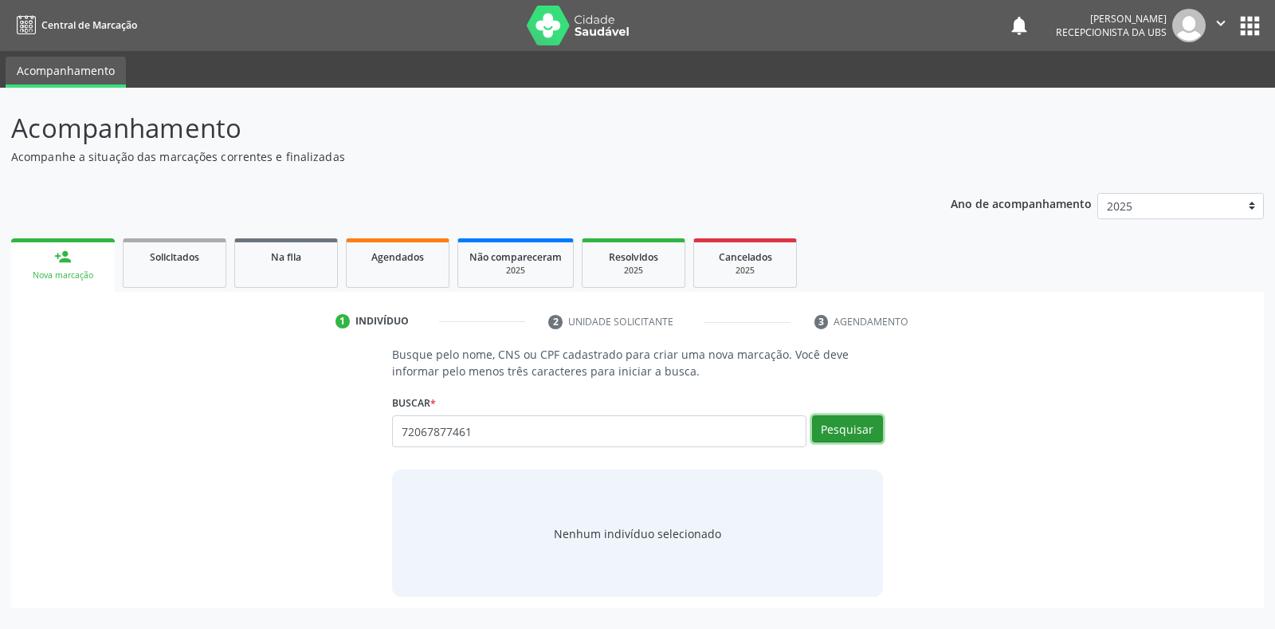
click at [865, 434] on button "Pesquisar" at bounding box center [847, 428] width 71 height 27
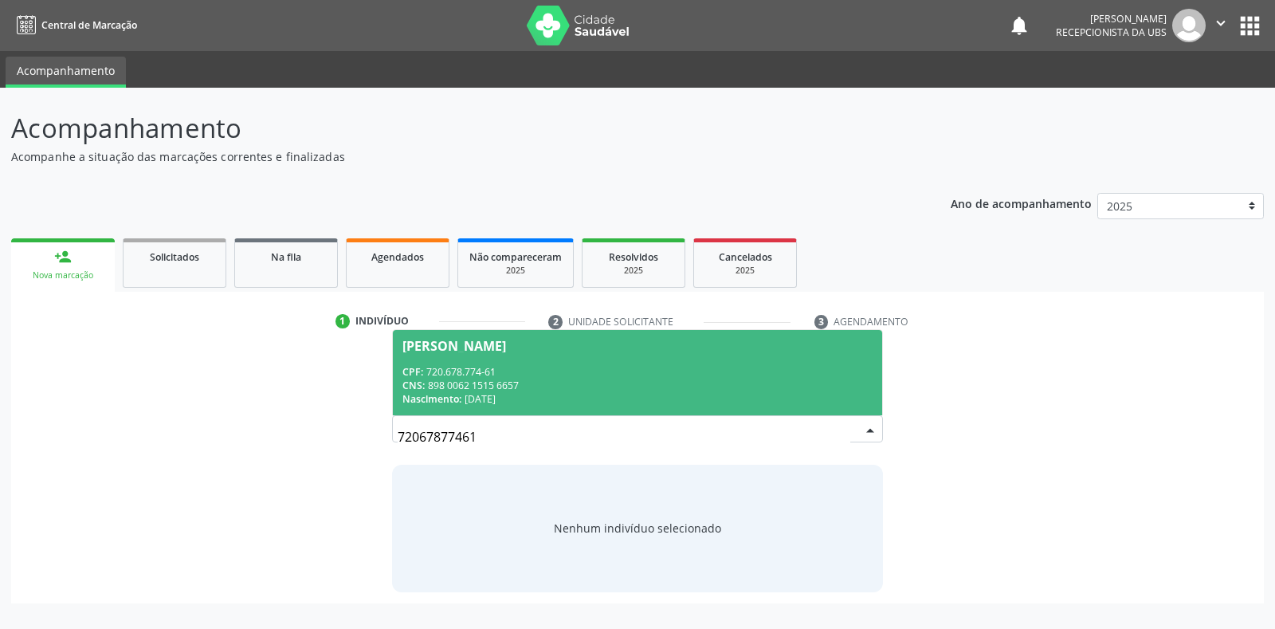
click at [727, 366] on div "CPF: 720.678.774-61" at bounding box center [636, 372] width 469 height 14
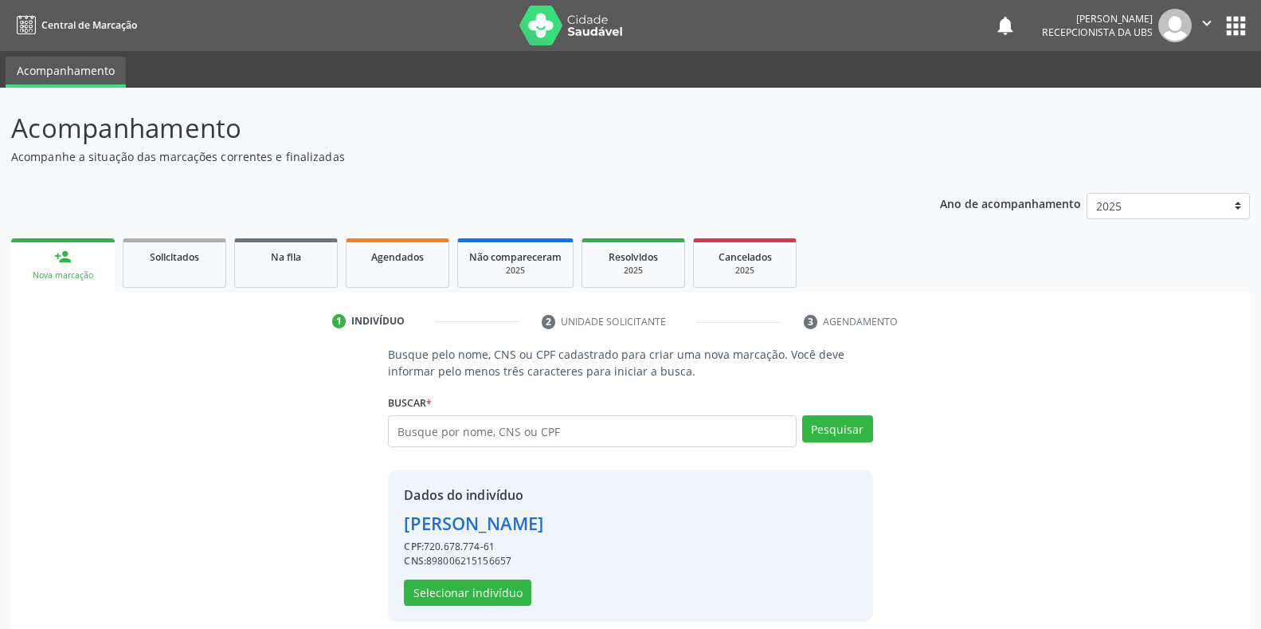
scroll to position [15, 0]
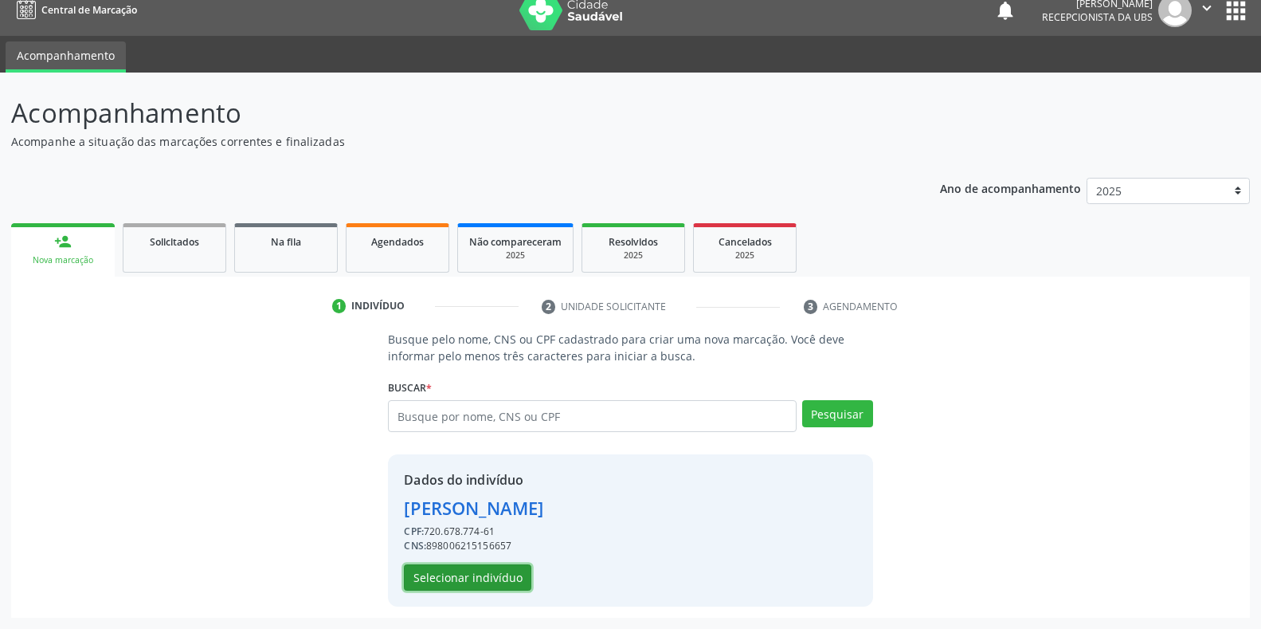
click at [469, 573] on button "Selecionar indivíduo" at bounding box center [467, 577] width 127 height 27
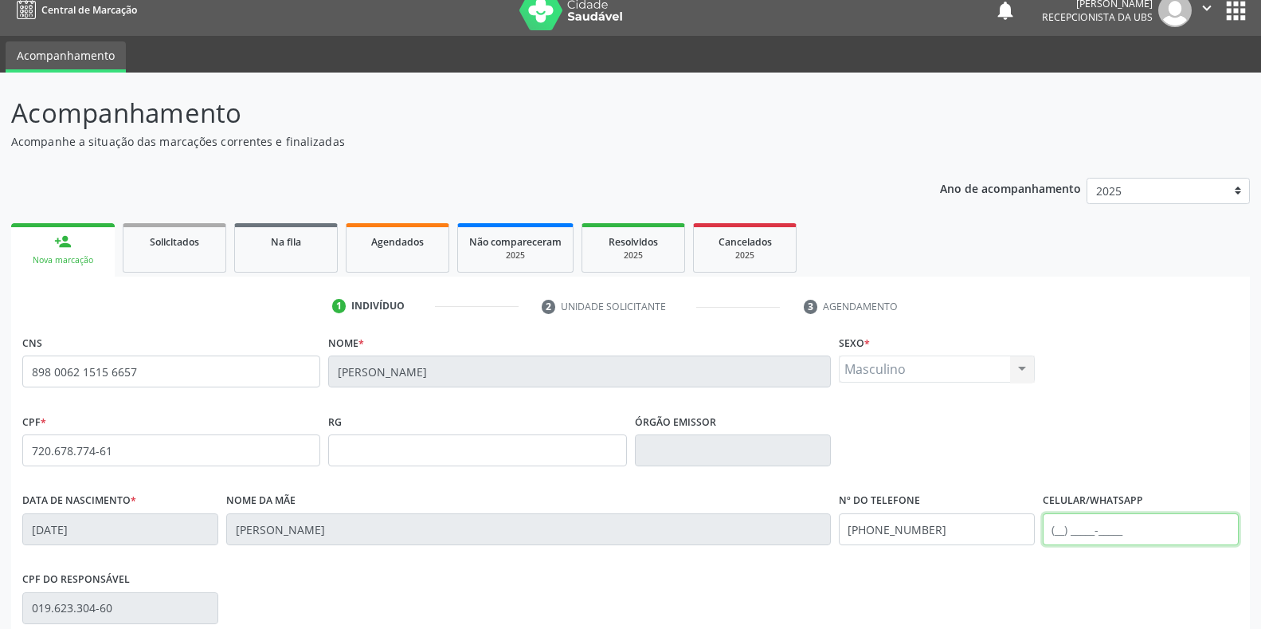
click at [1113, 533] on input "text" at bounding box center [1141, 529] width 196 height 32
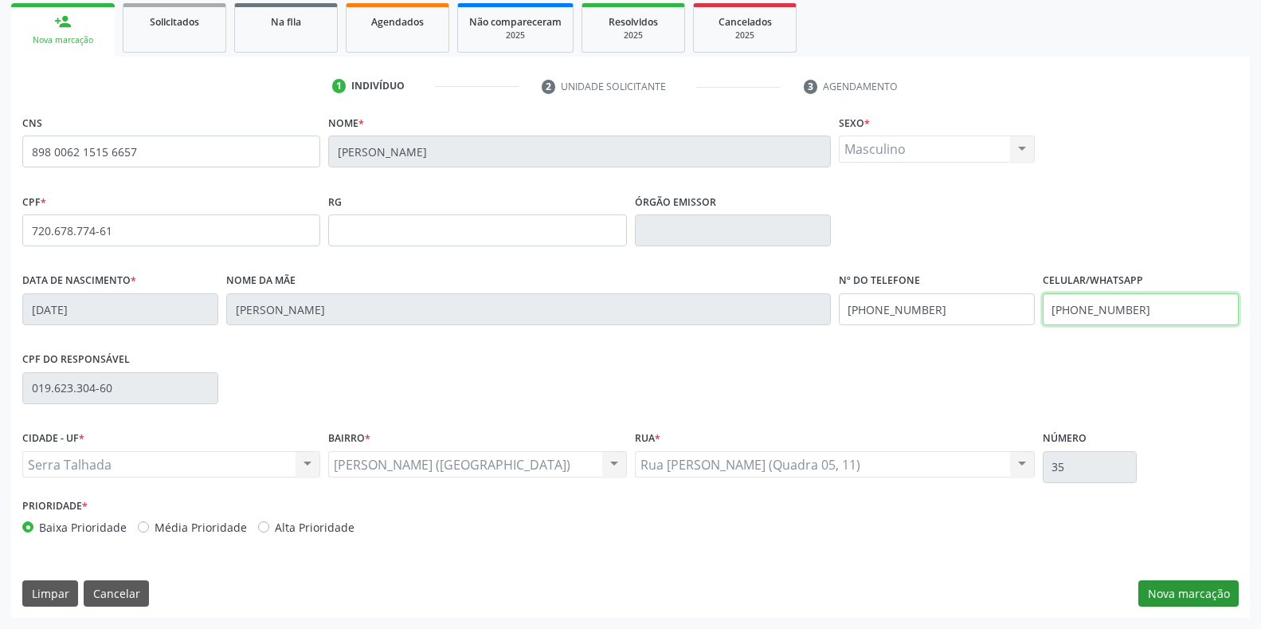
type input "(87) 99613-7455"
click at [1149, 586] on button "Nova marcação" at bounding box center [1188, 593] width 100 height 27
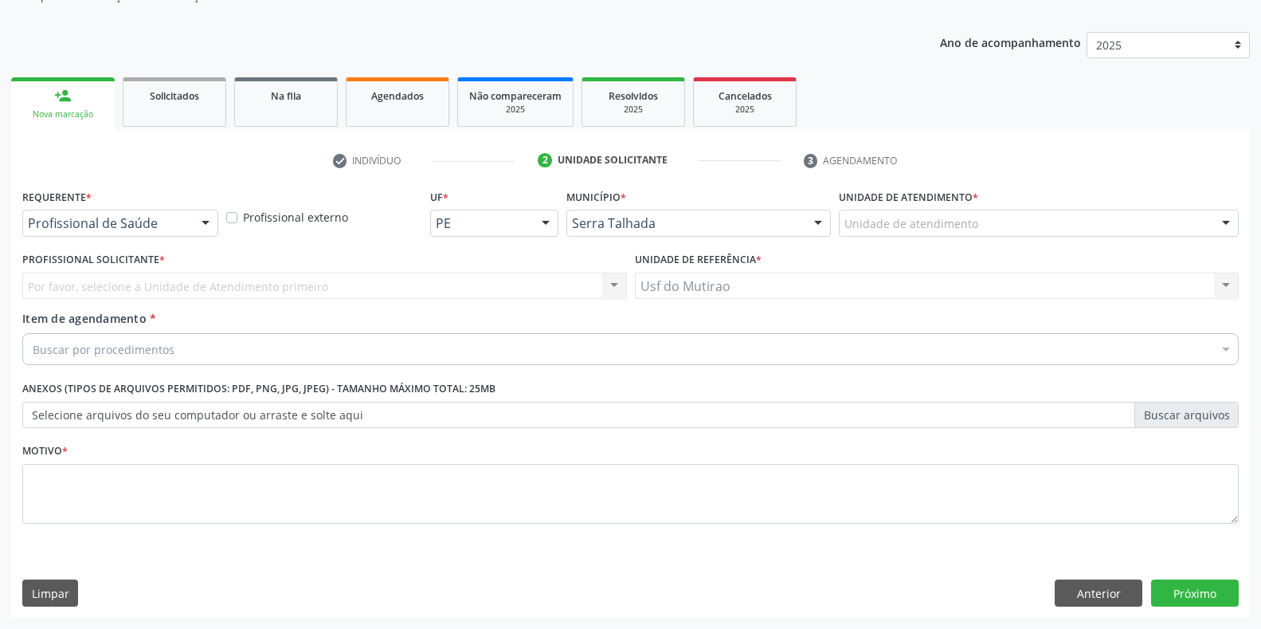
scroll to position [161, 0]
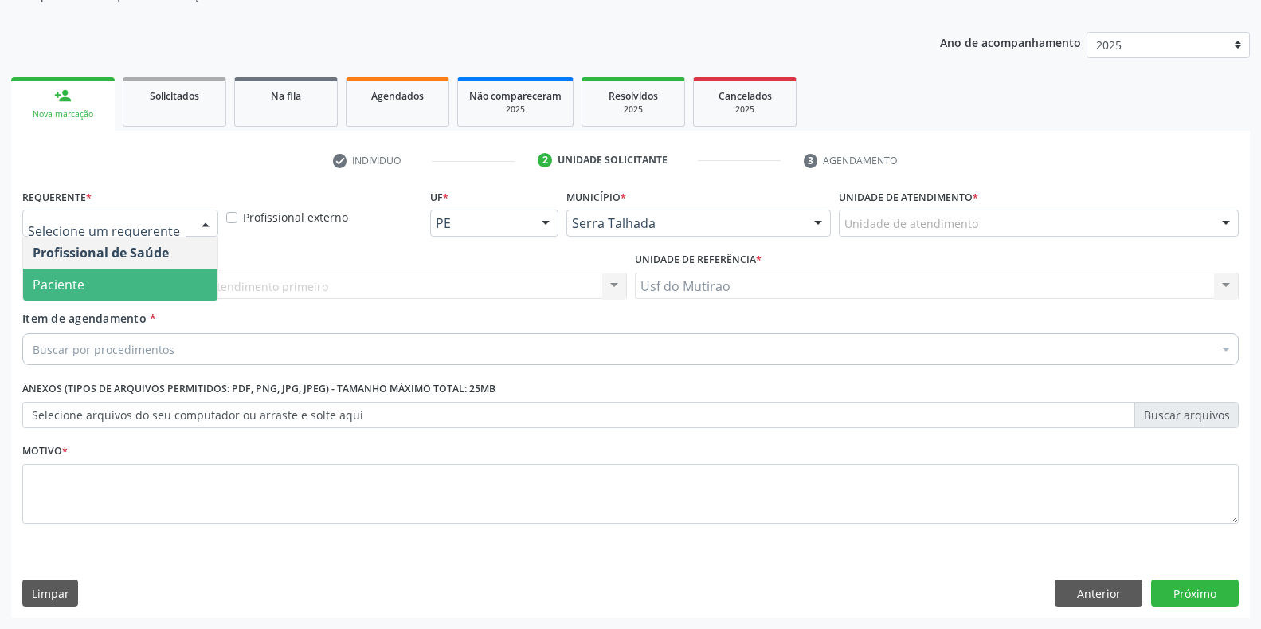
click at [102, 289] on span "Paciente" at bounding box center [120, 284] width 194 height 32
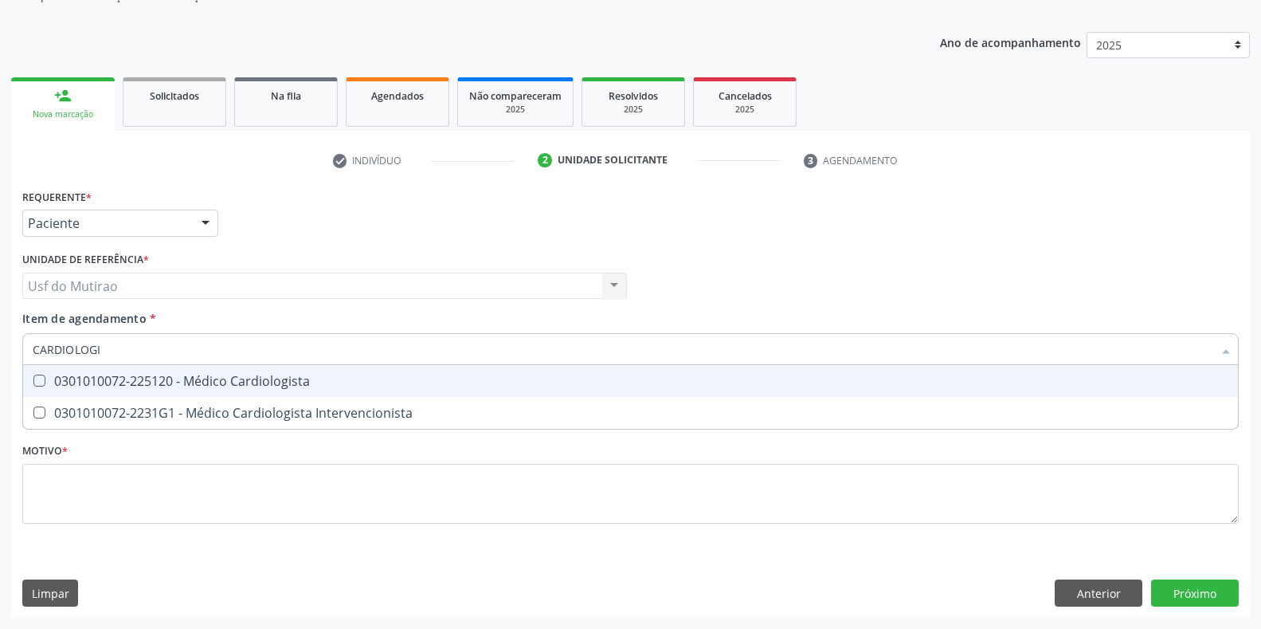
type input "CARDIOLOGIS"
click at [142, 380] on div "0301010072-225120 - Médico Cardiologista" at bounding box center [631, 380] width 1196 height 13
checkbox Cardiologista "true"
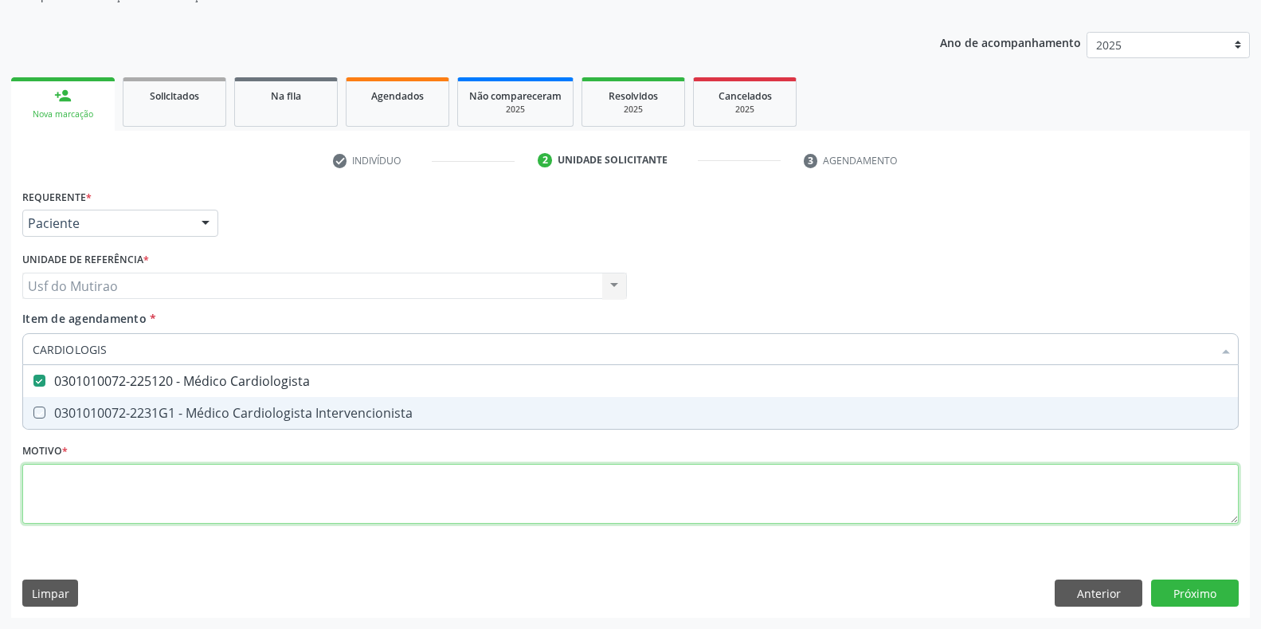
click at [168, 517] on div "Requerente * Paciente Profissional de Saúde Paciente Nenhum resultado encontrad…" at bounding box center [630, 365] width 1216 height 361
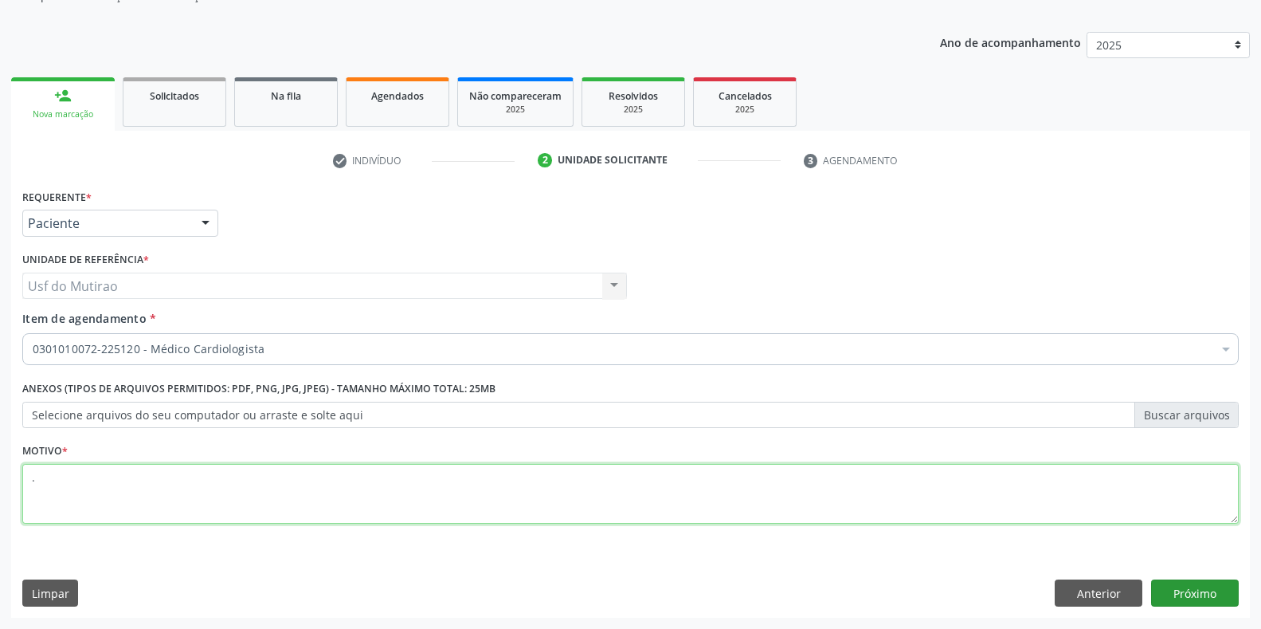
type textarea "."
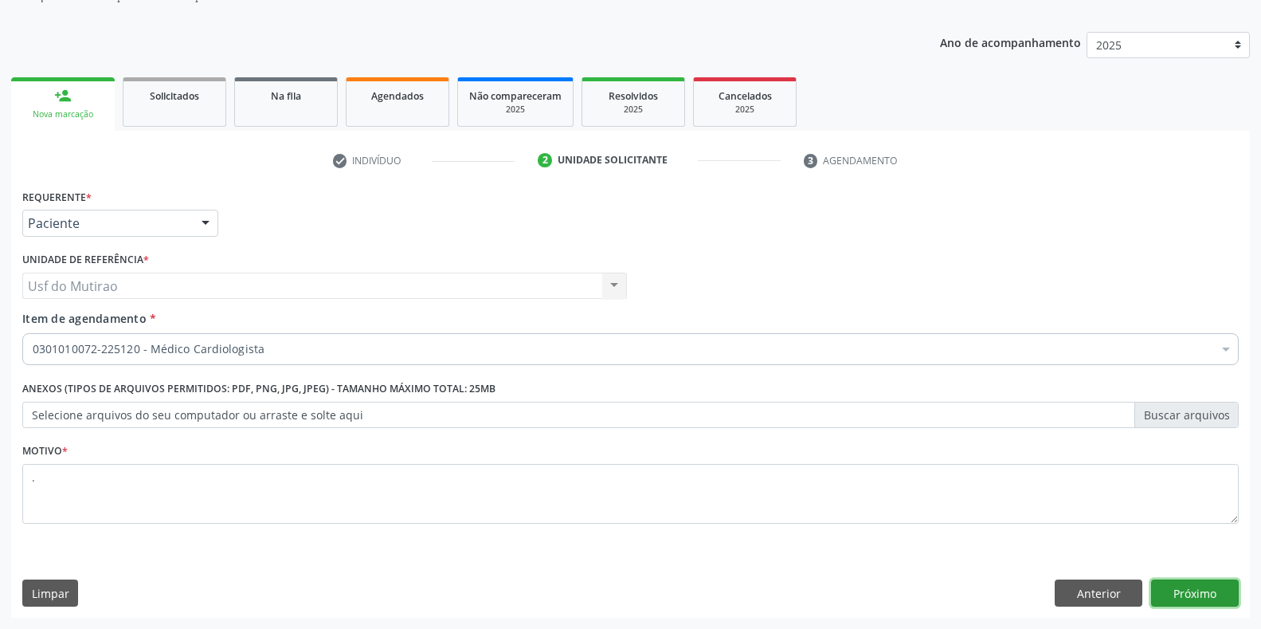
click at [1169, 597] on button "Próximo" at bounding box center [1195, 592] width 88 height 27
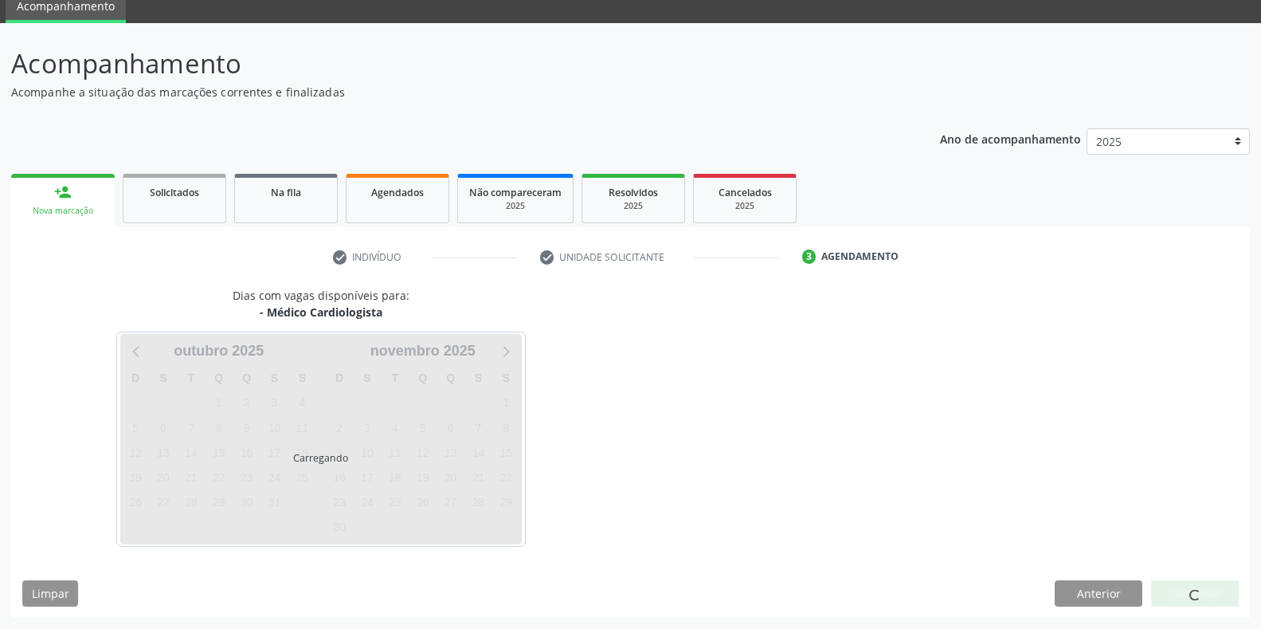
scroll to position [65, 0]
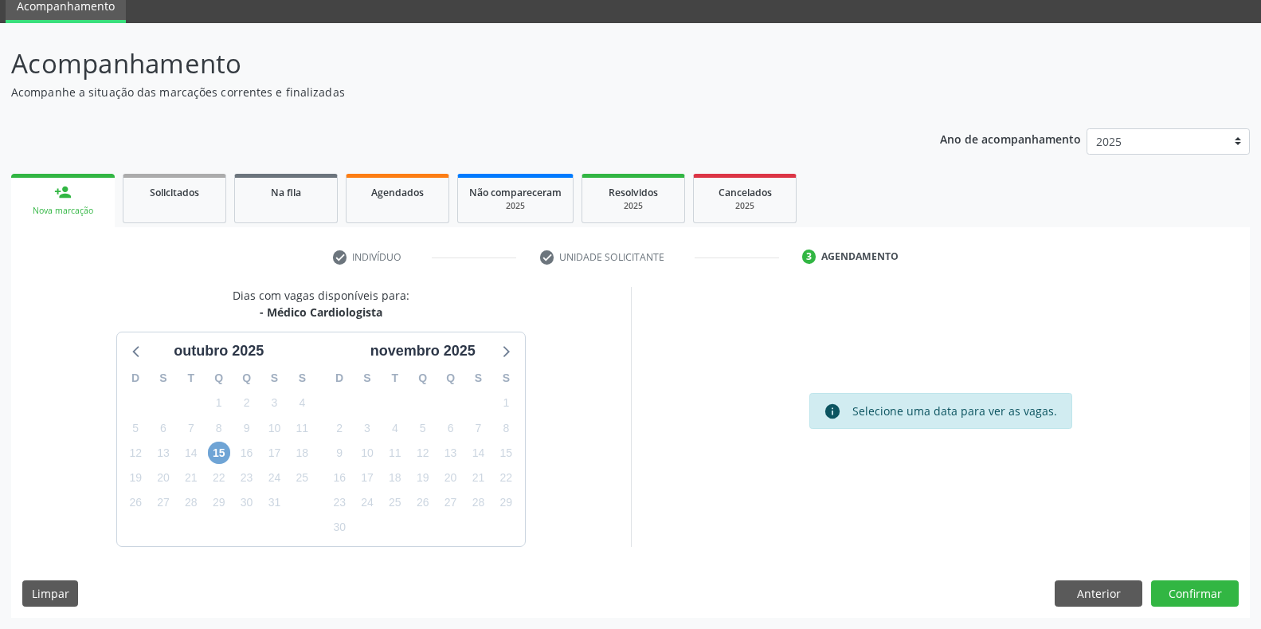
click at [219, 455] on span "15" at bounding box center [219, 452] width 22 height 22
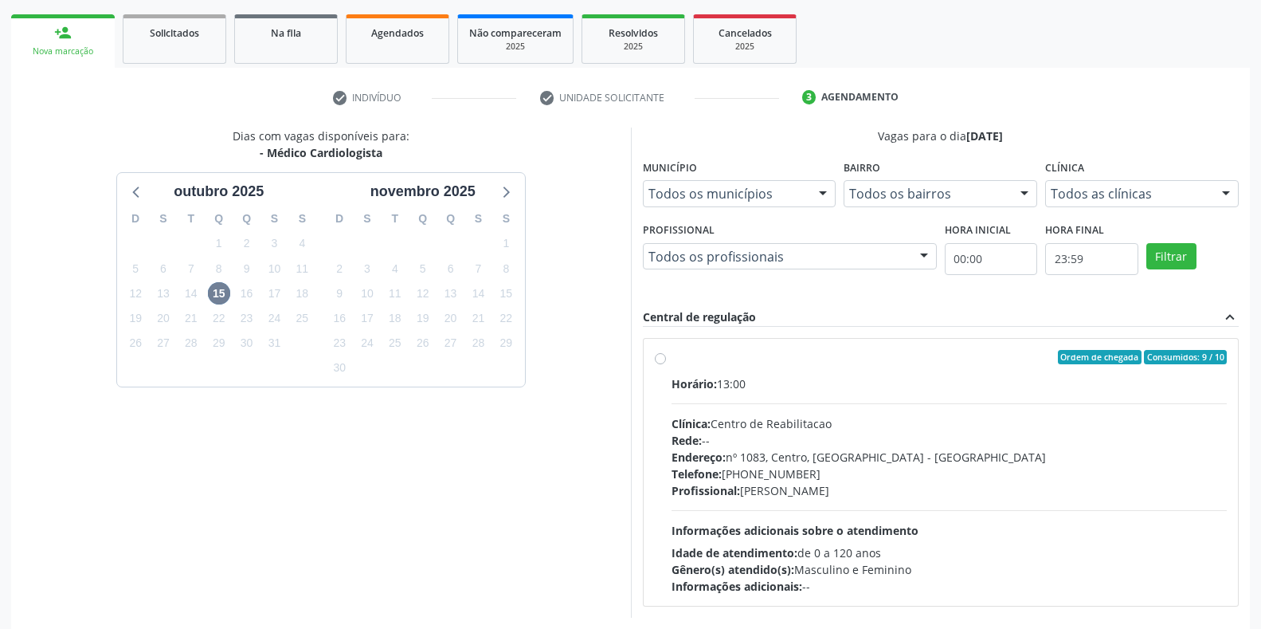
click at [767, 444] on div "Rede: --" at bounding box center [950, 440] width 556 height 17
click at [666, 364] on input "Ordem de chegada Consumidos: 9 / 10 Horário: 13:00 Clínica: Centro de Reabilita…" at bounding box center [660, 357] width 11 height 14
radio input "true"
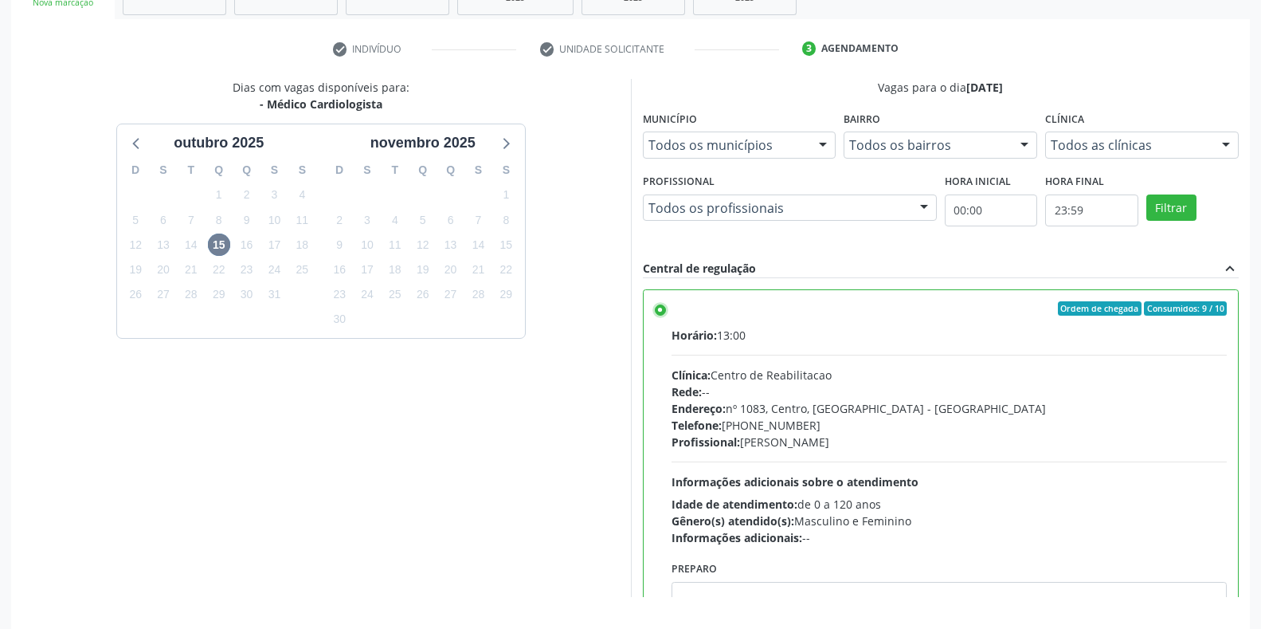
scroll to position [323, 0]
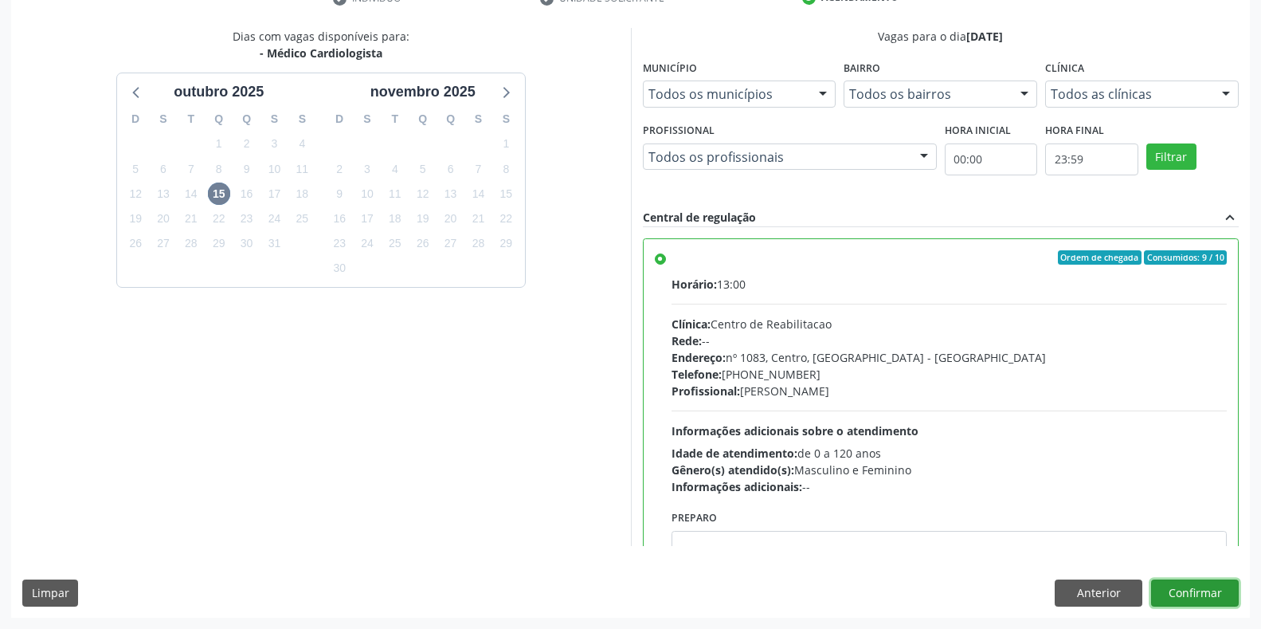
click at [1189, 589] on button "Confirmar" at bounding box center [1195, 592] width 88 height 27
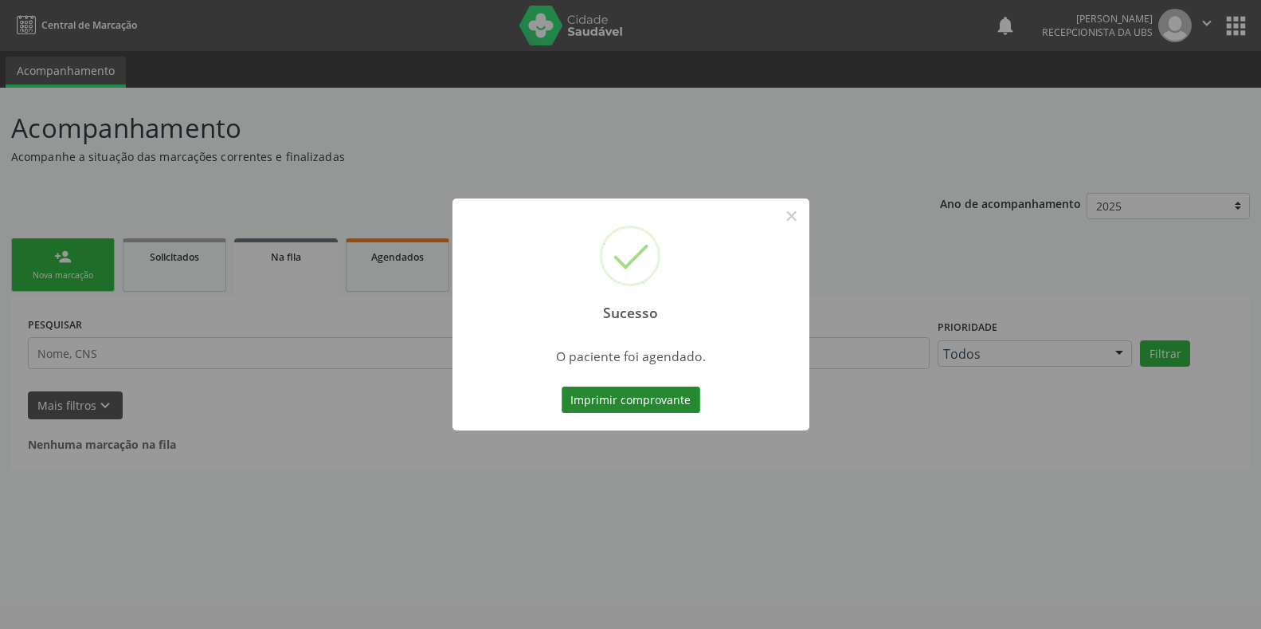
scroll to position [0, 0]
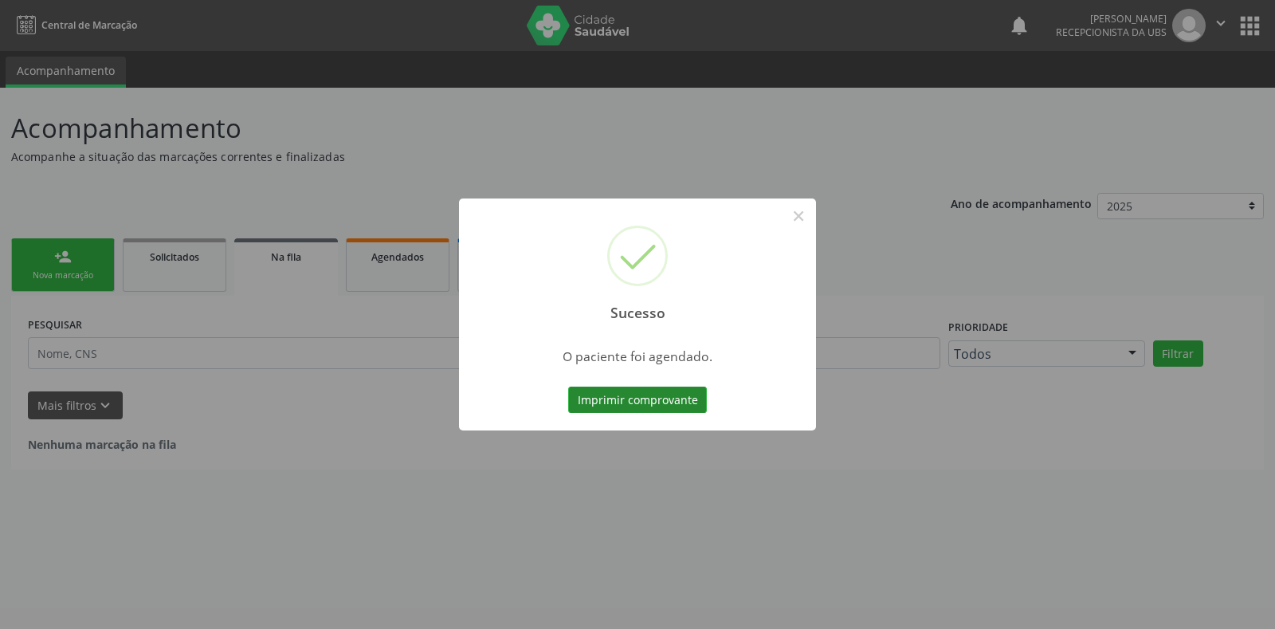
click at [633, 404] on button "Imprimir comprovante" at bounding box center [637, 399] width 139 height 27
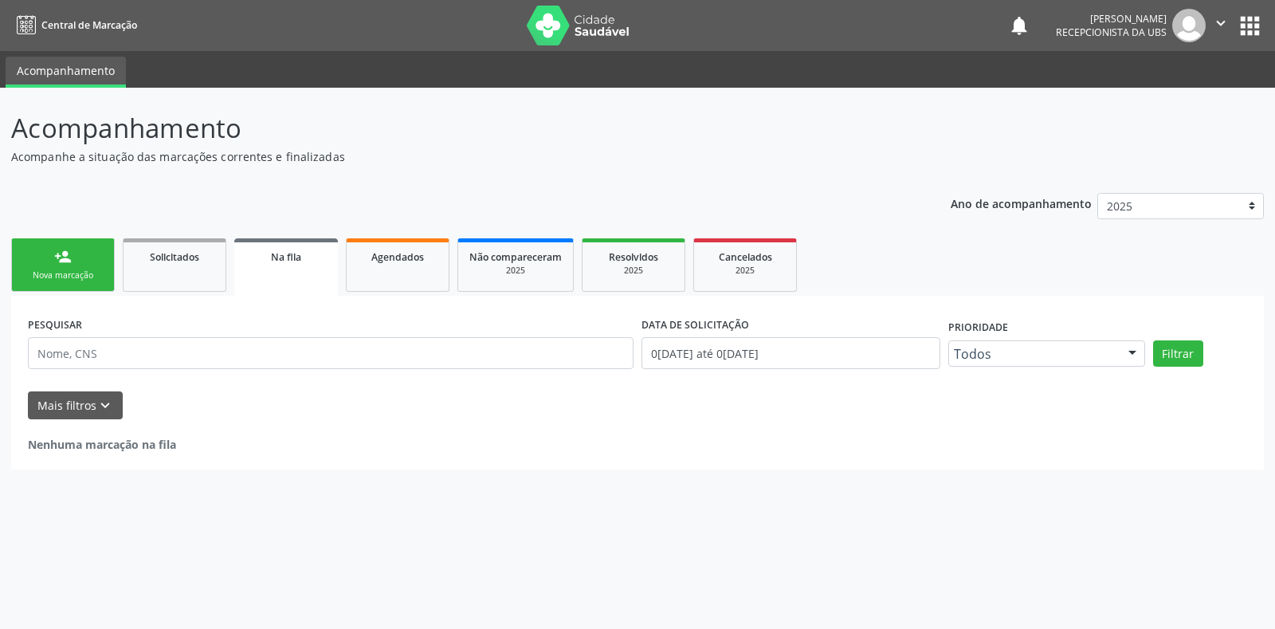
click at [56, 283] on link "person_add Nova marcação" at bounding box center [63, 264] width 104 height 53
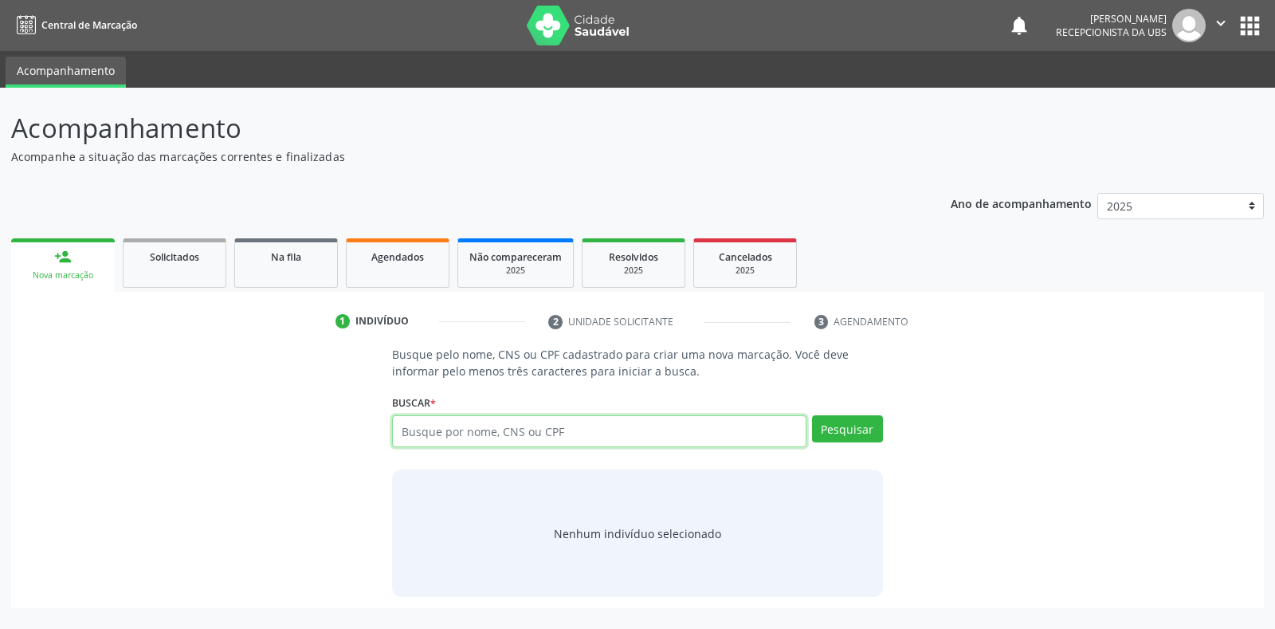
click at [513, 435] on input "text" at bounding box center [598, 431] width 413 height 32
type input "700600918962365"
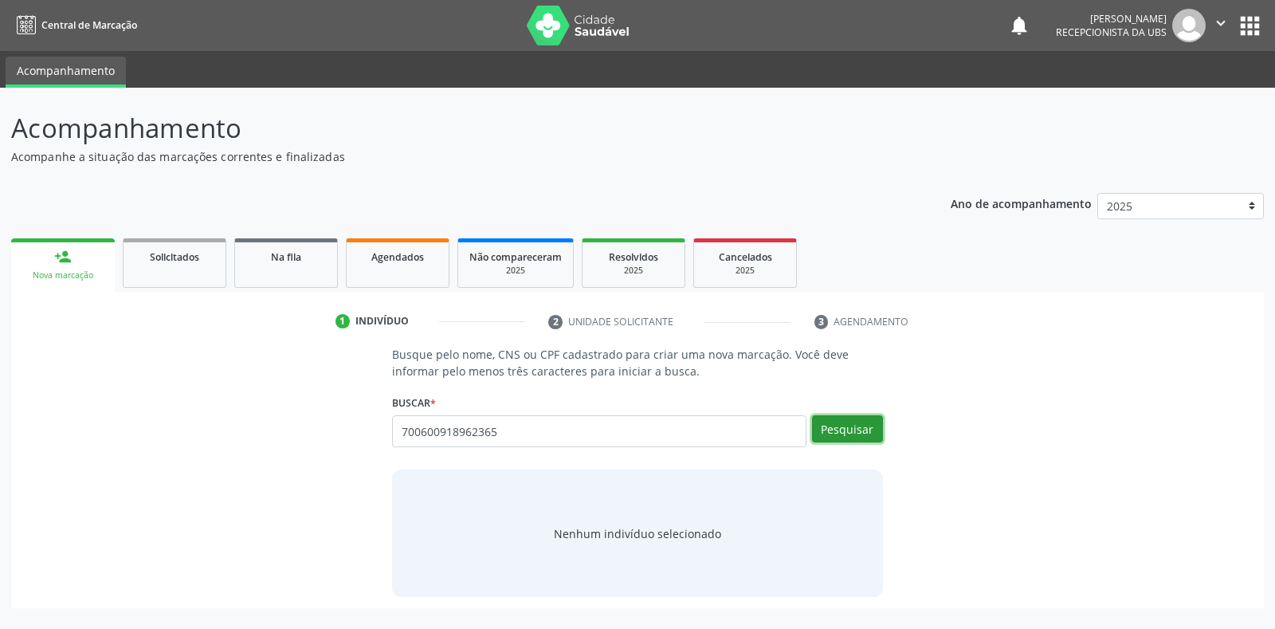
click at [871, 424] on button "Pesquisar" at bounding box center [847, 428] width 71 height 27
type input "700600918962365"
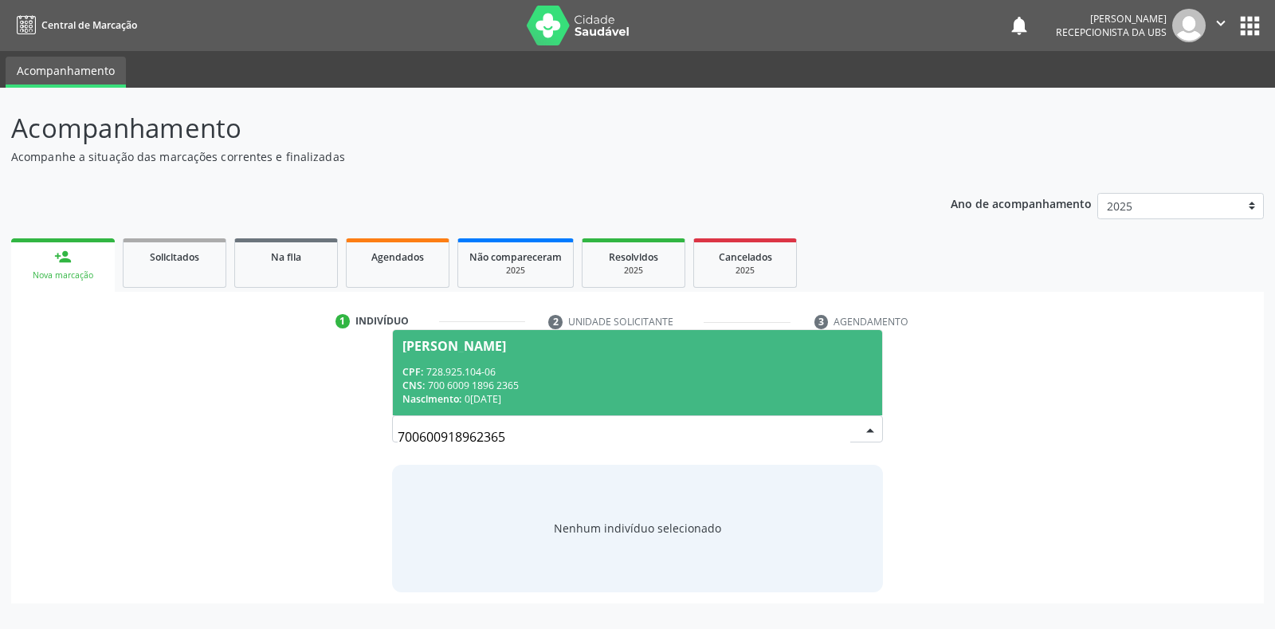
click at [594, 354] on span "Josefa Cirilo de Almeida CPF: 728.925.104-06 CNS: 700 6009 1896 2365 Nascimento…" at bounding box center [637, 372] width 488 height 85
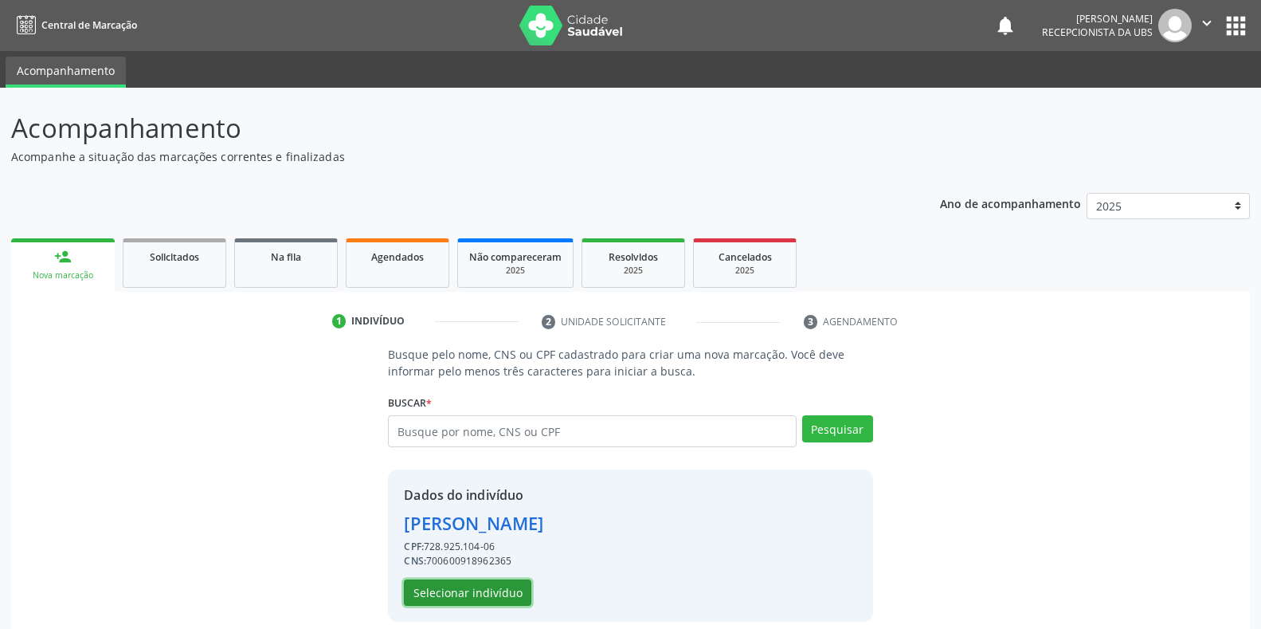
click at [468, 596] on button "Selecionar indivíduo" at bounding box center [467, 592] width 127 height 27
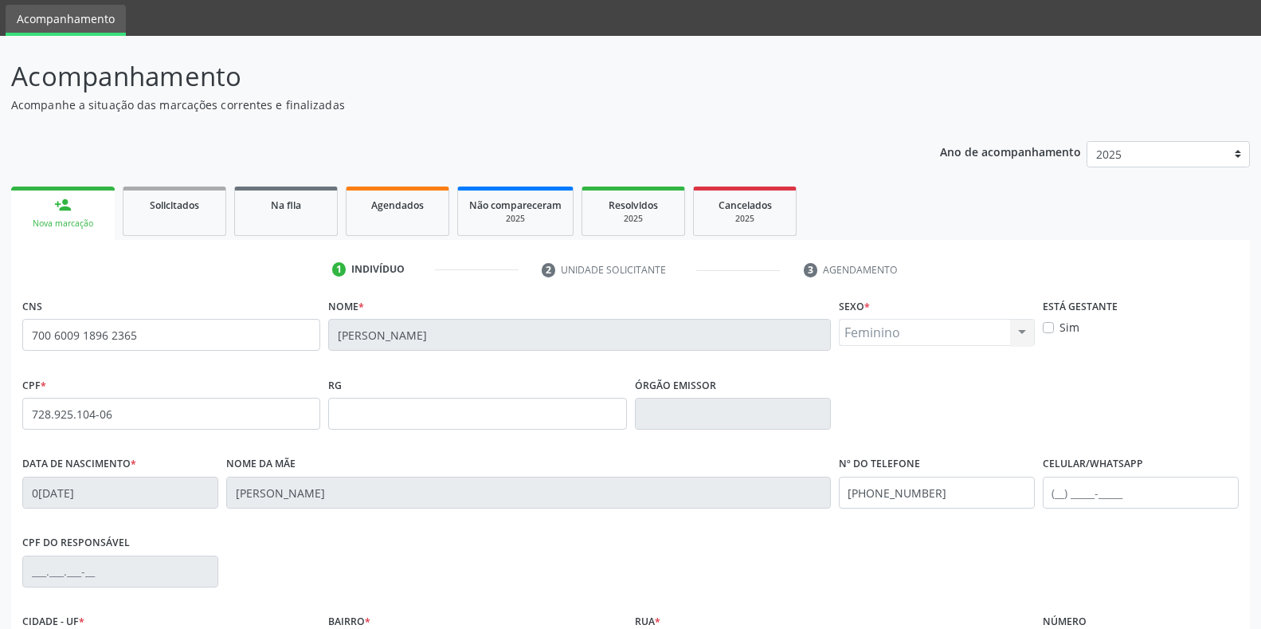
scroll to position [80, 0]
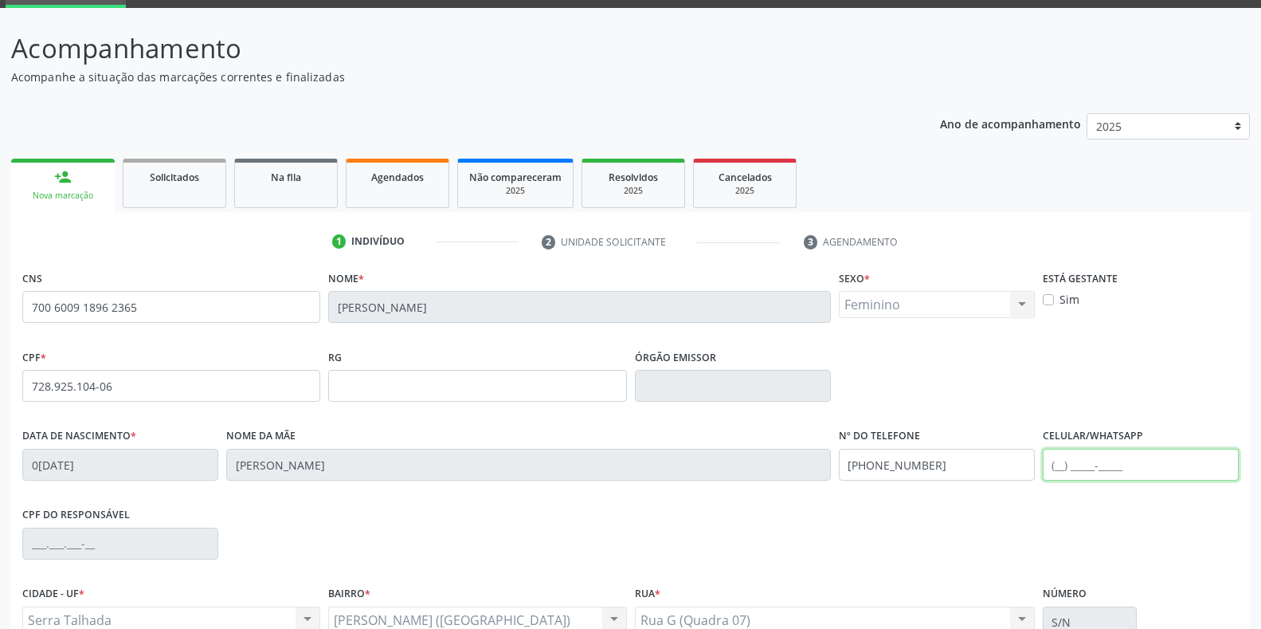
click at [1123, 462] on input "text" at bounding box center [1141, 465] width 196 height 32
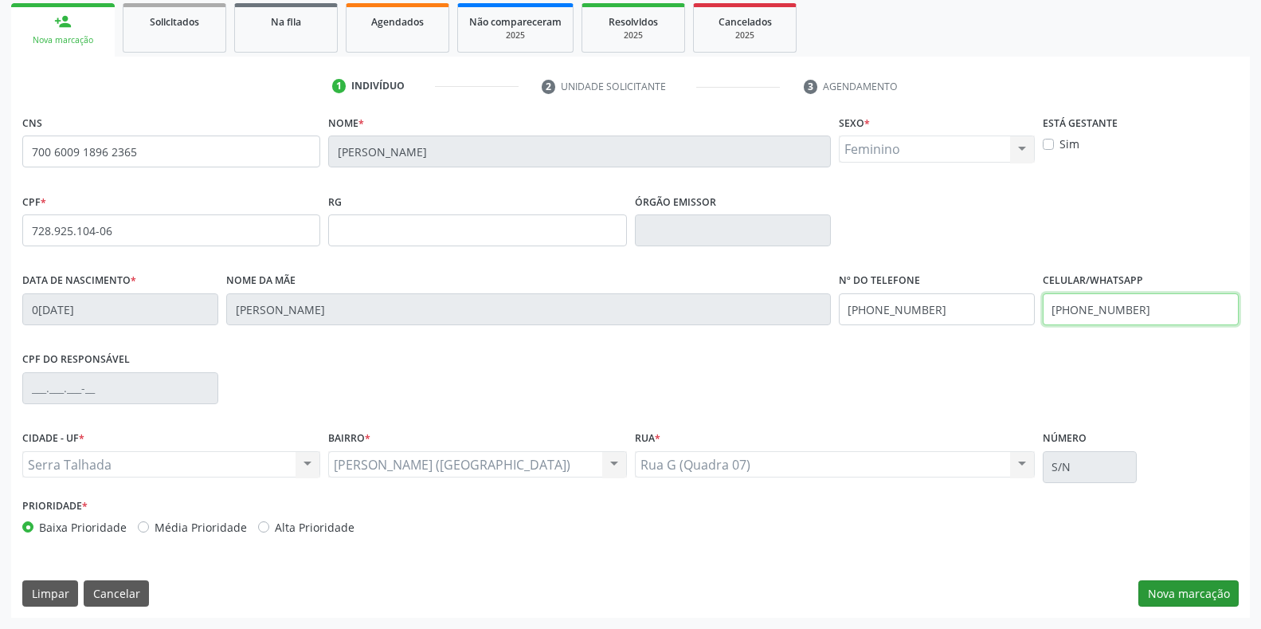
type input "(87) 99827-4333"
click at [1181, 593] on button "Nova marcação" at bounding box center [1188, 593] width 100 height 27
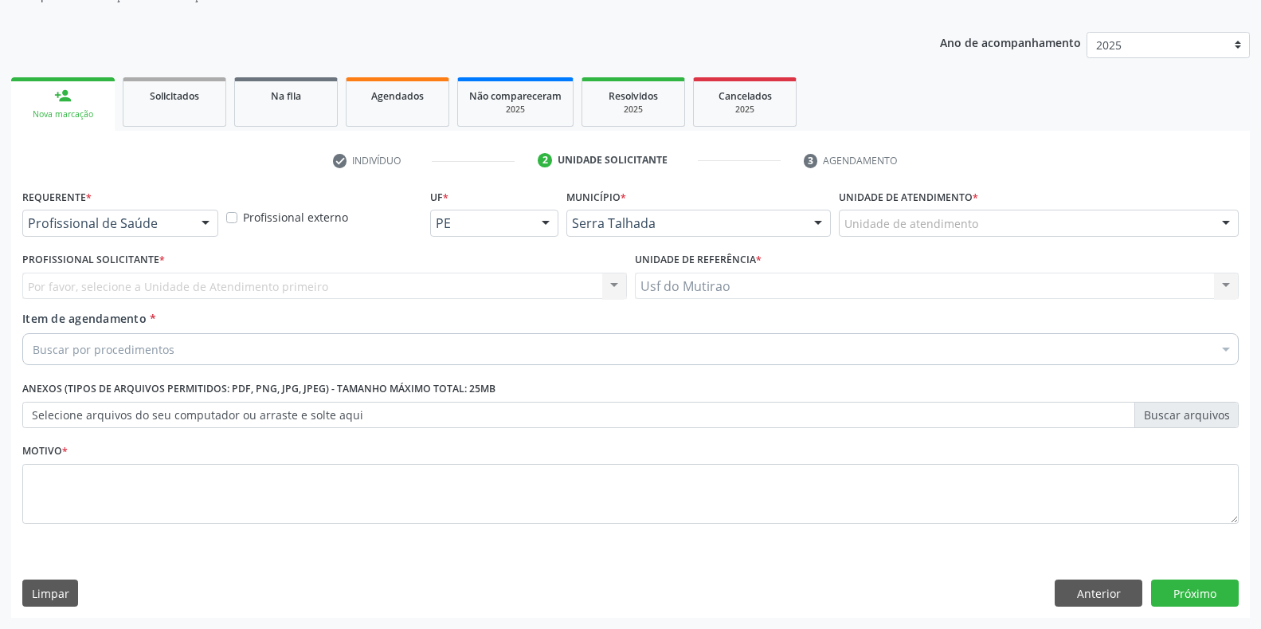
scroll to position [161, 0]
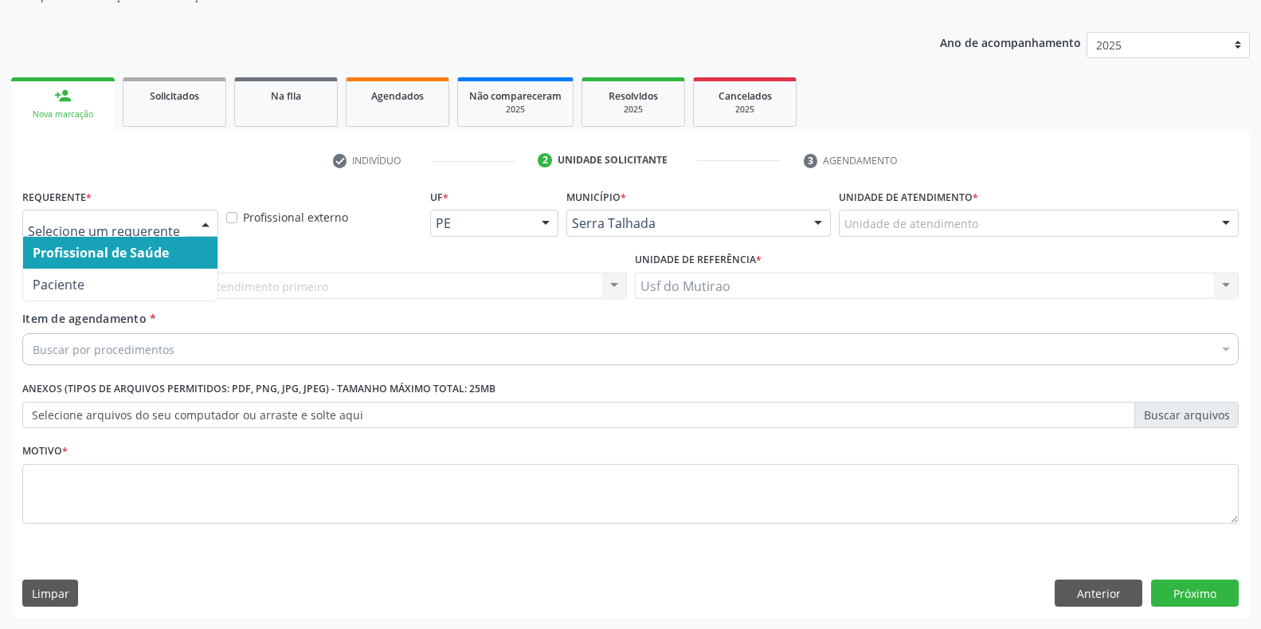
click at [107, 232] on div at bounding box center [120, 223] width 196 height 27
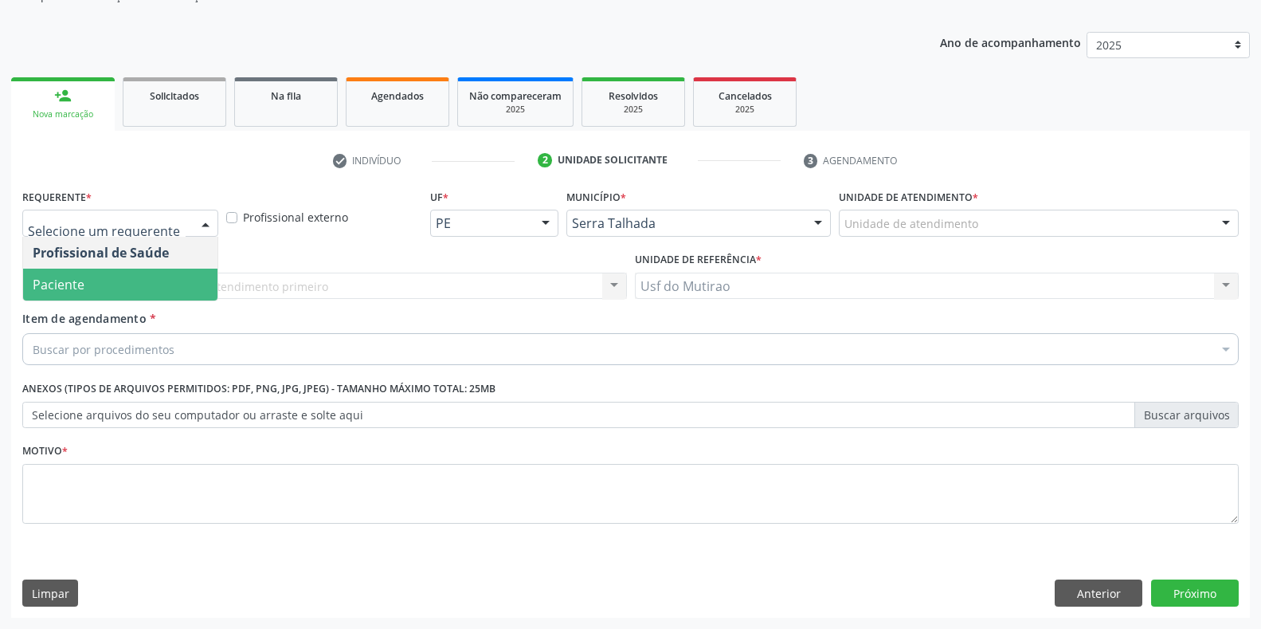
click at [105, 288] on span "Paciente" at bounding box center [120, 284] width 194 height 32
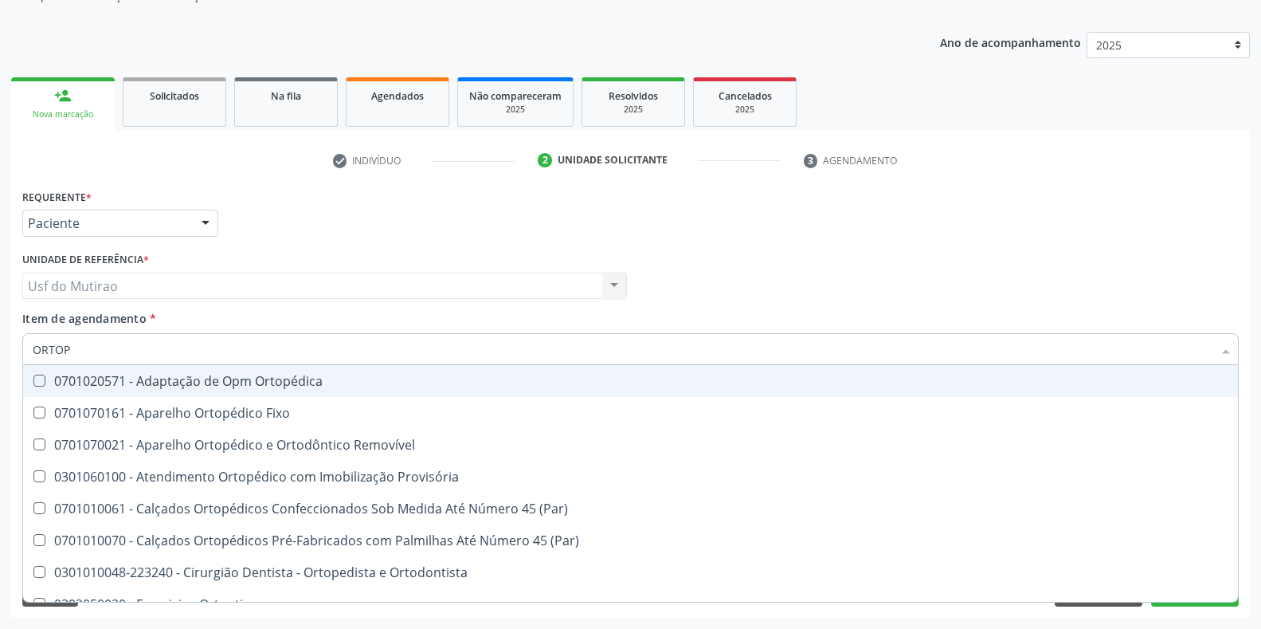
type input "ORTOPE"
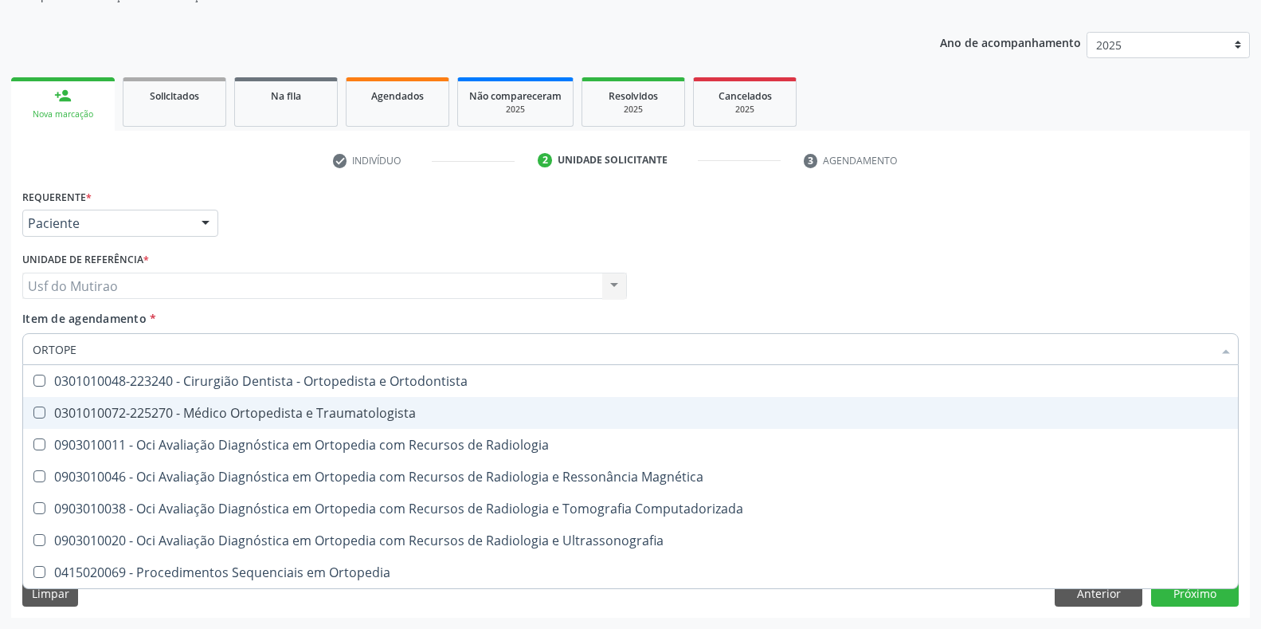
click at [261, 408] on div "0301010072-225270 - Médico Ortopedista e Traumatologista" at bounding box center [631, 412] width 1196 height 13
checkbox Traumatologista "true"
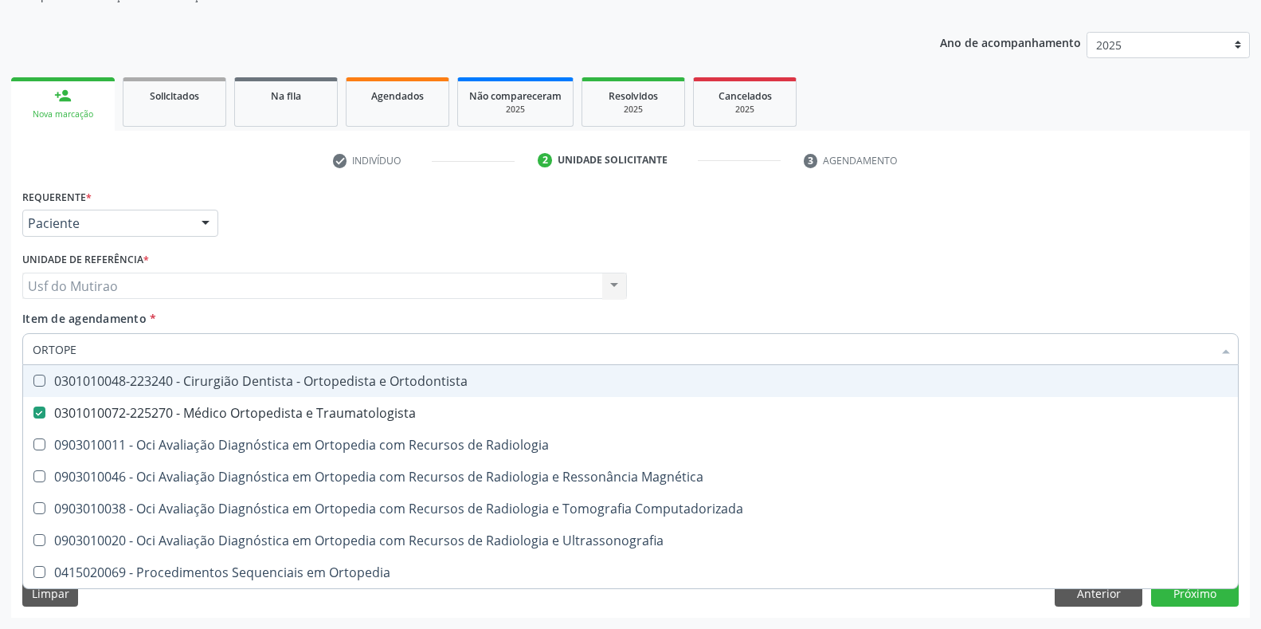
click at [441, 254] on div "Unidade de referência * Usf do Mutirao Usf do Mutirao Nenhum resultado encontra…" at bounding box center [324, 273] width 605 height 51
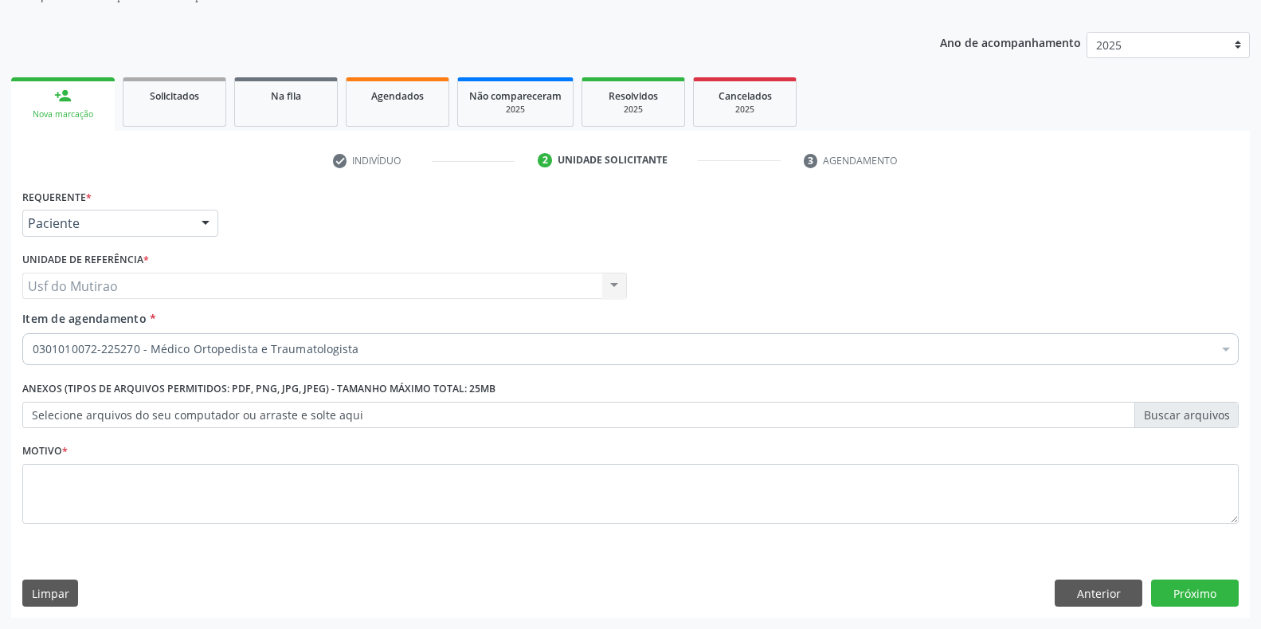
click at [390, 489] on div "Requerente * Paciente Profissional de Saúde Paciente Nenhum resultado encontrad…" at bounding box center [630, 365] width 1216 height 361
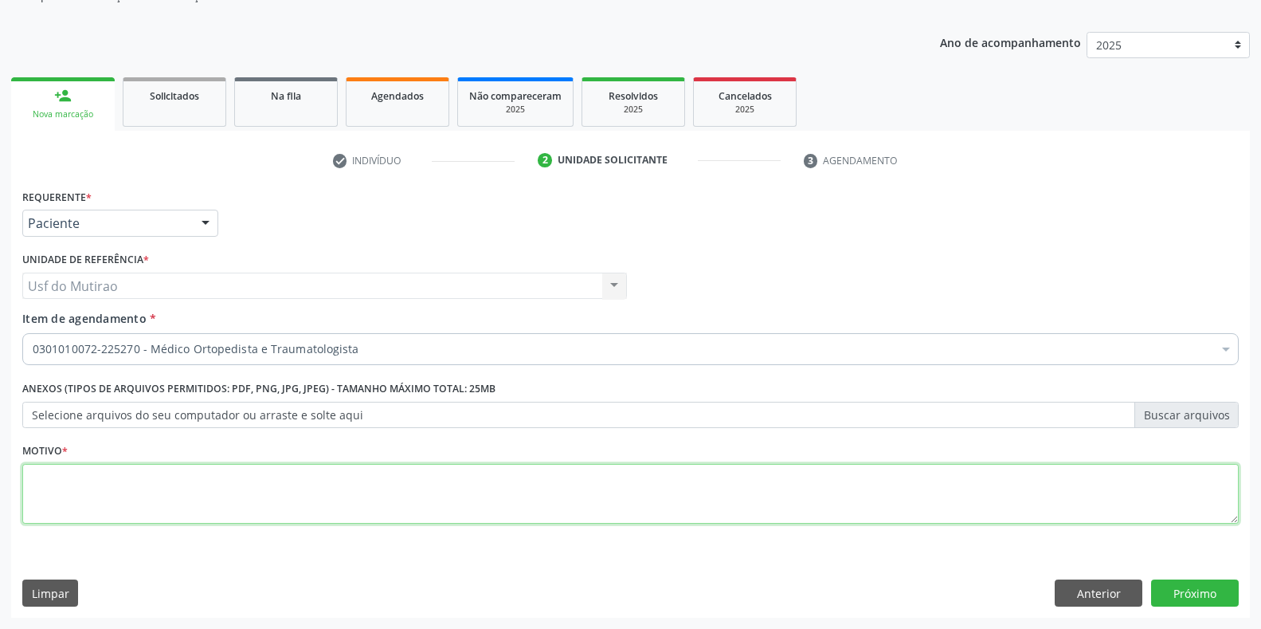
click at [779, 515] on textarea at bounding box center [630, 494] width 1216 height 61
type textarea "."
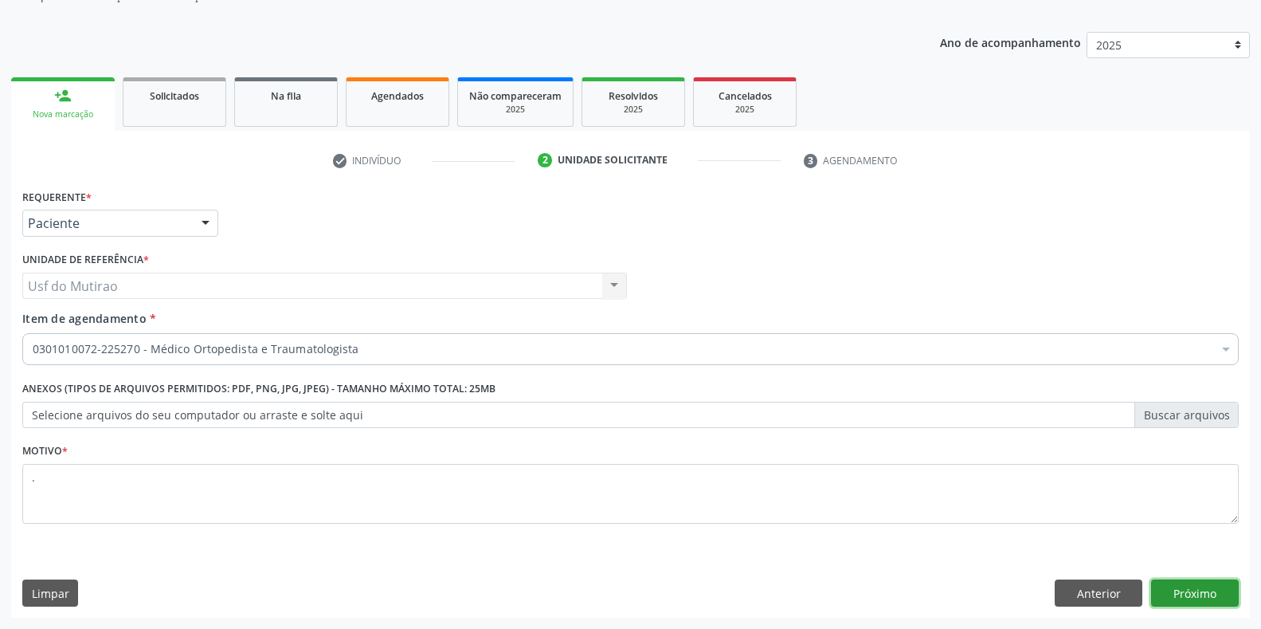
click at [1186, 598] on button "Próximo" at bounding box center [1195, 592] width 88 height 27
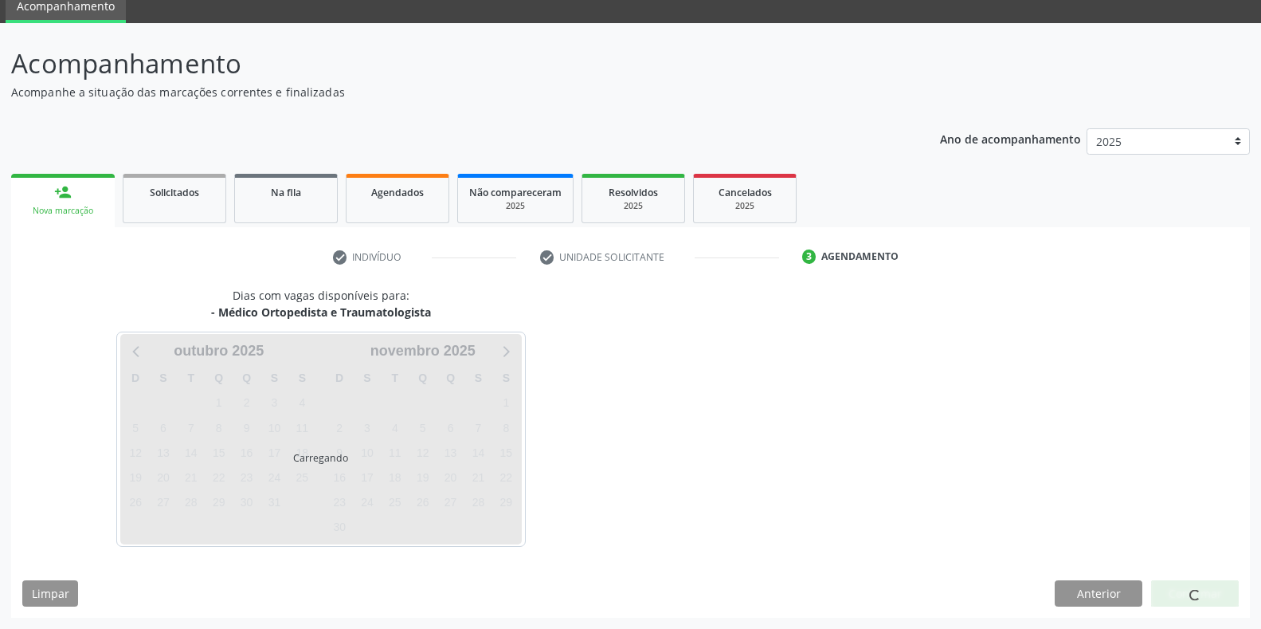
scroll to position [65, 0]
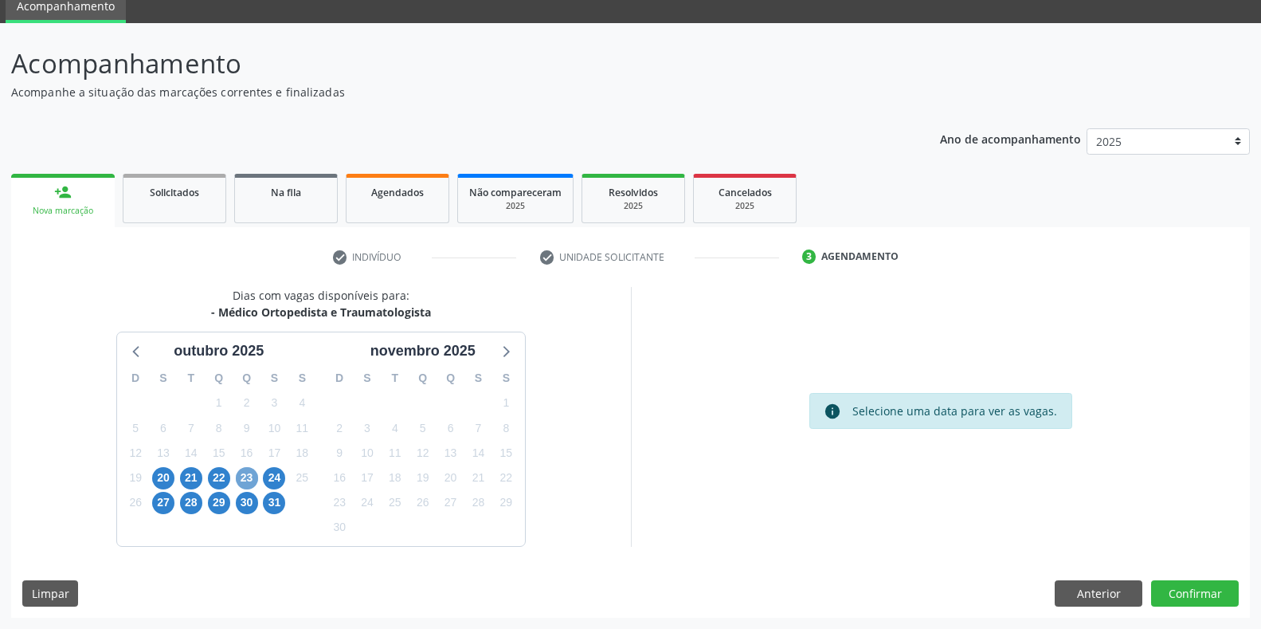
click at [249, 472] on span "23" at bounding box center [247, 478] width 22 height 22
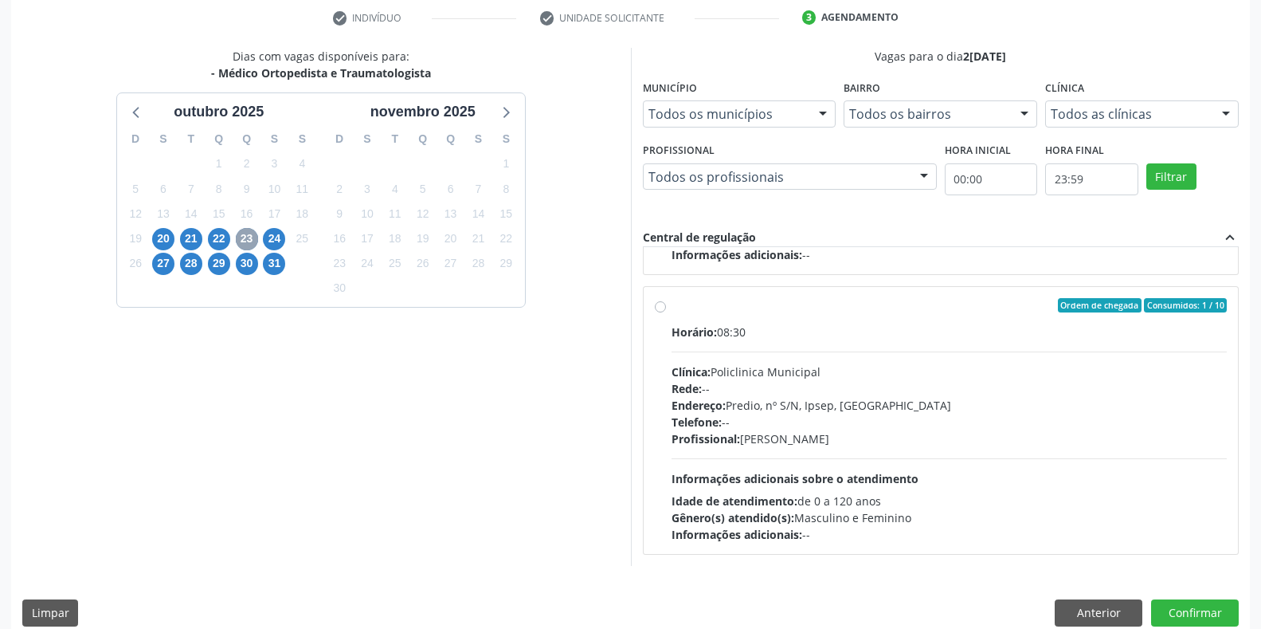
scroll to position [323, 0]
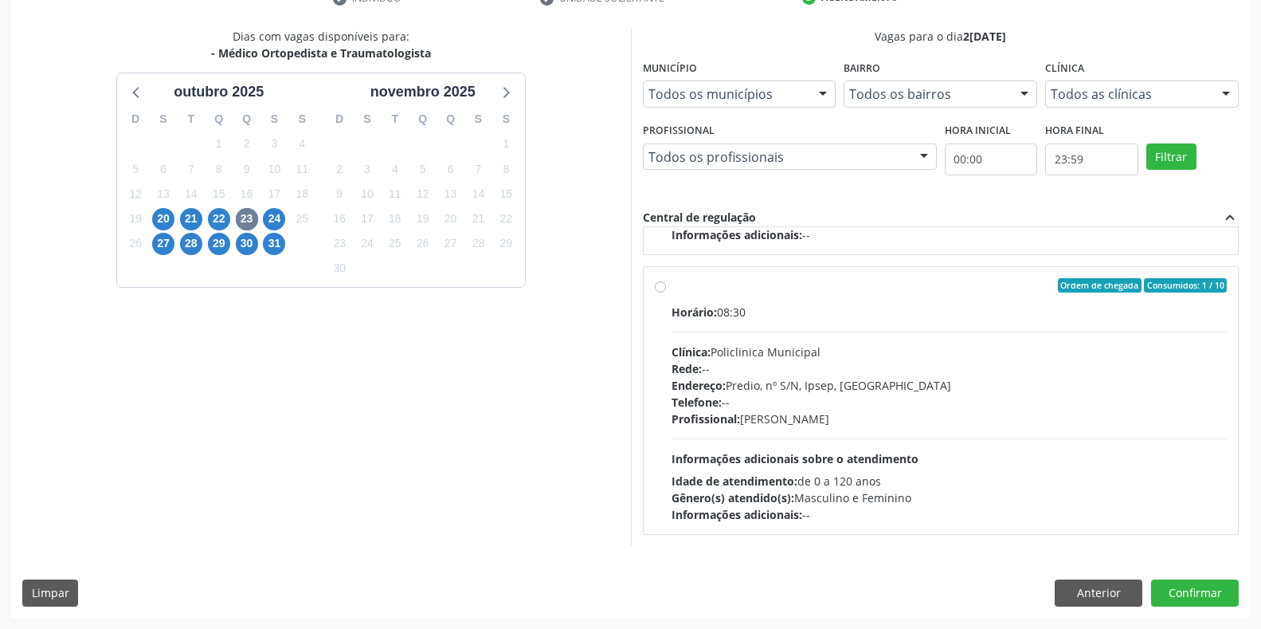
click at [828, 423] on div "Profissional: Eugenio Pericles Muniz Ferreira" at bounding box center [950, 418] width 556 height 17
click at [666, 292] on input "Ordem de chegada Consumidos: 1 / 10 Horário: 08:30 Clínica: Policlinica Municip…" at bounding box center [660, 285] width 11 height 14
radio input "true"
click at [1217, 600] on button "Confirmar" at bounding box center [1195, 592] width 88 height 27
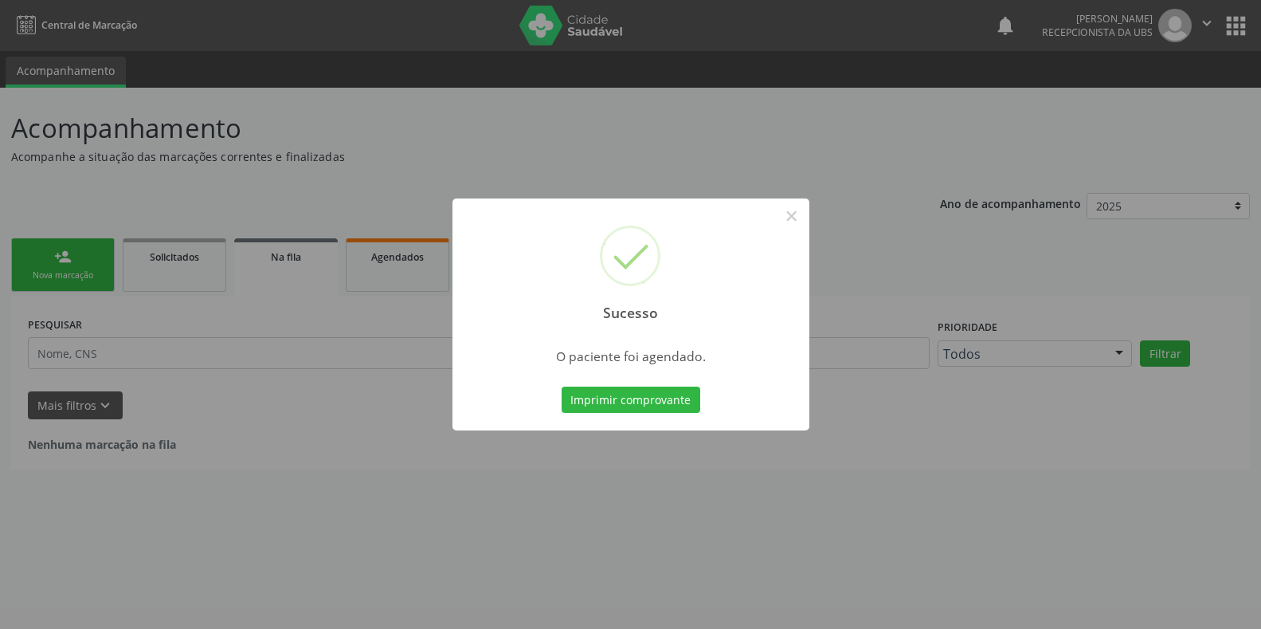
scroll to position [0, 0]
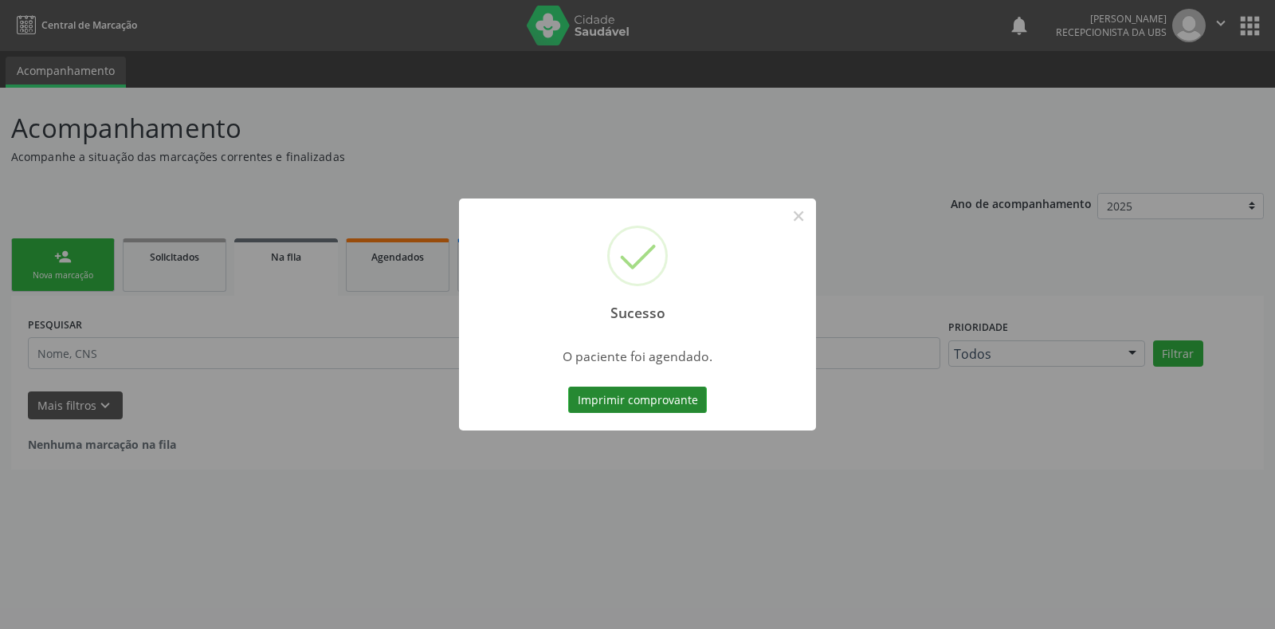
click at [613, 400] on button "Imprimir comprovante" at bounding box center [637, 399] width 139 height 27
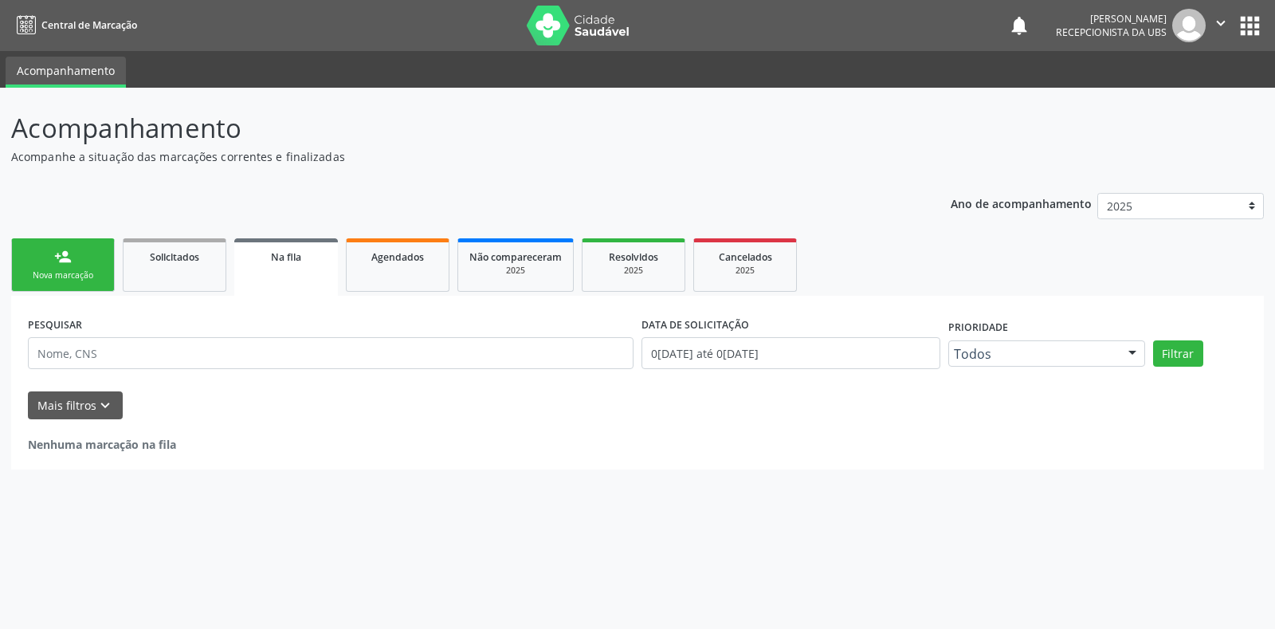
drag, startPoint x: 96, startPoint y: 271, endPoint x: 96, endPoint y: 260, distance: 11.2
click at [96, 271] on div "Nova marcação" at bounding box center [63, 275] width 80 height 12
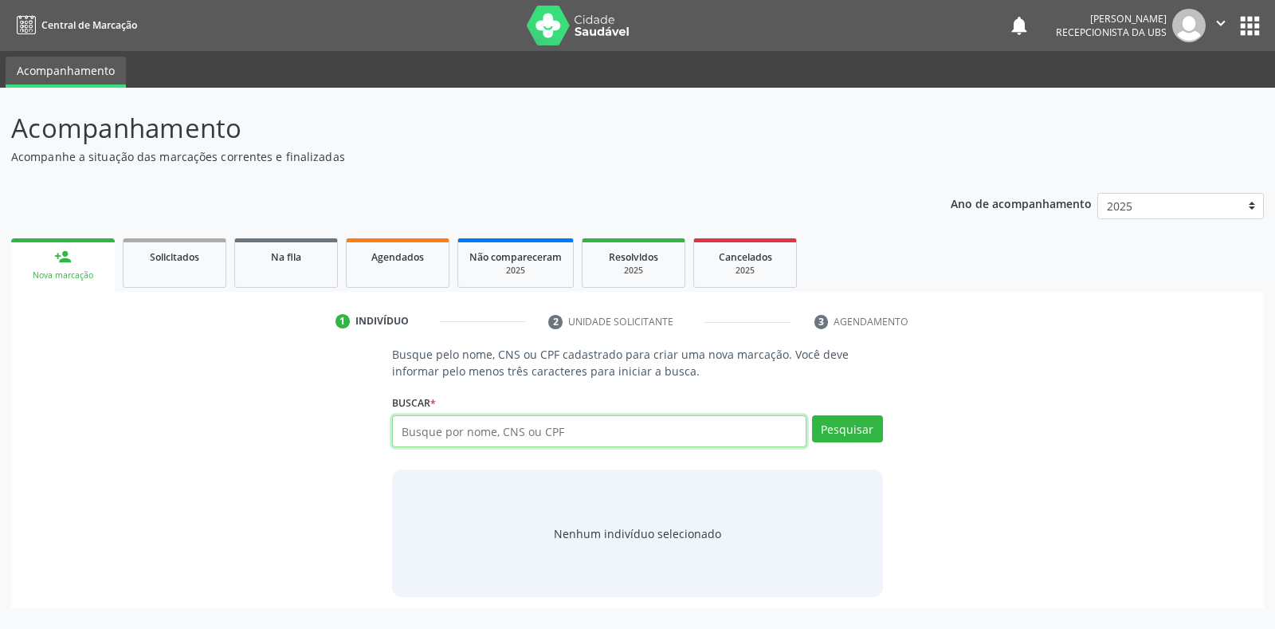
click at [587, 429] on input "text" at bounding box center [598, 431] width 413 height 32
type input "43212069449"
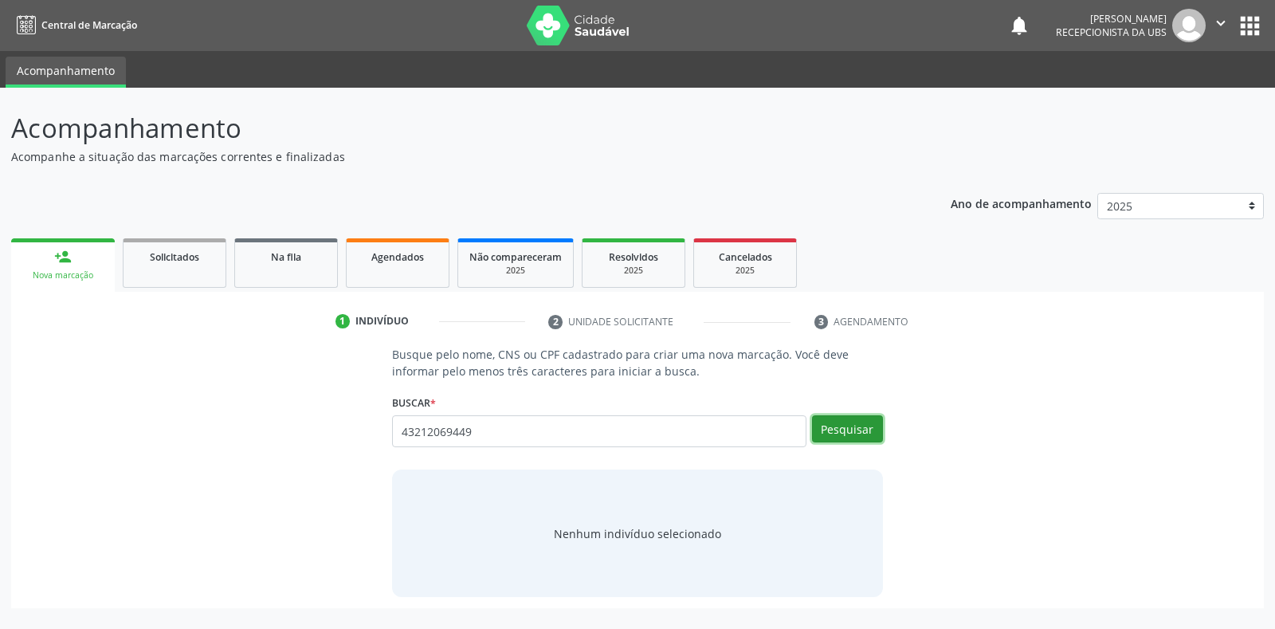
click at [871, 429] on button "Pesquisar" at bounding box center [847, 428] width 71 height 27
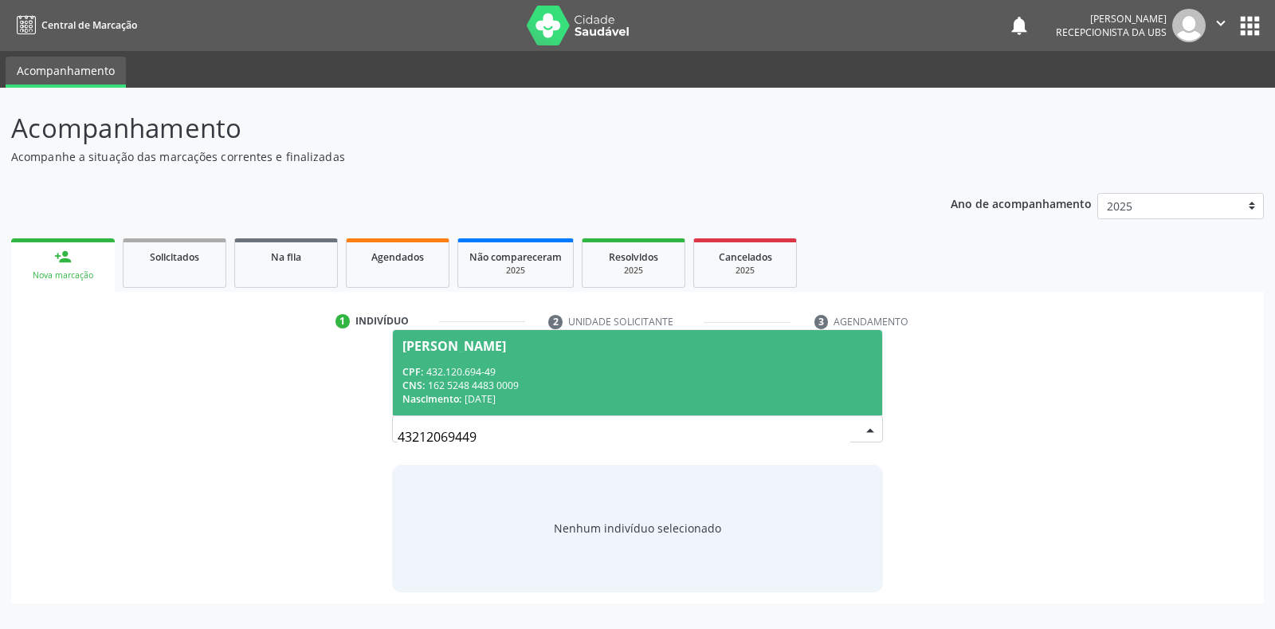
click at [714, 401] on div "Nascimento: 05/01/1951" at bounding box center [636, 399] width 469 height 14
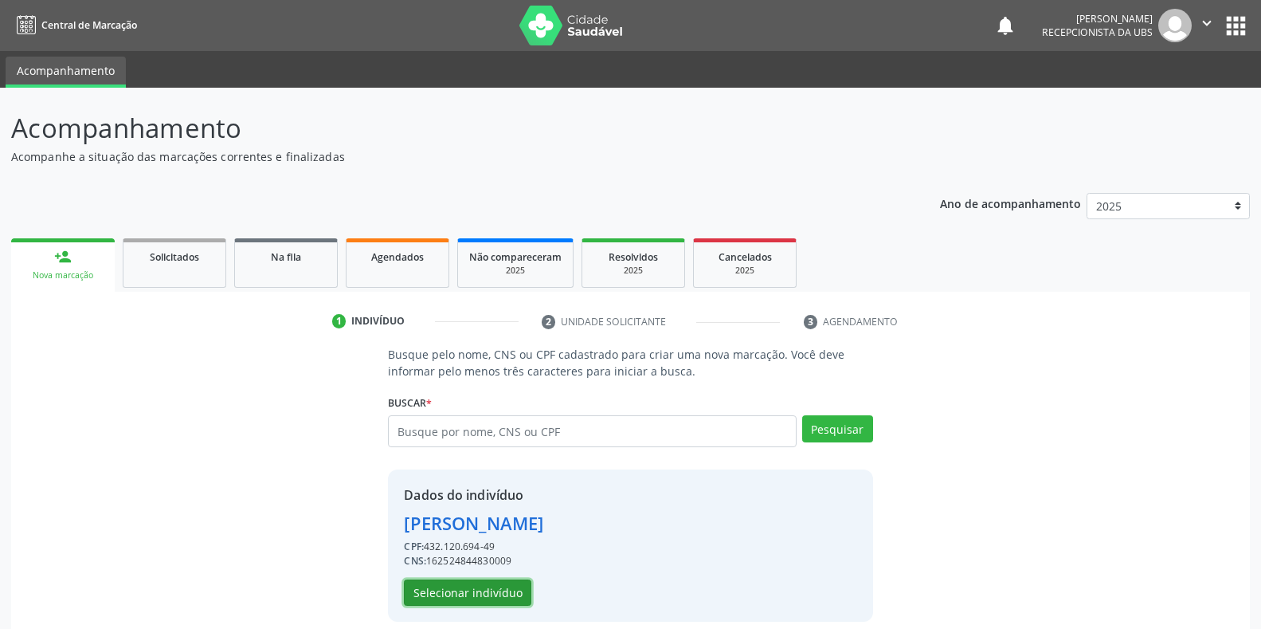
click at [446, 591] on button "Selecionar indivíduo" at bounding box center [467, 592] width 127 height 27
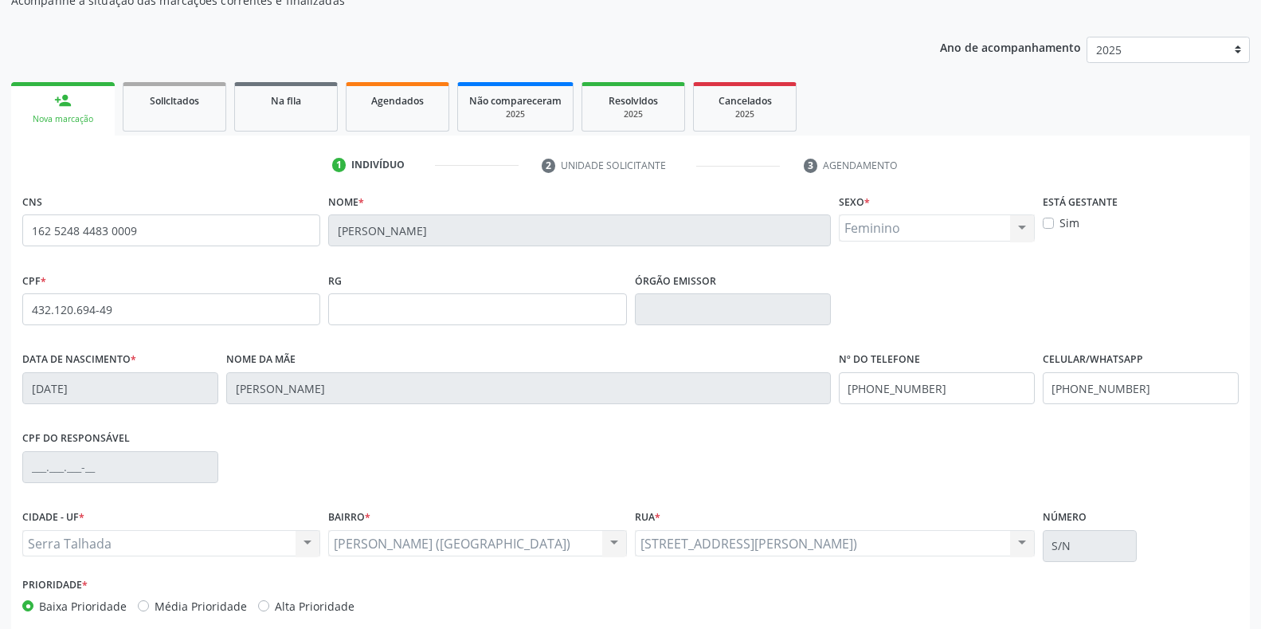
scroll to position [159, 0]
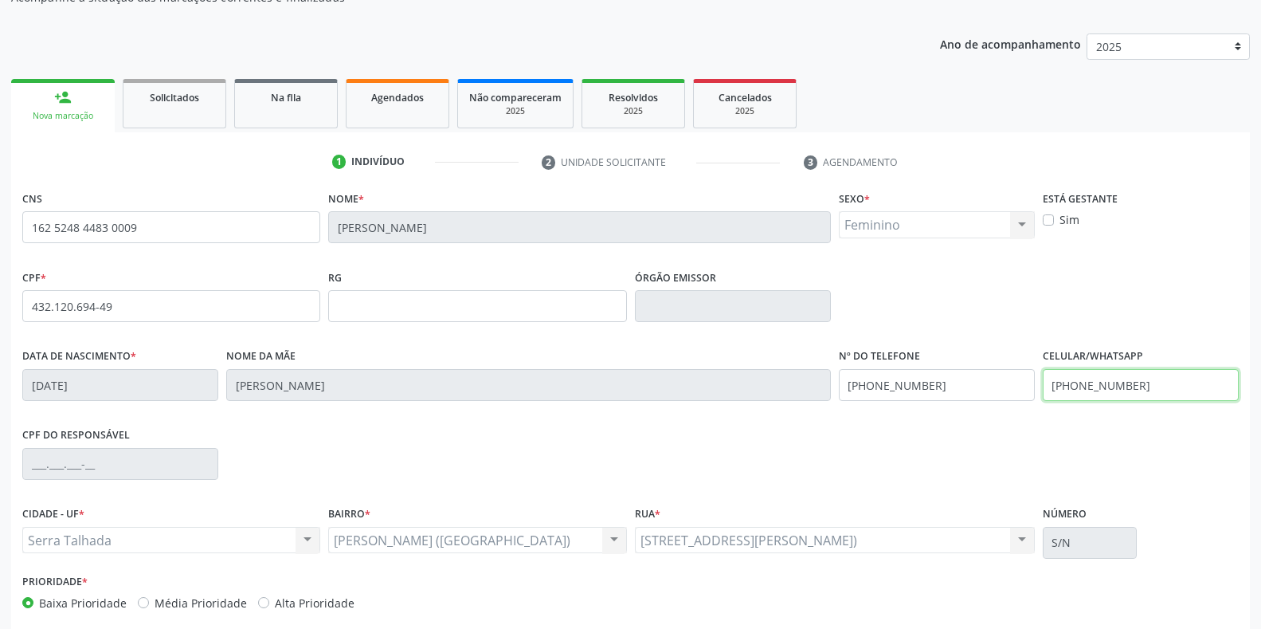
drag, startPoint x: 1167, startPoint y: 387, endPoint x: 773, endPoint y: 374, distance: 394.6
click at [774, 374] on div "Data de nascimento * 05/01/1951 Nome da mãe Maria Ursula de Jesus Nº do Telefon…" at bounding box center [630, 383] width 1224 height 79
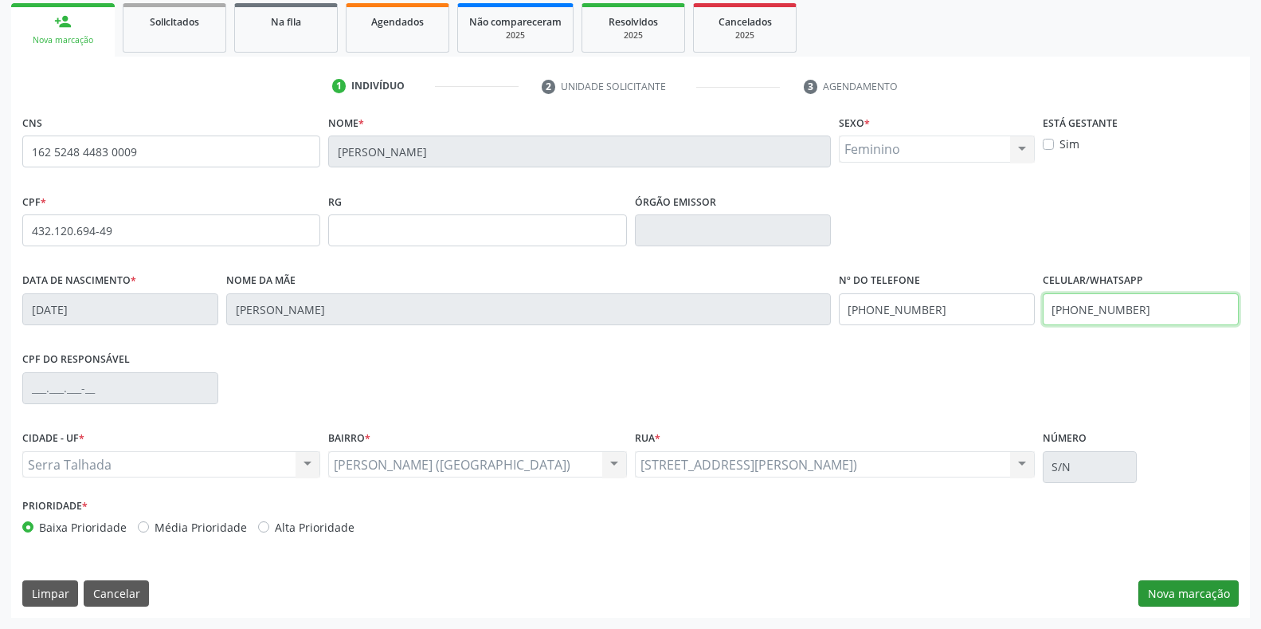
type input "(87) 99635-6894"
click at [1211, 592] on button "Nova marcação" at bounding box center [1188, 593] width 100 height 27
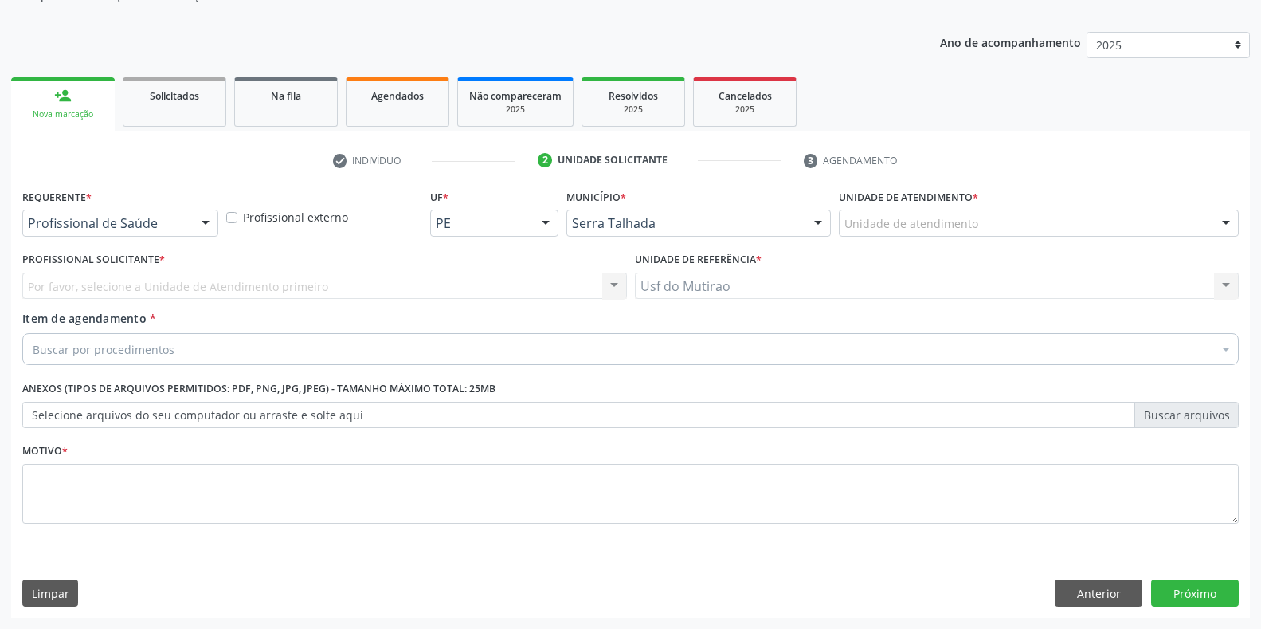
scroll to position [161, 0]
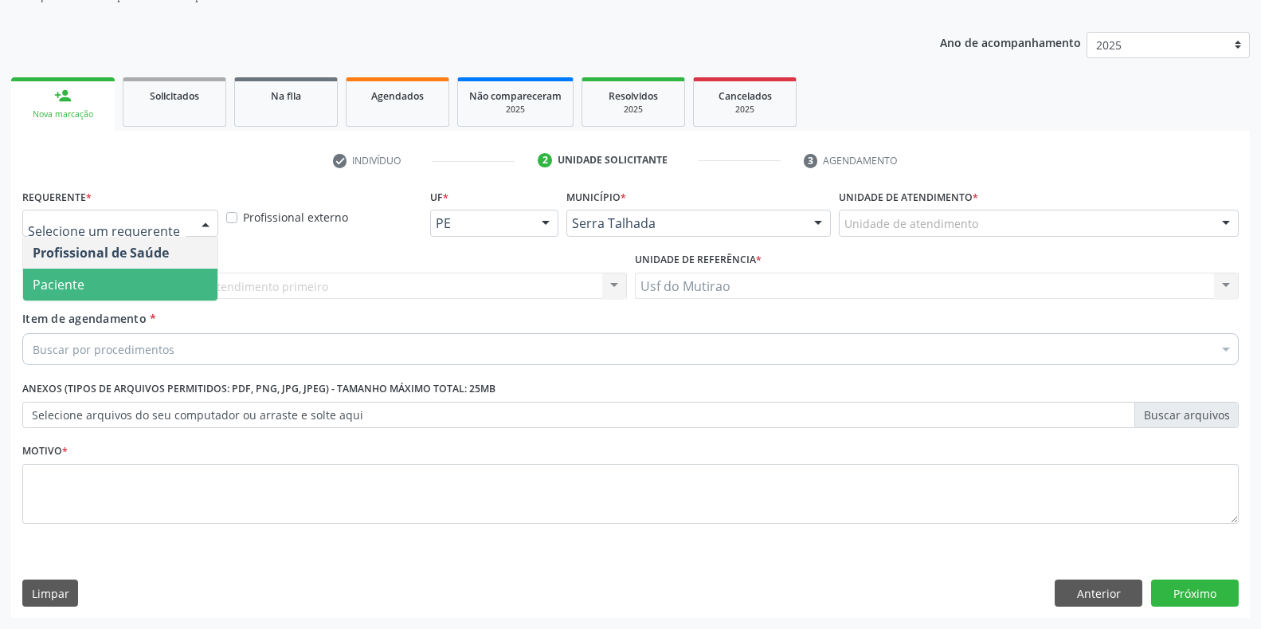
click at [112, 282] on span "Paciente" at bounding box center [120, 284] width 194 height 32
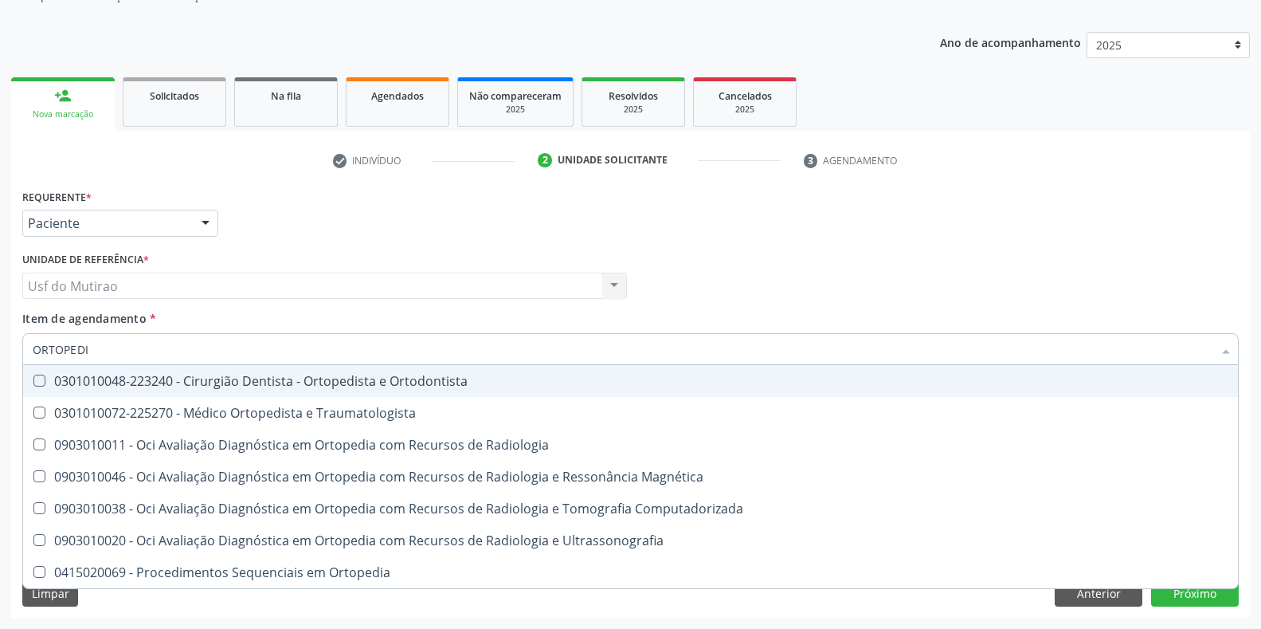
type input "ORTOPEDIS"
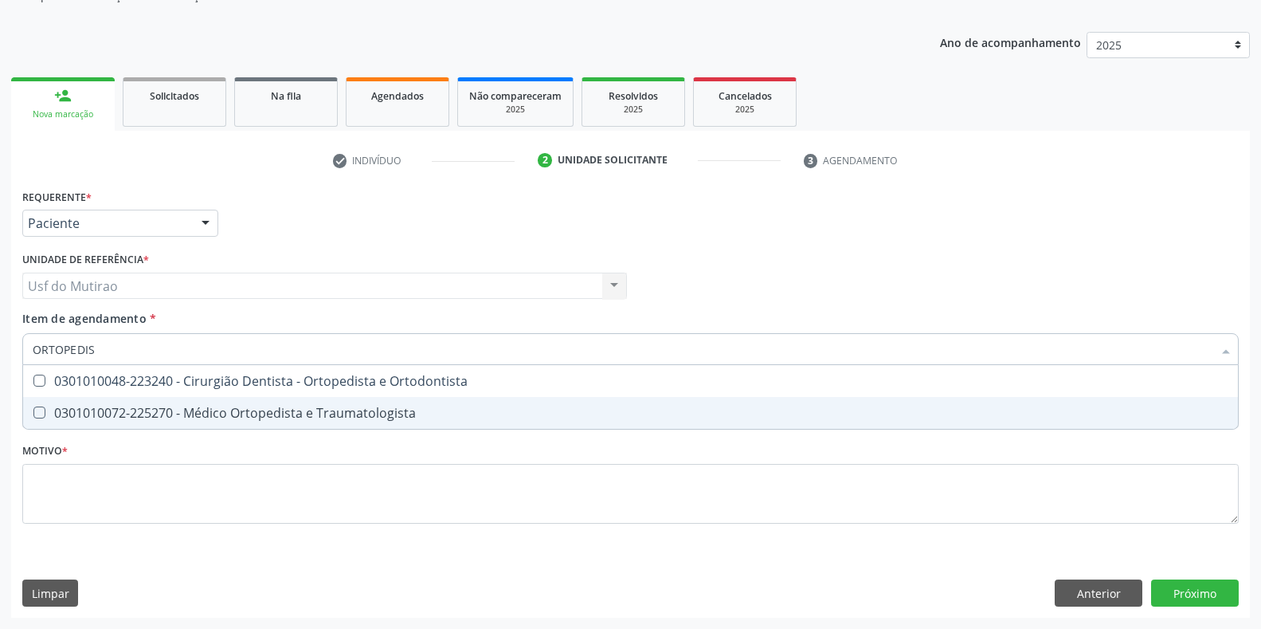
click at [213, 410] on div "0301010072-225270 - Médico Ortopedista e Traumatologista" at bounding box center [631, 412] width 1196 height 13
checkbox Traumatologista "true"
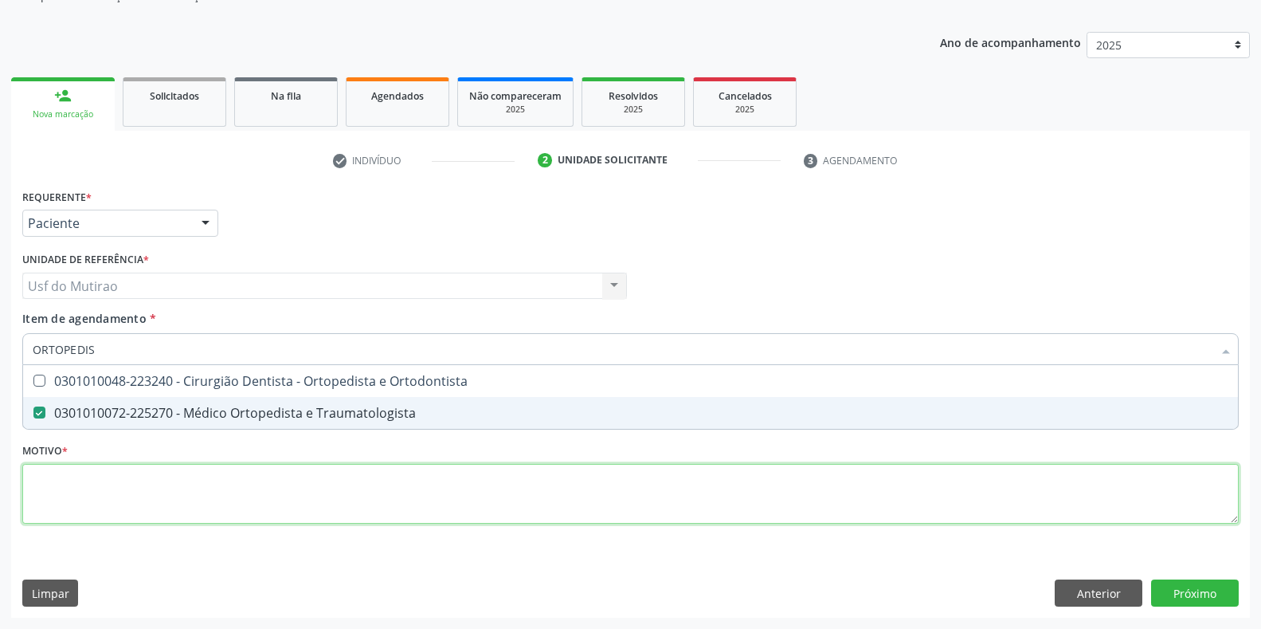
click at [193, 487] on div "Requerente * Paciente Profissional de Saúde Paciente Nenhum resultado encontrad…" at bounding box center [630, 365] width 1216 height 361
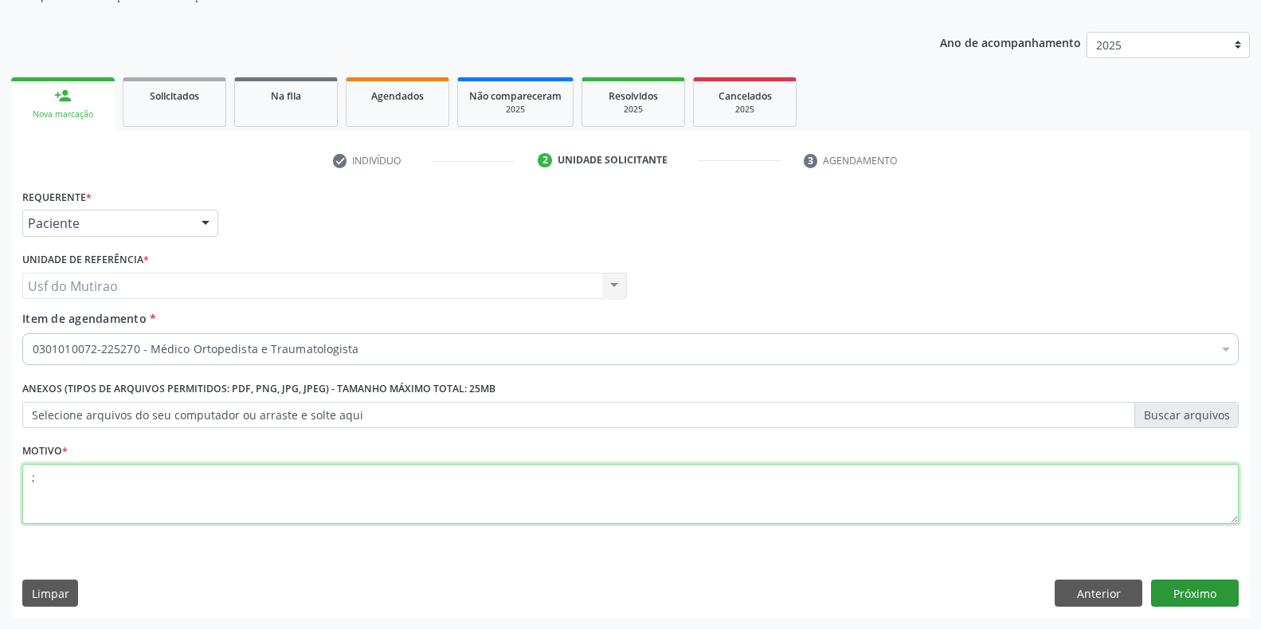
type textarea ";"
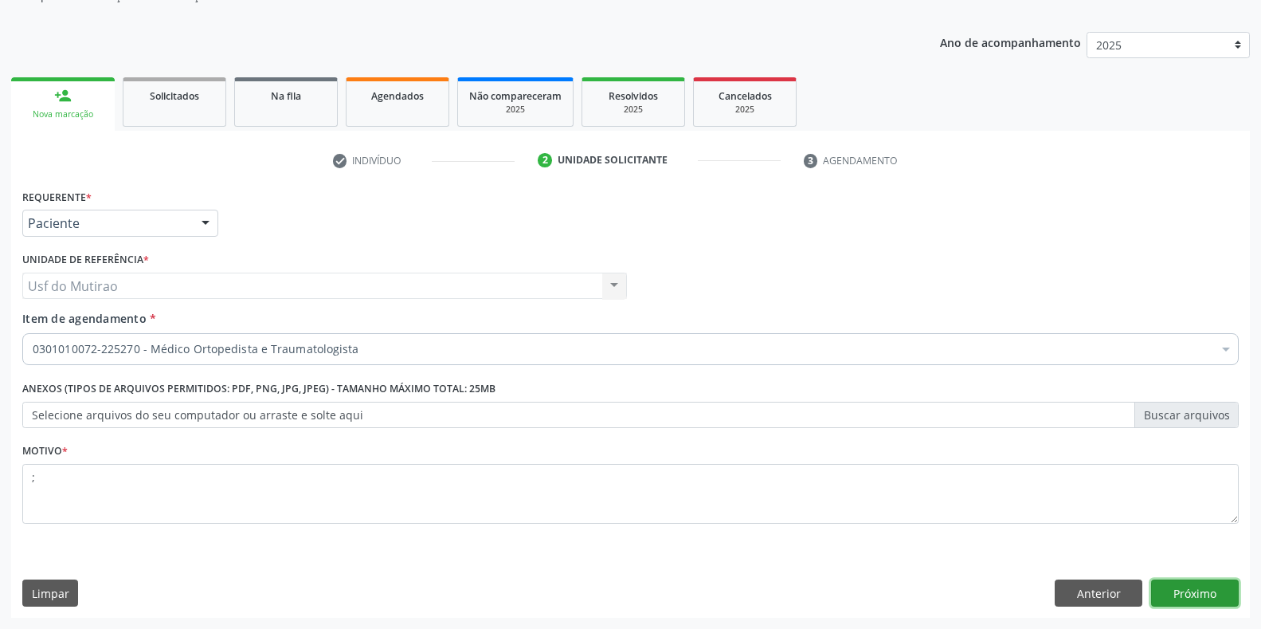
scroll to position [0, 0]
click at [1180, 595] on button "Próximo" at bounding box center [1195, 592] width 88 height 27
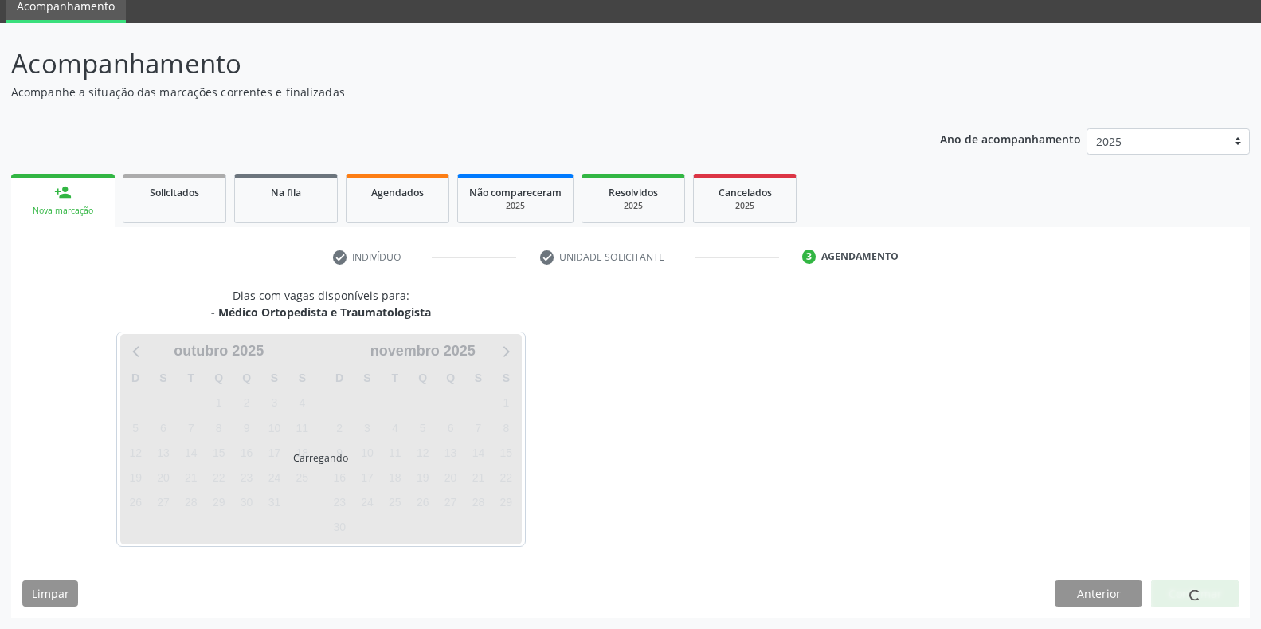
scroll to position [65, 0]
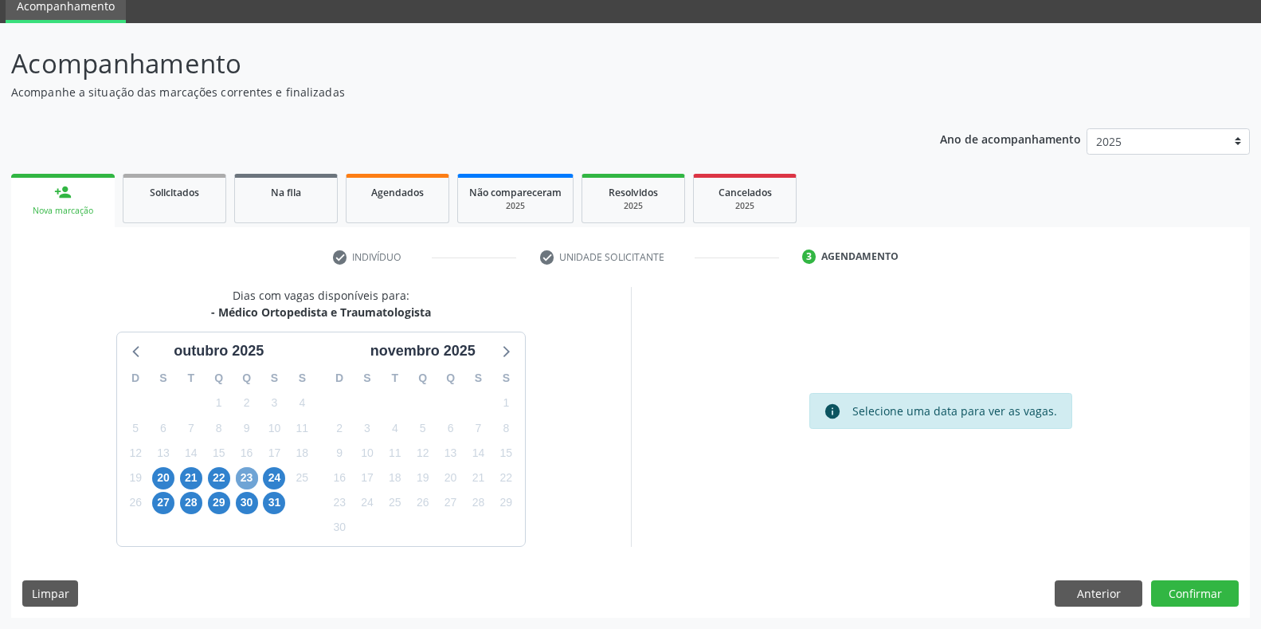
click at [249, 478] on span "23" at bounding box center [247, 478] width 22 height 22
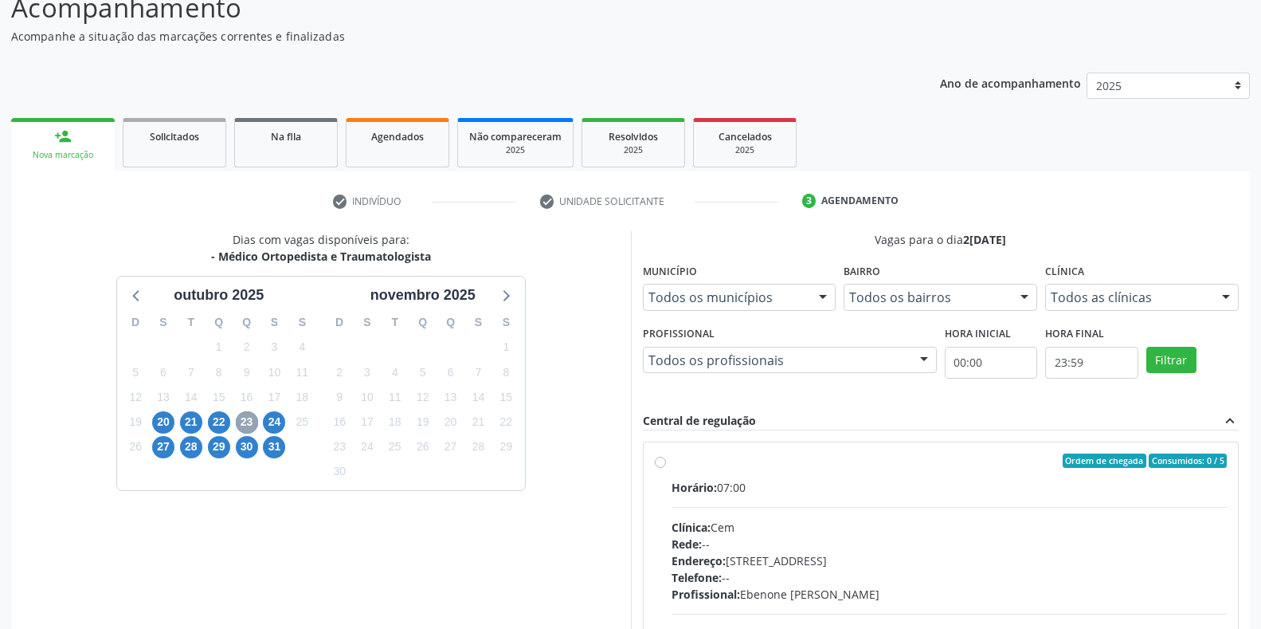
scroll to position [144, 0]
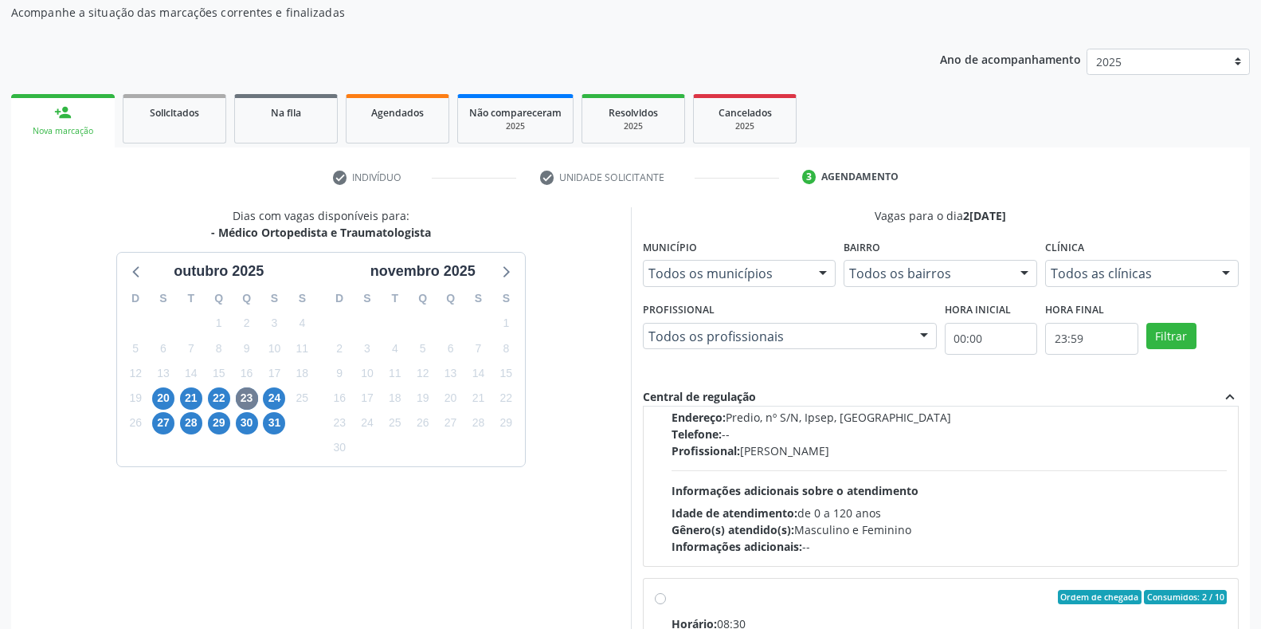
click at [797, 505] on span "Idade de atendimento:" at bounding box center [735, 512] width 126 height 15
click at [666, 325] on input "Ordem de chegada Consumidos: 1 / 15 Horário: 07:30 Clínica: Policlinica Municip…" at bounding box center [660, 318] width 11 height 14
radio input "true"
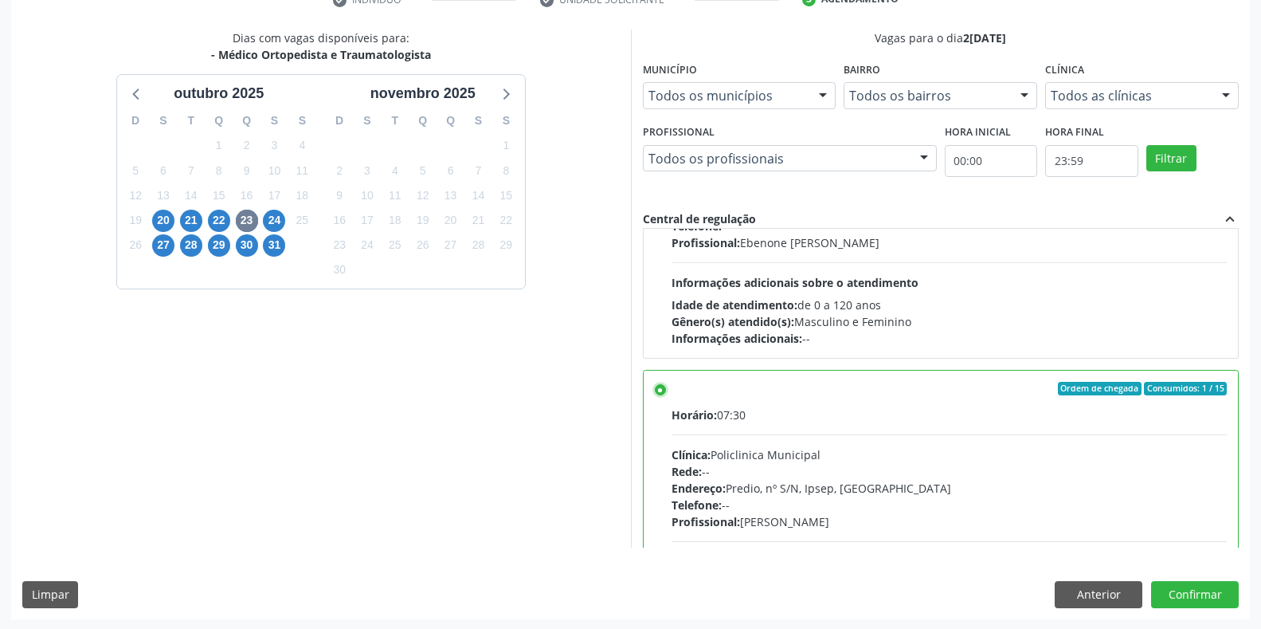
scroll to position [323, 0]
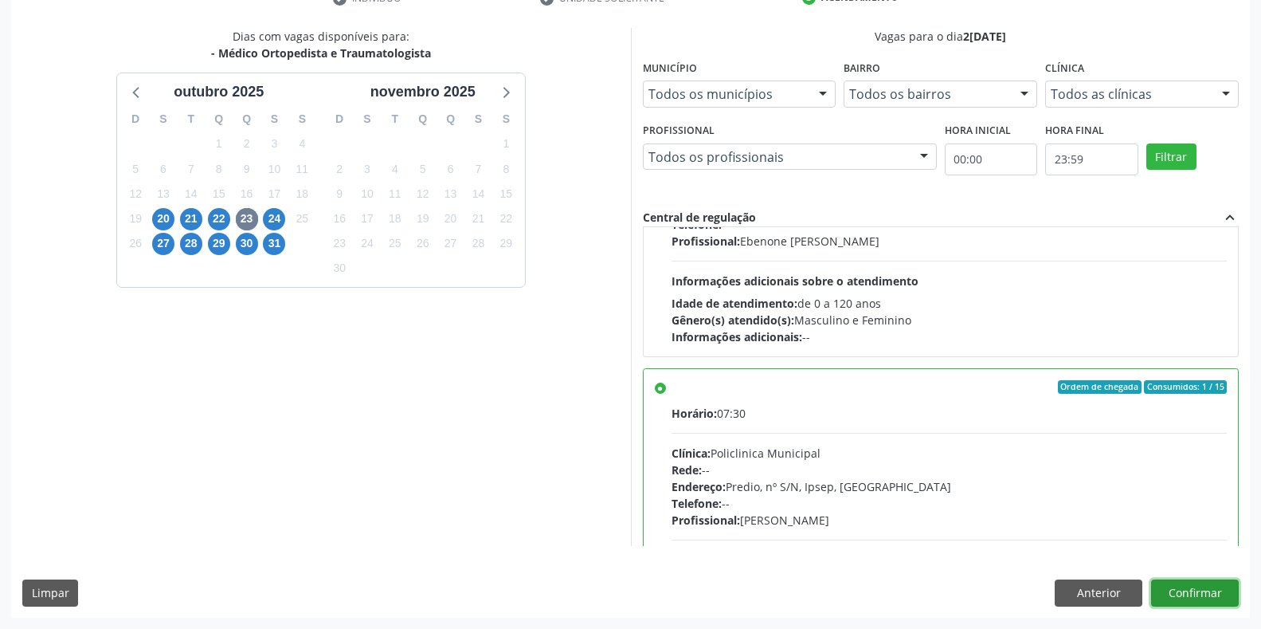
click at [1208, 587] on button "Confirmar" at bounding box center [1195, 592] width 88 height 27
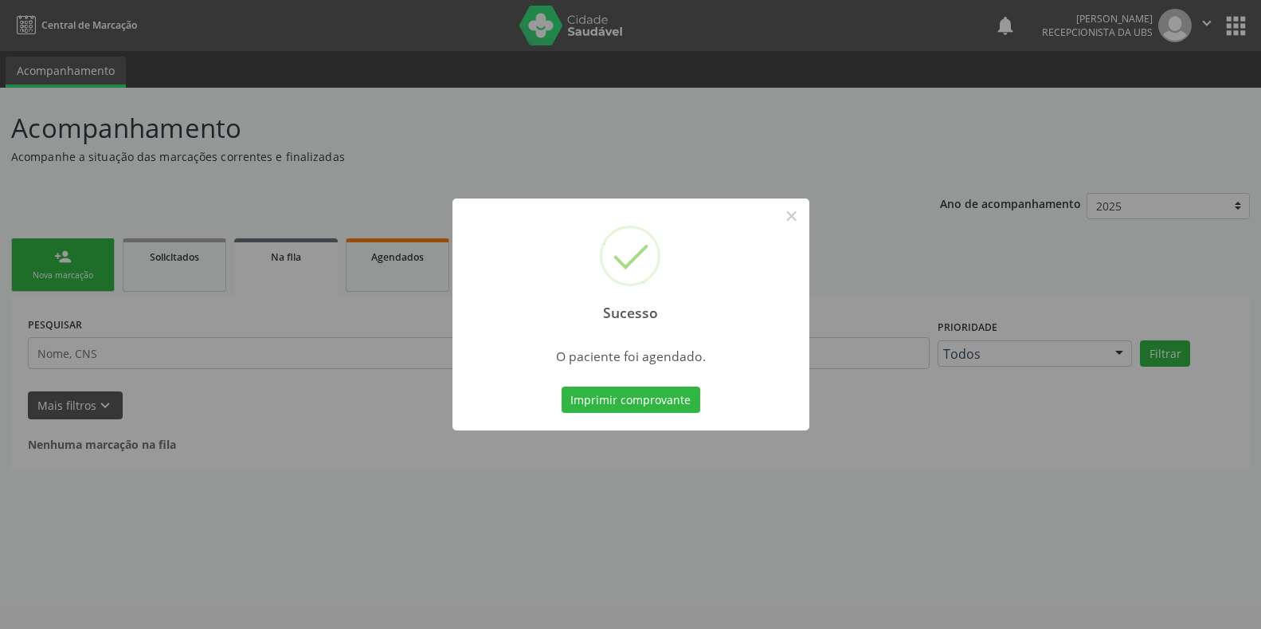
scroll to position [0, 0]
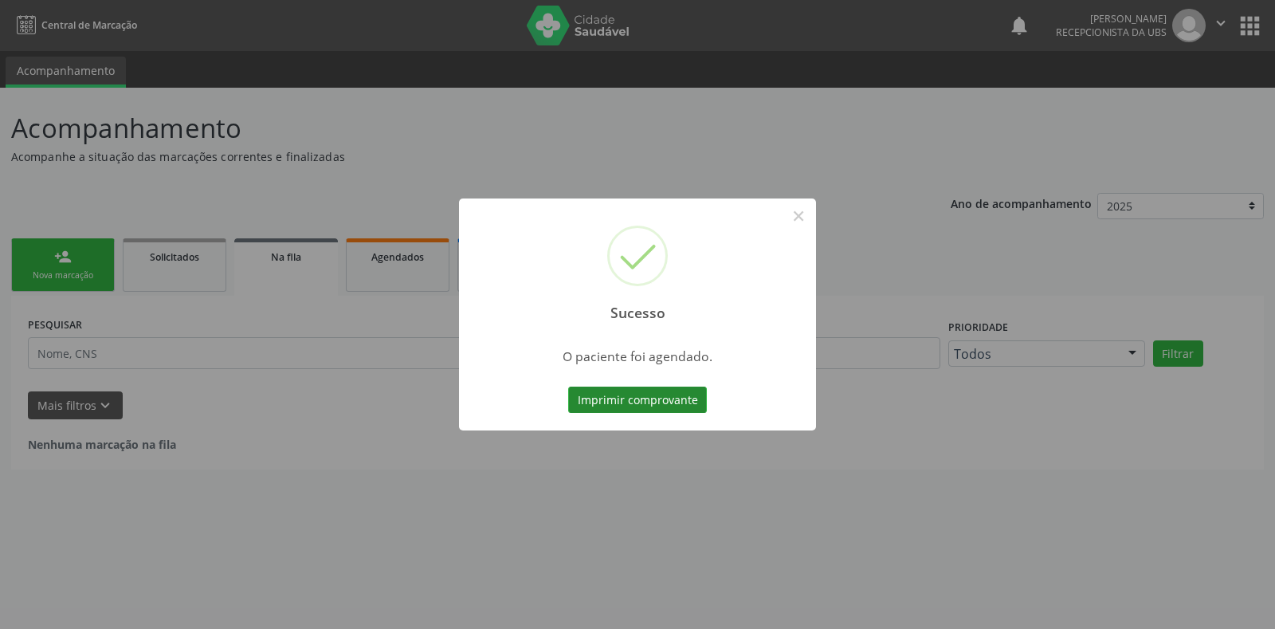
click at [606, 403] on button "Imprimir comprovante" at bounding box center [637, 399] width 139 height 27
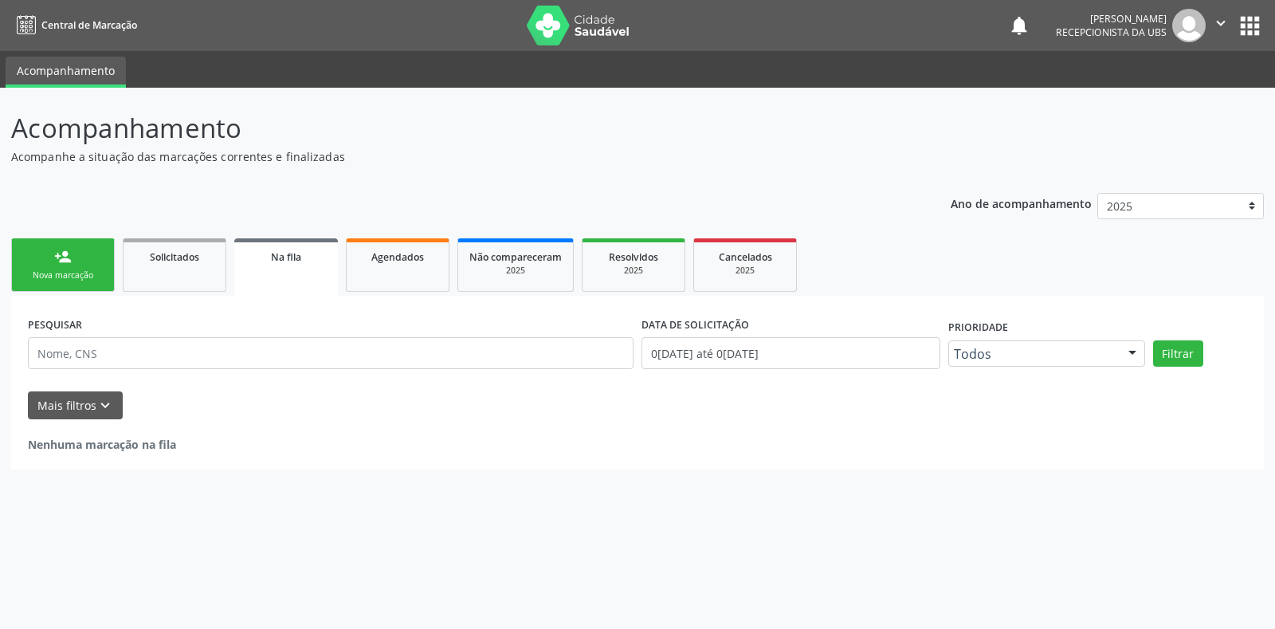
click at [68, 264] on div "Sucesso × O paciente foi agendado. Imprimir comprovante Cancel" at bounding box center [637, 314] width 1275 height 629
click at [46, 278] on div "Nova marcação" at bounding box center [63, 275] width 80 height 12
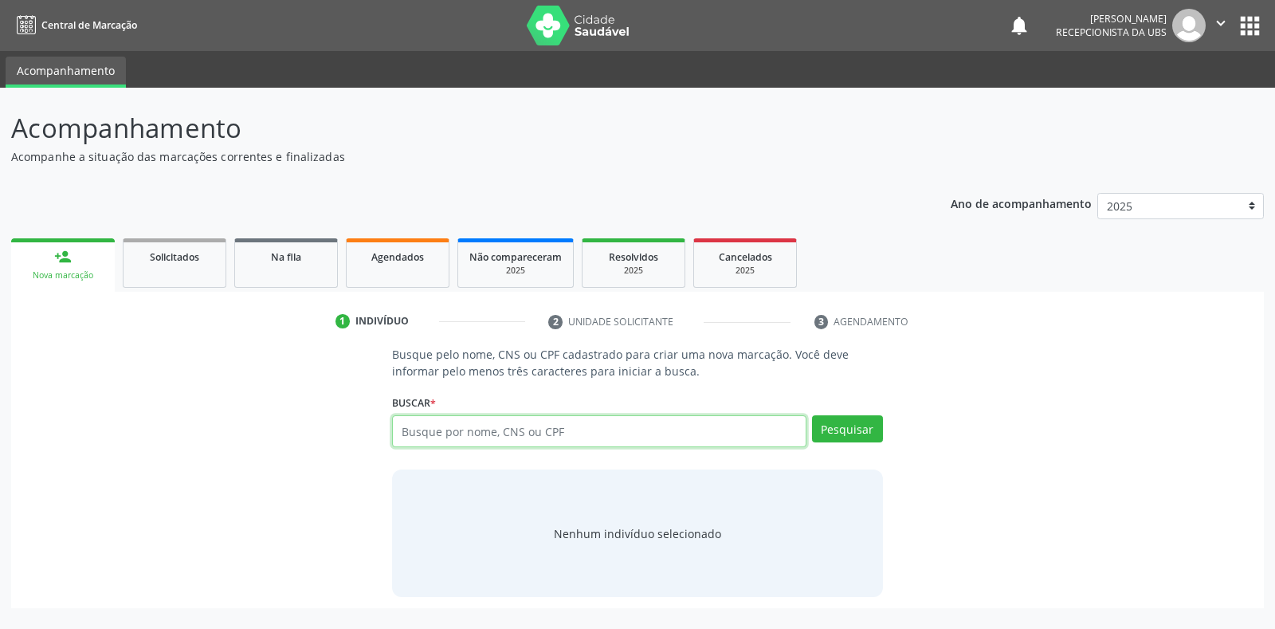
click at [464, 433] on input "text" at bounding box center [598, 431] width 413 height 32
type input "8"
type input "703209667267897"
click at [844, 429] on button "Pesquisar" at bounding box center [847, 428] width 71 height 27
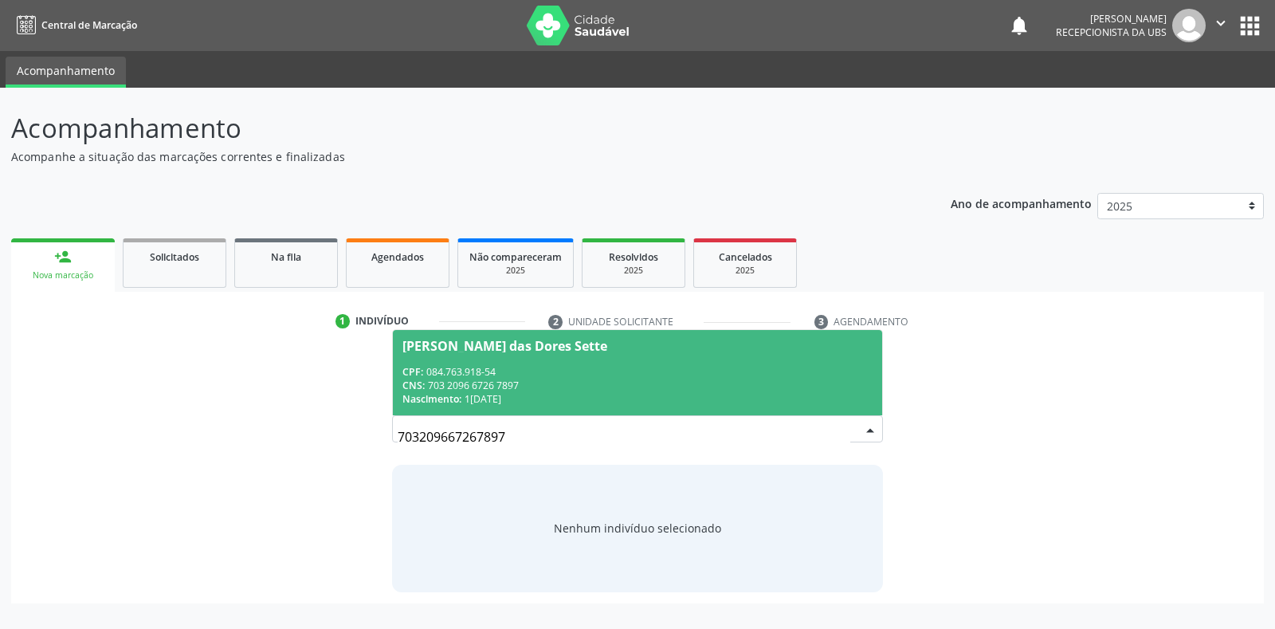
click at [476, 347] on div "Manoel das Dores Sette" at bounding box center [504, 345] width 205 height 13
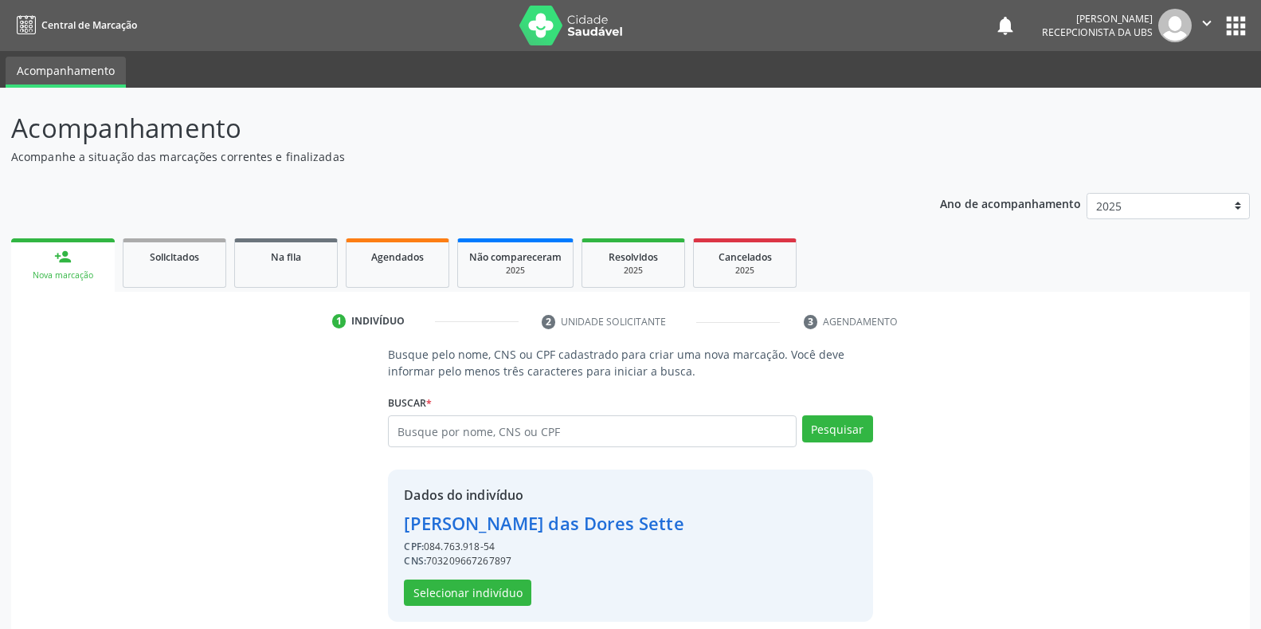
scroll to position [15, 0]
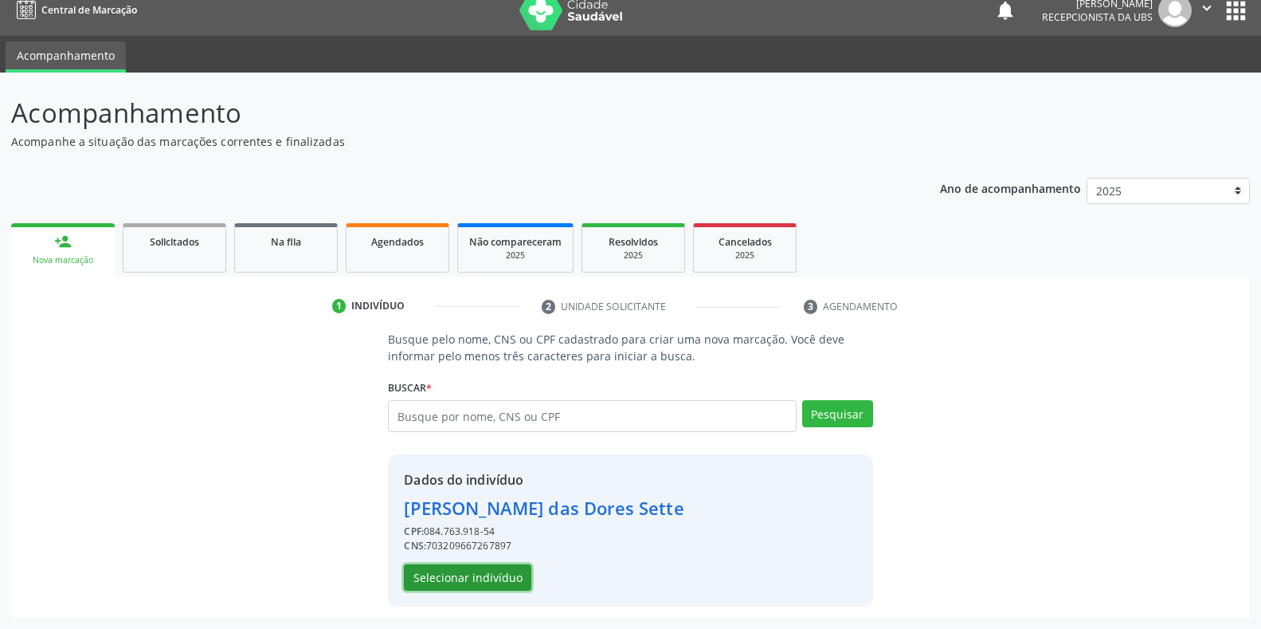
click at [434, 579] on button "Selecionar indivíduo" at bounding box center [467, 577] width 127 height 27
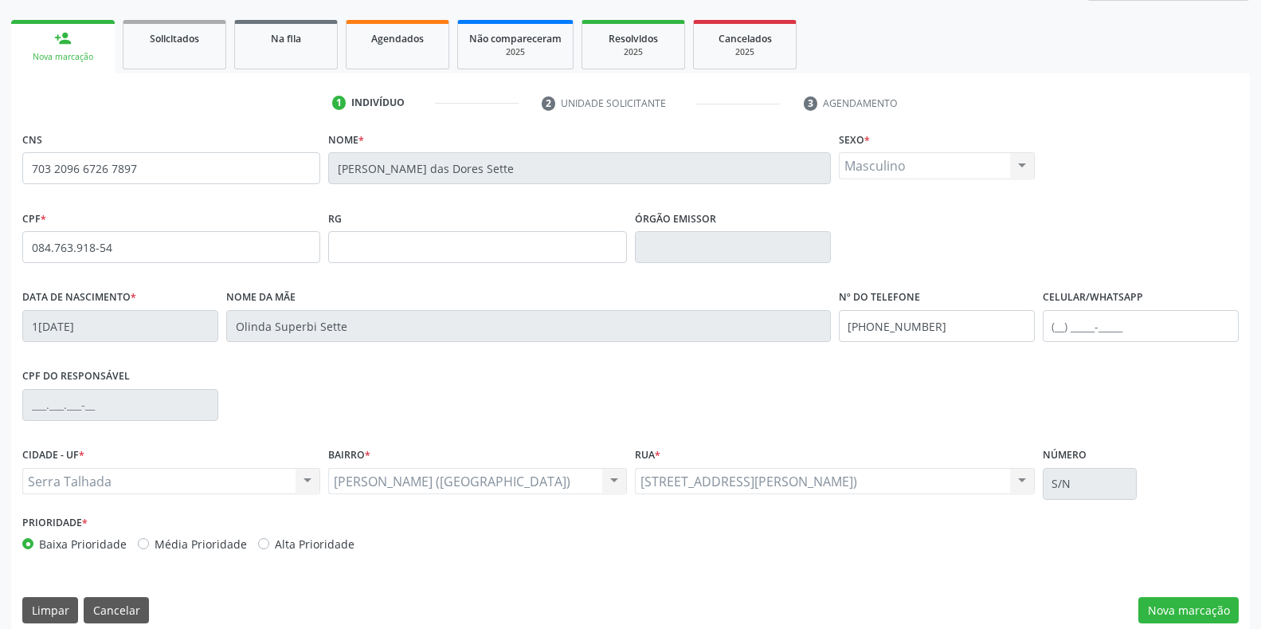
scroll to position [235, 0]
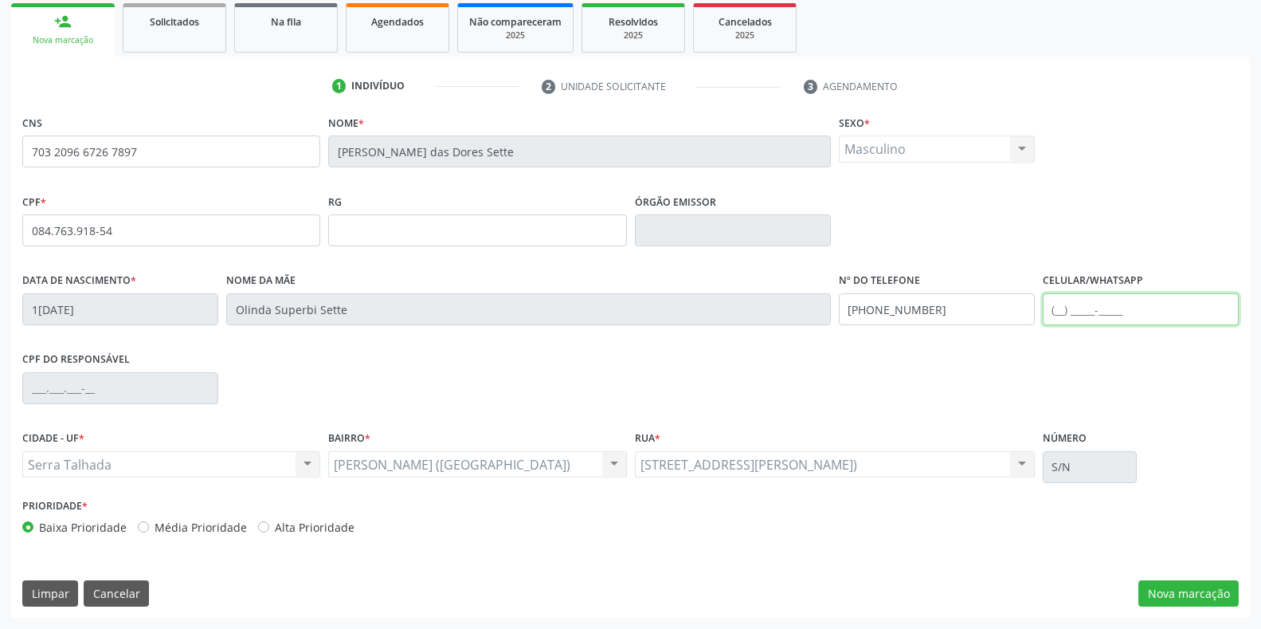
click at [1190, 310] on input "text" at bounding box center [1141, 309] width 196 height 32
type input "(87) 99902-7533"
click at [1174, 592] on button "Nova marcação" at bounding box center [1188, 593] width 100 height 27
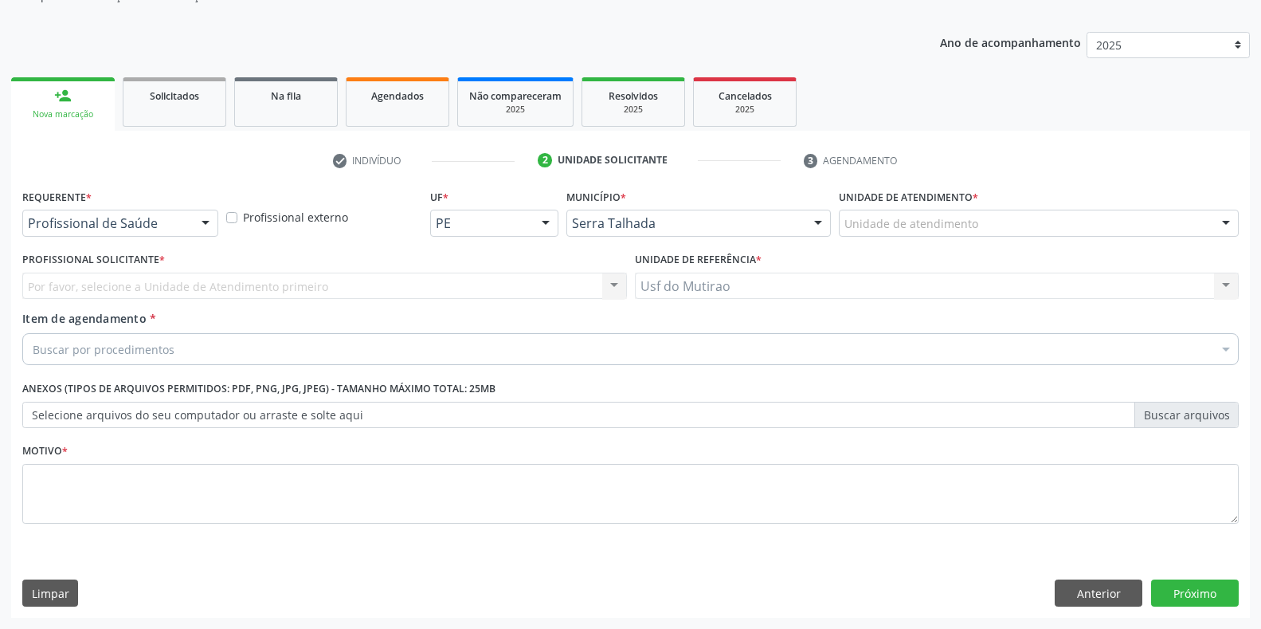
scroll to position [161, 0]
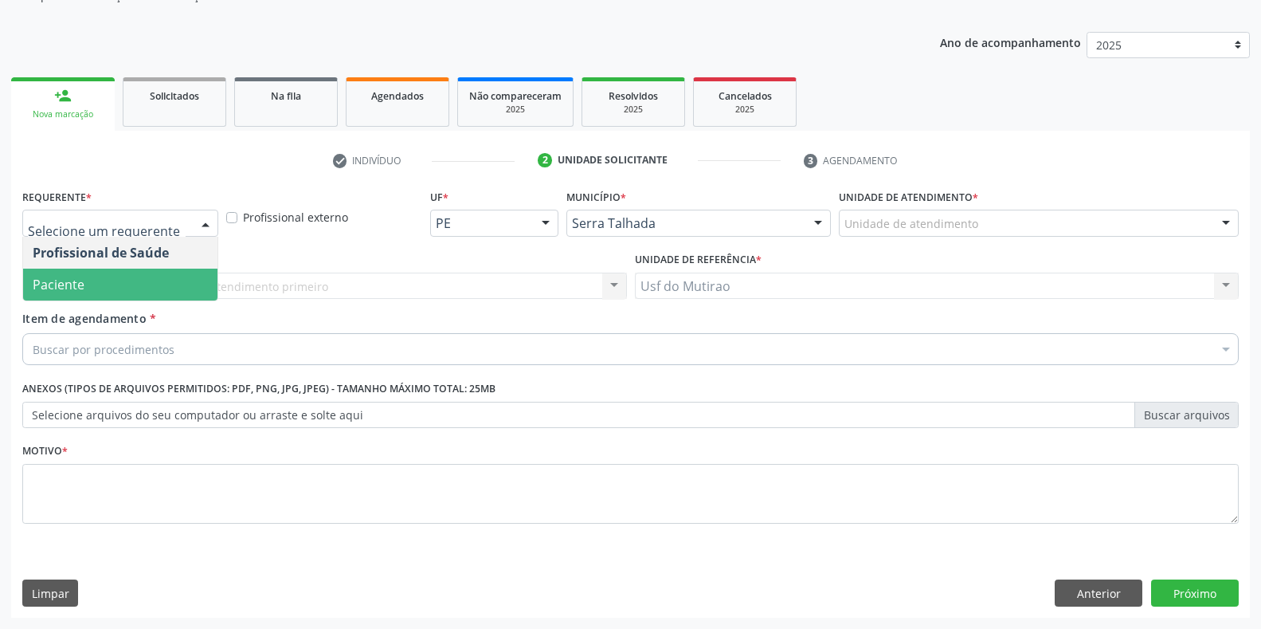
click at [89, 278] on span "Paciente" at bounding box center [120, 284] width 194 height 32
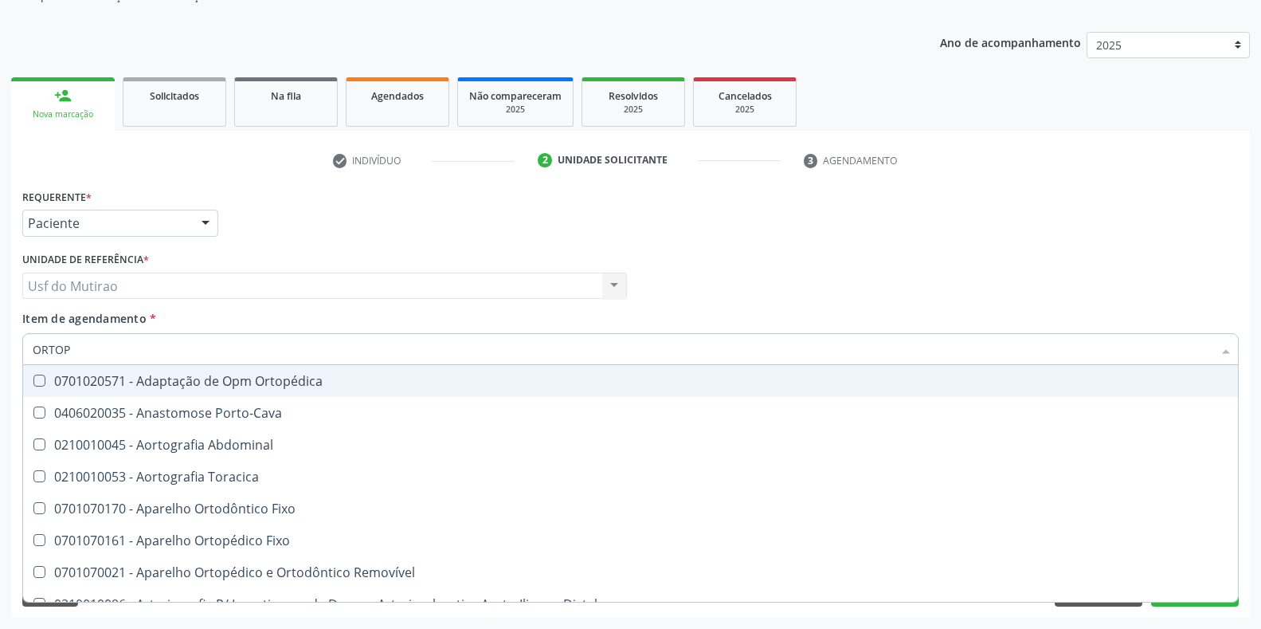
type input "ORTOPE"
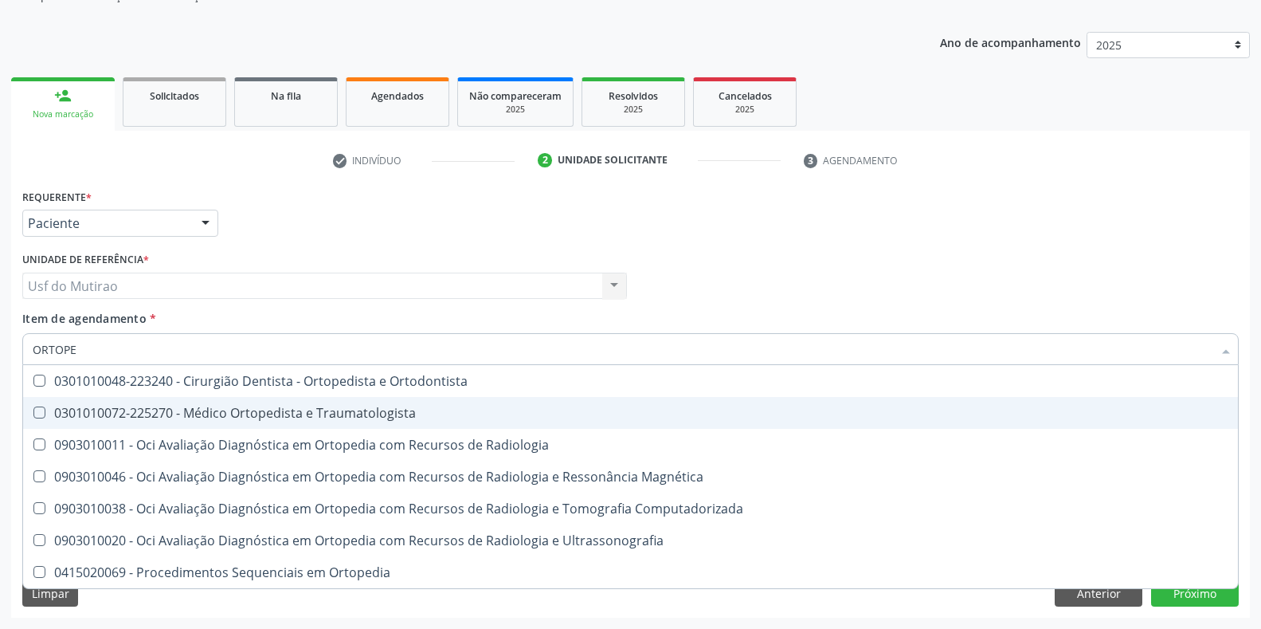
click at [199, 410] on div "0301010072-225270 - Médico Ortopedista e Traumatologista" at bounding box center [631, 412] width 1196 height 13
checkbox Traumatologista "true"
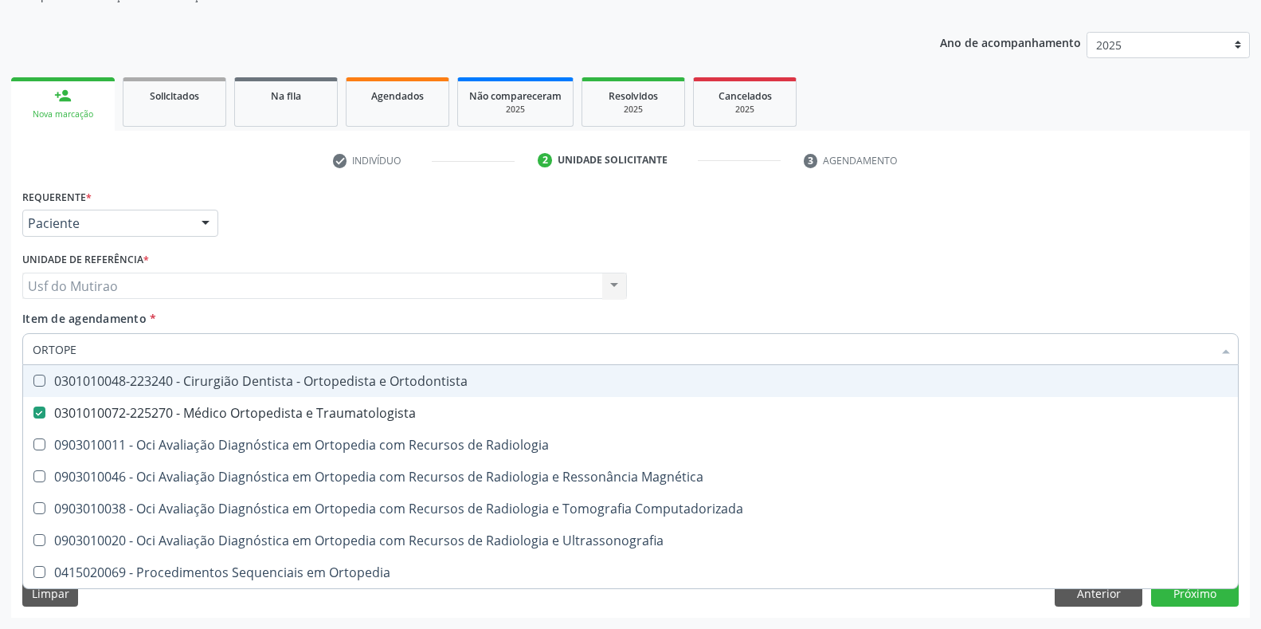
click at [523, 213] on div "Requerente * Paciente Profissional de Saúde Paciente Nenhum resultado encontrad…" at bounding box center [630, 216] width 1224 height 62
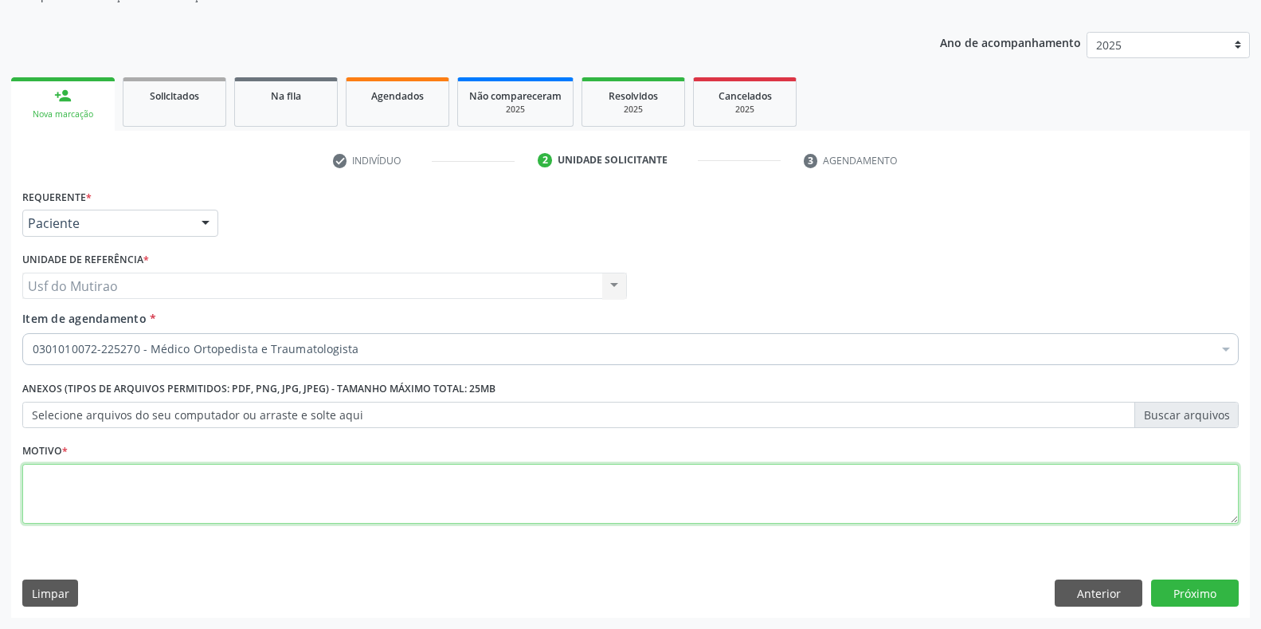
click at [426, 490] on textarea at bounding box center [630, 494] width 1216 height 61
type textarea "."
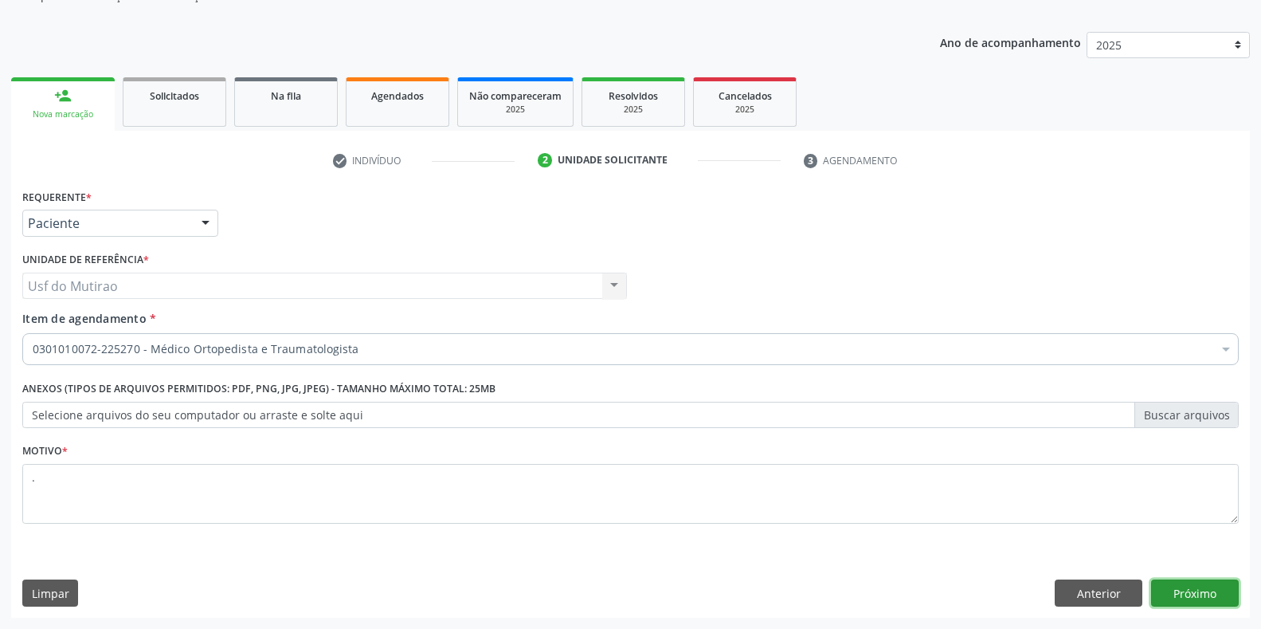
click at [1207, 589] on button "Próximo" at bounding box center [1195, 592] width 88 height 27
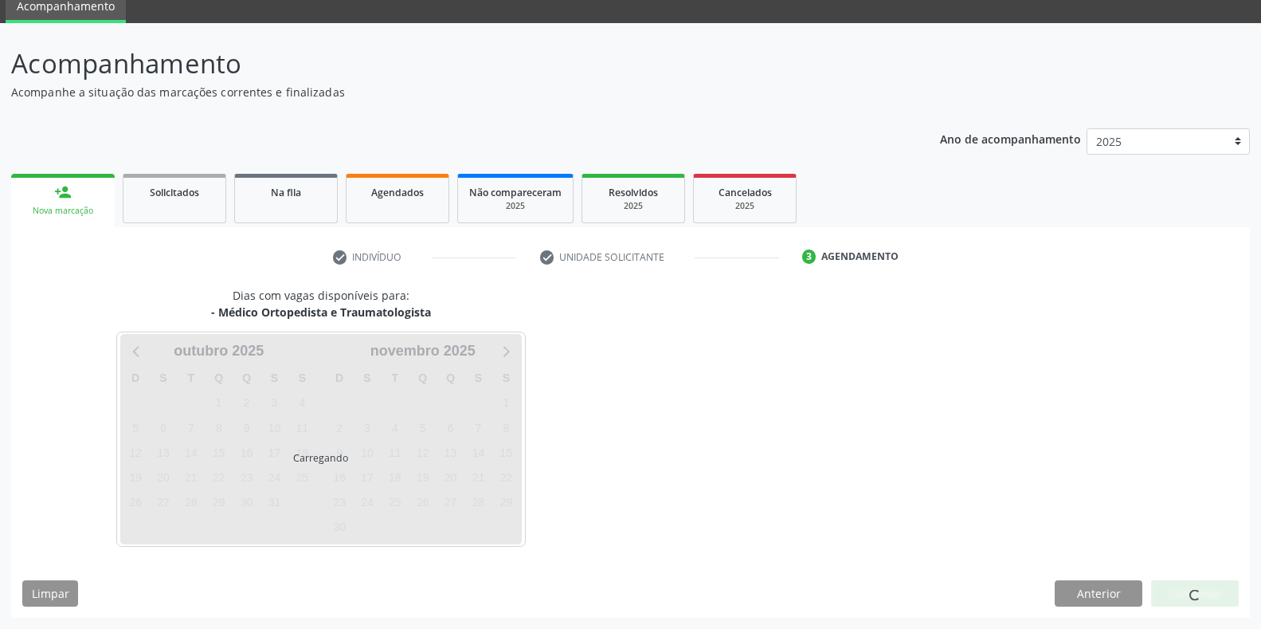
scroll to position [65, 0]
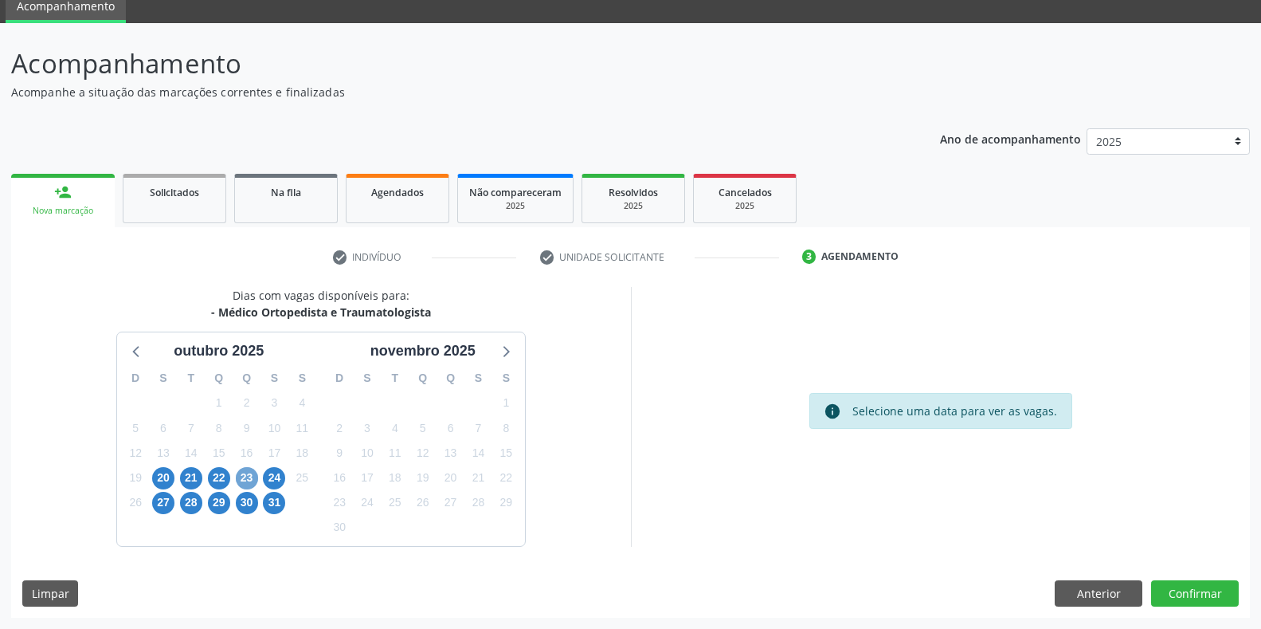
click at [245, 480] on span "23" at bounding box center [247, 478] width 22 height 22
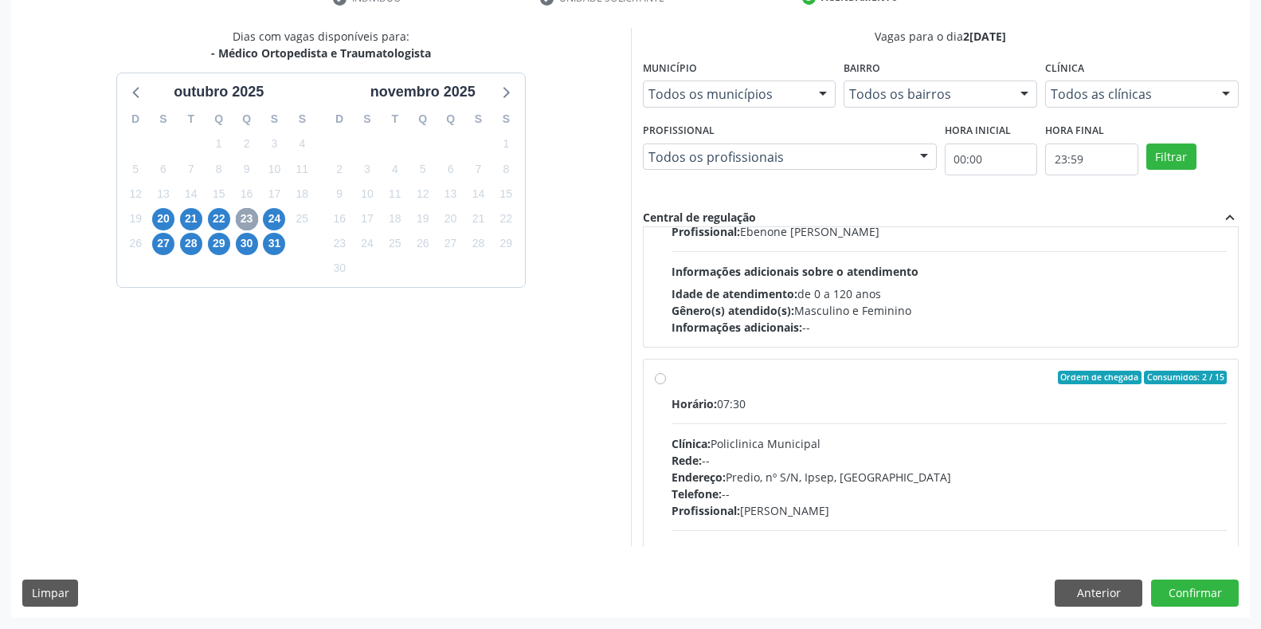
scroll to position [239, 0]
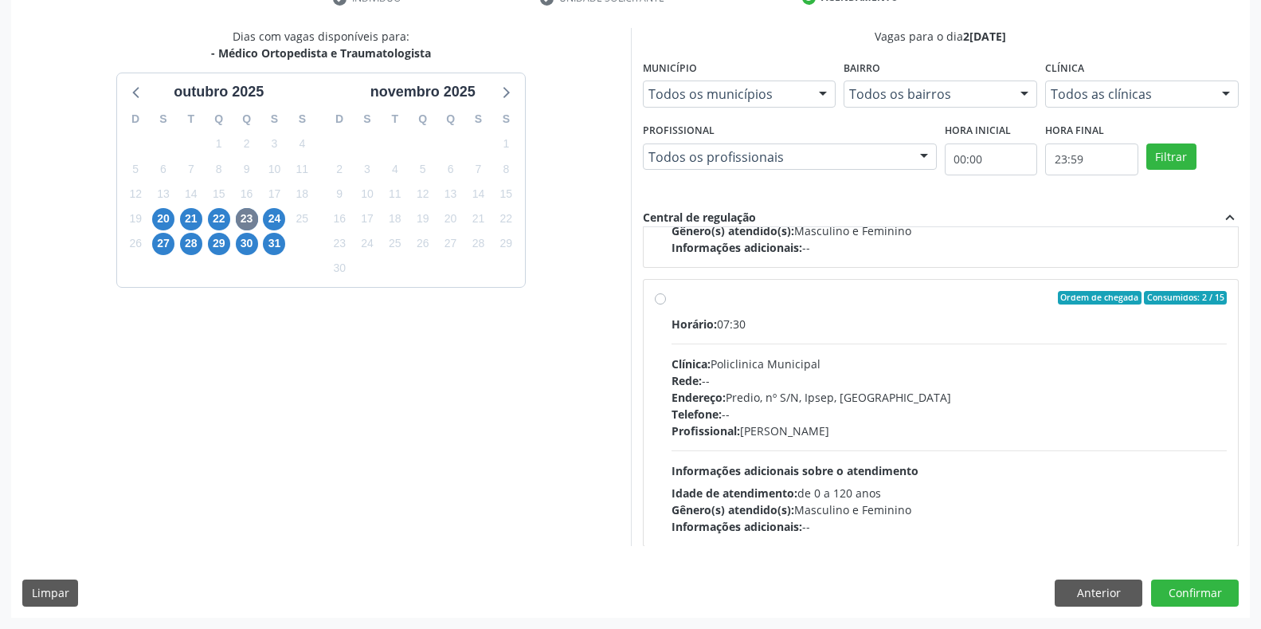
click at [867, 417] on div "Telefone: --" at bounding box center [950, 413] width 556 height 17
click at [666, 305] on input "Ordem de chegada Consumidos: 2 / 15 Horário: 07:30 Clínica: Policlinica Municip…" at bounding box center [660, 298] width 11 height 14
radio input "true"
click at [1179, 591] on button "Confirmar" at bounding box center [1195, 592] width 88 height 27
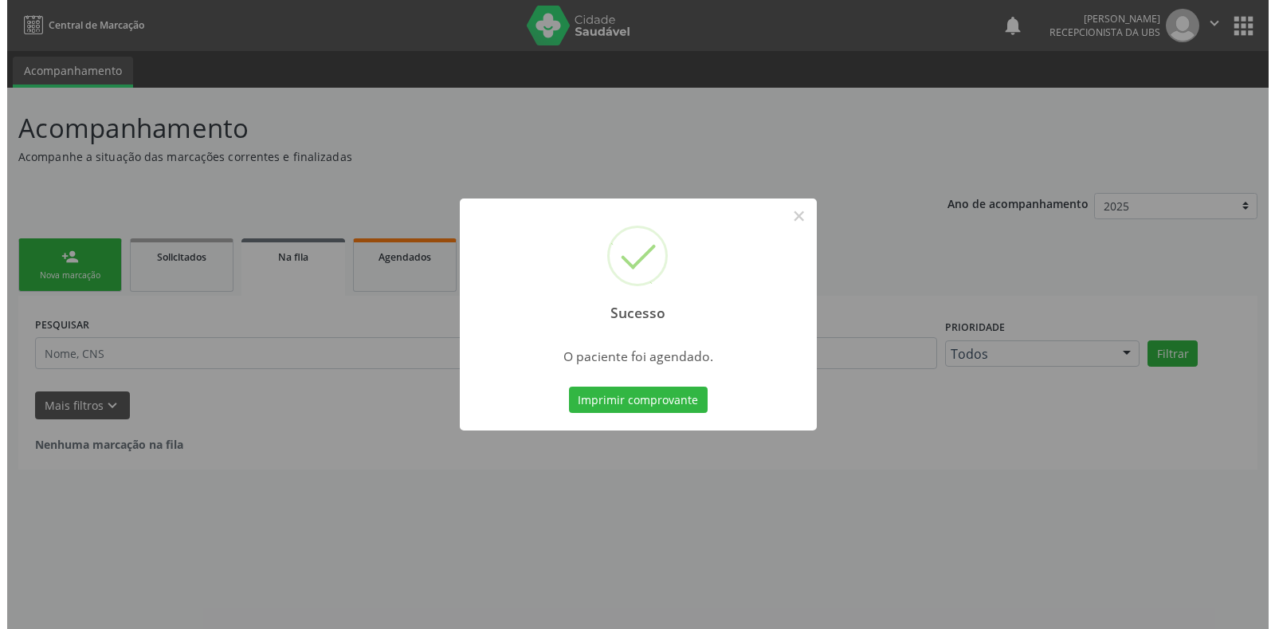
scroll to position [0, 0]
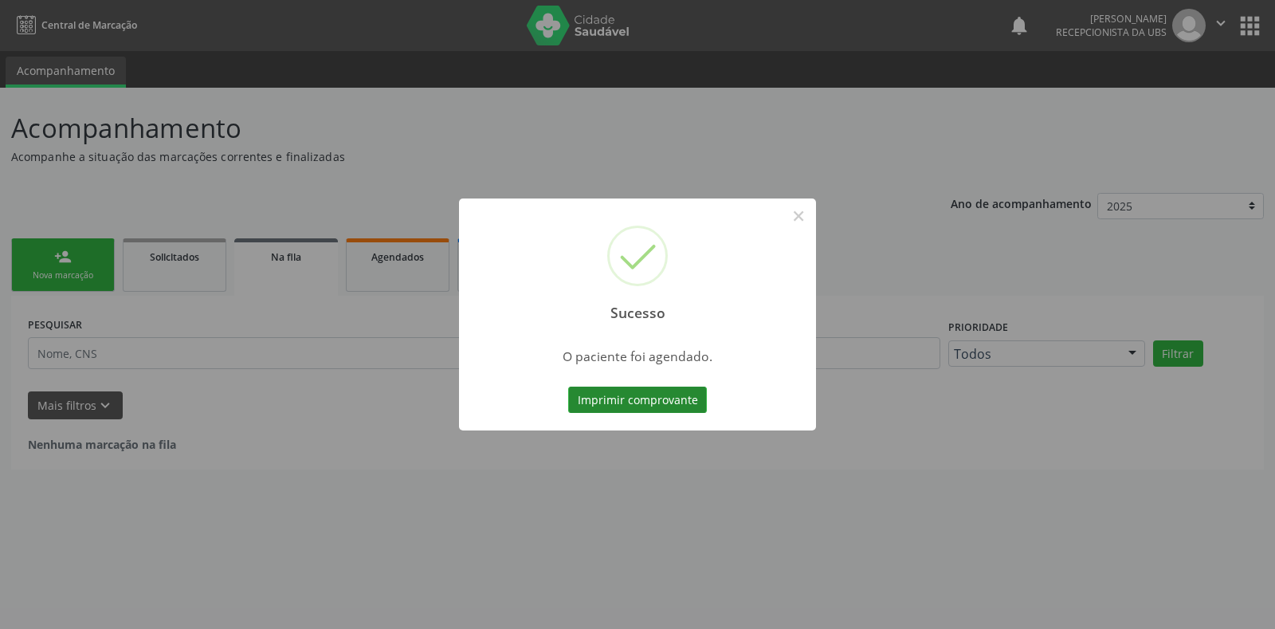
click at [682, 402] on button "Imprimir comprovante" at bounding box center [637, 399] width 139 height 27
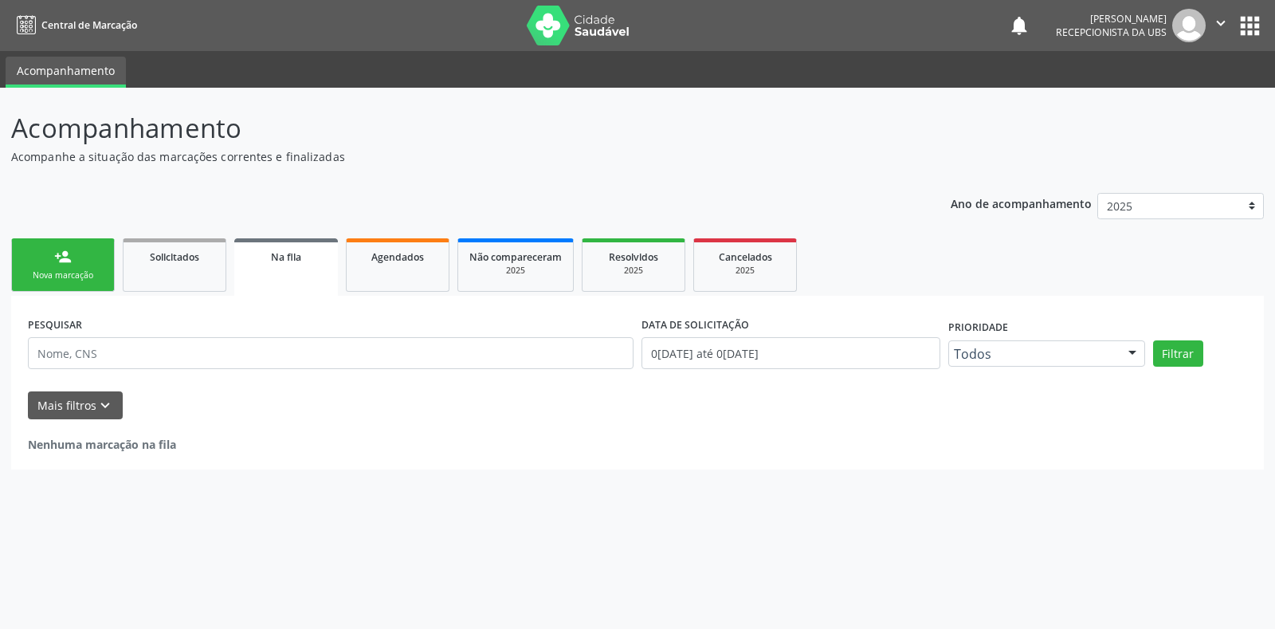
click at [37, 289] on link "person_add Nova marcação" at bounding box center [63, 264] width 104 height 53
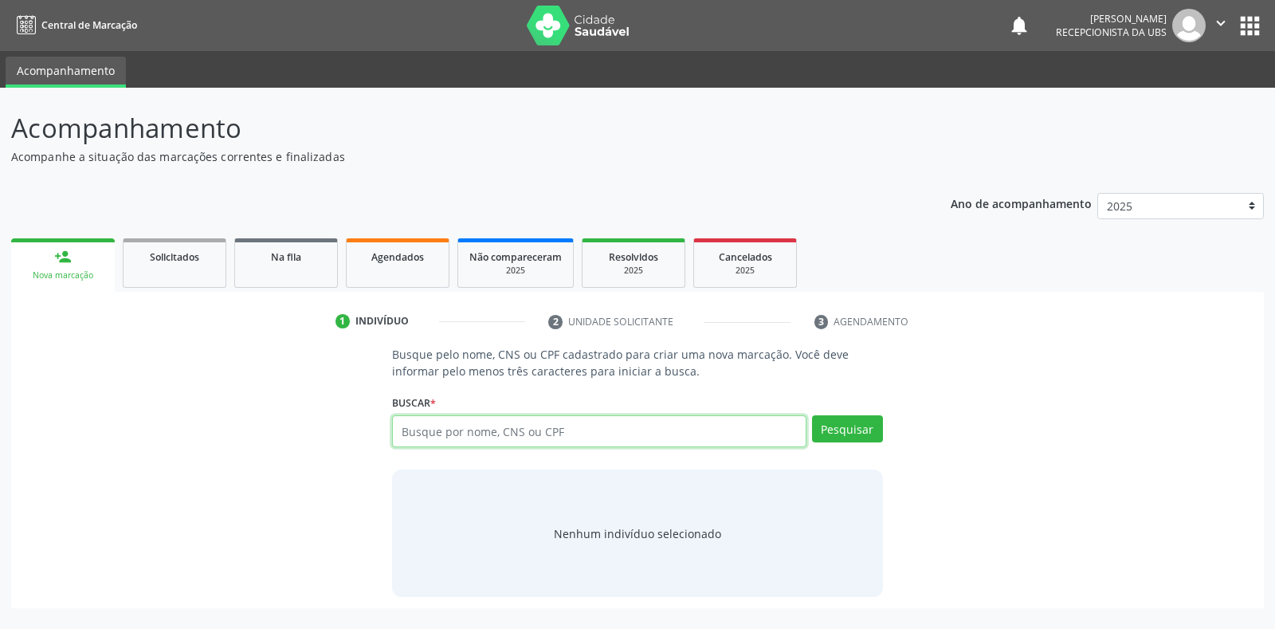
click at [562, 437] on input "text" at bounding box center [598, 431] width 413 height 32
type input "898004989053453"
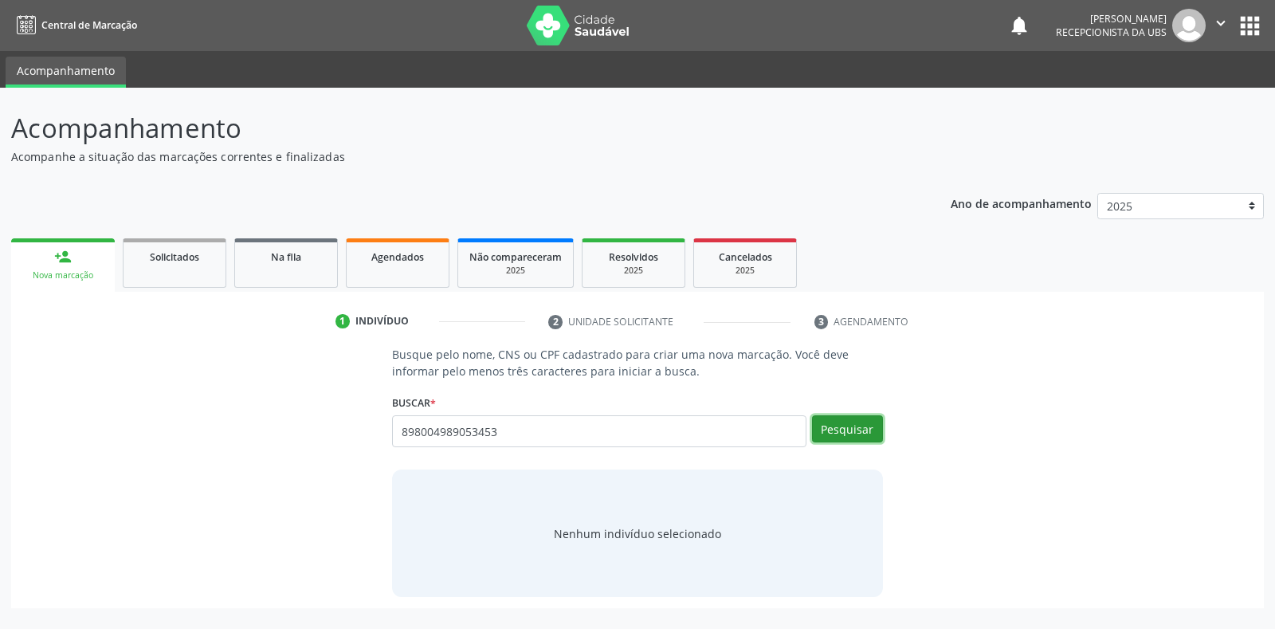
click at [840, 429] on button "Pesquisar" at bounding box center [847, 428] width 71 height 27
type input "898004989053453"
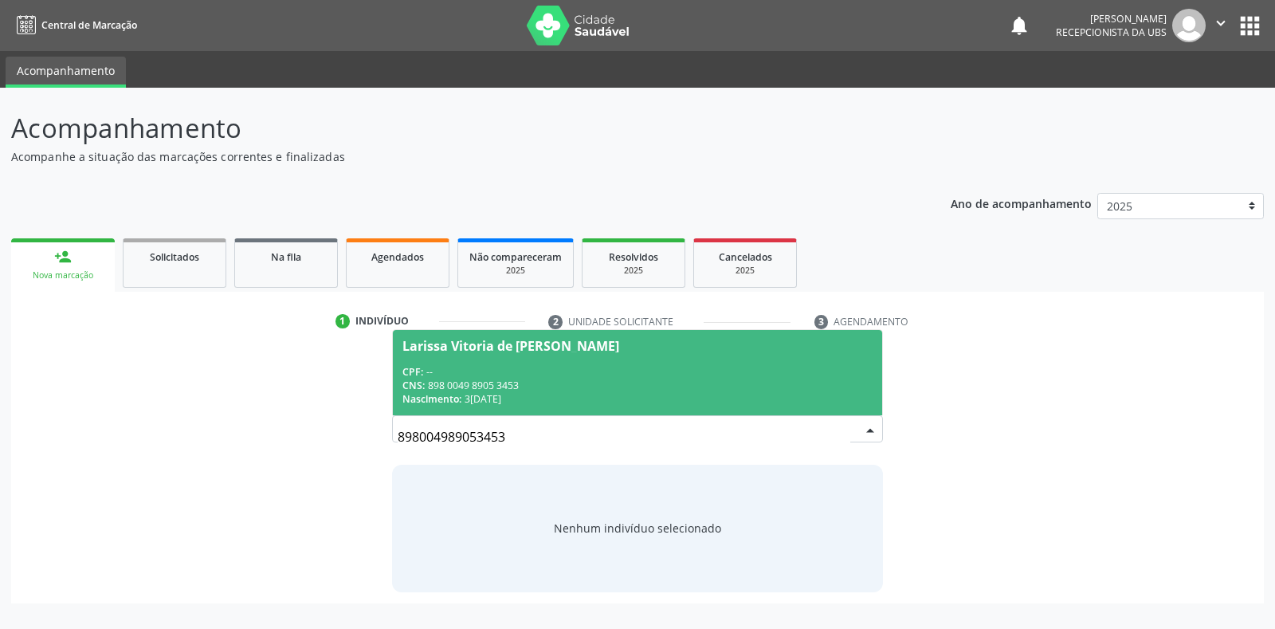
click at [554, 365] on div "CPF: --" at bounding box center [636, 372] width 469 height 14
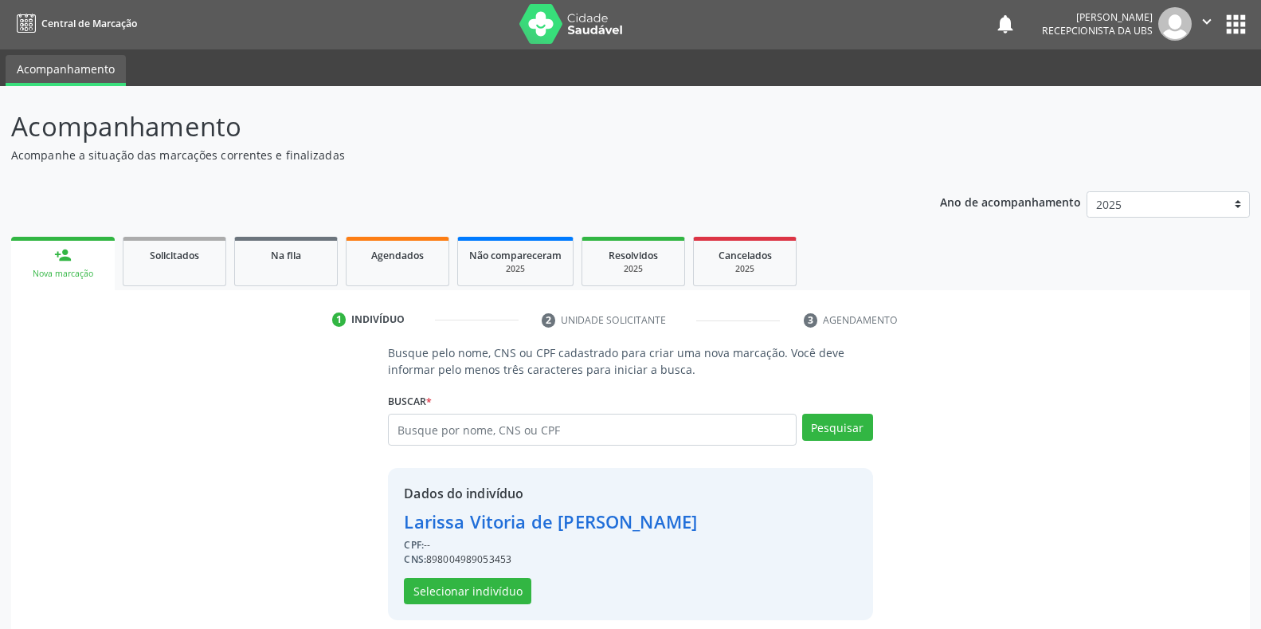
scroll to position [15, 0]
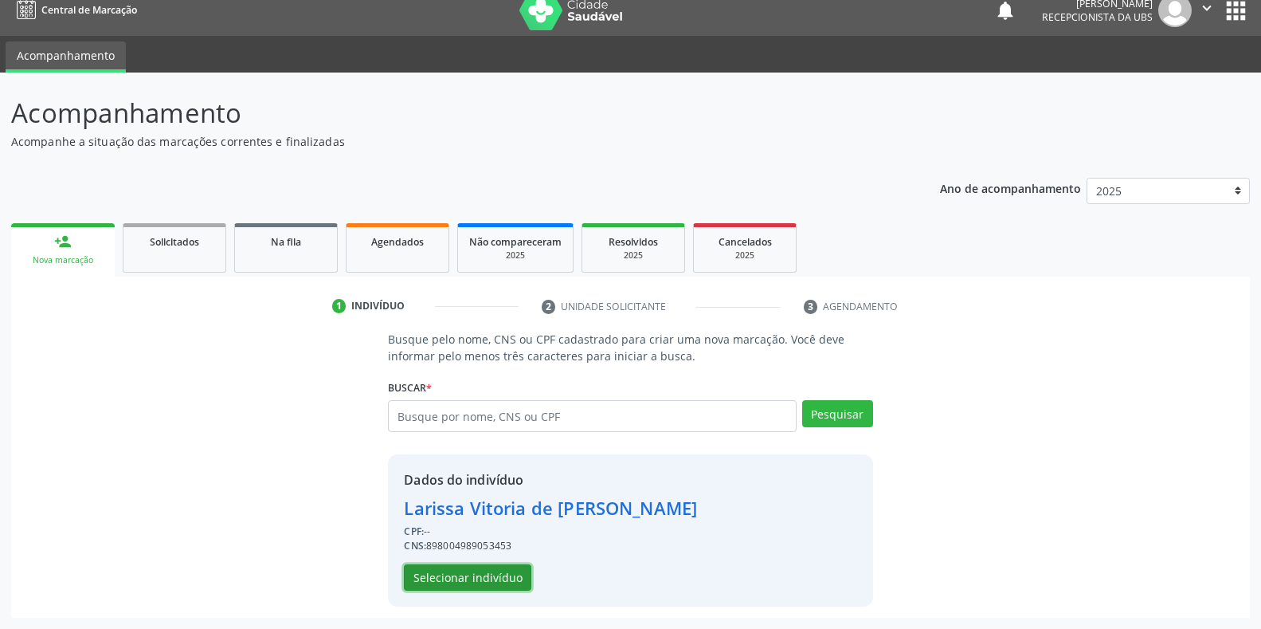
click at [476, 574] on button "Selecionar indivíduo" at bounding box center [467, 577] width 127 height 27
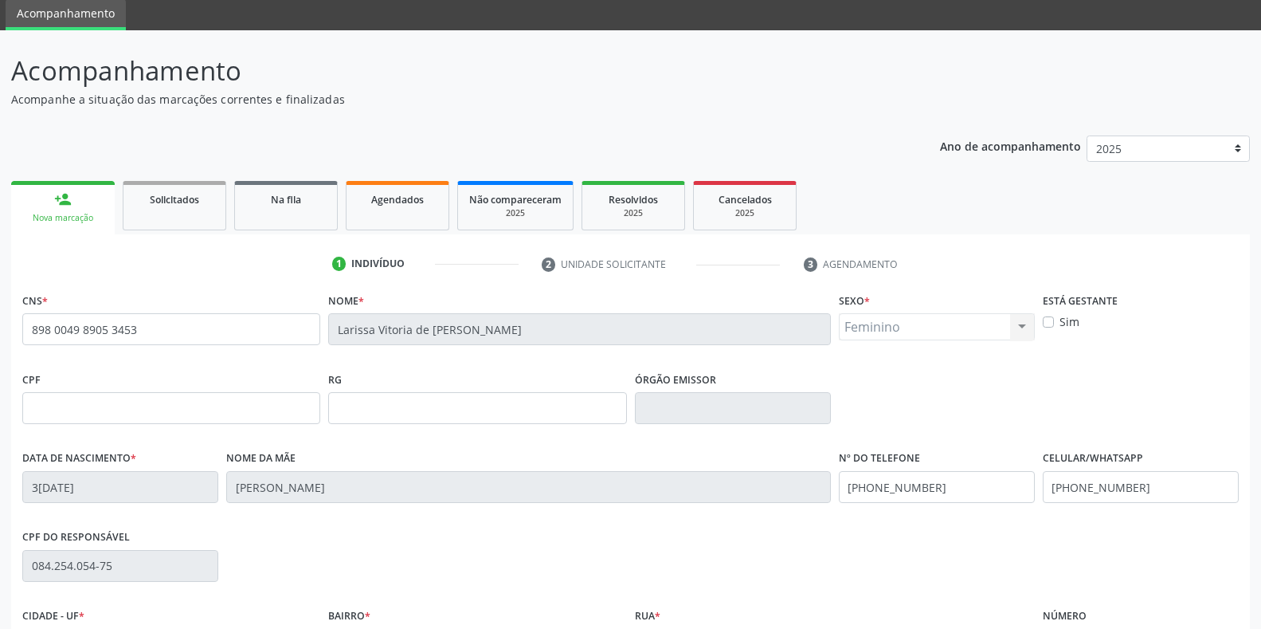
scroll to position [95, 0]
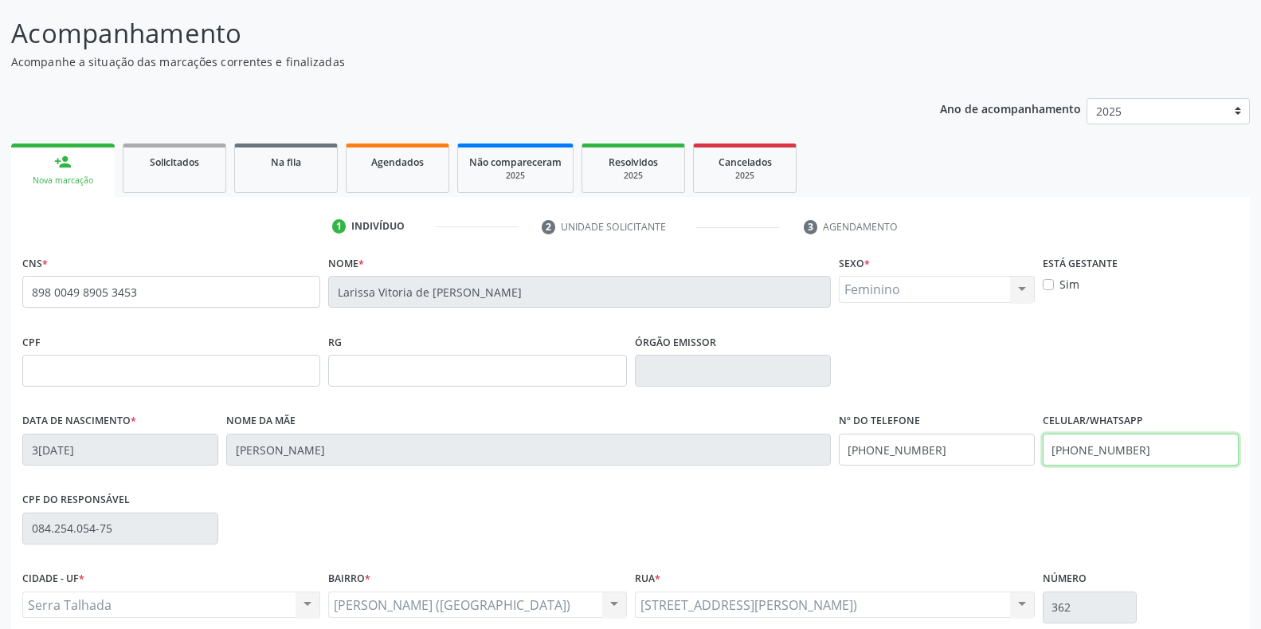
drag, startPoint x: 1140, startPoint y: 455, endPoint x: 1017, endPoint y: 453, distance: 122.7
click at [1017, 453] on div "Data de nascimento * 3[DATE] Nome da mãe [PERSON_NAME] Nº do Telefone [PHONE_NU…" at bounding box center [630, 448] width 1224 height 79
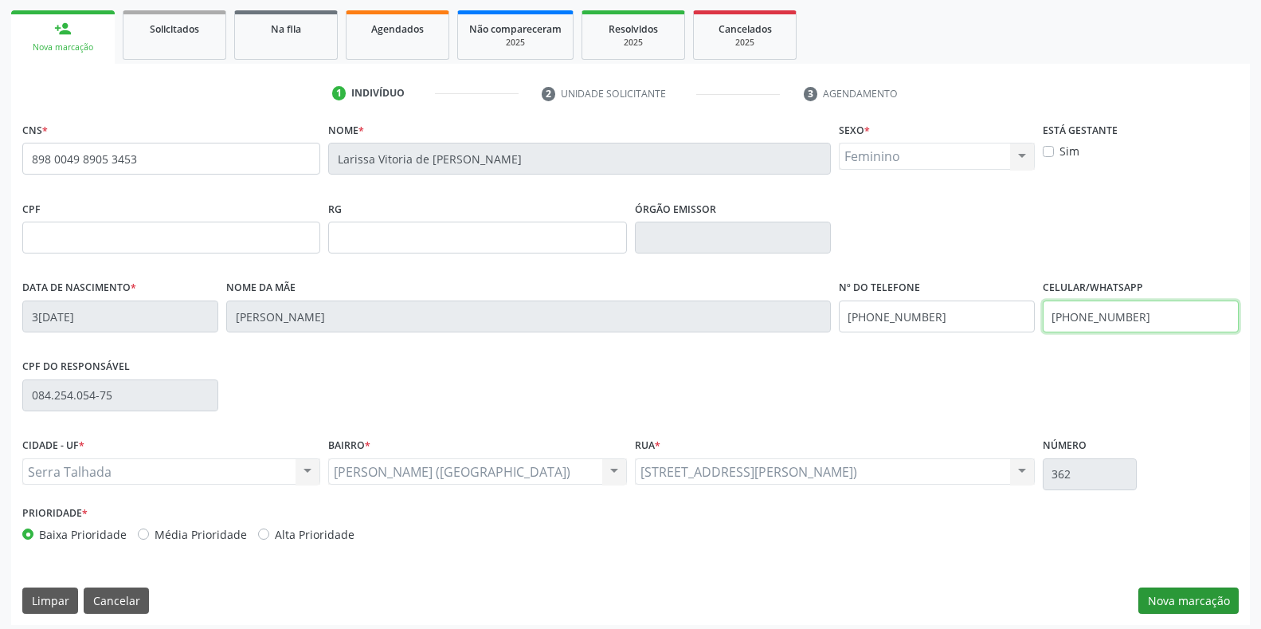
scroll to position [235, 0]
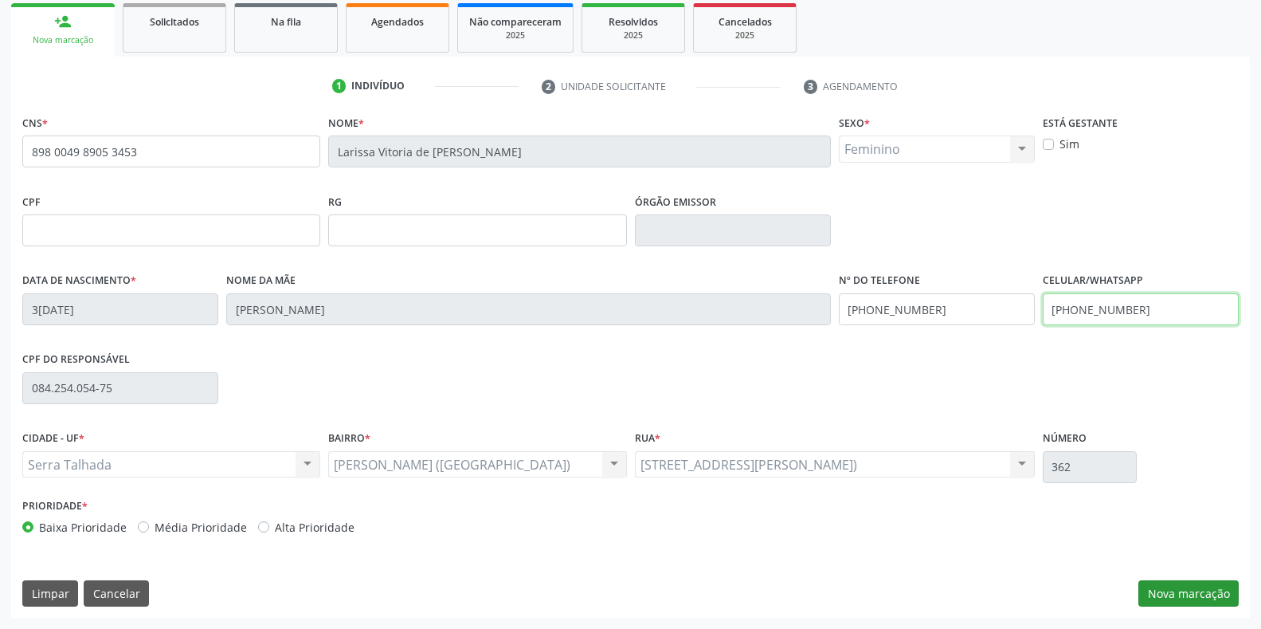
type input "[PHONE_NUMBER]"
click at [1193, 595] on button "Nova marcação" at bounding box center [1188, 593] width 100 height 27
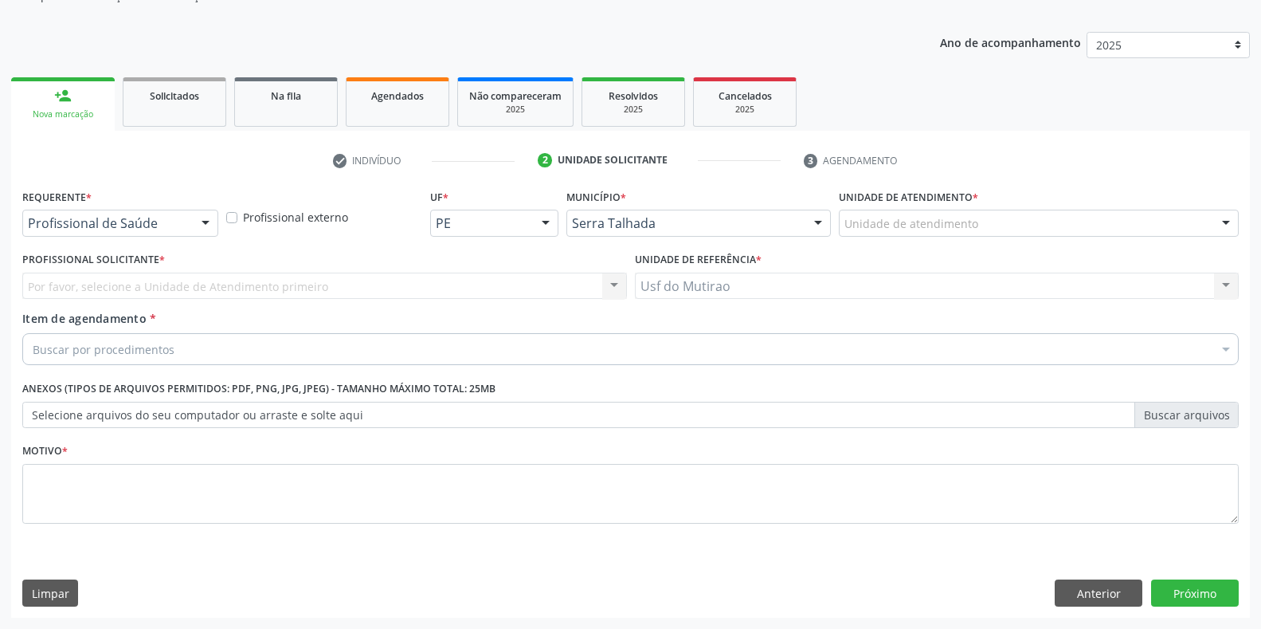
scroll to position [161, 0]
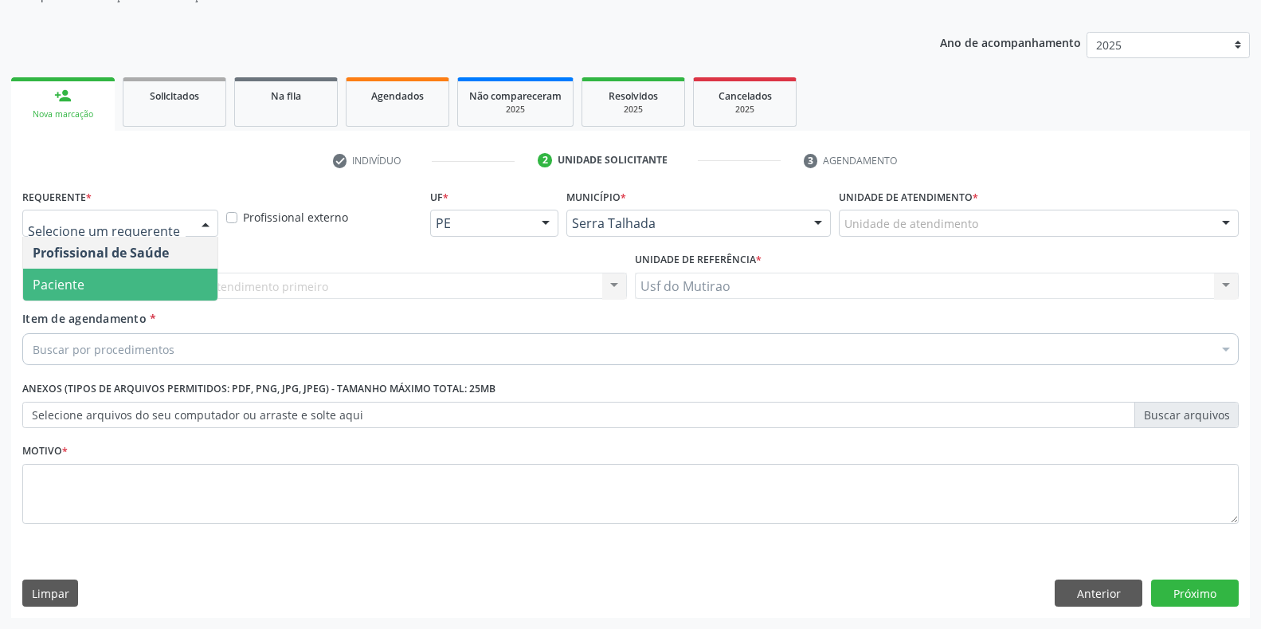
click at [129, 289] on span "Paciente" at bounding box center [120, 284] width 194 height 32
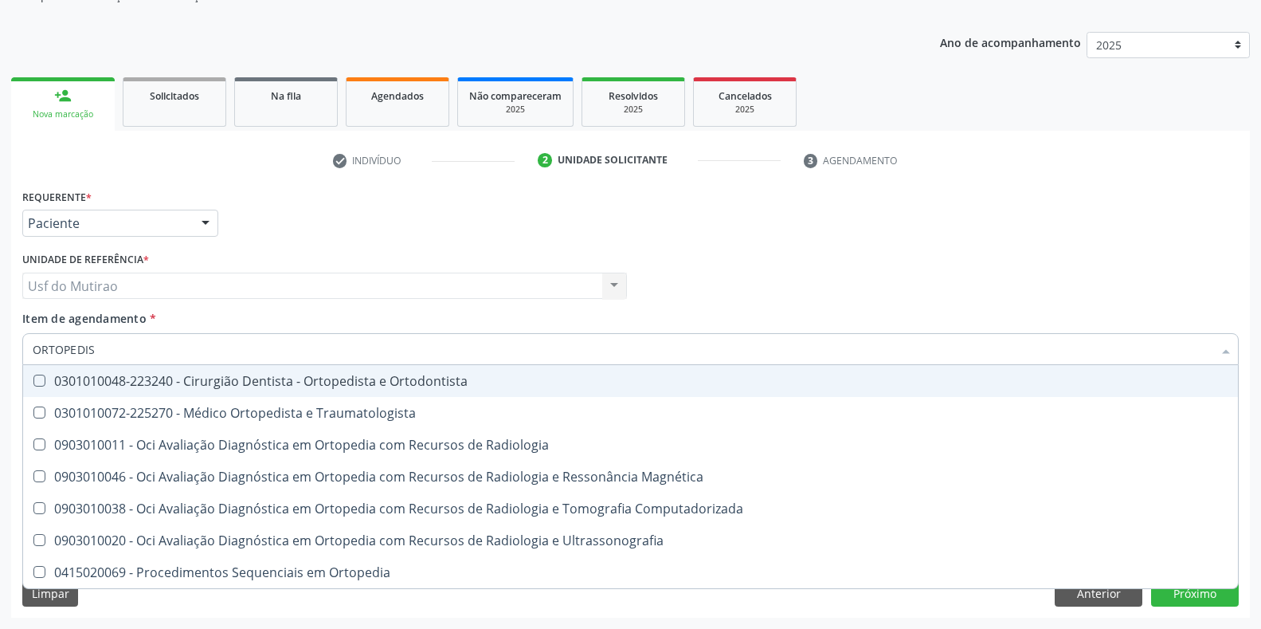
type input "ORTOPEDIST"
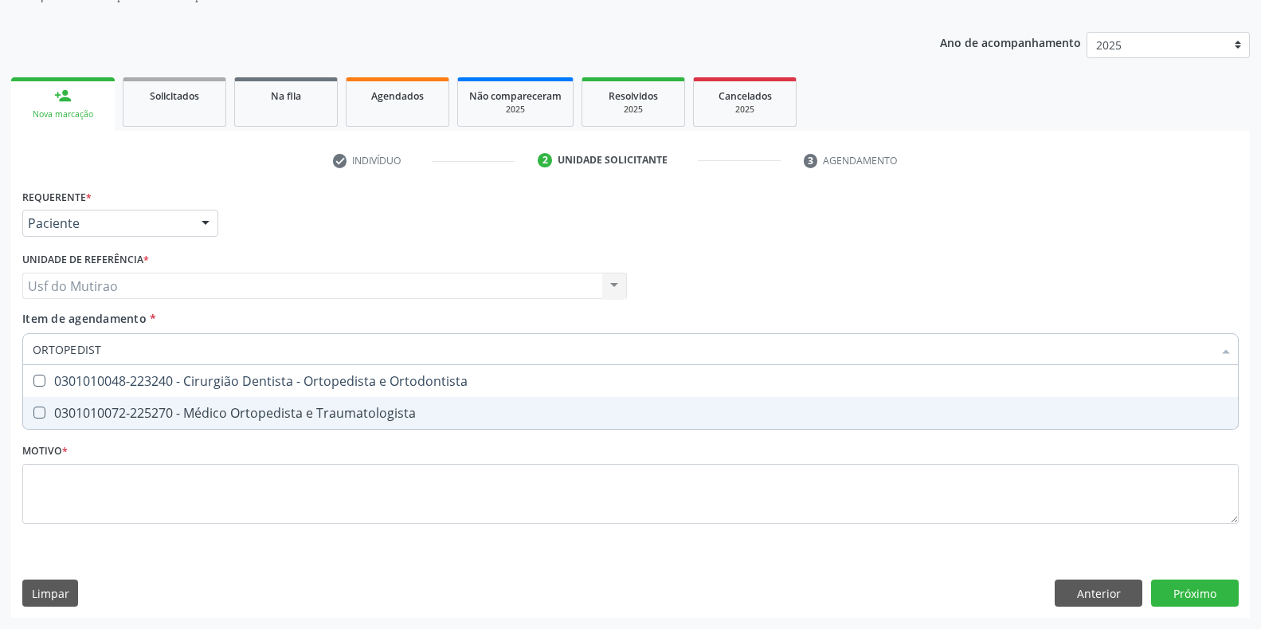
click at [180, 406] on div "0301010072-225270 - Médico Ortopedista e Traumatologista" at bounding box center [631, 412] width 1196 height 13
checkbox Traumatologista "true"
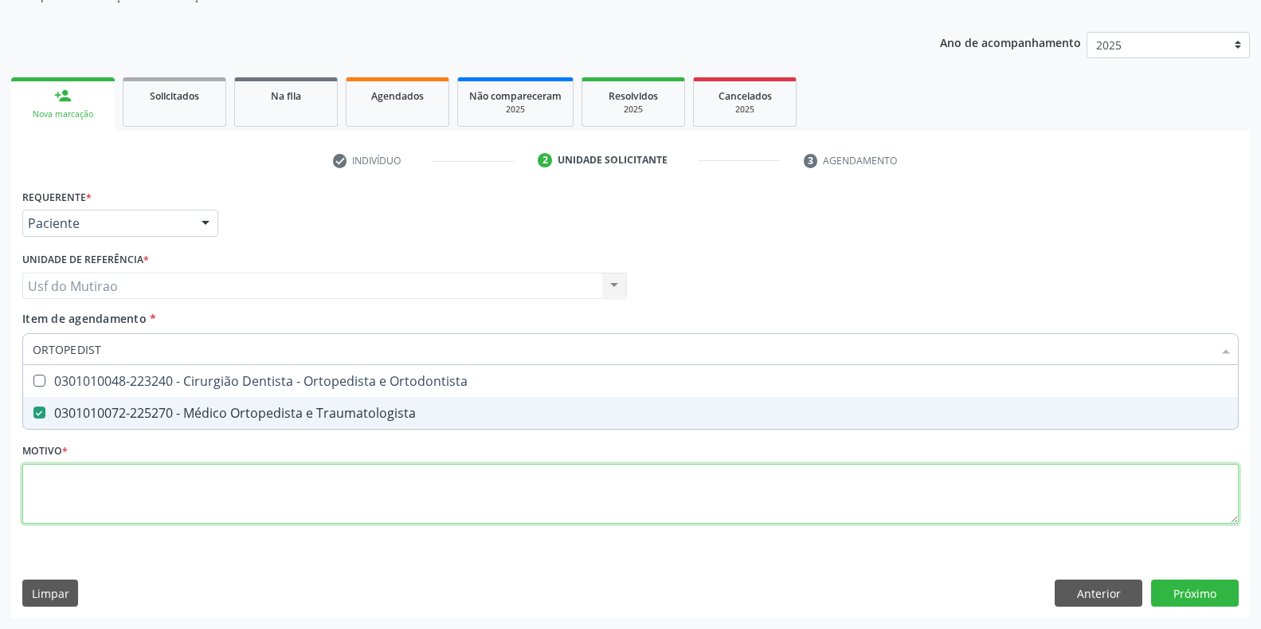
click at [189, 474] on div "Requerente * Paciente Profissional de Saúde Paciente Nenhum resultado encontrad…" at bounding box center [630, 365] width 1216 height 361
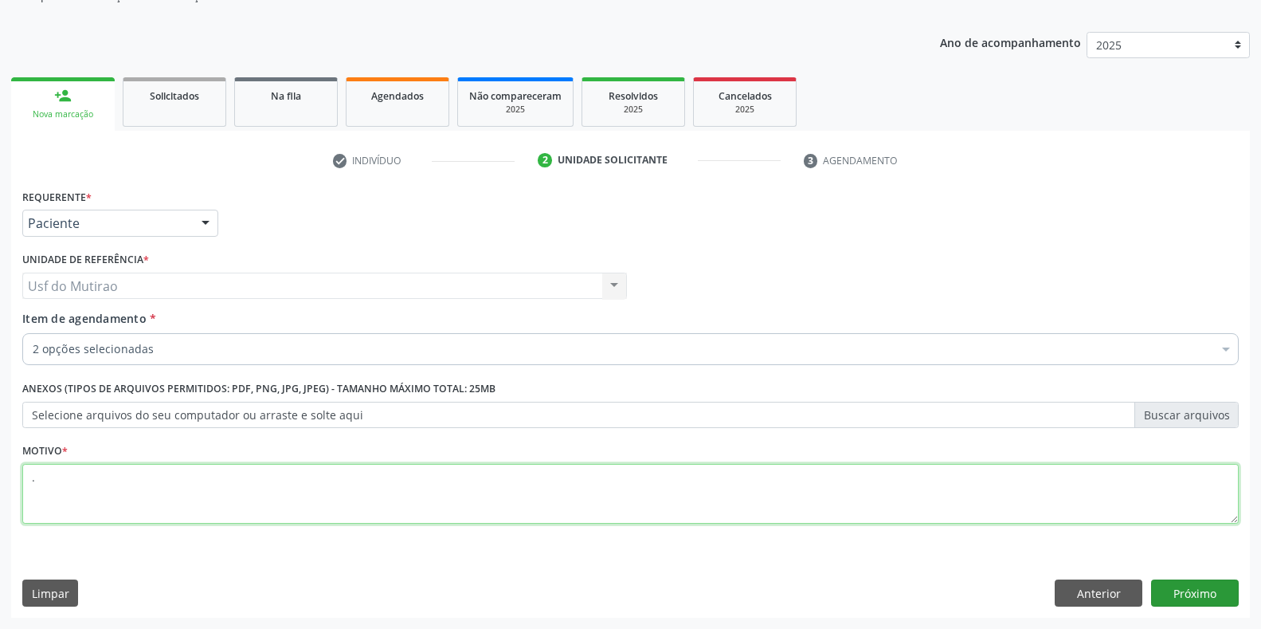
type textarea "."
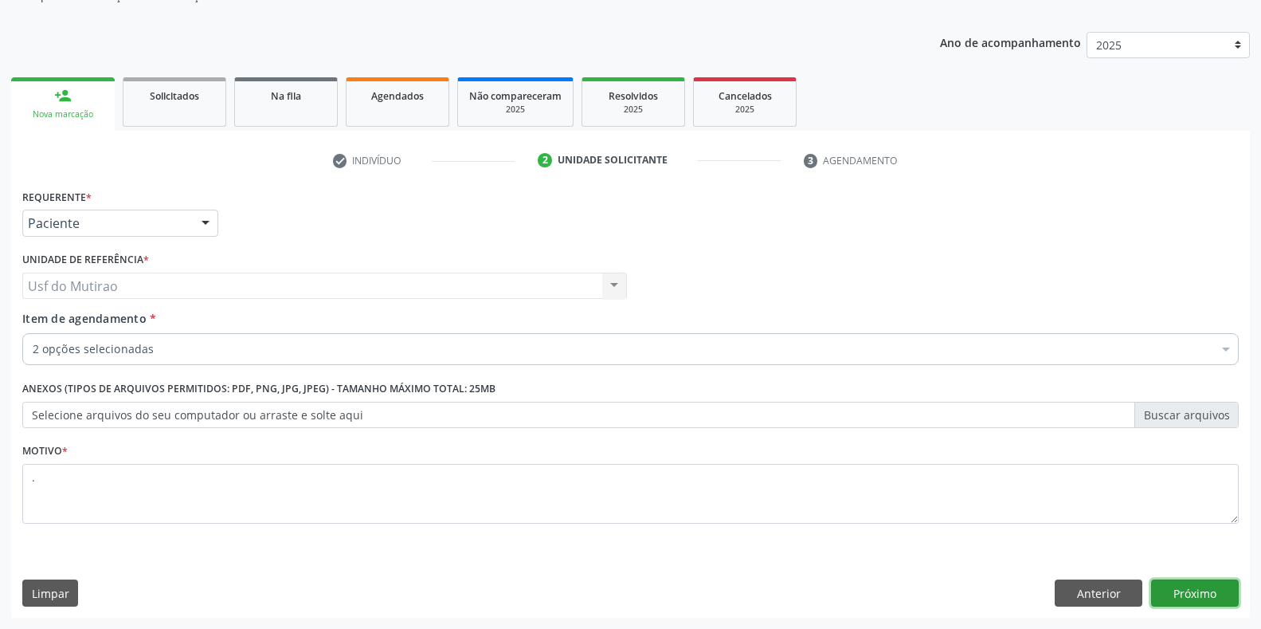
click at [1192, 587] on button "Próximo" at bounding box center [1195, 592] width 88 height 27
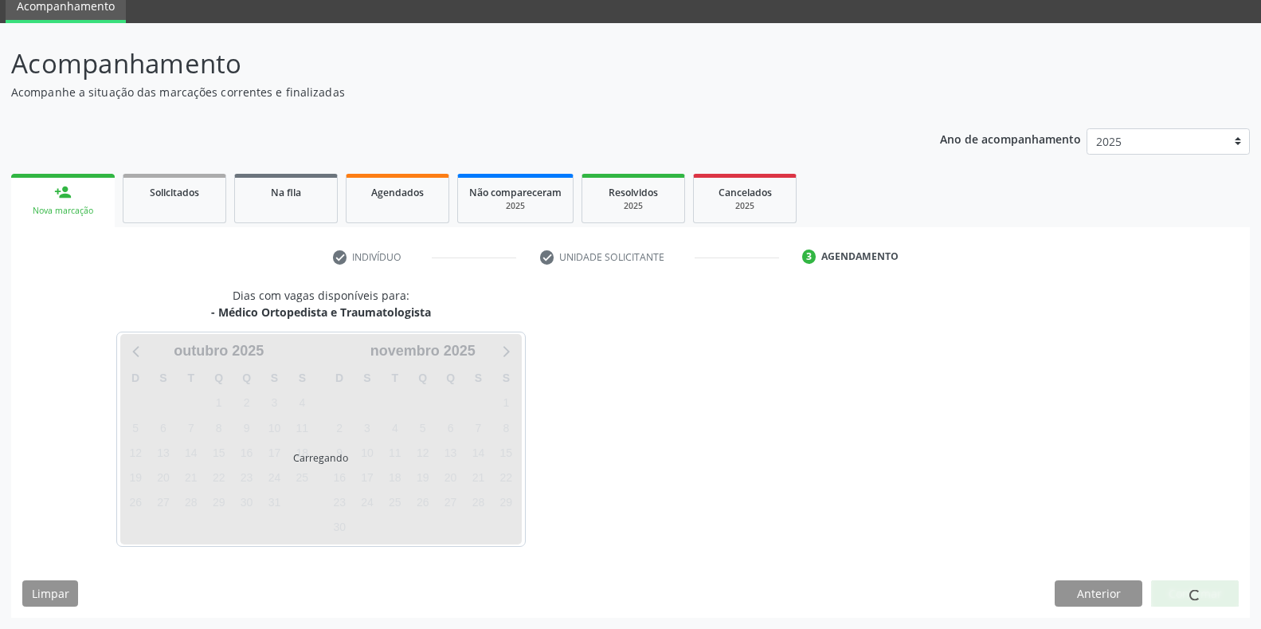
scroll to position [65, 0]
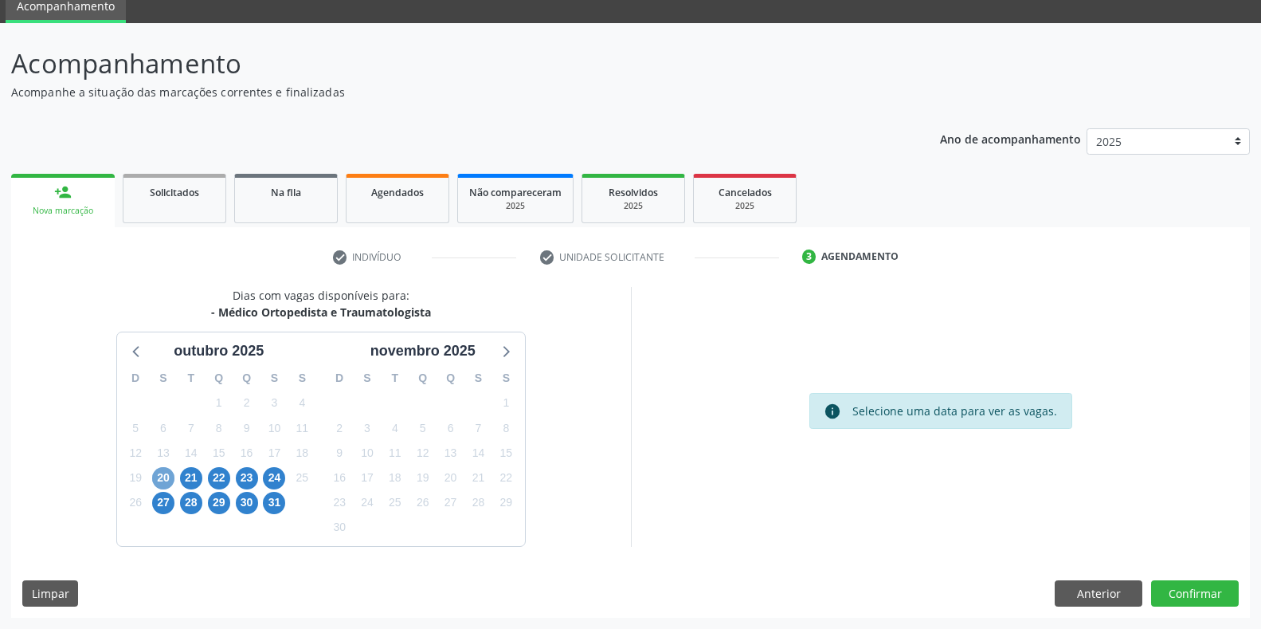
click at [165, 473] on span "20" at bounding box center [163, 478] width 22 height 22
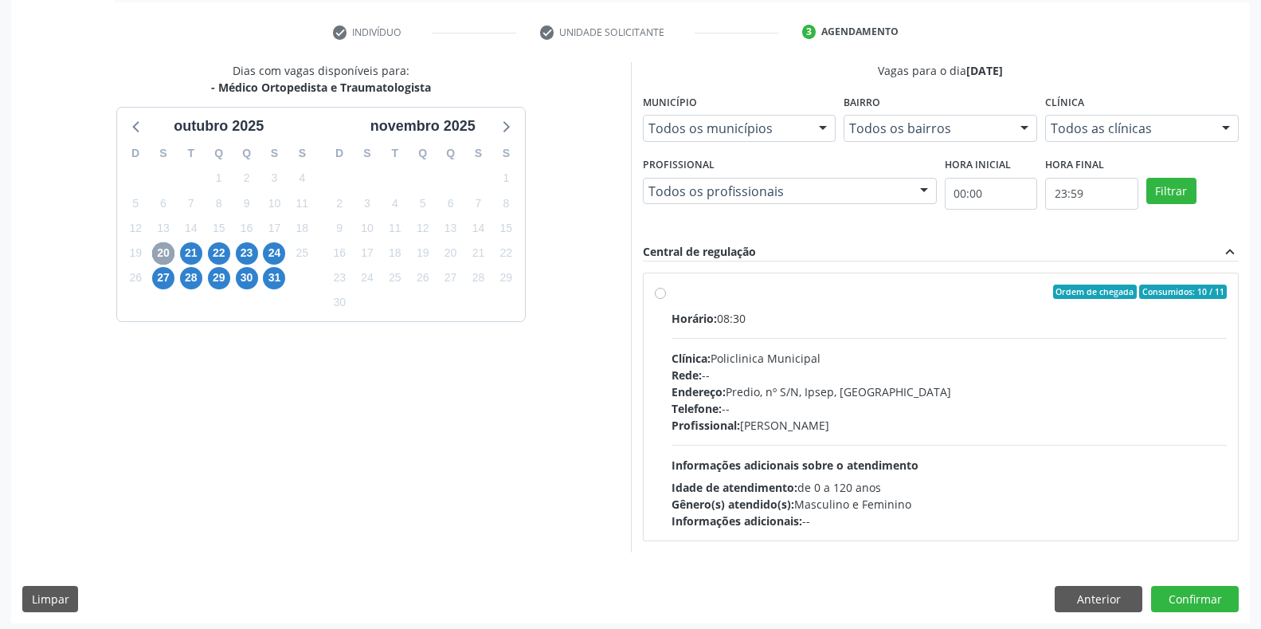
scroll to position [295, 0]
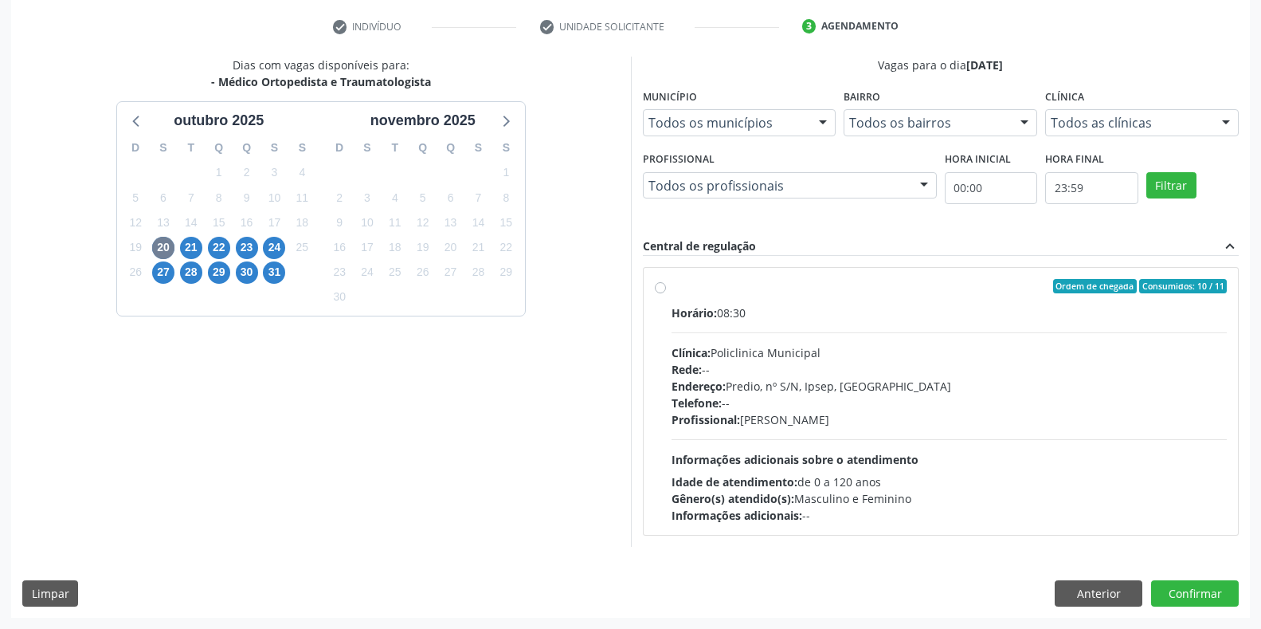
click at [793, 370] on div "Rede: --" at bounding box center [950, 369] width 556 height 17
click at [666, 293] on input "Ordem de chegada Consumidos: 10 / 11 Horário: 08:30 Clínica: Policlinica Munici…" at bounding box center [660, 286] width 11 height 14
radio input "true"
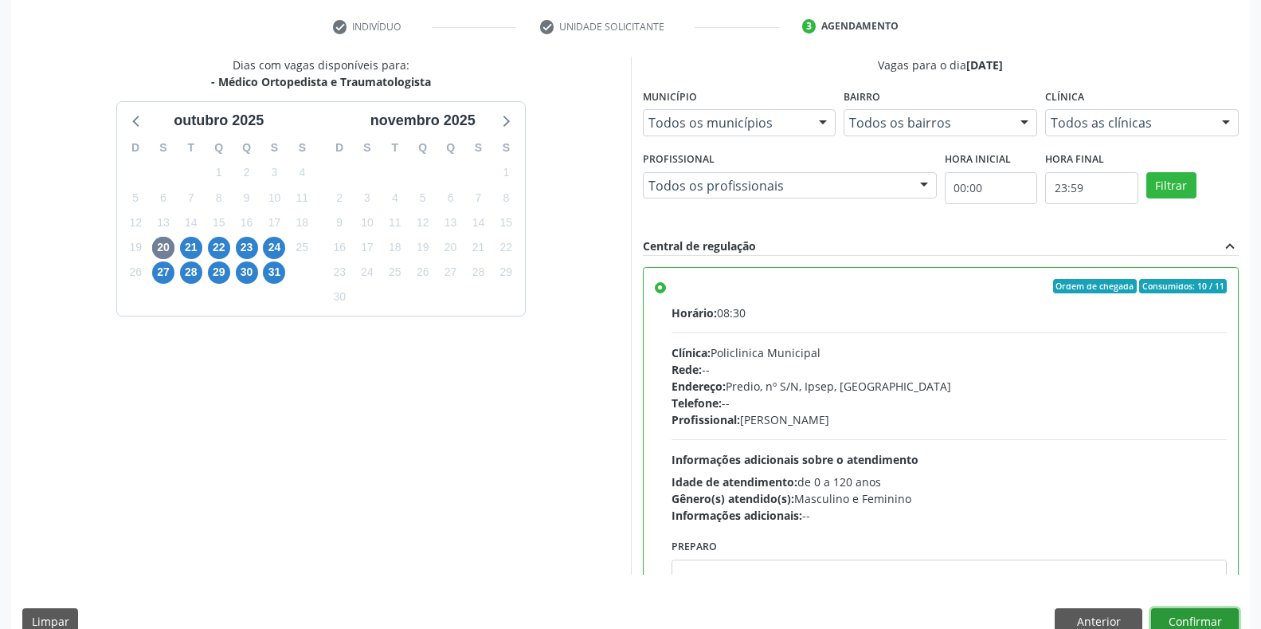
click at [1164, 613] on button "Confirmar" at bounding box center [1195, 621] width 88 height 27
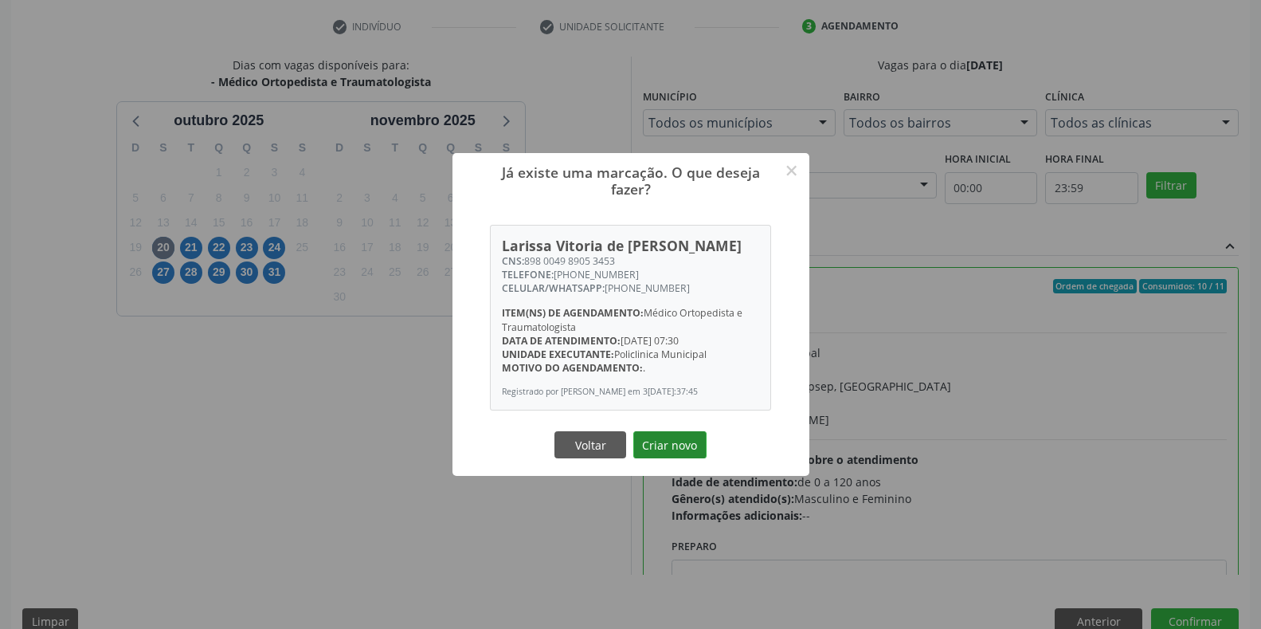
click at [648, 447] on button "Criar novo" at bounding box center [669, 444] width 73 height 27
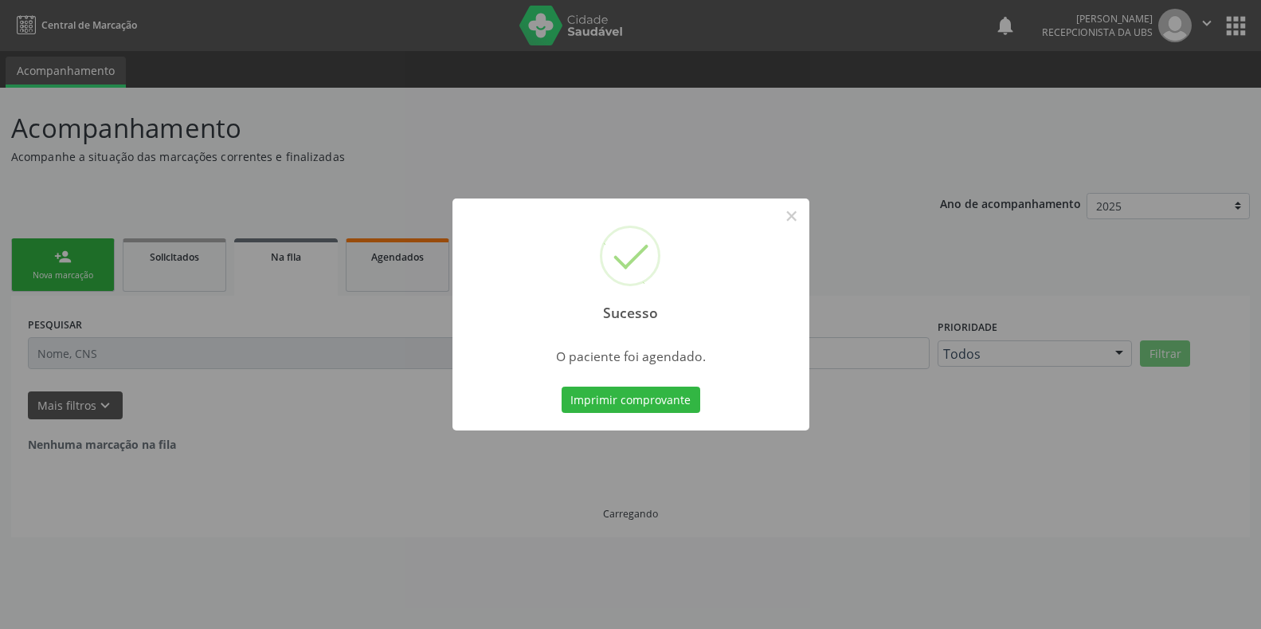
scroll to position [0, 0]
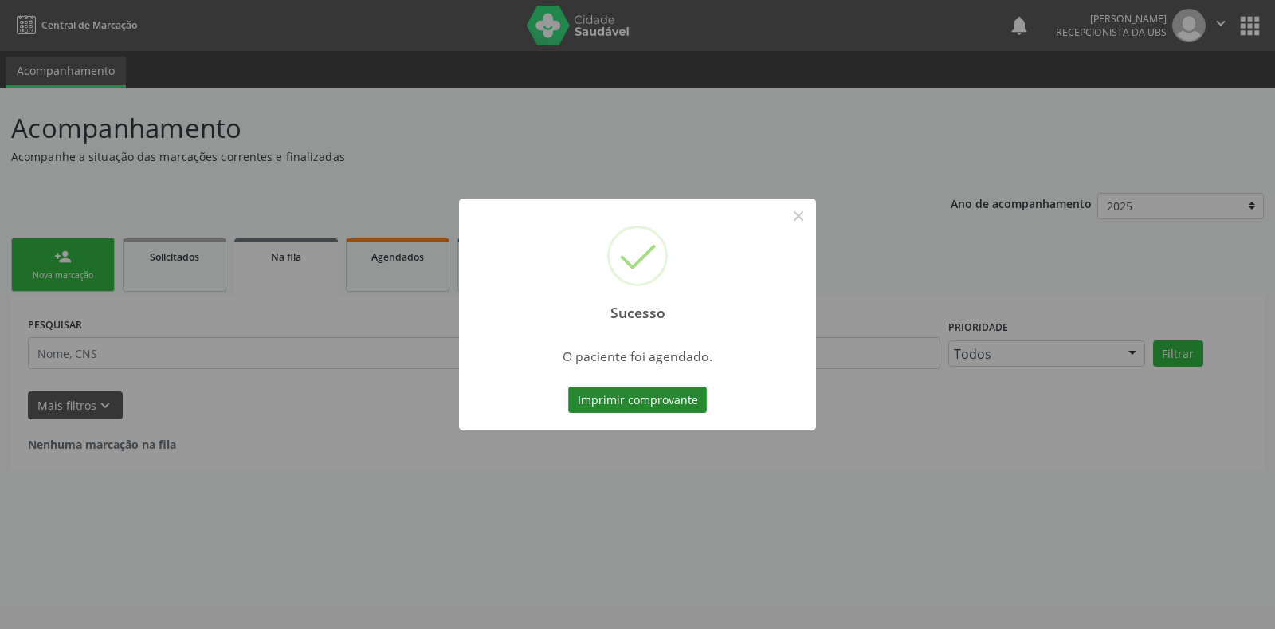
click at [686, 399] on button "Imprimir comprovante" at bounding box center [637, 399] width 139 height 27
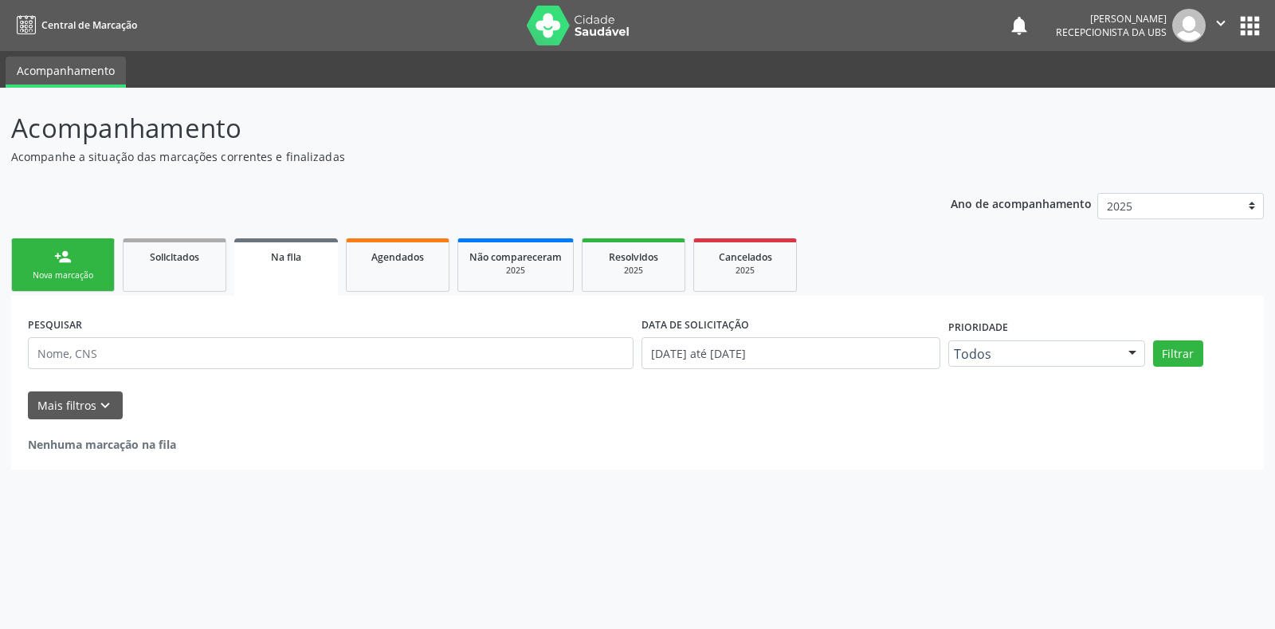
click at [71, 280] on div "Nova marcação" at bounding box center [63, 275] width 80 height 12
click at [46, 257] on link "person_add Nova marcação" at bounding box center [63, 264] width 104 height 53
click at [57, 276] on div "Nova marcação" at bounding box center [63, 275] width 80 height 12
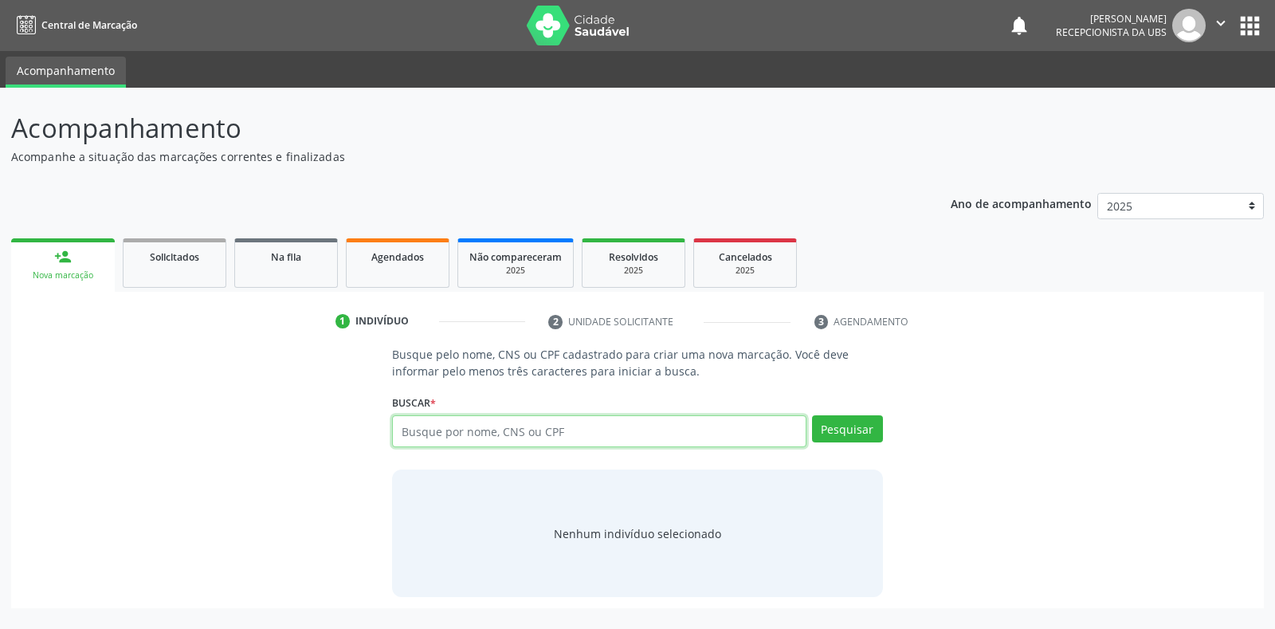
click at [427, 440] on input "text" at bounding box center [598, 431] width 413 height 32
type input "04225544486"
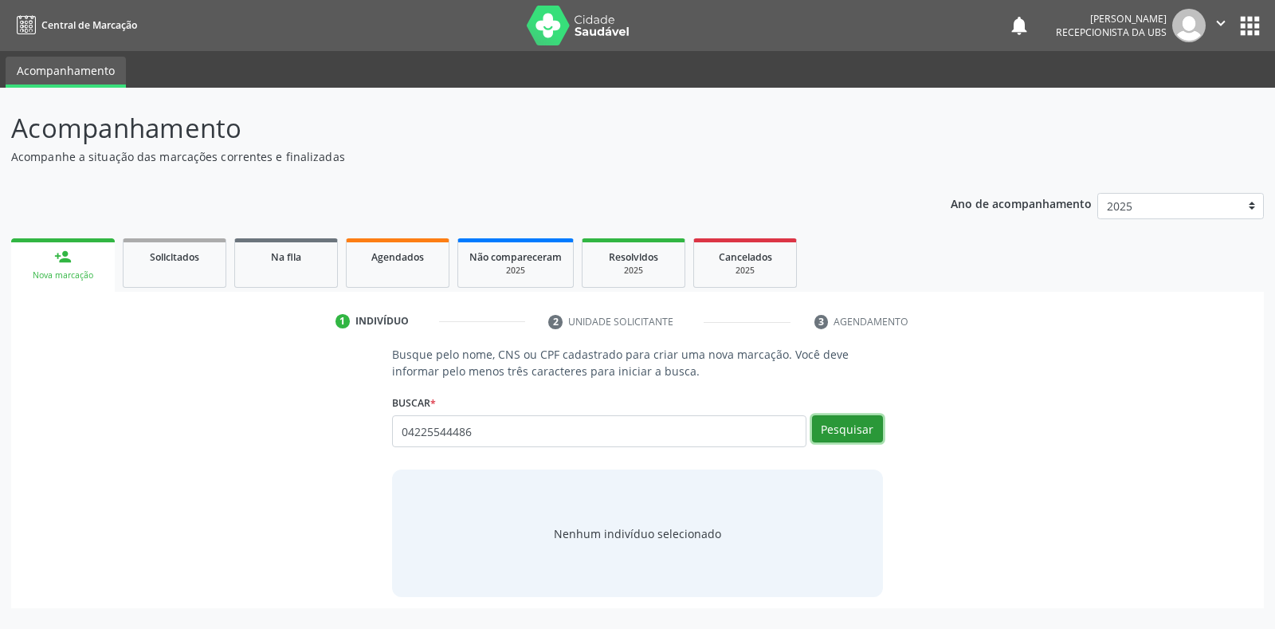
click at [845, 425] on button "Pesquisar" at bounding box center [847, 428] width 71 height 27
type input "04225544486"
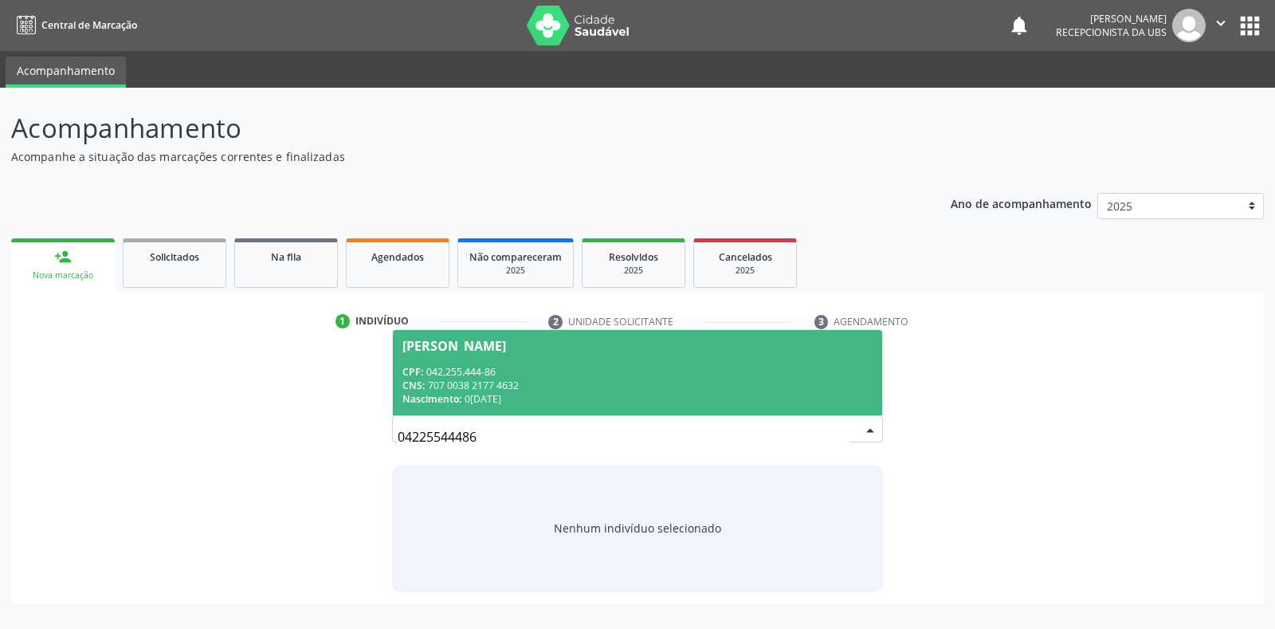
click at [793, 378] on div "CNS: 707 0038 2177 4632" at bounding box center [636, 385] width 469 height 14
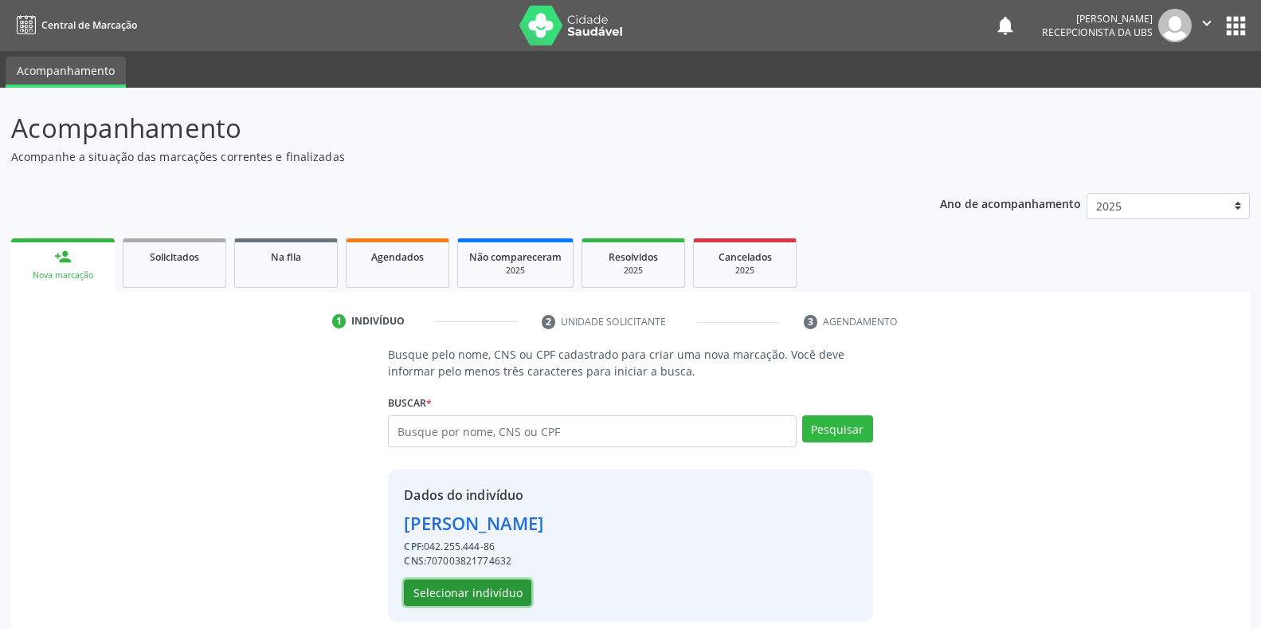
click at [484, 594] on button "Selecionar indivíduo" at bounding box center [467, 592] width 127 height 27
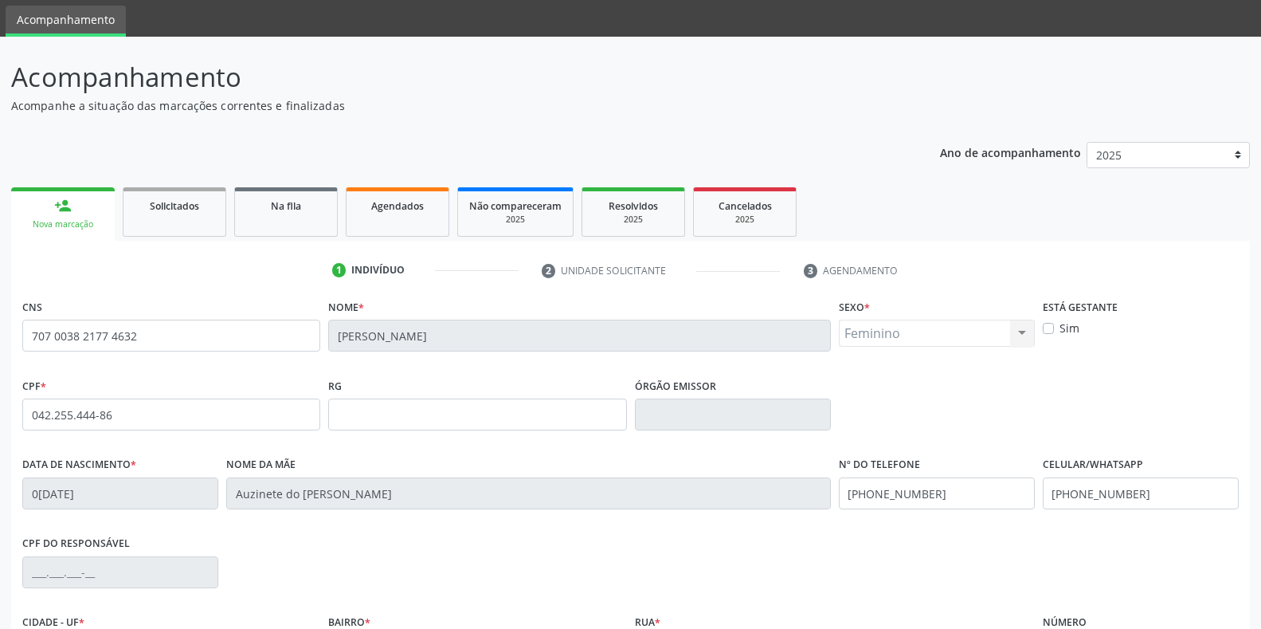
scroll to position [80, 0]
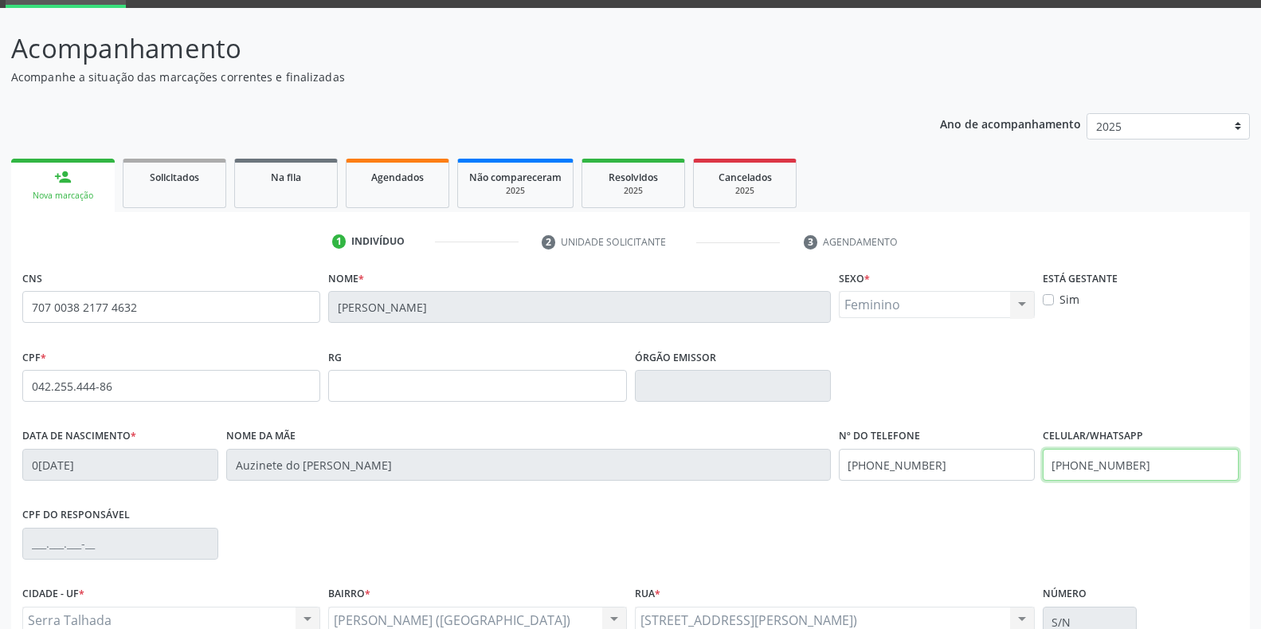
drag, startPoint x: 1142, startPoint y: 463, endPoint x: 987, endPoint y: 456, distance: 155.5
click at [987, 456] on div "Data de nascimento * [DATE] Nome da mãe Auzinete do [PERSON_NAME] Nº do Telefon…" at bounding box center [630, 463] width 1224 height 79
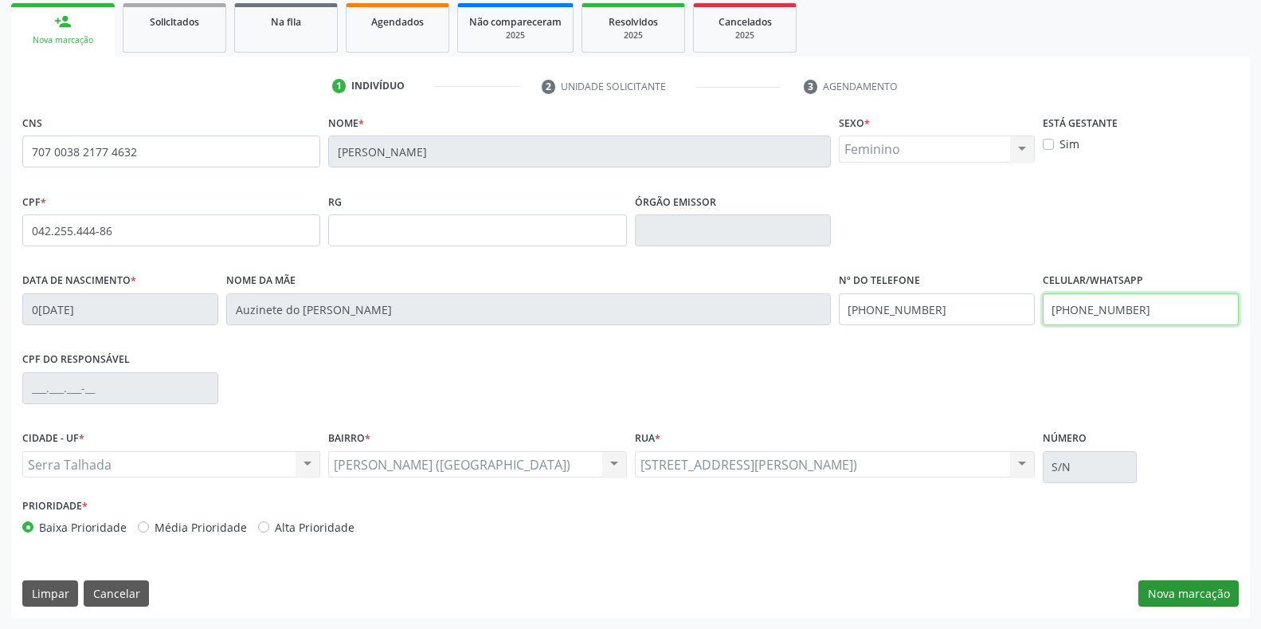
type input "[PHONE_NUMBER]"
click at [1181, 590] on button "Nova marcação" at bounding box center [1188, 593] width 100 height 27
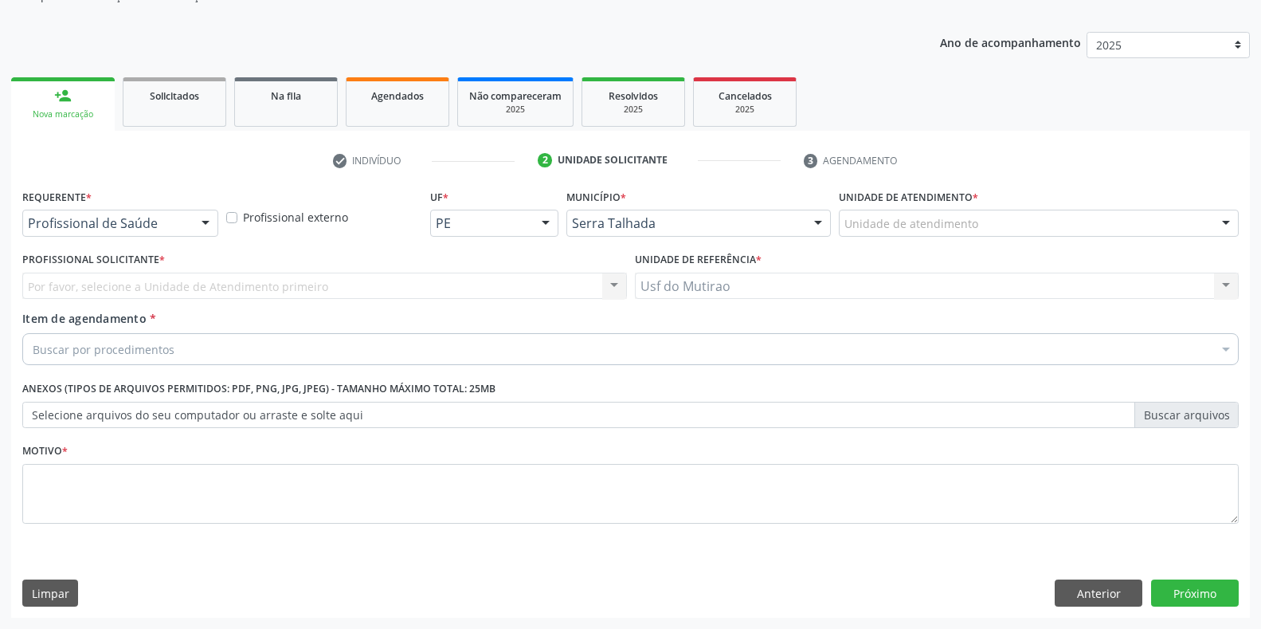
scroll to position [161, 0]
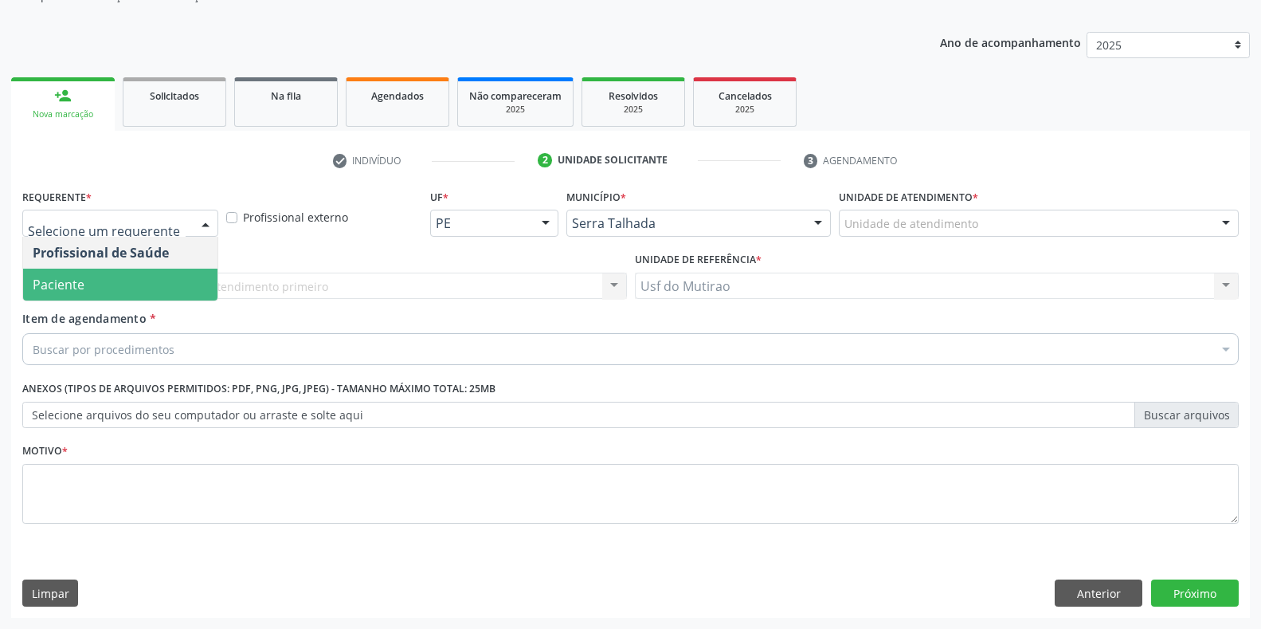
click at [74, 278] on span "Paciente" at bounding box center [59, 285] width 52 height 18
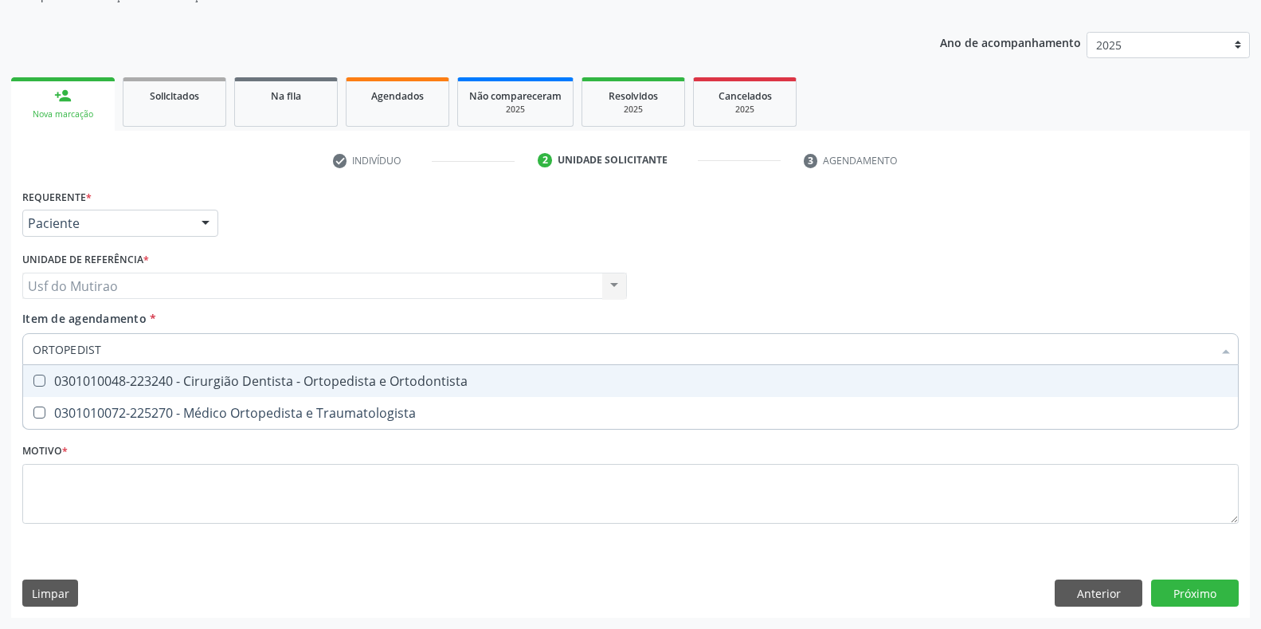
type input "ORTOPEDISTA"
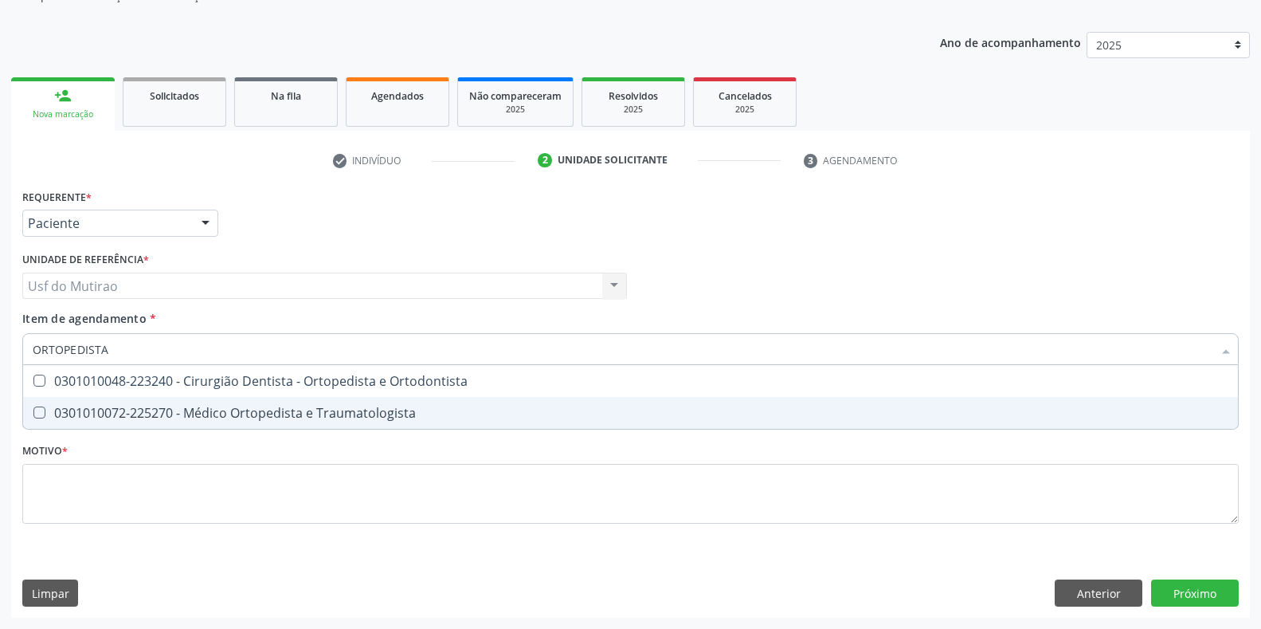
click at [169, 414] on div "0301010072-225270 - Médico Ortopedista e Traumatologista" at bounding box center [631, 412] width 1196 height 13
checkbox Traumatologista "true"
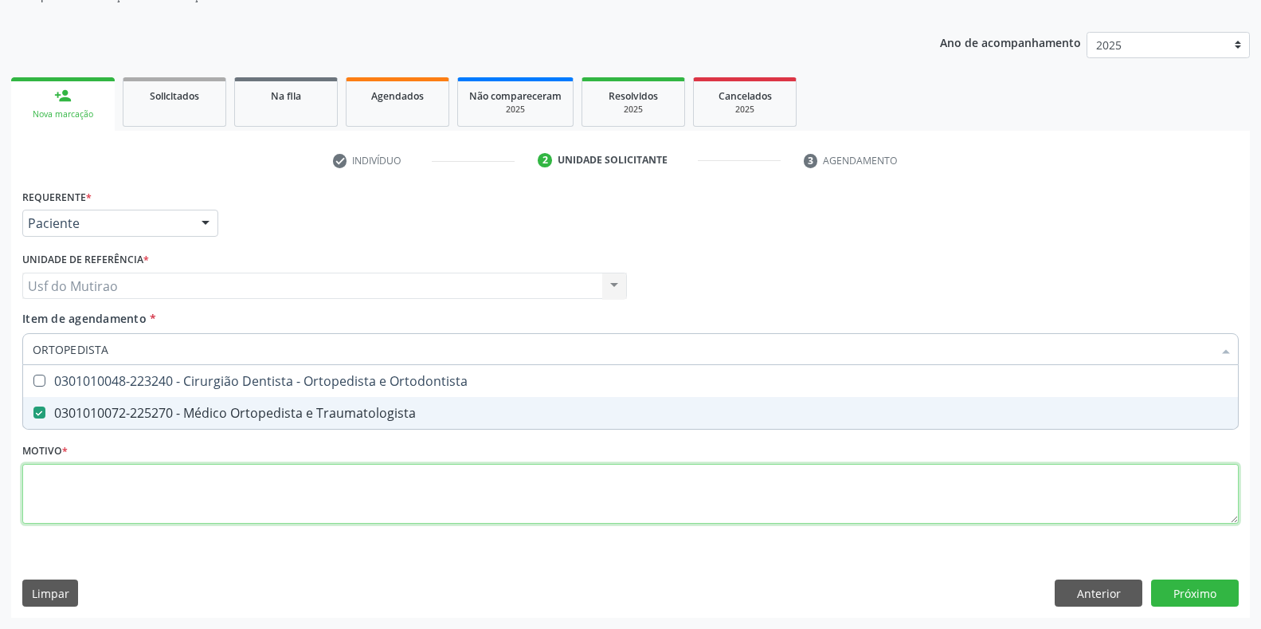
click at [174, 477] on div "Requerente * Paciente Profissional de Saúde Paciente Nenhum resultado encontrad…" at bounding box center [630, 365] width 1216 height 361
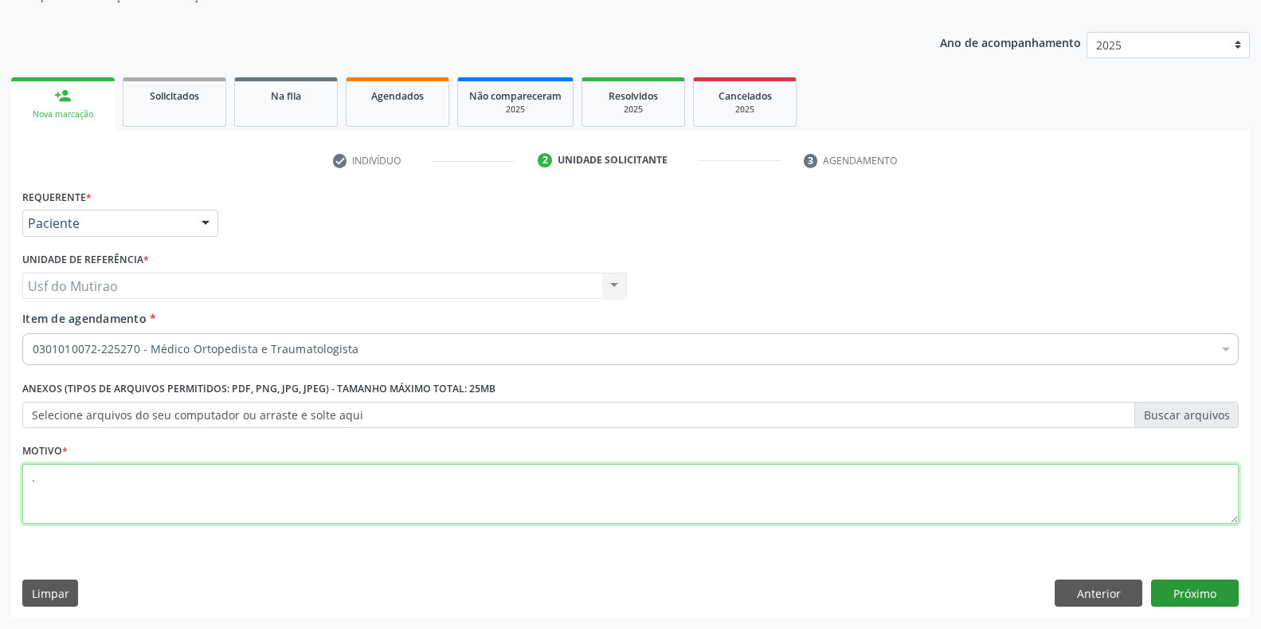
click at [1197, 583] on span "0604320140 - Abatacepte 125 Mg Injetável (Por Seringa Preenchida)" at bounding box center [653, 572] width 1260 height 32
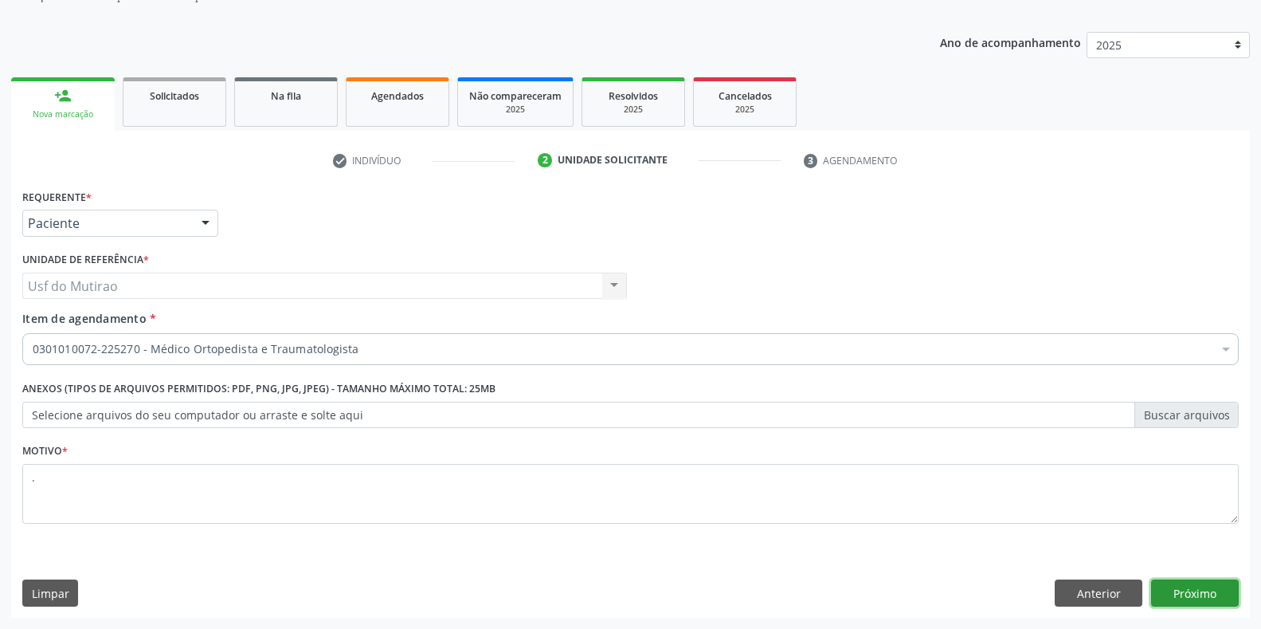
click at [1193, 587] on button "Próximo" at bounding box center [1195, 592] width 88 height 27
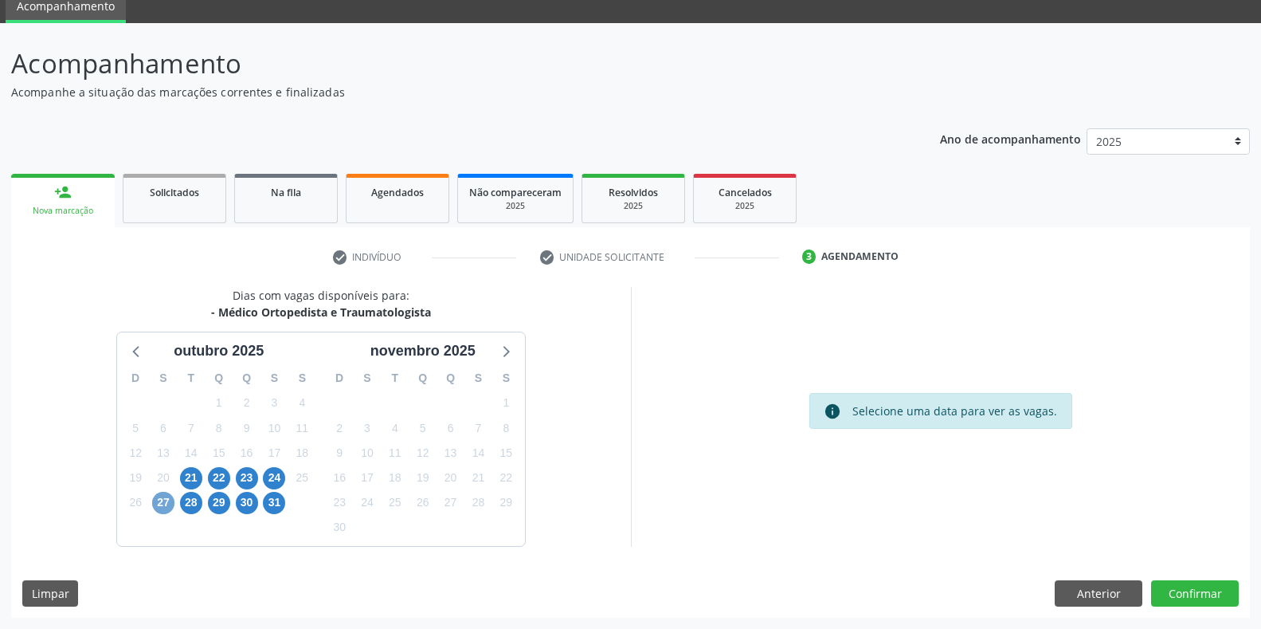
click at [168, 505] on span "27" at bounding box center [163, 503] width 22 height 22
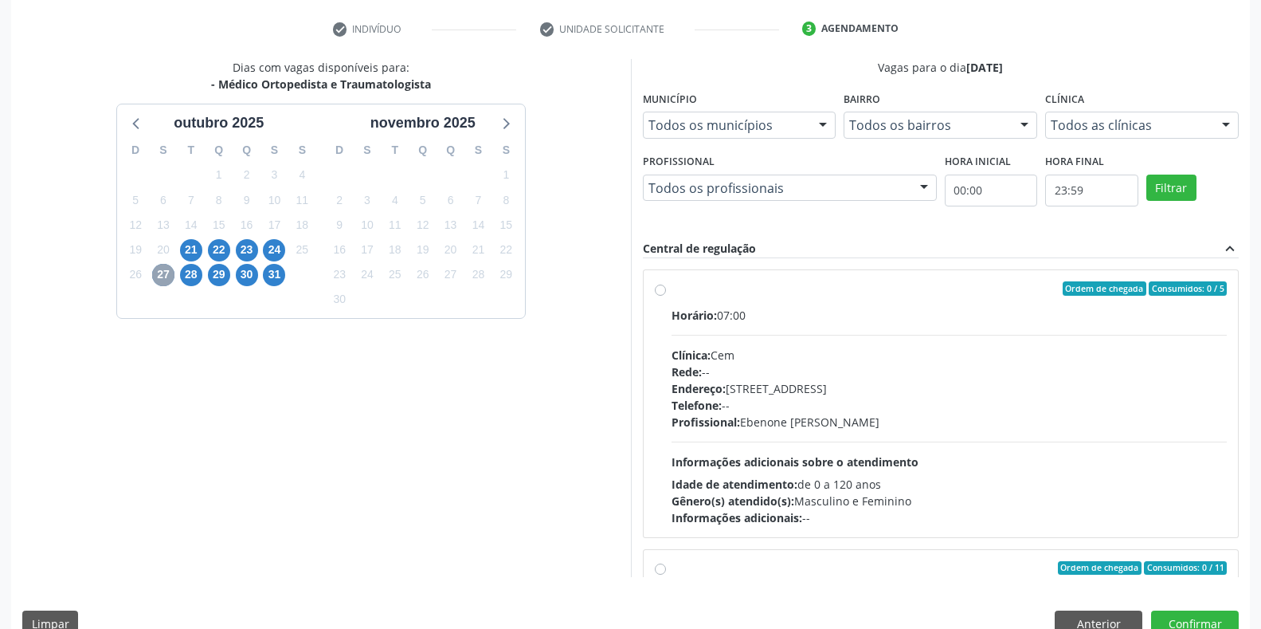
scroll to position [304, 0]
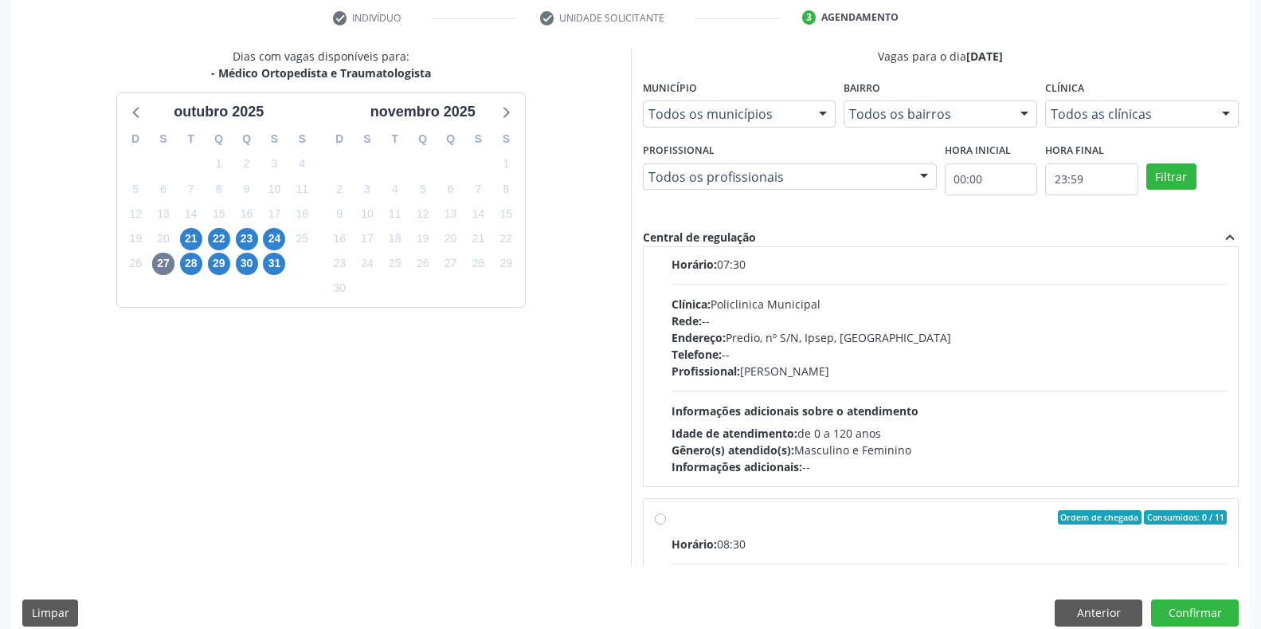
click at [790, 361] on div "Telefone: --" at bounding box center [950, 354] width 556 height 17
click at [666, 245] on input "Ordem de chegada Consumidos: 0 / 11 Horário: 07:30 Clínica: Policlinica Municip…" at bounding box center [660, 238] width 11 height 14
radio input "true"
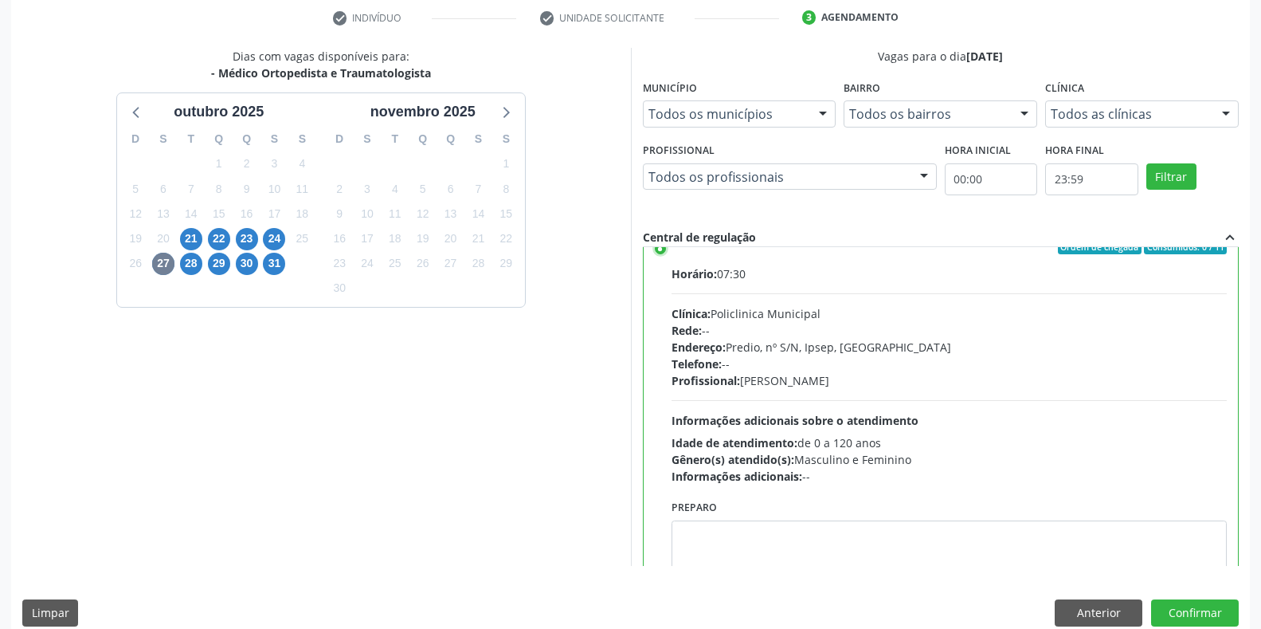
scroll to position [323, 0]
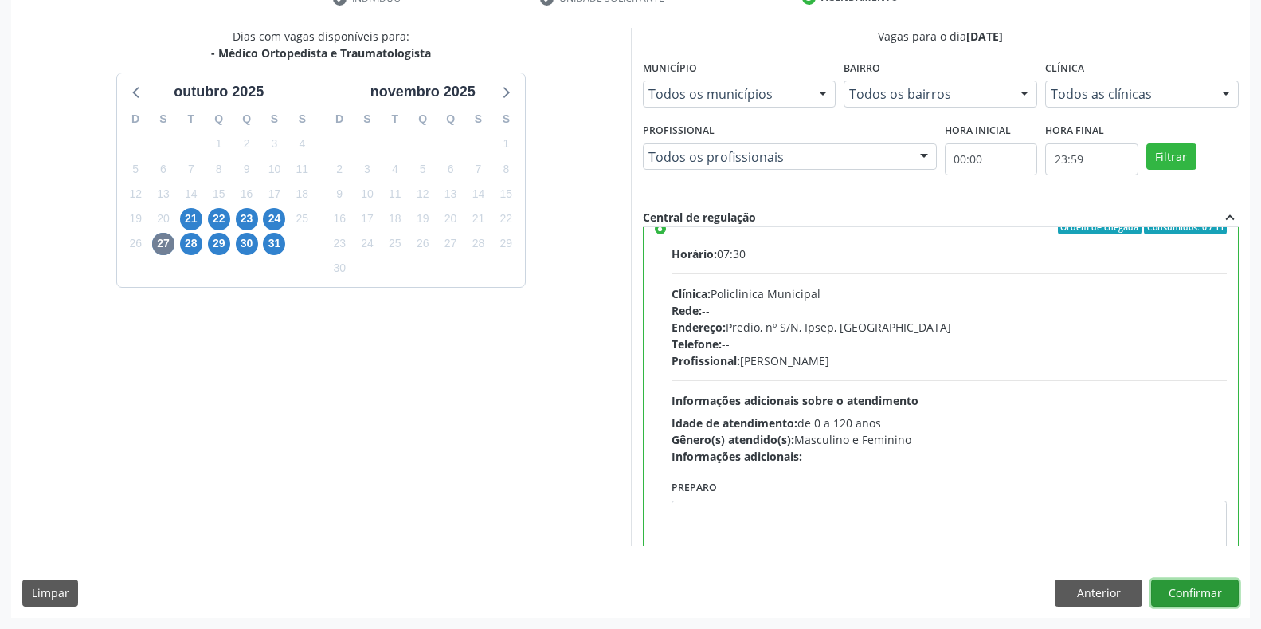
click at [1201, 582] on button "Confirmar" at bounding box center [1195, 592] width 88 height 27
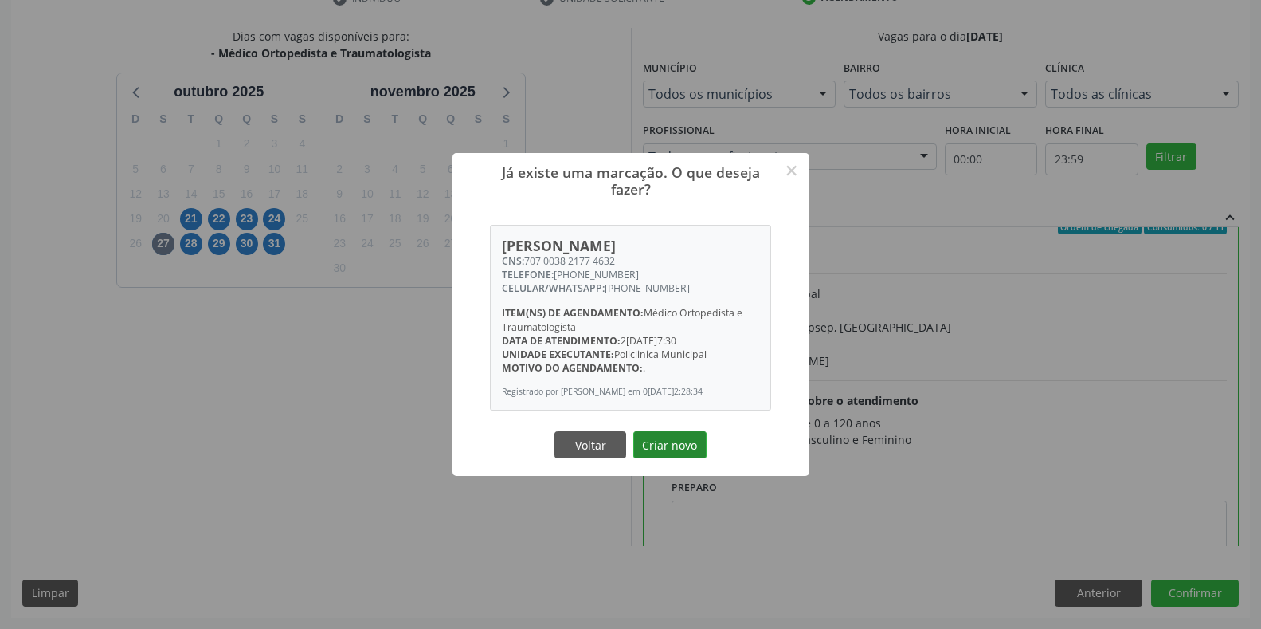
click at [696, 458] on button "Criar novo" at bounding box center [669, 444] width 73 height 27
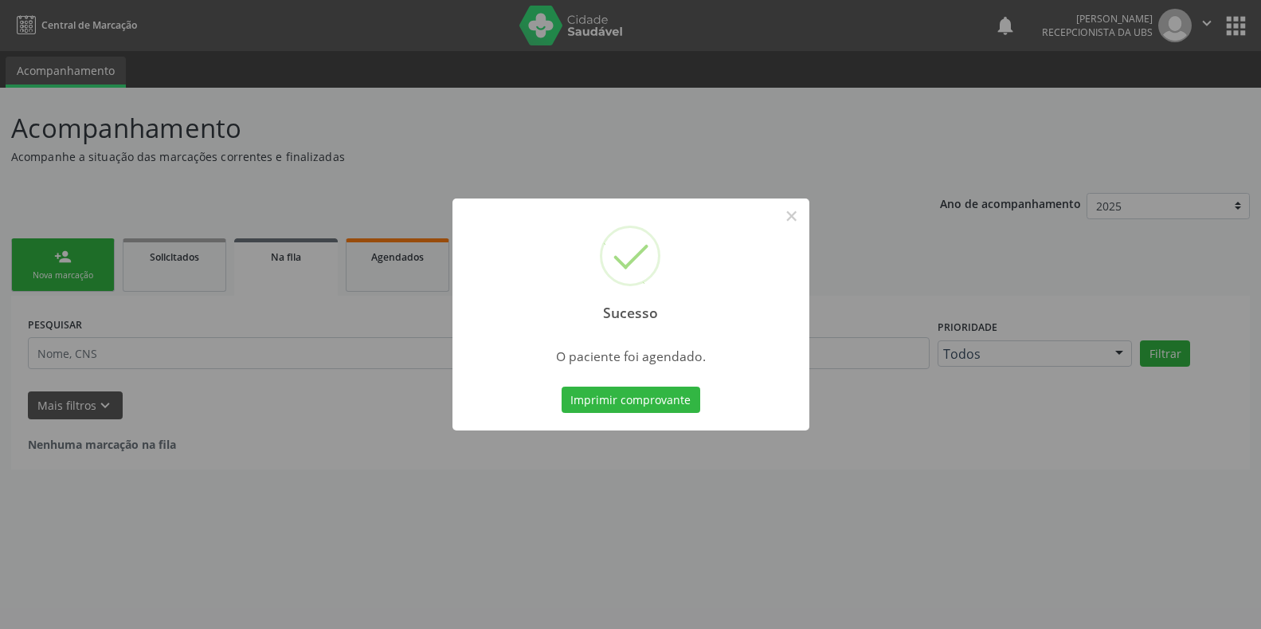
scroll to position [0, 0]
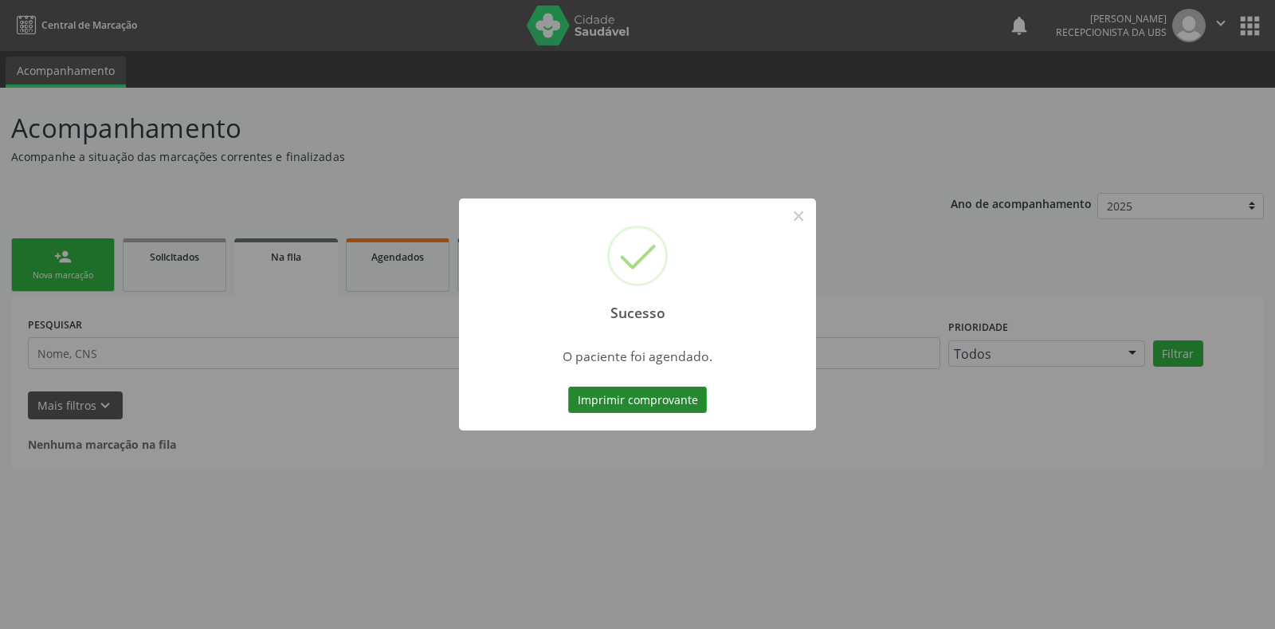
click at [588, 395] on button "Imprimir comprovante" at bounding box center [637, 399] width 139 height 27
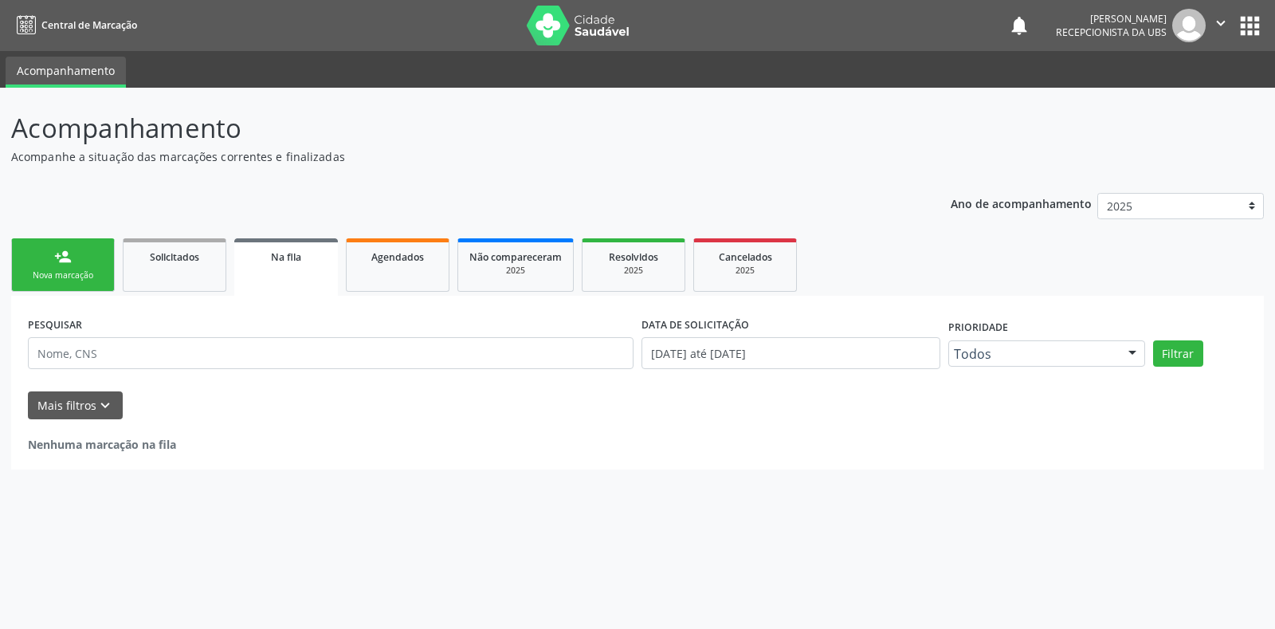
click at [69, 275] on div "Nova marcação" at bounding box center [63, 275] width 80 height 12
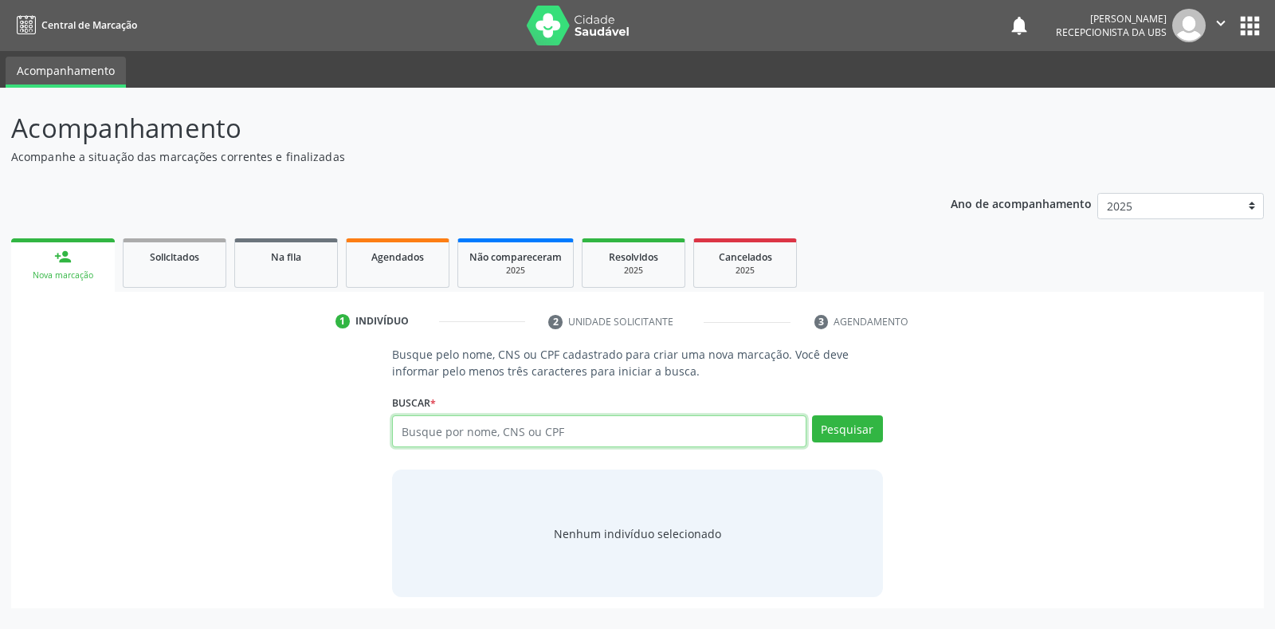
click at [533, 436] on input "text" at bounding box center [598, 431] width 413 height 32
click at [563, 434] on input "text" at bounding box center [598, 431] width 413 height 32
type input "898006348173994"
click at [831, 428] on button "Pesquisar" at bounding box center [847, 428] width 71 height 27
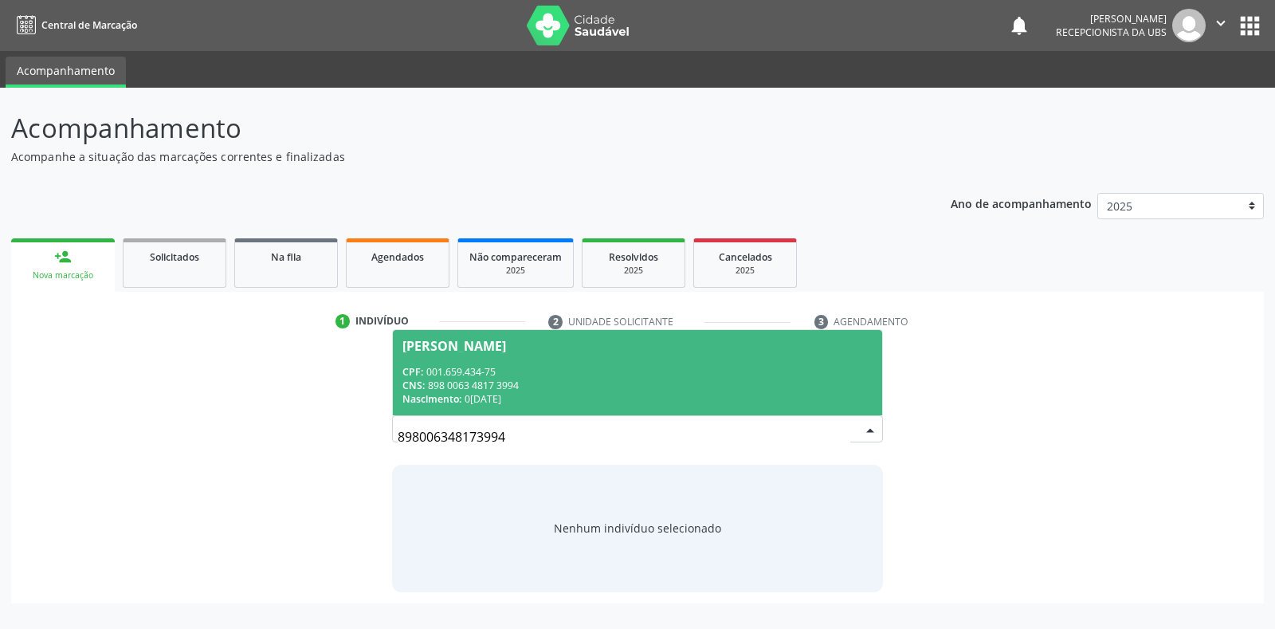
click at [525, 374] on div "CPF: 001.659.434-75" at bounding box center [636, 372] width 469 height 14
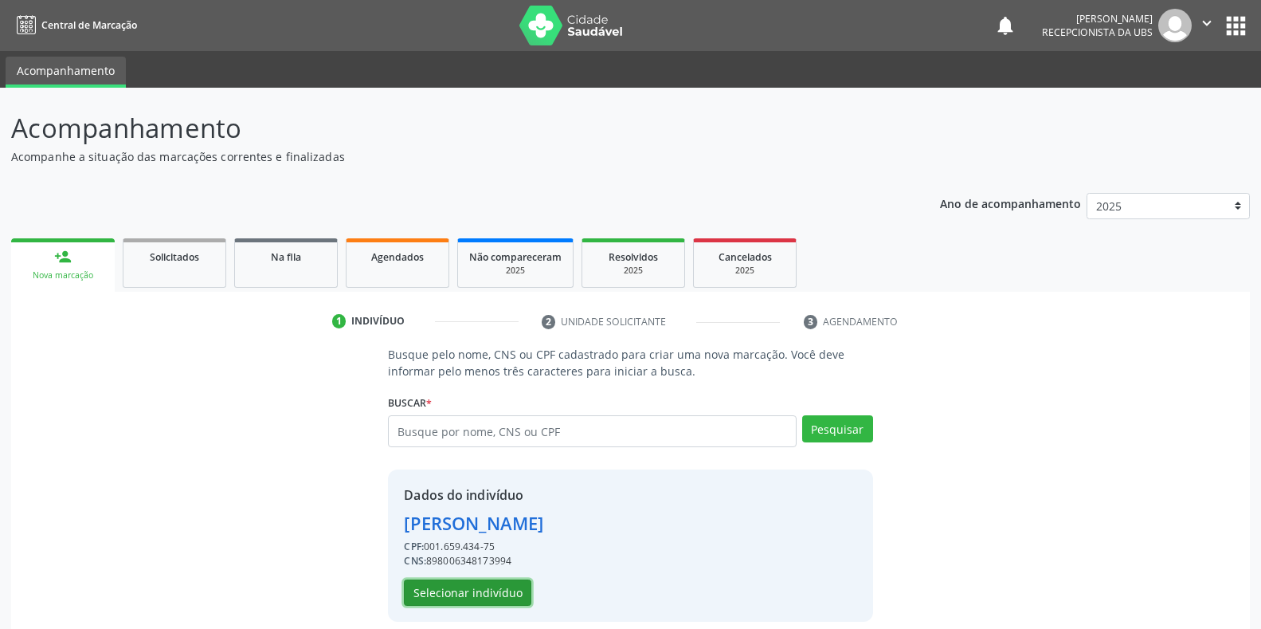
click at [504, 605] on button "Selecionar indivíduo" at bounding box center [467, 592] width 127 height 27
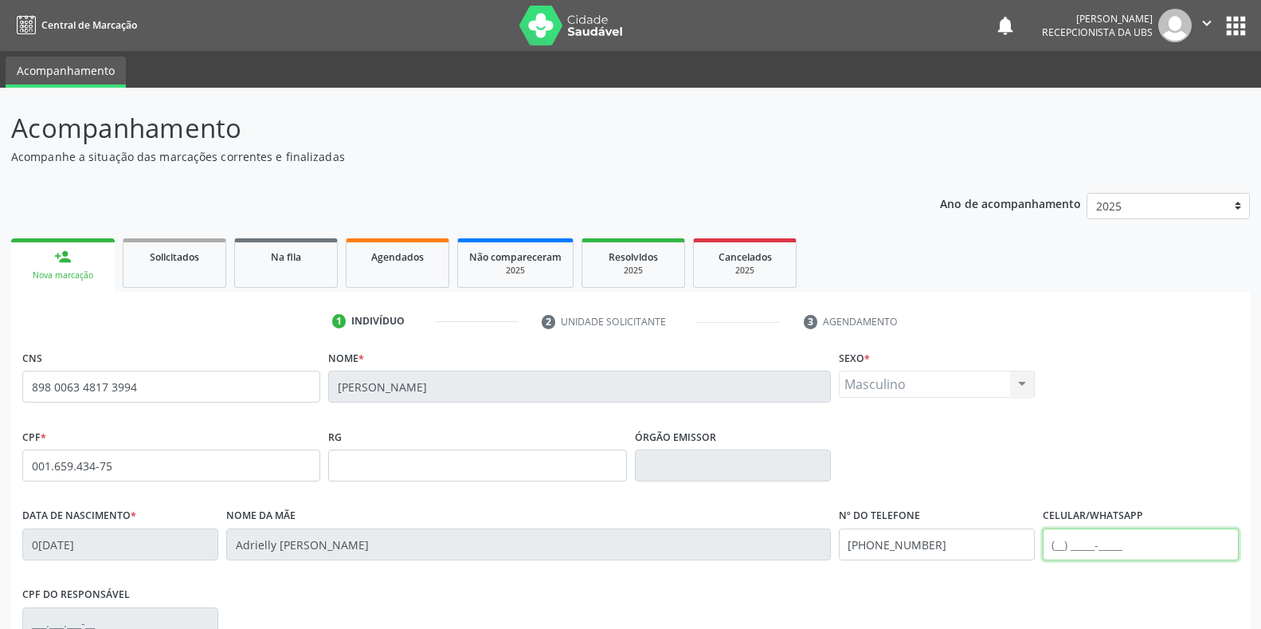
click at [1146, 540] on input "text" at bounding box center [1141, 544] width 196 height 32
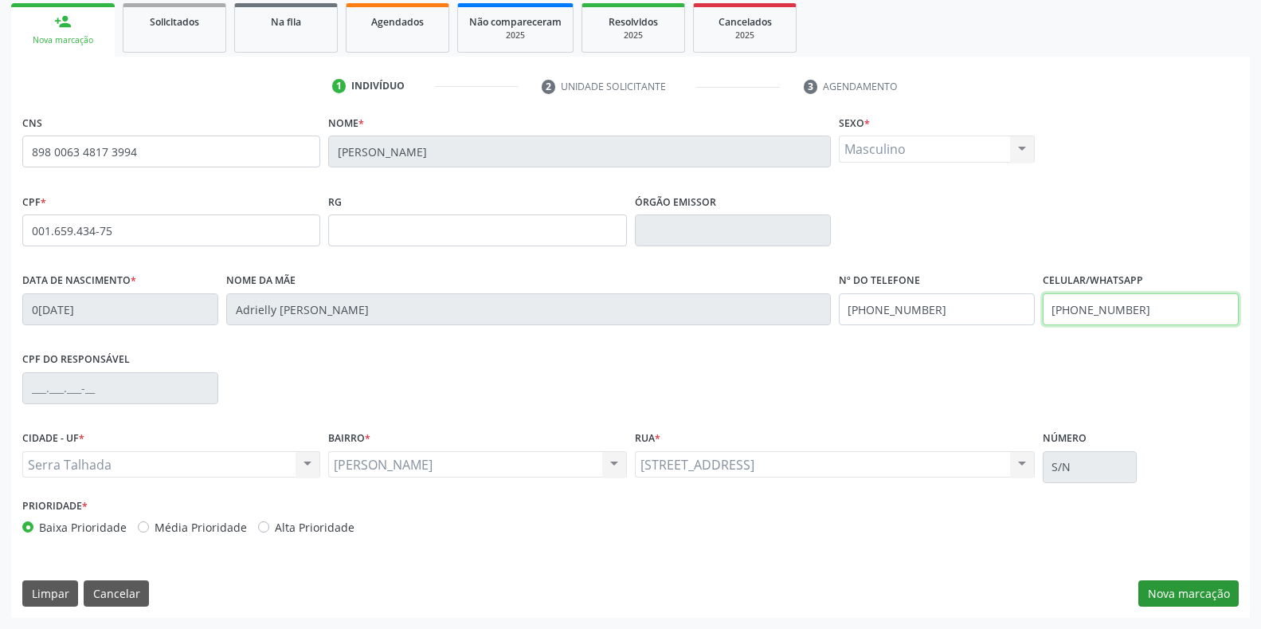
type input "(87) 98130-5584"
click at [1161, 597] on button "Nova marcação" at bounding box center [1188, 593] width 100 height 27
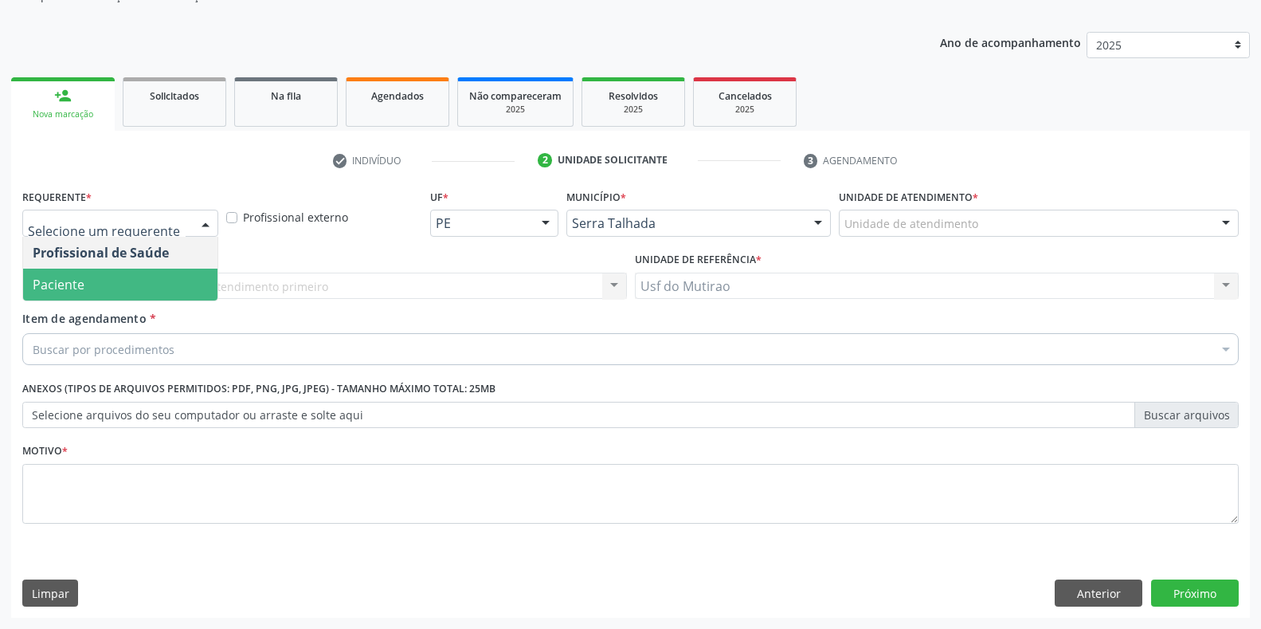
click at [143, 286] on span "Paciente" at bounding box center [120, 284] width 194 height 32
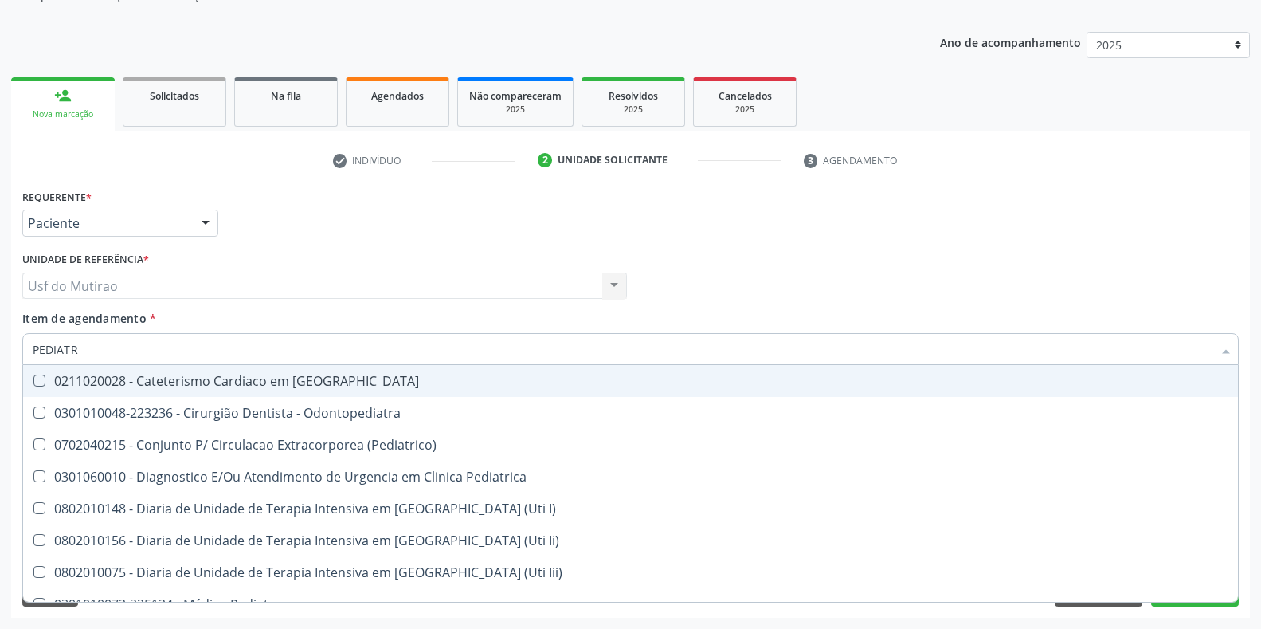
type input "PEDIATRA"
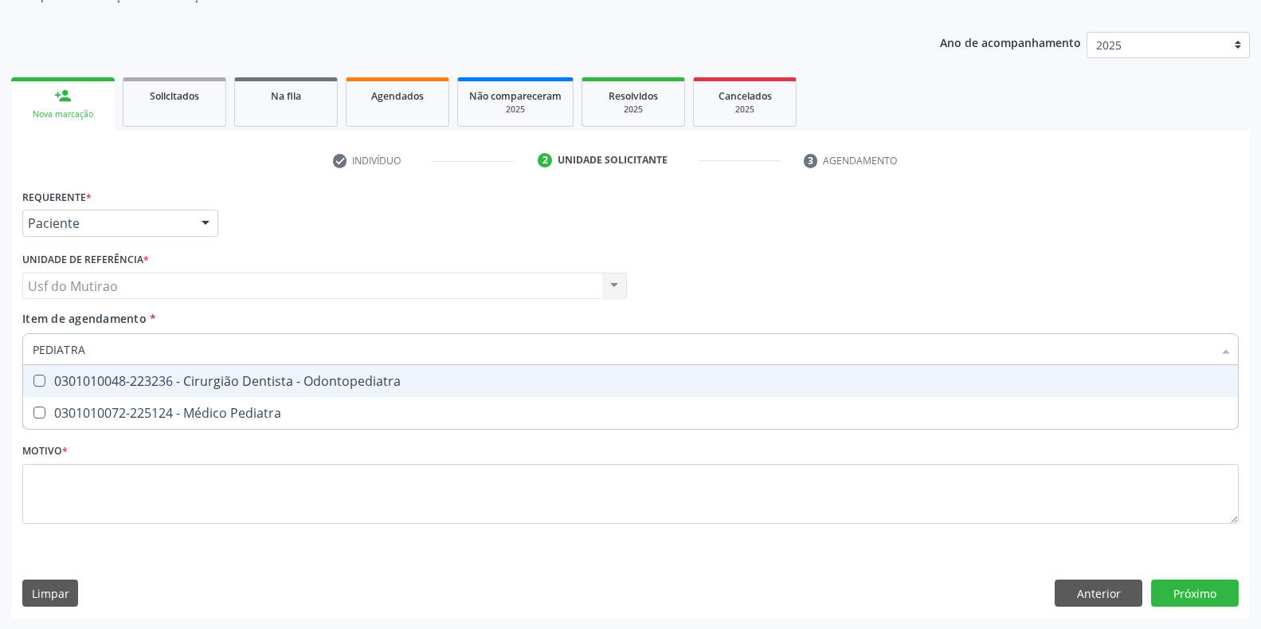
drag, startPoint x: 163, startPoint y: 356, endPoint x: 0, endPoint y: 355, distance: 163.3
click at [0, 355] on div "Acompanhamento Acompanhe a situação das marcações correntes e finalizadas Relat…" at bounding box center [630, 278] width 1261 height 702
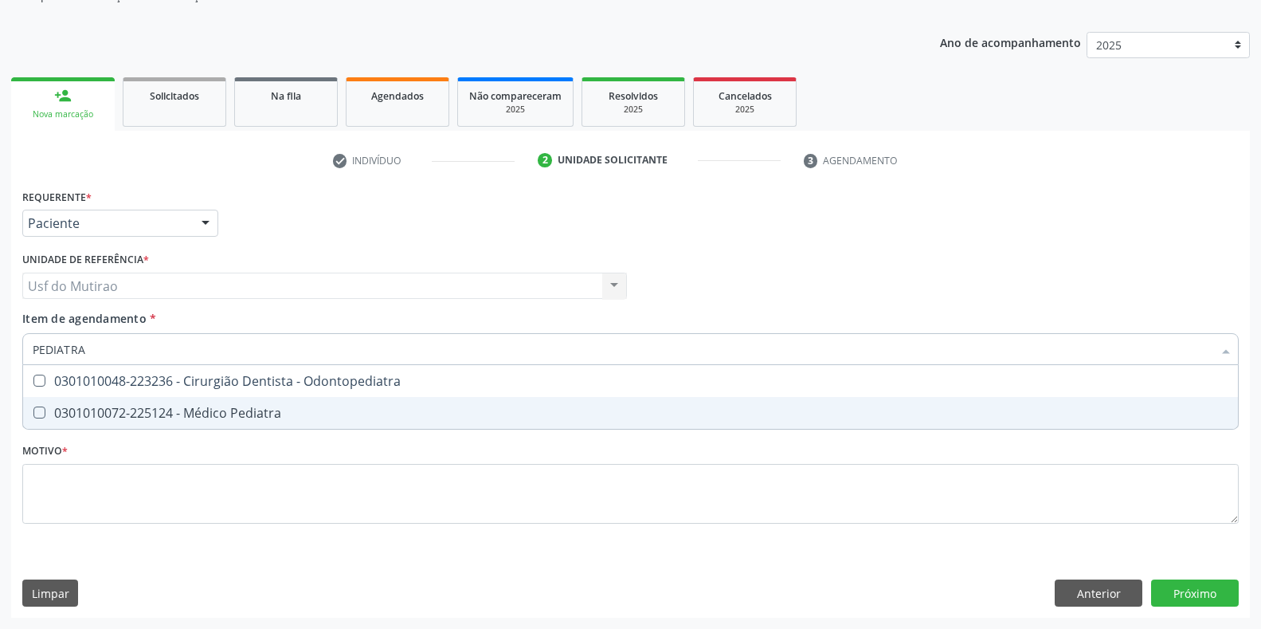
click at [217, 413] on div "0301010072-225124 - Médico Pediatra" at bounding box center [631, 412] width 1196 height 13
checkbox Pediatra "true"
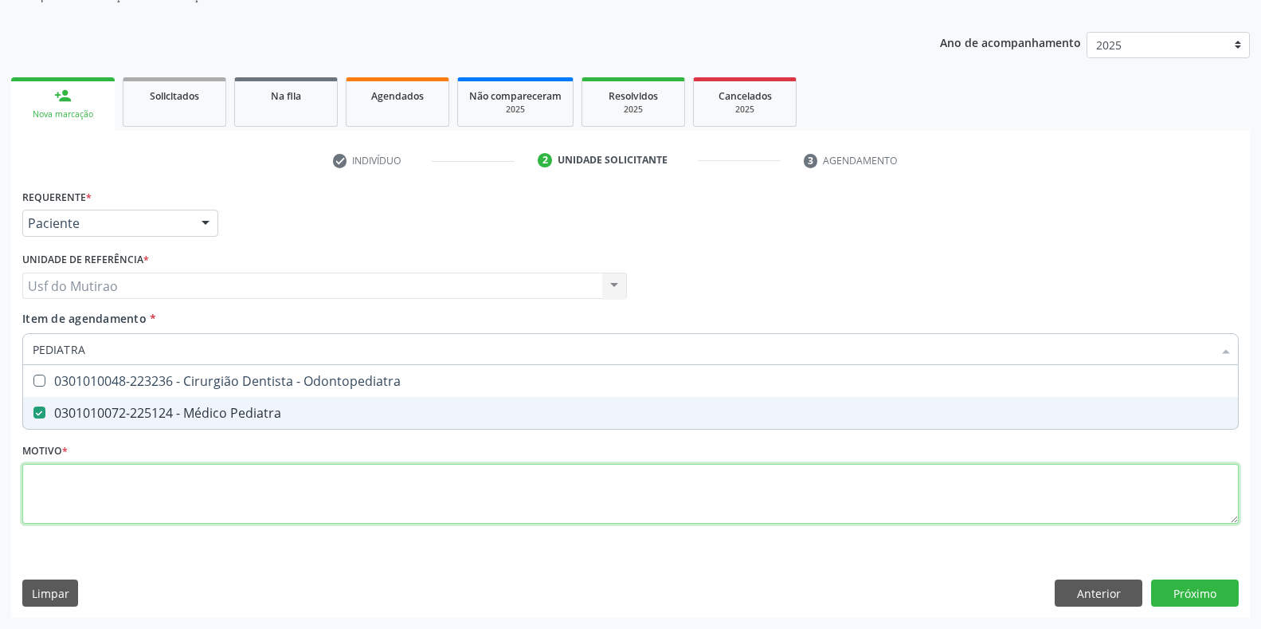
click at [366, 509] on div "Requerente * Paciente Profissional de Saúde Paciente Nenhum resultado encontrad…" at bounding box center [630, 365] width 1216 height 361
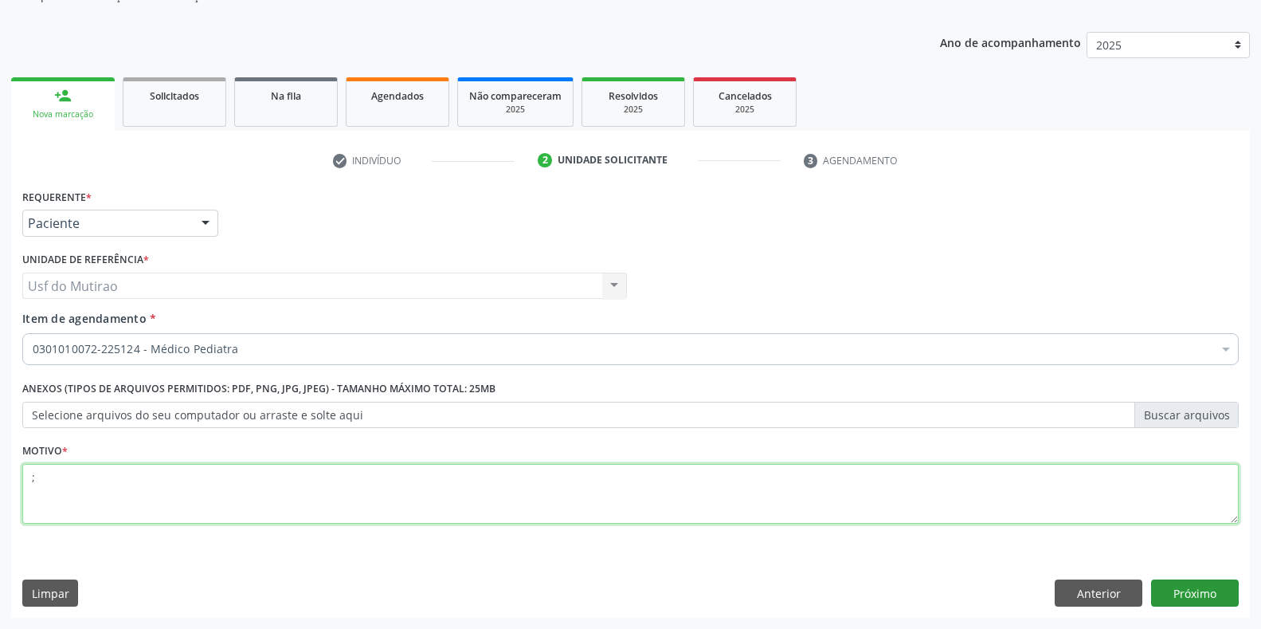
type textarea ";"
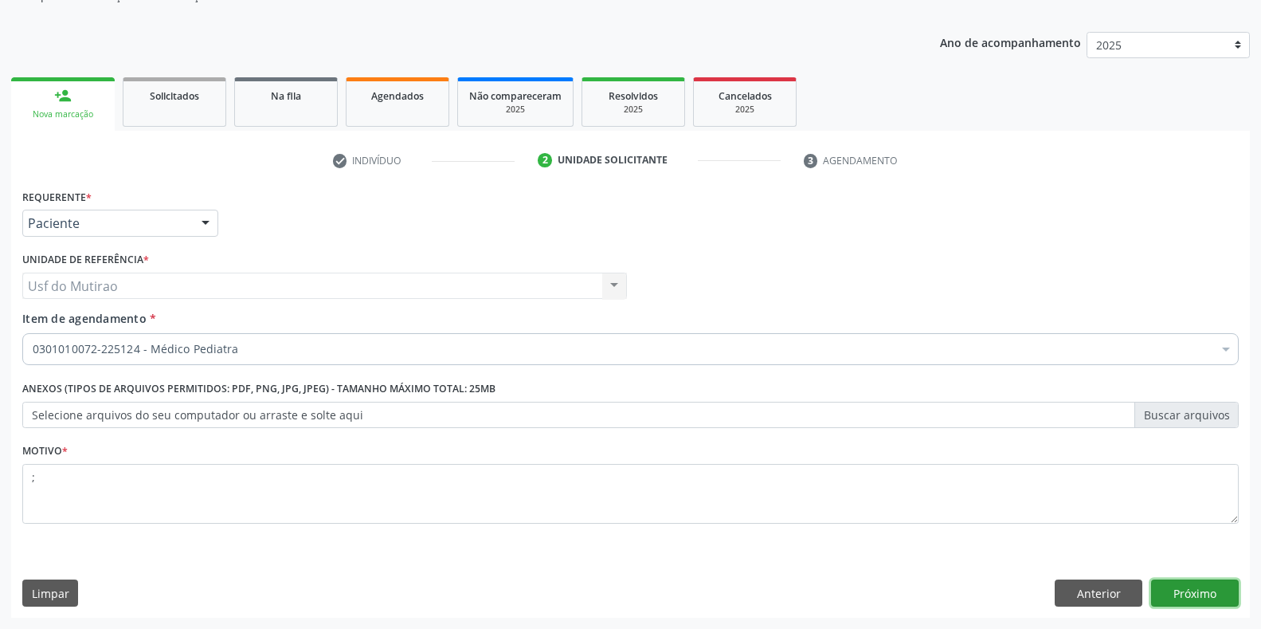
click at [1184, 587] on button "Próximo" at bounding box center [1195, 592] width 88 height 27
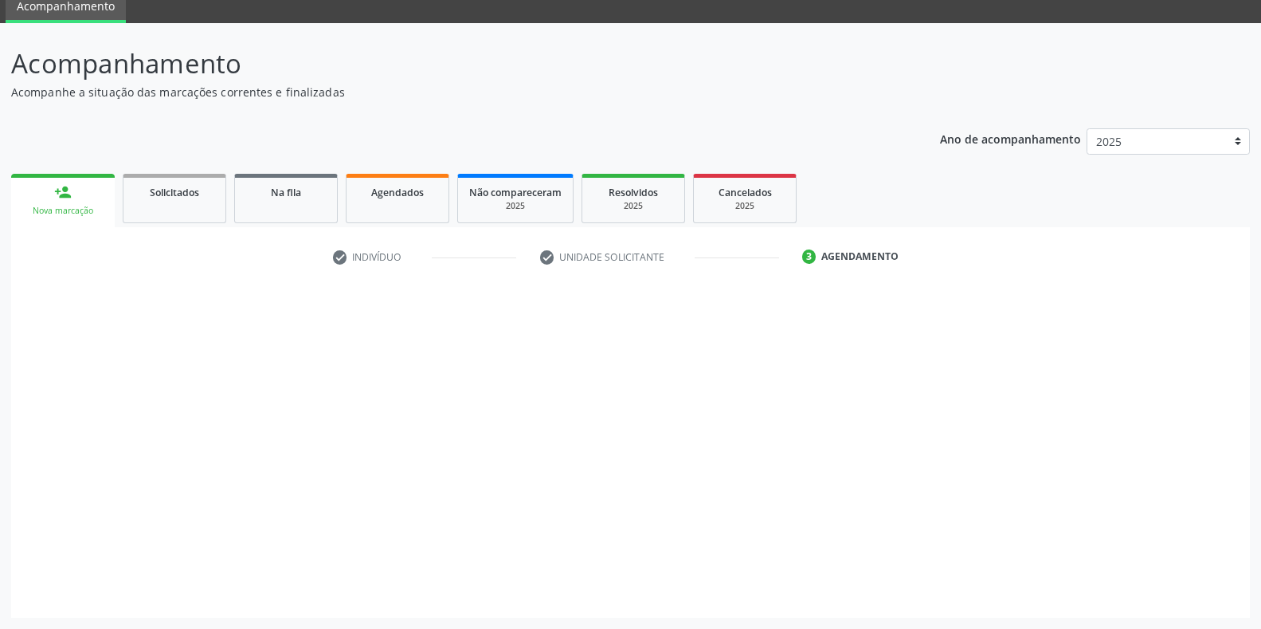
scroll to position [65, 0]
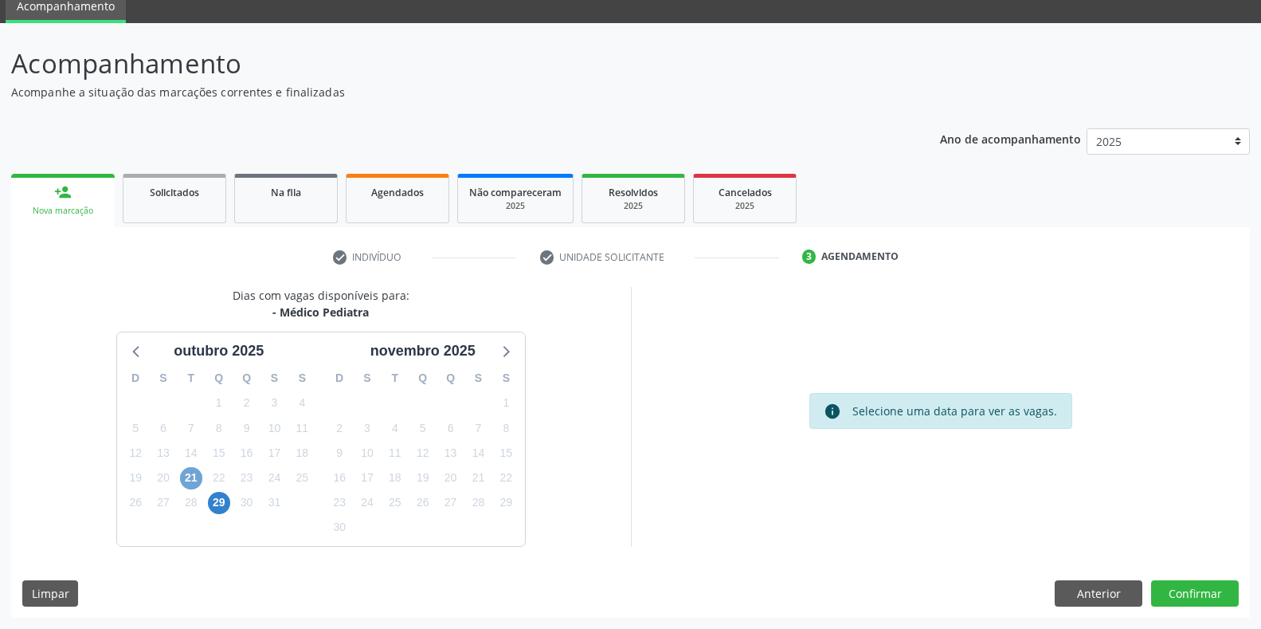
click at [190, 476] on span "21" at bounding box center [191, 478] width 22 height 22
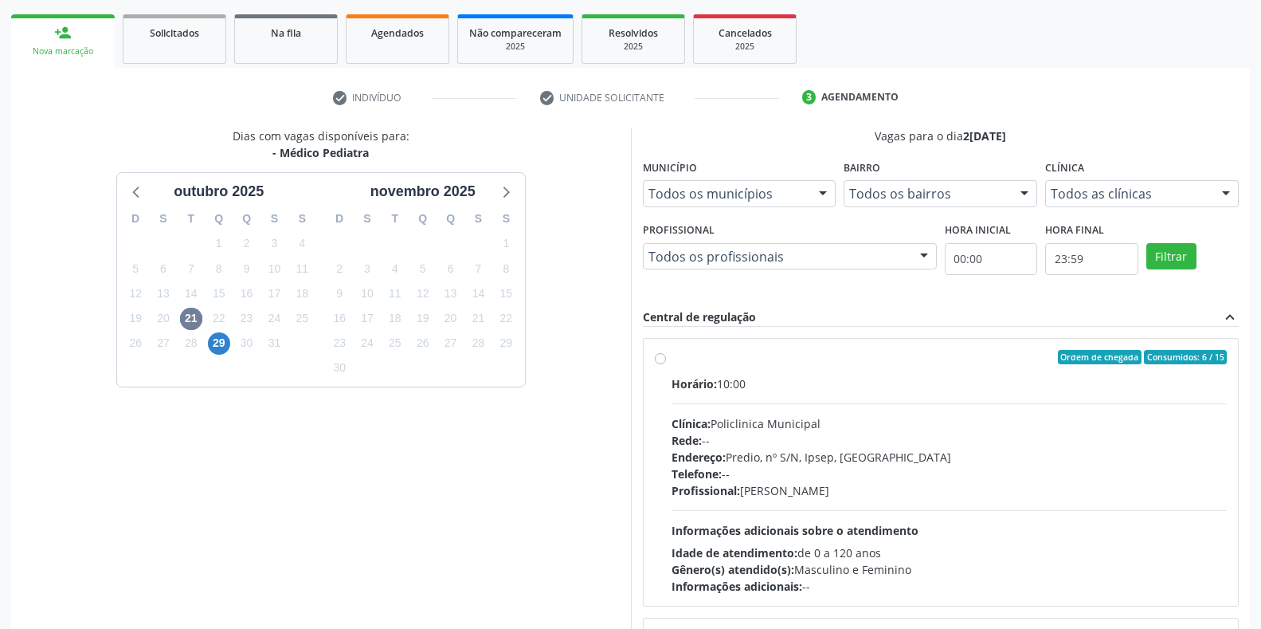
click at [777, 493] on div "Profissional: Joanice Goncalves dos Santos" at bounding box center [950, 490] width 556 height 17
click at [666, 364] on input "Ordem de chegada Consumidos: 6 / 15 Horário: 10:00 Clínica: Policlinica Municip…" at bounding box center [660, 357] width 11 height 14
radio input "true"
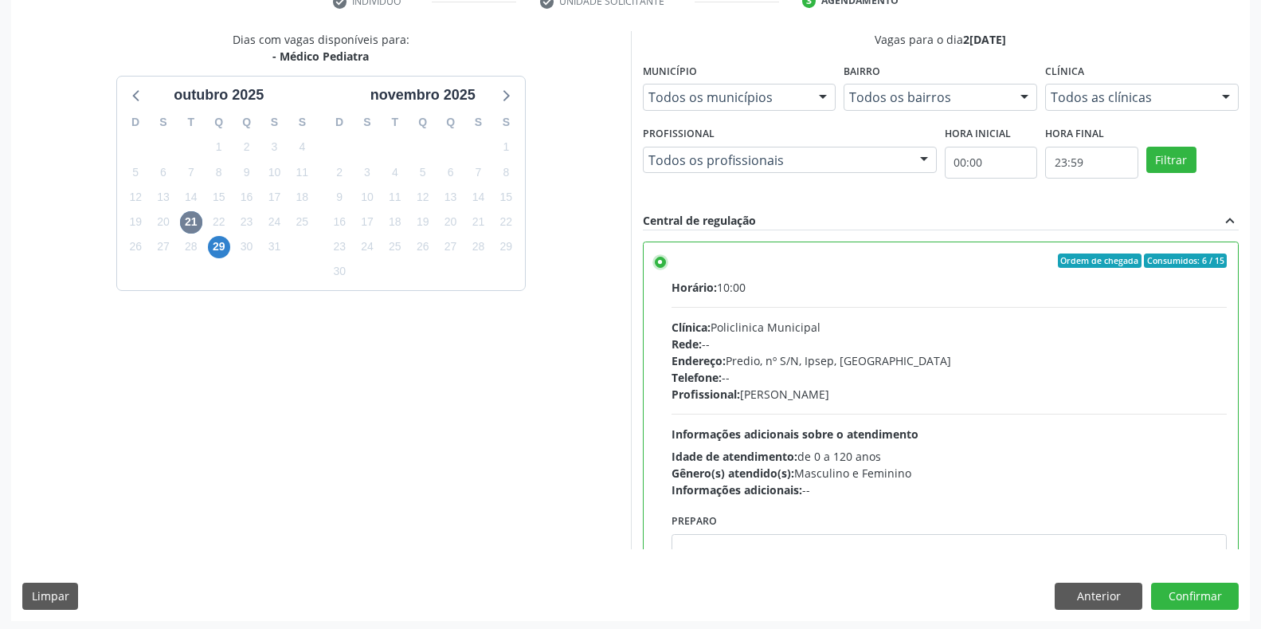
scroll to position [323, 0]
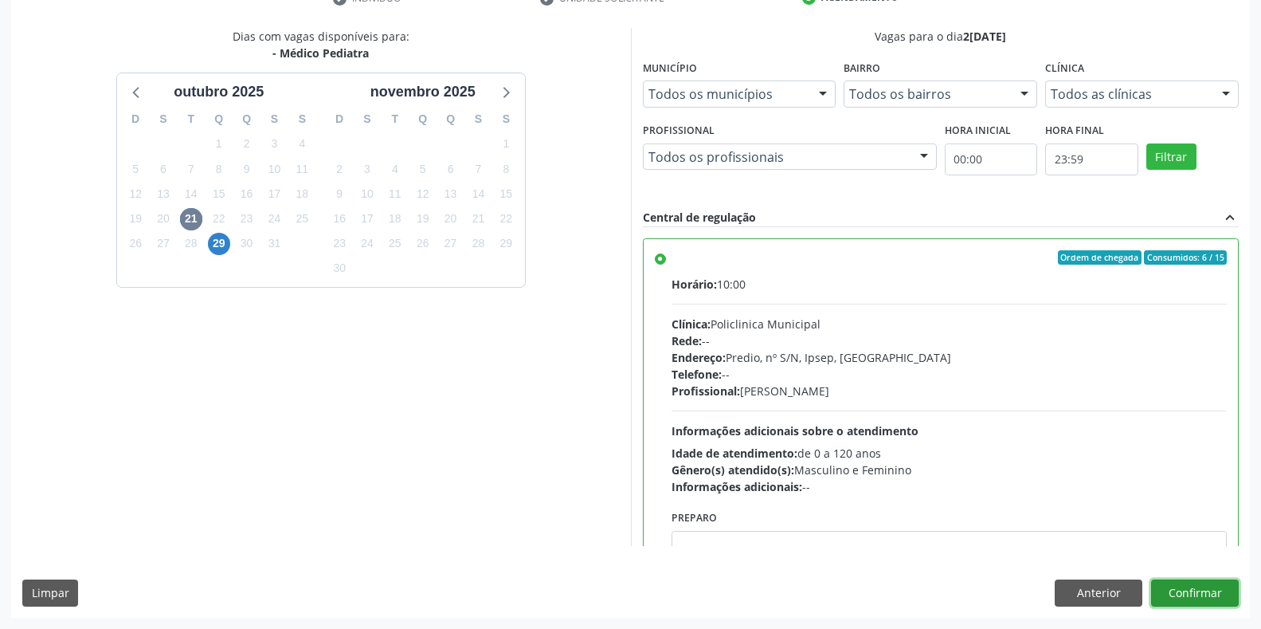
click at [1201, 584] on button "Confirmar" at bounding box center [1195, 592] width 88 height 27
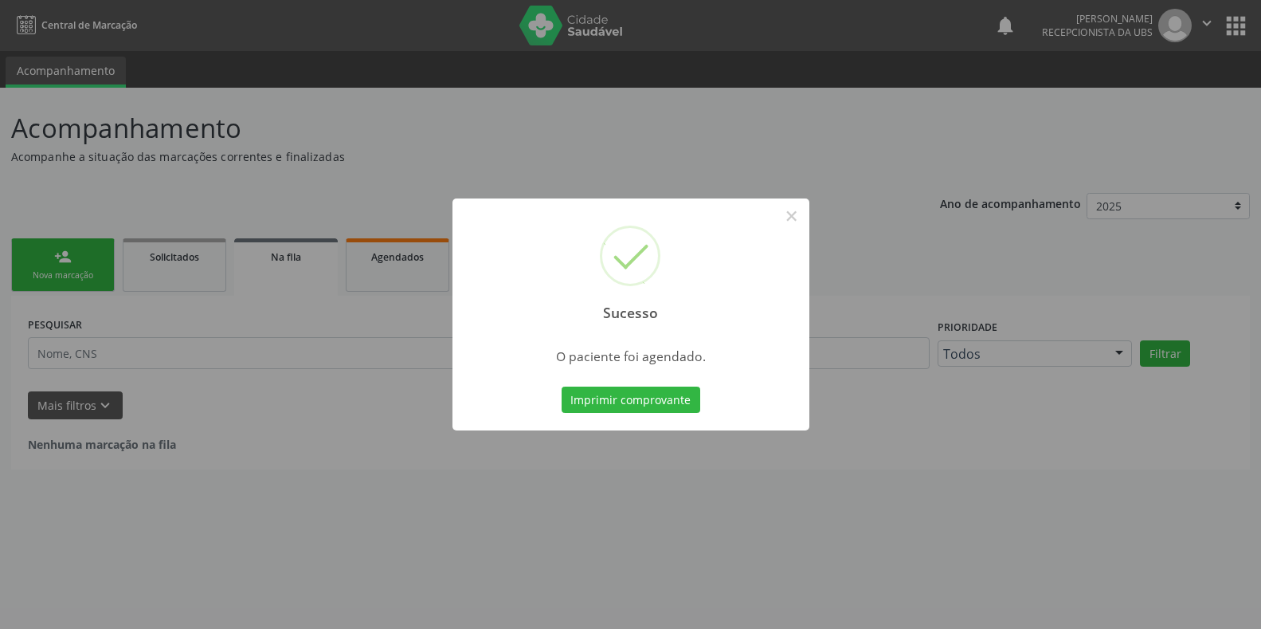
scroll to position [0, 0]
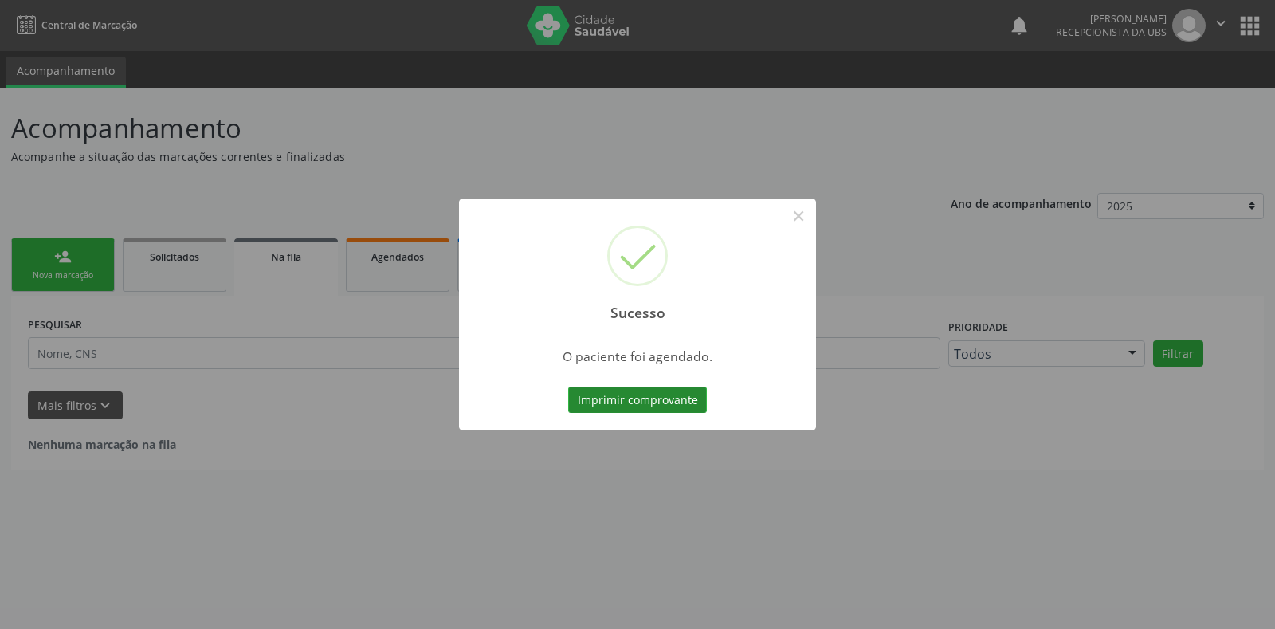
click at [637, 408] on button "Imprimir comprovante" at bounding box center [637, 399] width 139 height 27
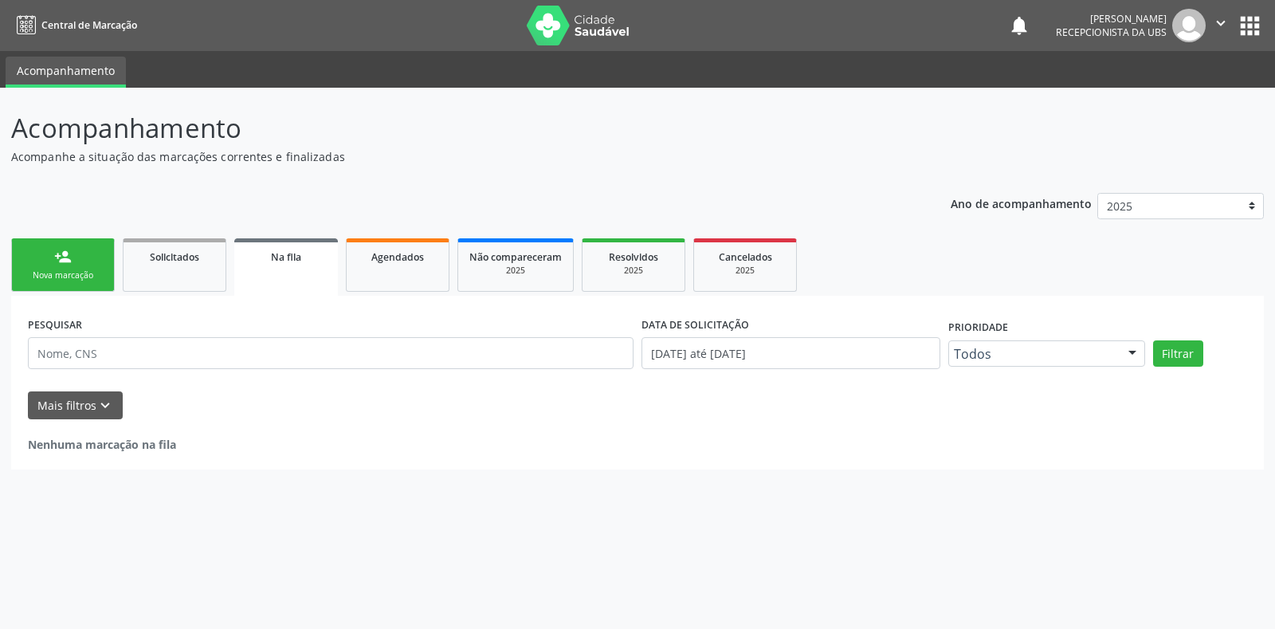
click at [53, 286] on div "Sucesso × O paciente foi agendado. Imprimir comprovante Cancel" at bounding box center [637, 314] width 1275 height 629
click at [81, 274] on div "Nova marcação" at bounding box center [63, 275] width 80 height 12
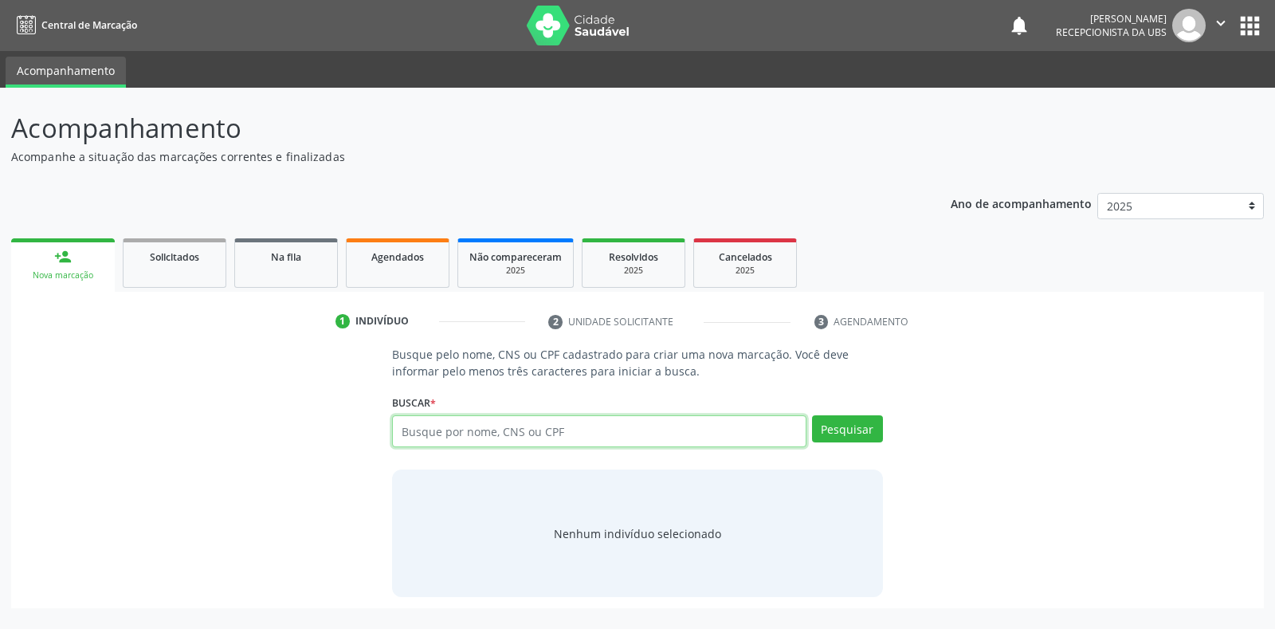
click at [464, 419] on input "text" at bounding box center [598, 431] width 413 height 32
type input "898006346032439"
click at [858, 443] on div "Pesquisar" at bounding box center [844, 436] width 76 height 43
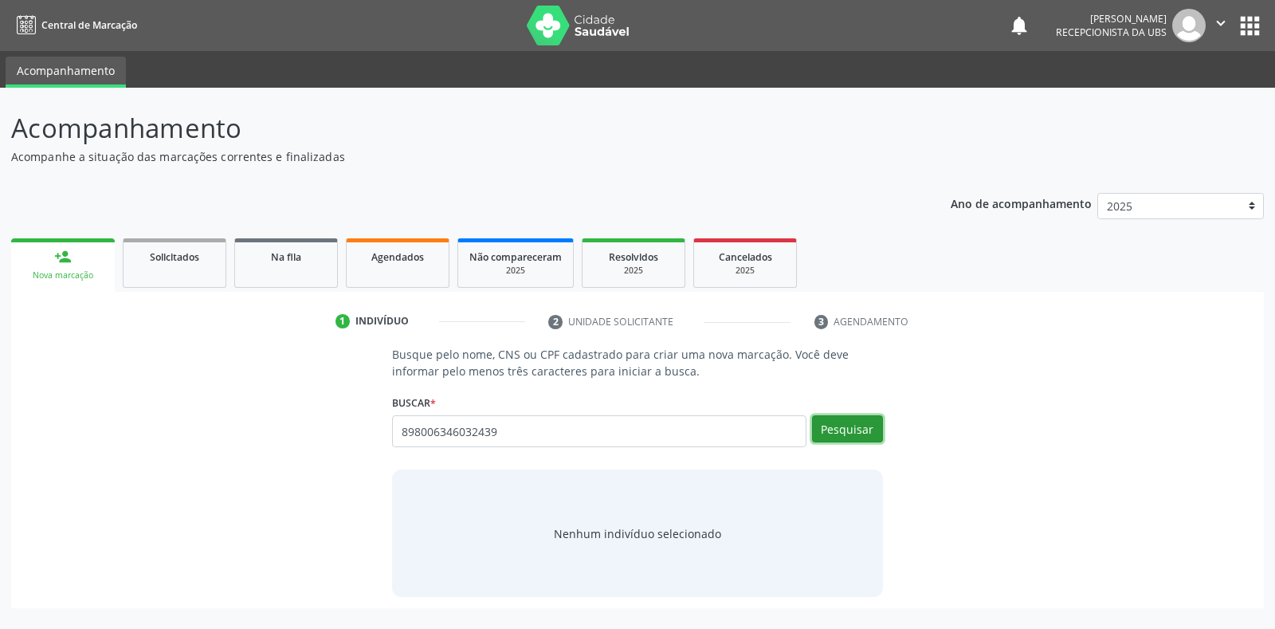
click at [859, 434] on button "Pesquisar" at bounding box center [847, 428] width 71 height 27
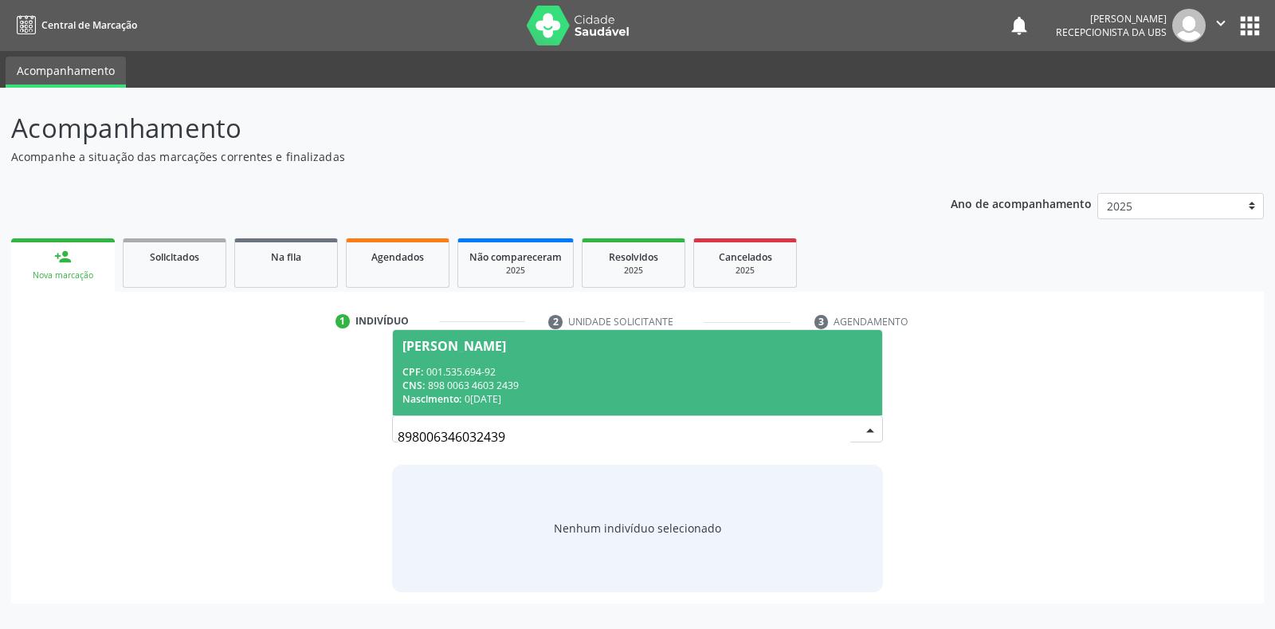
click at [519, 375] on div "CPF: 001.535.694-92" at bounding box center [636, 372] width 469 height 14
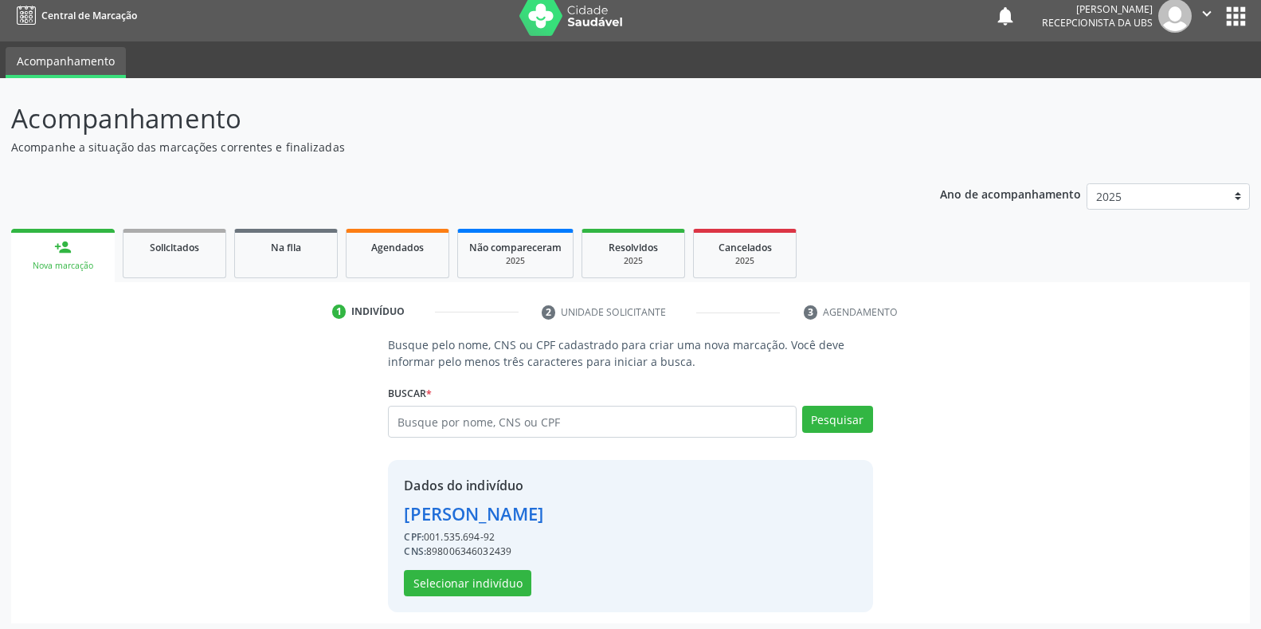
scroll to position [15, 0]
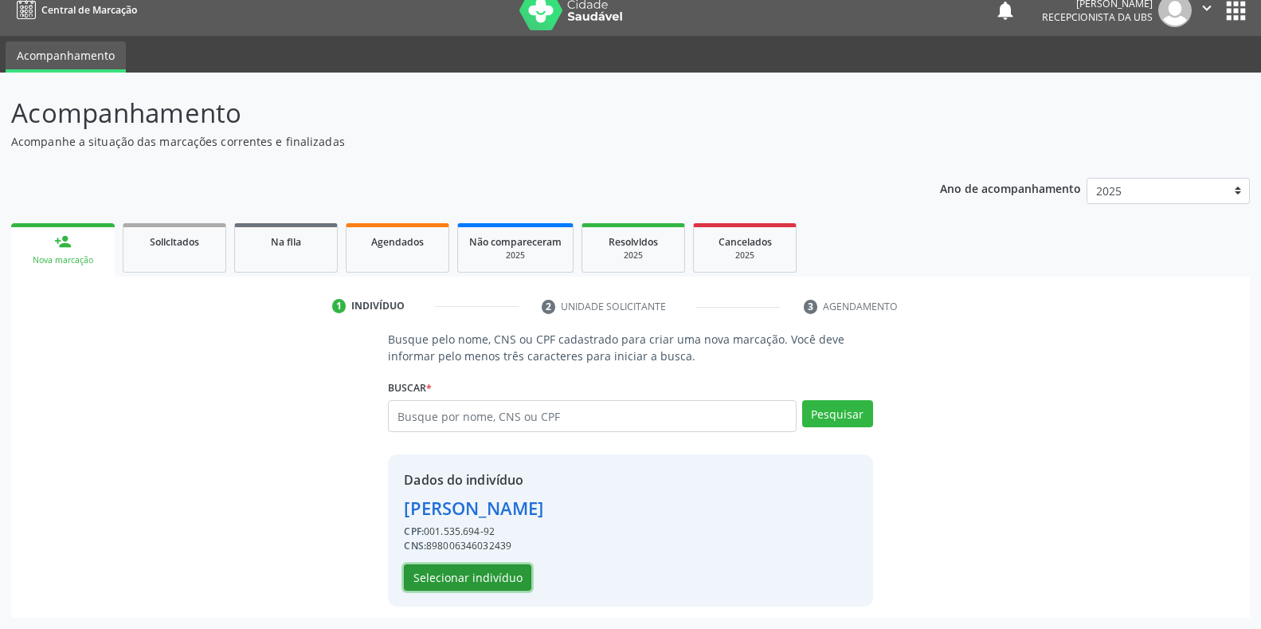
click at [501, 574] on button "Selecionar indivíduo" at bounding box center [467, 577] width 127 height 27
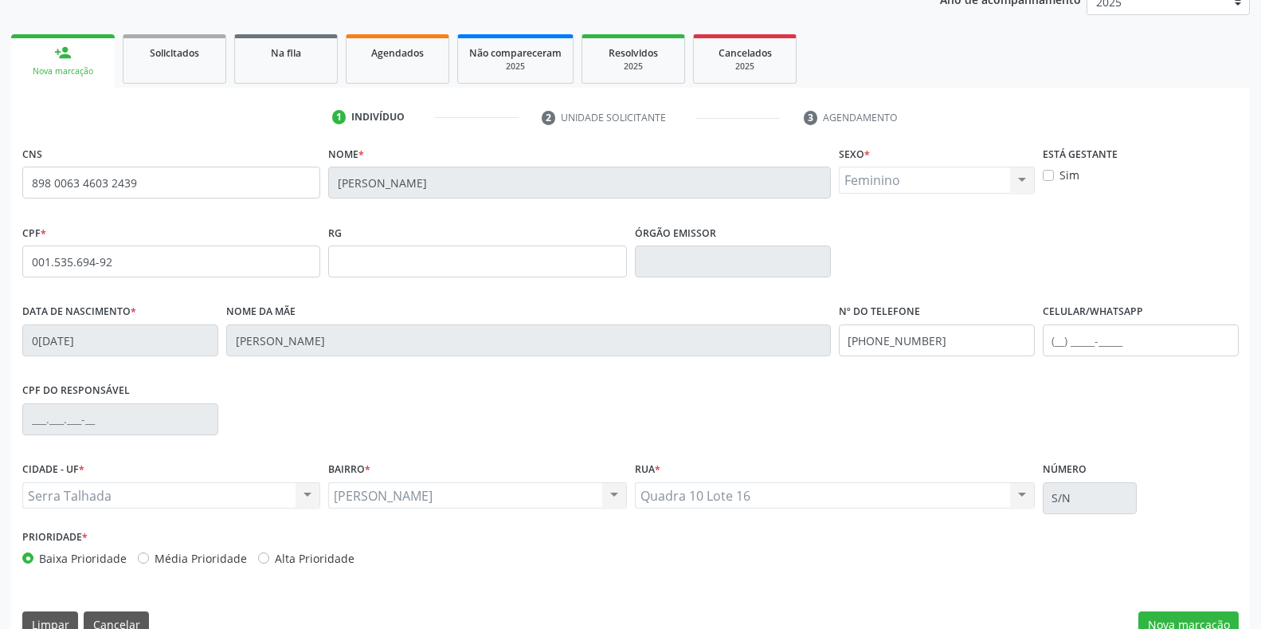
scroll to position [235, 0]
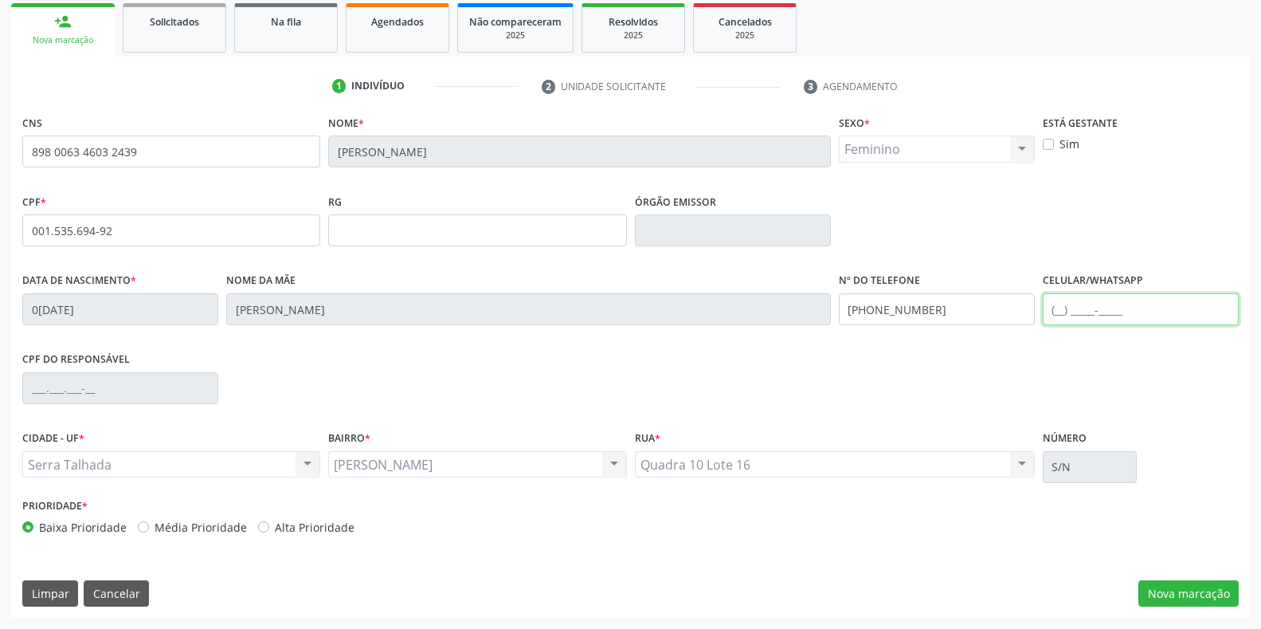
click at [1104, 321] on input "text" at bounding box center [1141, 309] width 196 height 32
type input "(87) 98126-0642"
click at [1185, 582] on button "Nova marcação" at bounding box center [1188, 593] width 100 height 27
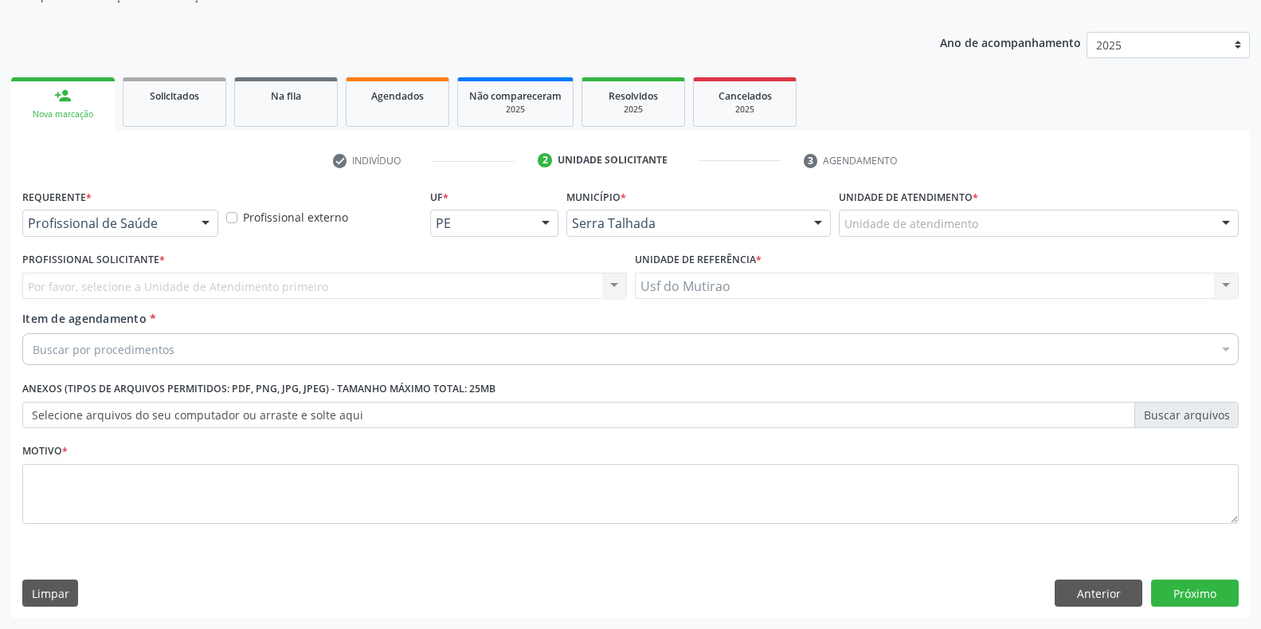
scroll to position [161, 0]
click at [168, 206] on div "Requerente * Profissional de Saúde Profissional de Saúde Paciente Nenhum result…" at bounding box center [120, 210] width 196 height 51
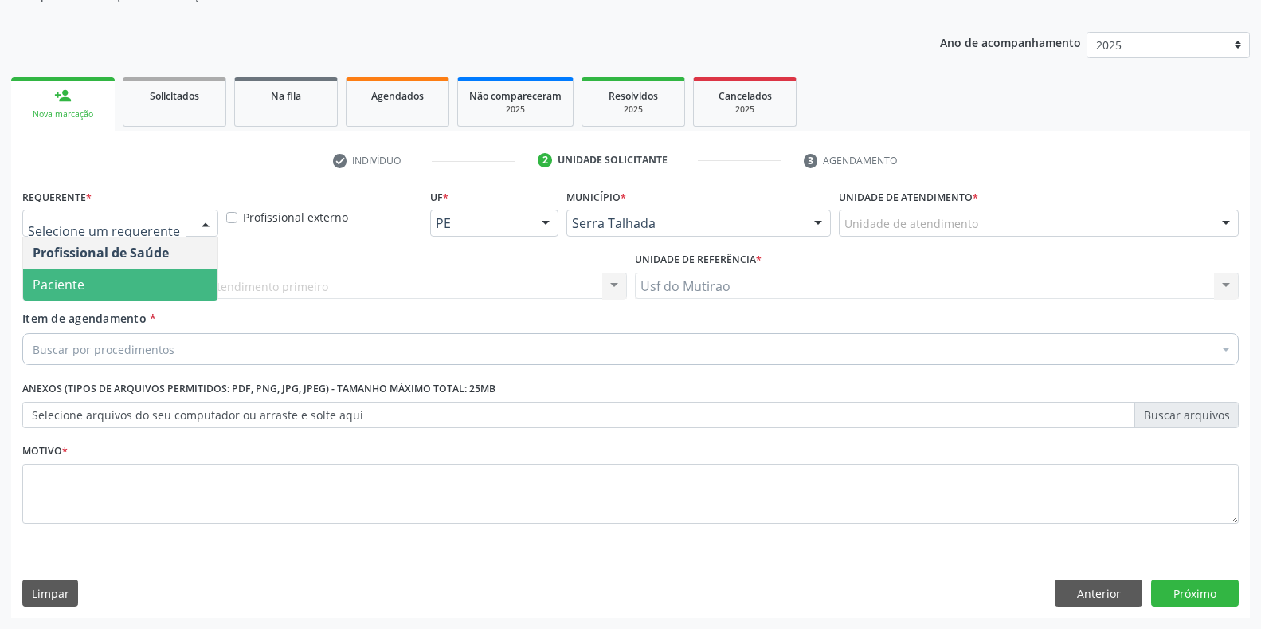
click at [122, 274] on span "Paciente" at bounding box center [120, 284] width 194 height 32
click at [184, 344] on div "Buscar por procedimentos" at bounding box center [630, 349] width 1216 height 32
click at [33, 350] on input "Item de agendamento *" at bounding box center [33, 349] width 0 height 32
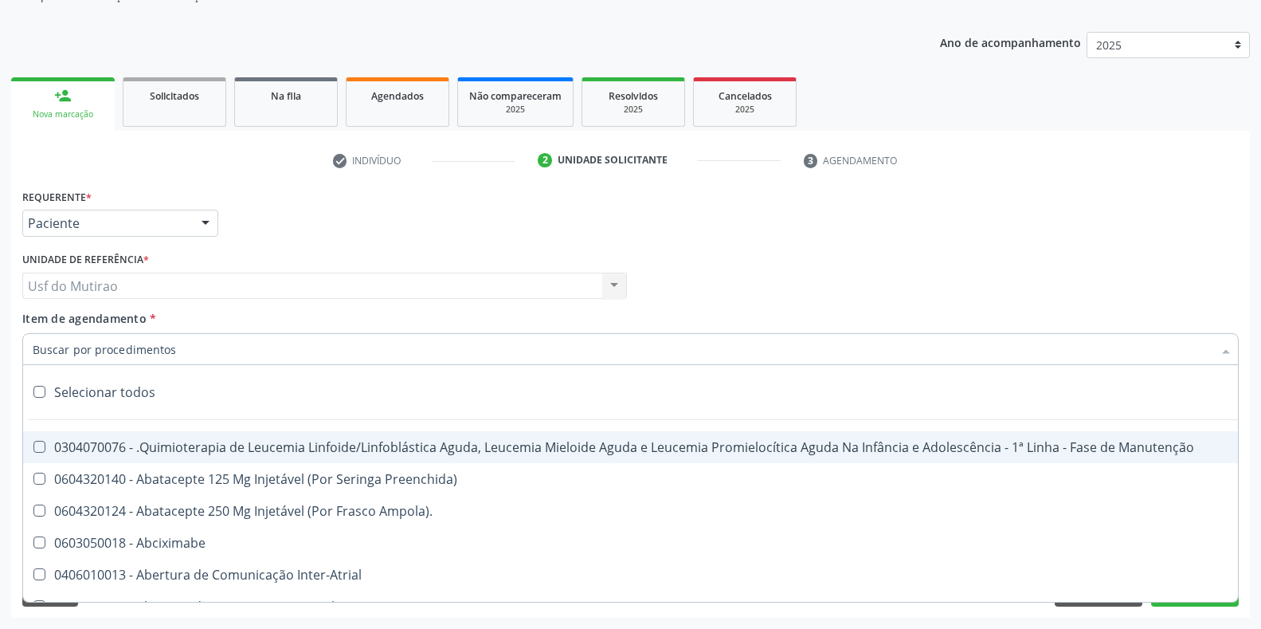
click at [117, 350] on input "Item de agendamento *" at bounding box center [623, 349] width 1180 height 32
paste input "PEDIATRA"
type input "PEDIATRA"
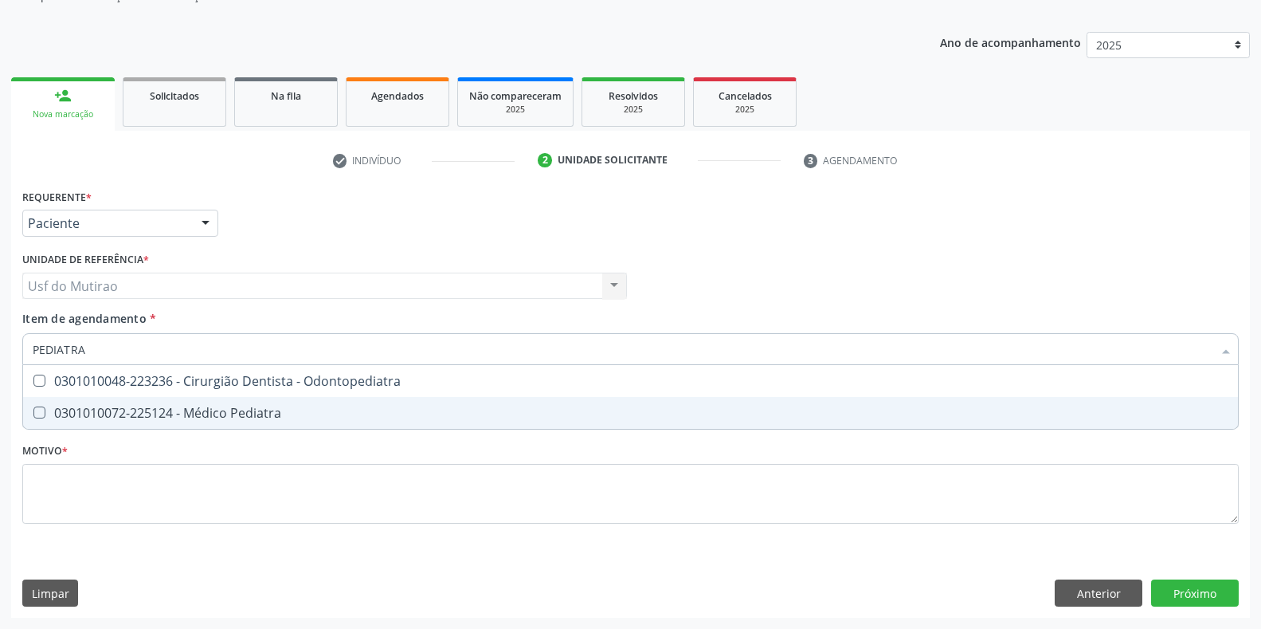
click at [312, 406] on div "0301010072-225124 - Médico Pediatra" at bounding box center [631, 412] width 1196 height 13
checkbox Pediatra "true"
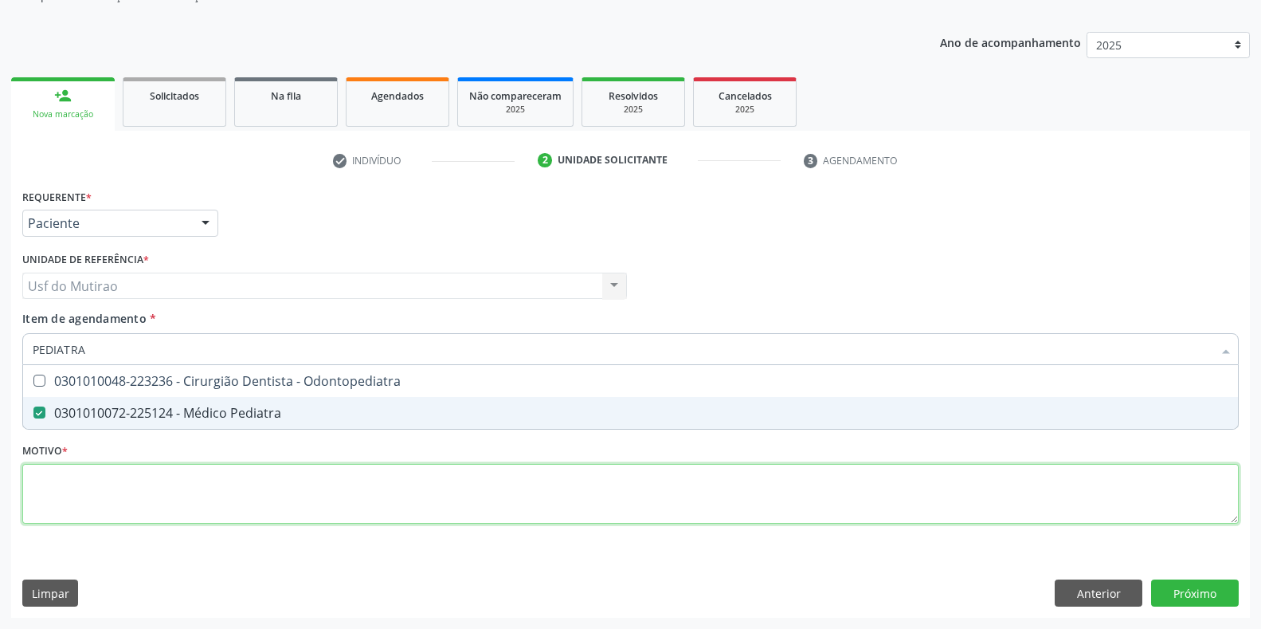
click at [269, 480] on div "Requerente * Paciente Profissional de Saúde Paciente Nenhum resultado encontrad…" at bounding box center [630, 365] width 1216 height 361
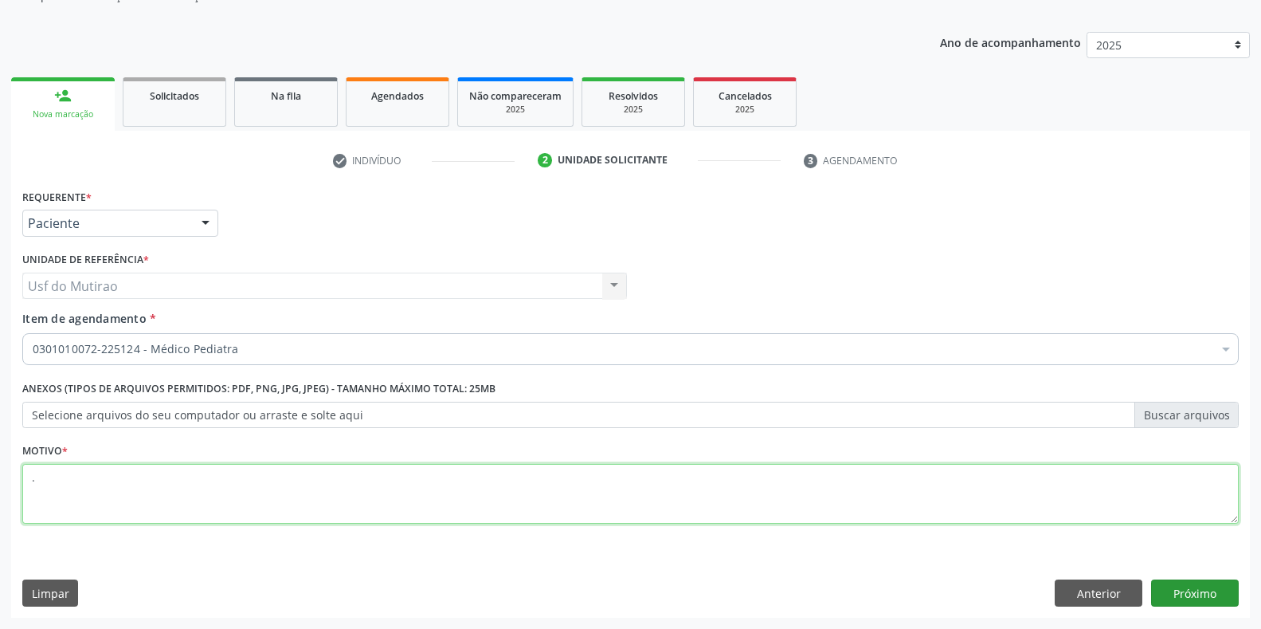
type textarea "."
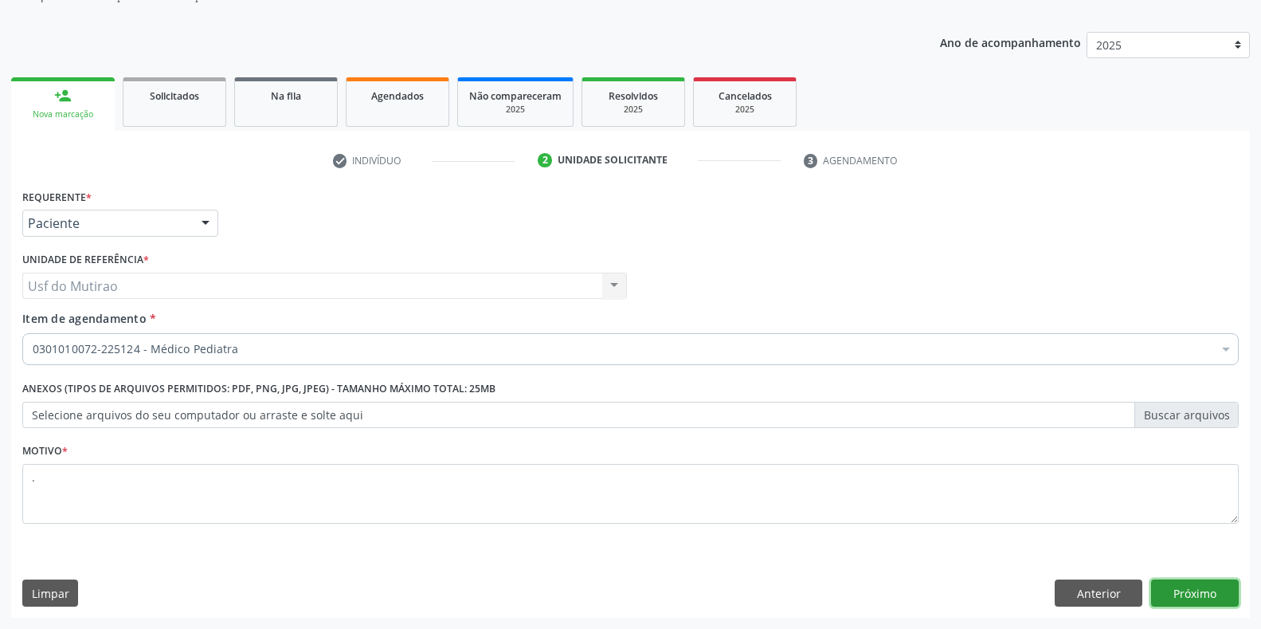
click at [1166, 586] on button "Próximo" at bounding box center [1195, 592] width 88 height 27
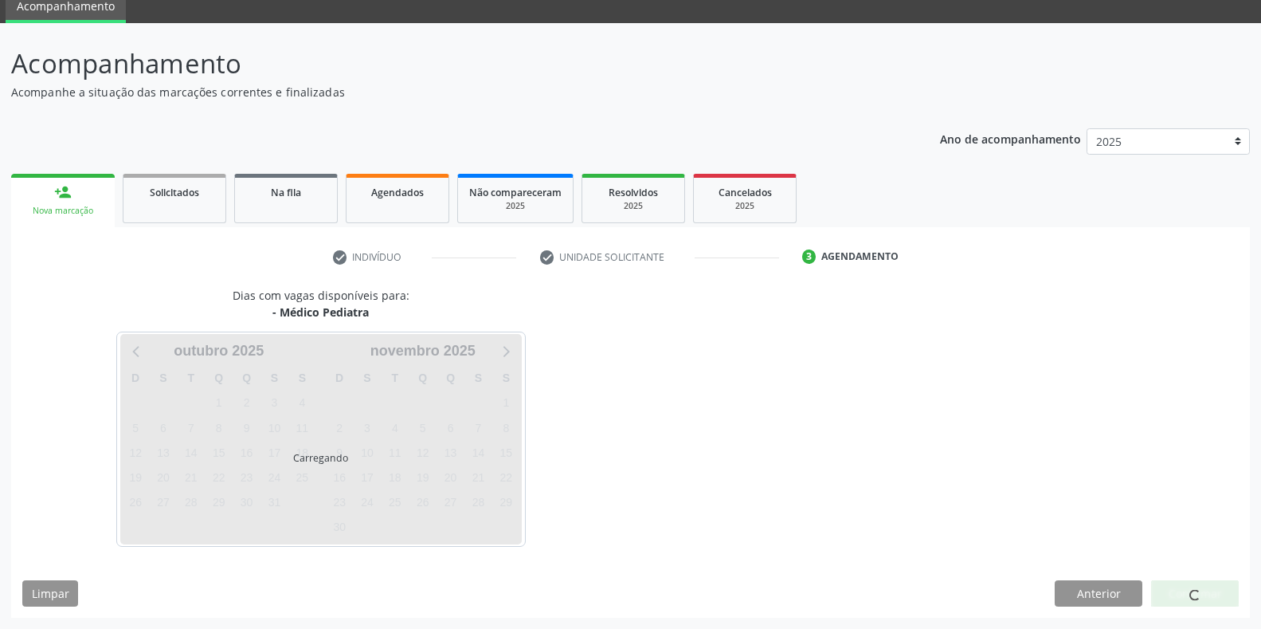
scroll to position [65, 0]
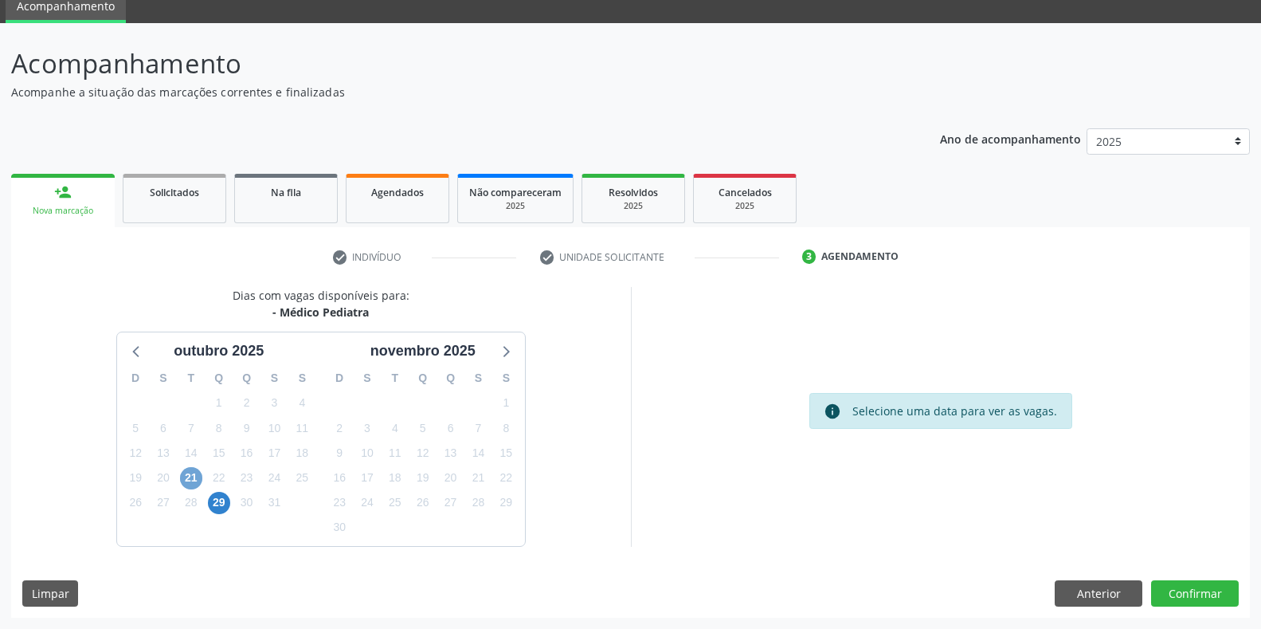
click at [184, 478] on span "21" at bounding box center [191, 478] width 22 height 22
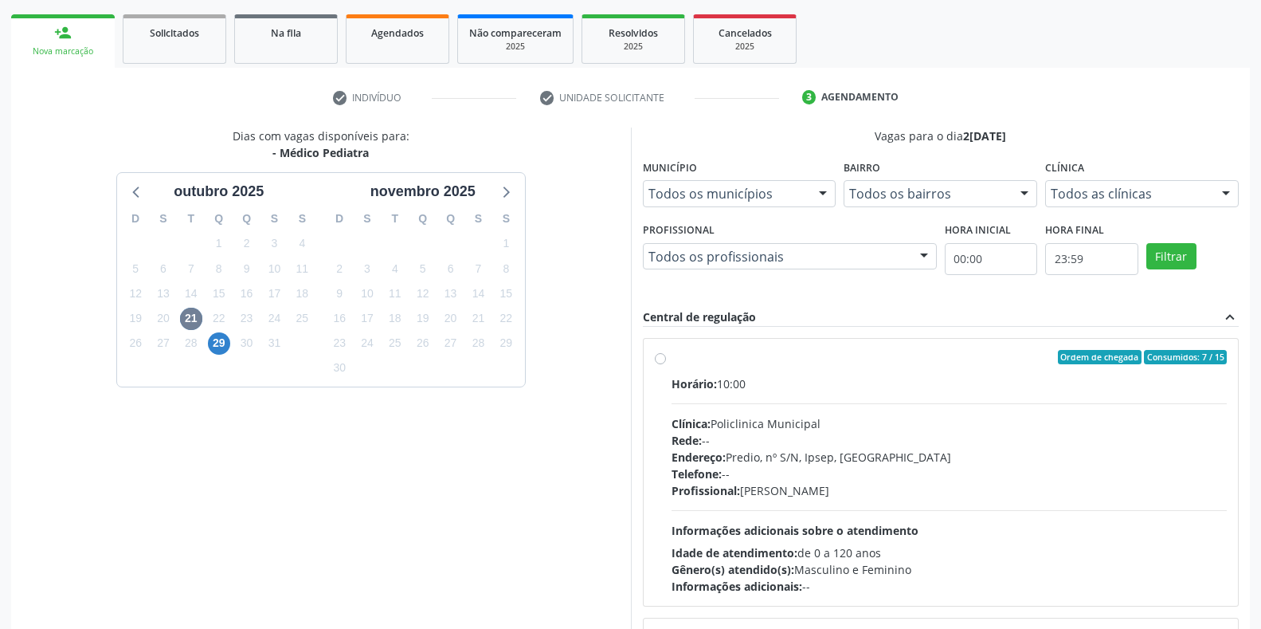
click at [677, 433] on span "Rede:" at bounding box center [687, 440] width 30 height 15
click at [666, 364] on input "Ordem de chegada Consumidos: 7 / 15 Horário: 10:00 Clínica: Policlinica Municip…" at bounding box center [660, 357] width 11 height 14
radio input "true"
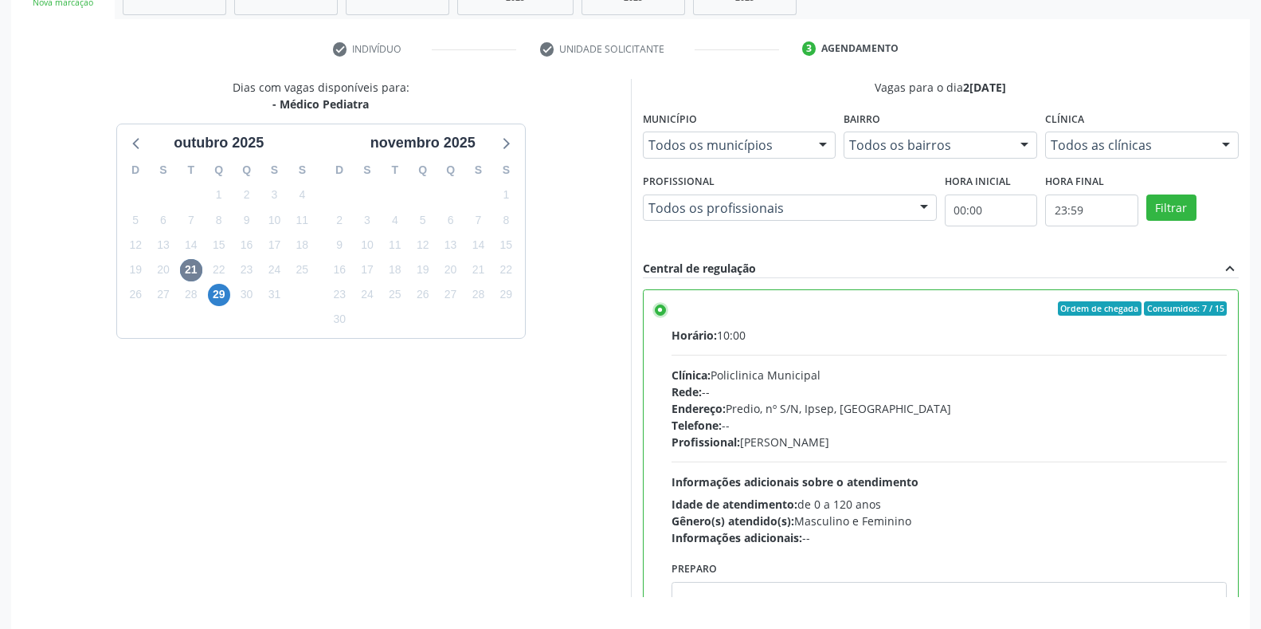
scroll to position [323, 0]
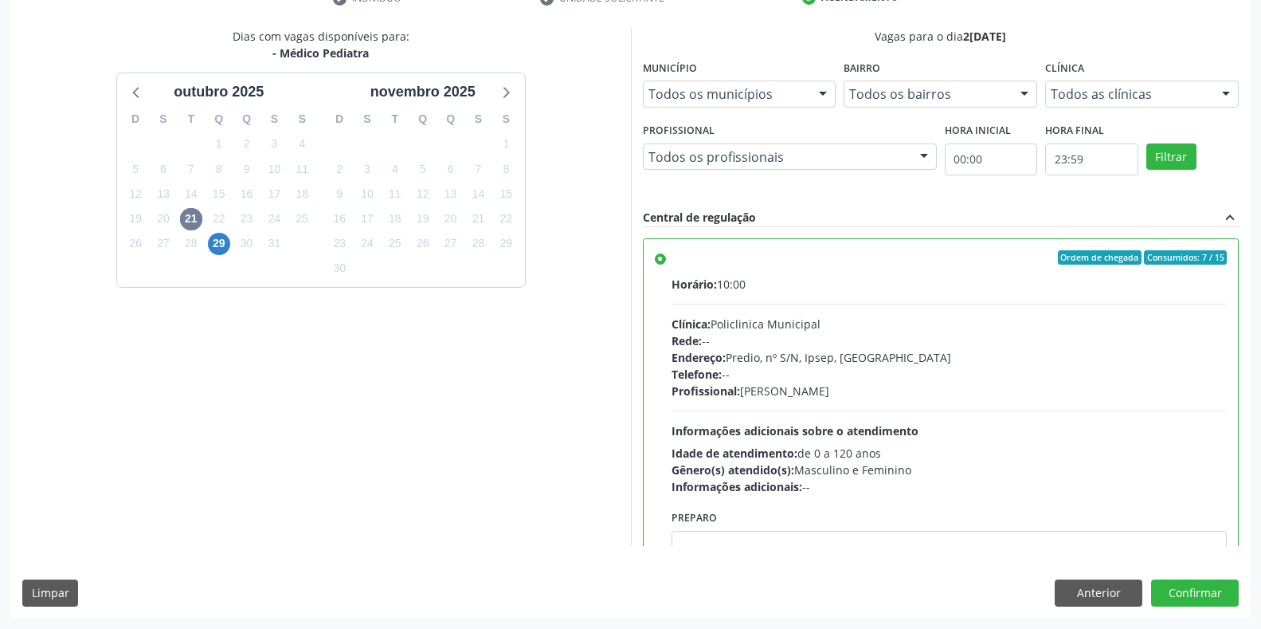
click at [1198, 576] on div "Dias com vagas disponíveis para: - Médico Pediatra outubro 2025 D S T Q Q S S 2…" at bounding box center [630, 322] width 1239 height 589
click at [1198, 587] on button "Confirmar" at bounding box center [1195, 592] width 88 height 27
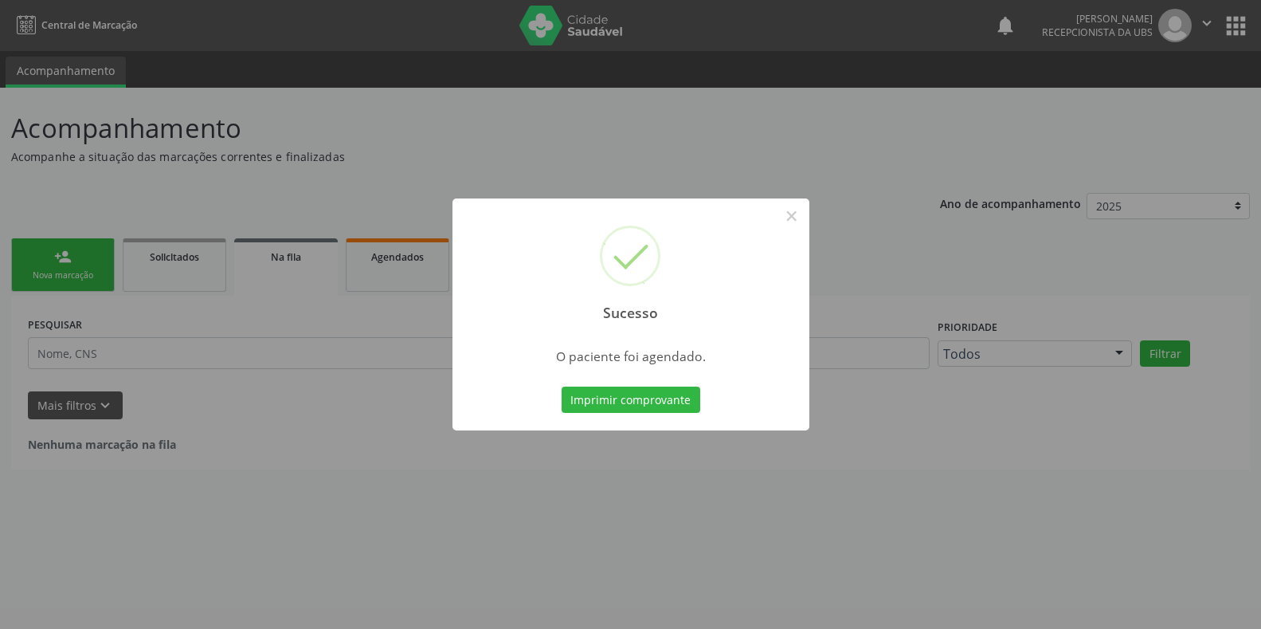
scroll to position [0, 0]
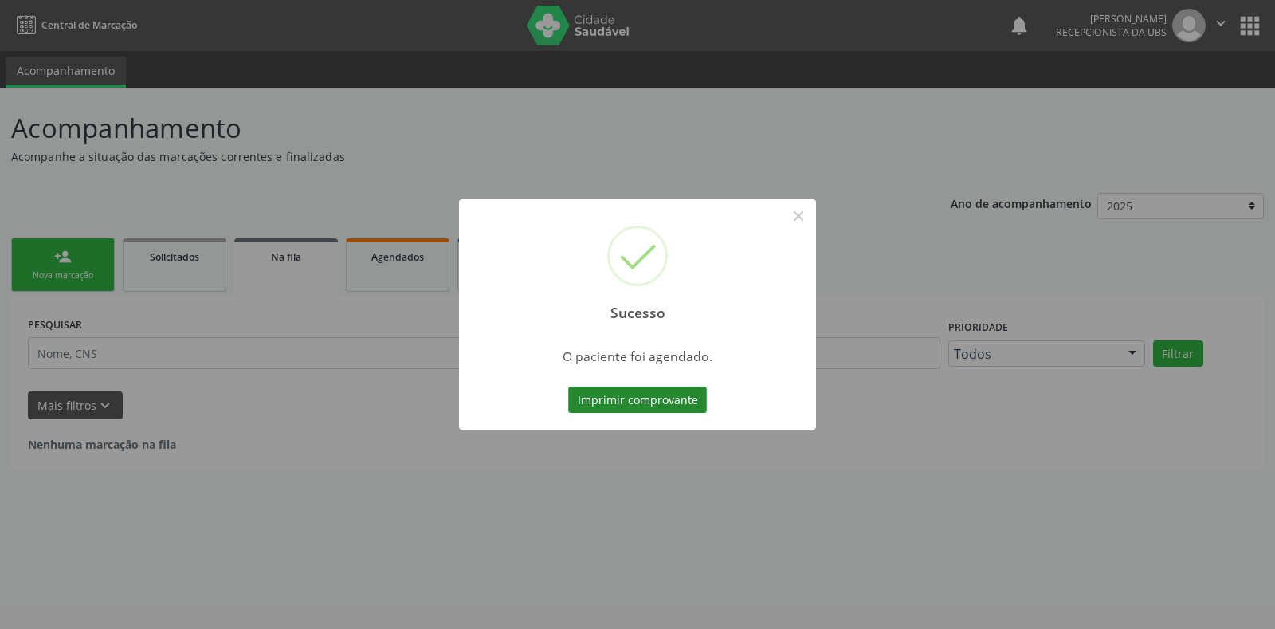
click at [633, 398] on button "Imprimir comprovante" at bounding box center [637, 399] width 139 height 27
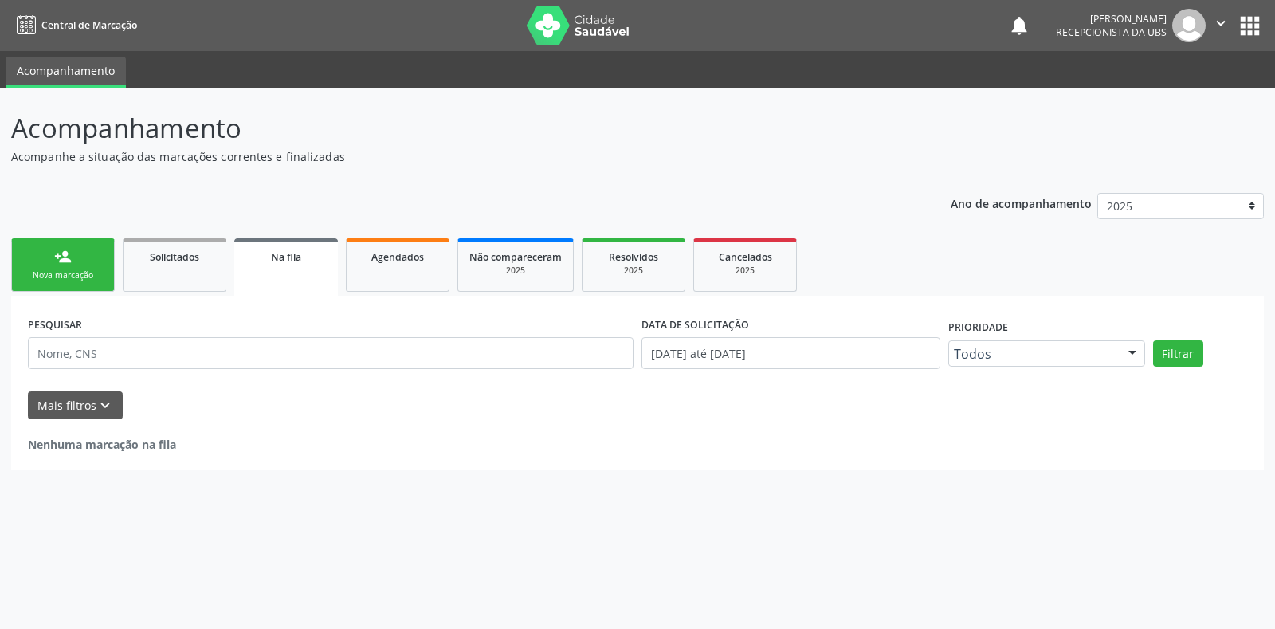
click at [68, 276] on div "Nova marcação" at bounding box center [63, 275] width 80 height 12
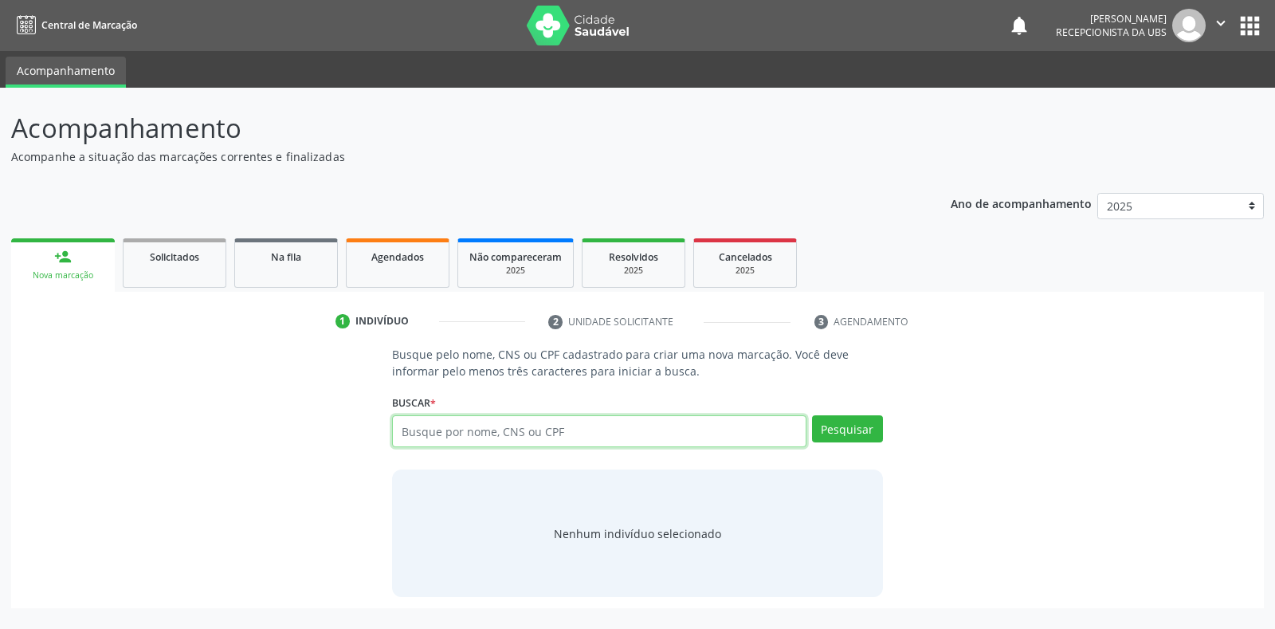
click at [430, 418] on input "text" at bounding box center [598, 431] width 413 height 32
type input "708209640032741"
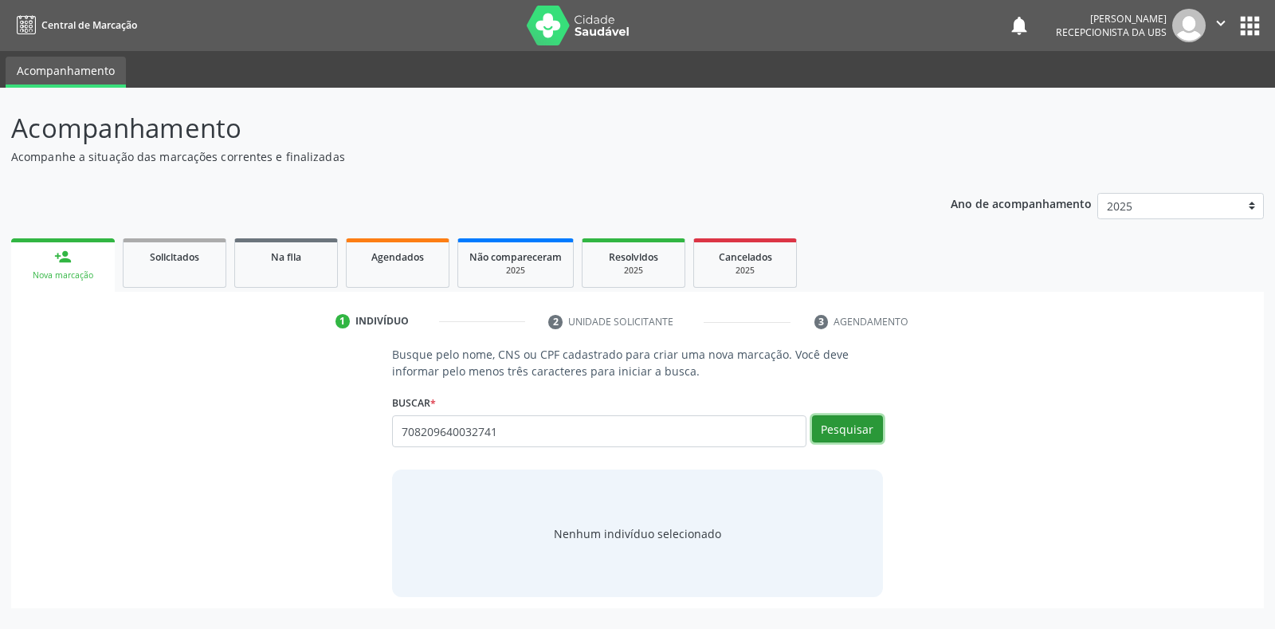
click at [852, 435] on button "Pesquisar" at bounding box center [847, 428] width 71 height 27
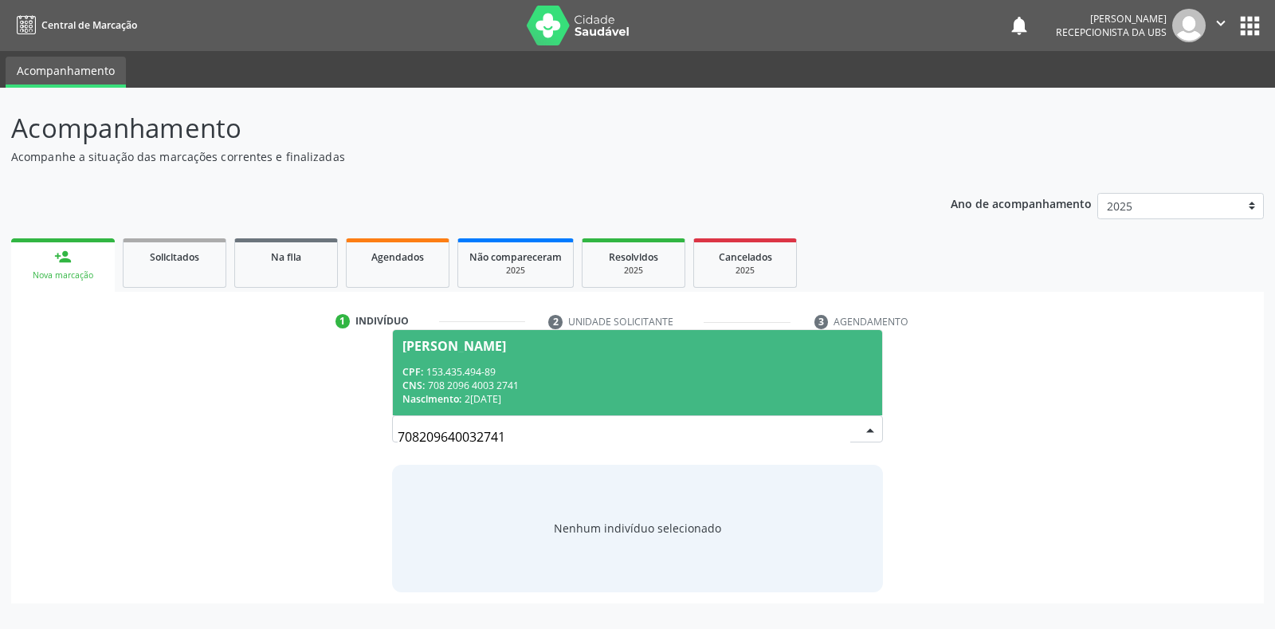
click at [566, 374] on div "CPF: 153.435.494-89" at bounding box center [636, 372] width 469 height 14
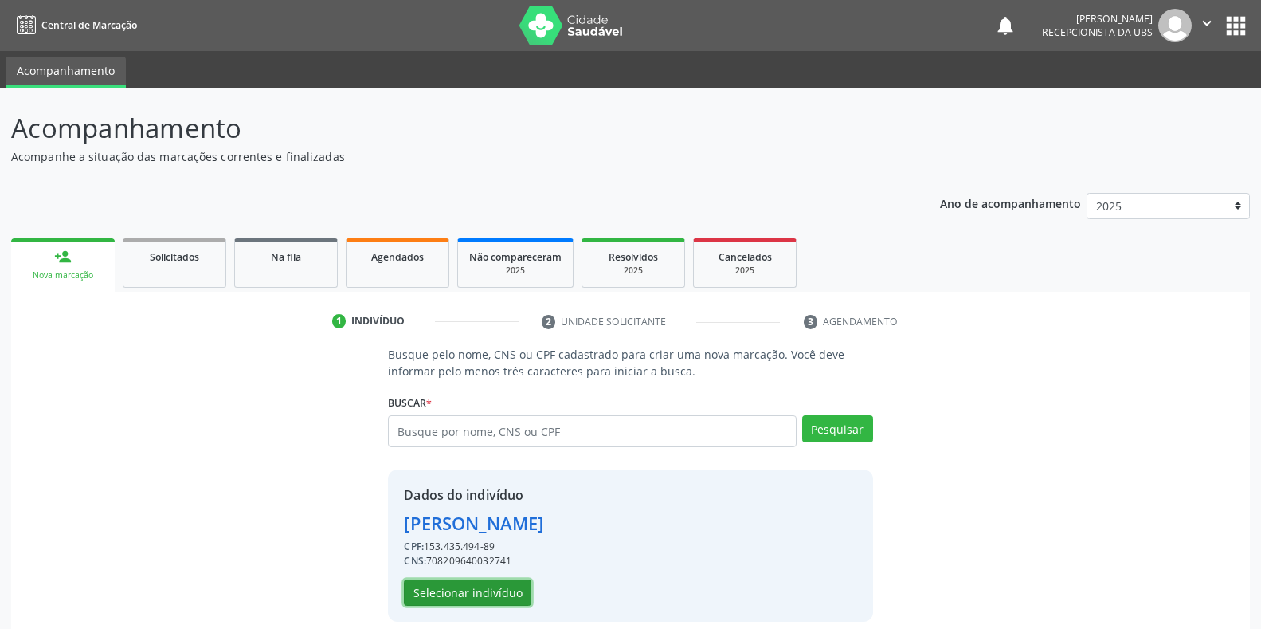
click at [500, 595] on button "Selecionar indivíduo" at bounding box center [467, 592] width 127 height 27
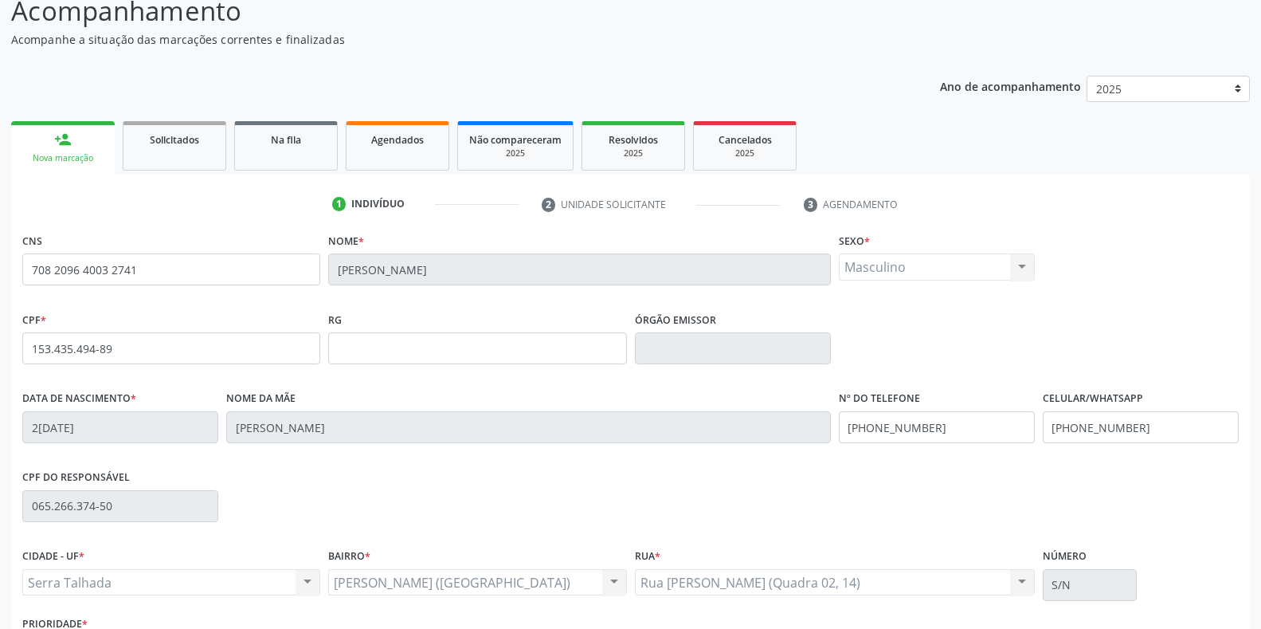
scroll to position [159, 0]
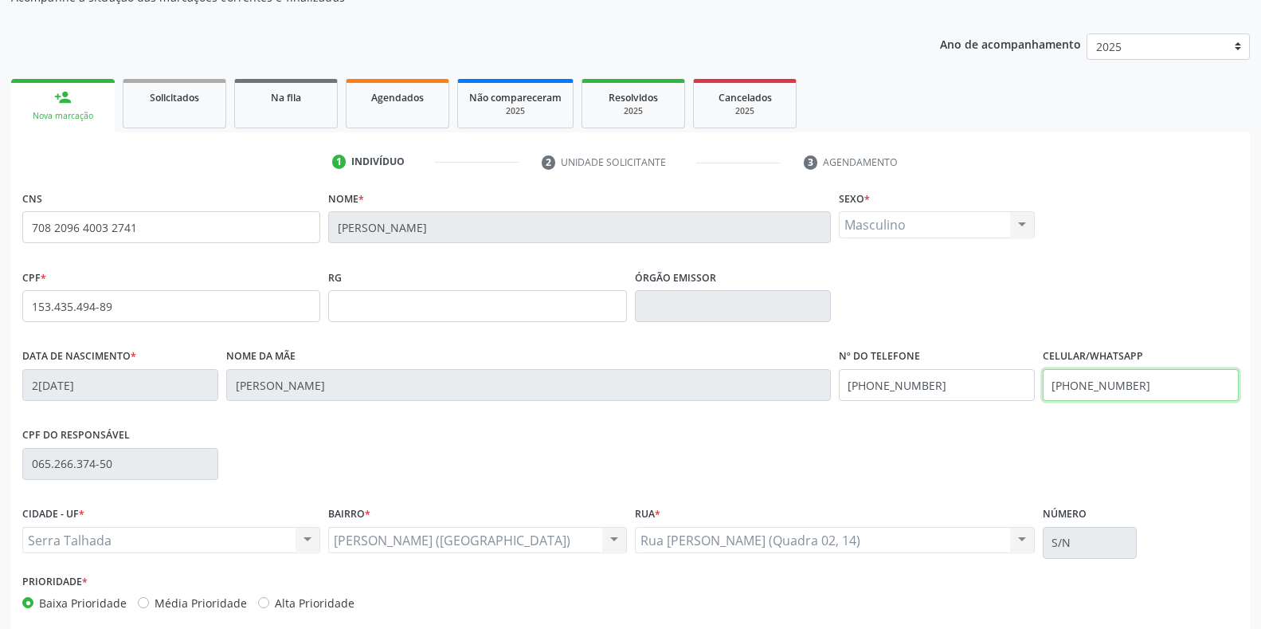
drag, startPoint x: 1146, startPoint y: 390, endPoint x: 977, endPoint y: 391, distance: 168.9
click at [977, 391] on div "Data de nascimento * 20/02/2018 Nome da mãe Lisandra Barbosa dos Santos Nº do T…" at bounding box center [630, 383] width 1224 height 79
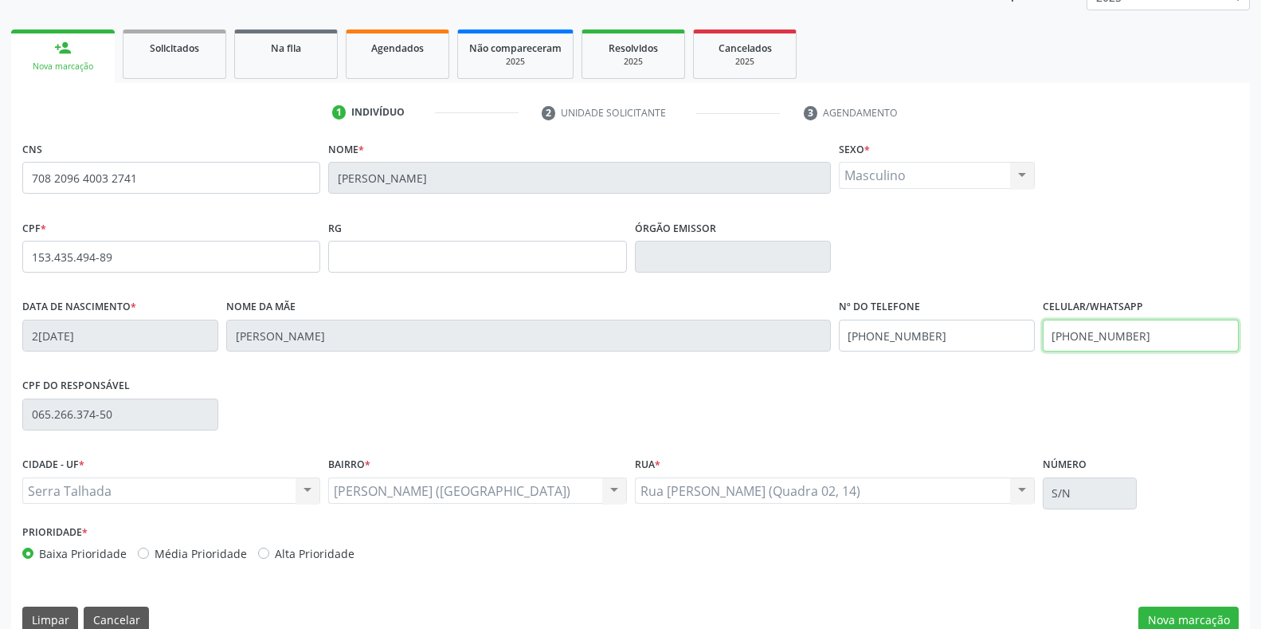
scroll to position [235, 0]
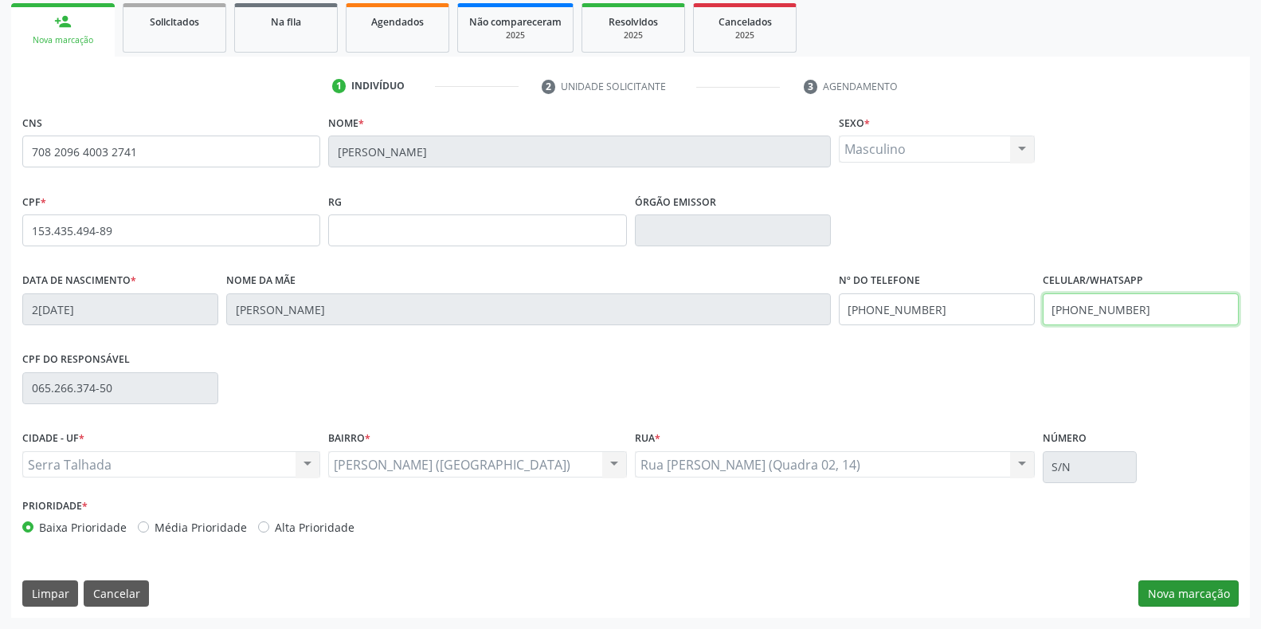
type input "(87) 99924-3107"
click at [1160, 584] on button "Nova marcação" at bounding box center [1188, 593] width 100 height 27
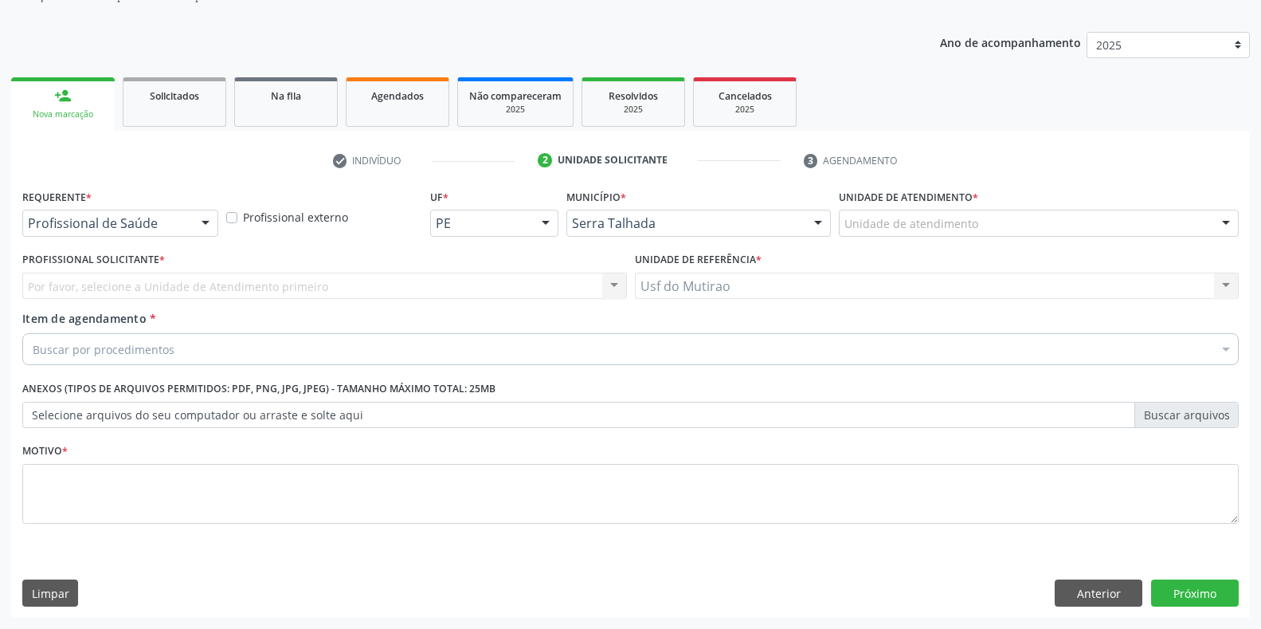
scroll to position [161, 0]
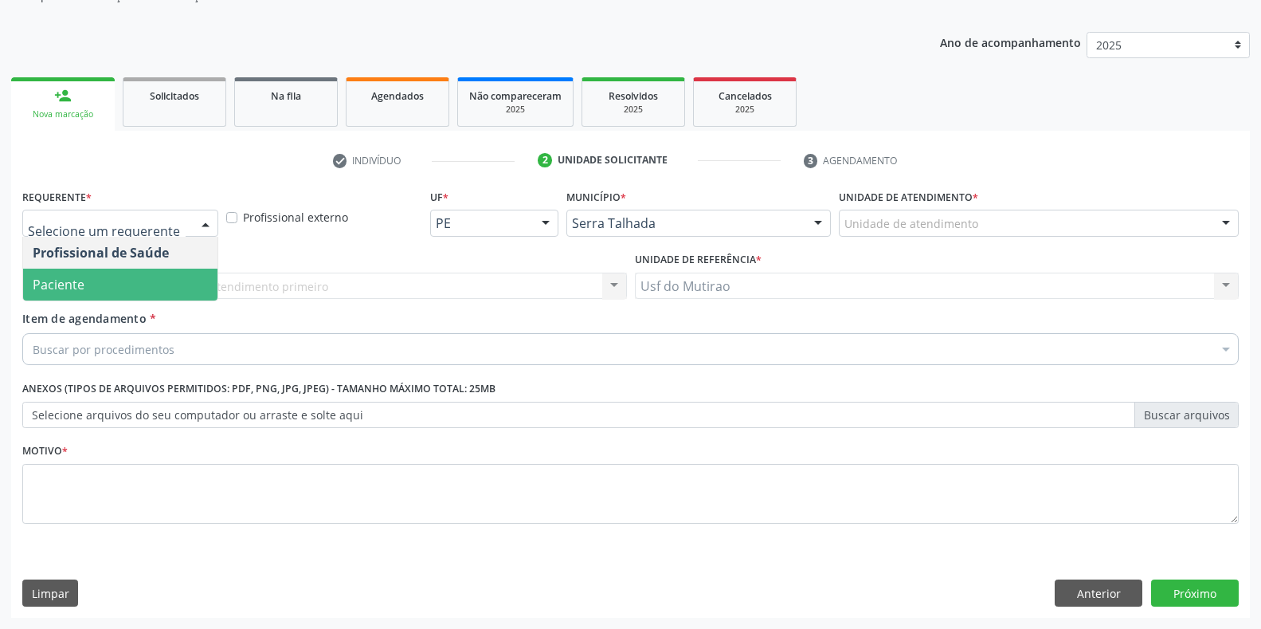
click at [121, 281] on span "Paciente" at bounding box center [120, 284] width 194 height 32
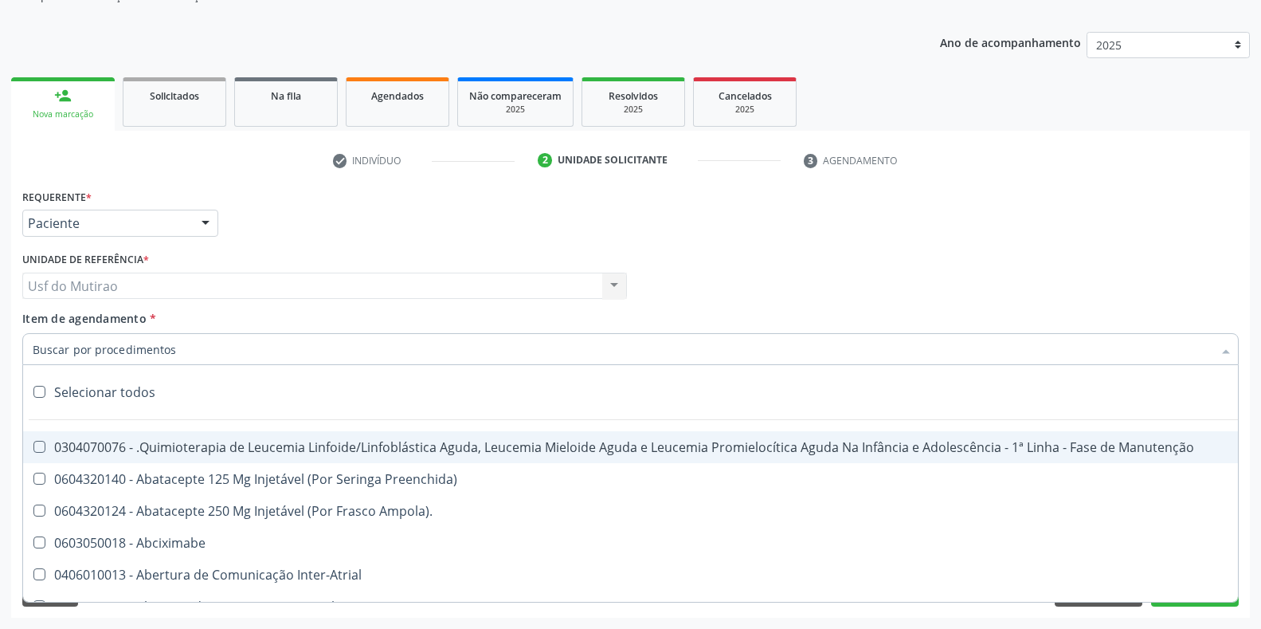
paste input "PEDIATRA"
type input "PEDIATRA"
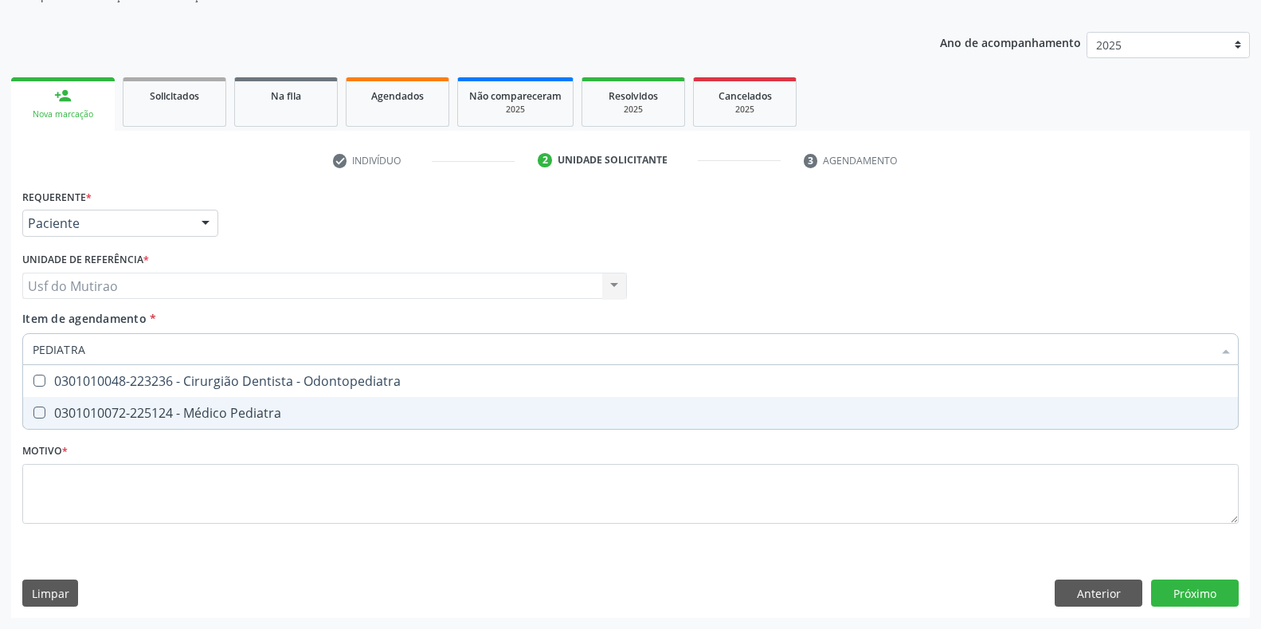
click at [199, 417] on div "0301010072-225124 - Médico Pediatra" at bounding box center [631, 412] width 1196 height 13
checkbox Pediatra "true"
click at [209, 538] on div "Requerente * Paciente Profissional de Saúde Paciente Nenhum resultado encontrad…" at bounding box center [630, 365] width 1216 height 361
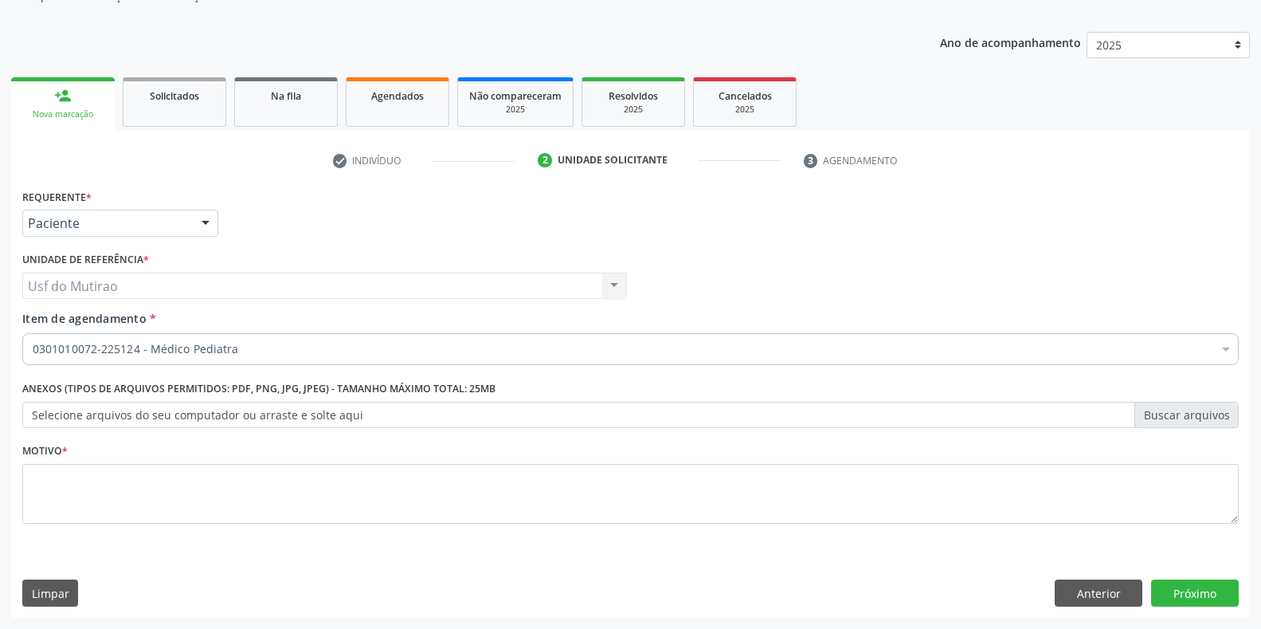
click at [227, 499] on div "Requerente * Paciente Profissional de Saúde Paciente Nenhum resultado encontrad…" at bounding box center [630, 365] width 1216 height 361
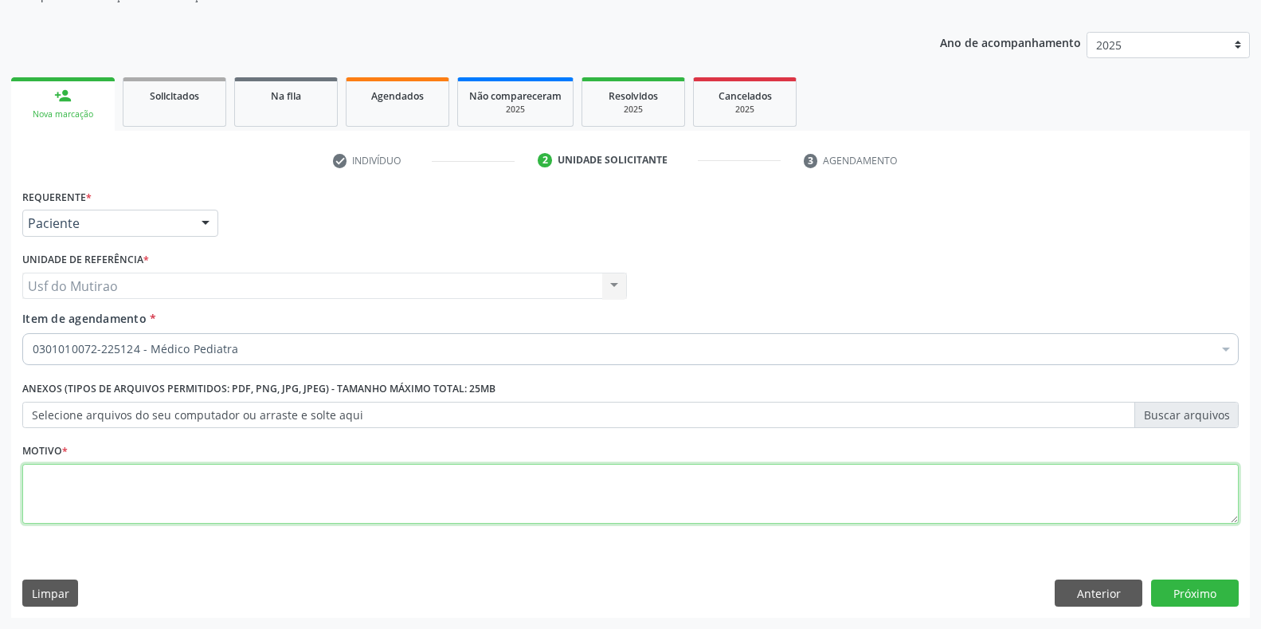
click at [434, 499] on textarea at bounding box center [630, 494] width 1216 height 61
type textarea "."
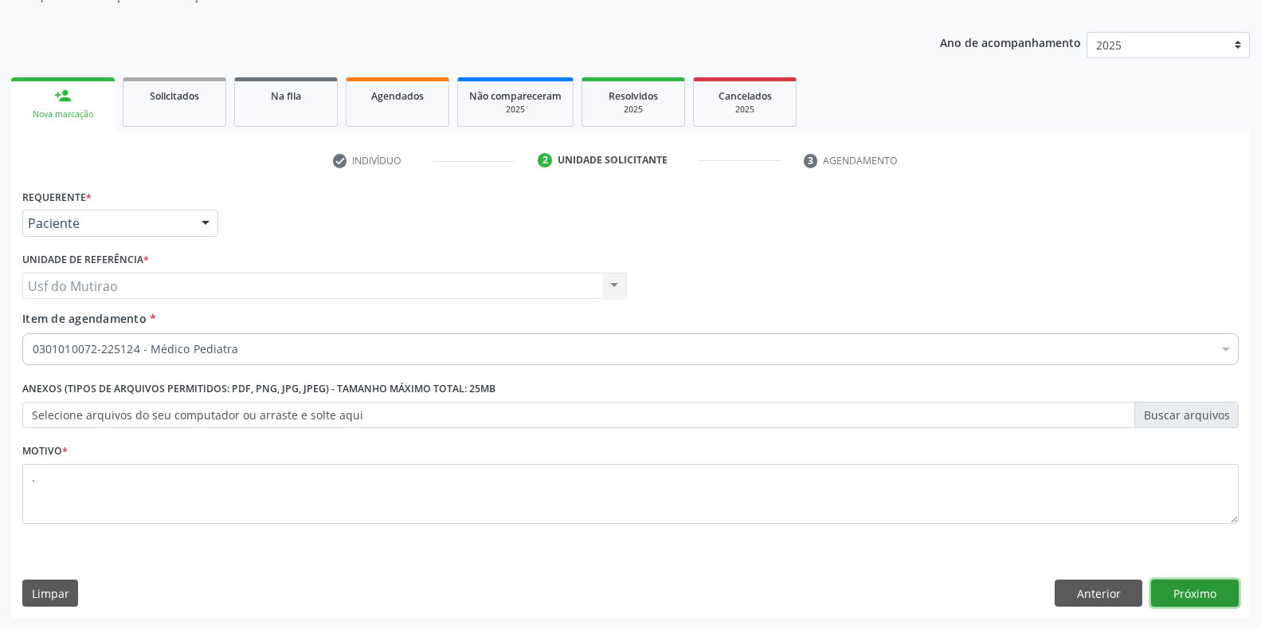
click at [1198, 593] on button "Próximo" at bounding box center [1195, 592] width 88 height 27
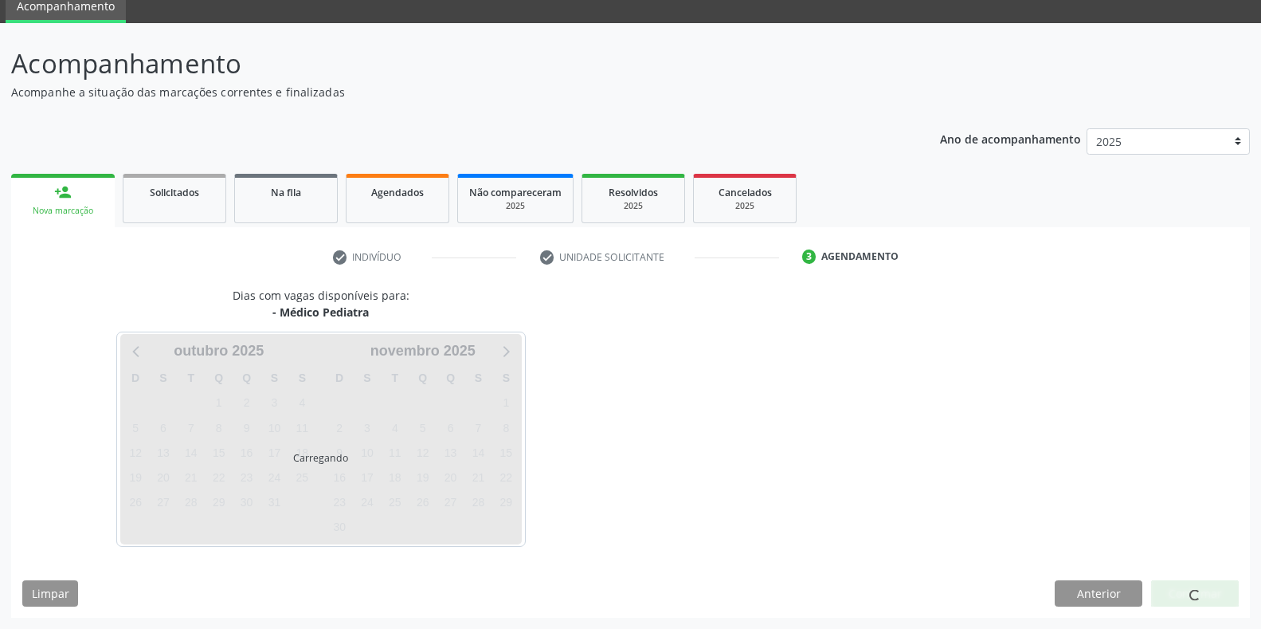
scroll to position [65, 0]
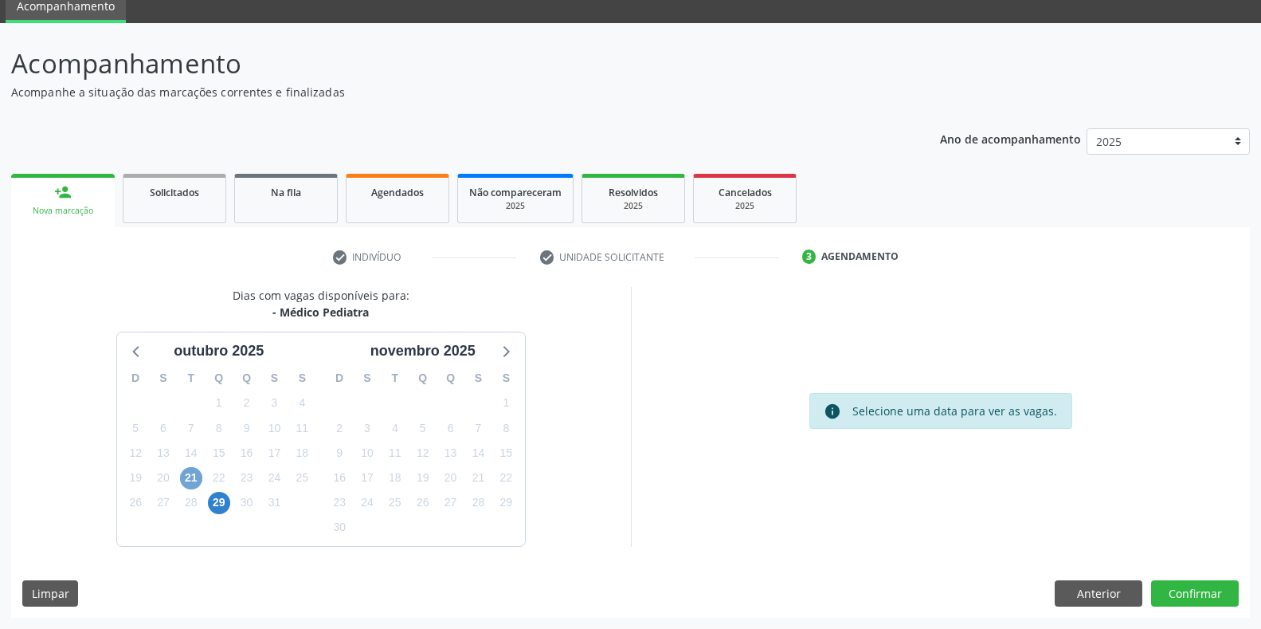
click at [190, 475] on span "21" at bounding box center [191, 478] width 22 height 22
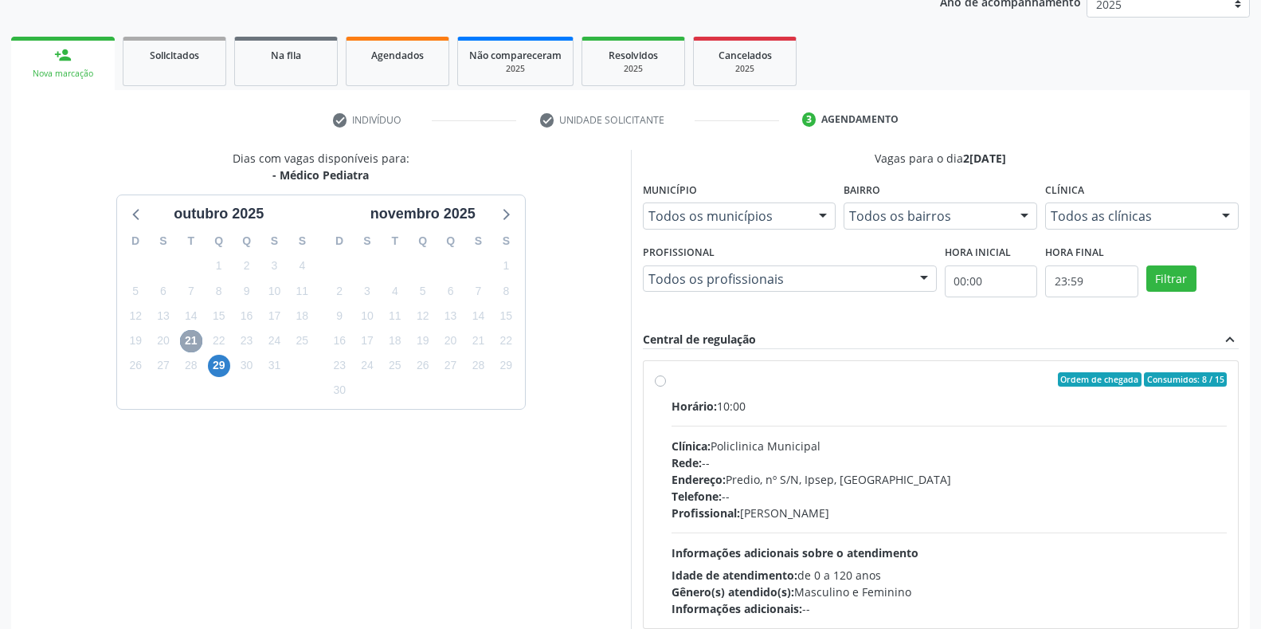
scroll to position [224, 0]
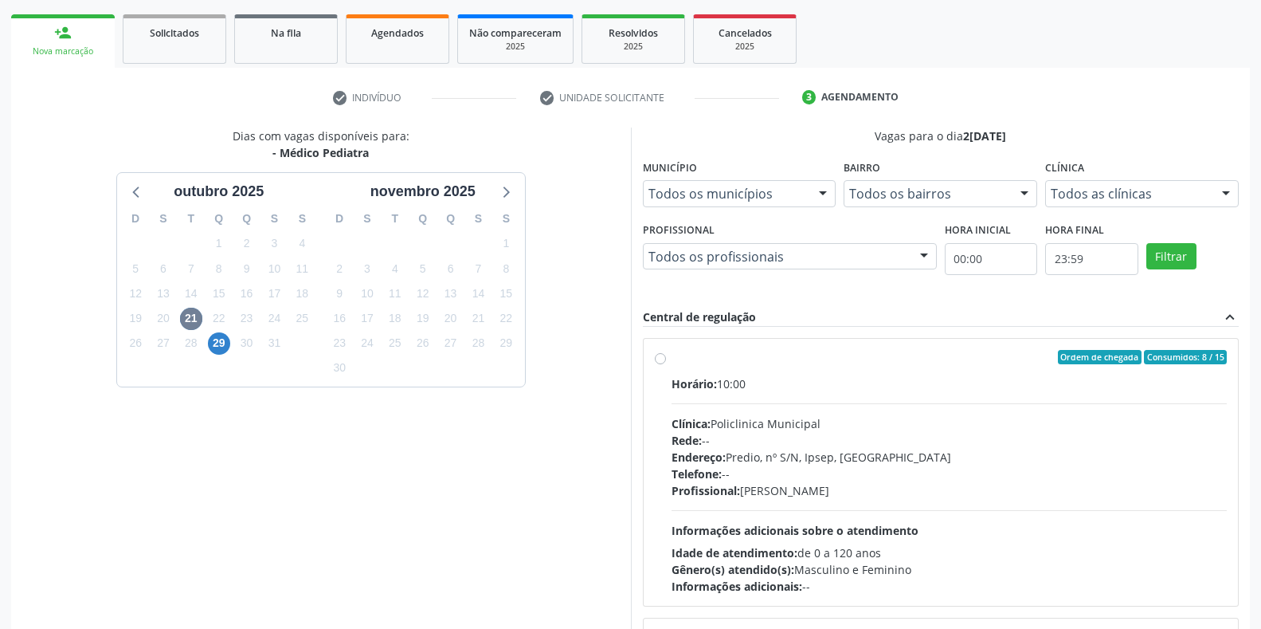
click at [722, 394] on div "Horário: 10:00 Clínica: Policlinica Municipal Rede: -- Endereço: Predio, nº S/N…" at bounding box center [950, 484] width 556 height 219
click at [666, 364] on input "Ordem de chegada Consumidos: 8 / 15 Horário: 10:00 Clínica: Policlinica Municip…" at bounding box center [660, 357] width 11 height 14
radio input "true"
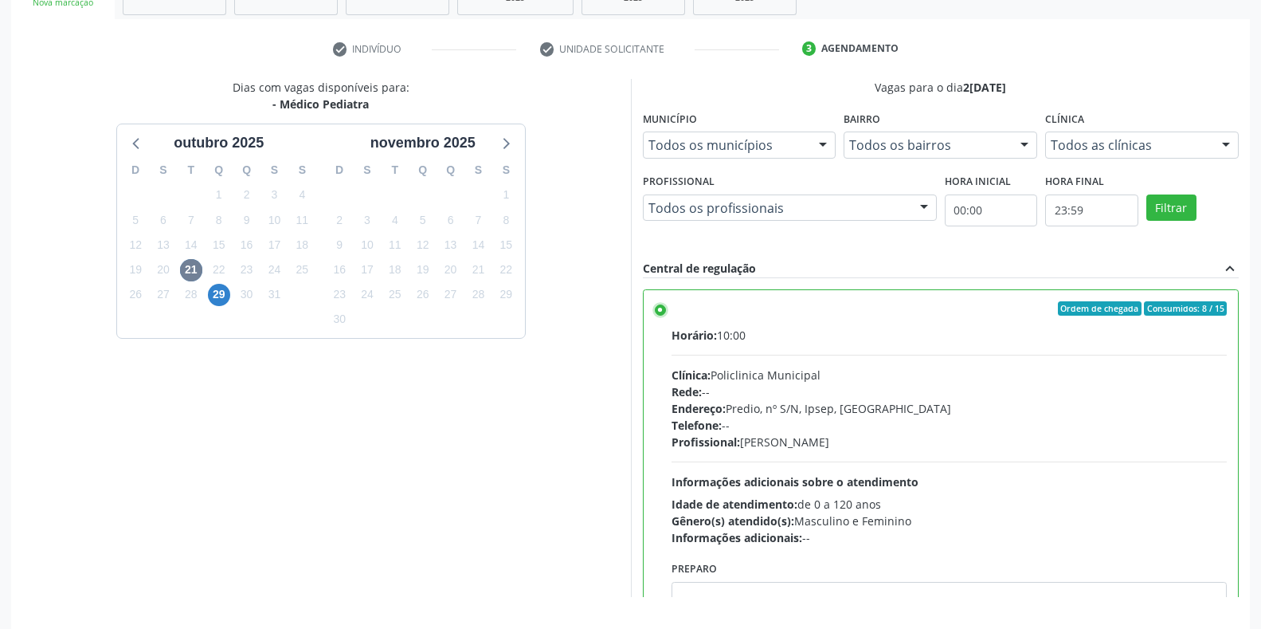
scroll to position [323, 0]
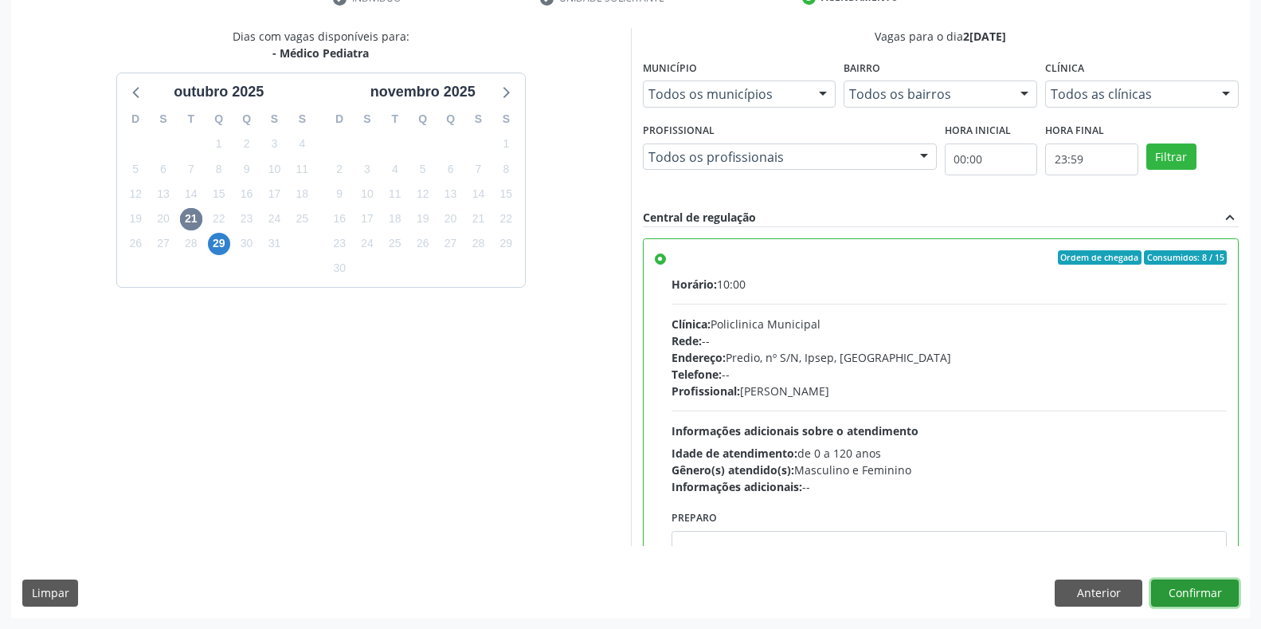
click at [1205, 582] on button "Confirmar" at bounding box center [1195, 592] width 88 height 27
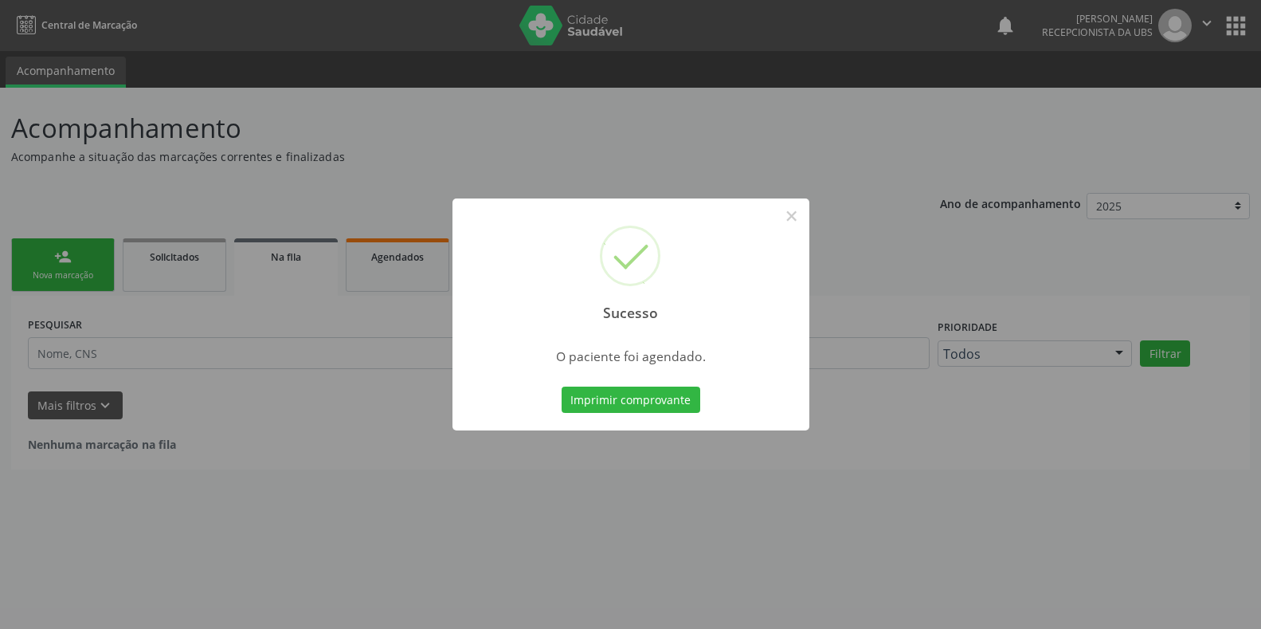
scroll to position [0, 0]
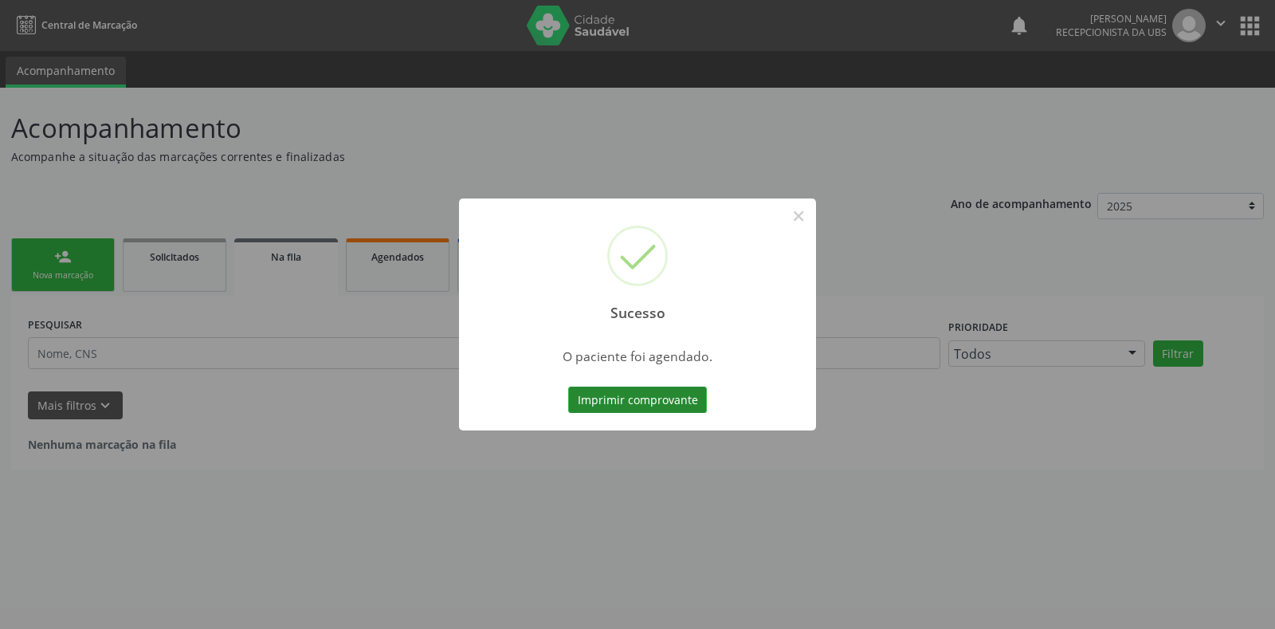
click at [676, 407] on button "Imprimir comprovante" at bounding box center [637, 399] width 139 height 27
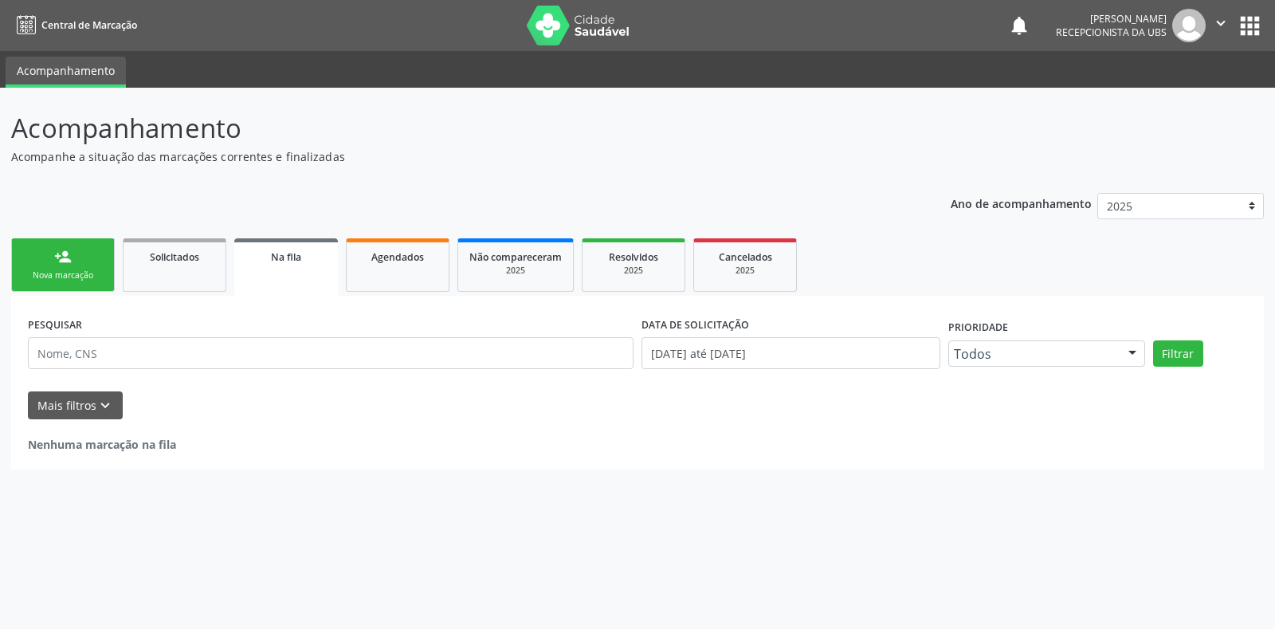
click at [70, 282] on link "person_add Nova marcação" at bounding box center [63, 264] width 104 height 53
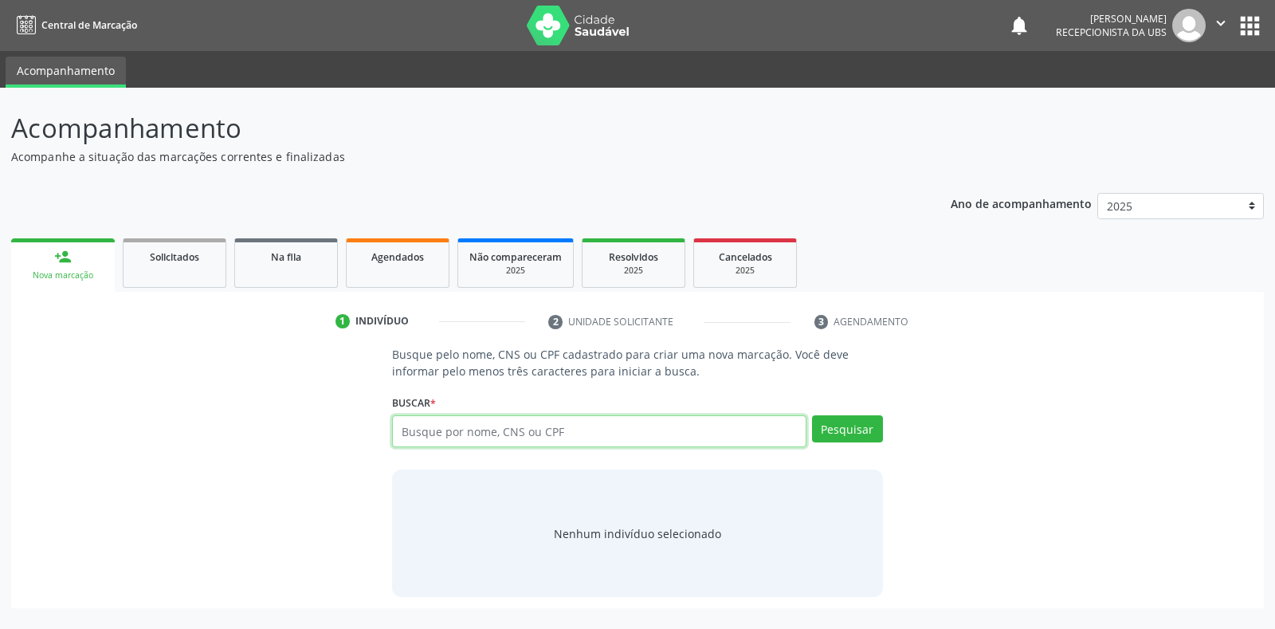
click at [448, 432] on input "text" at bounding box center [598, 431] width 413 height 32
type input "898006358728239"
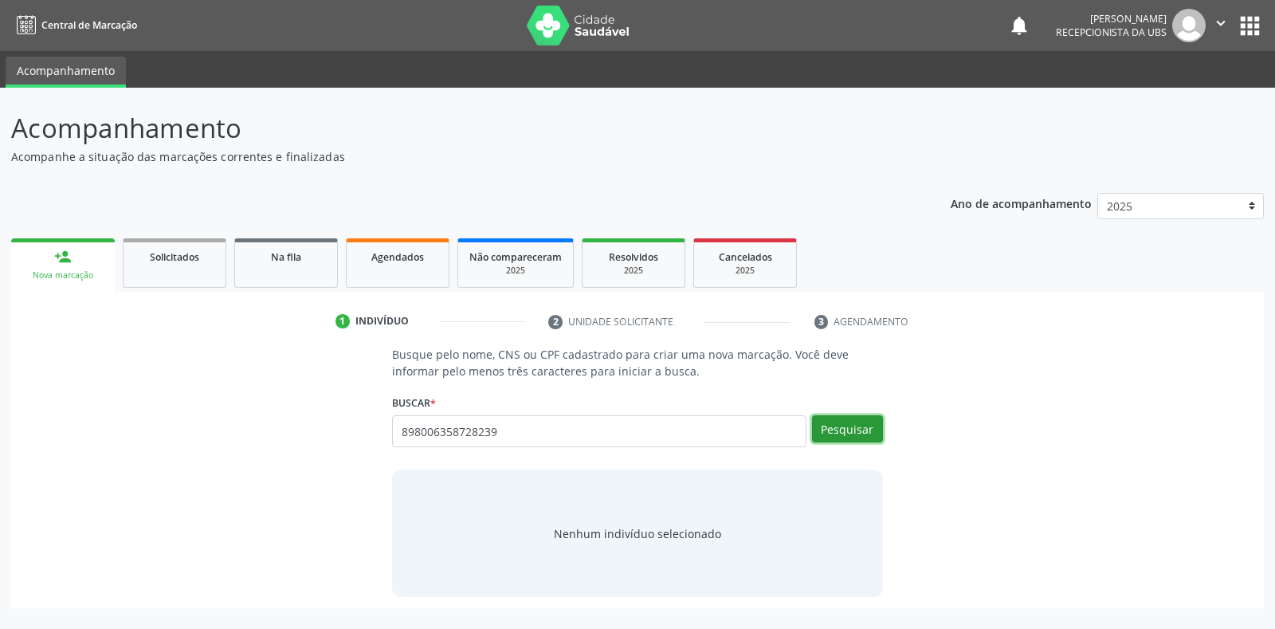
click at [840, 436] on button "Pesquisar" at bounding box center [847, 428] width 71 height 27
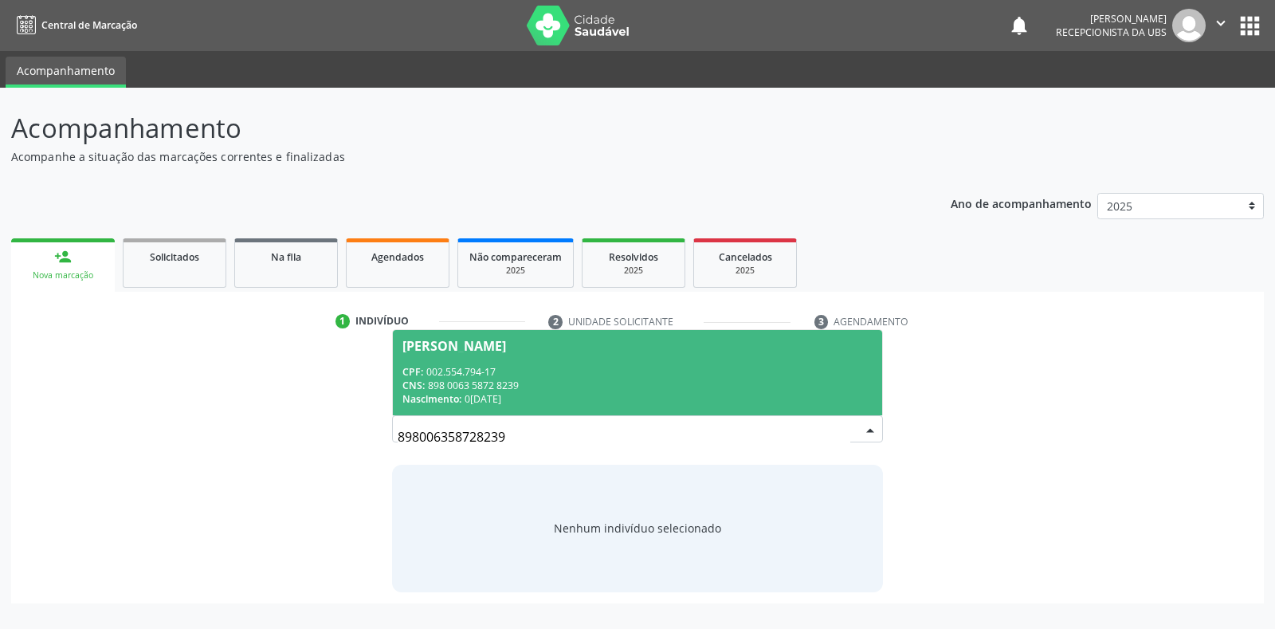
click at [719, 349] on div "Maysa Isabella Oliveira de Lima" at bounding box center [636, 345] width 469 height 13
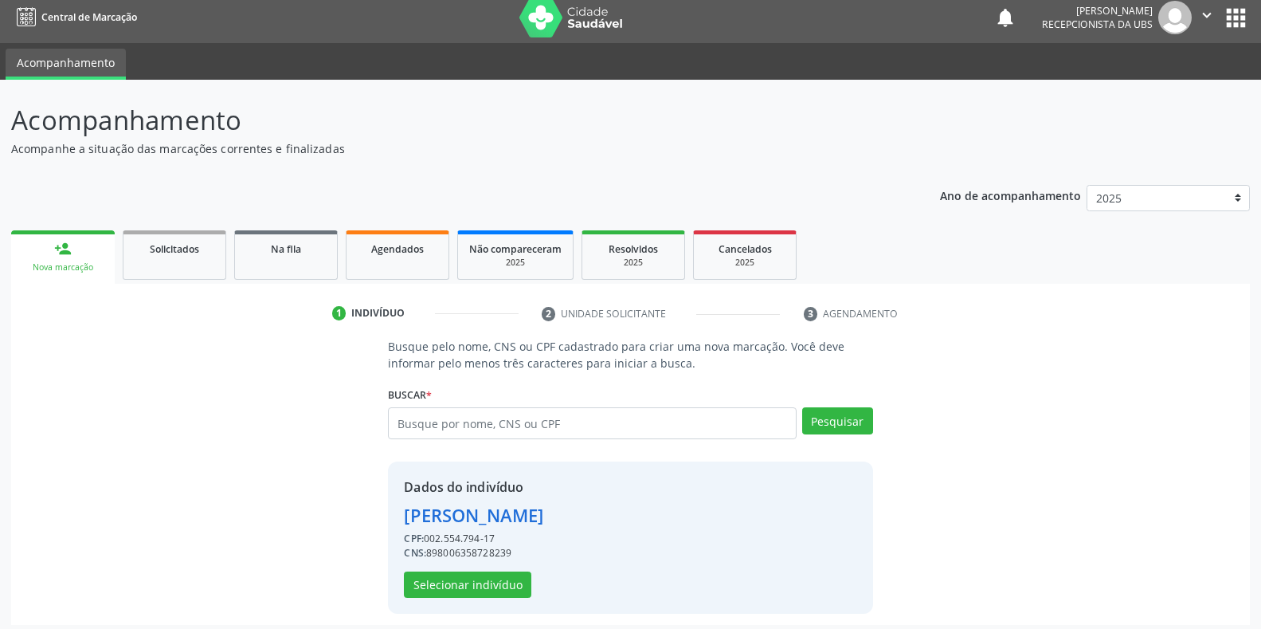
scroll to position [15, 0]
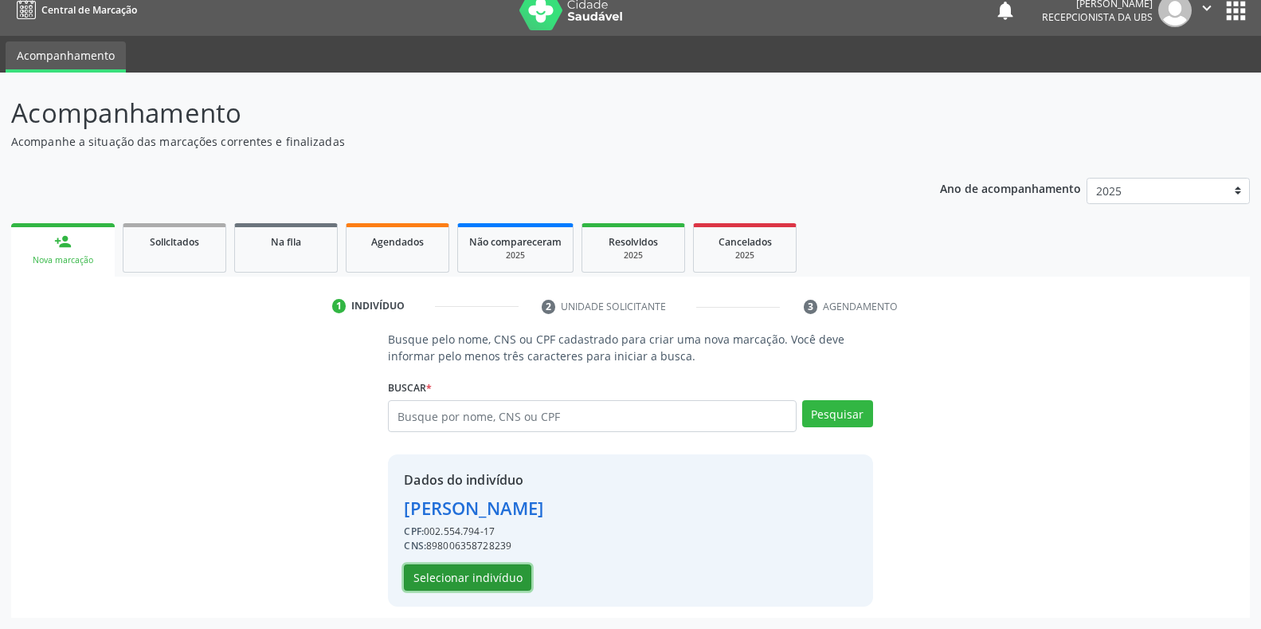
click at [476, 572] on button "Selecionar indivíduo" at bounding box center [467, 577] width 127 height 27
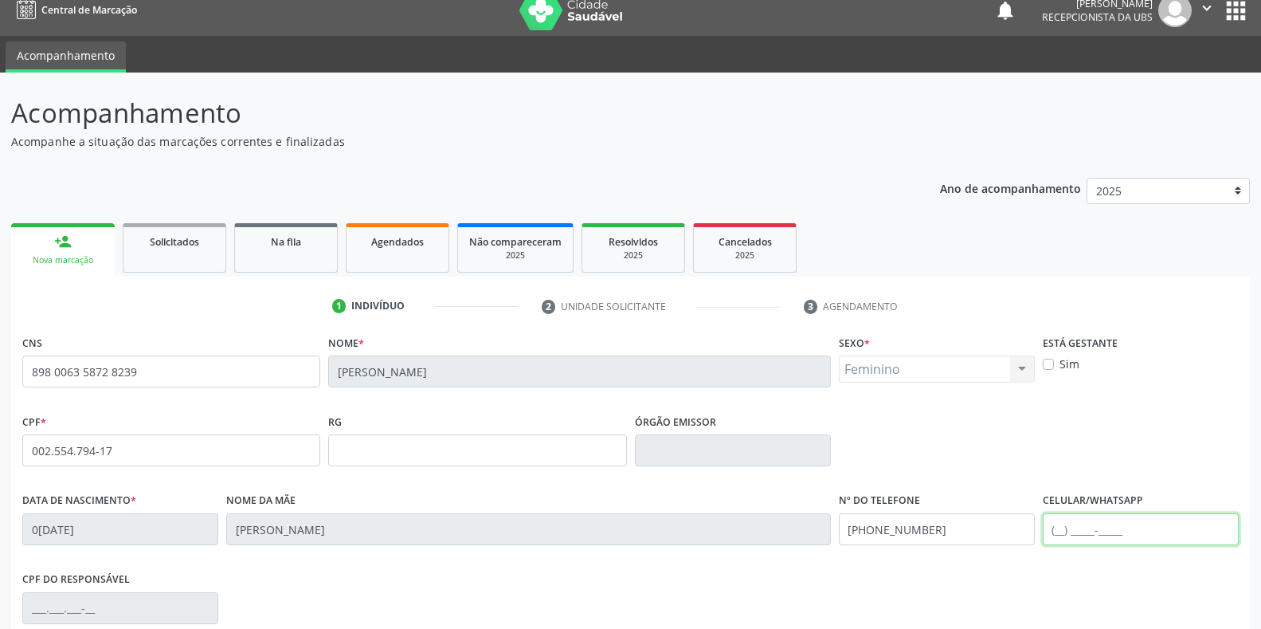
click at [1164, 532] on input "text" at bounding box center [1141, 529] width 196 height 32
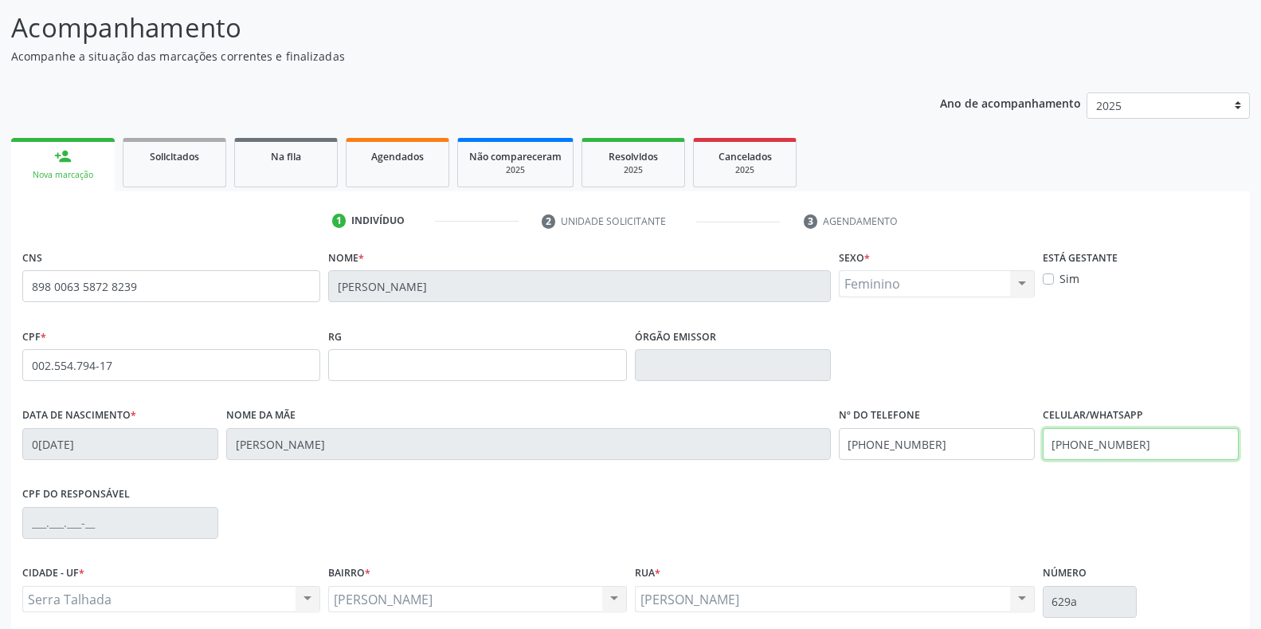
scroll to position [235, 0]
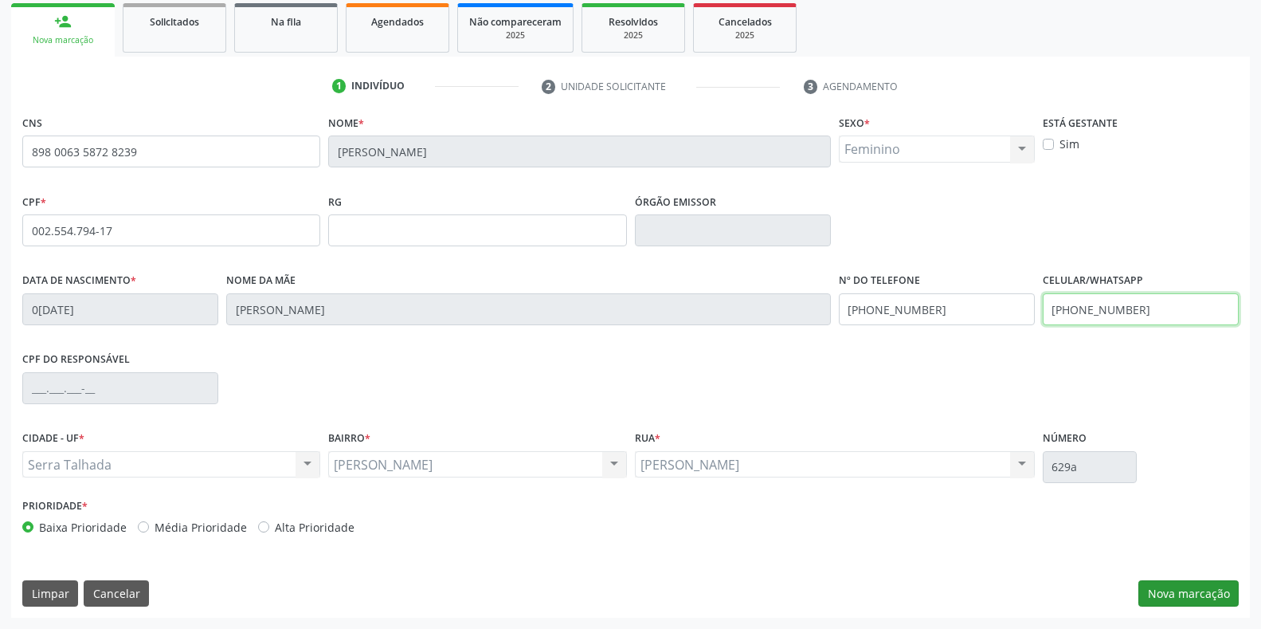
type input "(87) 98814-3925"
click at [1157, 586] on button "Nova marcação" at bounding box center [1188, 593] width 100 height 27
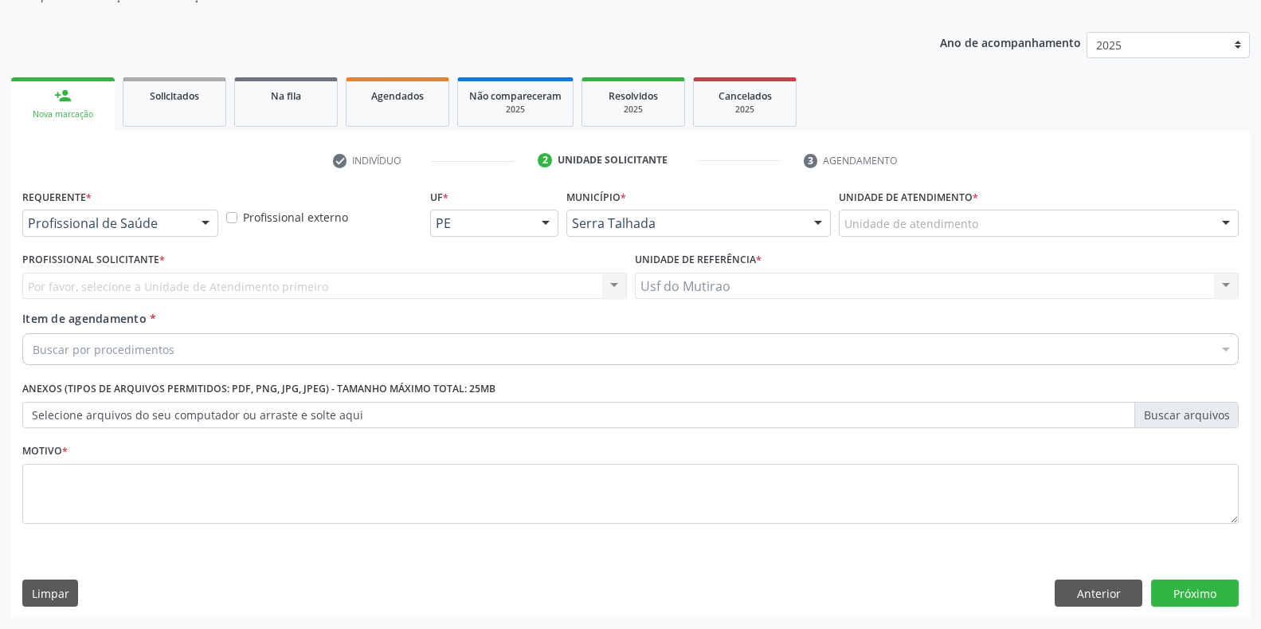
scroll to position [161, 0]
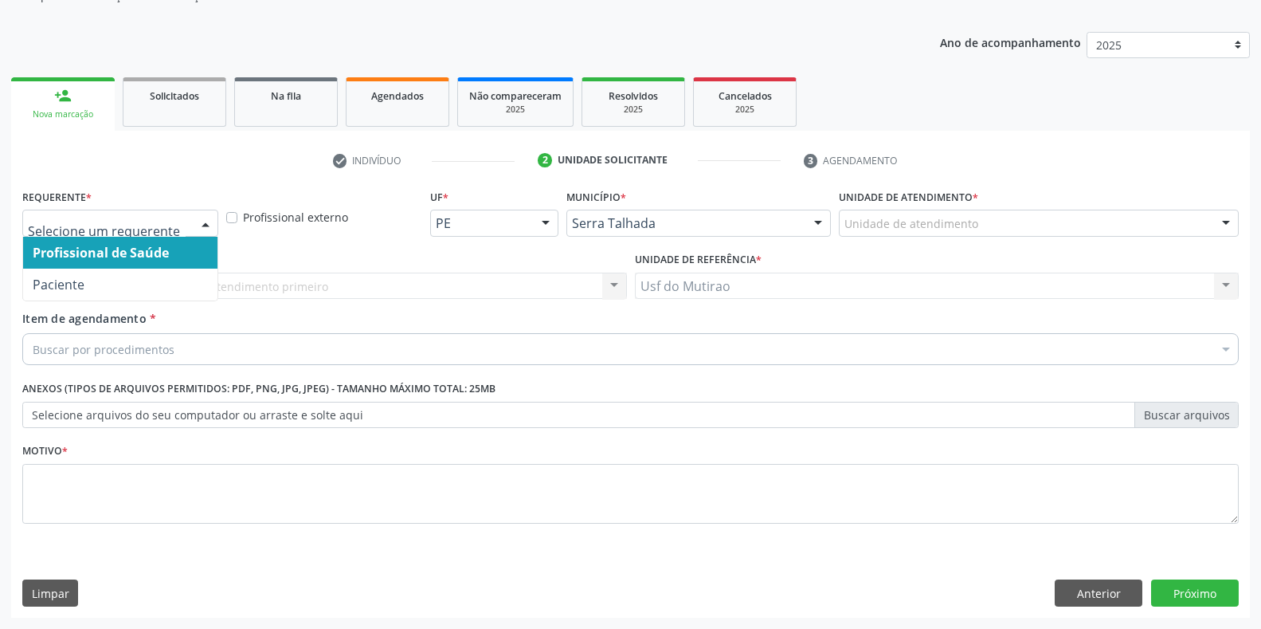
click at [139, 233] on div at bounding box center [120, 223] width 196 height 27
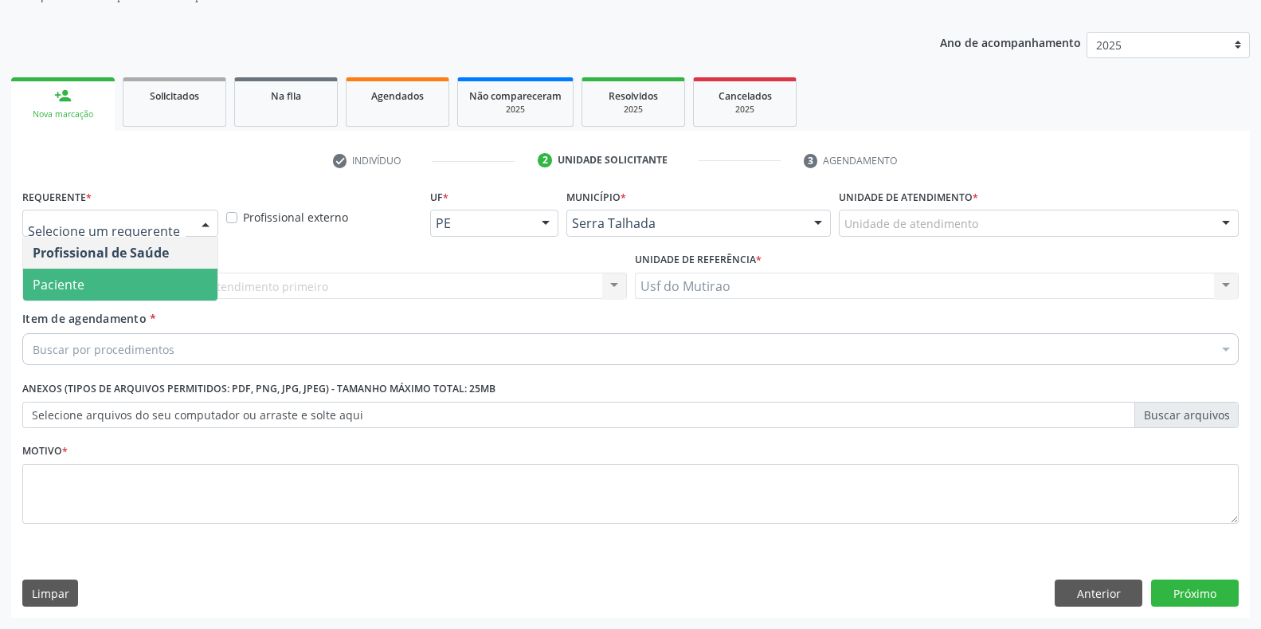
click at [138, 282] on span "Paciente" at bounding box center [120, 284] width 194 height 32
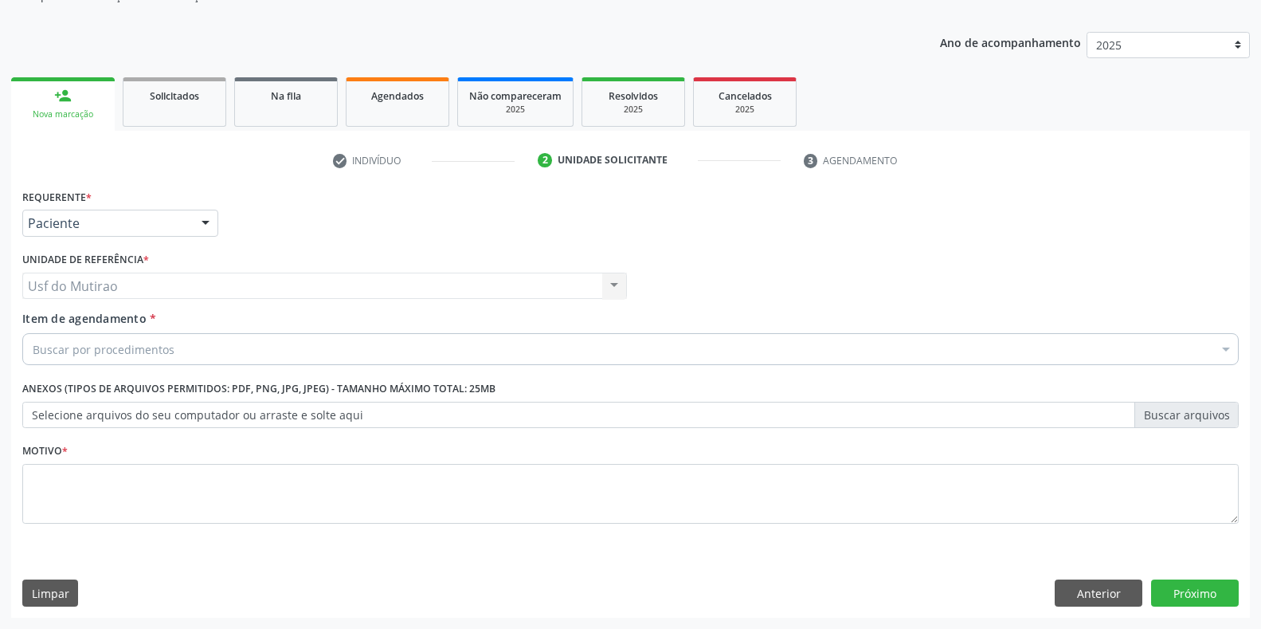
click at [172, 349] on div "Buscar por procedimentos" at bounding box center [630, 349] width 1216 height 32
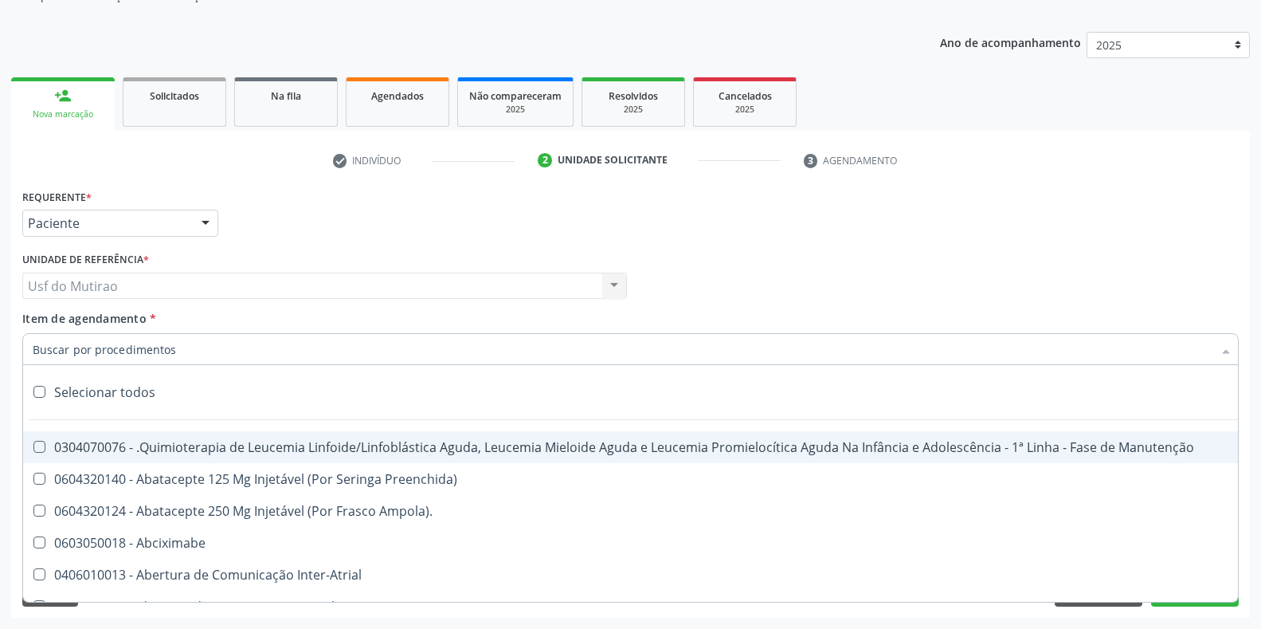
click at [194, 338] on input "Item de agendamento *" at bounding box center [623, 349] width 1180 height 32
paste input "PEDIATRA"
type input "PEDIATRA"
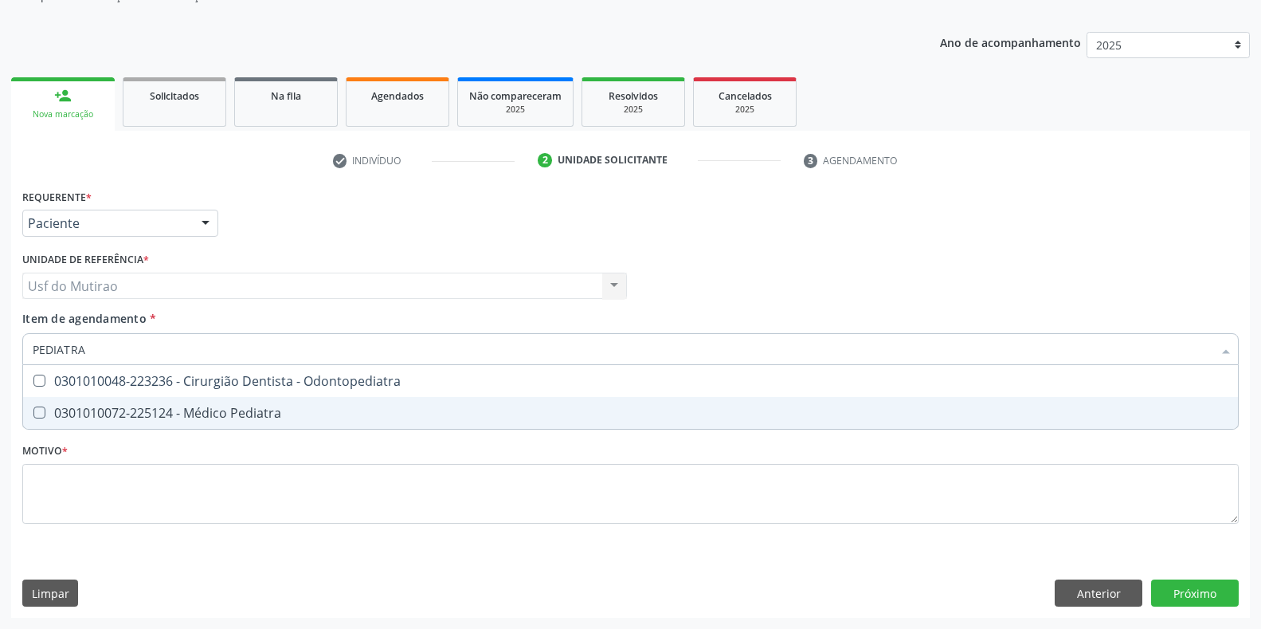
click at [237, 415] on div "0301010072-225124 - Médico Pediatra" at bounding box center [631, 412] width 1196 height 13
checkbox Pediatra "true"
click at [242, 526] on div "Requerente * Paciente Profissional de Saúde Paciente Nenhum resultado encontrad…" at bounding box center [630, 365] width 1216 height 361
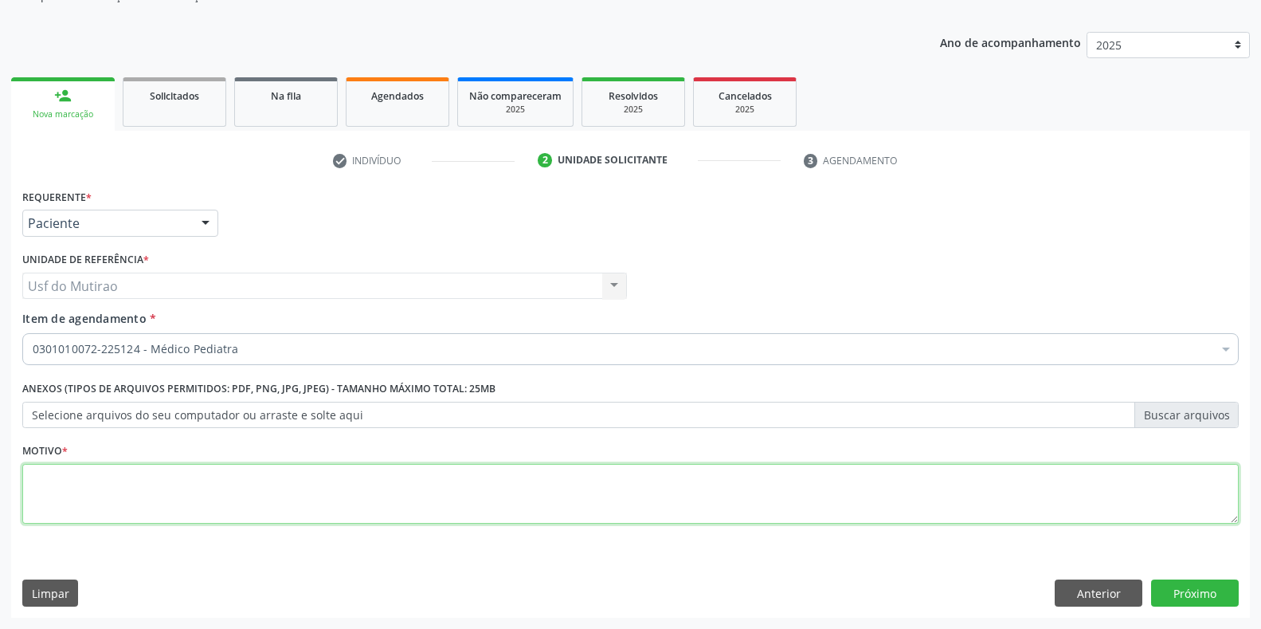
click at [676, 499] on textarea at bounding box center [630, 494] width 1216 height 61
type textarea "."
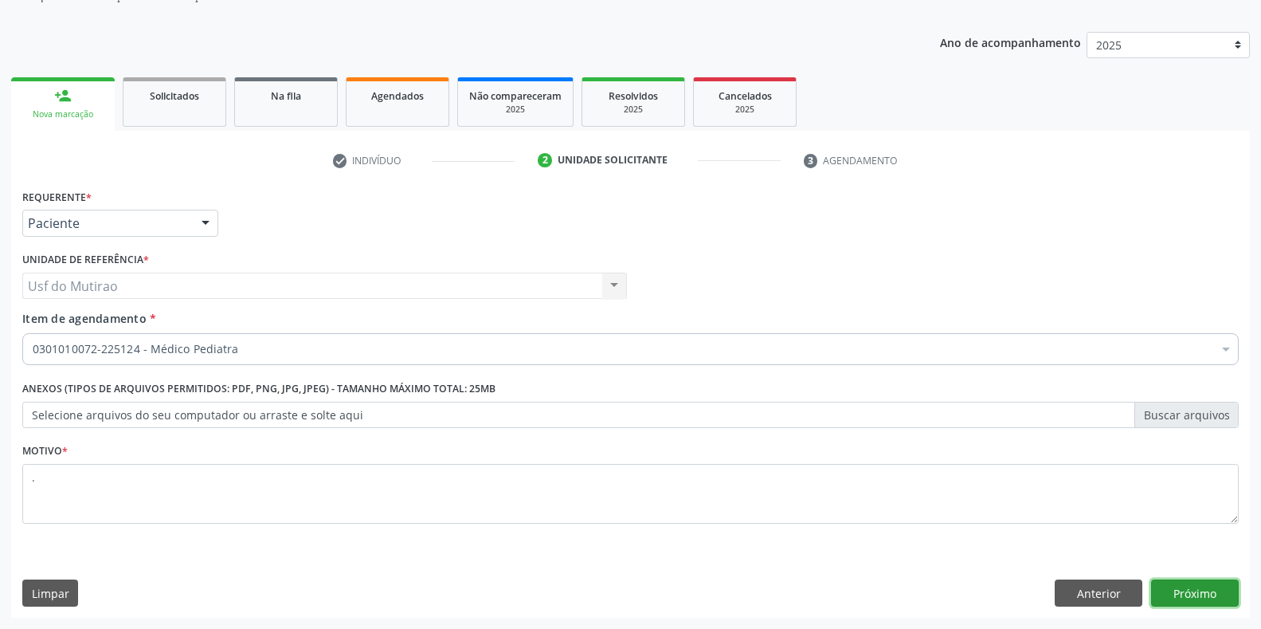
click at [1173, 589] on button "Próximo" at bounding box center [1195, 592] width 88 height 27
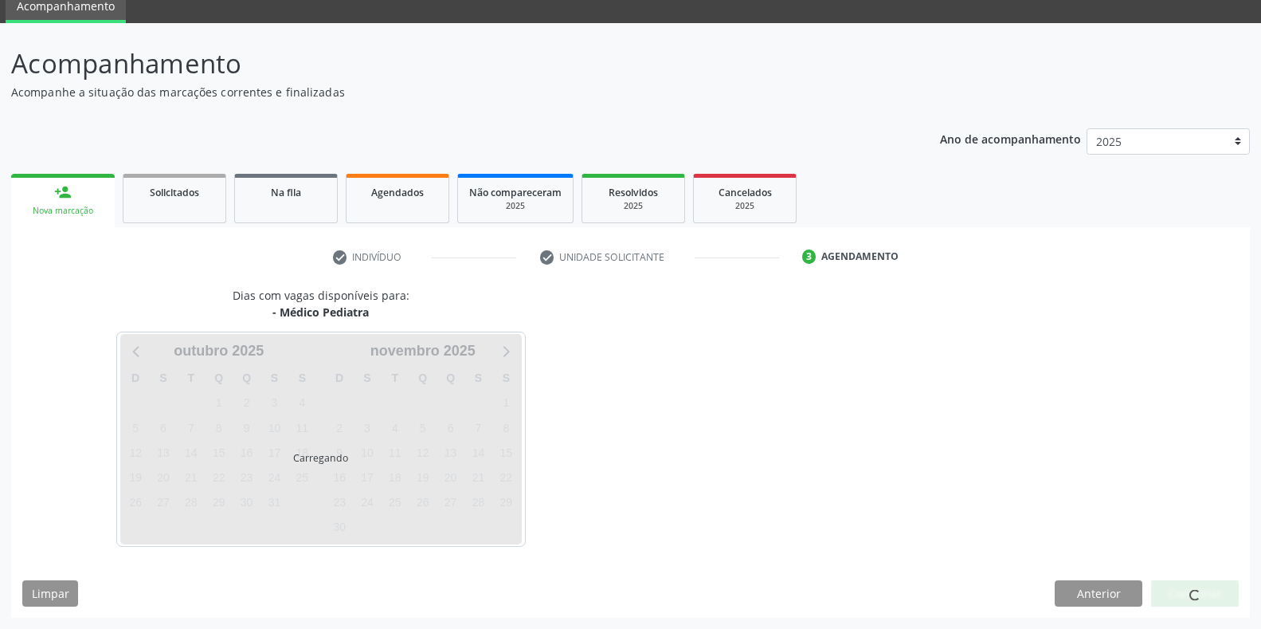
scroll to position [65, 0]
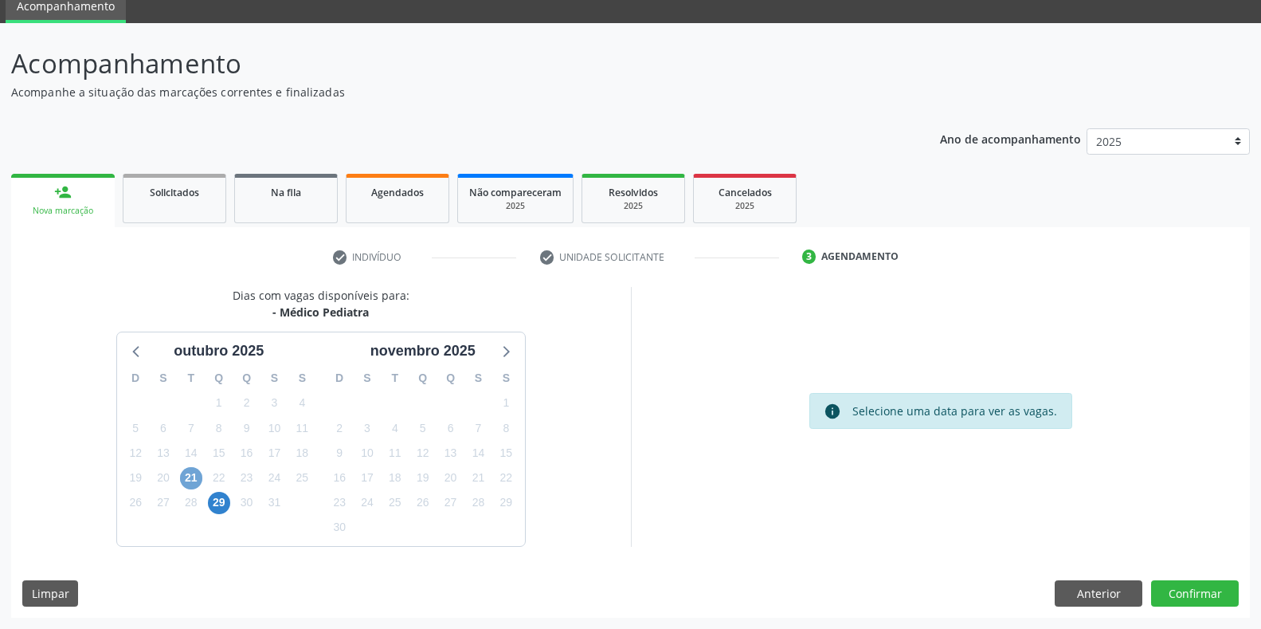
click at [196, 480] on span "21" at bounding box center [191, 478] width 22 height 22
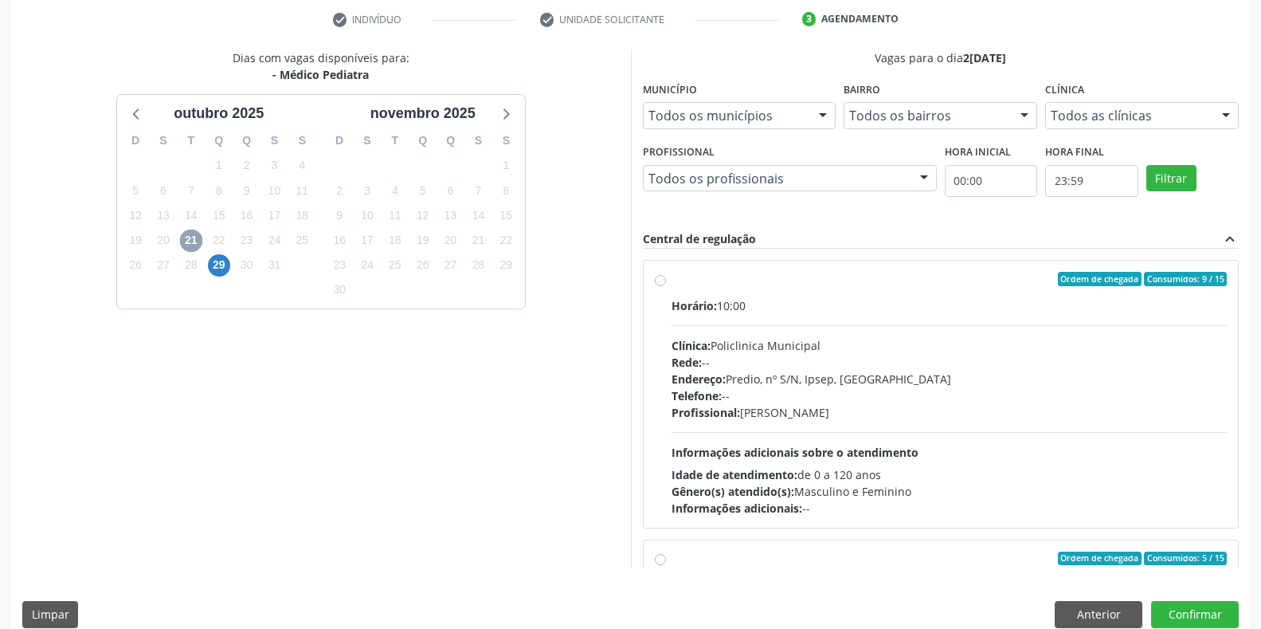
scroll to position [304, 0]
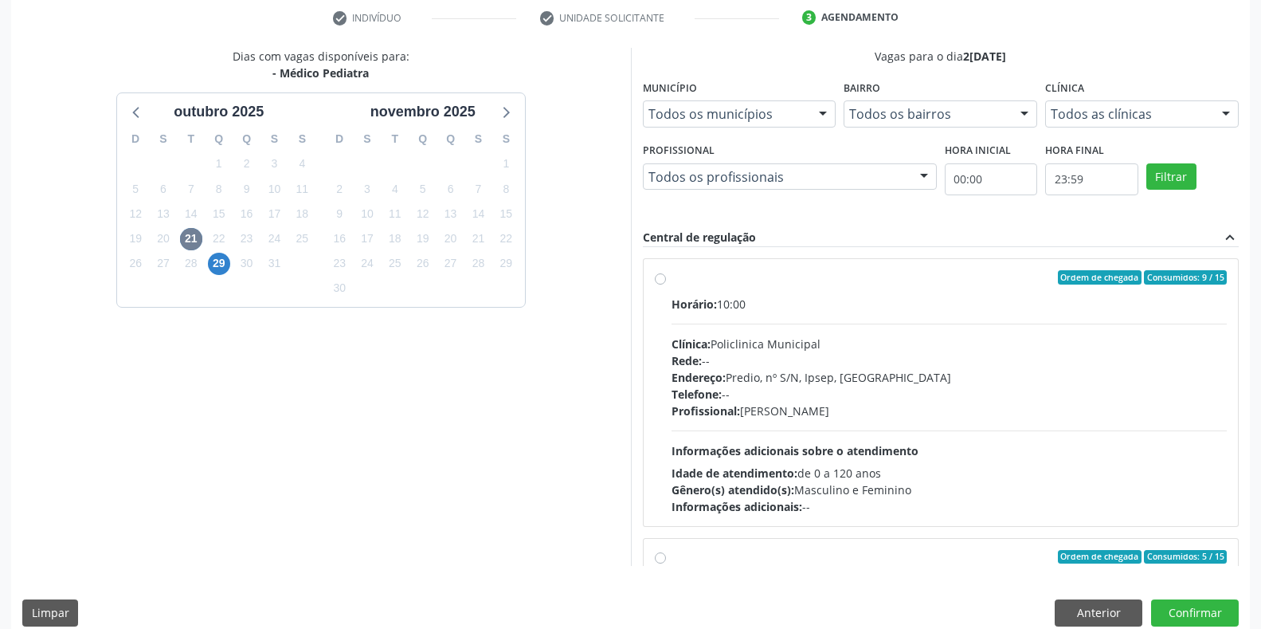
click at [738, 437] on div "Horário: 10:00 Clínica: Policlinica Municipal Rede: -- Endereço: Predio, nº S/N…" at bounding box center [950, 405] width 556 height 219
click at [666, 284] on input "Ordem de chegada Consumidos: 9 / 15 Horário: 10:00 Clínica: Policlinica Municip…" at bounding box center [660, 277] width 11 height 14
radio input "true"
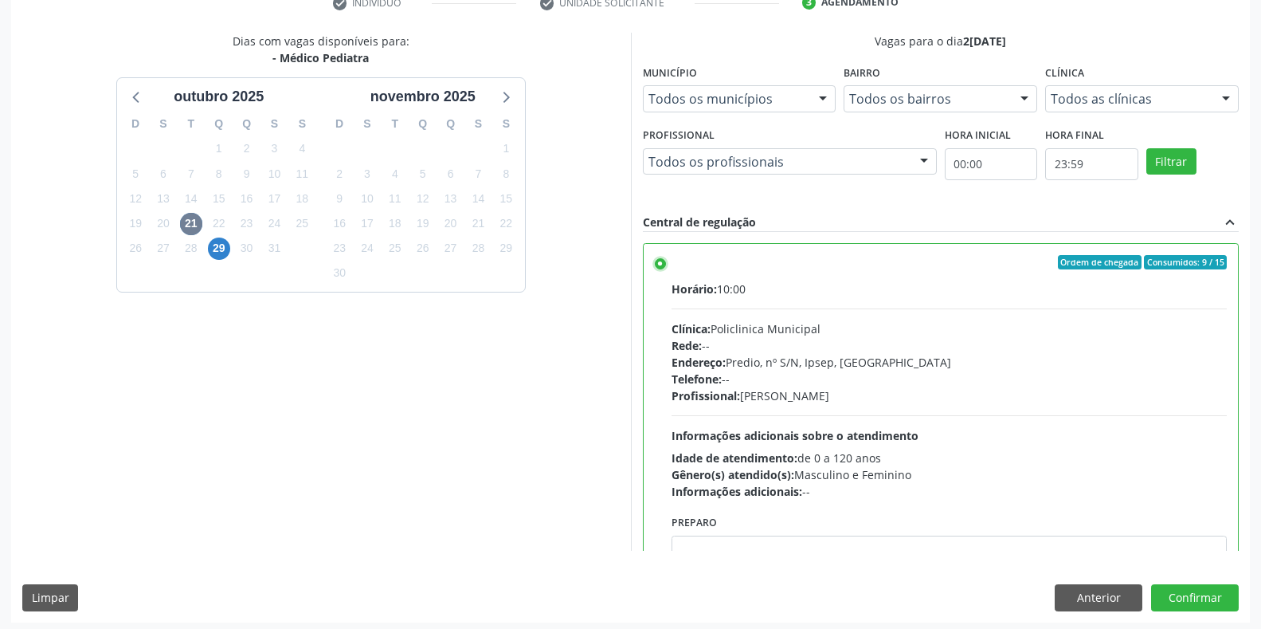
scroll to position [323, 0]
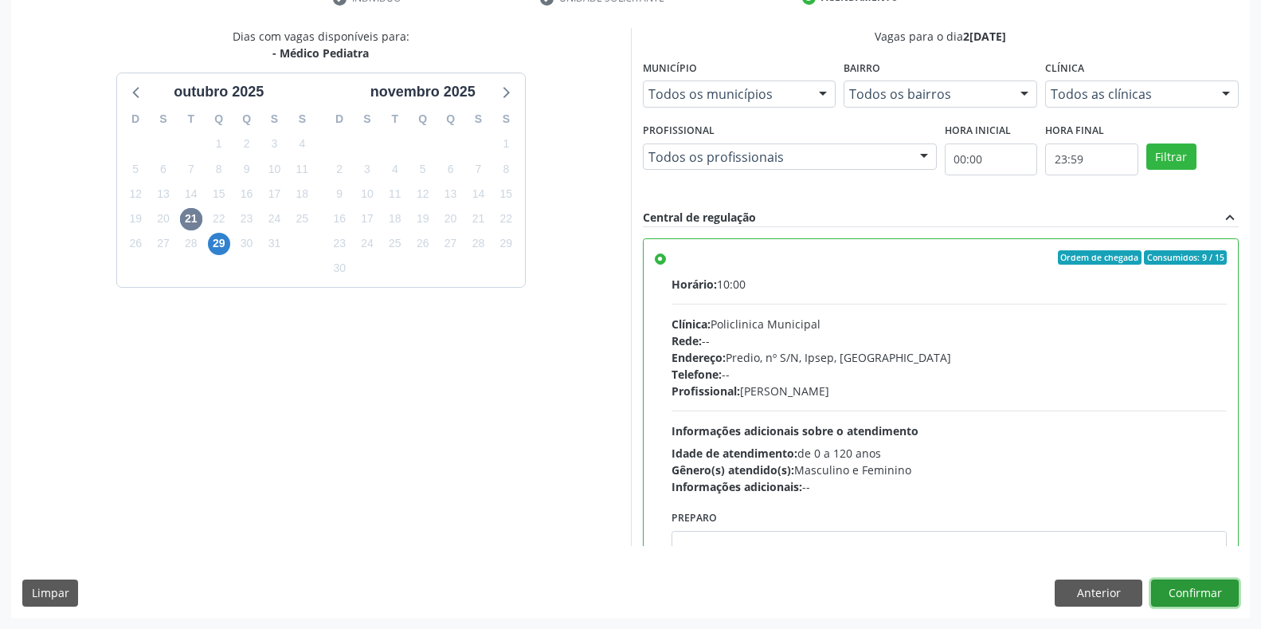
click at [1198, 588] on button "Confirmar" at bounding box center [1195, 592] width 88 height 27
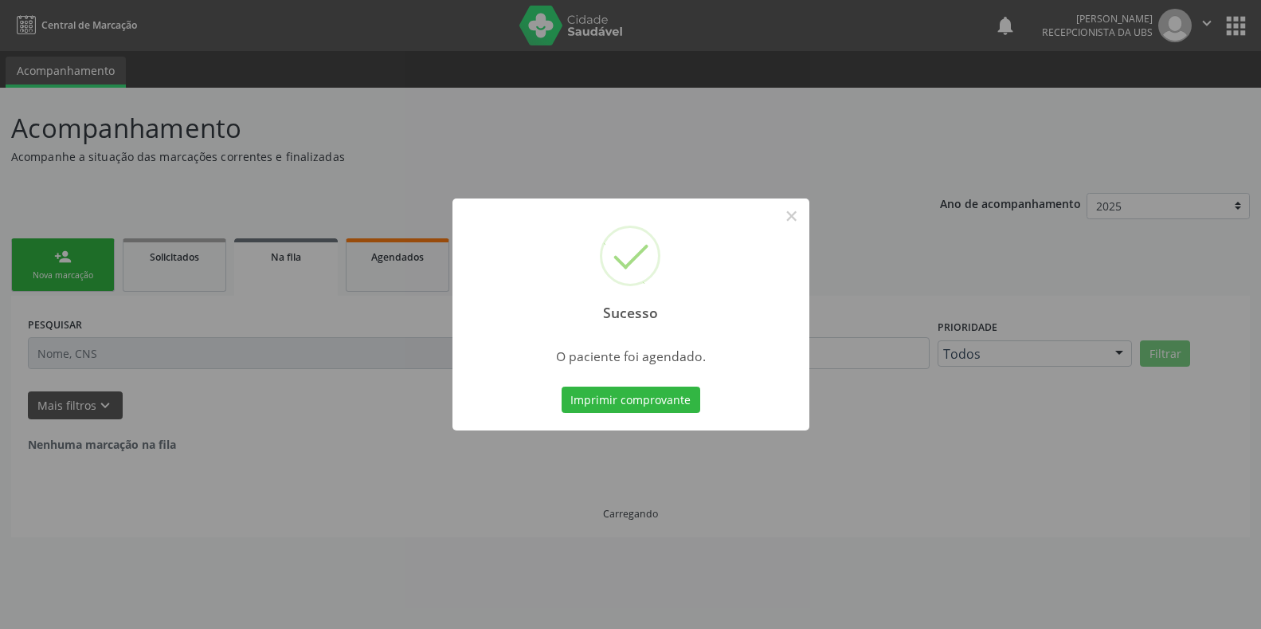
scroll to position [0, 0]
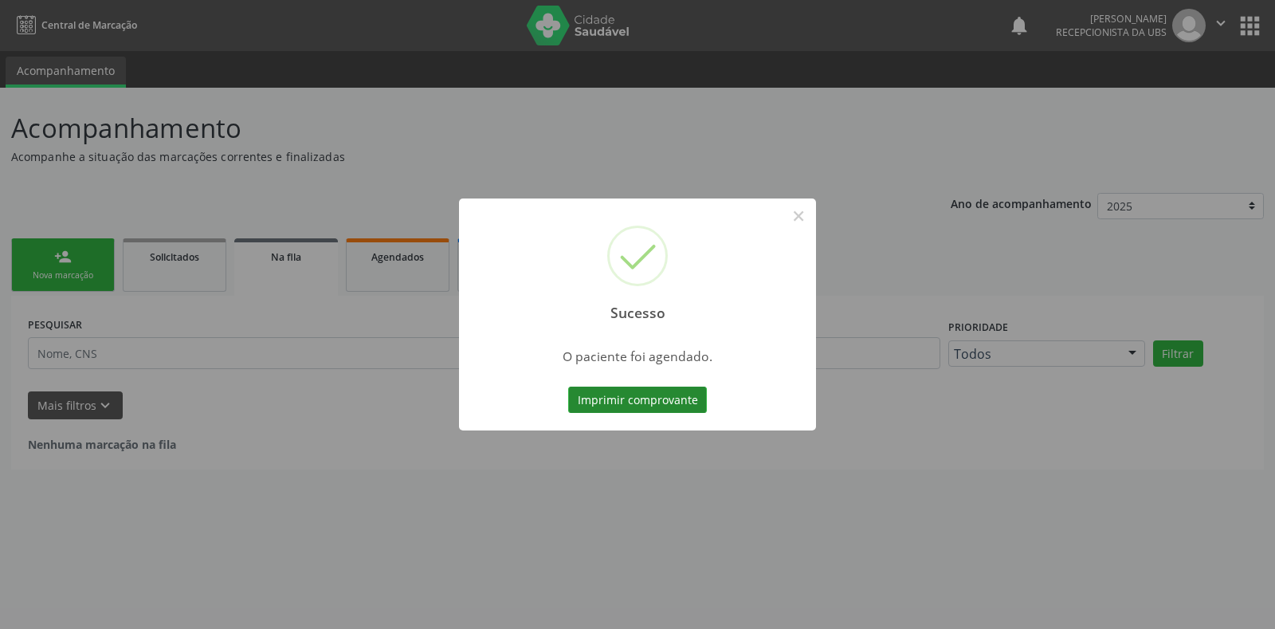
click at [607, 409] on button "Imprimir comprovante" at bounding box center [637, 399] width 139 height 27
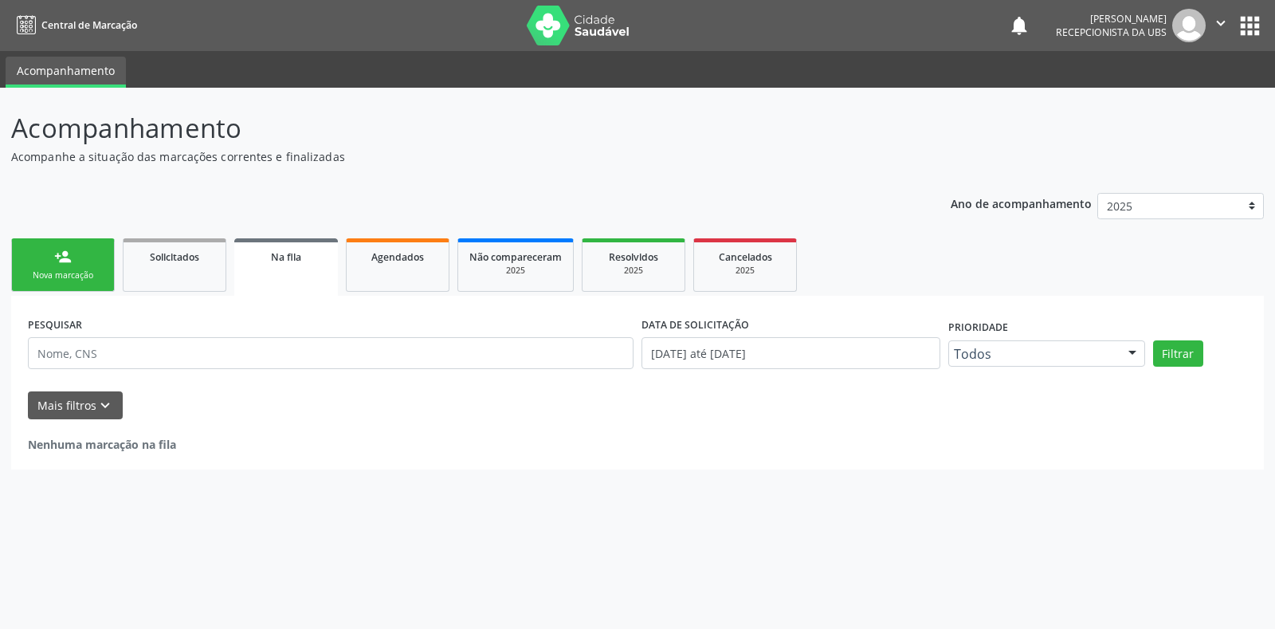
click at [785, 222] on div "Sucesso × O paciente foi agendado. Imprimir comprovante Cancel" at bounding box center [637, 314] width 1275 height 629
click at [57, 279] on div "Nova marcação" at bounding box center [63, 275] width 80 height 12
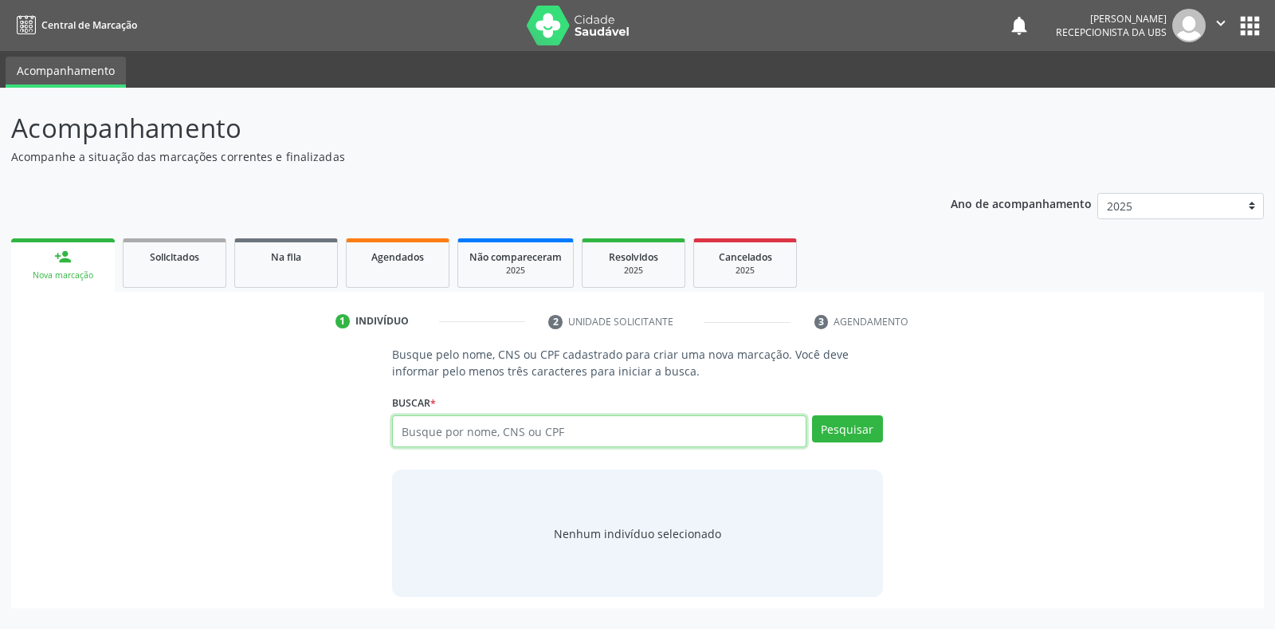
click at [483, 439] on input "text" at bounding box center [598, 431] width 413 height 32
type input "00675268451"
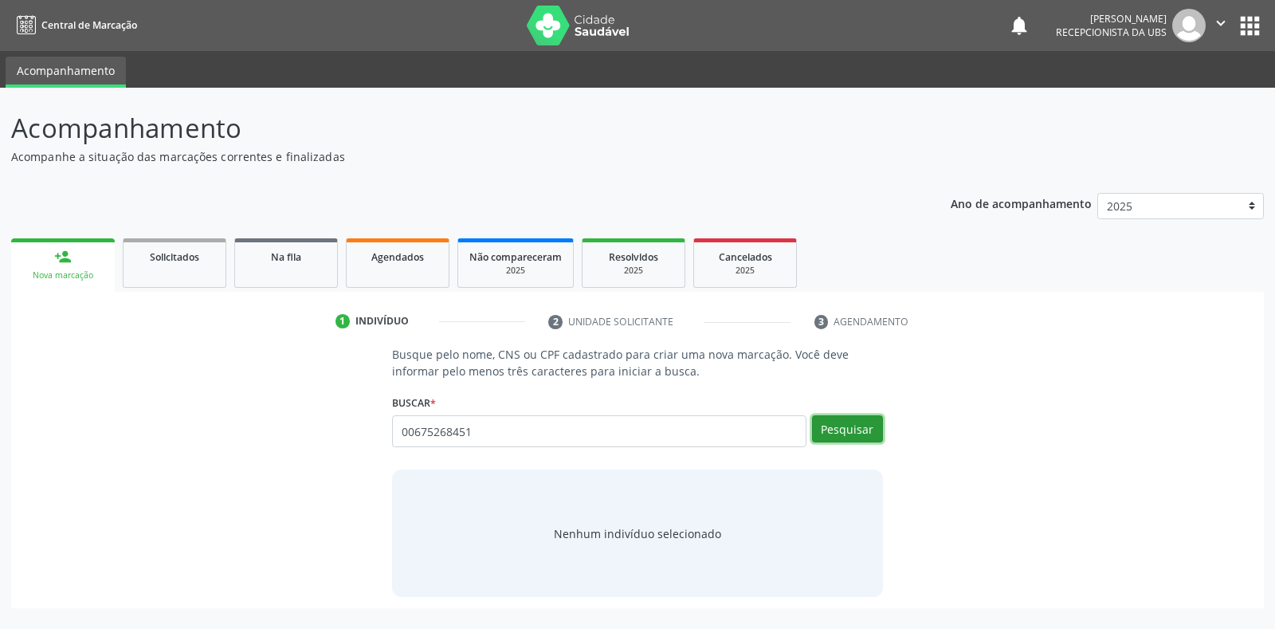
click at [857, 435] on button "Pesquisar" at bounding box center [847, 428] width 71 height 27
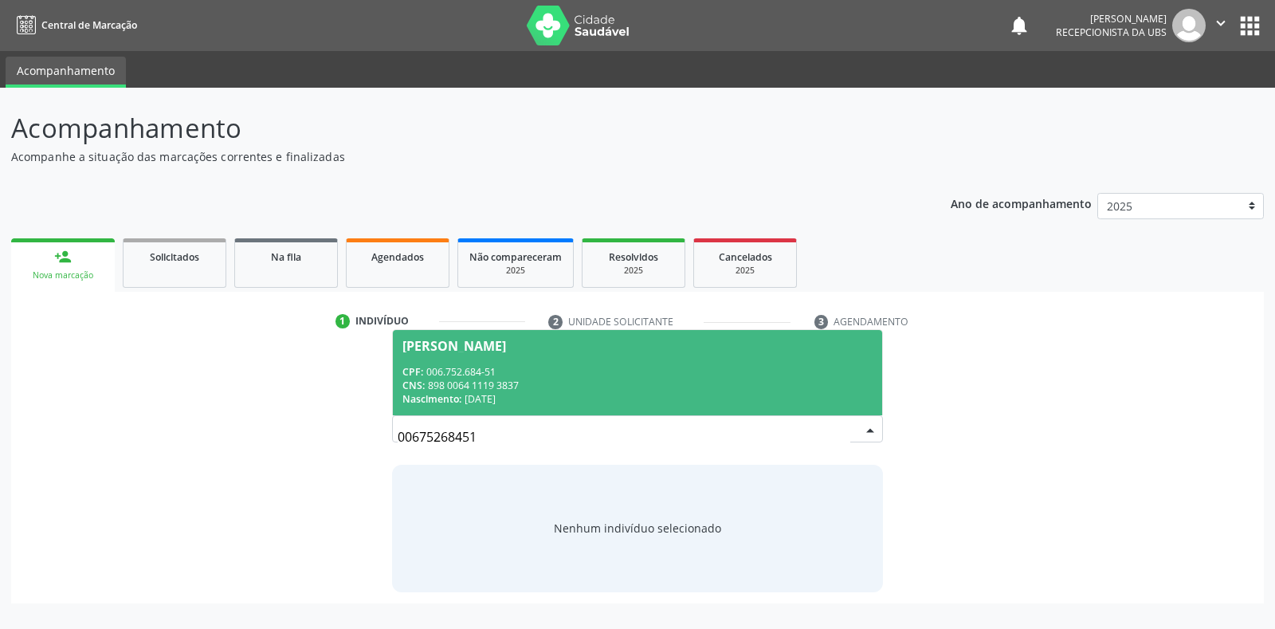
click at [750, 356] on span "Laysa Kauanny da Silva Melo CPF: 006.752.684-51 CNS: 898 0064 1119 3837 Nascime…" at bounding box center [637, 372] width 488 height 85
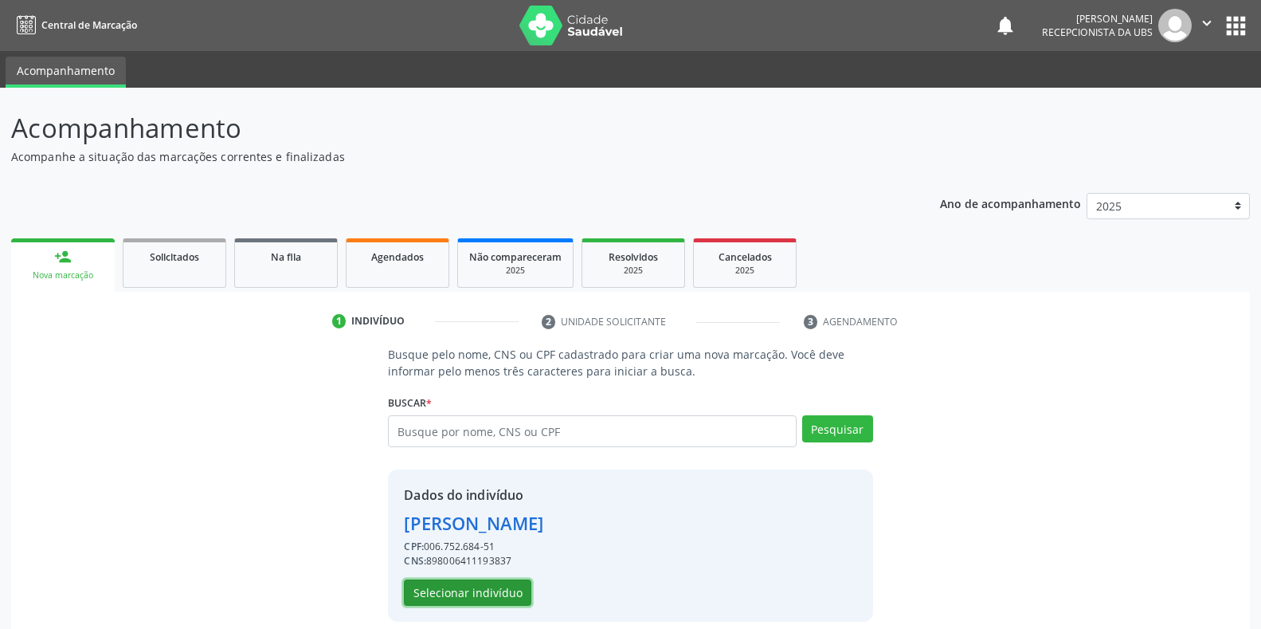
click at [474, 596] on button "Selecionar indivíduo" at bounding box center [467, 592] width 127 height 27
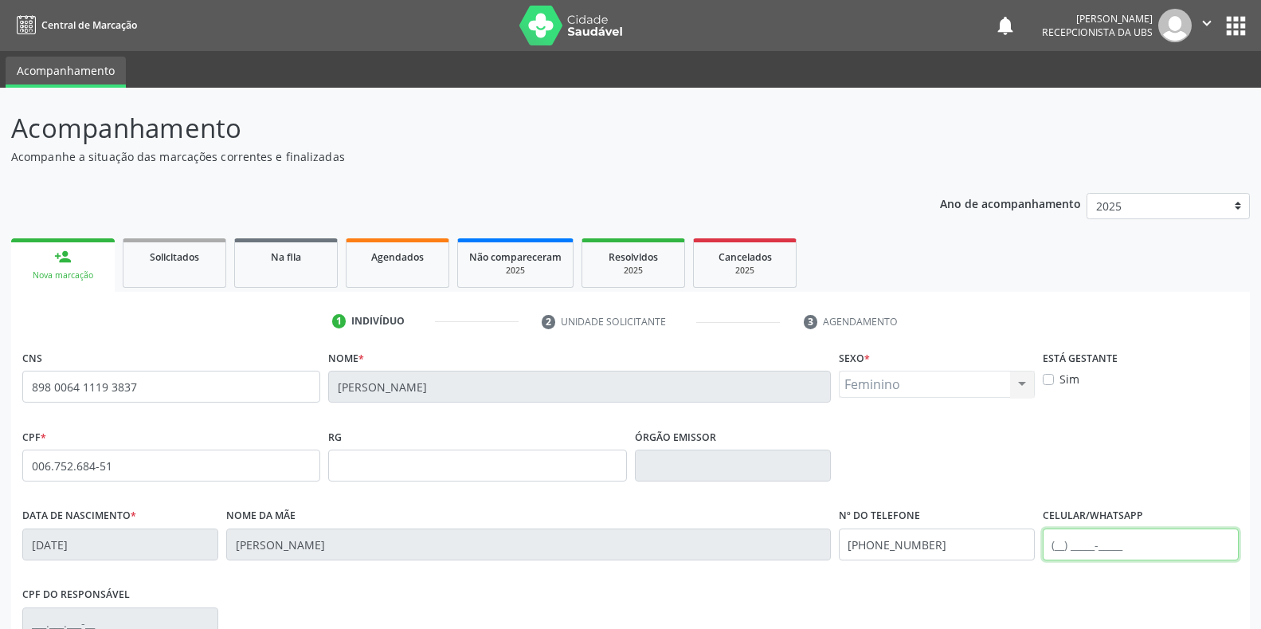
click at [1134, 550] on input "text" at bounding box center [1141, 544] width 196 height 32
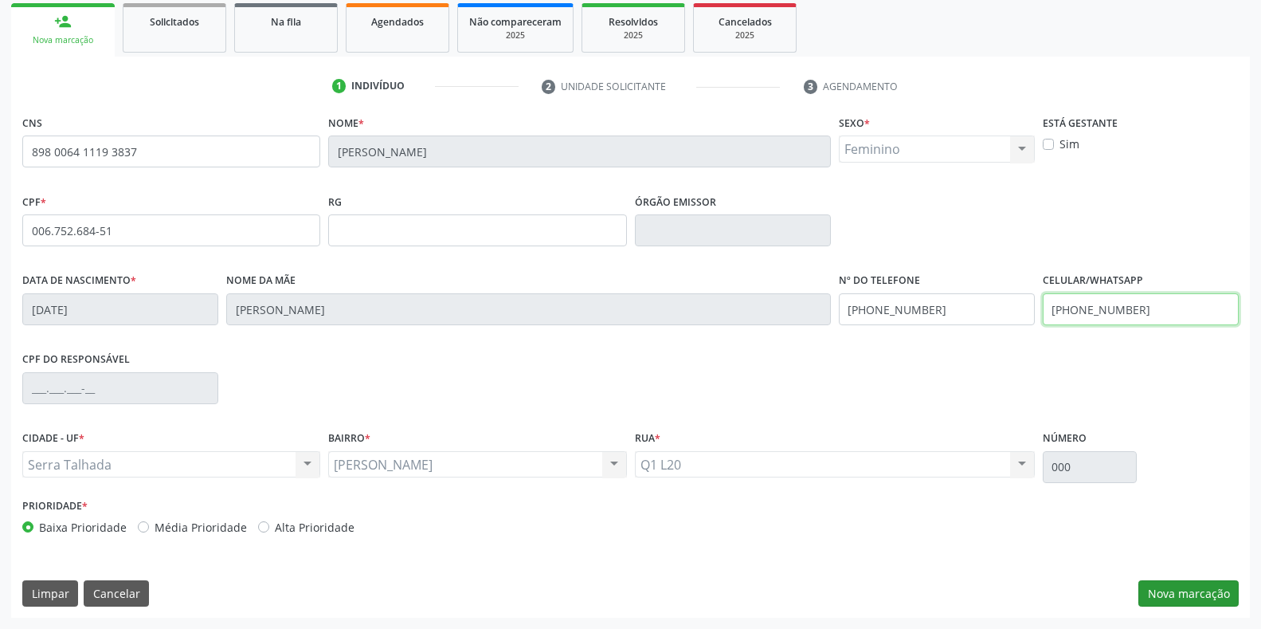
type input "(87) 98138-7493"
click at [1172, 592] on button "Nova marcação" at bounding box center [1188, 593] width 100 height 27
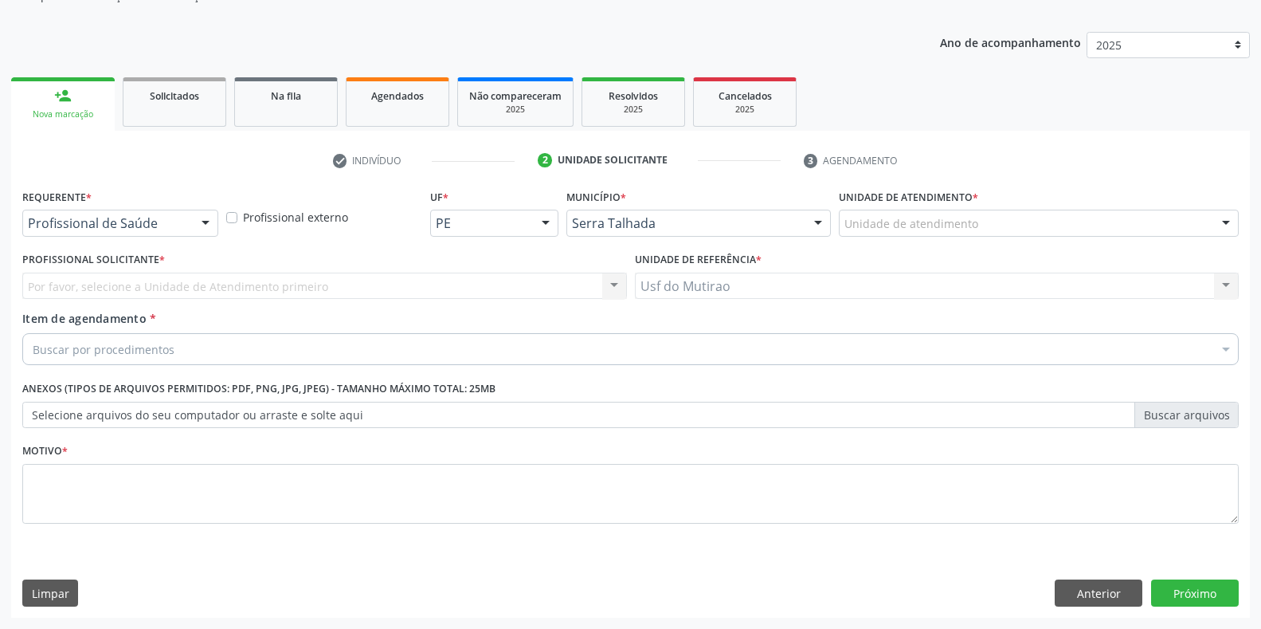
scroll to position [161, 0]
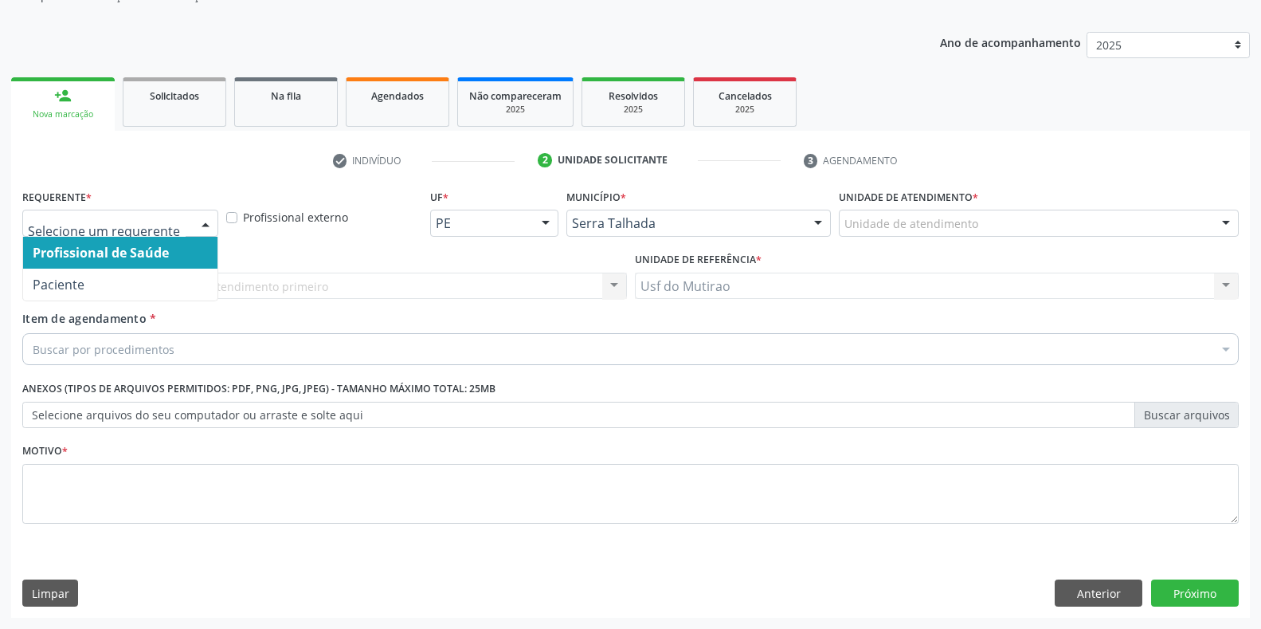
click at [190, 219] on div "Profissional de Saúde Paciente Nenhum resultado encontrado para: " " Não há nen…" at bounding box center [120, 223] width 196 height 27
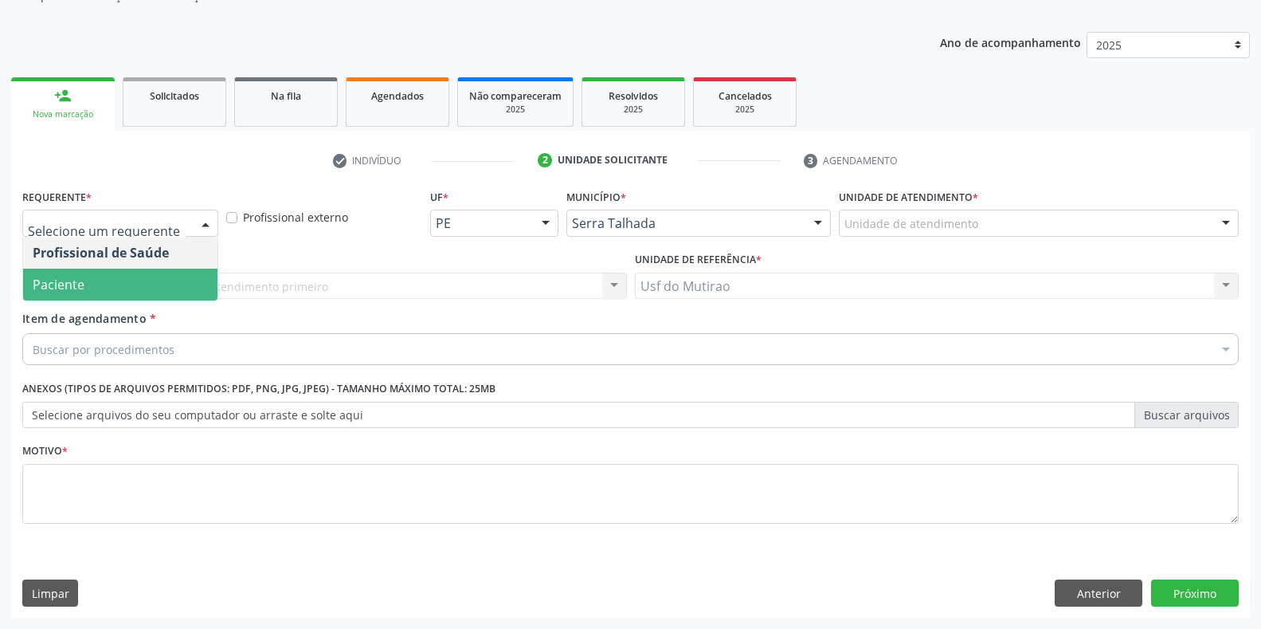
click at [129, 290] on span "Paciente" at bounding box center [120, 284] width 194 height 32
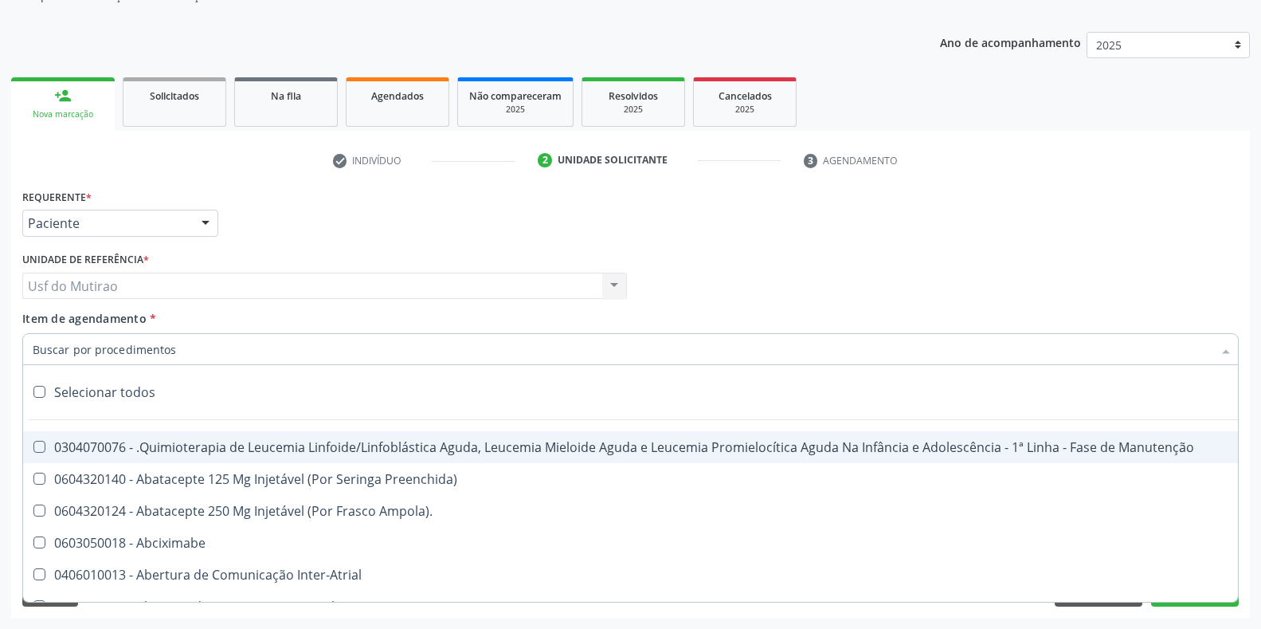
paste input "PEDIATRA"
type input "PEDIATRA"
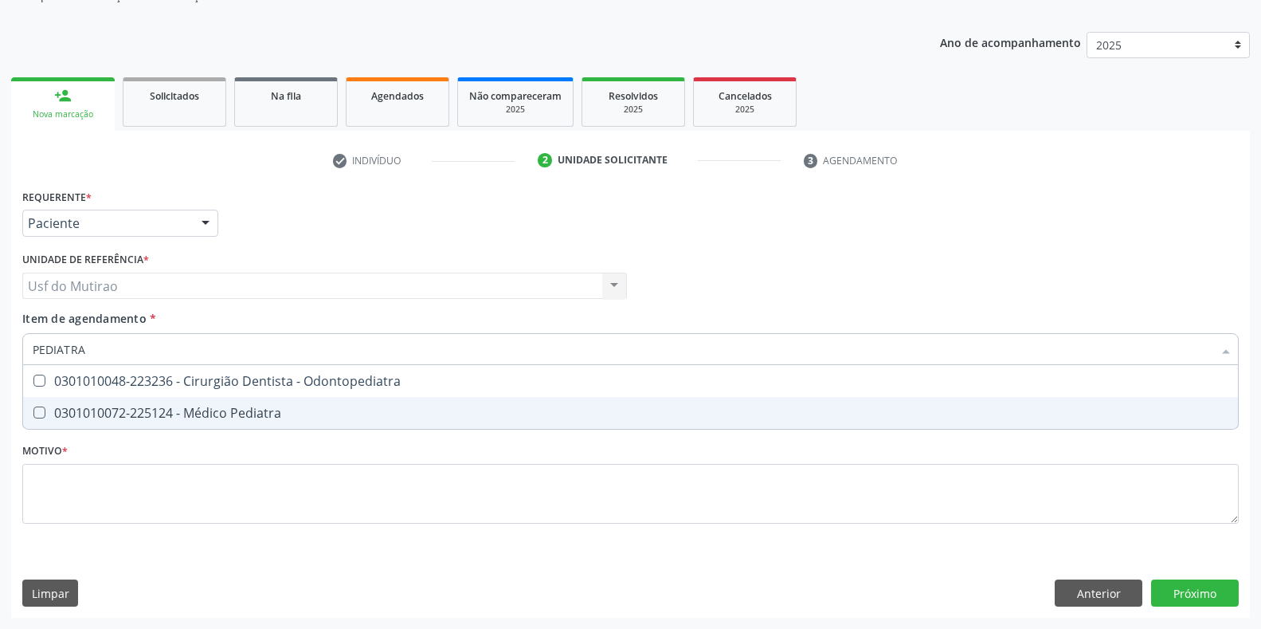
click at [160, 409] on div "0301010072-225124 - Médico Pediatra" at bounding box center [631, 412] width 1196 height 13
checkbox Pediatra "true"
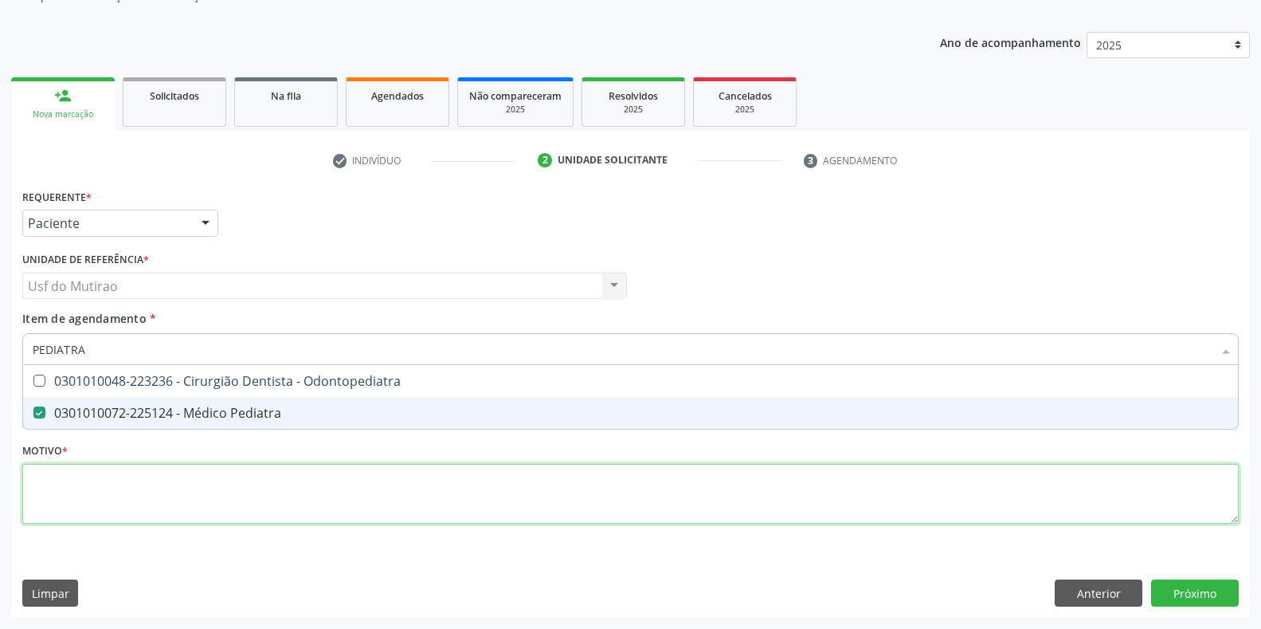
click at [217, 488] on div "Requerente * Paciente Profissional de Saúde Paciente Nenhum resultado encontrad…" at bounding box center [630, 365] width 1216 height 361
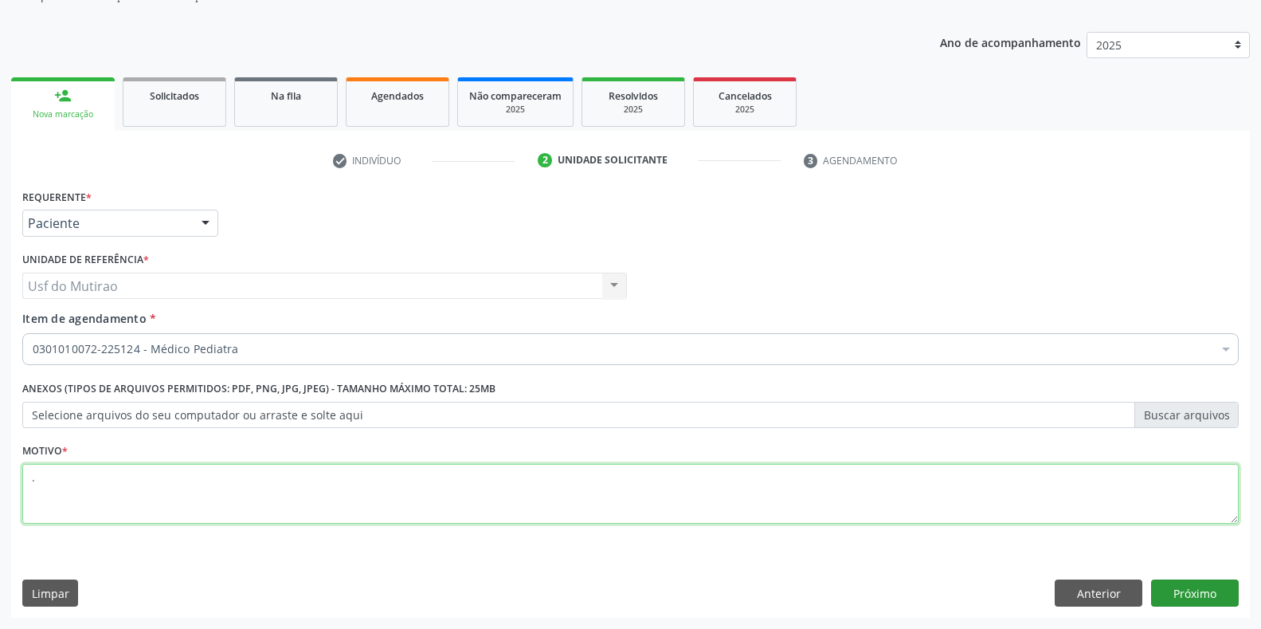
type textarea "."
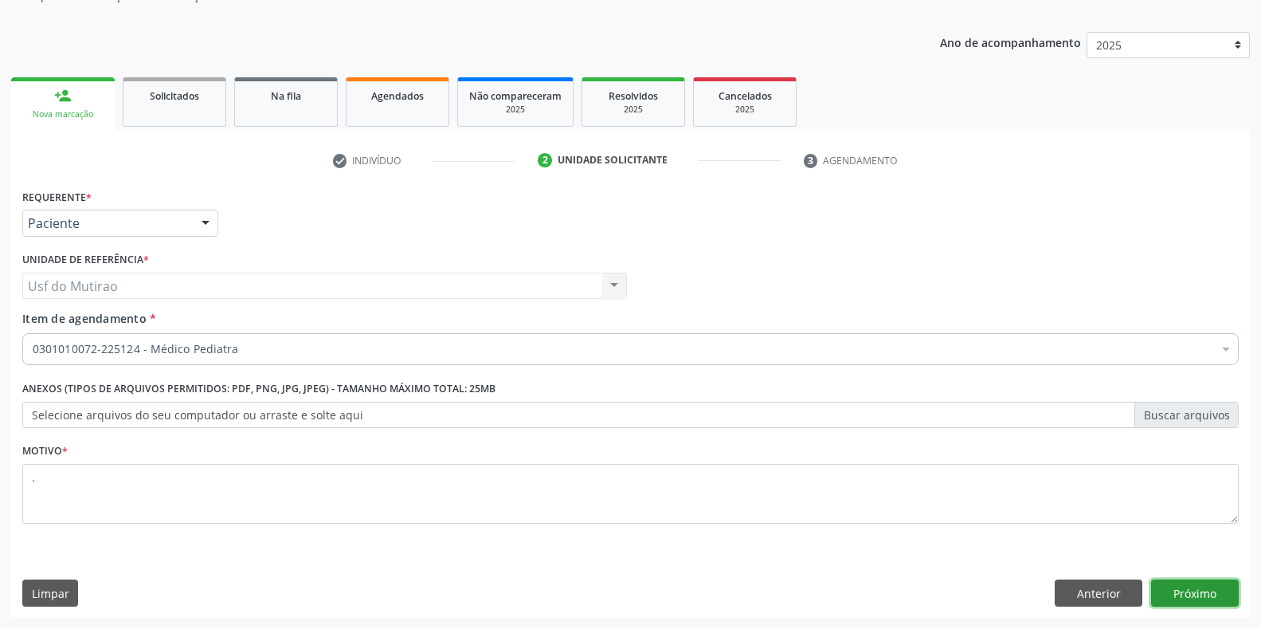
click at [1207, 592] on button "Próximo" at bounding box center [1195, 592] width 88 height 27
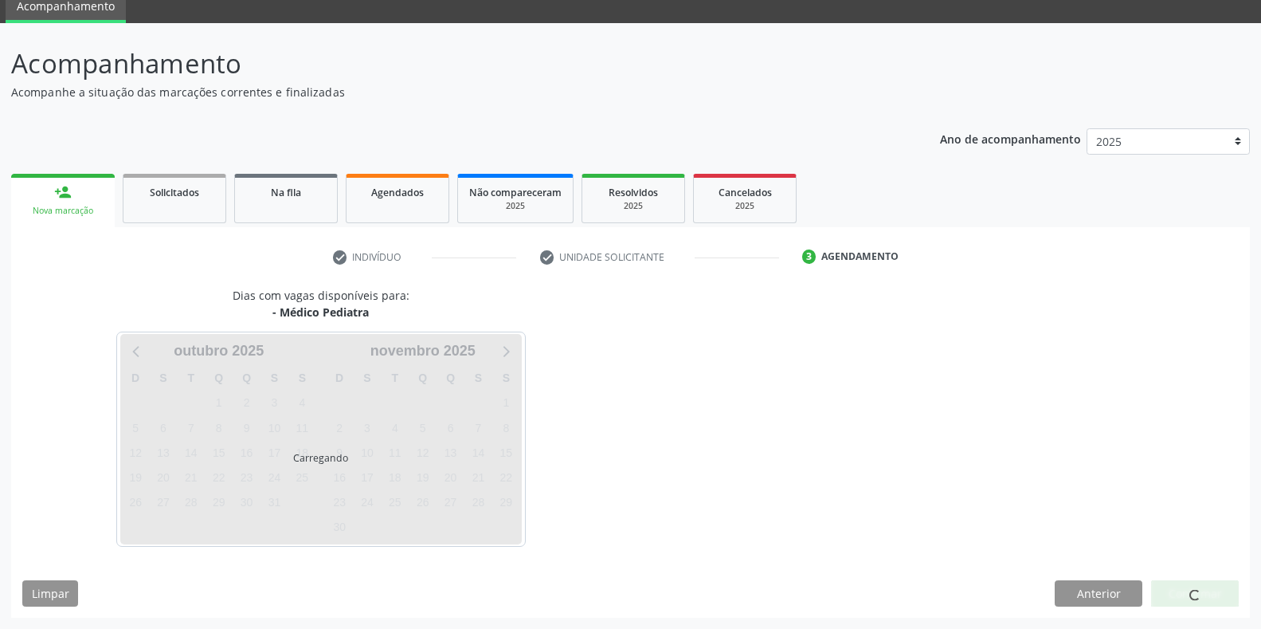
scroll to position [65, 0]
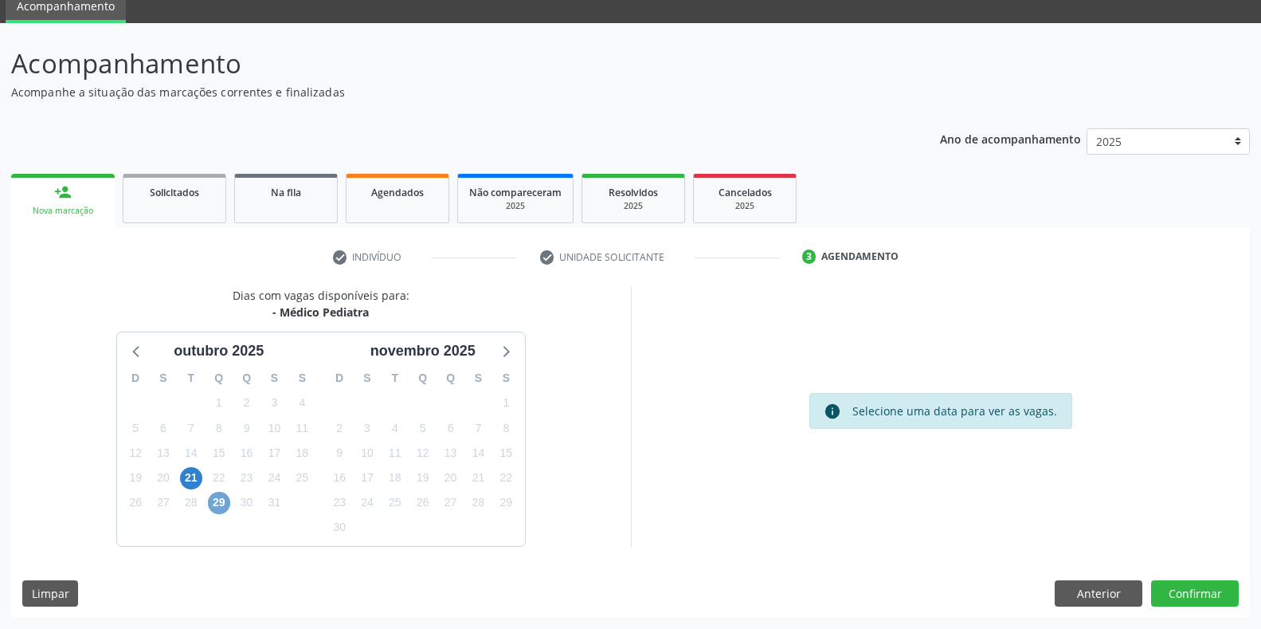
click at [218, 510] on span "29" at bounding box center [219, 503] width 22 height 22
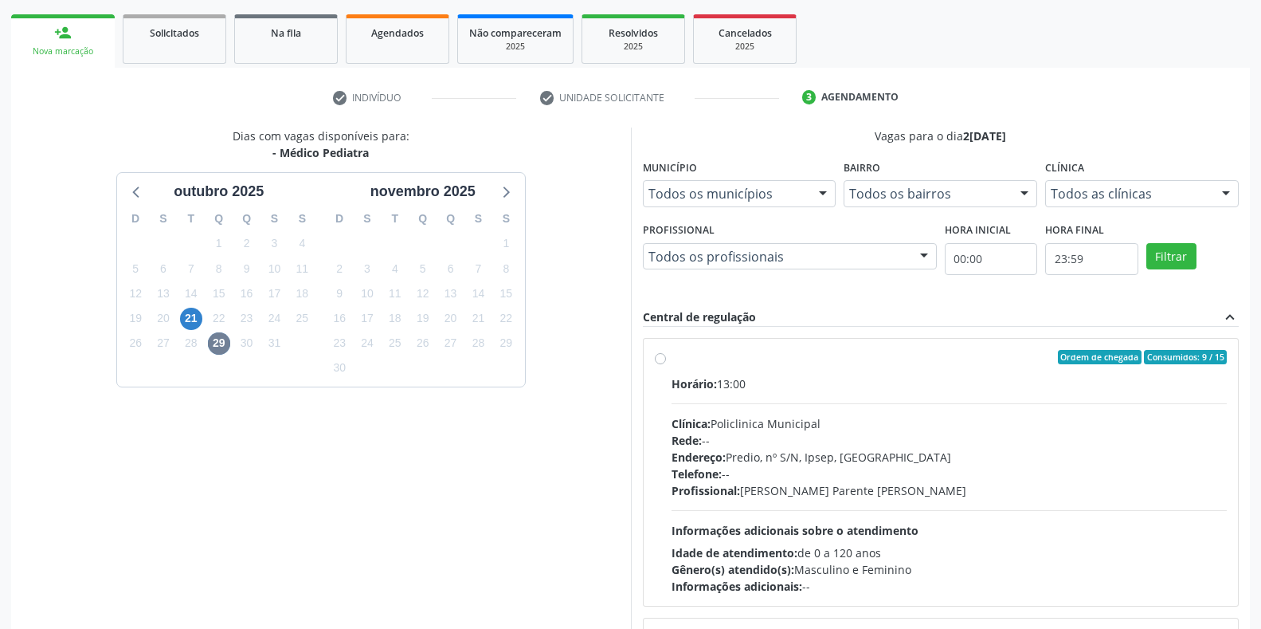
click at [782, 394] on div "Horário: 13:00 Clínica: Policlinica Municipal Rede: -- Endereço: Predio, nº S/N…" at bounding box center [950, 484] width 556 height 219
click at [666, 364] on input "Ordem de chegada Consumidos: 9 / 15 Horário: 13:00 Clínica: Policlinica Municip…" at bounding box center [660, 357] width 11 height 14
radio input "true"
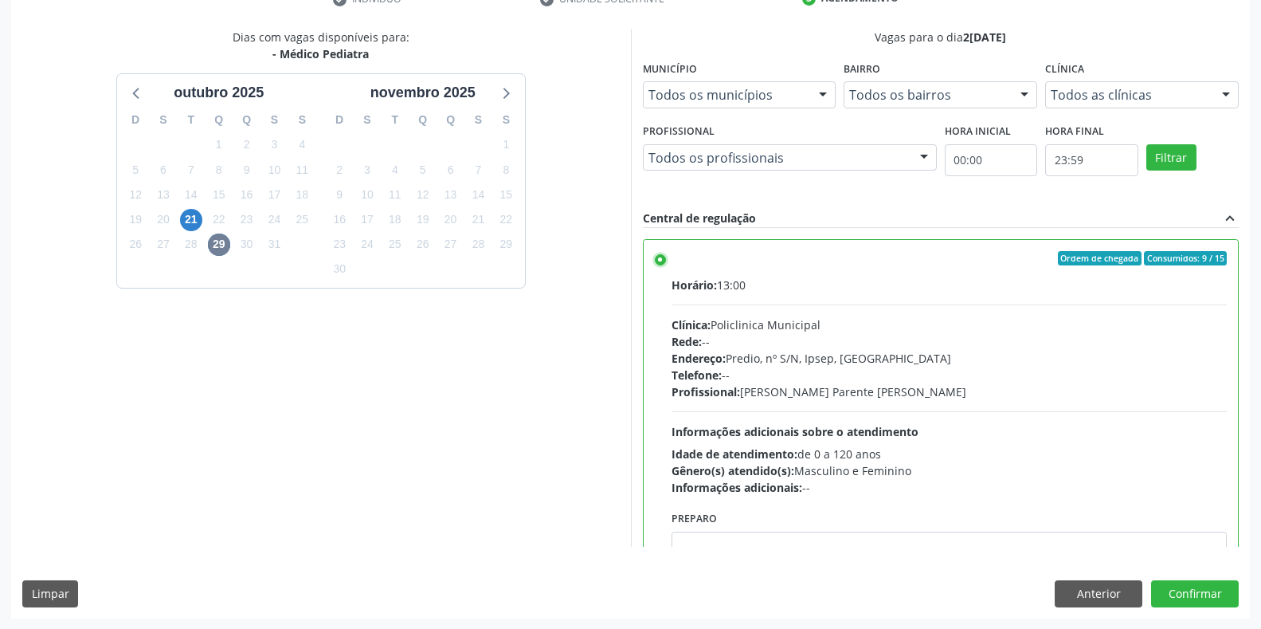
scroll to position [323, 0]
click at [1214, 590] on button "Confirmar" at bounding box center [1195, 592] width 88 height 27
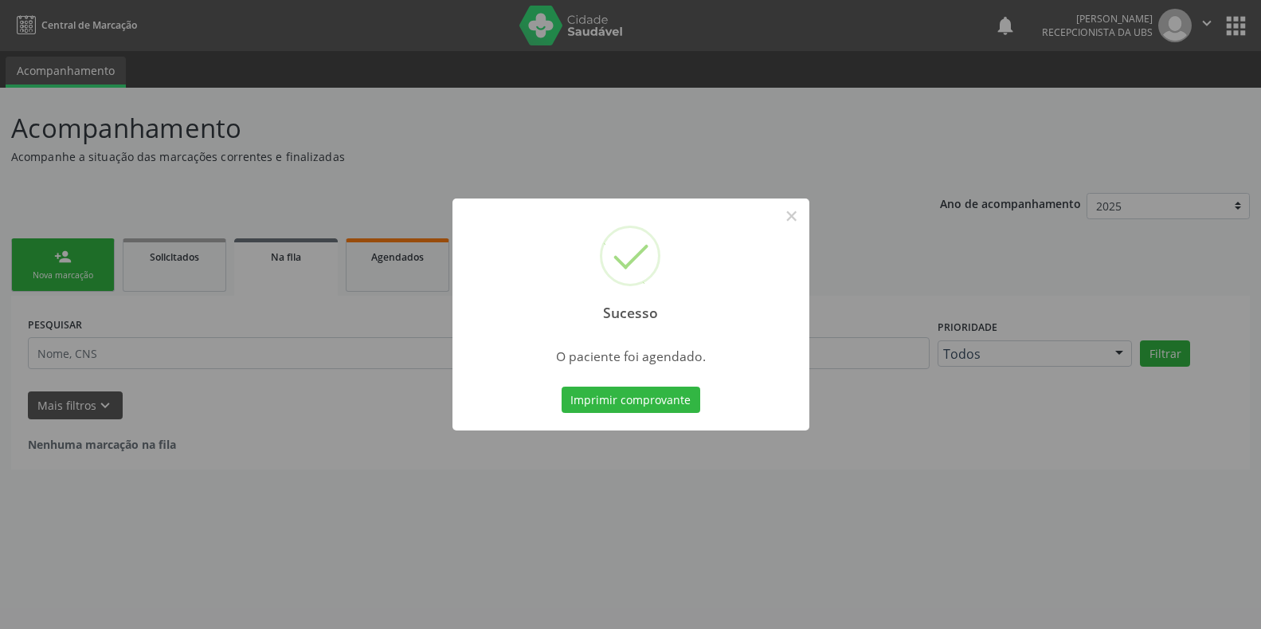
scroll to position [0, 0]
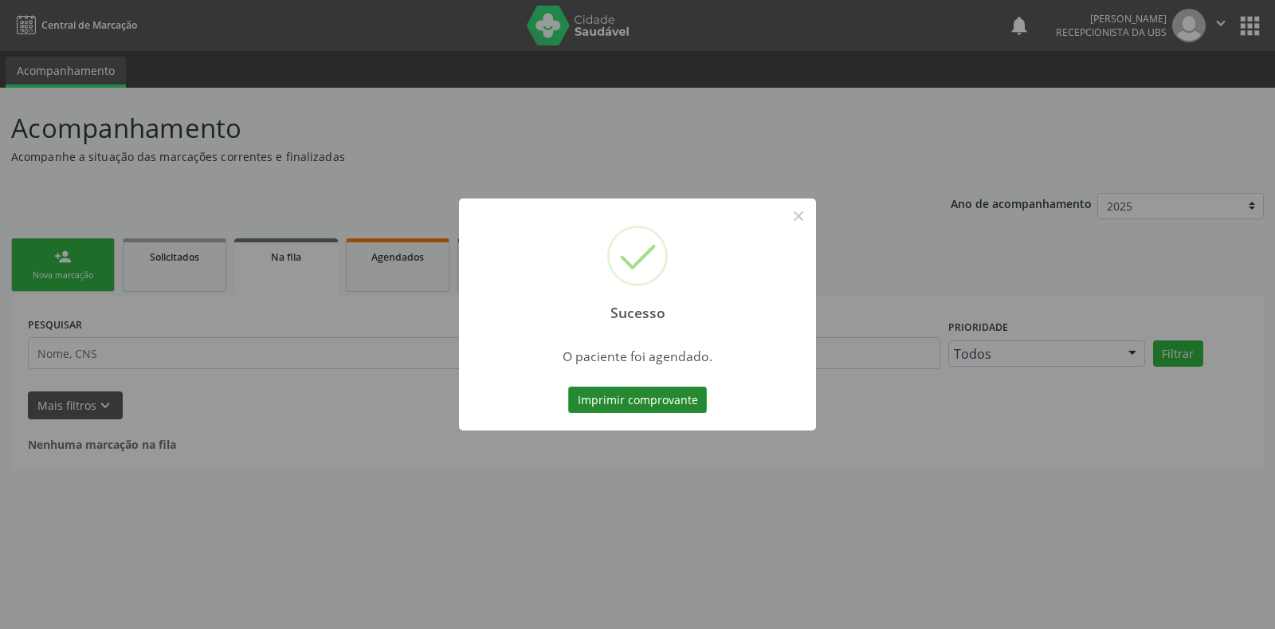
click at [681, 389] on button "Imprimir comprovante" at bounding box center [637, 399] width 139 height 27
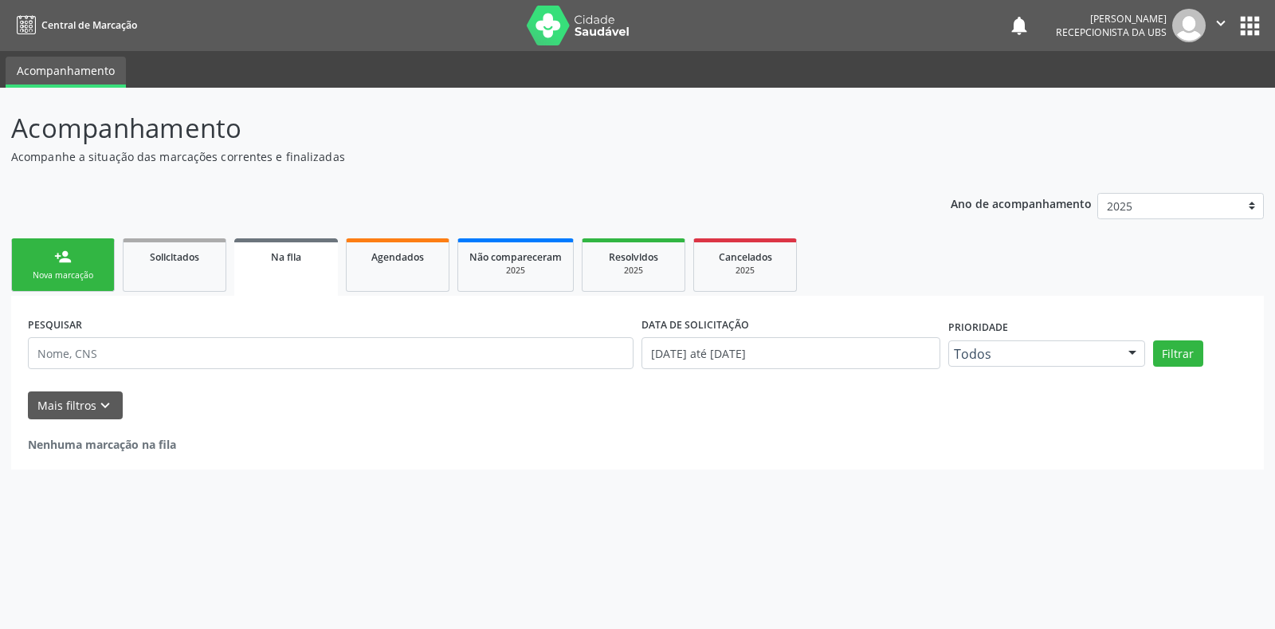
click at [77, 272] on div "Nova marcação" at bounding box center [63, 275] width 80 height 12
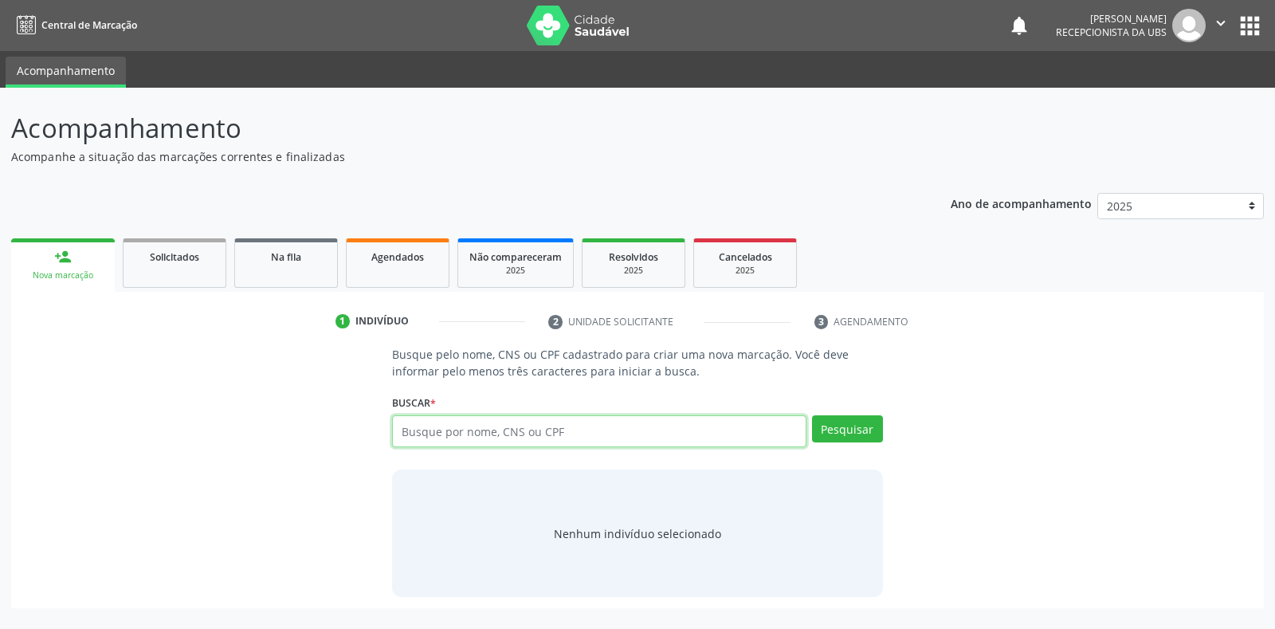
click at [485, 434] on input "text" at bounding box center [598, 431] width 413 height 32
click at [629, 433] on input "text" at bounding box center [598, 431] width 413 height 32
click at [633, 444] on input "text" at bounding box center [598, 431] width 413 height 32
type input "700004184515600"
click at [860, 425] on button "Pesquisar" at bounding box center [847, 428] width 71 height 27
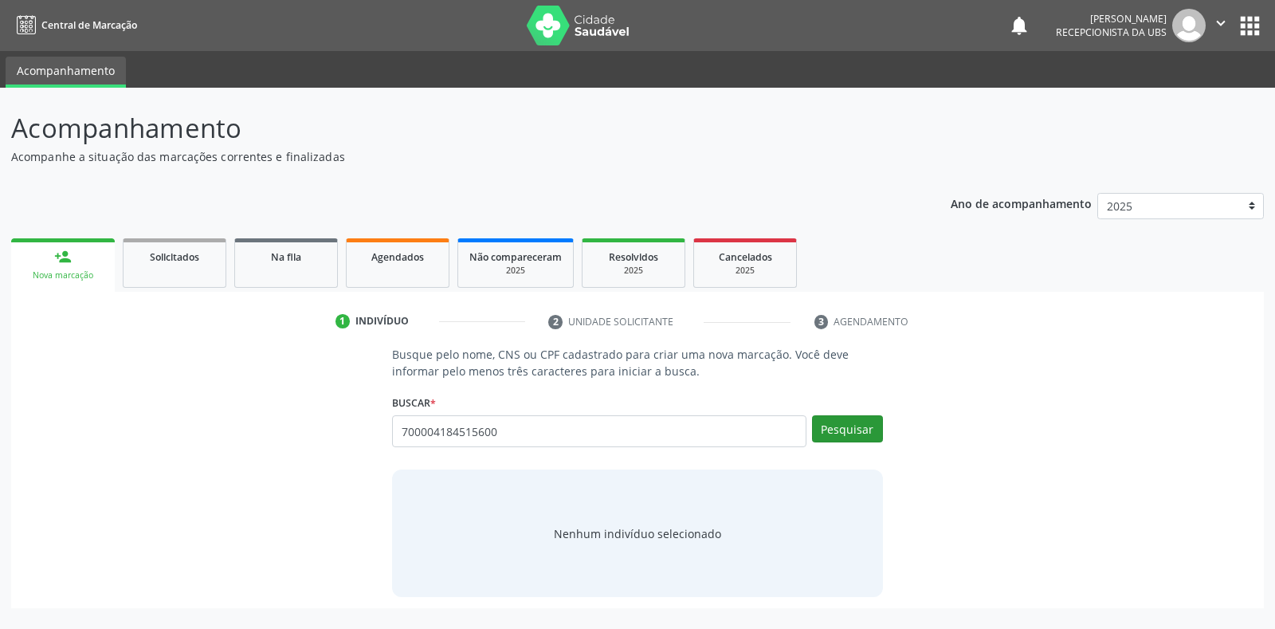
type input "700004184515600"
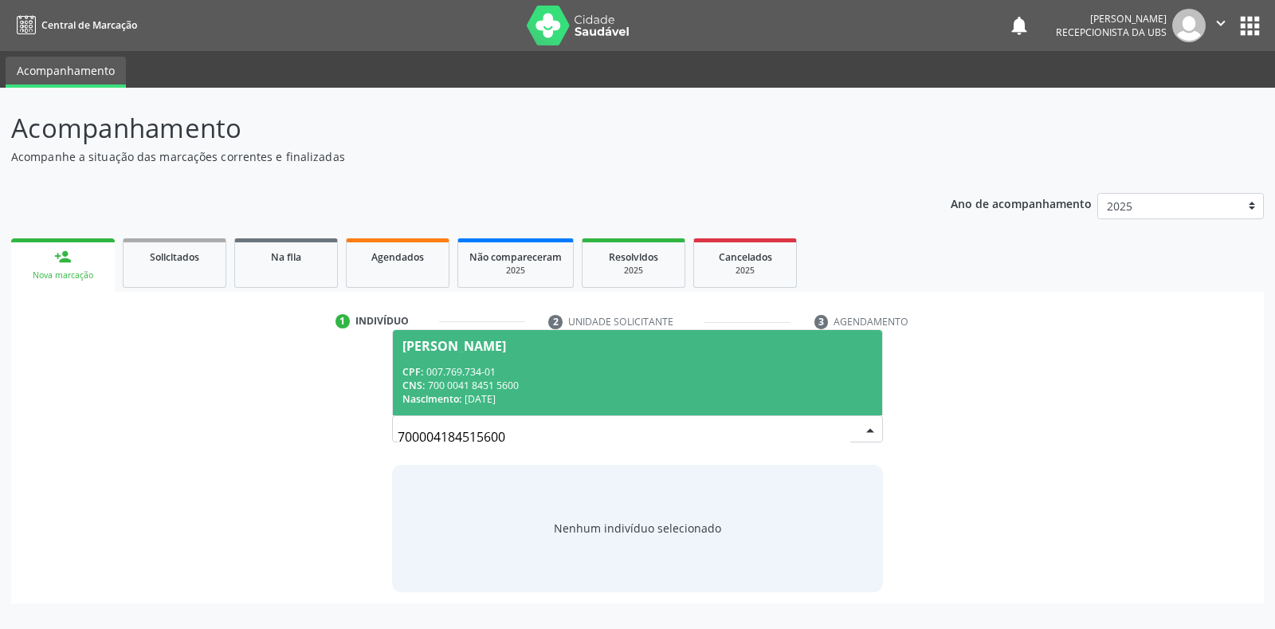
click at [515, 370] on div "CPF: 007.769.734-01" at bounding box center [636, 372] width 469 height 14
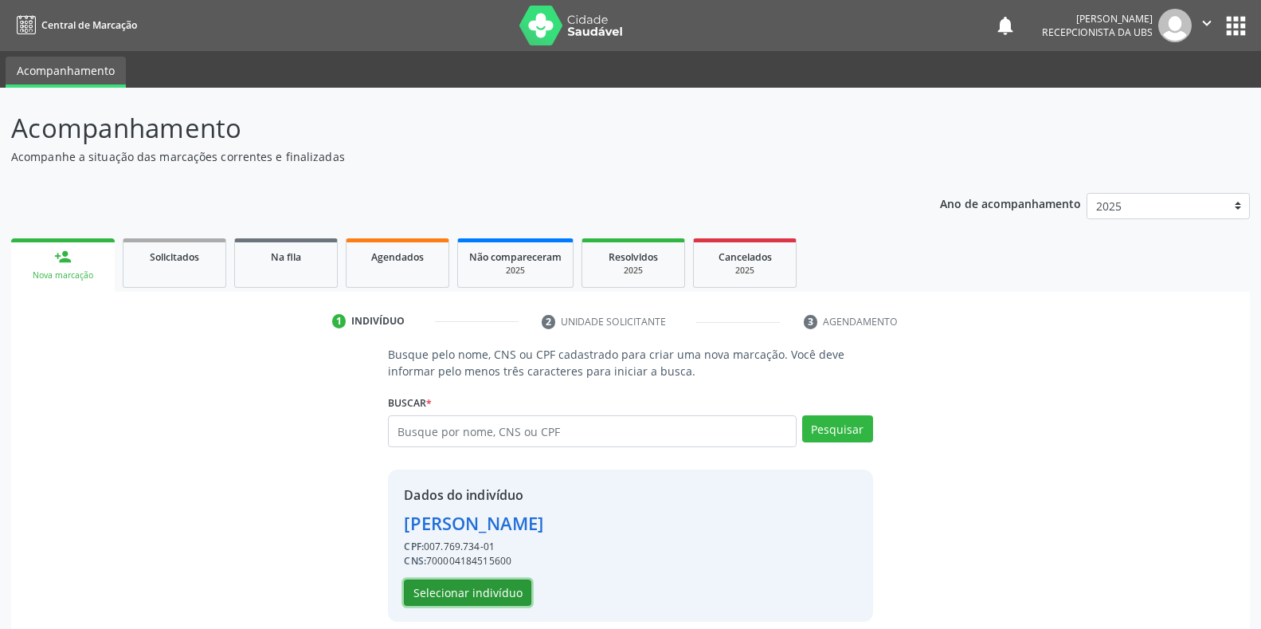
click at [504, 591] on button "Selecionar indivíduo" at bounding box center [467, 592] width 127 height 27
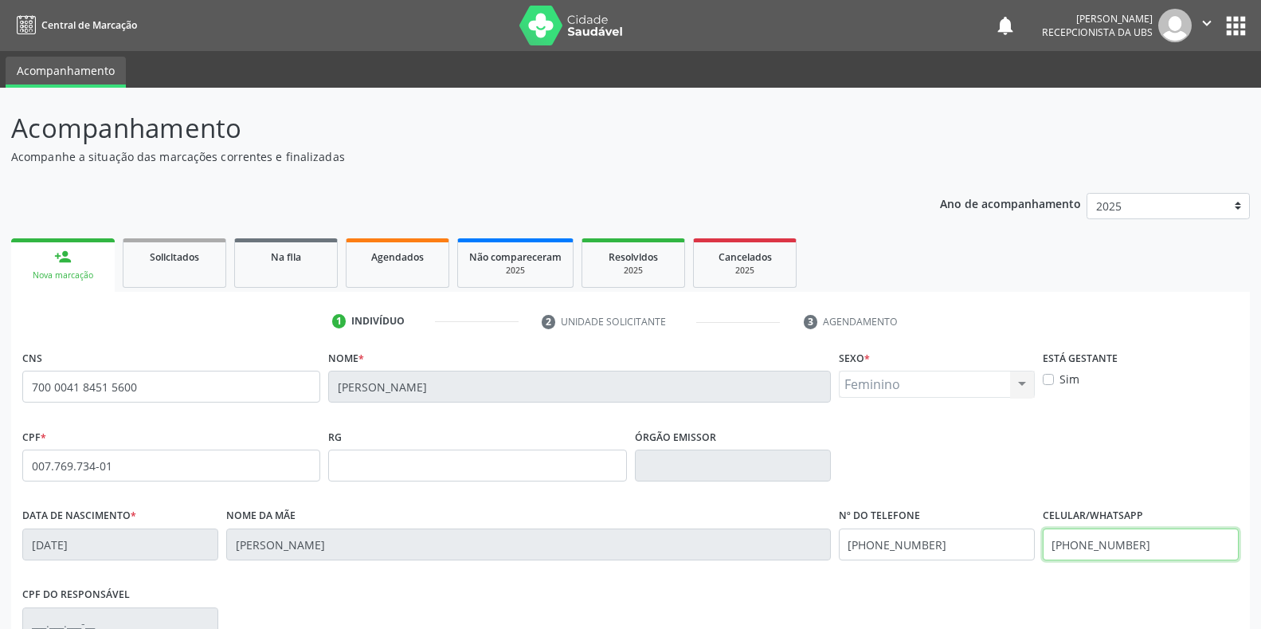
drag, startPoint x: 1187, startPoint y: 551, endPoint x: 977, endPoint y: 545, distance: 210.4
click at [977, 545] on div "Data de nascimento * 03/05/1964 Nome da mãe Josefa Antonia dos Santos Nº do Tel…" at bounding box center [630, 542] width 1224 height 79
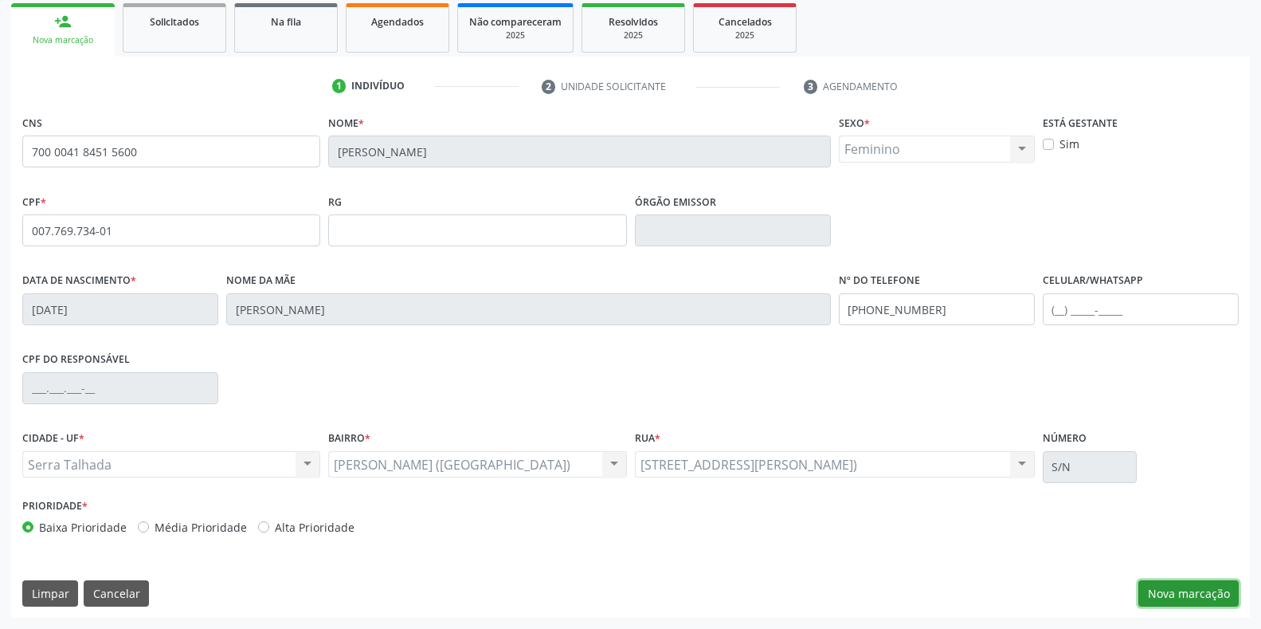
click at [1191, 597] on button "Nova marcação" at bounding box center [1188, 593] width 100 height 27
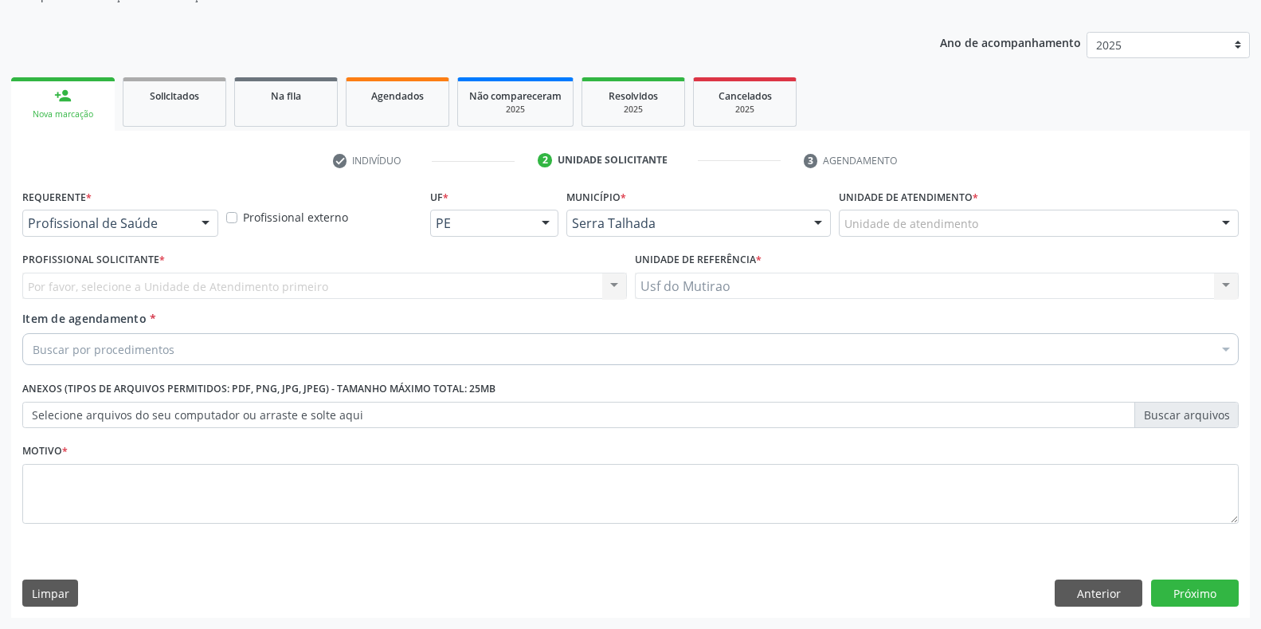
scroll to position [161, 0]
click at [191, 227] on div "Profissional de Saúde Profissional de Saúde Paciente Nenhum resultado encontrad…" at bounding box center [120, 223] width 196 height 27
click at [139, 304] on div "Profissional Solicitante * Por favor, selecione a Unidade de Atendimento primei…" at bounding box center [324, 279] width 613 height 62
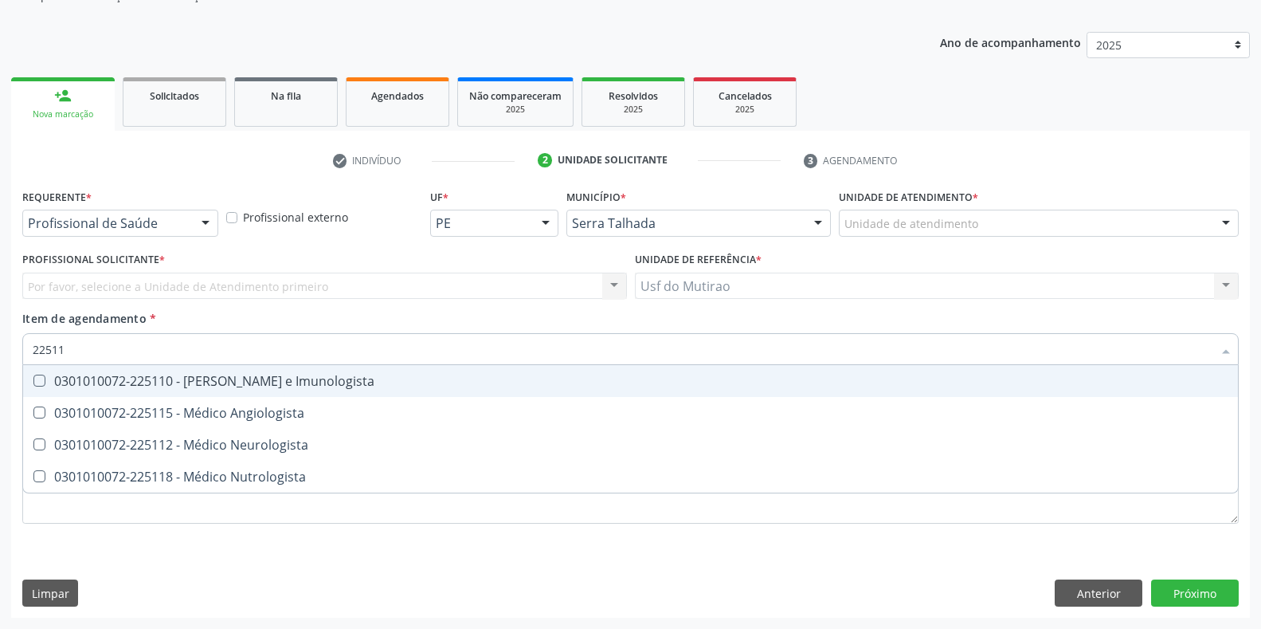
type input "225112"
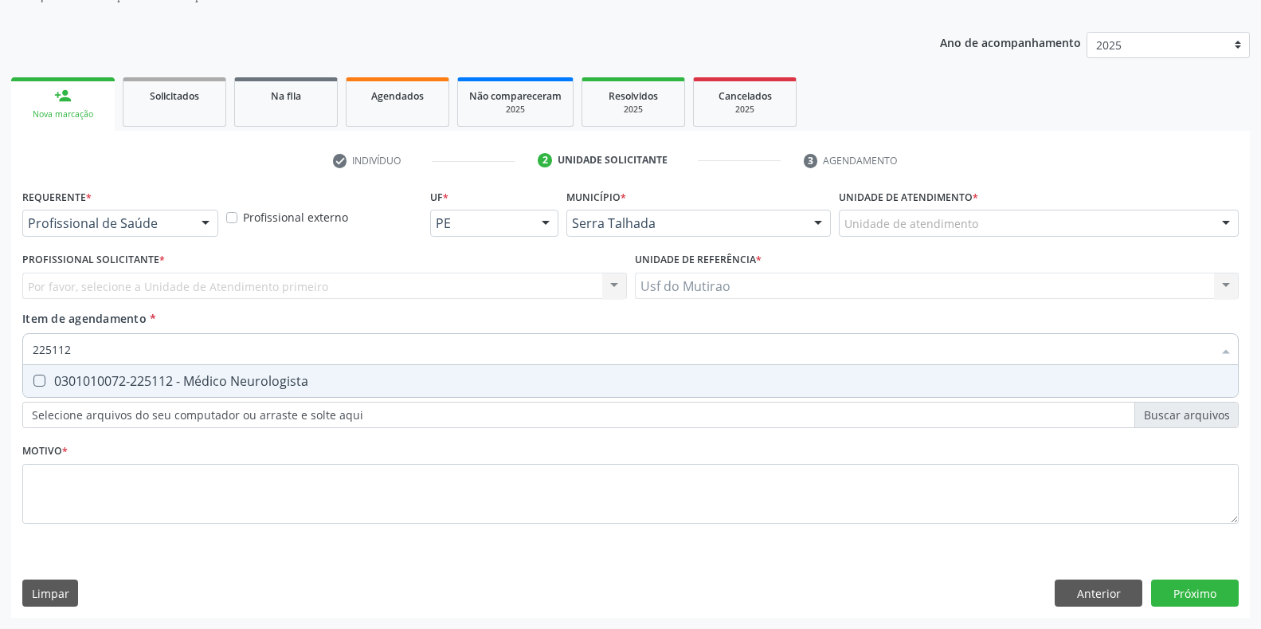
click at [165, 379] on div "0301010072-225112 - Médico Neurologista" at bounding box center [631, 380] width 1196 height 13
checkbox Neurologista "true"
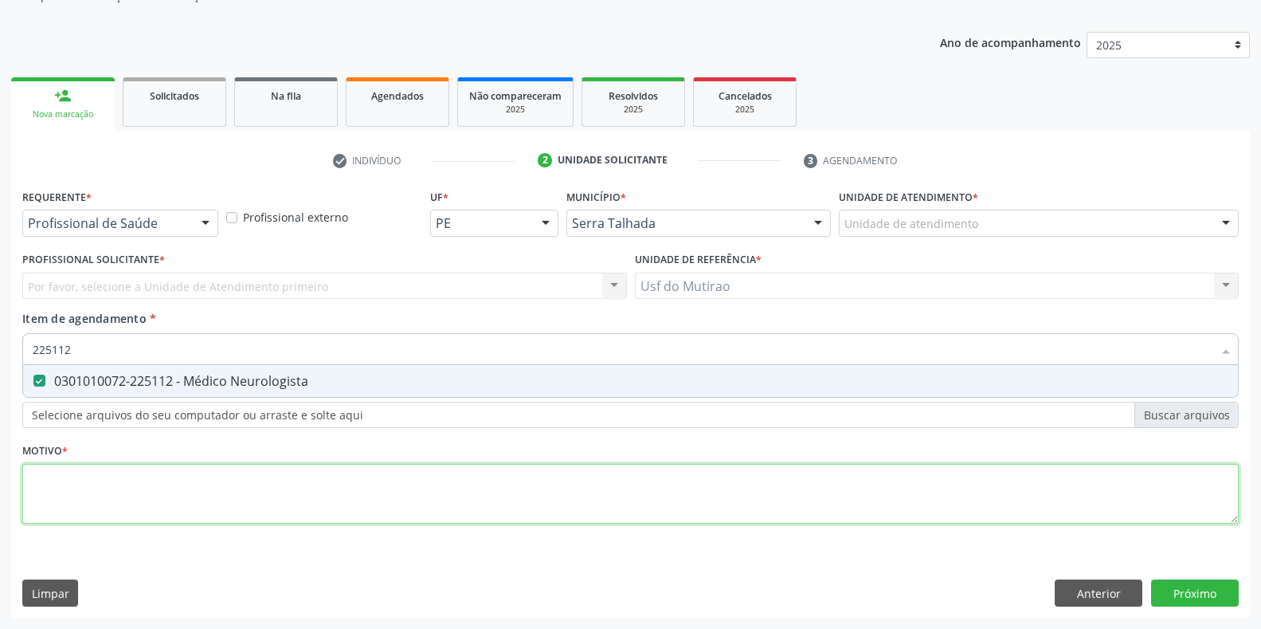
click at [206, 492] on div "Requerente * Profissional de Saúde Profissional de Saúde Paciente Nenhum result…" at bounding box center [630, 365] width 1216 height 361
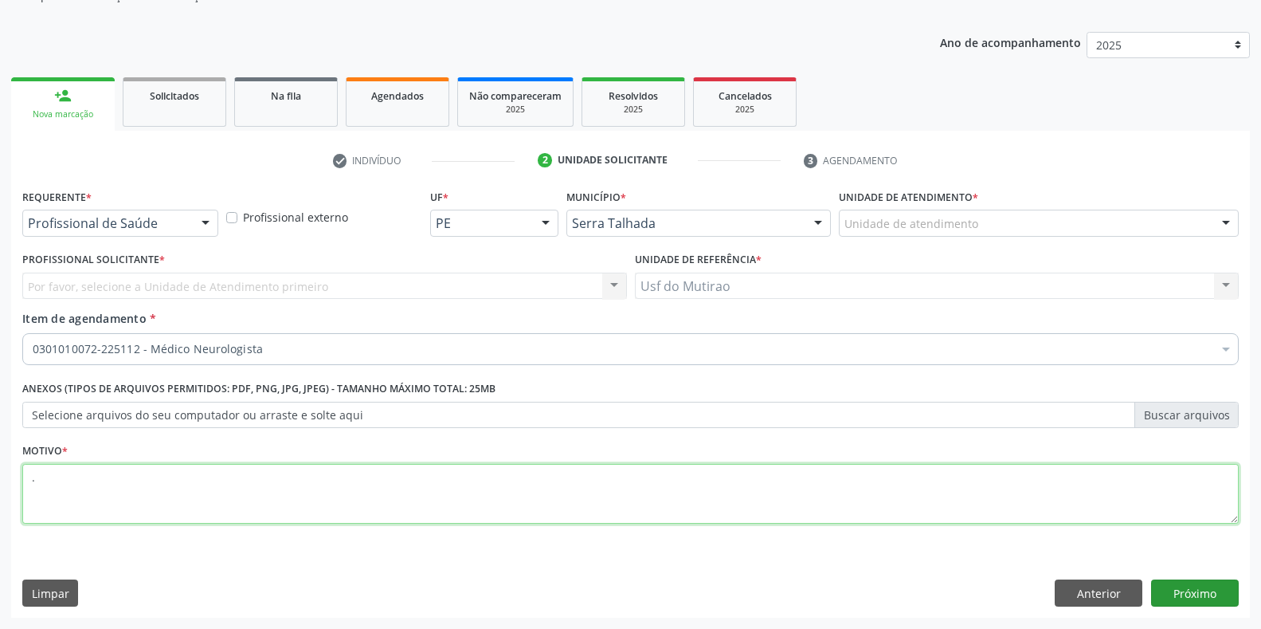
type textarea "."
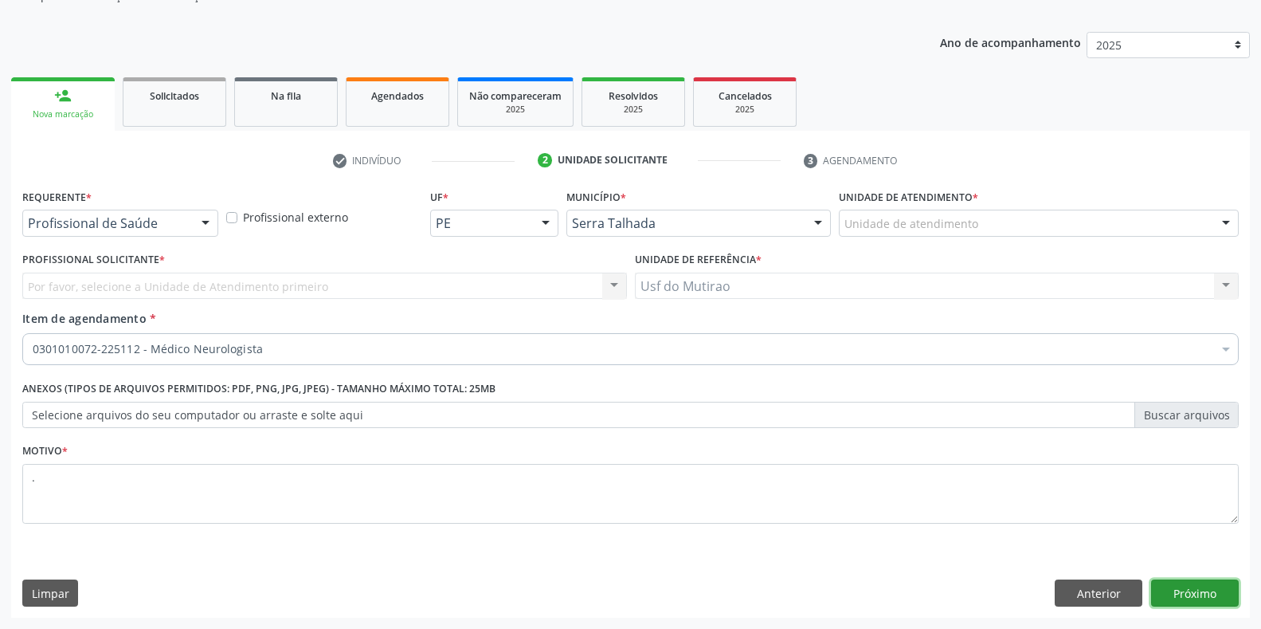
click at [1174, 589] on button "Próximo" at bounding box center [1195, 592] width 88 height 27
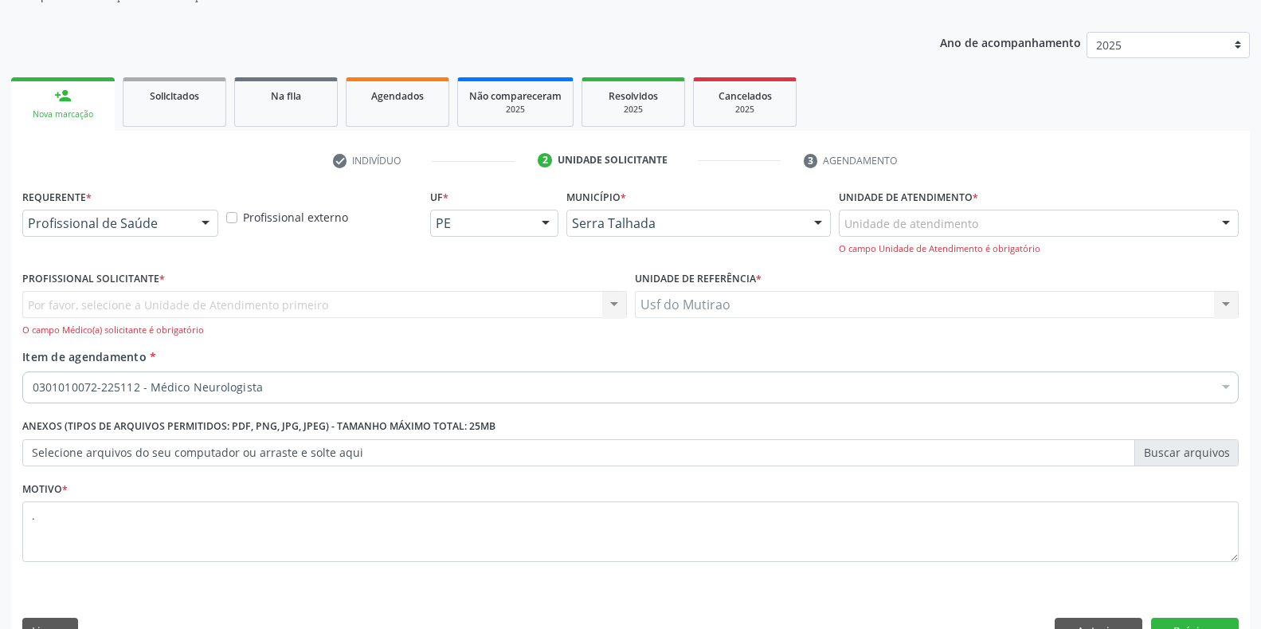
click at [140, 304] on div "Por favor, selecione a Unidade de Atendimento primeiro Nenhum resultado encontr…" at bounding box center [324, 313] width 605 height 45
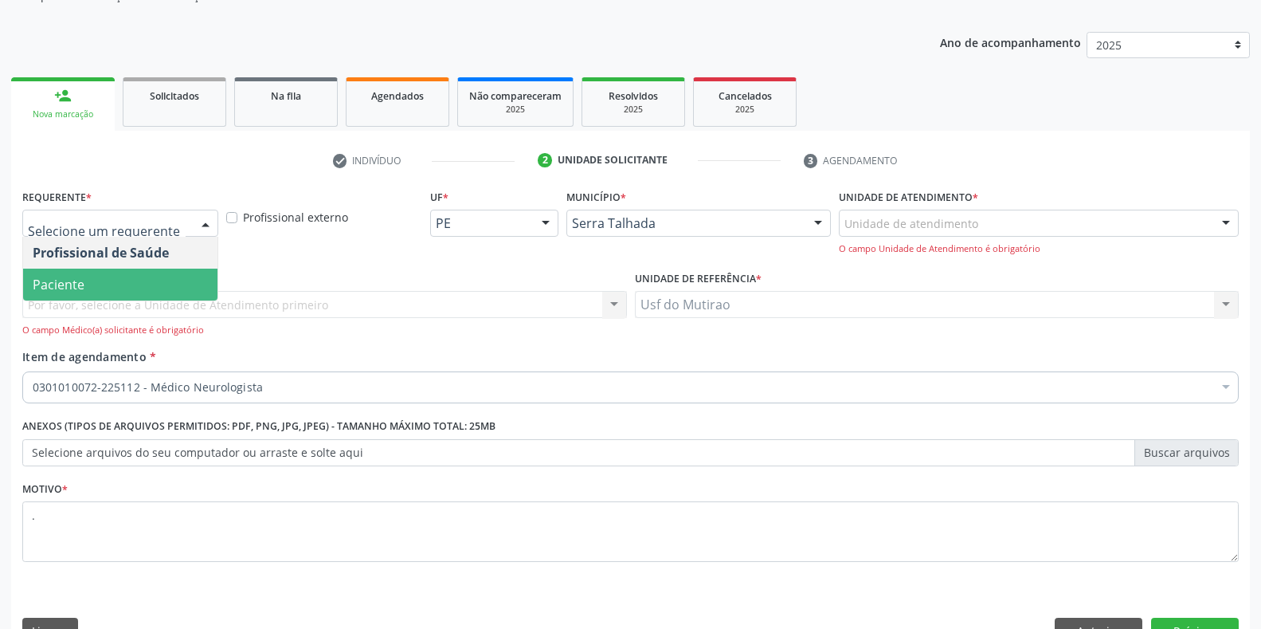
click at [111, 275] on span "Paciente" at bounding box center [120, 284] width 194 height 32
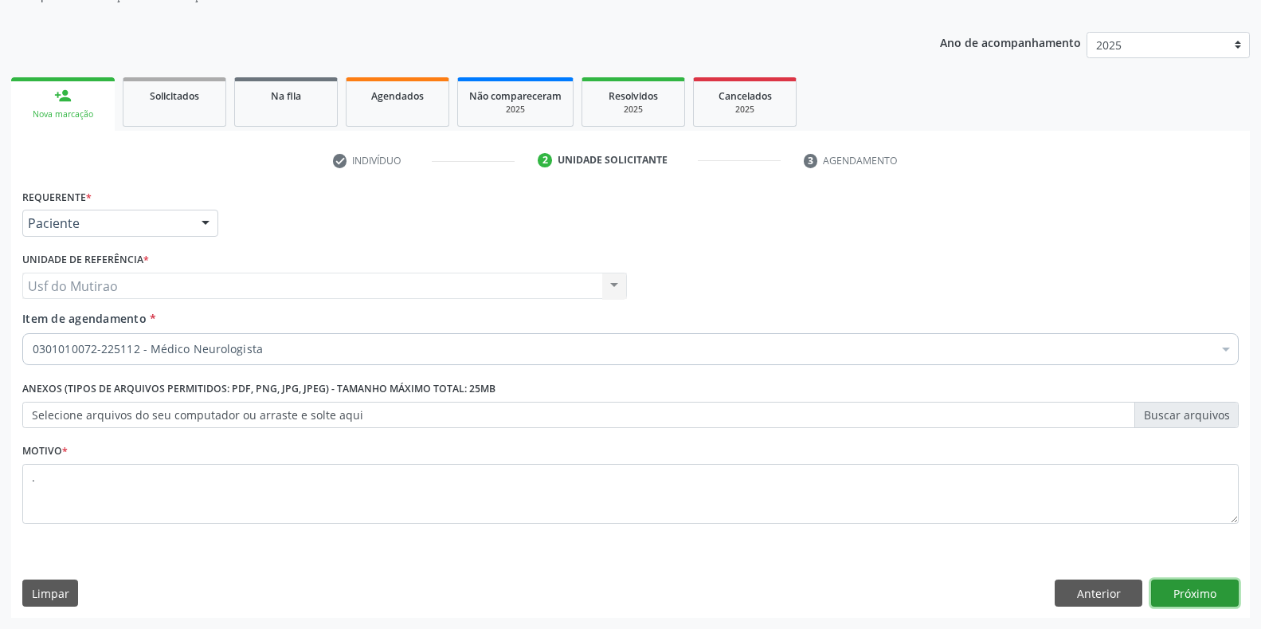
click at [1158, 589] on button "Próximo" at bounding box center [1195, 592] width 88 height 27
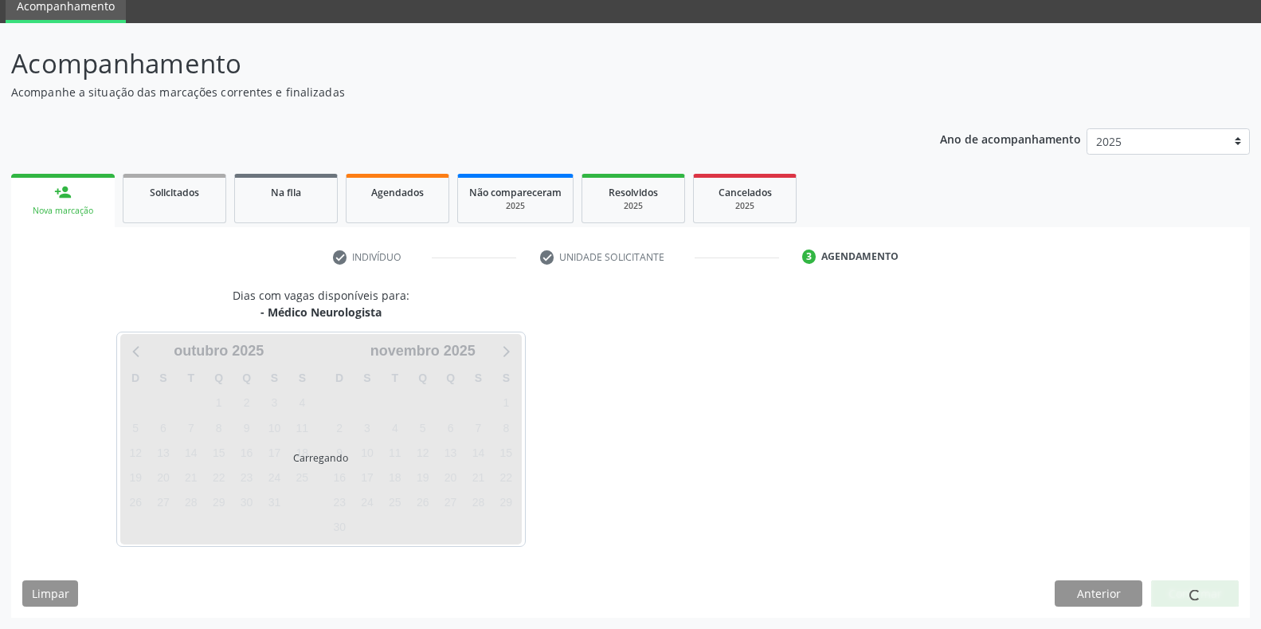
scroll to position [65, 0]
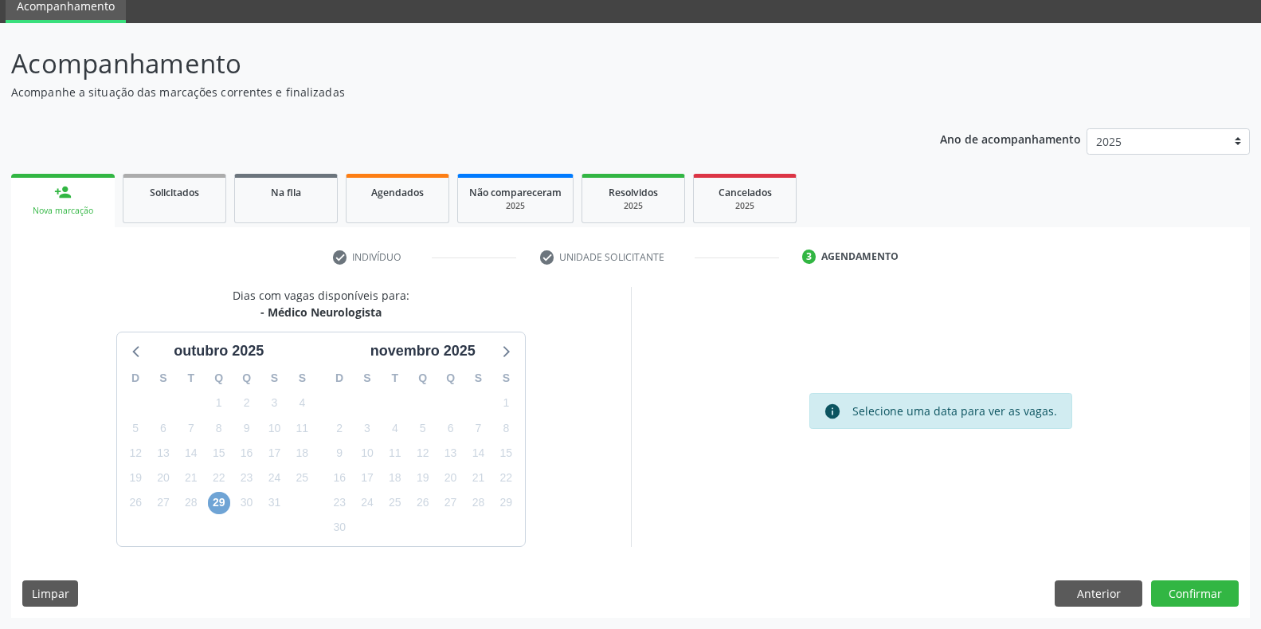
click at [223, 503] on span "29" at bounding box center [219, 503] width 22 height 22
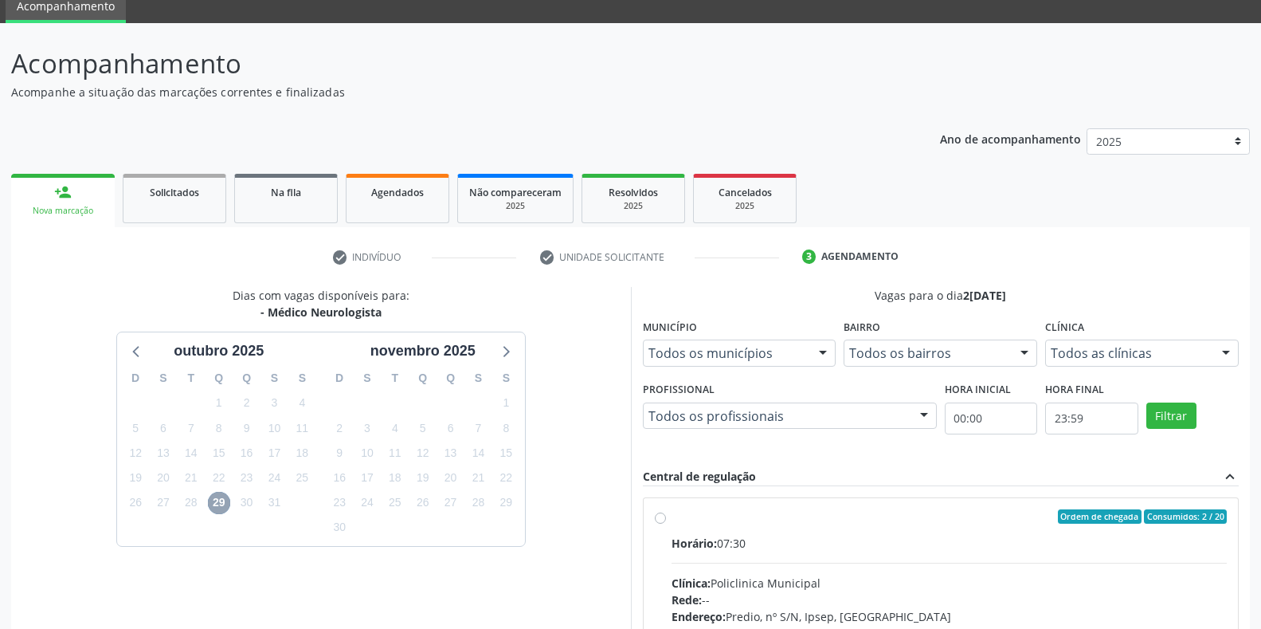
scroll to position [144, 0]
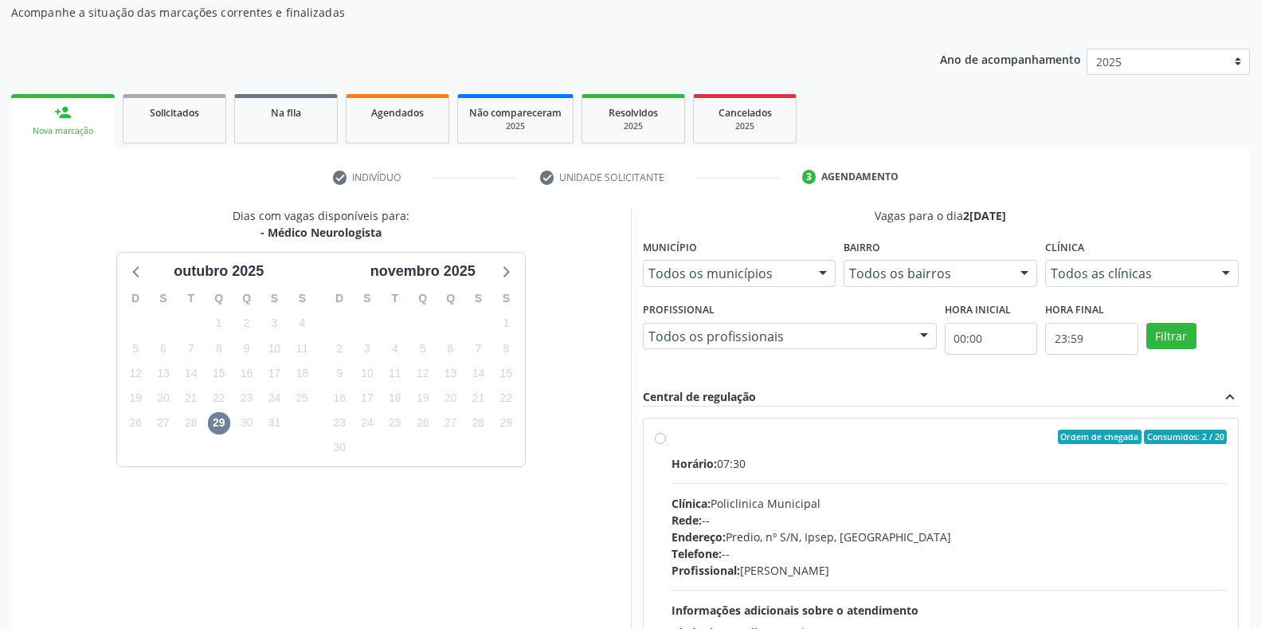
click at [702, 480] on div "Horário: 07:30 Clínica: Policlinica Municipal Rede: -- Endereço: Predio, nº S/N…" at bounding box center [950, 564] width 556 height 219
click at [666, 444] on input "Ordem de chegada Consumidos: 2 / 20 Horário: 07:30 Clínica: Policlinica Municip…" at bounding box center [660, 436] width 11 height 14
radio input "true"
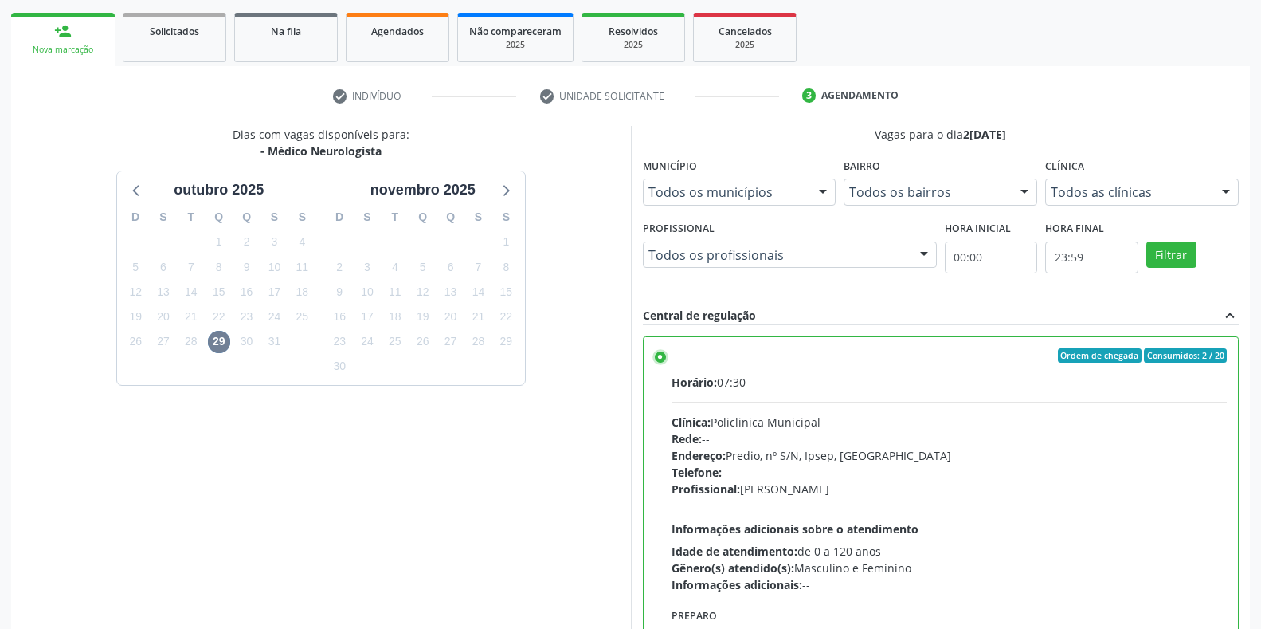
scroll to position [323, 0]
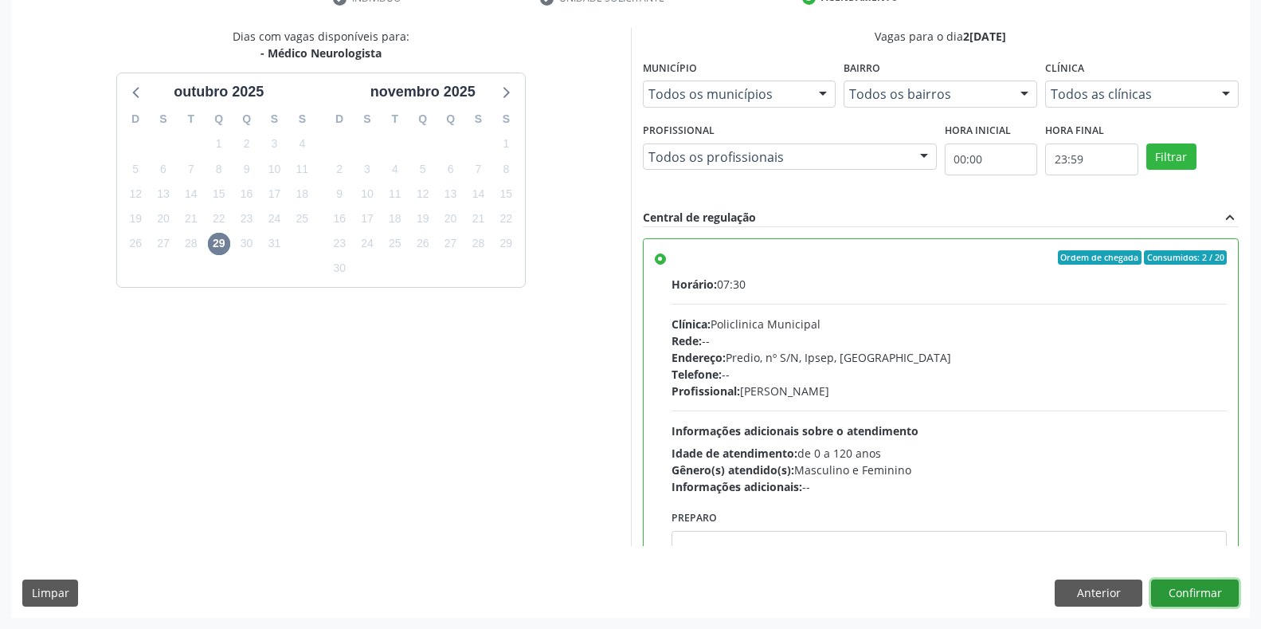
click at [1191, 590] on button "Confirmar" at bounding box center [1195, 592] width 88 height 27
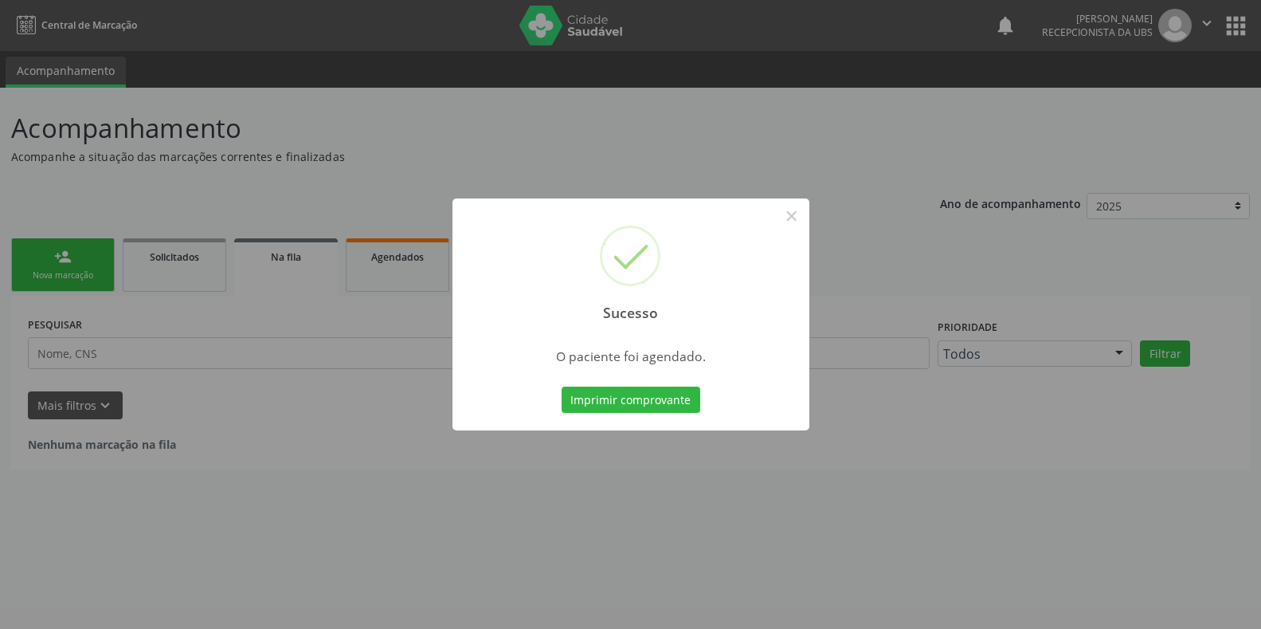
scroll to position [0, 0]
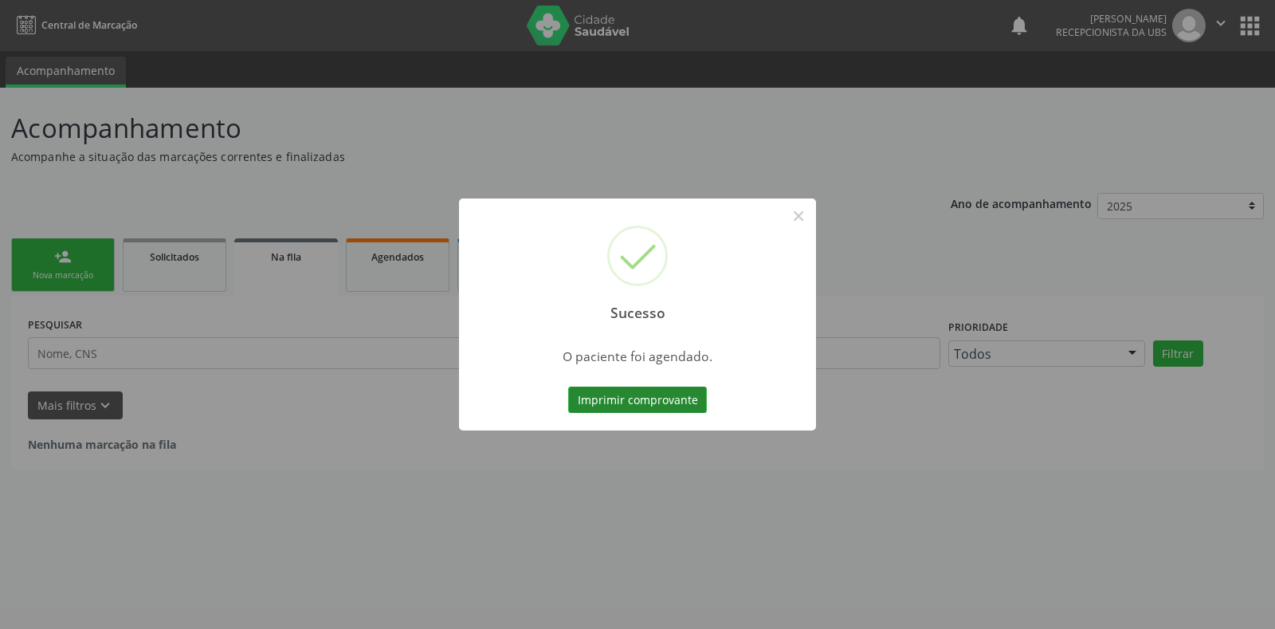
click at [625, 396] on button "Imprimir comprovante" at bounding box center [637, 399] width 139 height 27
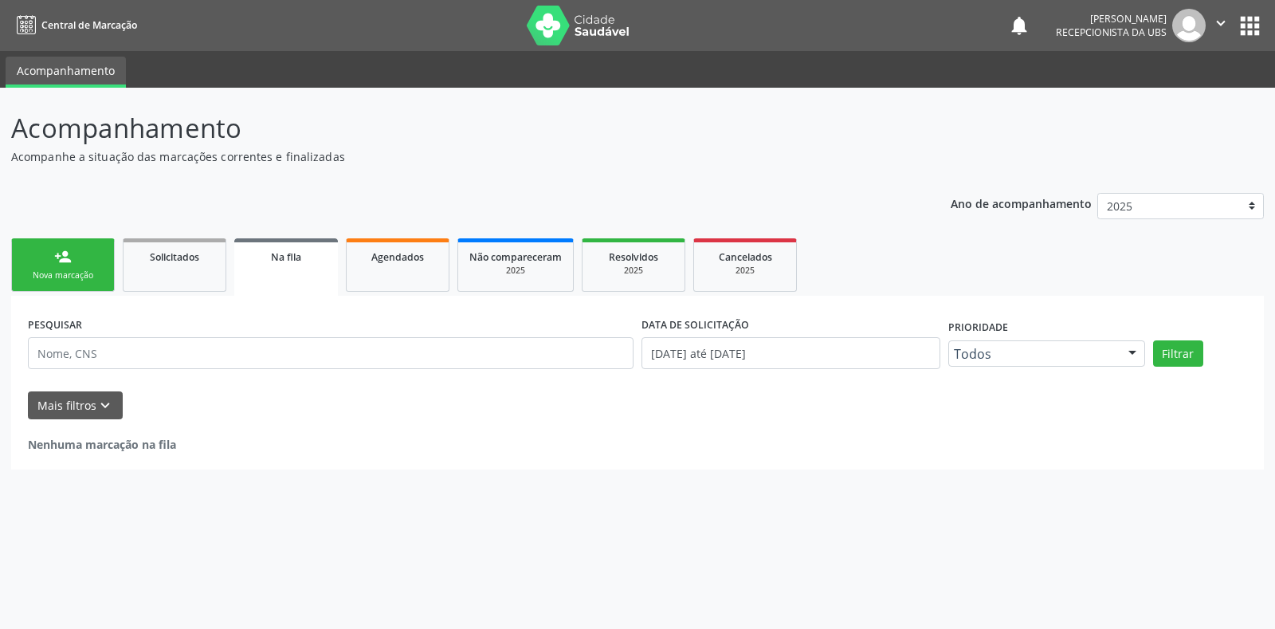
click at [72, 260] on link "person_add Nova marcação" at bounding box center [63, 264] width 104 height 53
click at [72, 278] on div "Nova marcação" at bounding box center [63, 275] width 80 height 12
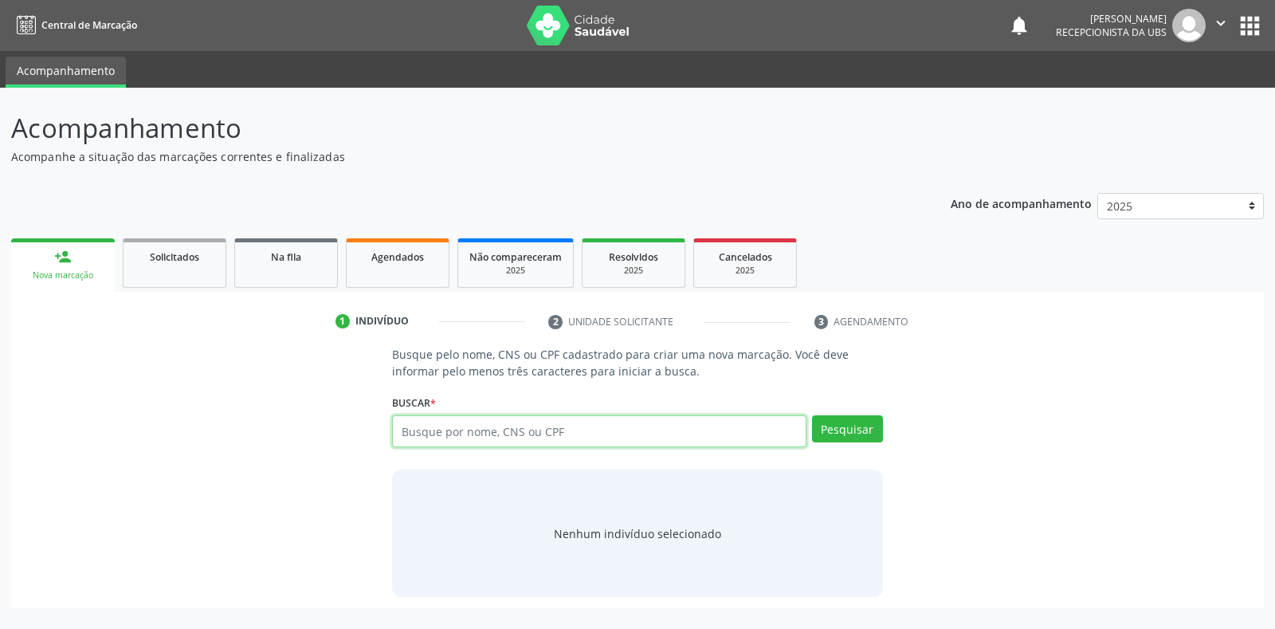
click at [490, 432] on input "text" at bounding box center [598, 431] width 413 height 32
type input "898006383822987"
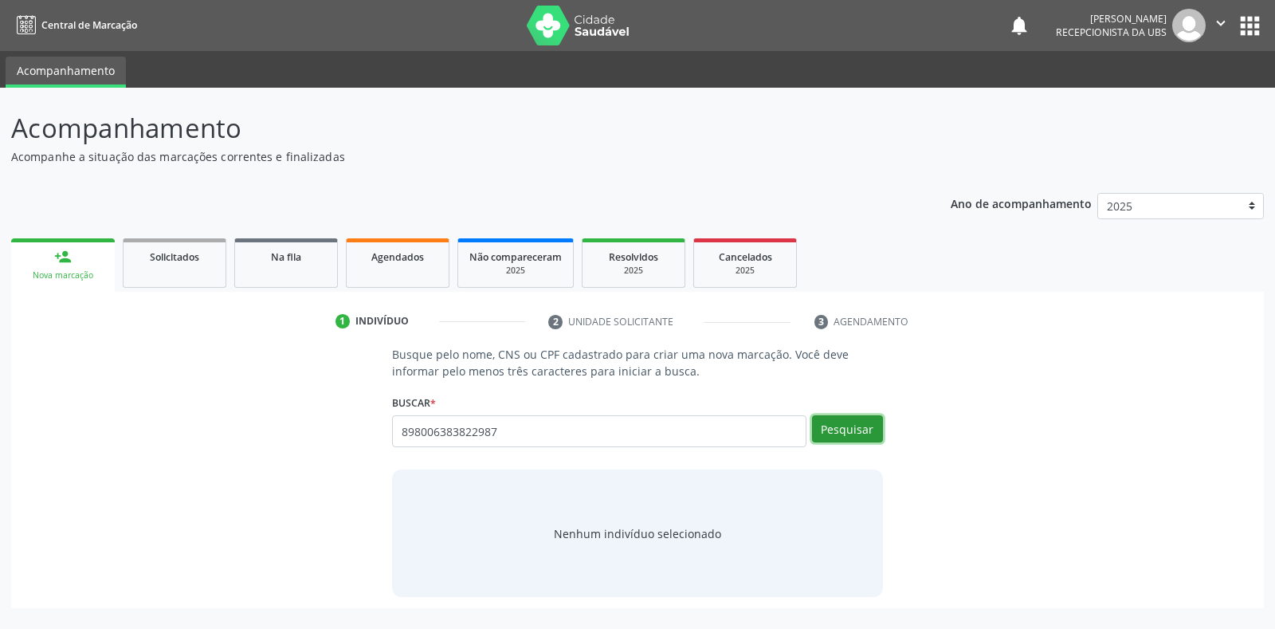
click at [826, 429] on button "Pesquisar" at bounding box center [847, 428] width 71 height 27
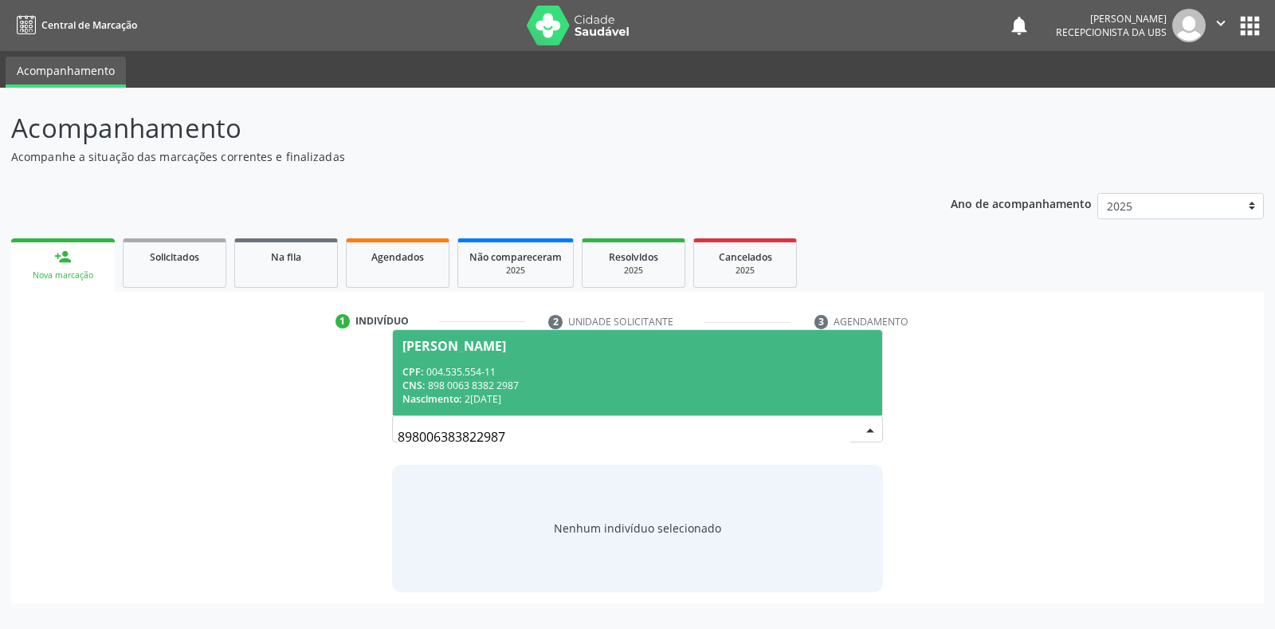
click at [721, 386] on div "CNS: 898 0063 8382 2987" at bounding box center [636, 385] width 469 height 14
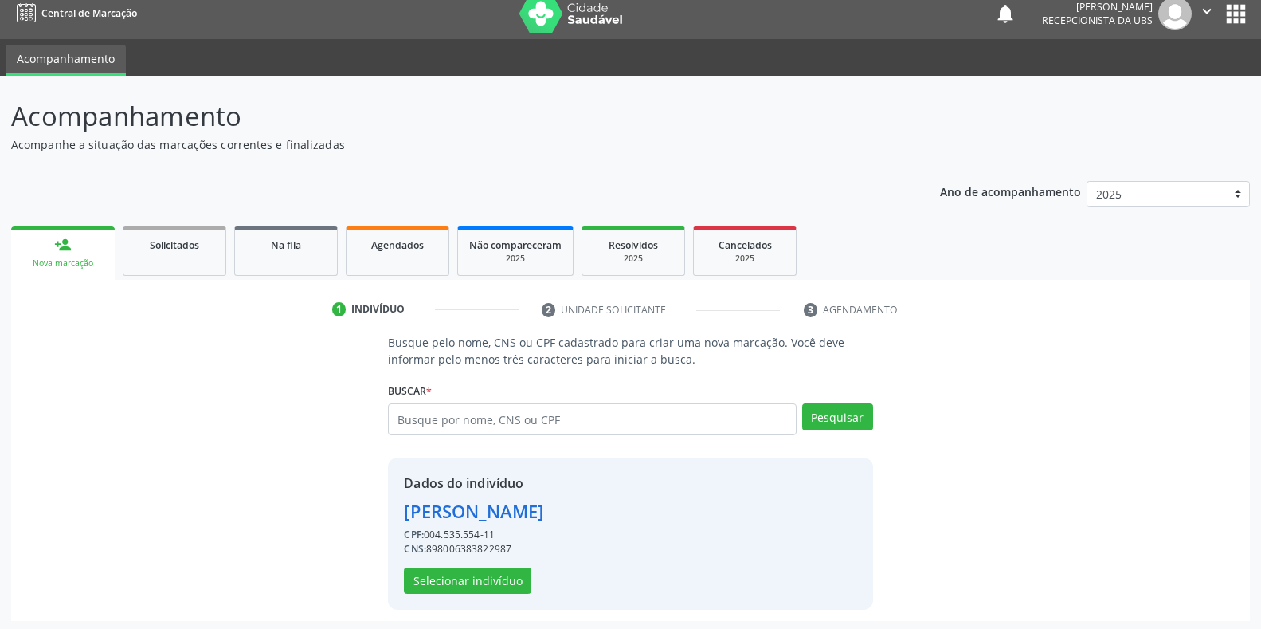
scroll to position [15, 0]
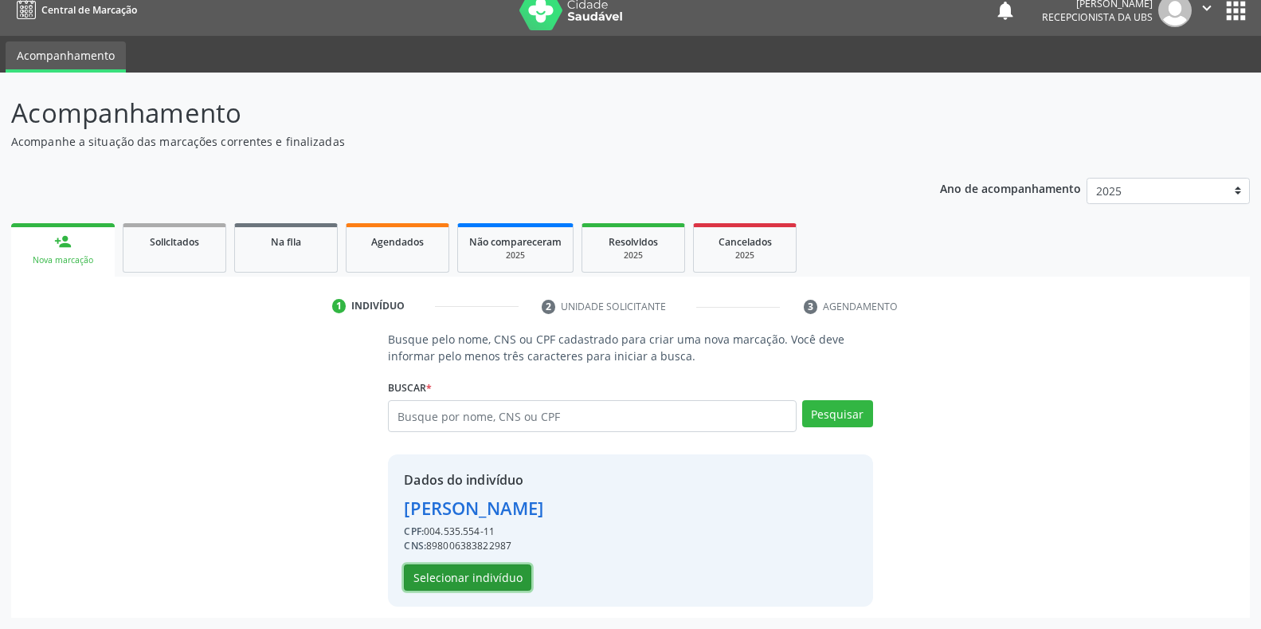
click at [518, 580] on button "Selecionar indivíduo" at bounding box center [467, 577] width 127 height 27
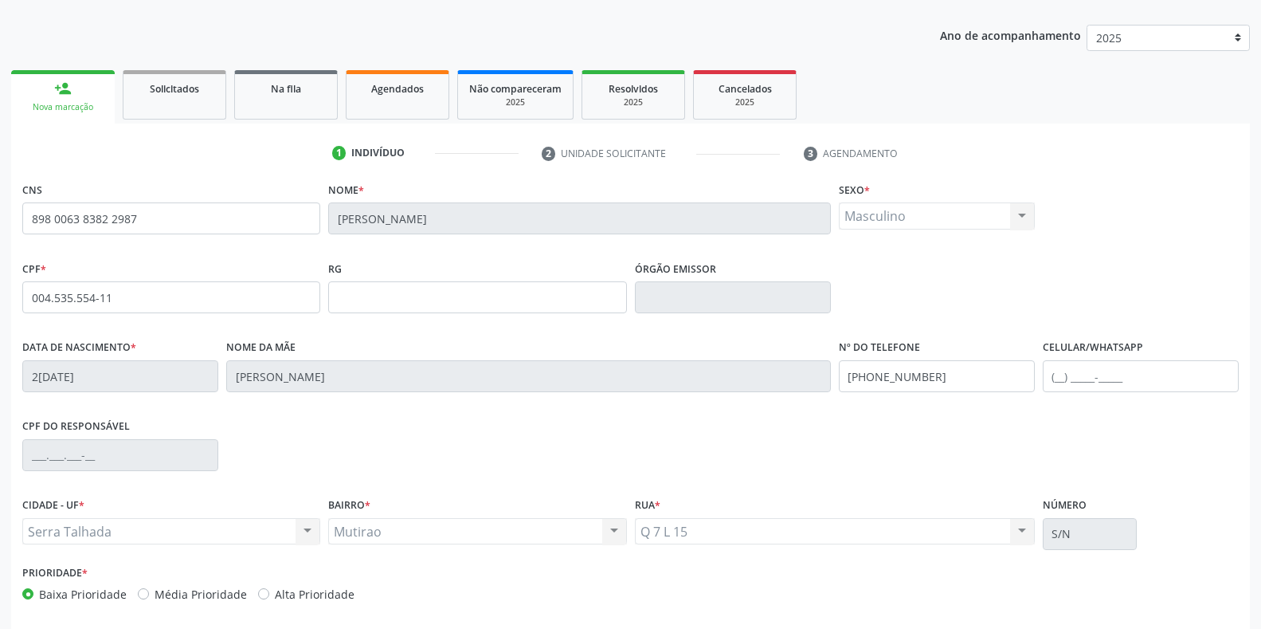
scroll to position [174, 0]
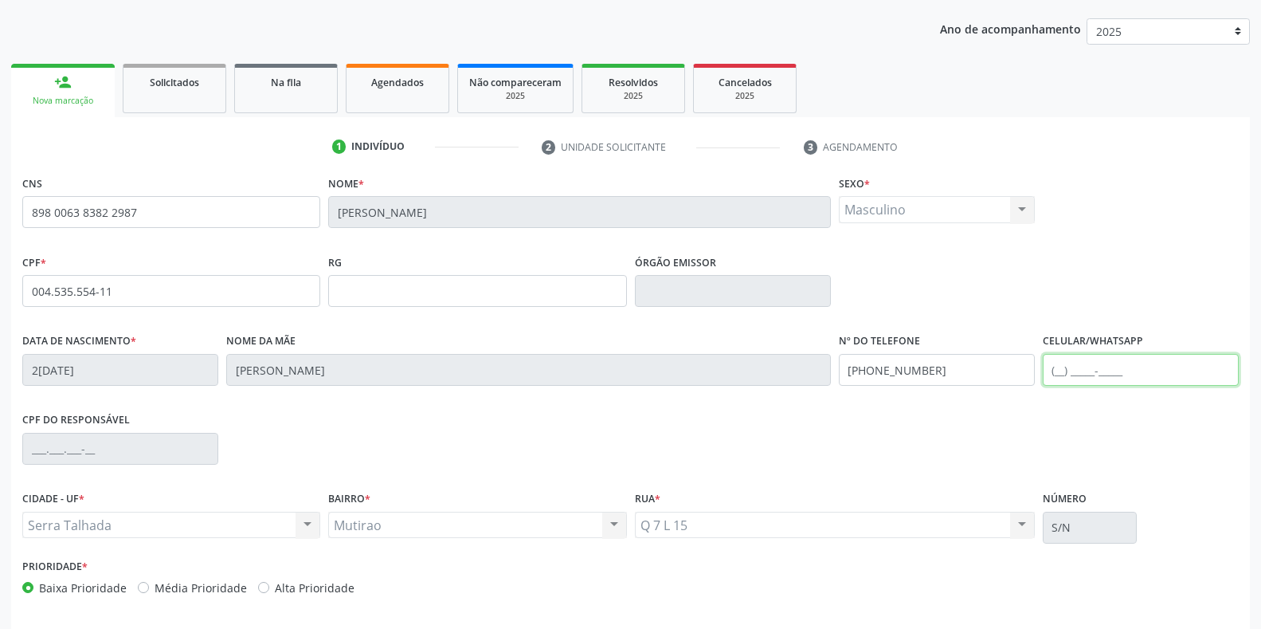
click at [1174, 377] on input "text" at bounding box center [1141, 370] width 196 height 32
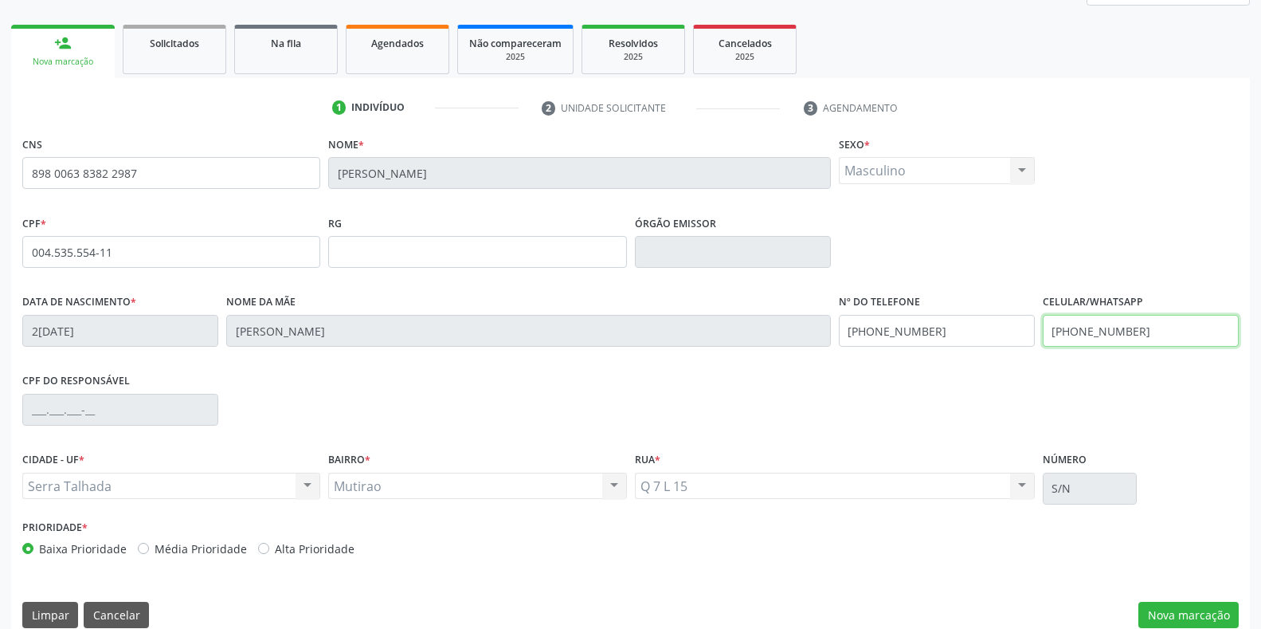
scroll to position [235, 0]
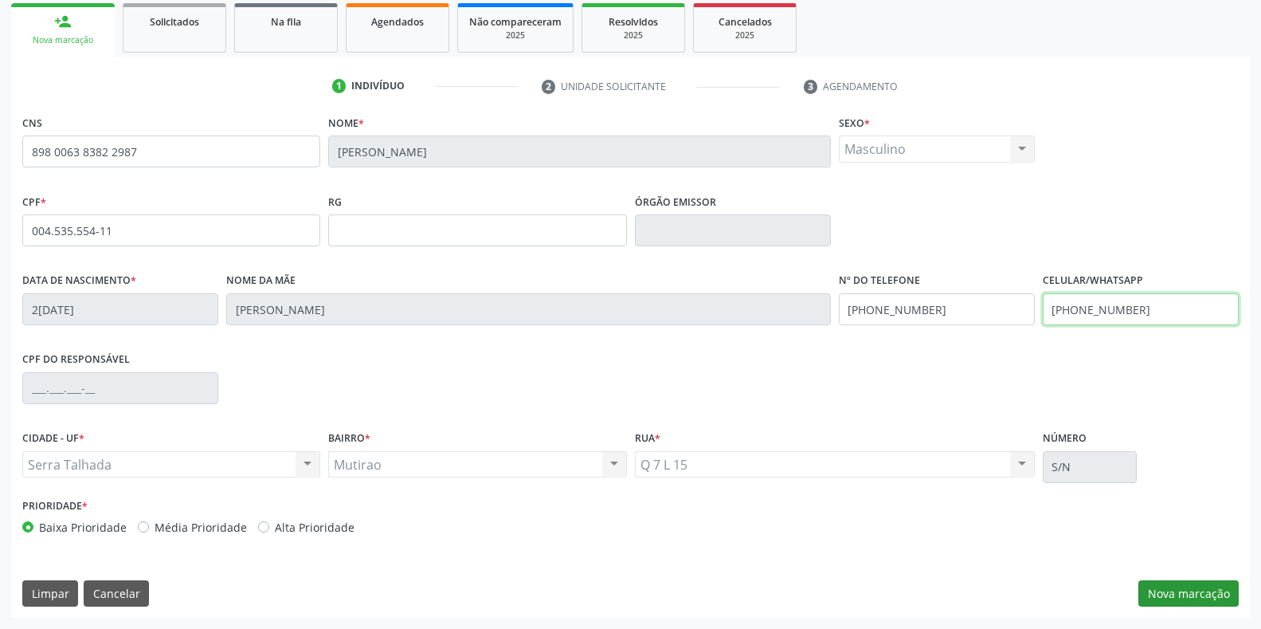
type input "[PHONE_NUMBER]"
click at [1172, 586] on button "Nova marcação" at bounding box center [1188, 593] width 100 height 27
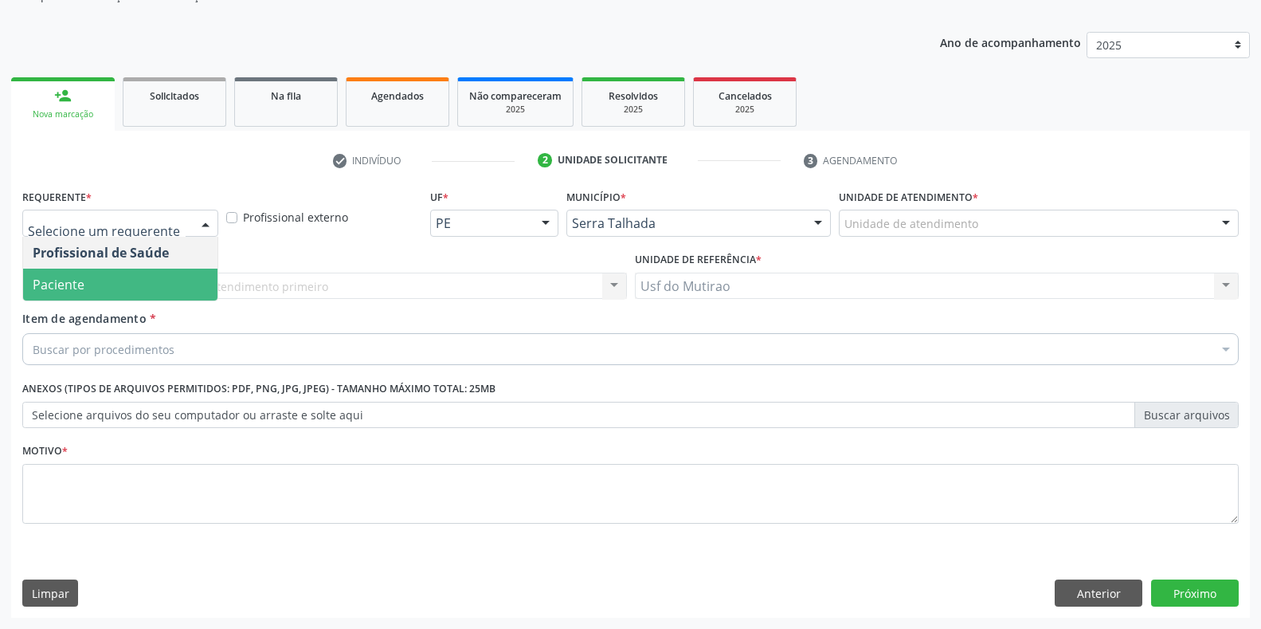
click at [81, 274] on span "Paciente" at bounding box center [120, 284] width 194 height 32
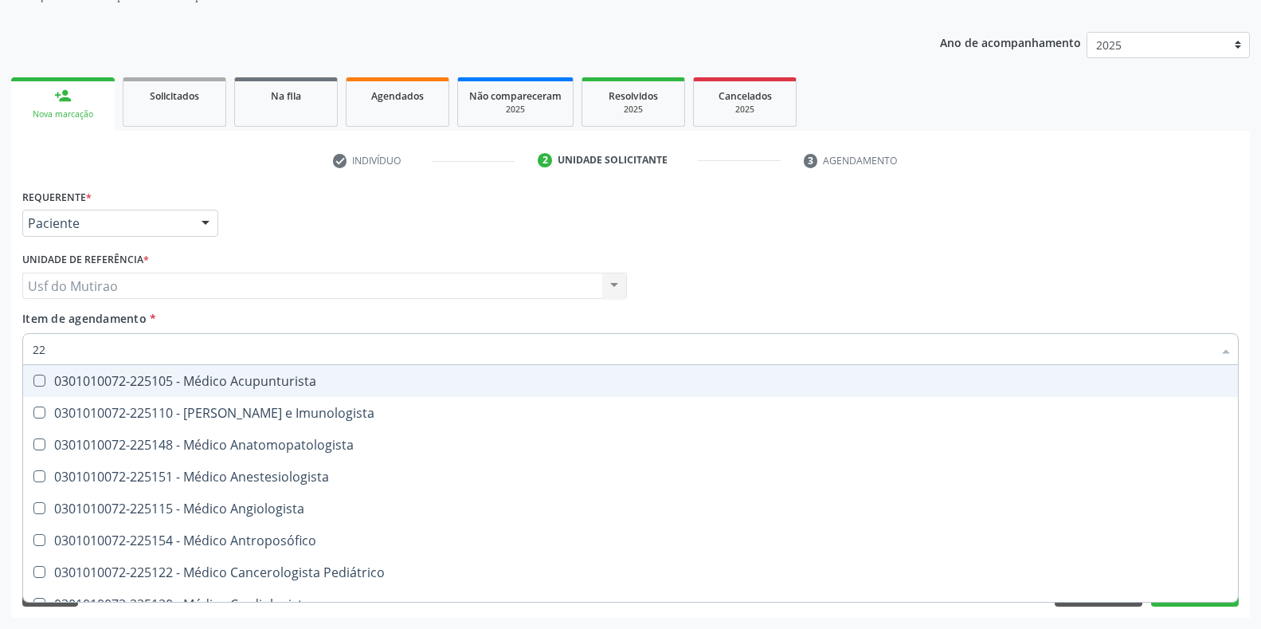
type input "2"
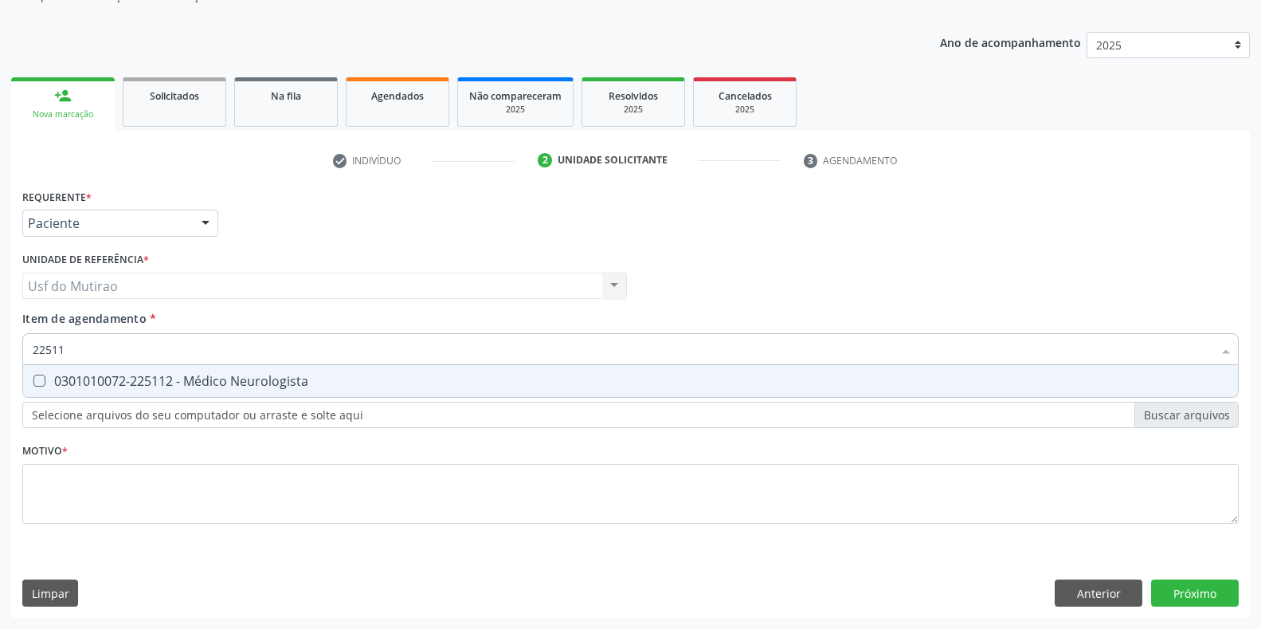
type input "225112"
drag, startPoint x: 112, startPoint y: 348, endPoint x: 0, endPoint y: 347, distance: 112.3
click at [0, 347] on div "Acompanhamento Acompanhe a situação das marcações correntes e finalizadas Relat…" at bounding box center [630, 278] width 1261 height 702
click at [186, 371] on span "0301010072-225112 - Médico Neurologista" at bounding box center [630, 381] width 1215 height 32
checkbox Neurologista "true"
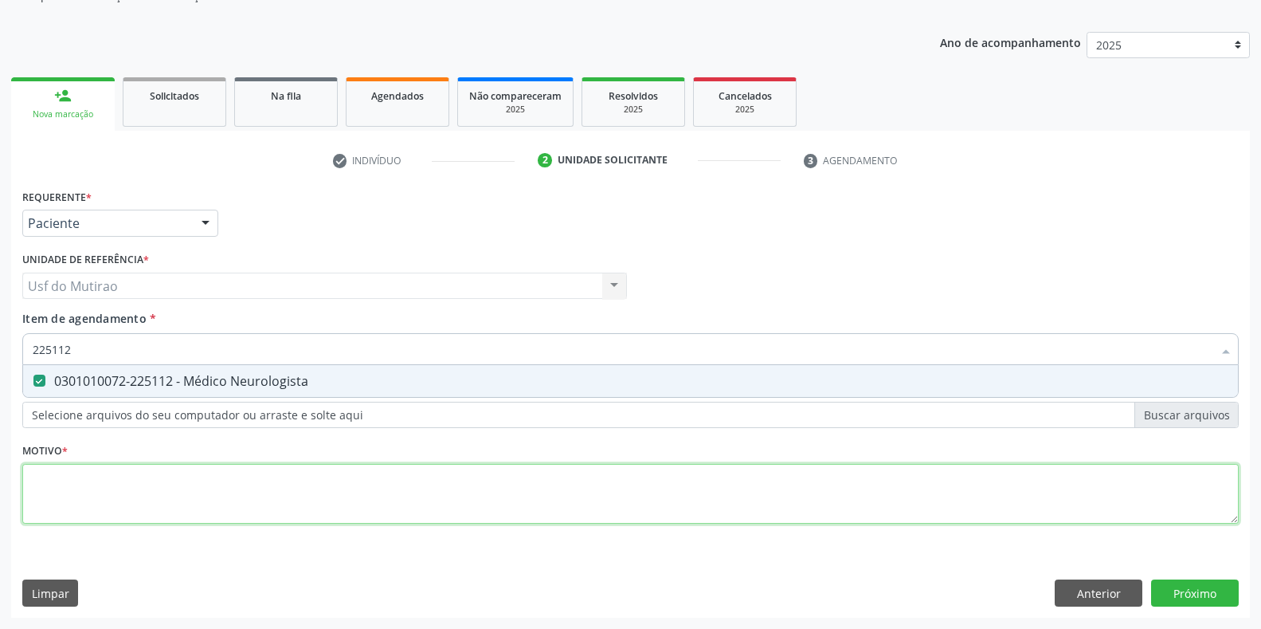
click at [211, 496] on div "Requerente * Paciente Profissional de Saúde Paciente Nenhum resultado encontrad…" at bounding box center [630, 365] width 1216 height 361
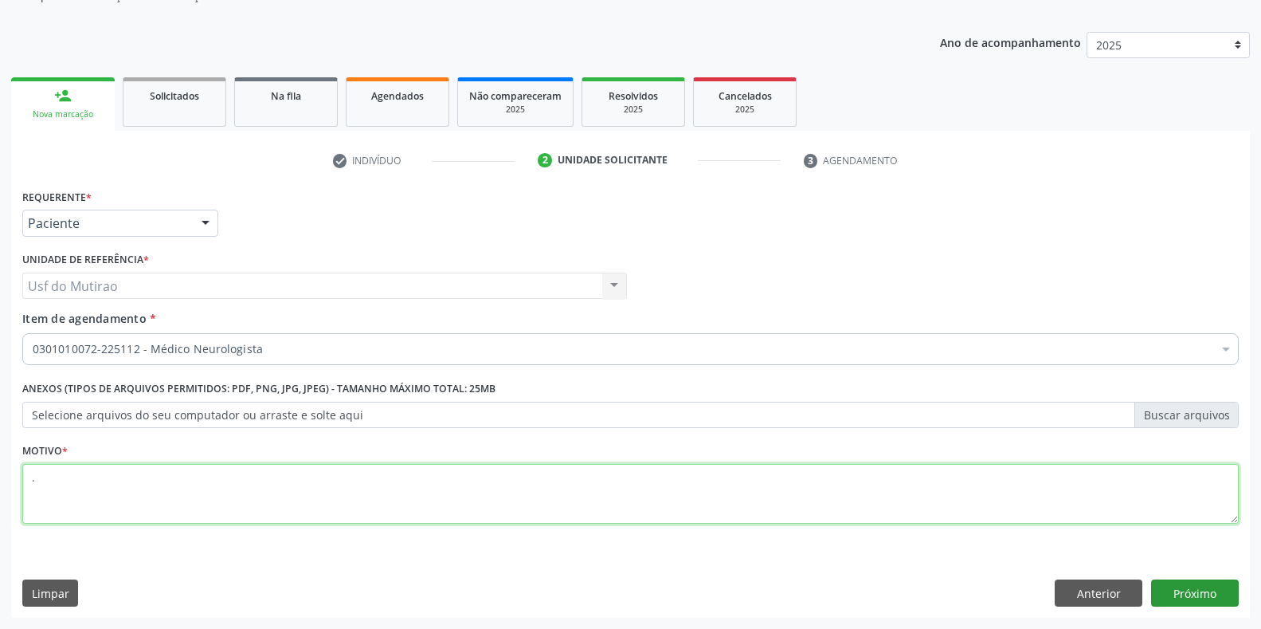
type textarea "."
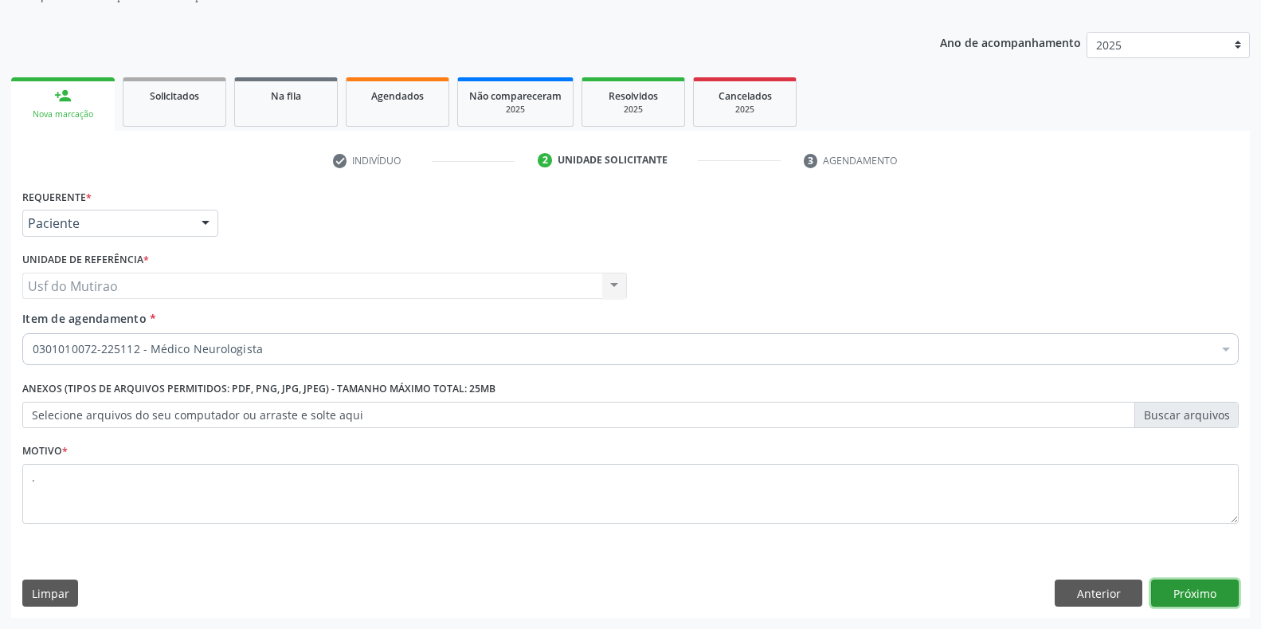
click at [1215, 594] on button "Próximo" at bounding box center [1195, 592] width 88 height 27
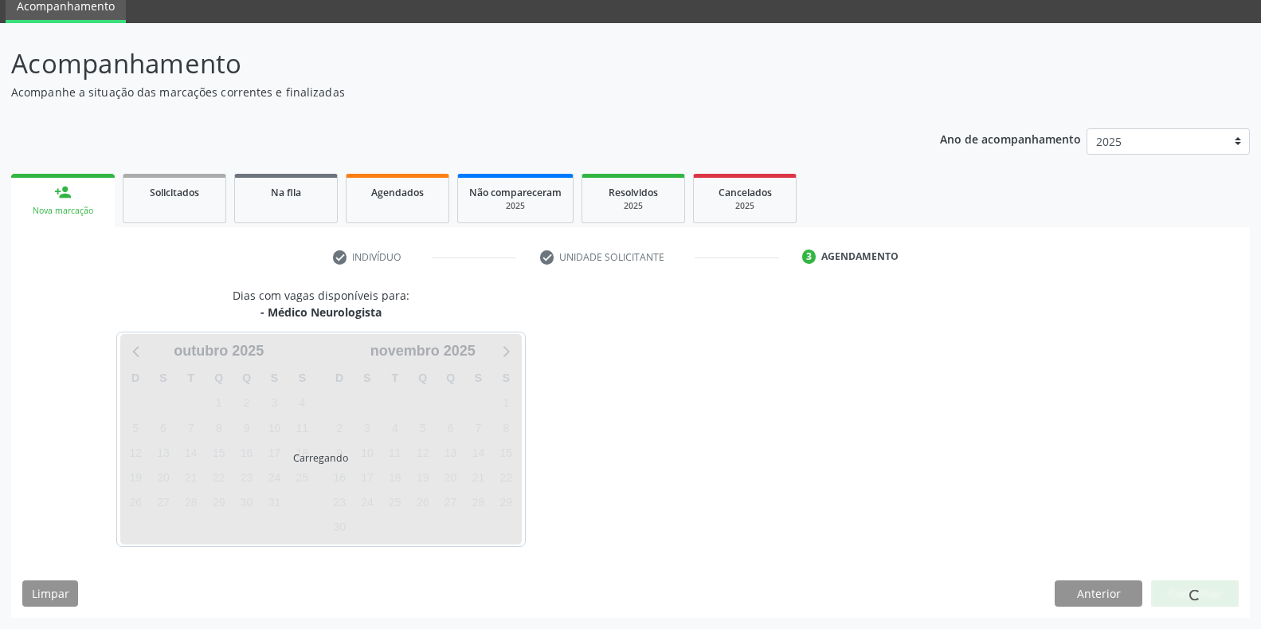
scroll to position [65, 0]
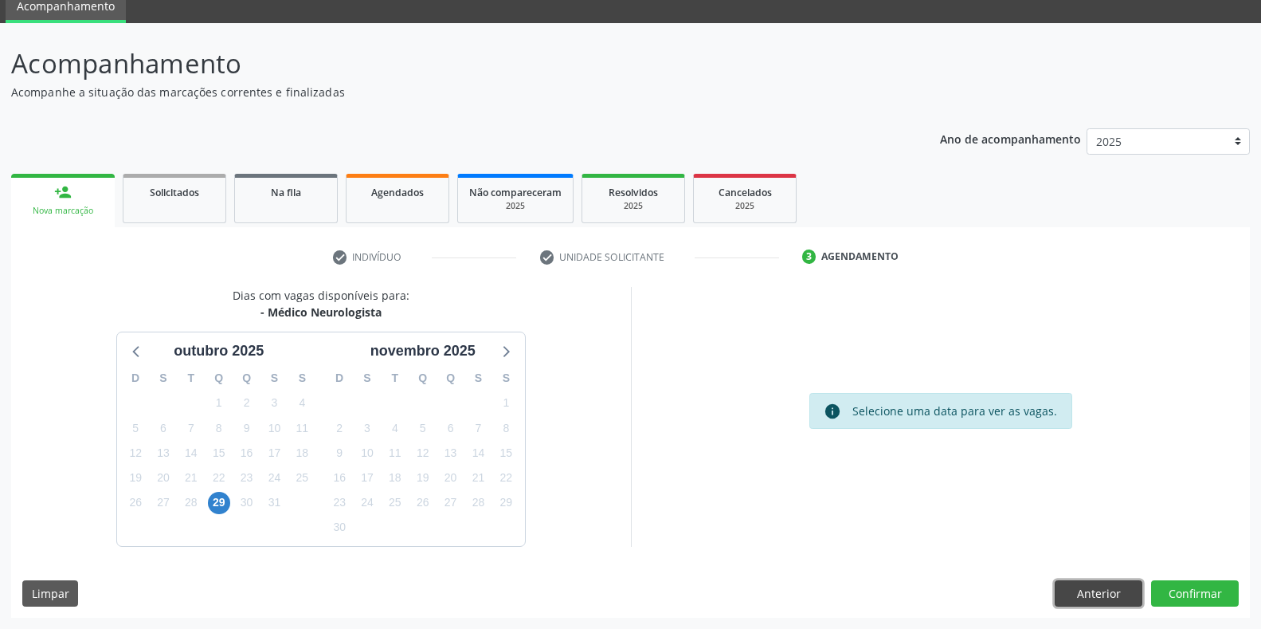
click at [1079, 589] on button "Anterior" at bounding box center [1099, 593] width 88 height 27
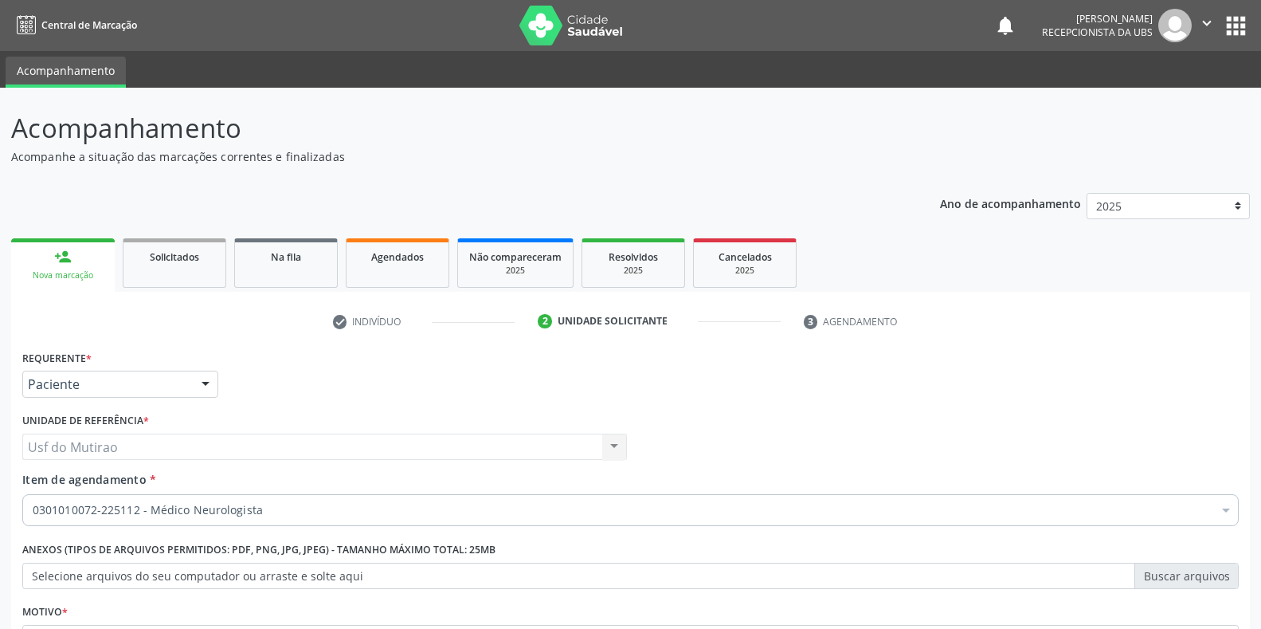
scroll to position [65, 0]
